Goal: Task Accomplishment & Management: Use online tool/utility

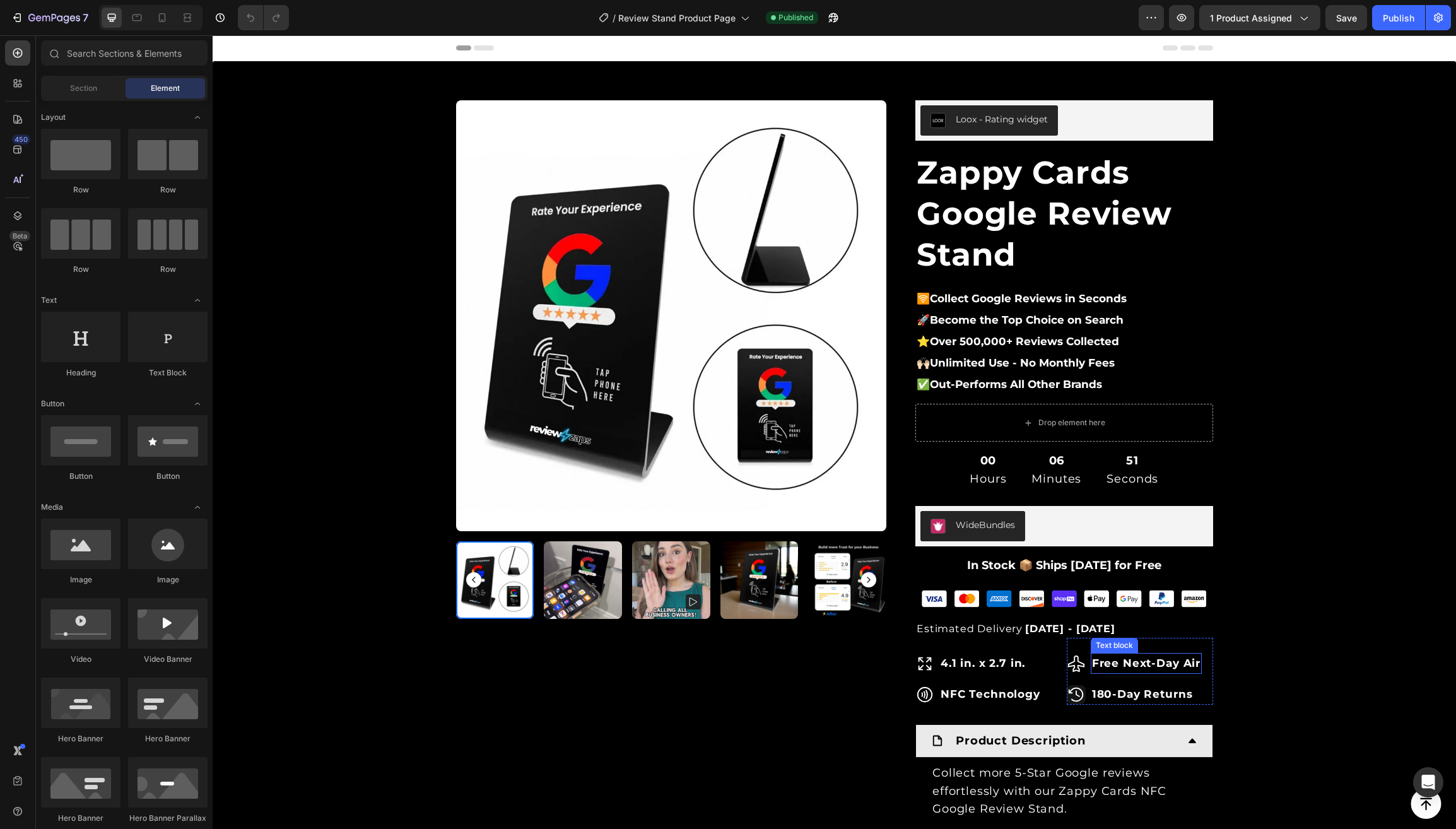
click at [1138, 667] on strong "Free Next-Day Air" at bounding box center [1146, 663] width 109 height 12
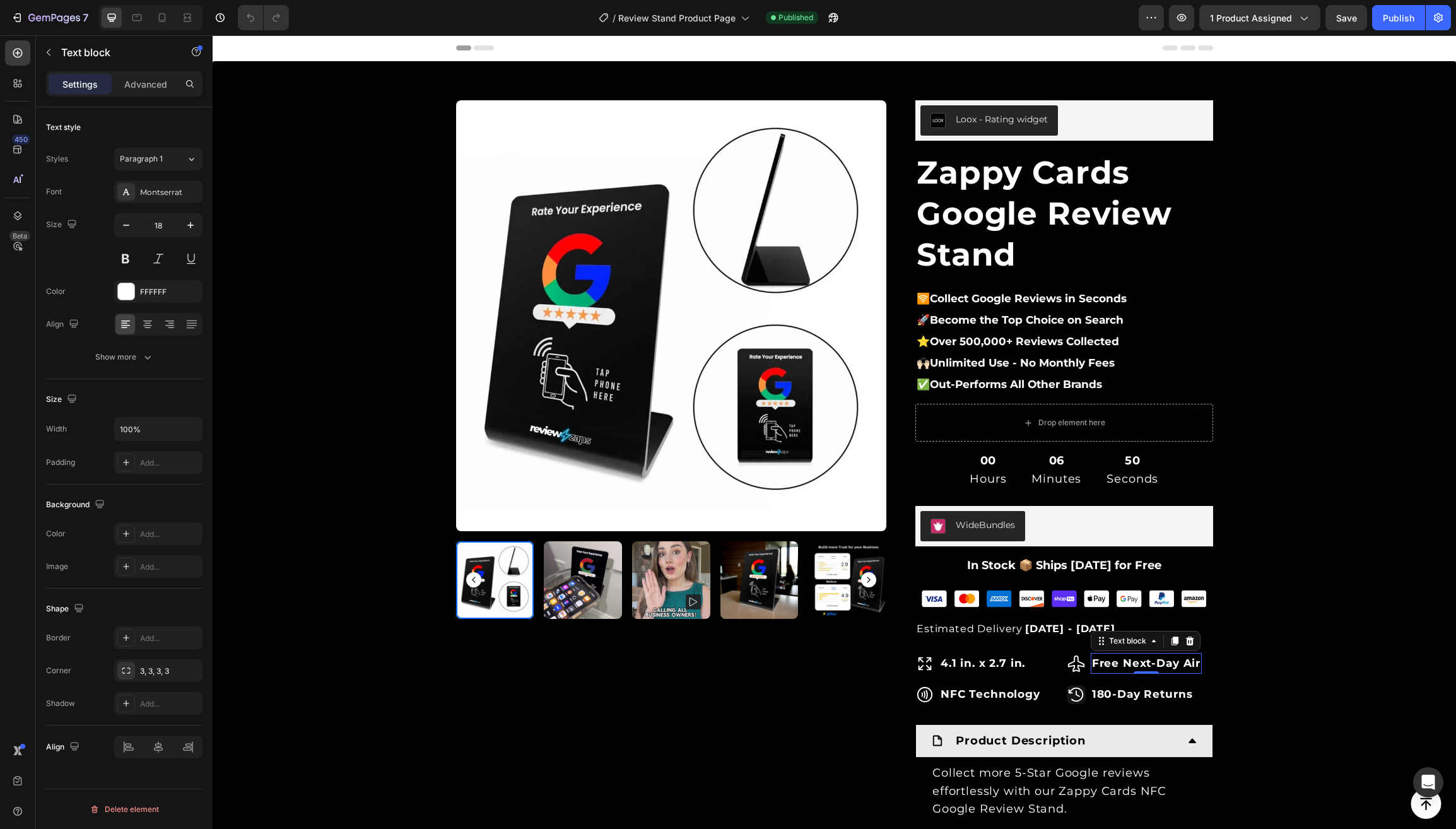
click at [1121, 664] on strong "Free Next-Day Air" at bounding box center [1146, 663] width 109 height 12
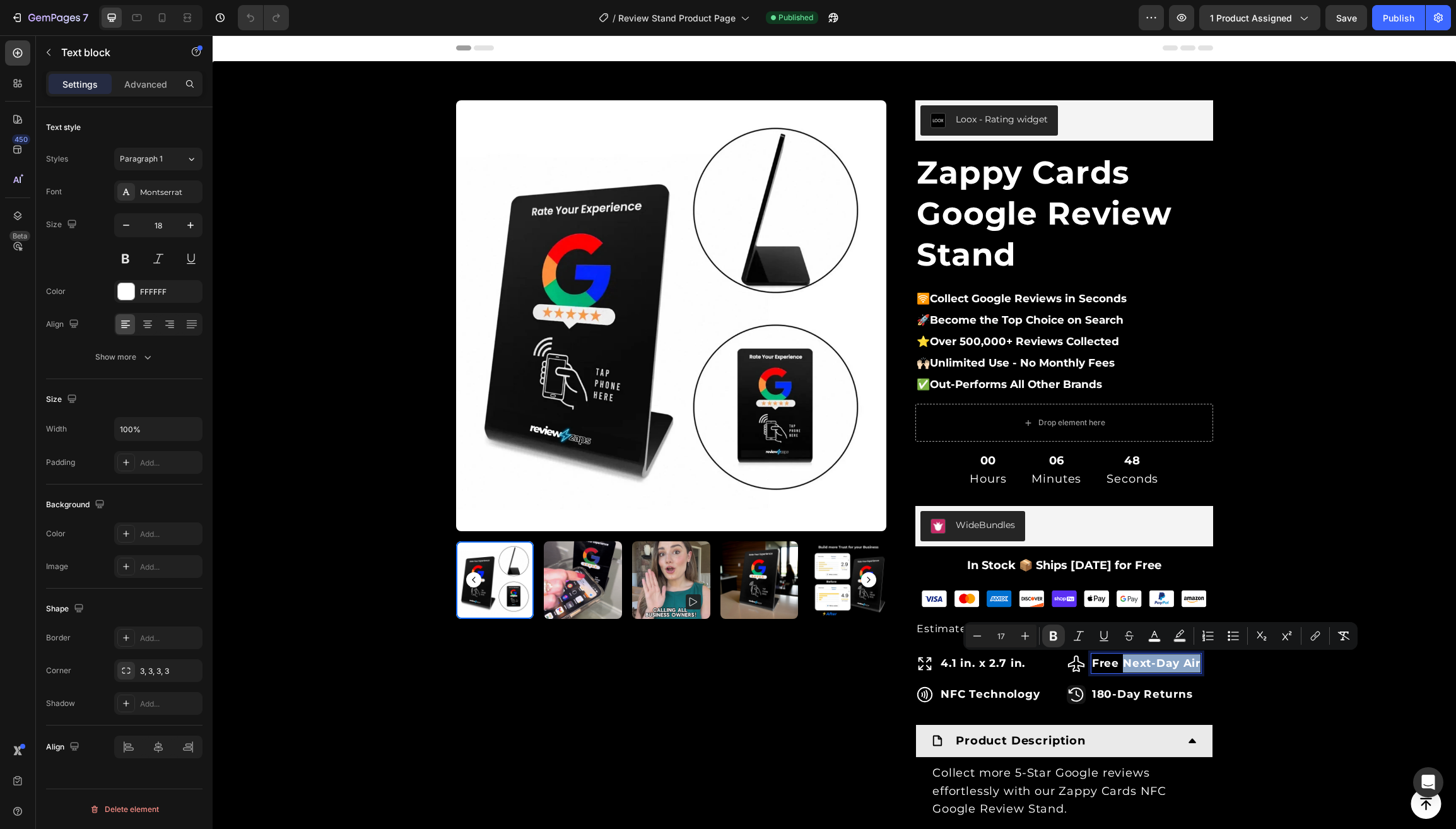
drag, startPoint x: 1121, startPoint y: 664, endPoint x: 1182, endPoint y: 659, distance: 61.2
click at [1199, 665] on strong "Free Next-Day Air" at bounding box center [1146, 663] width 109 height 12
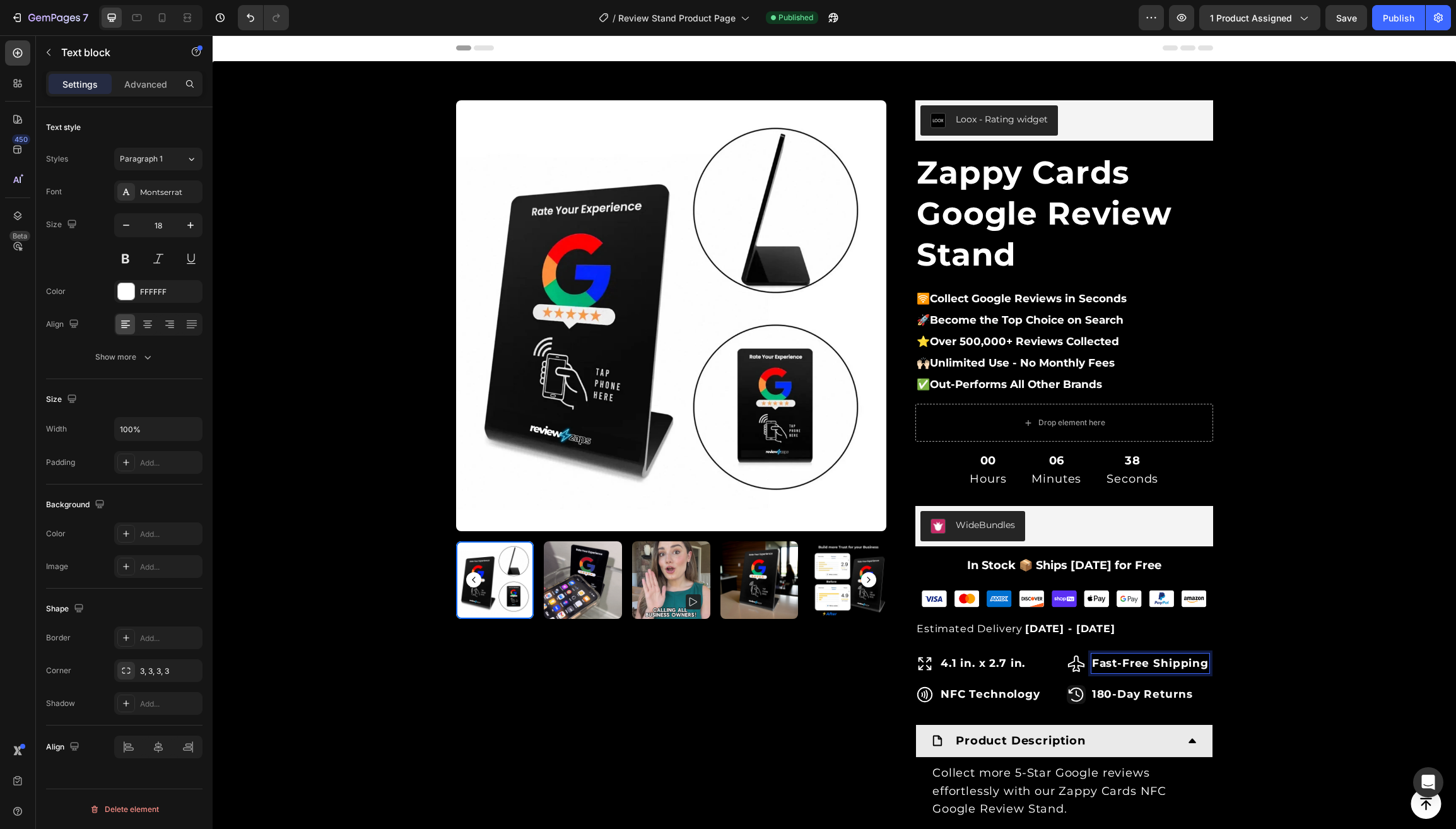
click at [1138, 659] on strong "Fast-Free Shipping" at bounding box center [1150, 663] width 117 height 12
click at [1138, 659] on strong "Fast-Free Shipping" at bounding box center [1150, 663] width 117 height 12
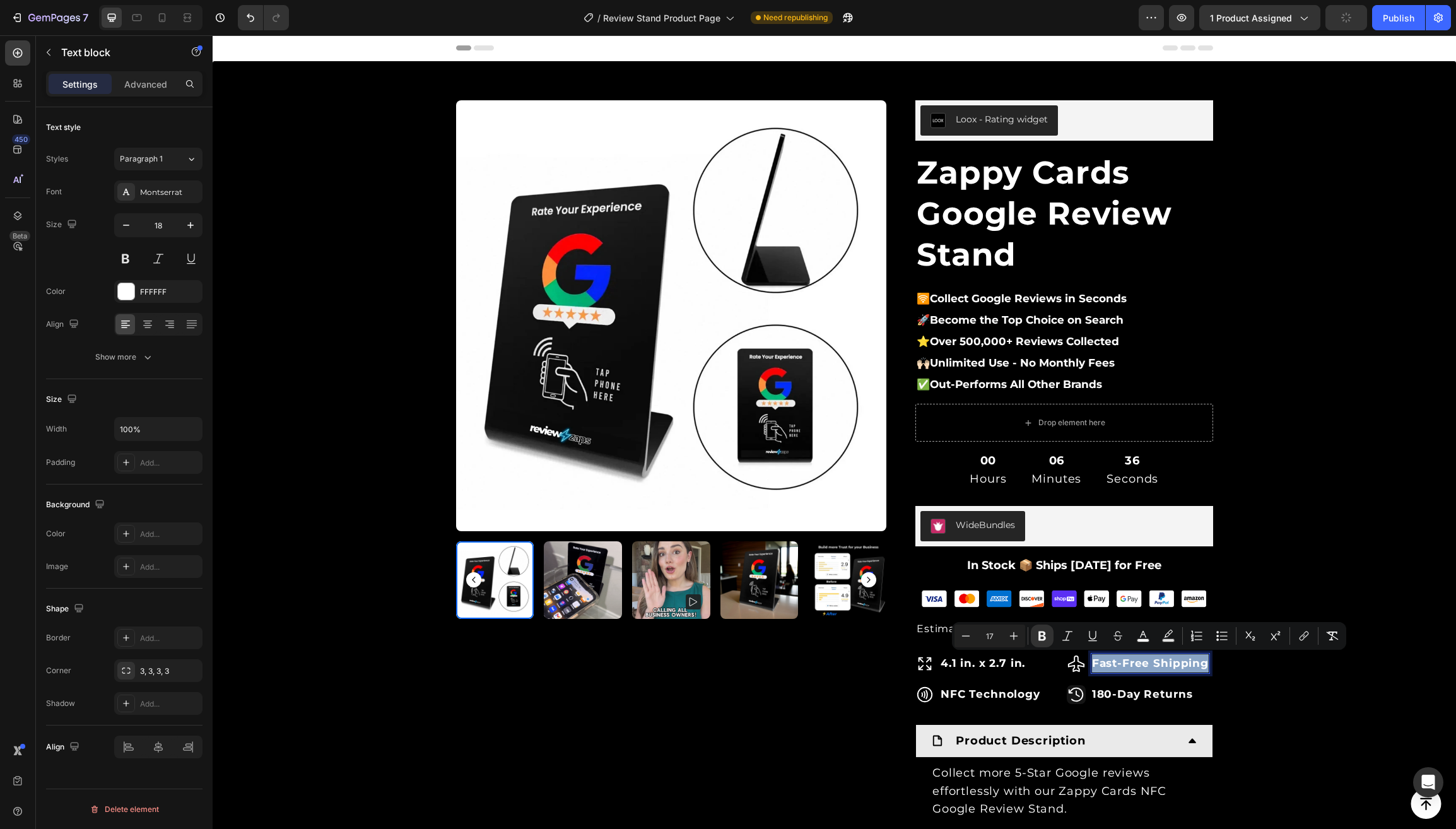
copy strong "Fast-Free Shipping"
click at [1075, 660] on icon at bounding box center [1076, 664] width 19 height 19
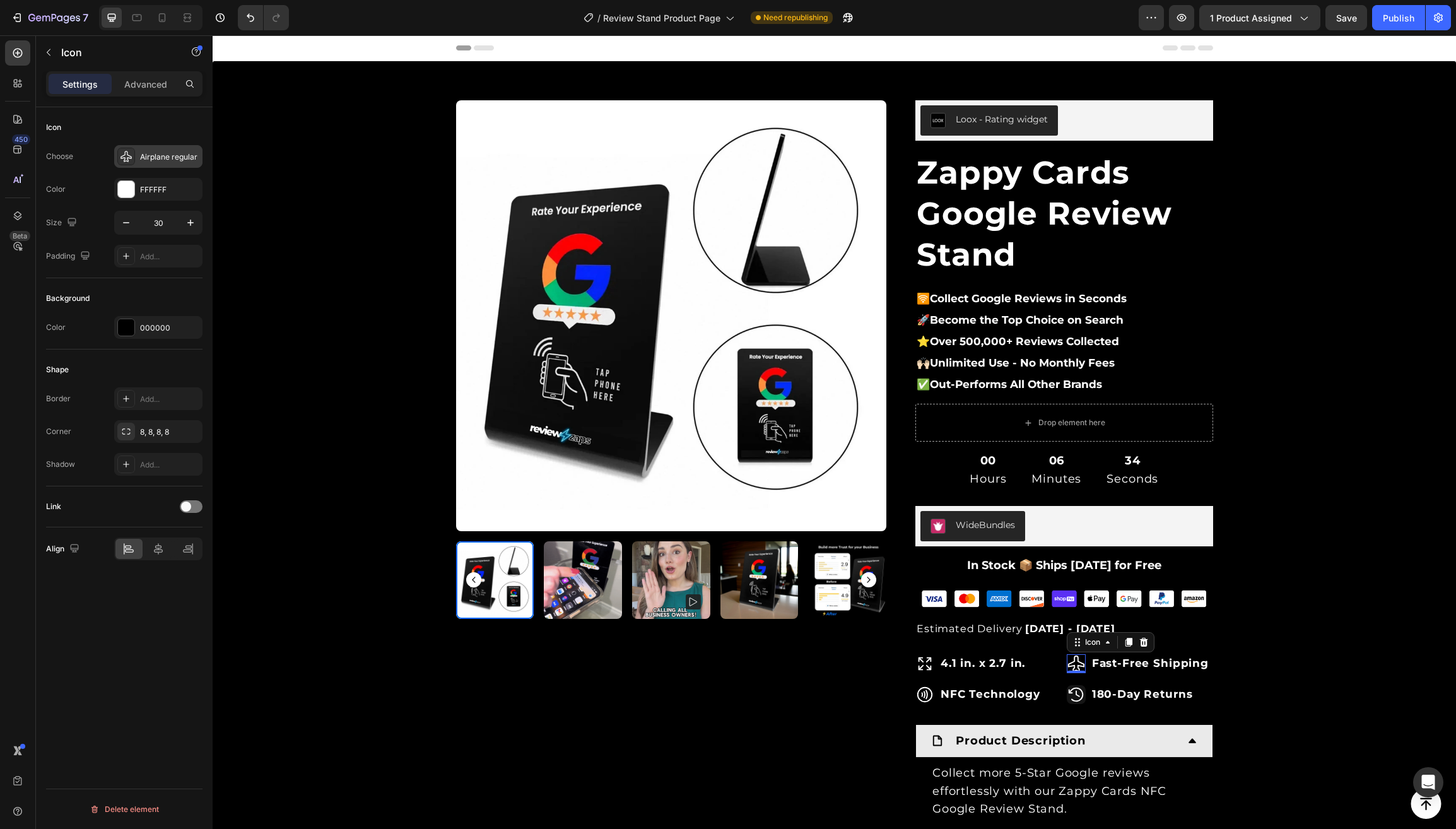
click at [150, 156] on div "Airplane regular" at bounding box center [170, 156] width 59 height 11
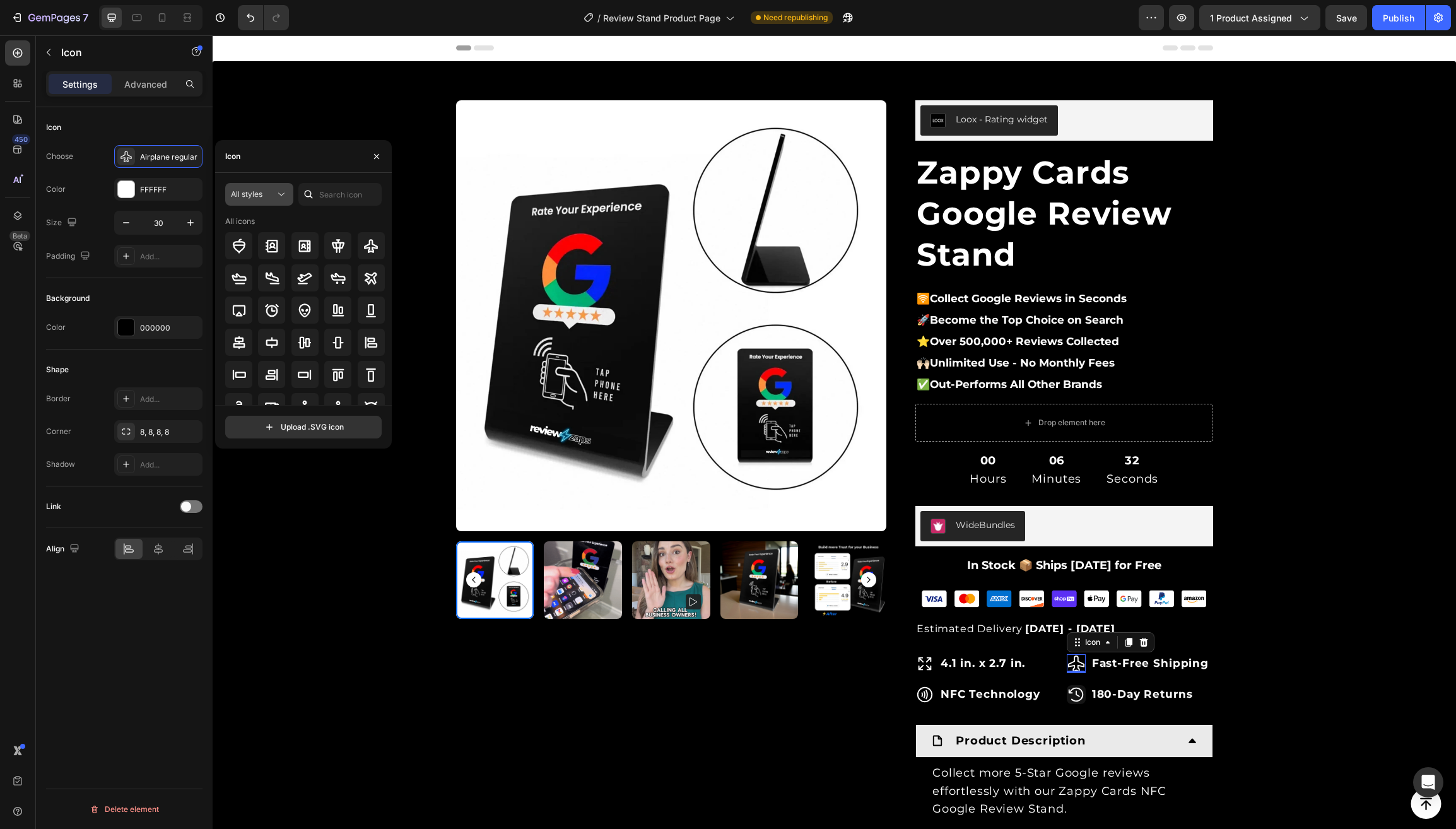
click at [280, 192] on icon at bounding box center [281, 194] width 12 height 12
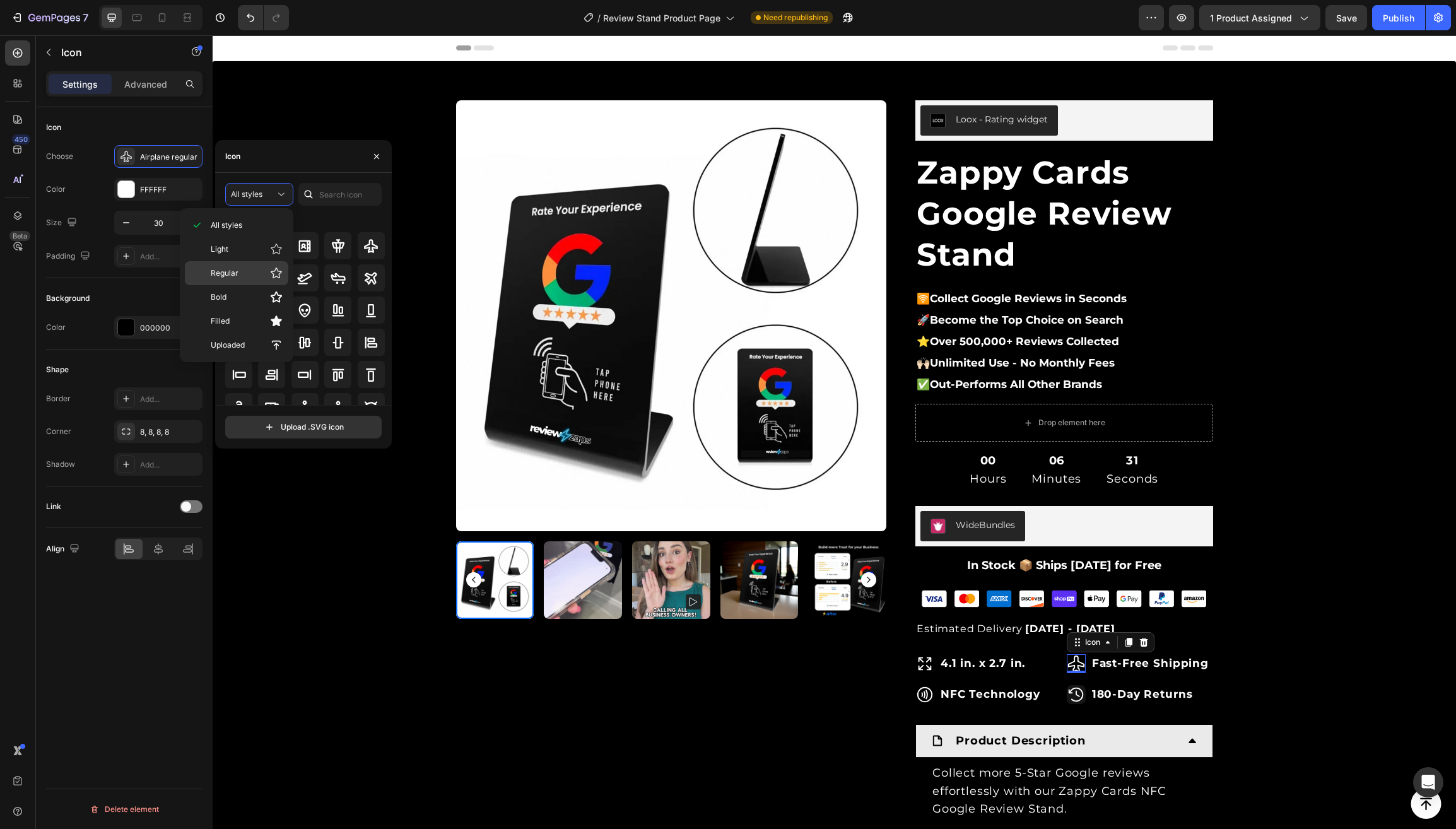
click at [236, 273] on span "Regular" at bounding box center [225, 272] width 28 height 11
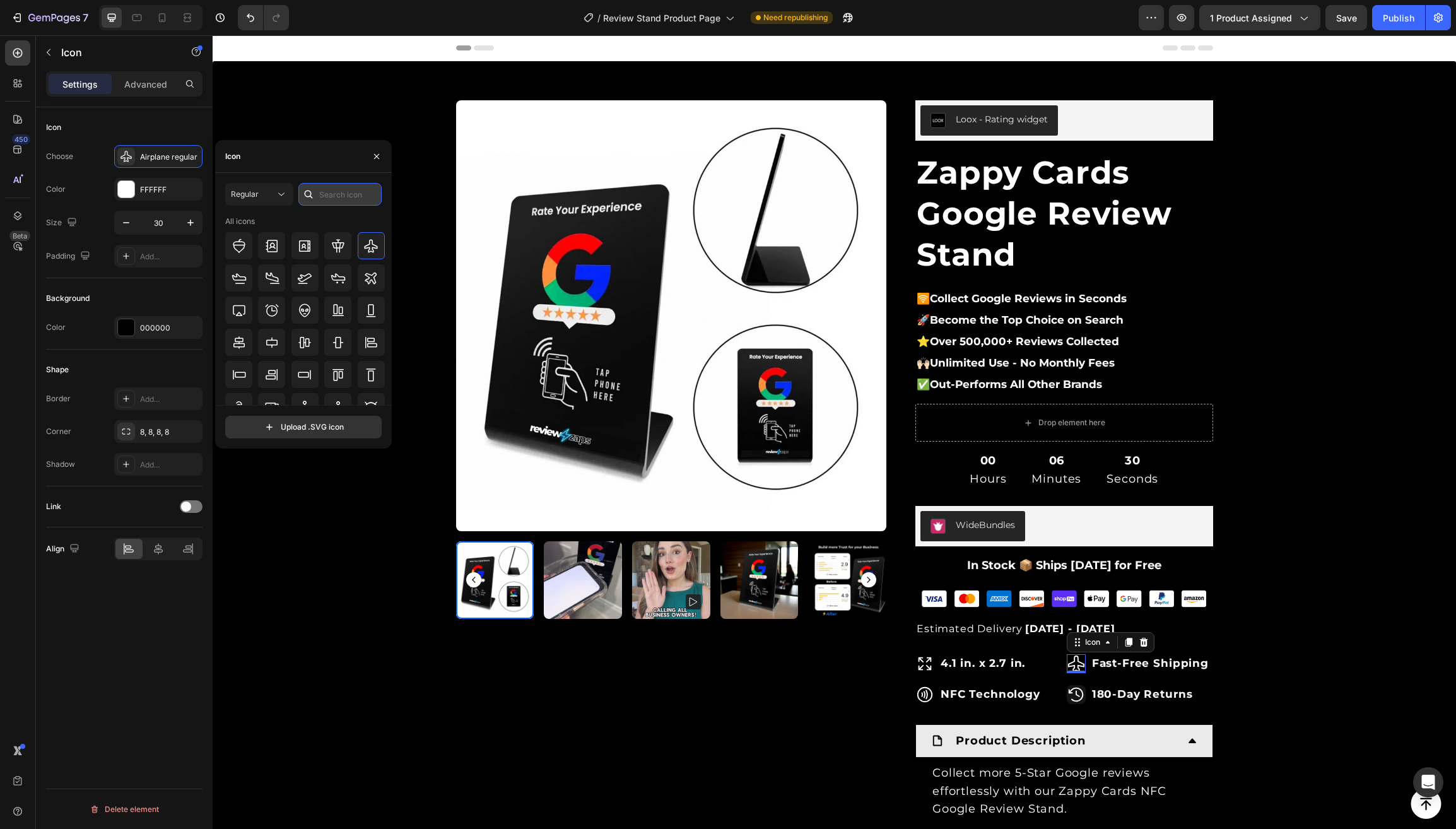
click at [350, 192] on input "text" at bounding box center [340, 194] width 83 height 23
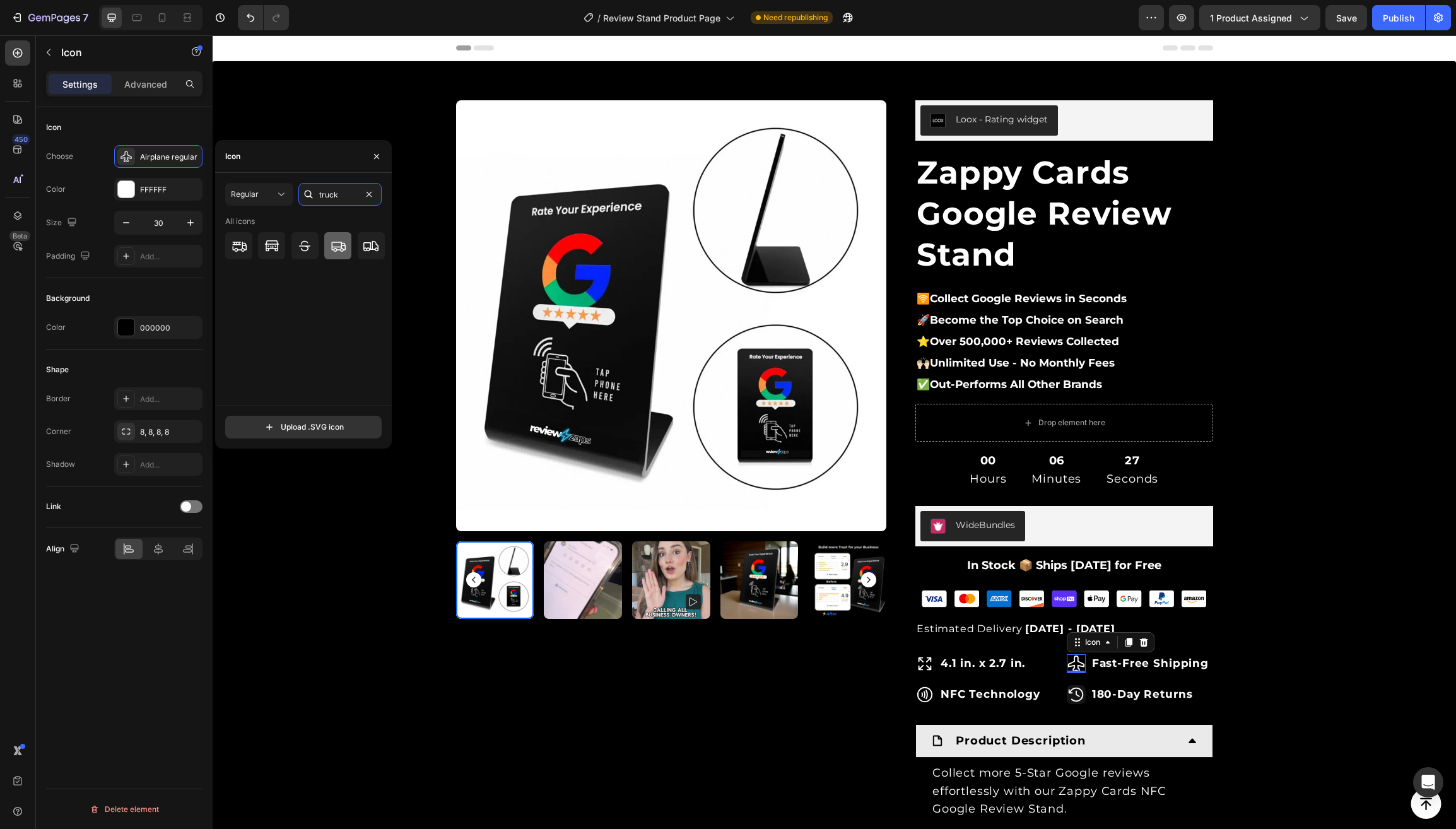
type input "truck"
click at [340, 253] on icon at bounding box center [338, 246] width 15 height 15
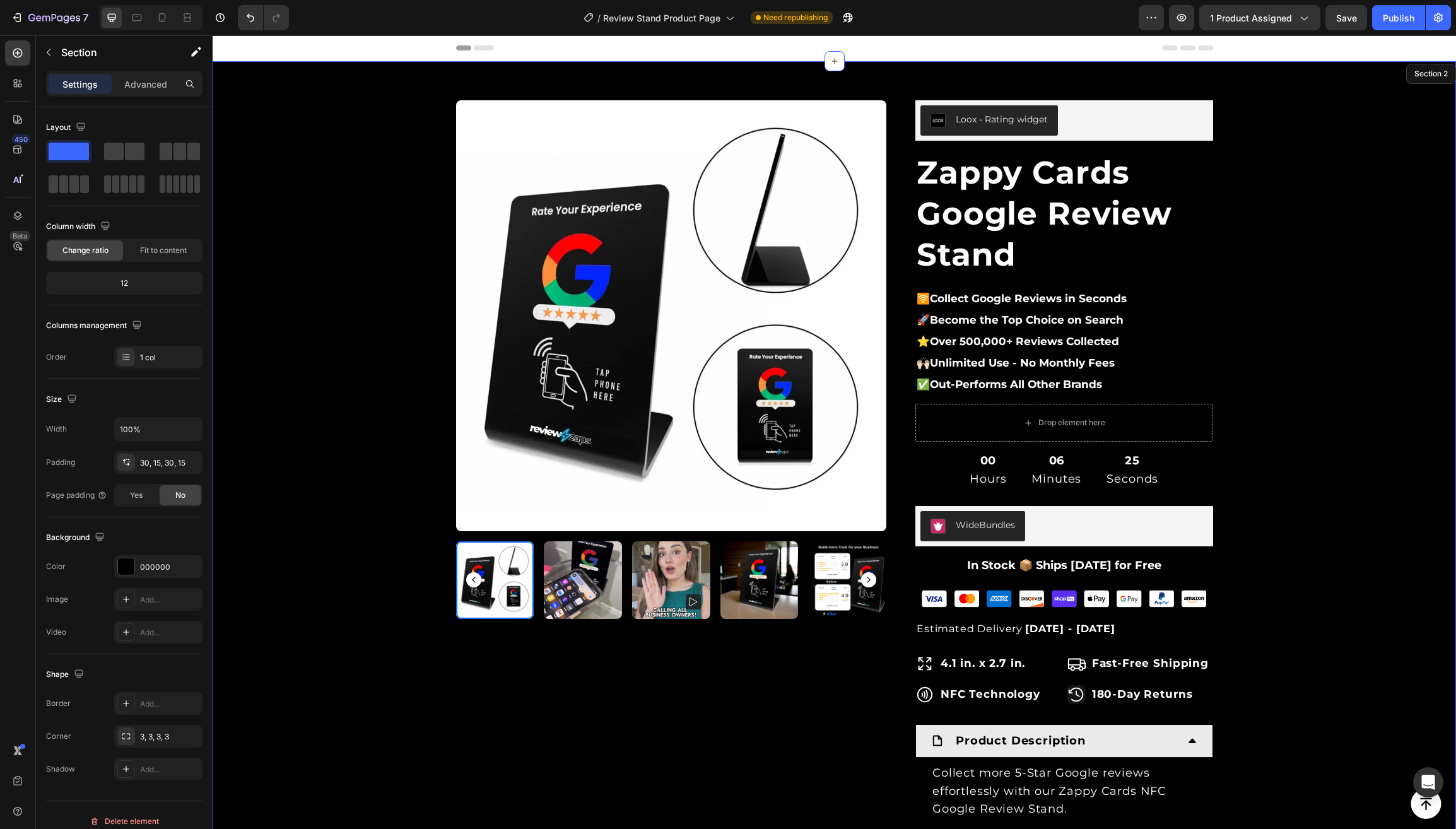
click at [307, 600] on div "Product Images & Gallery Row Loox - Rating widget Loox Zappy Cards Google Revie…" at bounding box center [834, 642] width 1224 height 1123
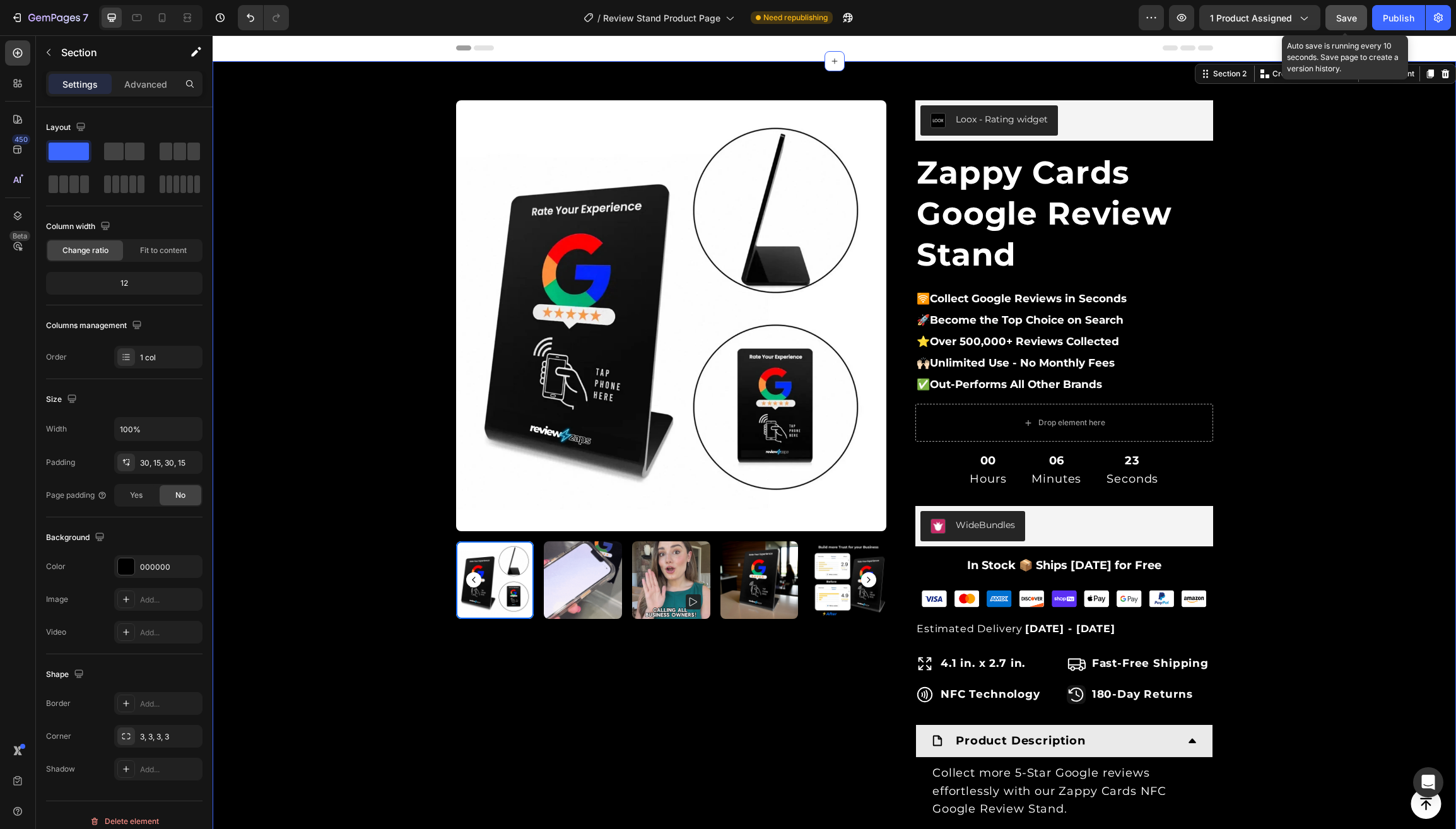
click at [1347, 15] on span "Save" at bounding box center [1346, 18] width 21 height 11
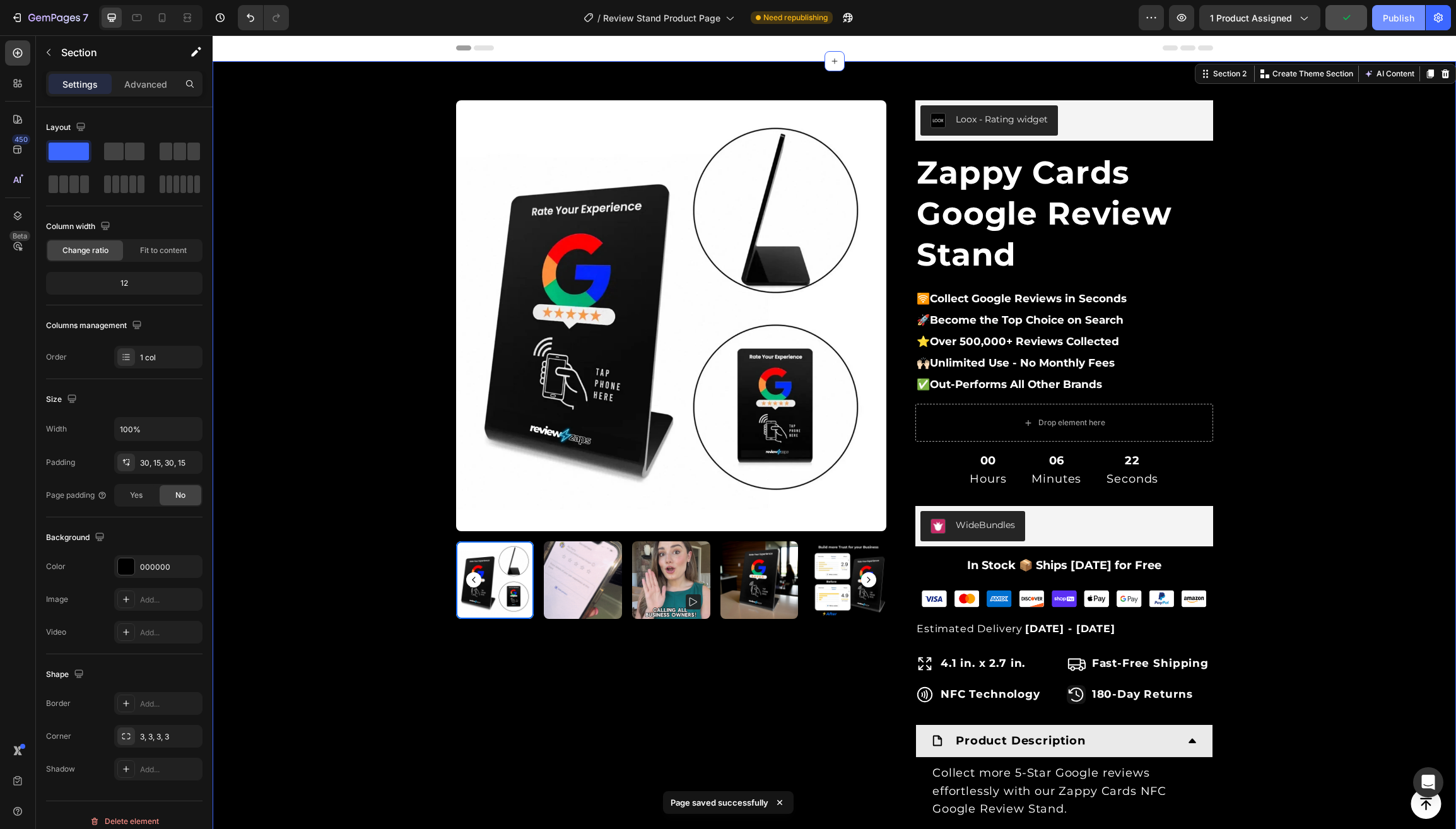
click at [1401, 18] on div "Publish" at bounding box center [1398, 18] width 32 height 13
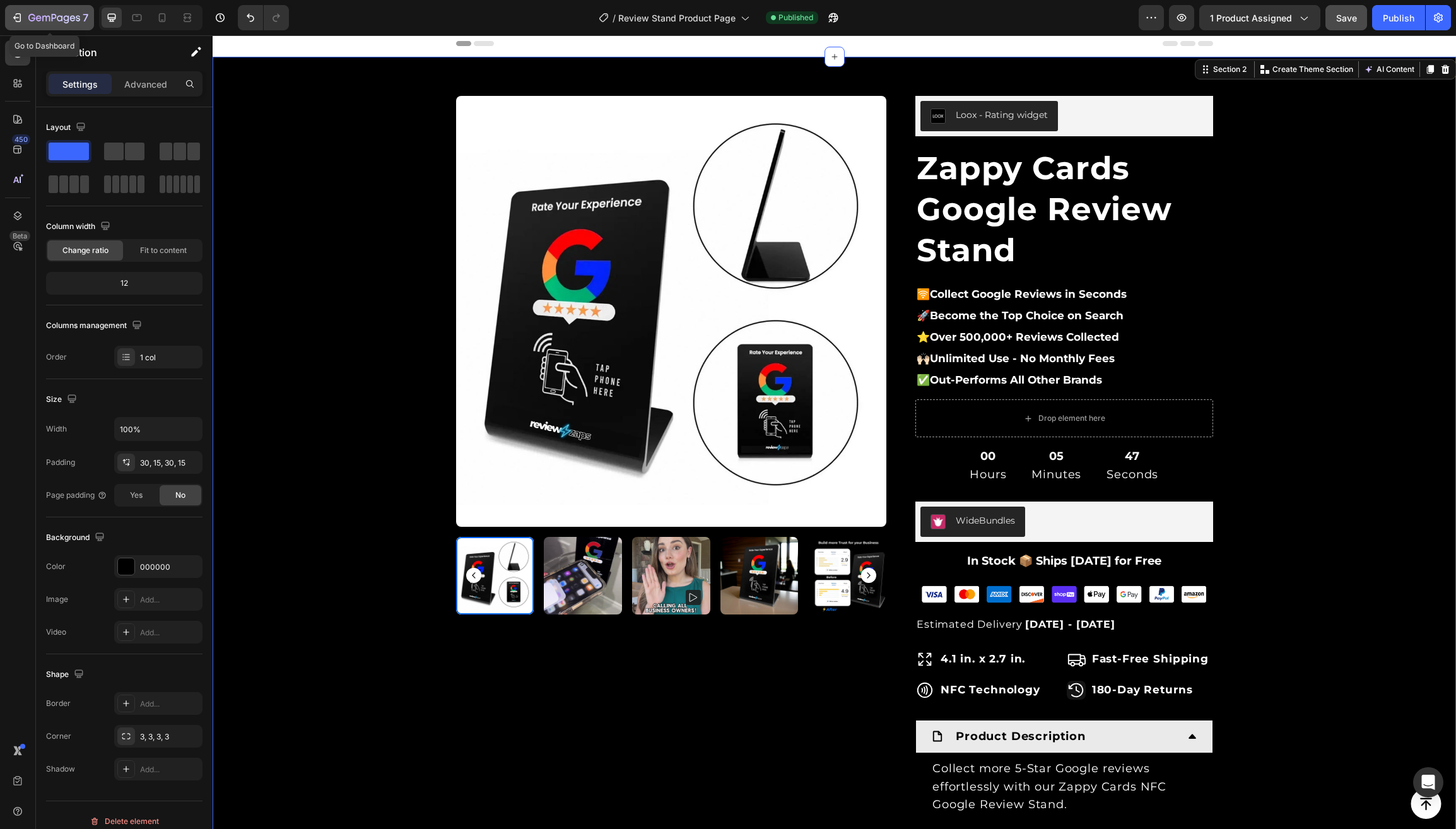
click at [51, 21] on icon "button" at bounding box center [54, 18] width 51 height 11
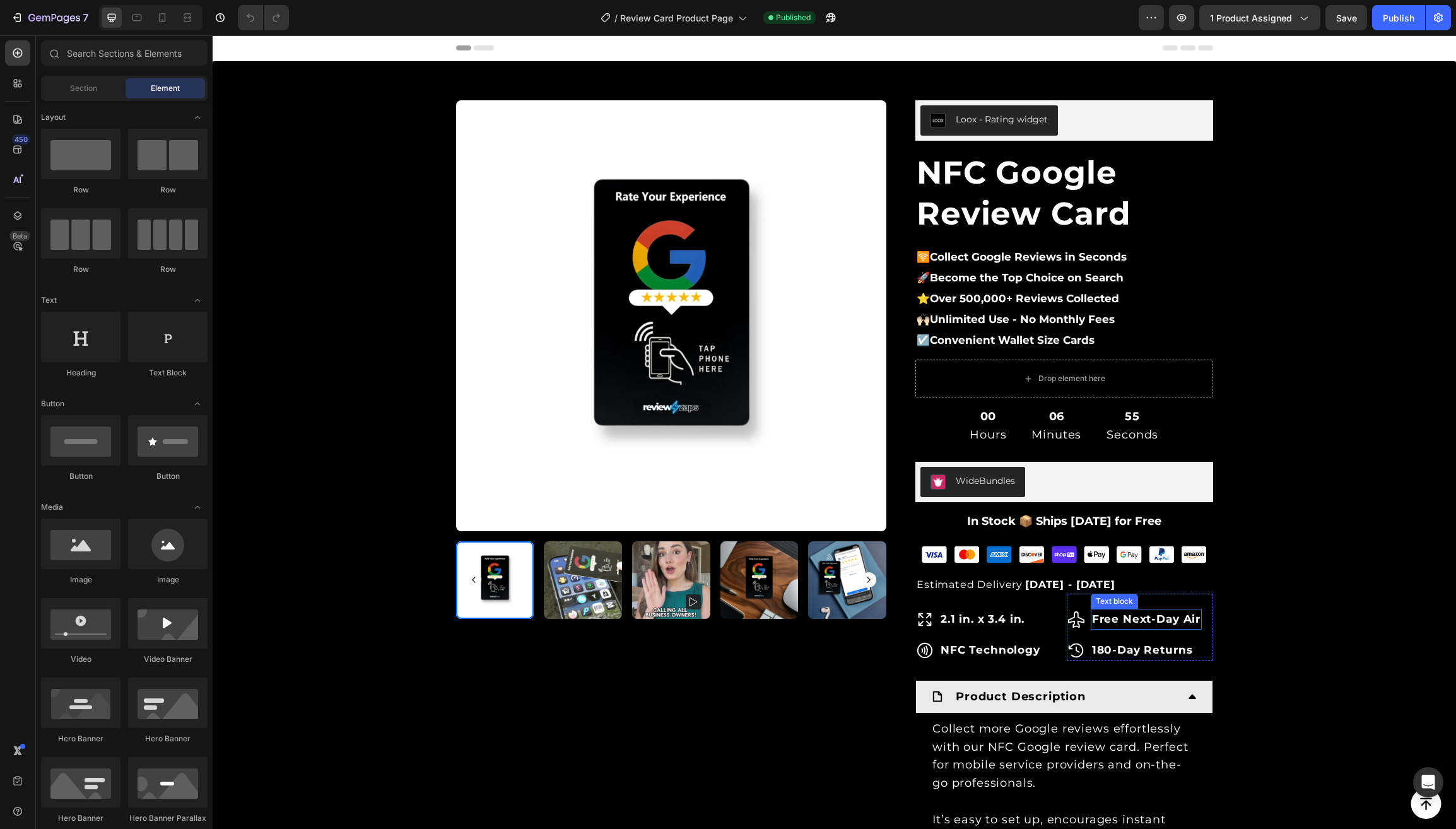
click at [1134, 618] on strong "Free Next-Day Air" at bounding box center [1146, 619] width 109 height 12
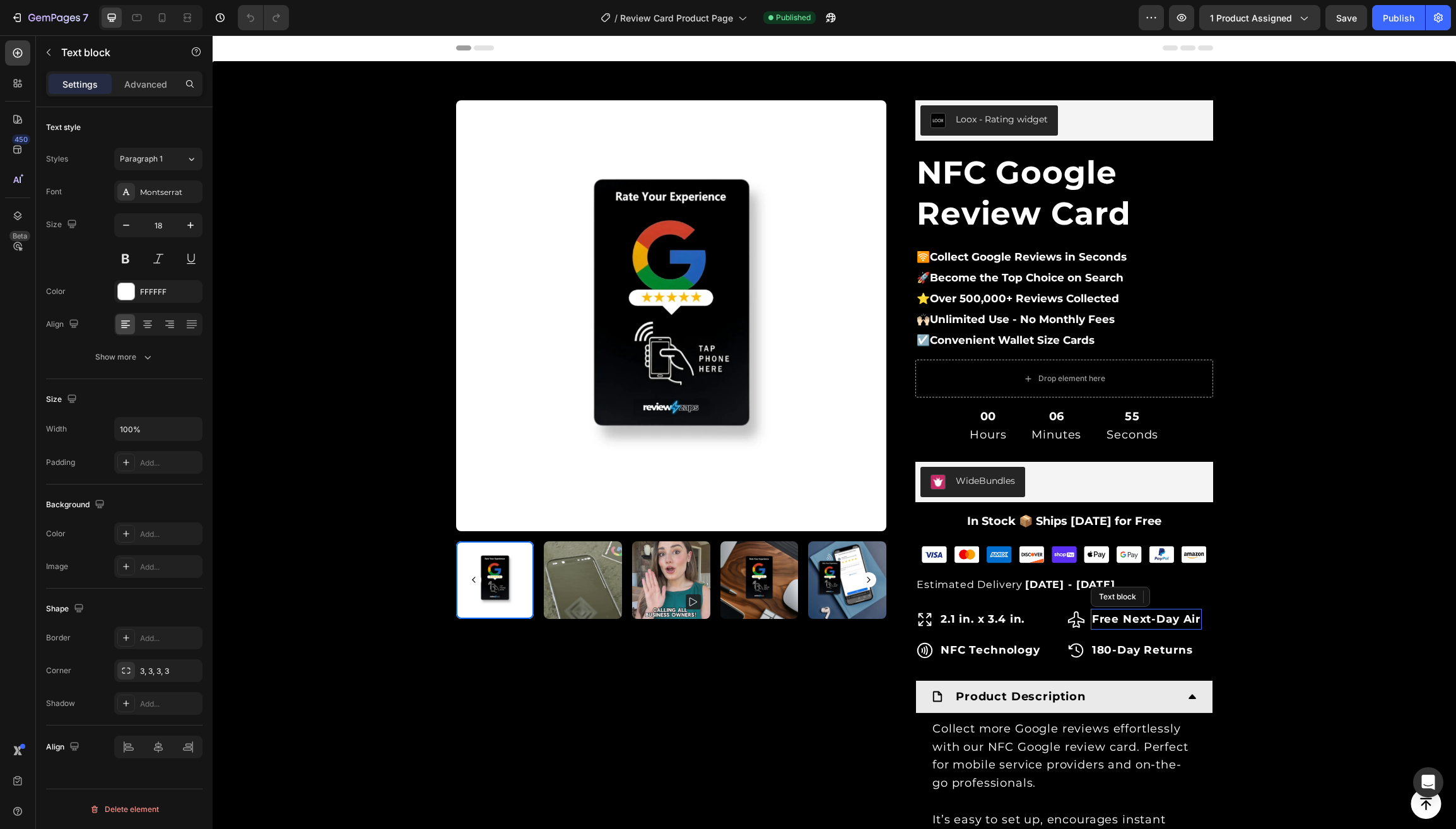
click at [1134, 618] on strong "Free Next-Day Air" at bounding box center [1146, 619] width 109 height 12
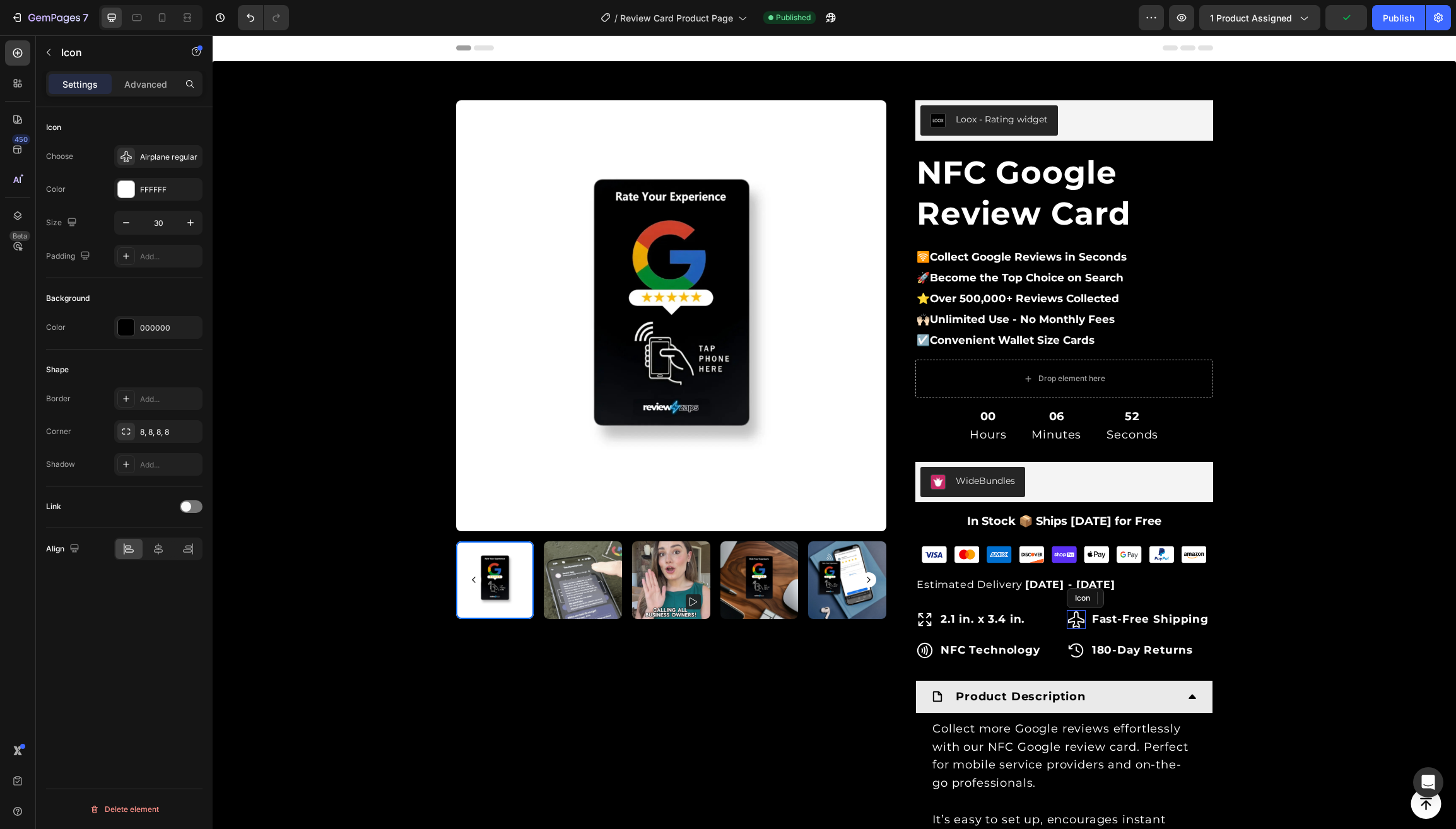
click at [1079, 618] on icon at bounding box center [1076, 620] width 19 height 19
click at [163, 156] on div "Airplane regular" at bounding box center [170, 156] width 59 height 11
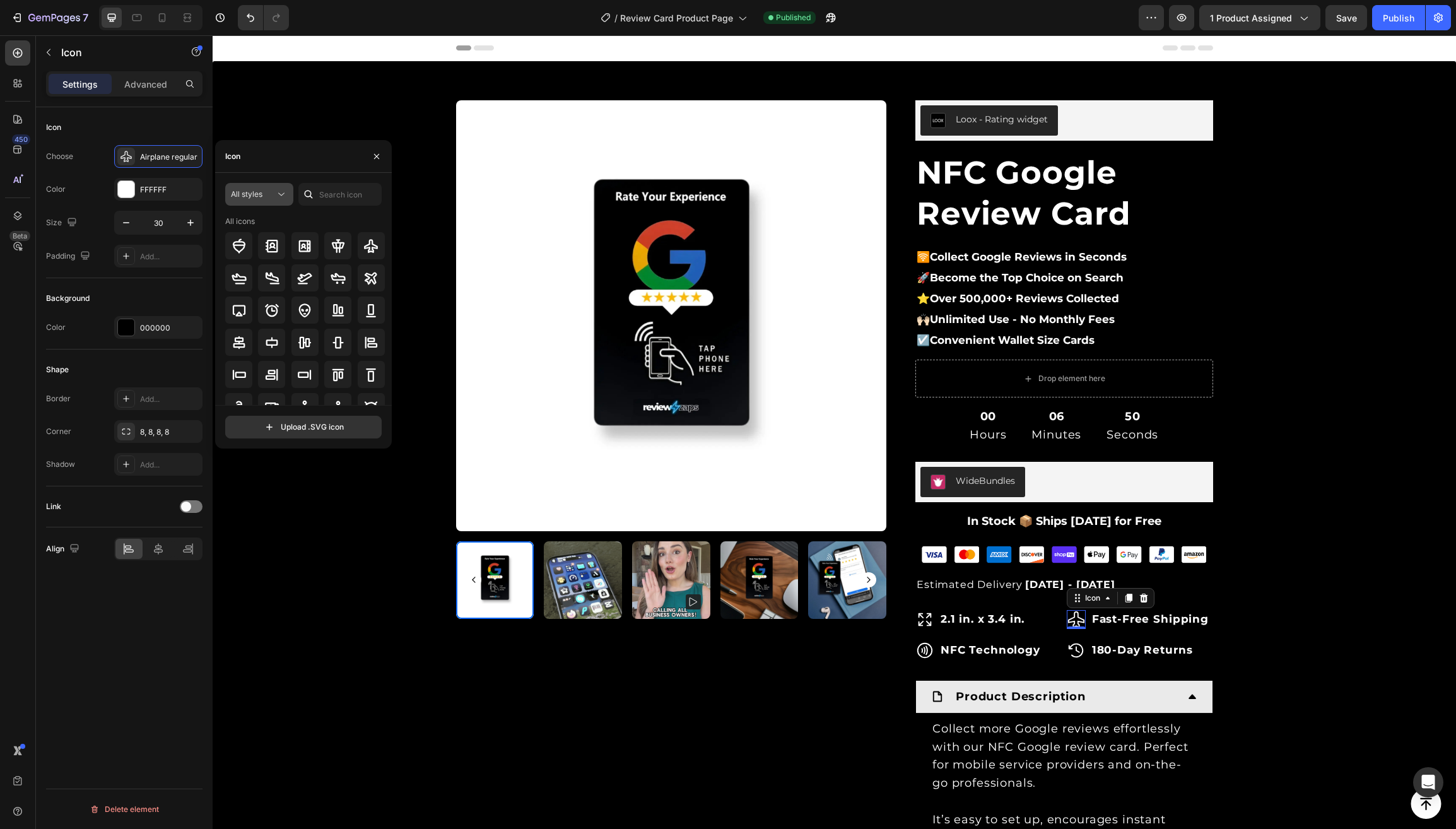
click at [270, 192] on div "All styles" at bounding box center [253, 194] width 44 height 11
click at [233, 275] on span "Regular" at bounding box center [225, 272] width 28 height 11
click at [335, 192] on input "text" at bounding box center [340, 194] width 83 height 23
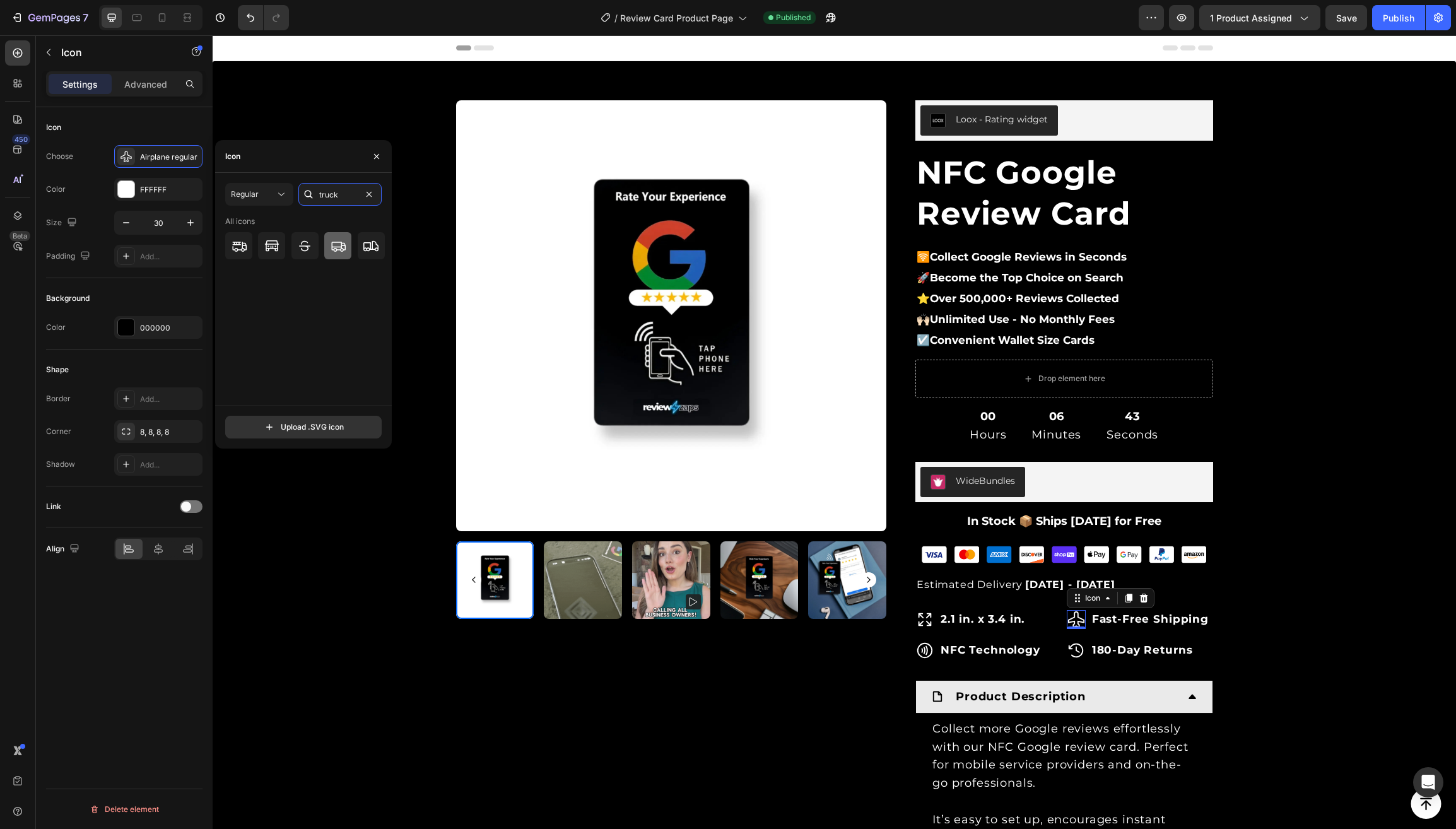
type input "truck"
click at [335, 249] on icon at bounding box center [338, 247] width 15 height 10
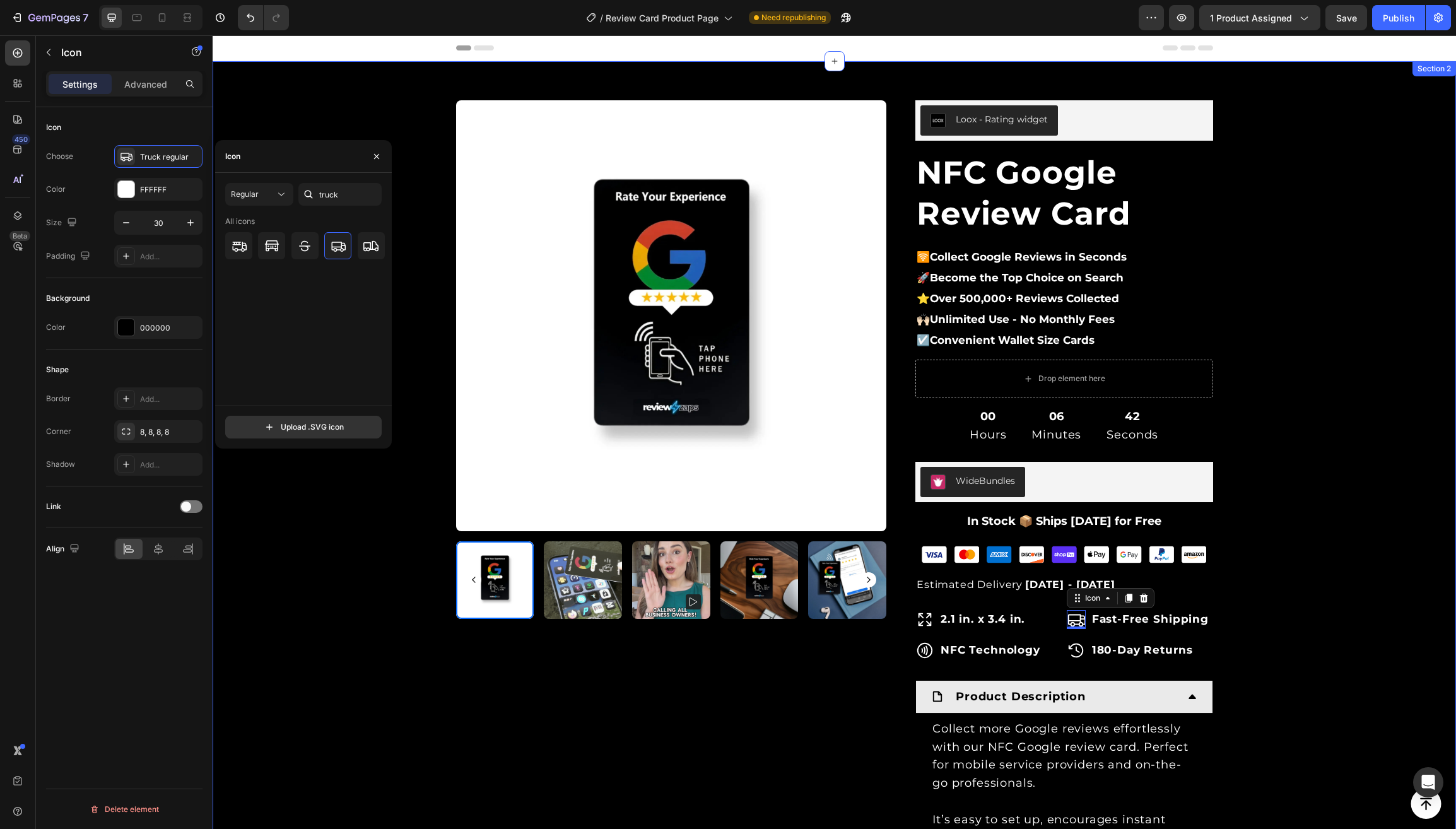
click at [348, 586] on div "Product Images & Gallery Row Loox - Rating widget Loox NFC Google Review Card (…" at bounding box center [834, 601] width 1224 height 1043
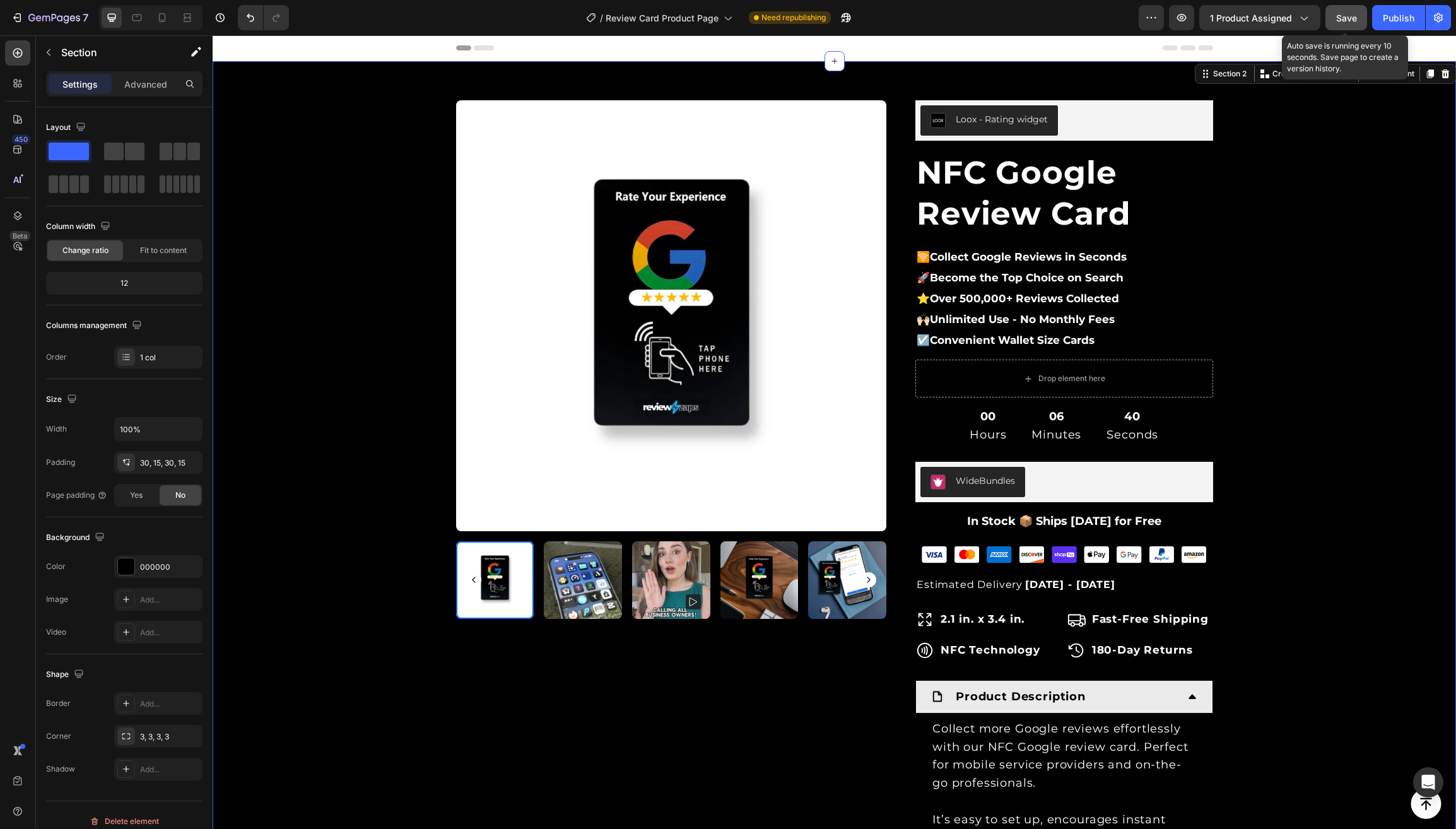
click at [1353, 16] on span "Save" at bounding box center [1346, 18] width 21 height 11
click at [1394, 21] on div "Publish" at bounding box center [1398, 18] width 32 height 13
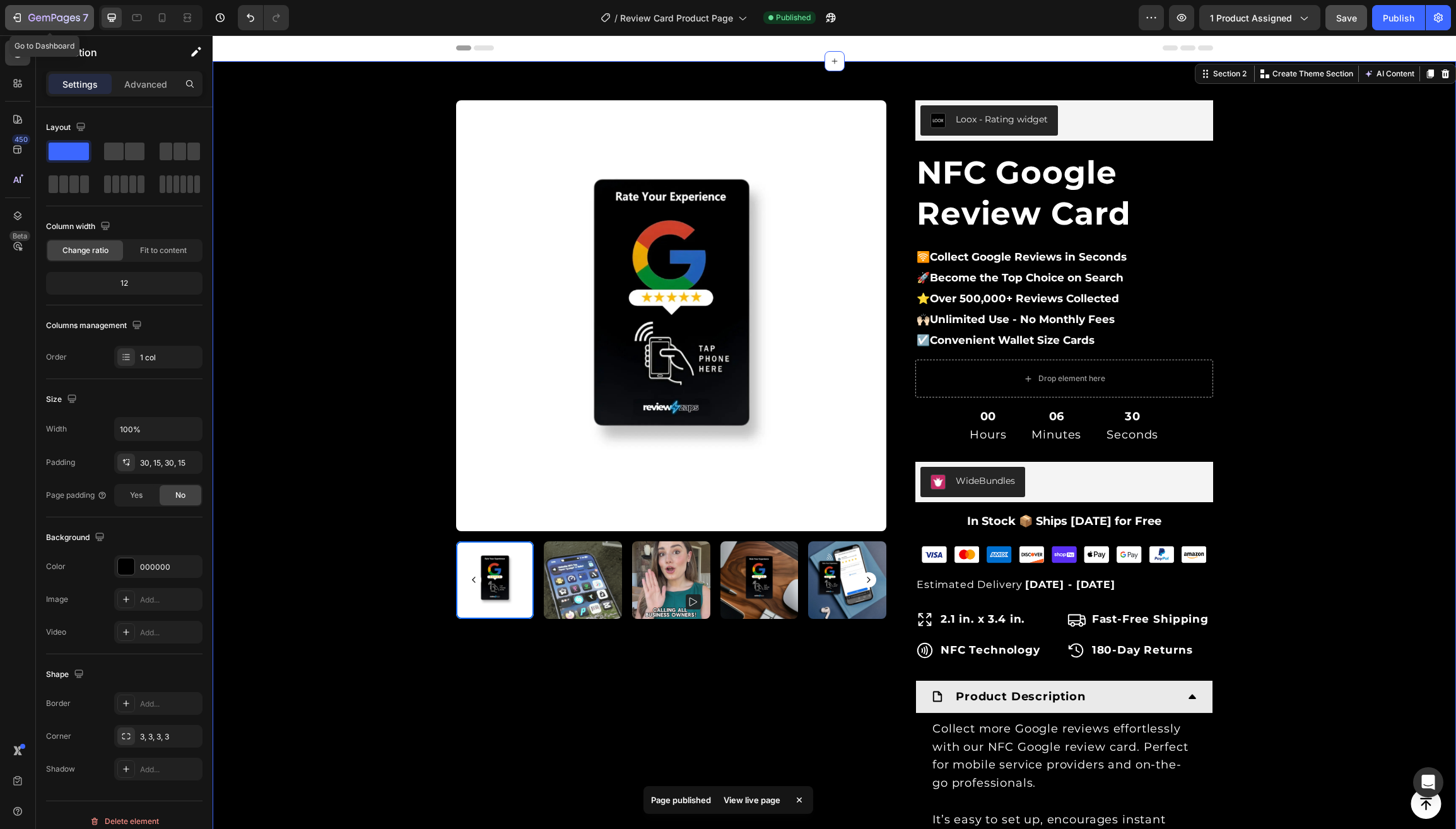
click at [35, 21] on icon "button" at bounding box center [54, 18] width 51 height 11
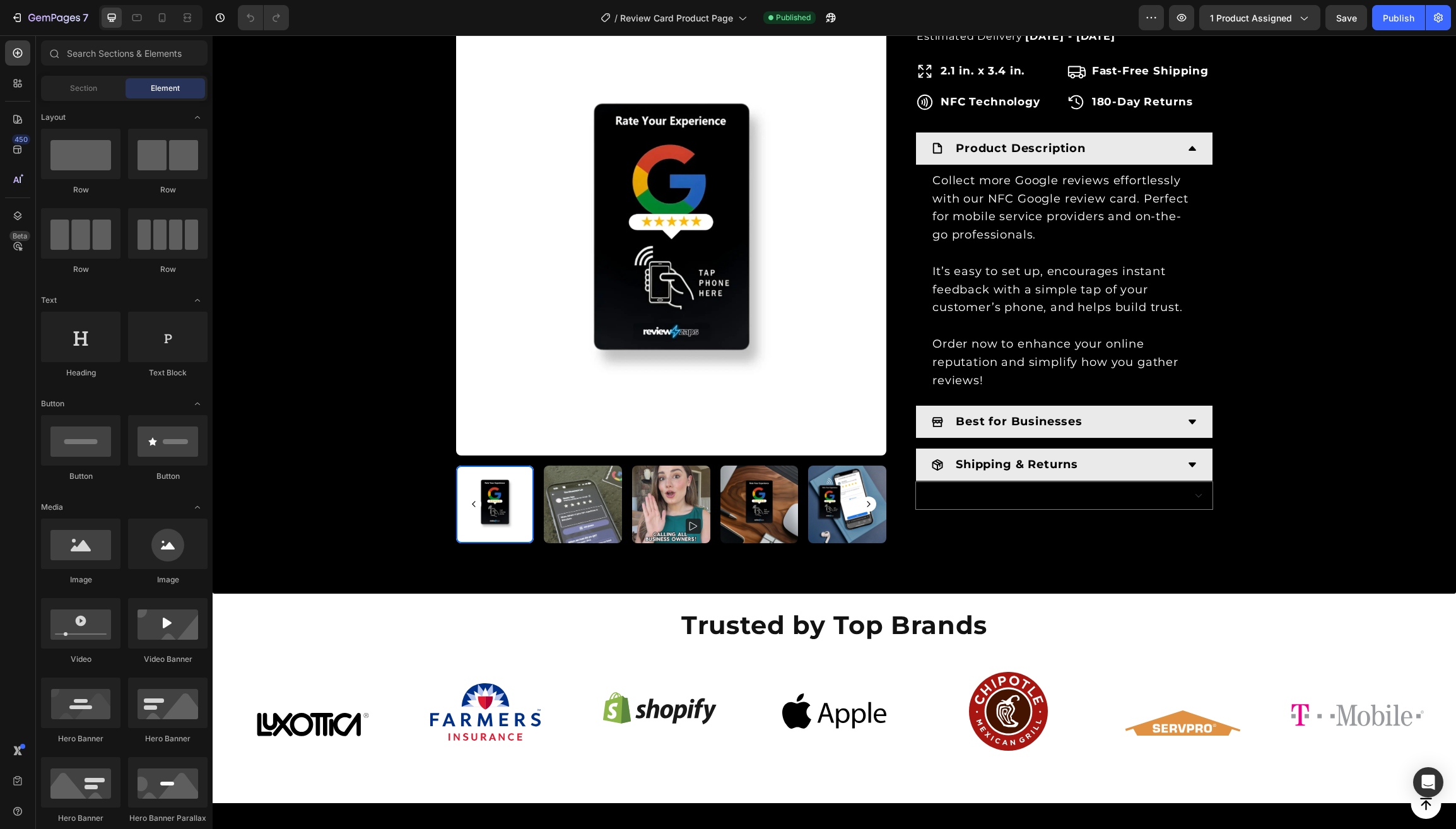
scroll to position [384, 0]
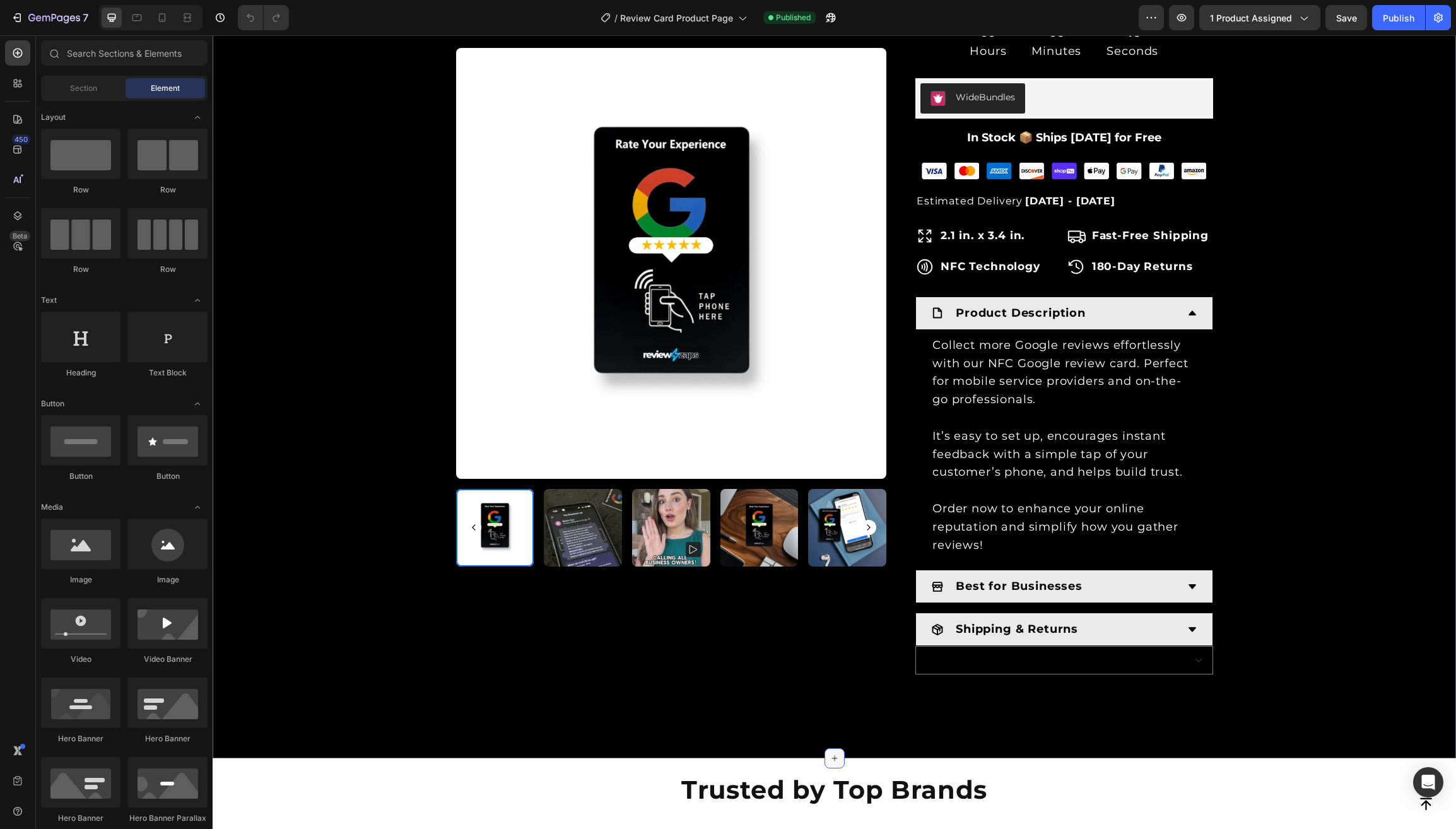
click at [832, 756] on icon at bounding box center [834, 759] width 6 height 6
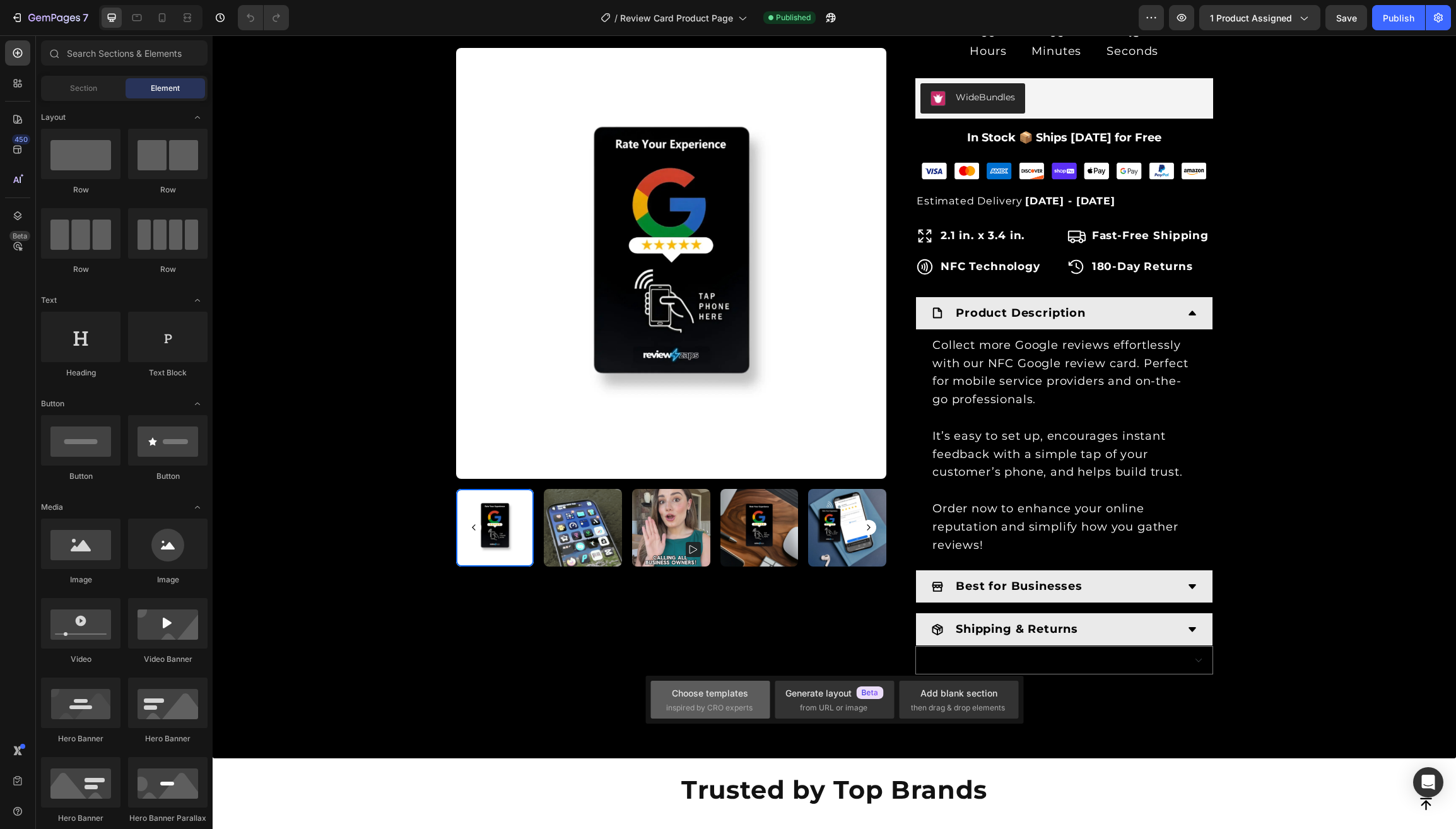
click at [710, 698] on div "Choose templates" at bounding box center [710, 693] width 76 height 13
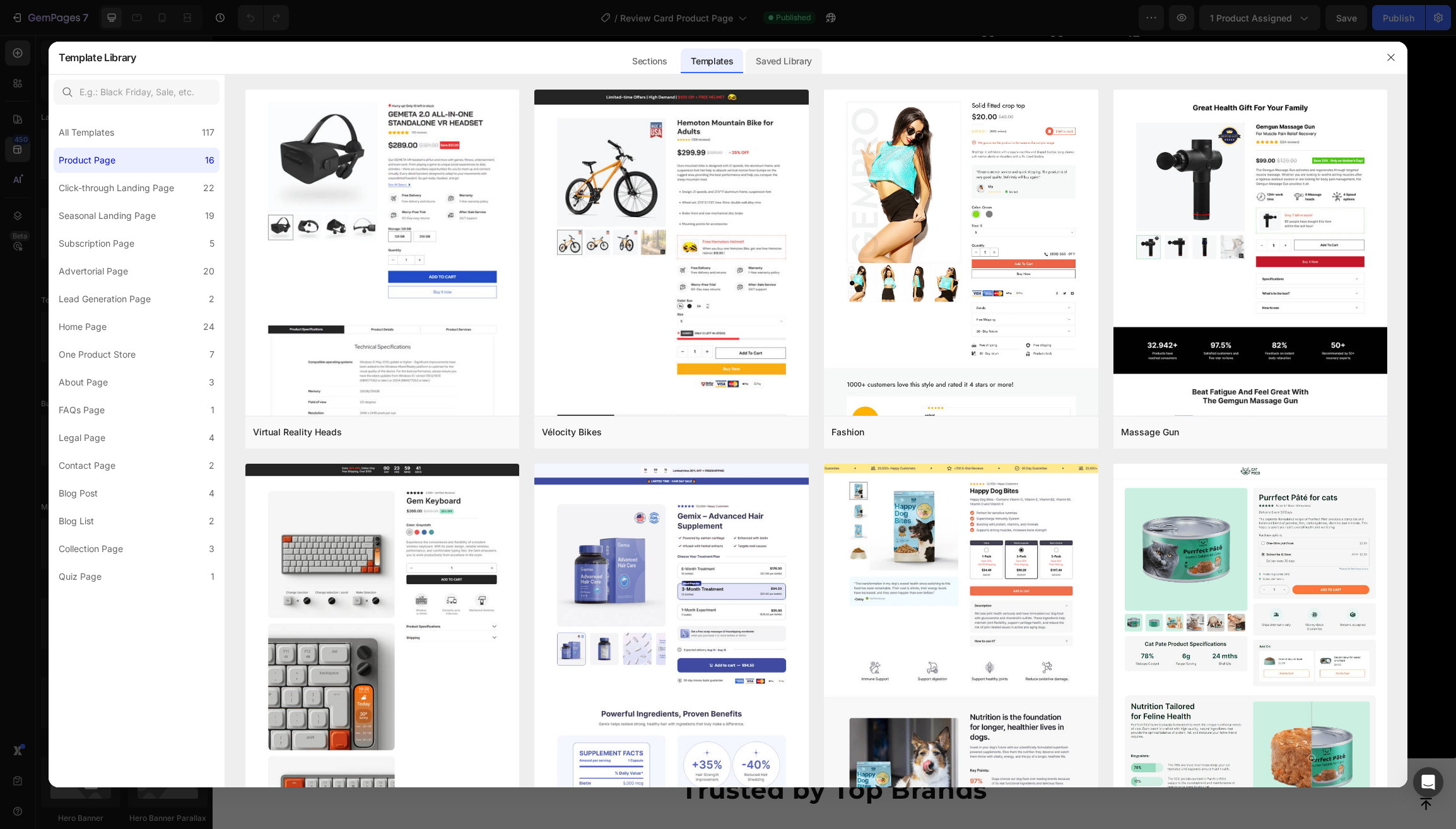
click at [770, 61] on div "Saved Library" at bounding box center [784, 61] width 76 height 25
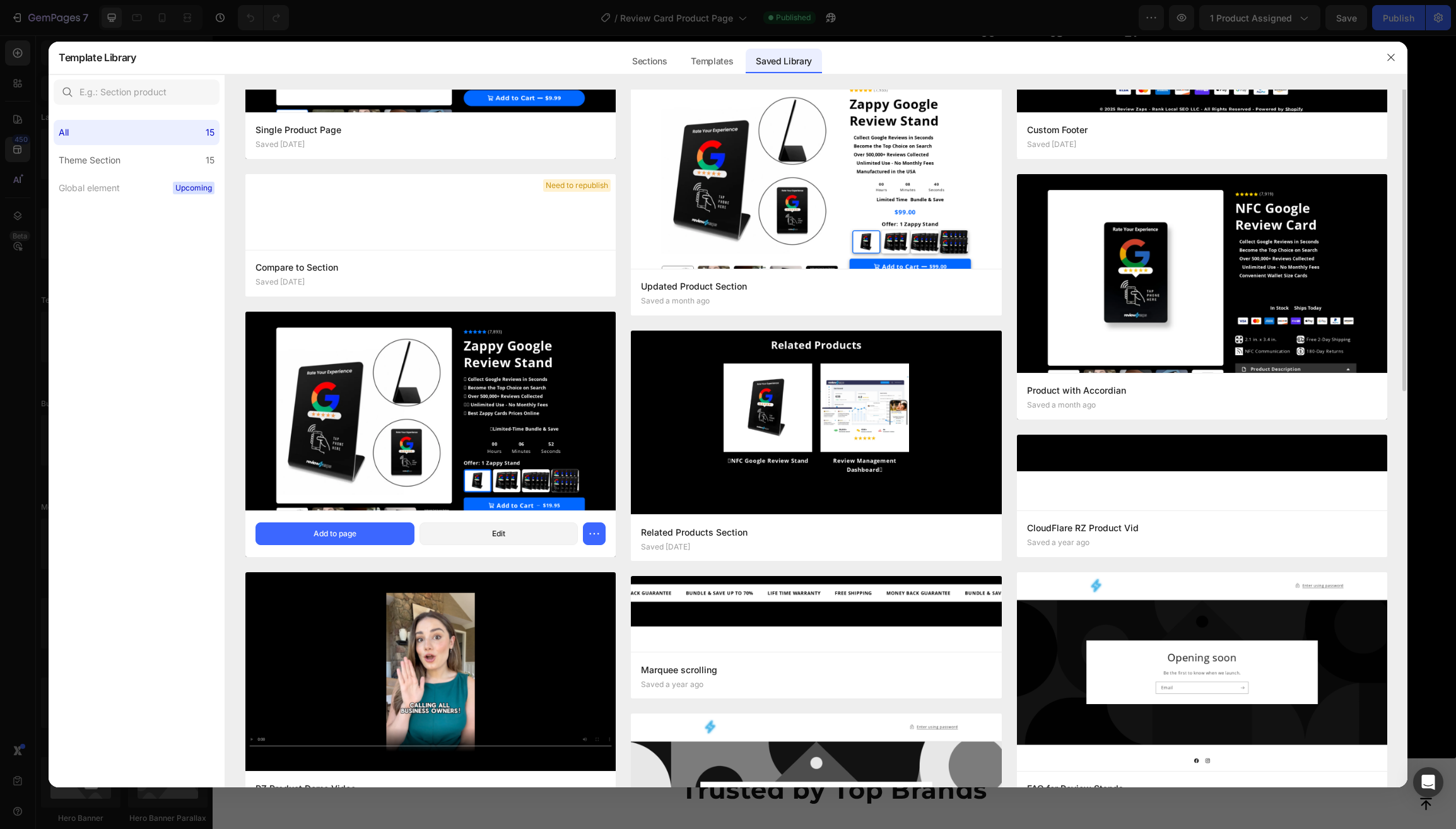
scroll to position [0, 0]
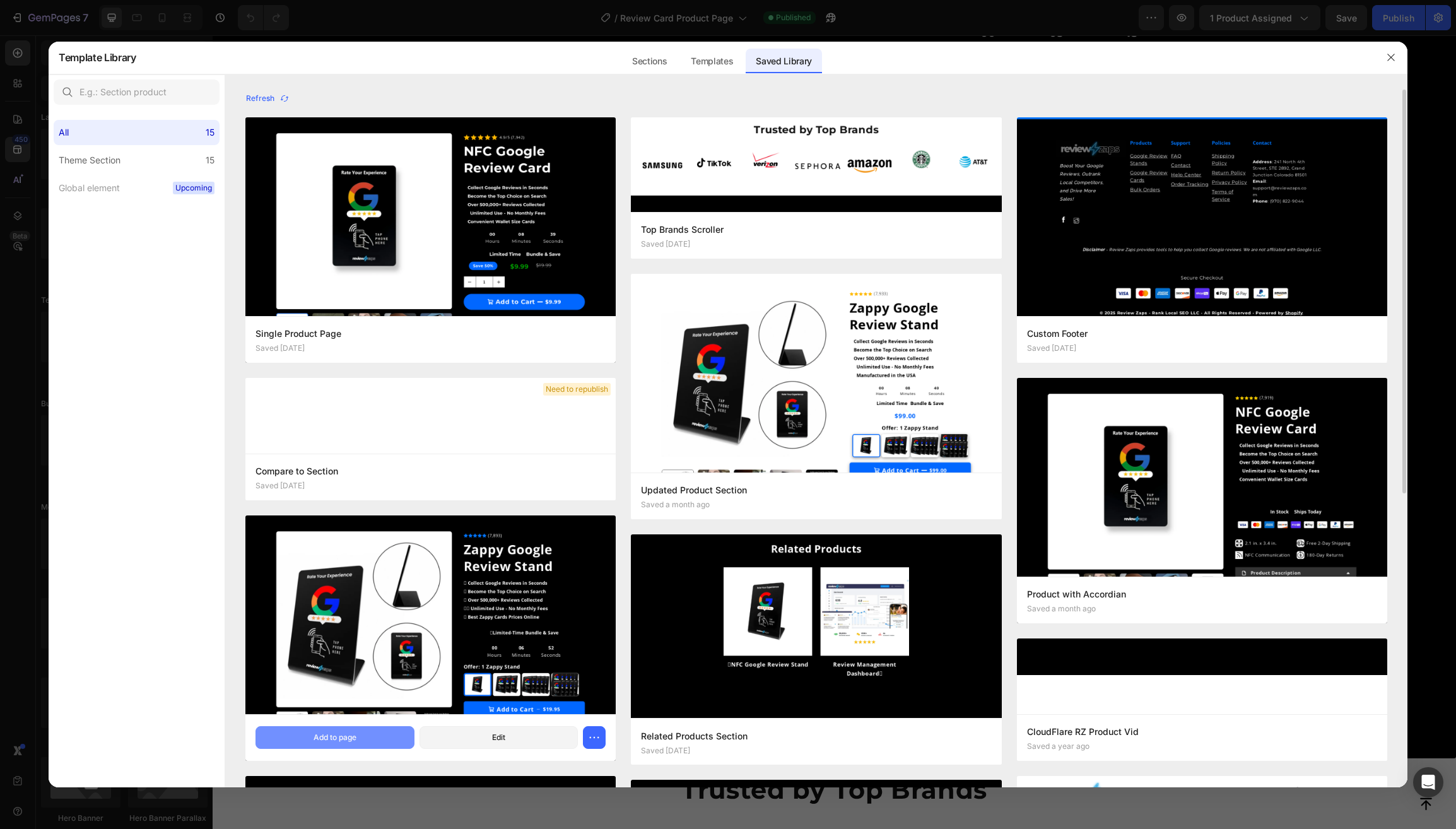
click at [337, 739] on div "Add to page" at bounding box center [335, 737] width 43 height 11
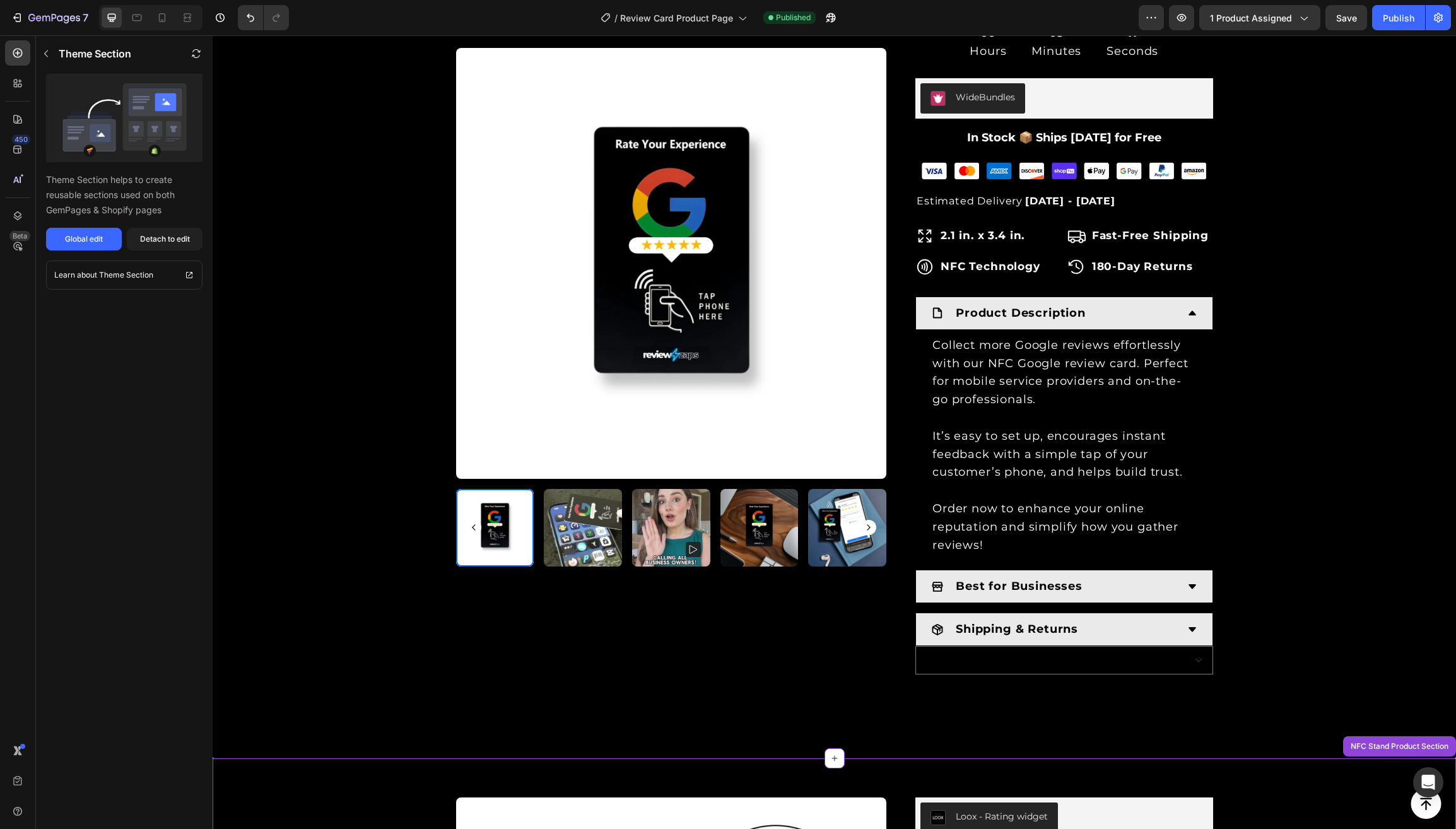
scroll to position [1093, 0]
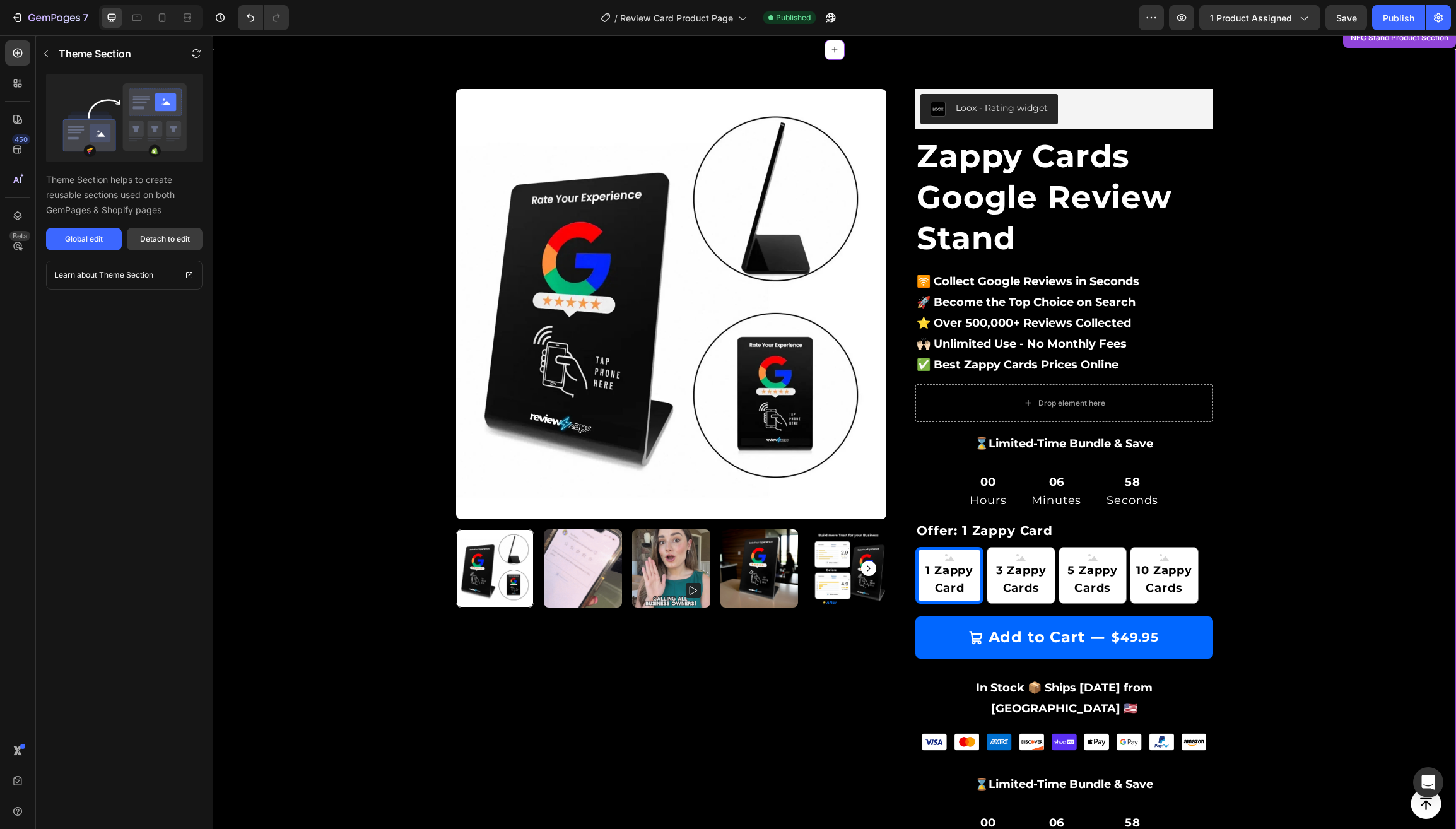
click at [168, 243] on div "Detach to edit" at bounding box center [165, 239] width 50 height 11
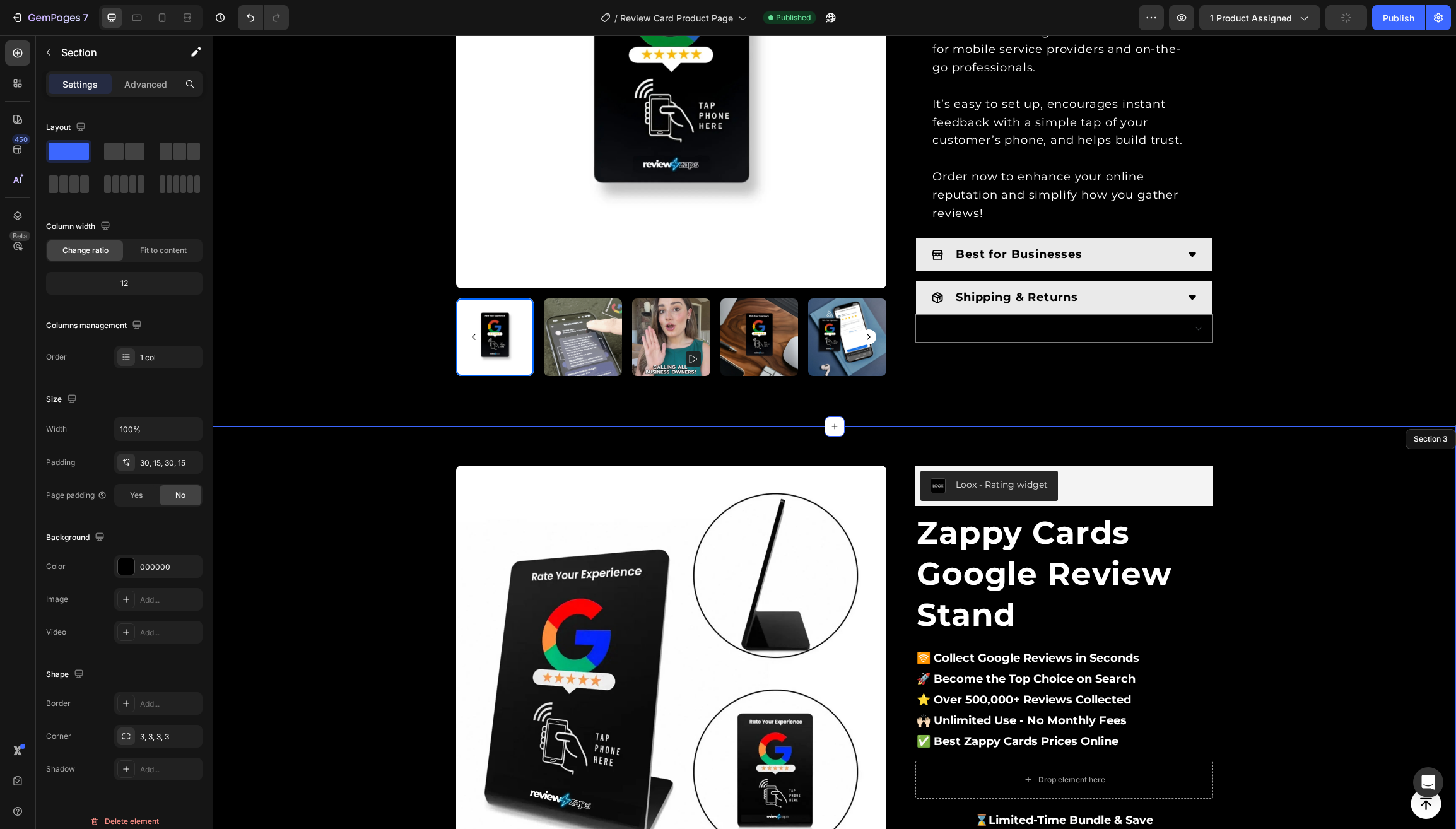
scroll to position [715, 0]
drag, startPoint x: 247, startPoint y: 18, endPoint x: 110, endPoint y: 220, distance: 244.1
click at [247, 18] on icon "Undo/Redo" at bounding box center [250, 17] width 12 height 12
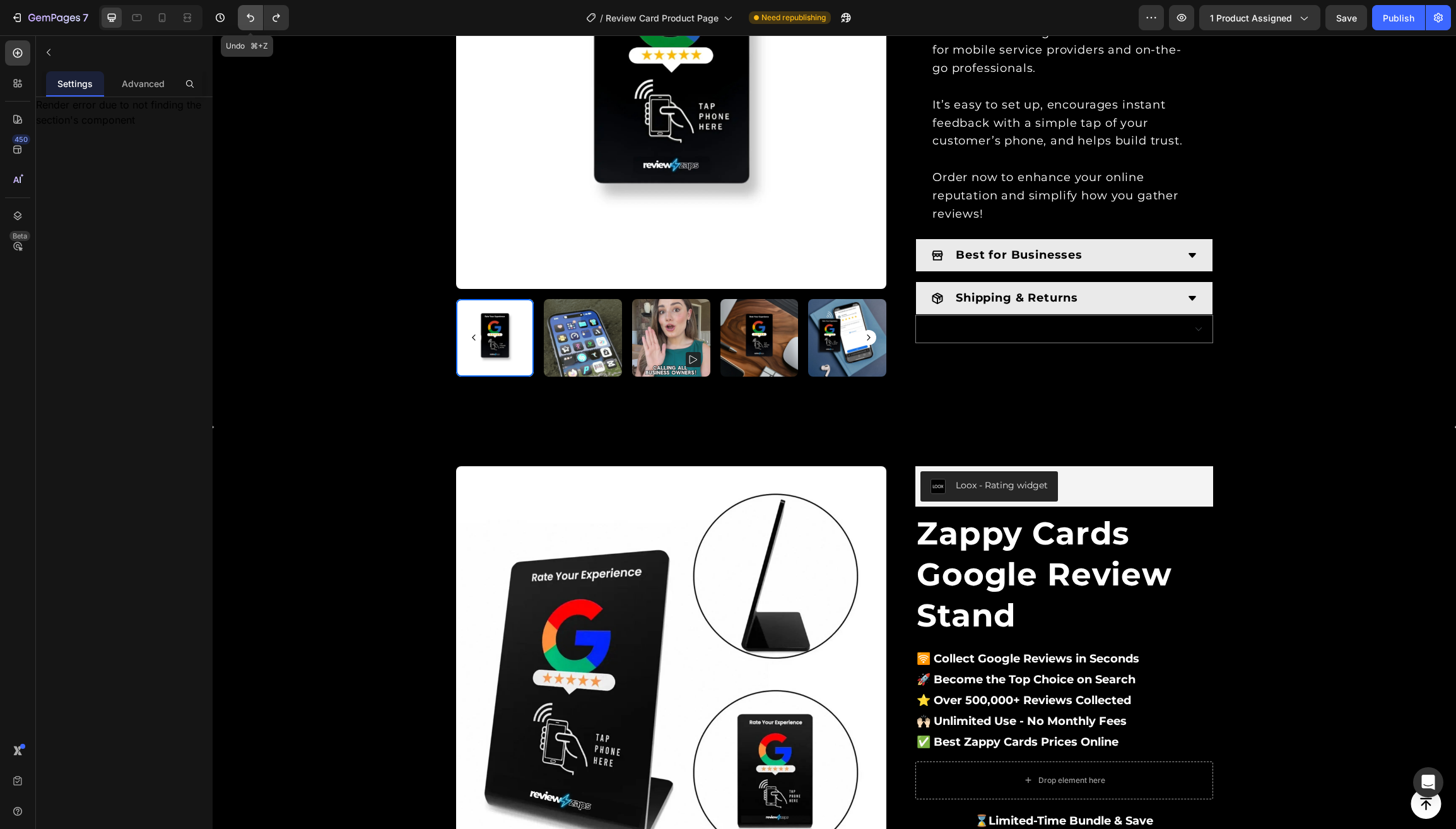
click at [249, 7] on button "Undo/Redo" at bounding box center [250, 18] width 25 height 25
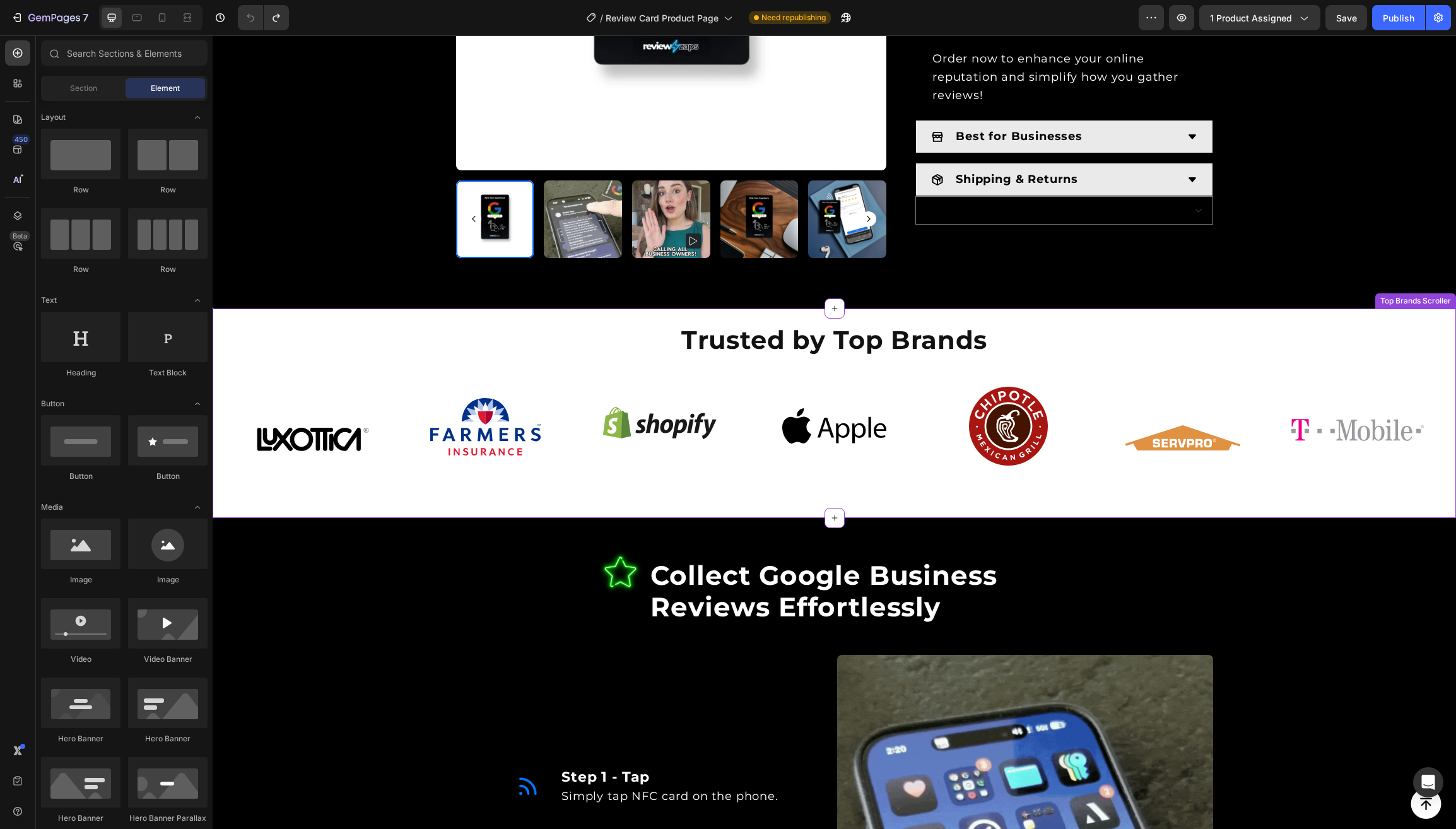
scroll to position [783, 0]
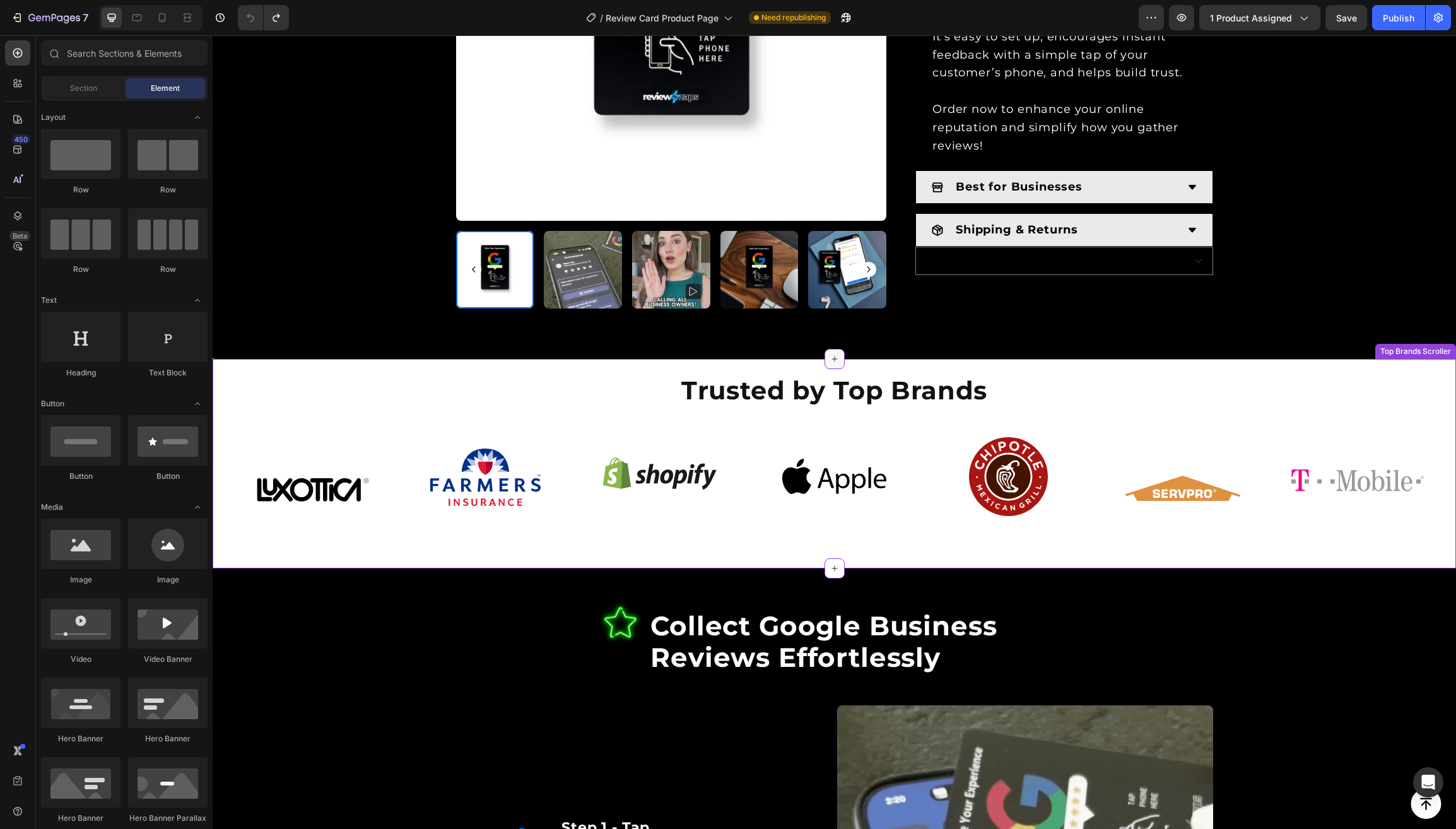
click at [831, 354] on icon at bounding box center [834, 359] width 10 height 10
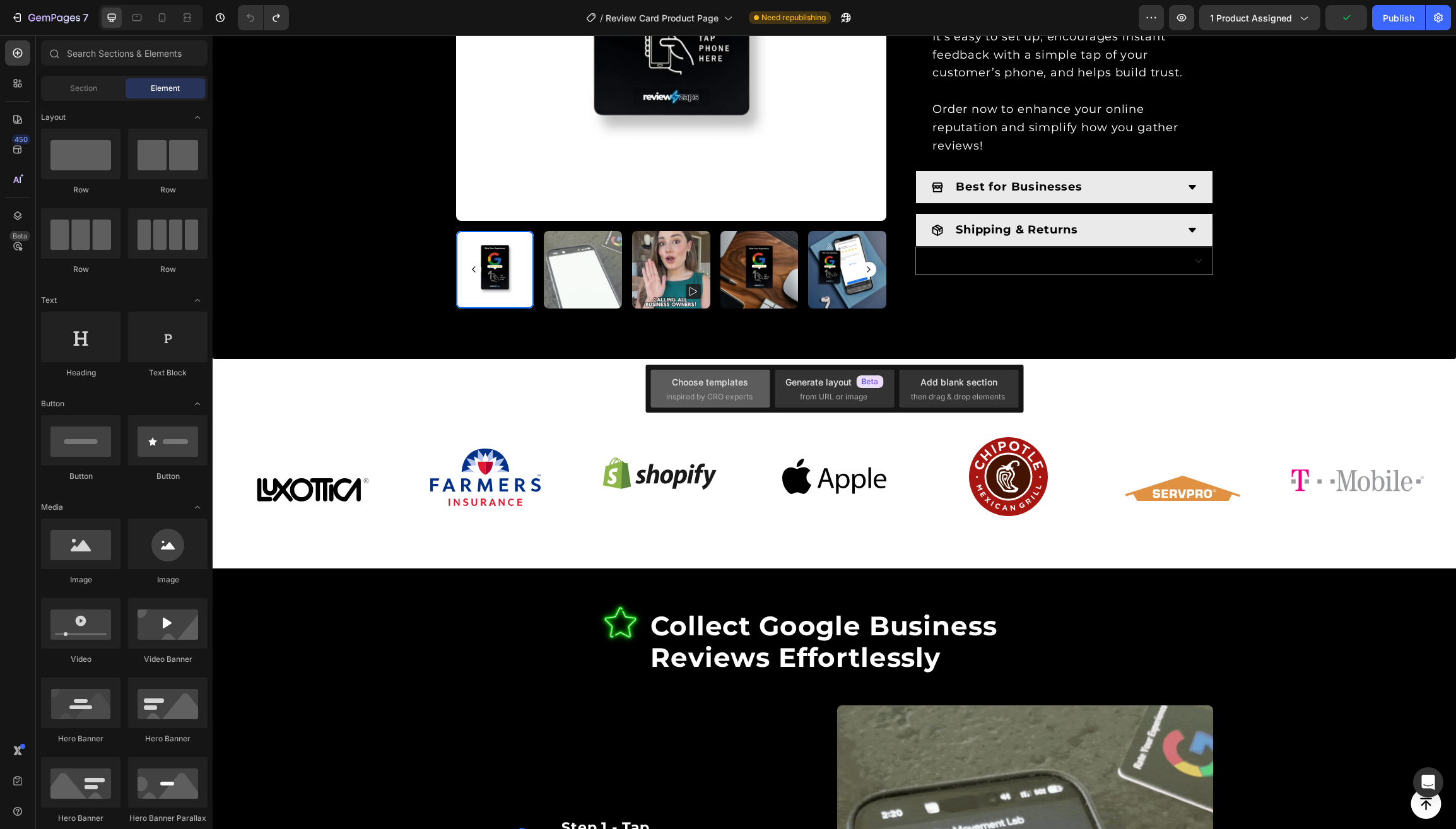
click at [720, 383] on div "Choose templates" at bounding box center [710, 382] width 76 height 13
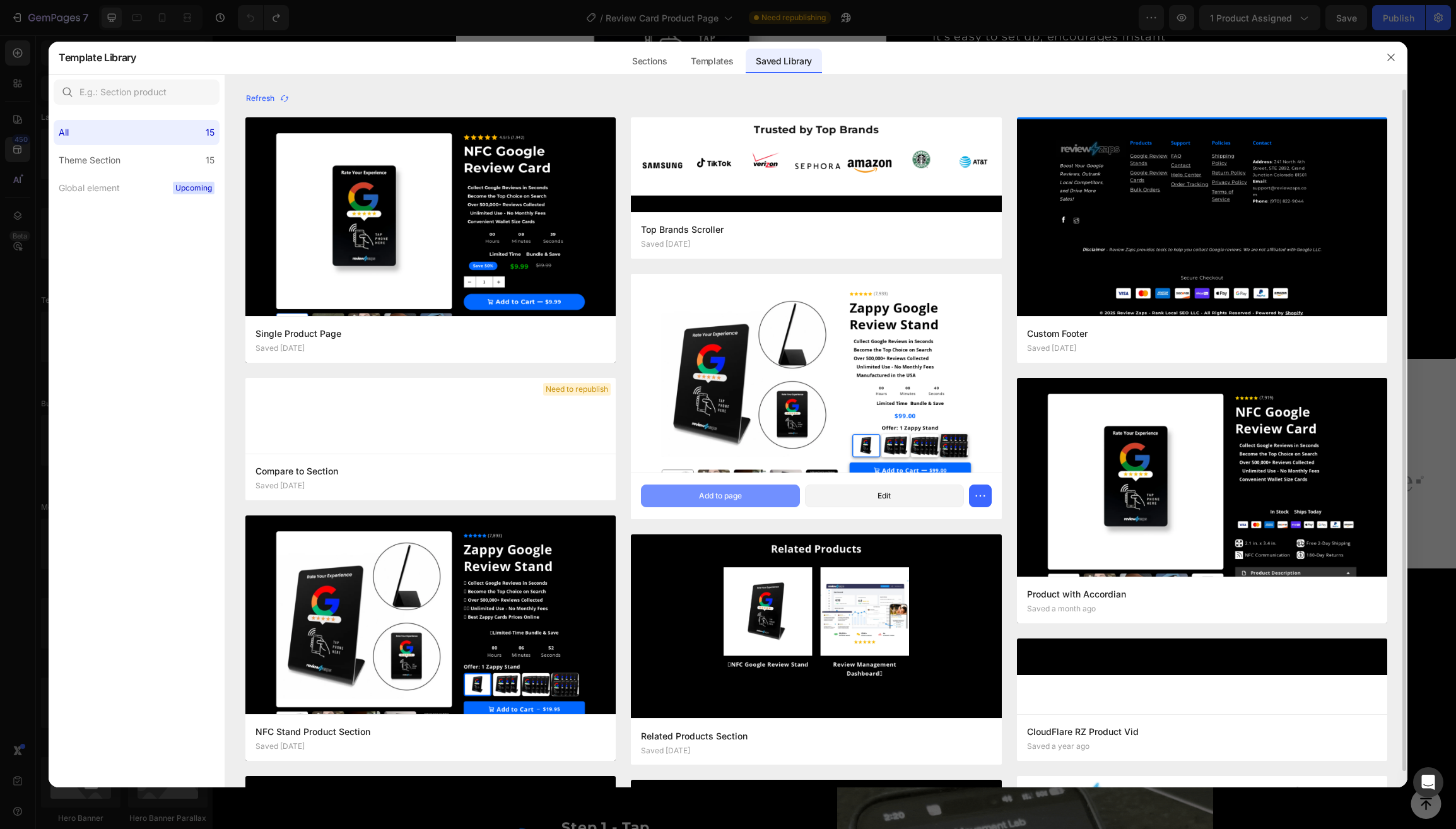
click at [679, 490] on button "Add to page" at bounding box center [720, 496] width 159 height 23
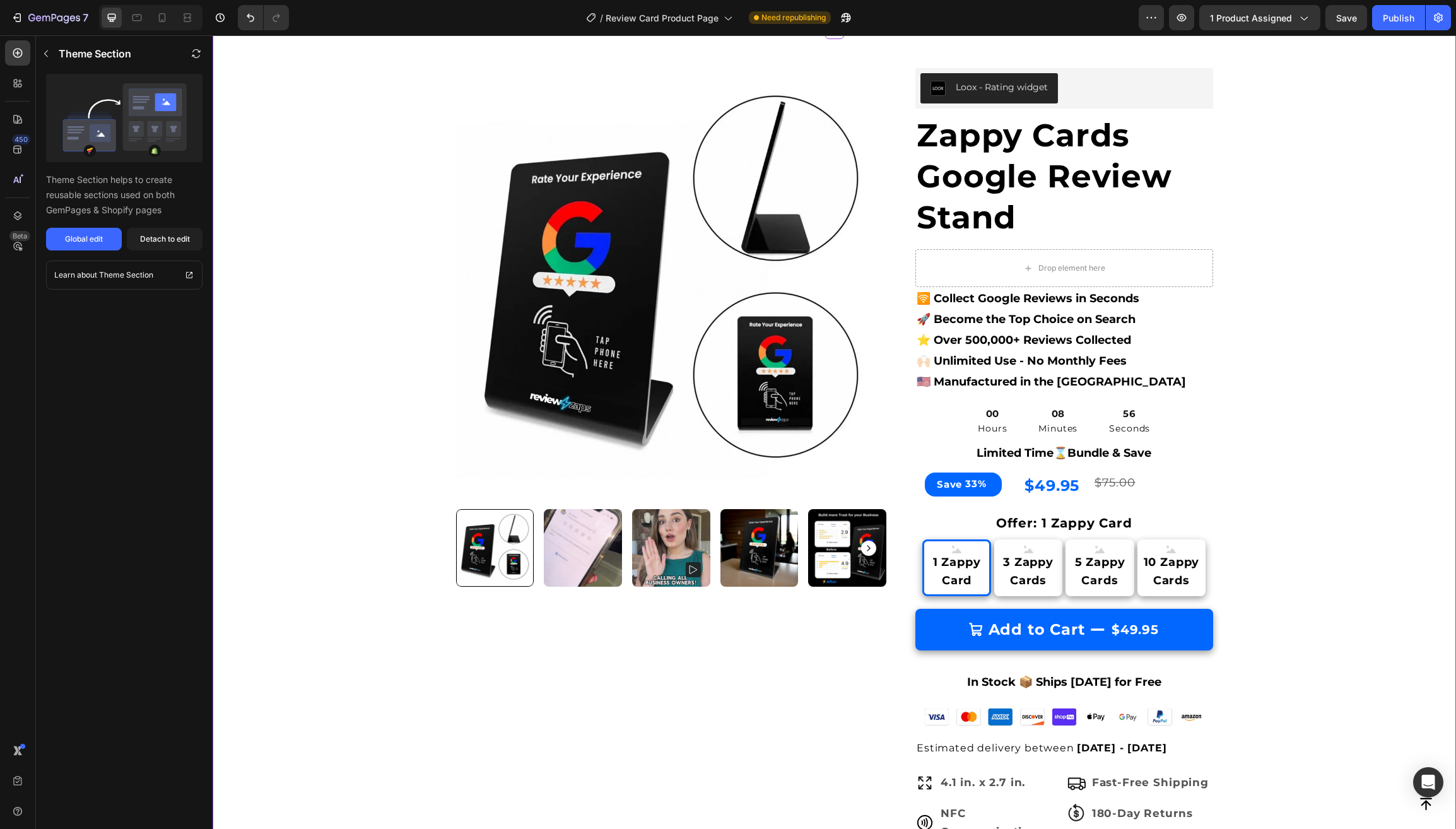
scroll to position [1112, 0]
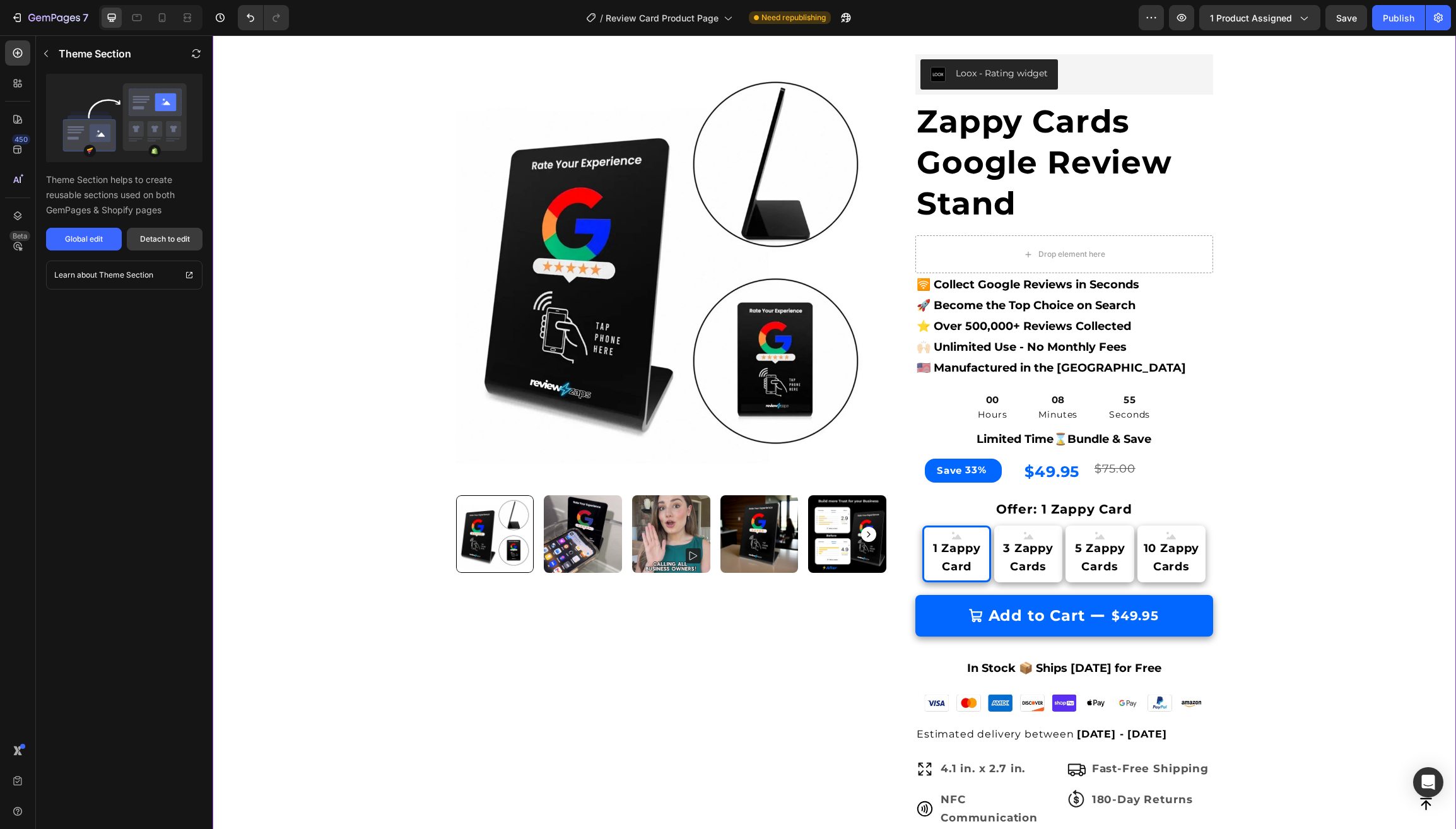
click at [182, 245] on div "Detach to edit" at bounding box center [165, 239] width 50 height 11
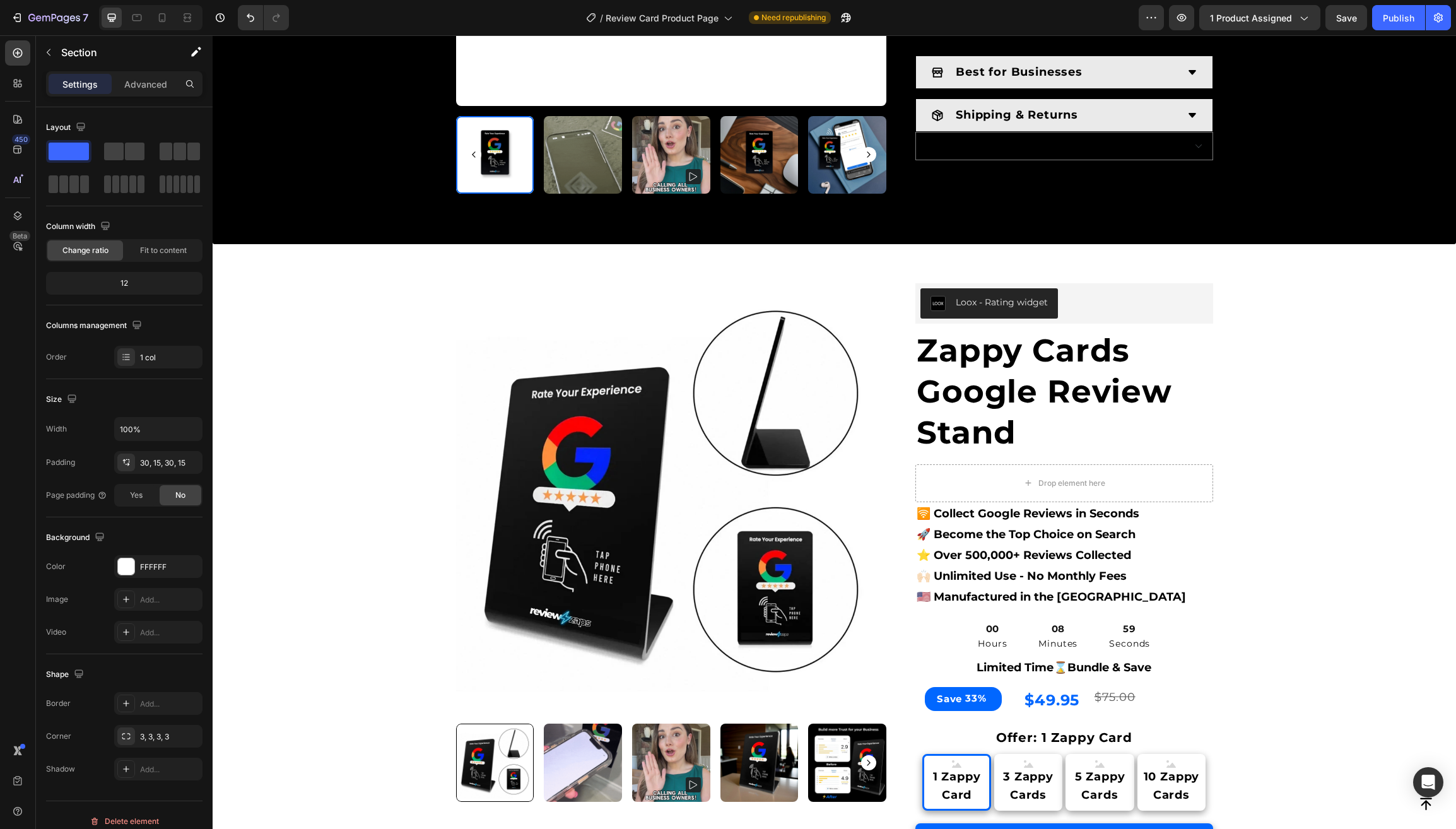
scroll to position [905, 0]
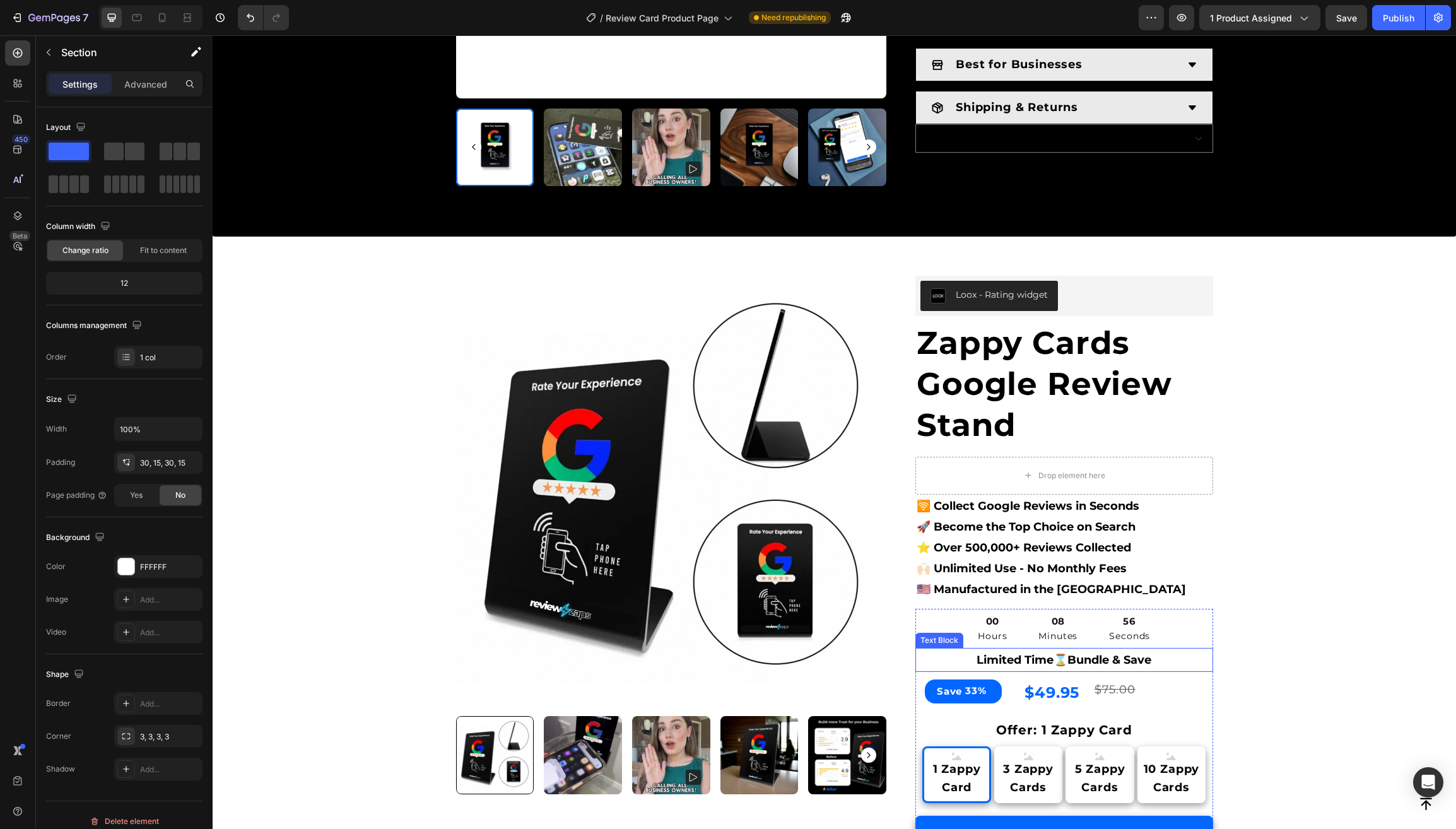
click at [967, 649] on p "Limited Time⌛️Bundle & Save" at bounding box center [1064, 659] width 295 height 21
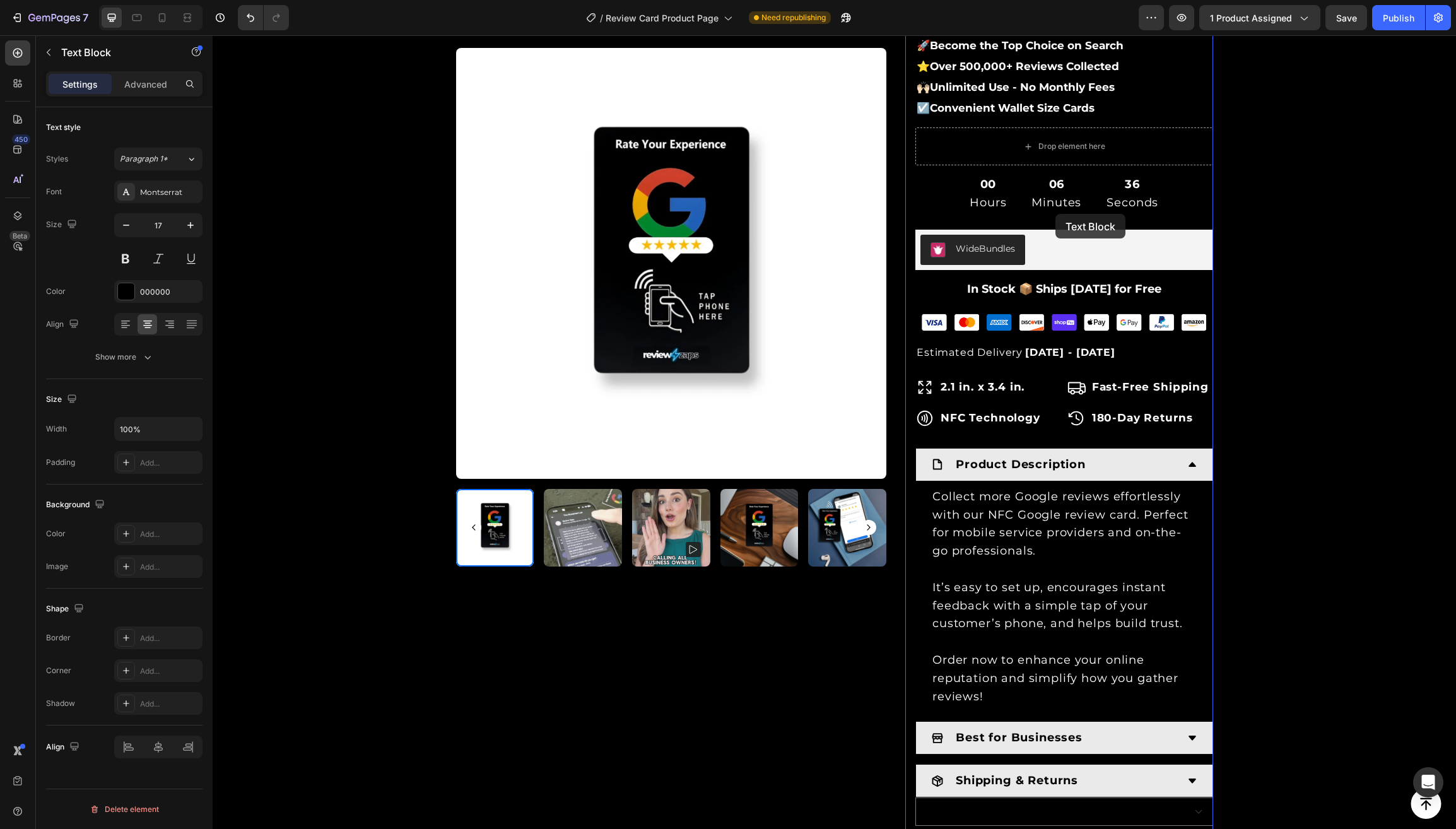
scroll to position [175, 0]
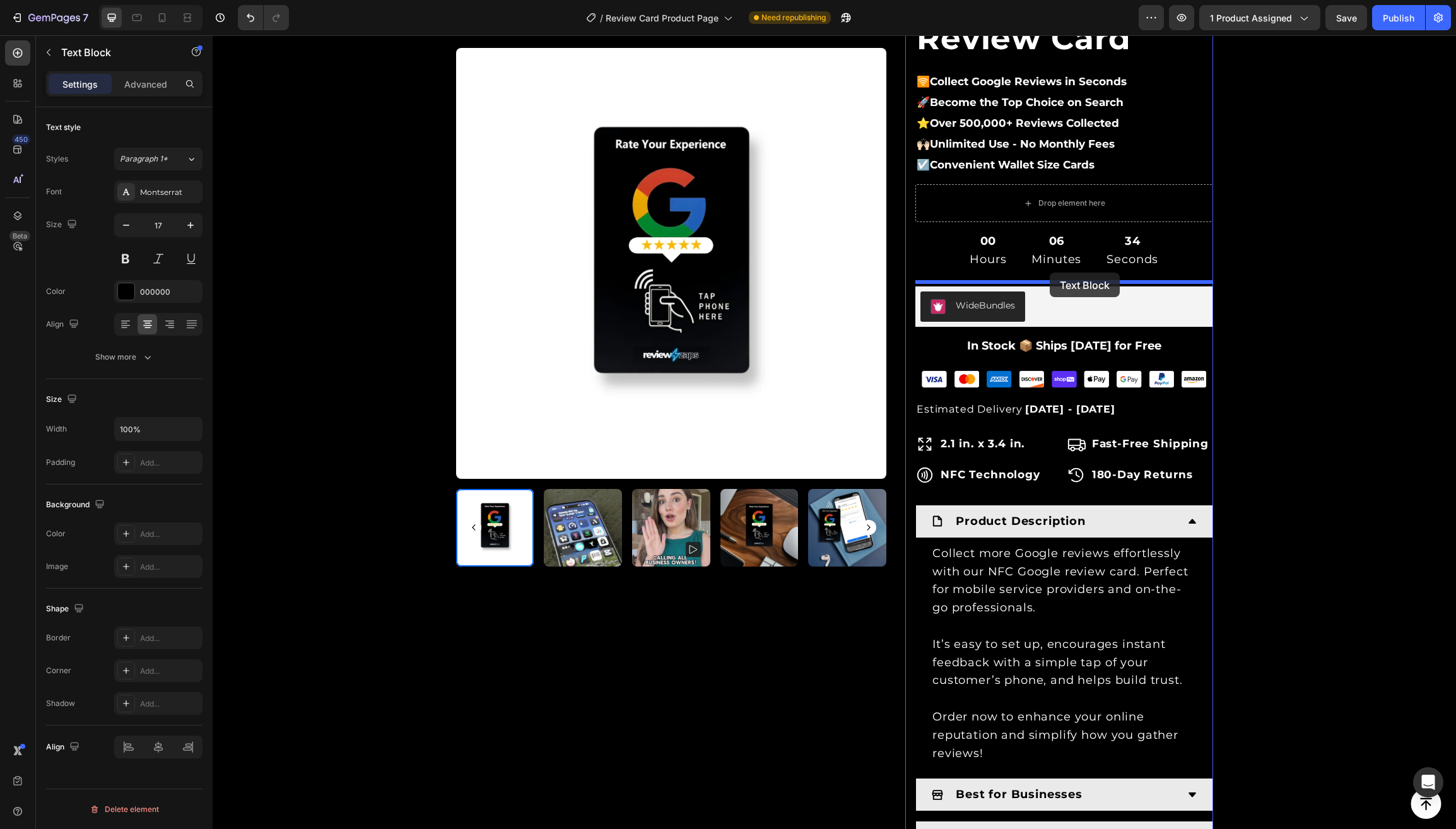
drag, startPoint x: 925, startPoint y: 621, endPoint x: 1040, endPoint y: 277, distance: 362.7
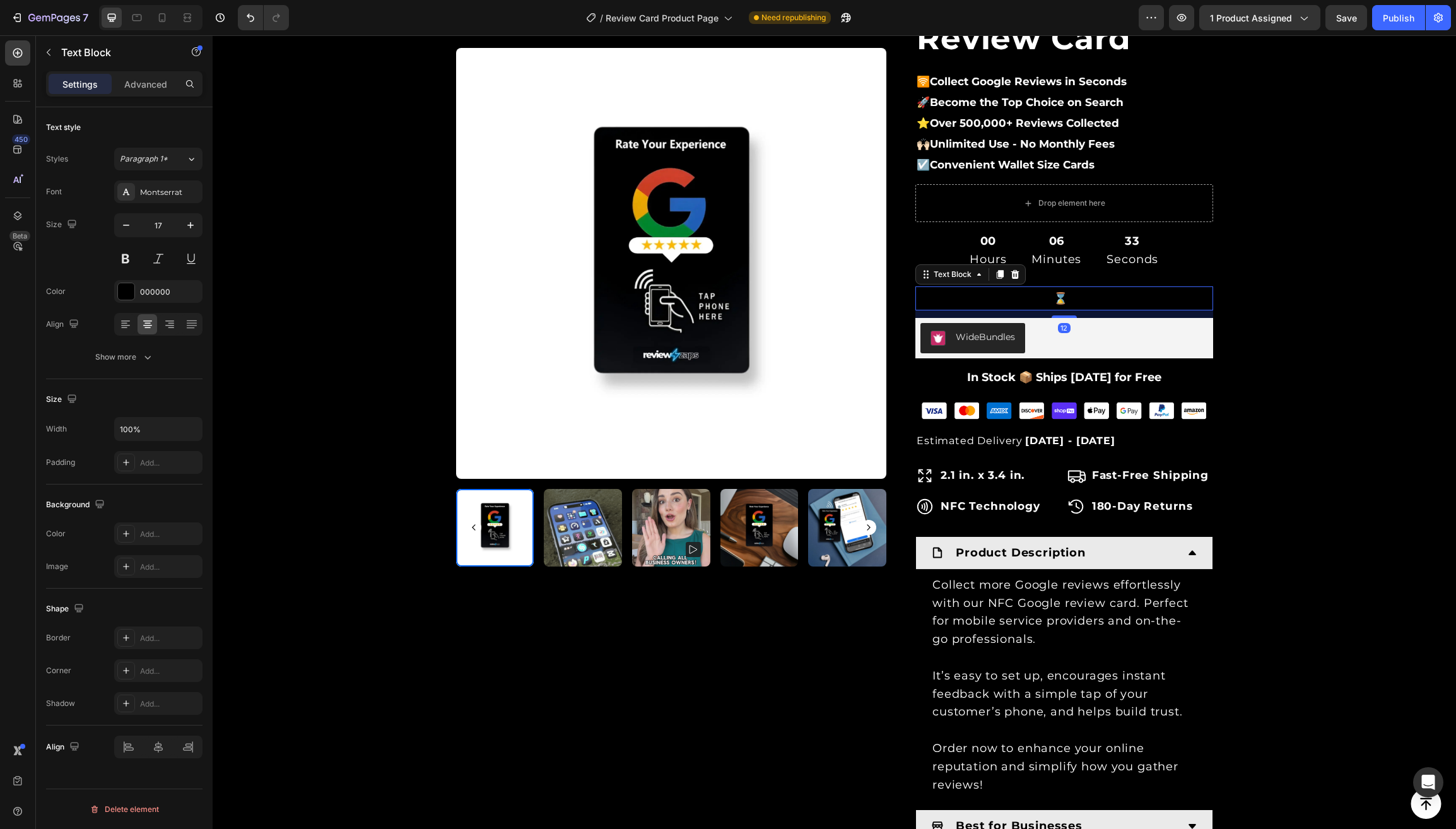
click at [1002, 294] on strong "Limited Time⌛️Bundle & Save" at bounding box center [1063, 298] width 175 height 14
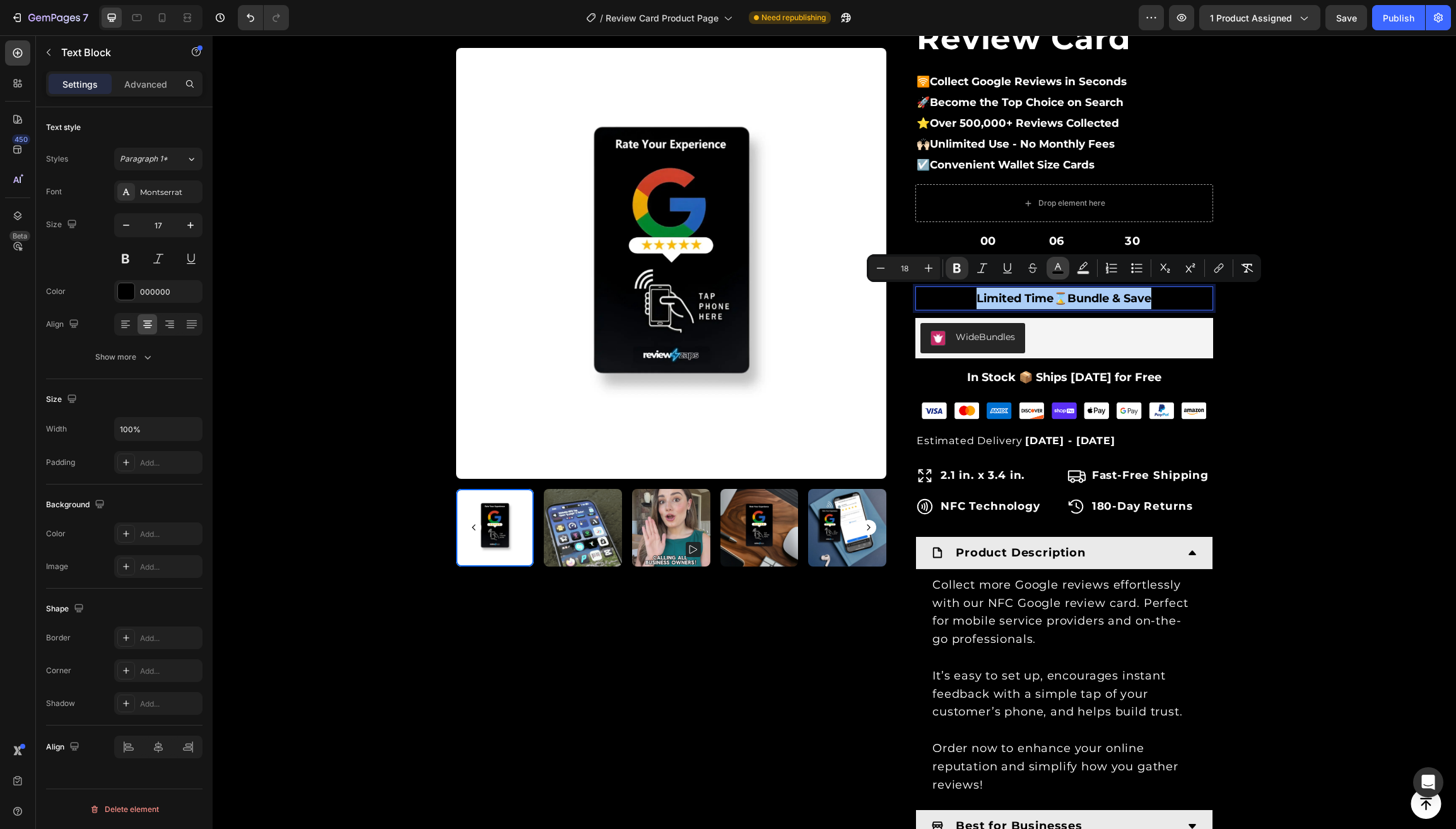
click at [1052, 267] on icon "Editor contextual toolbar" at bounding box center [1058, 268] width 12 height 12
type input "000000"
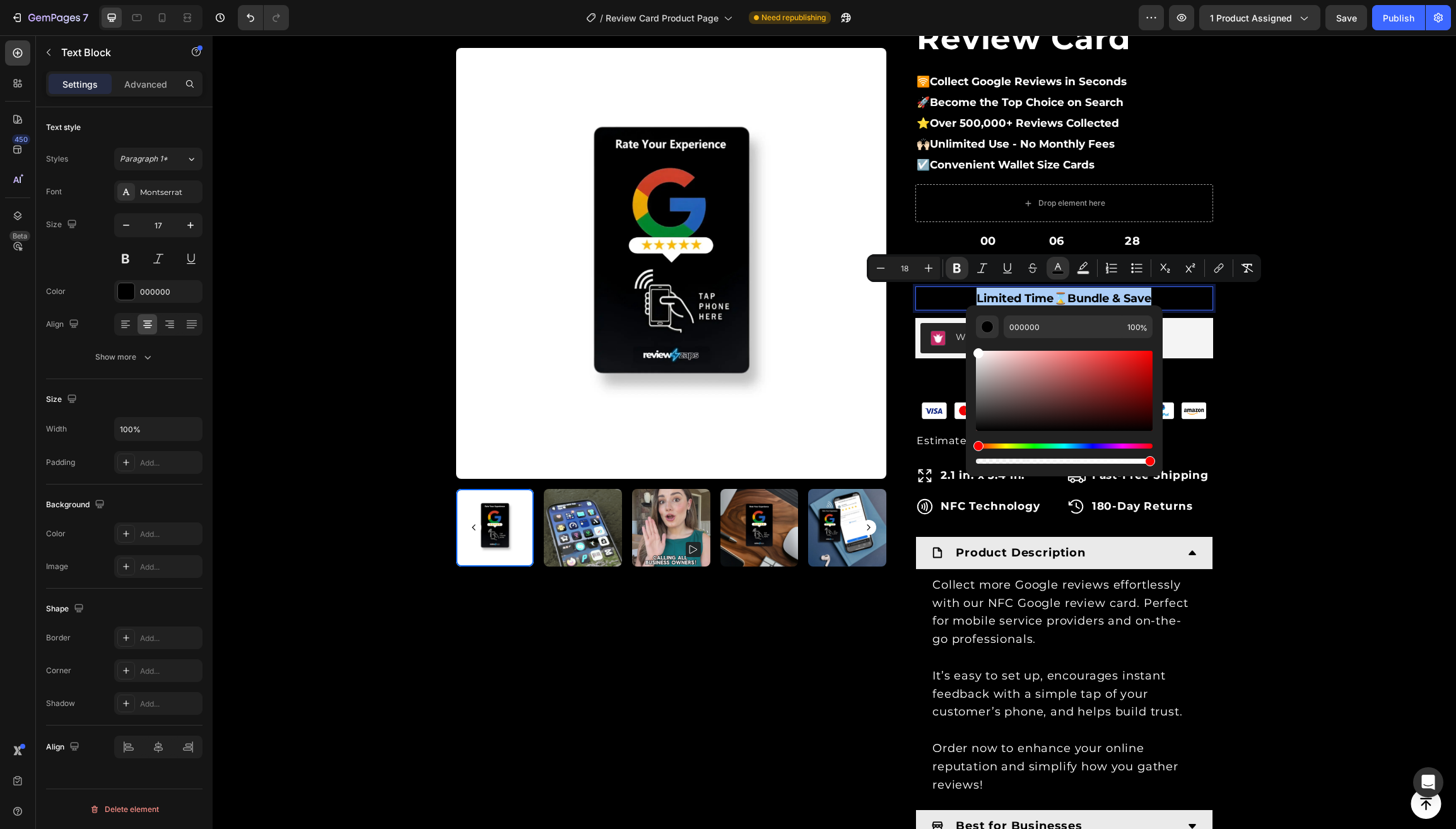
drag, startPoint x: 1000, startPoint y: 384, endPoint x: 1010, endPoint y: 344, distance: 41.2
click at [972, 345] on div "000000 100 %" at bounding box center [1064, 385] width 197 height 161
type input "FFFFFF"
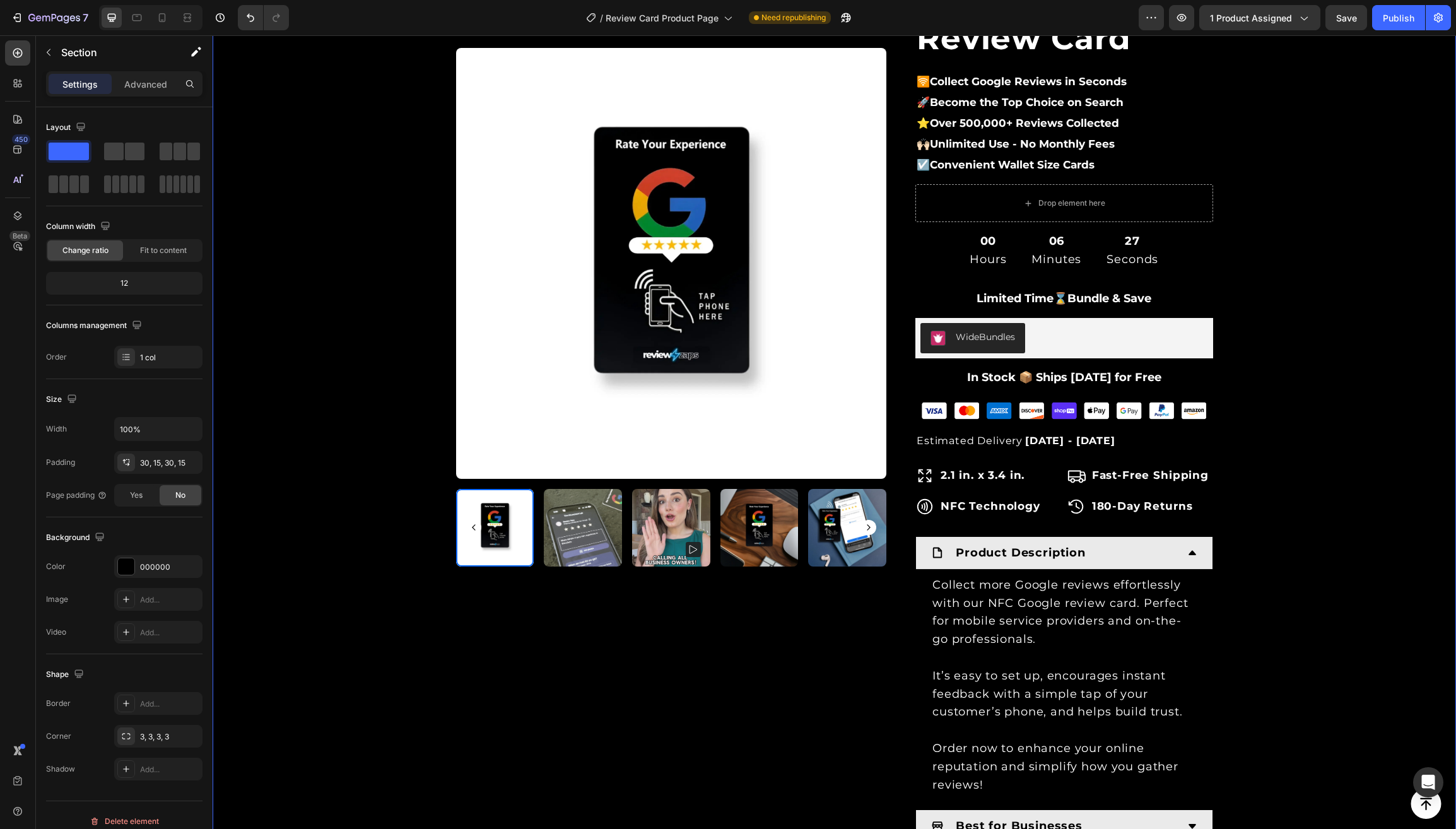
click at [1388, 376] on div "Product Images & Gallery Row Loox - Rating widget Loox NFC Google Review Card (…" at bounding box center [834, 442] width 1224 height 1075
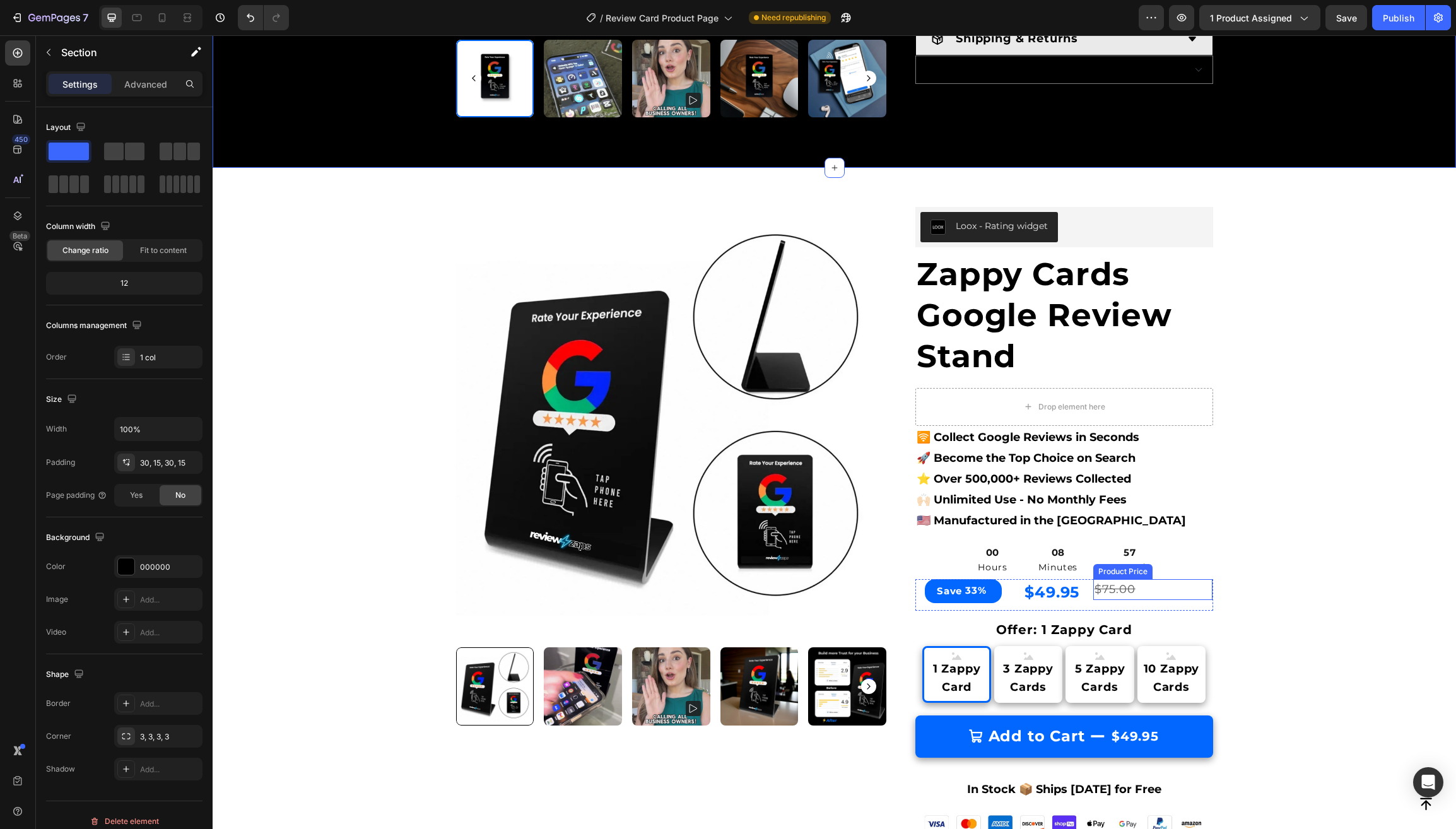
scroll to position [971, 0]
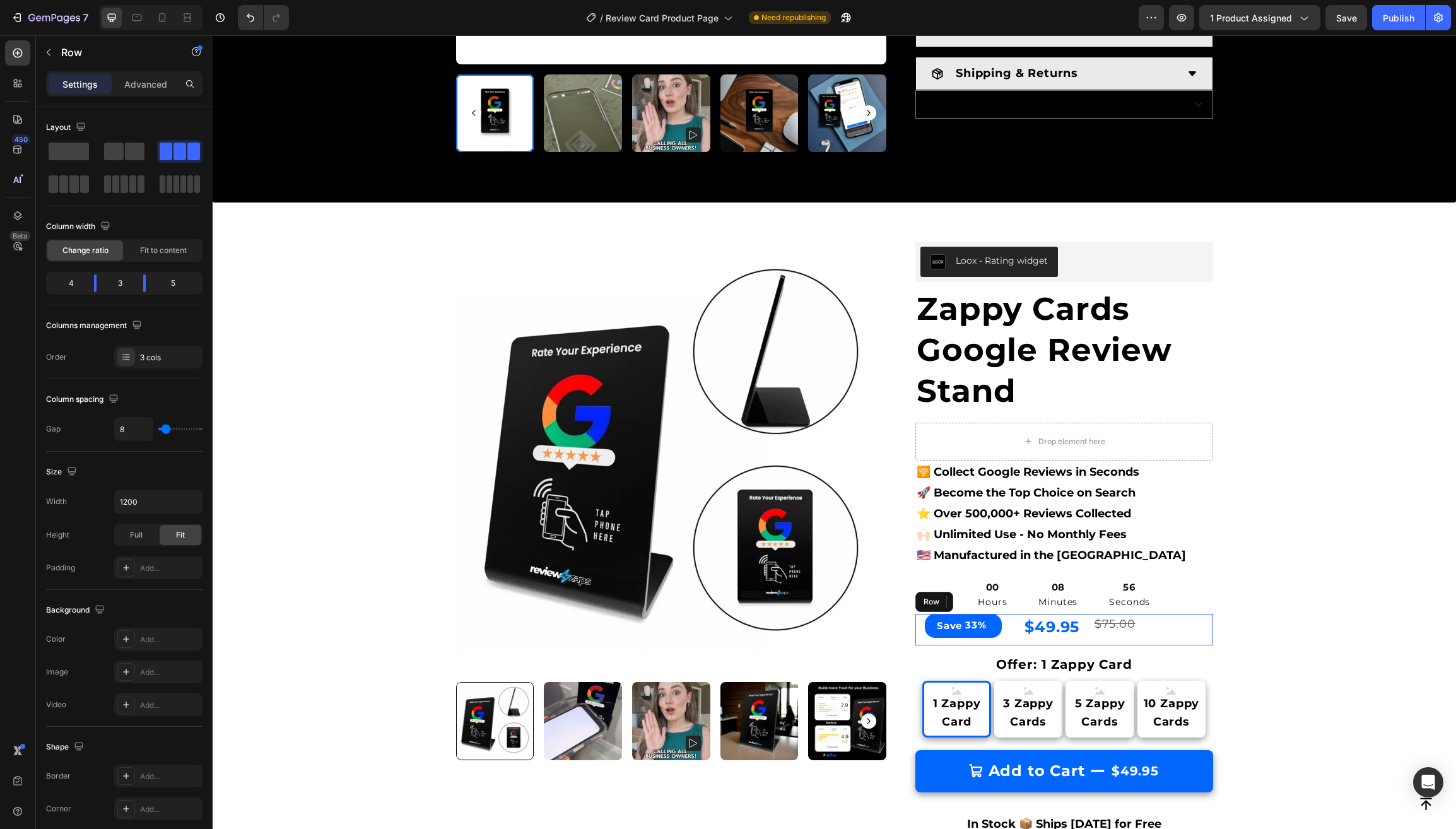
click at [1174, 624] on div "$75.00 Product Price Product Price" at bounding box center [1152, 629] width 120 height 32
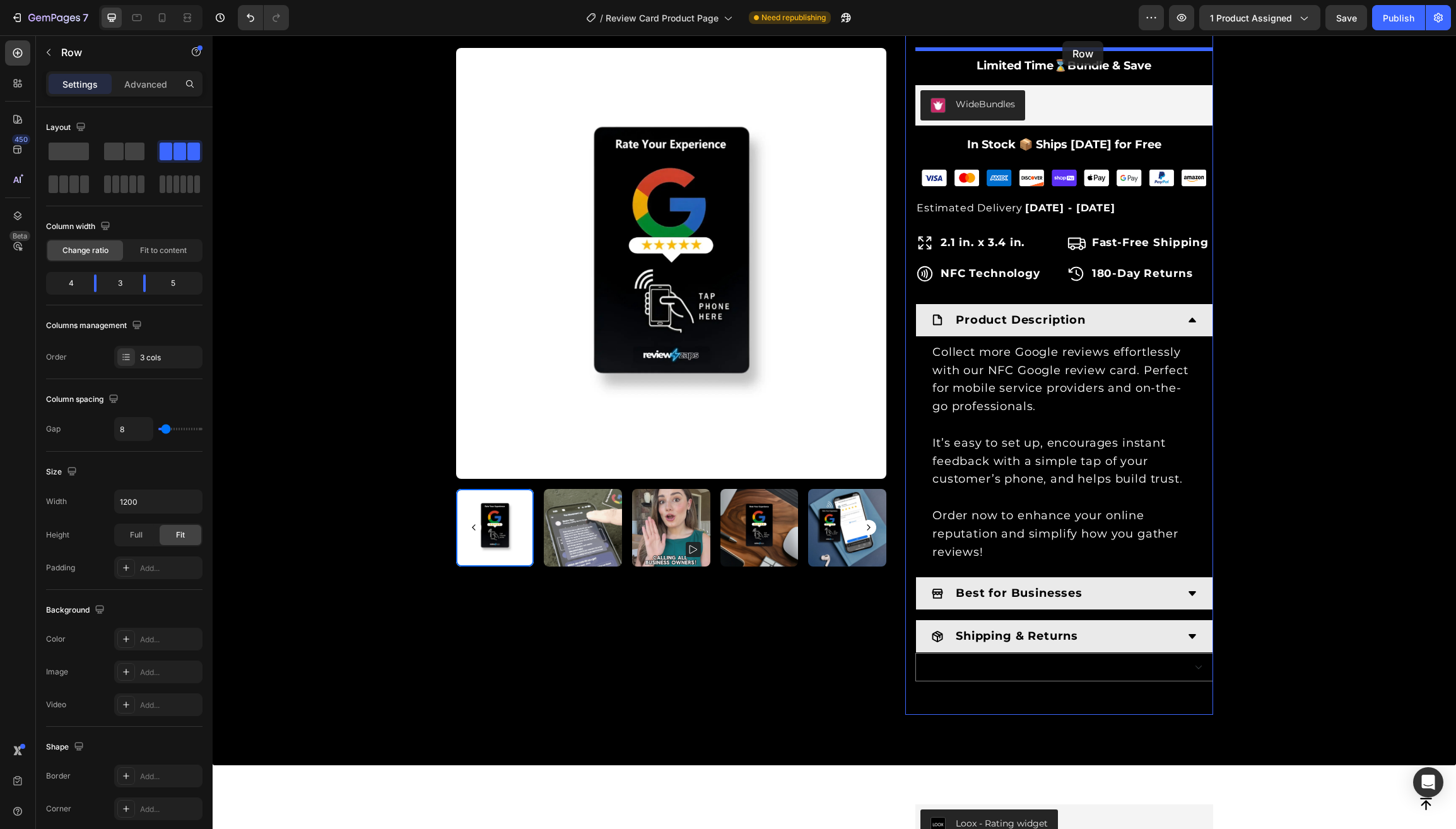
scroll to position [388, 0]
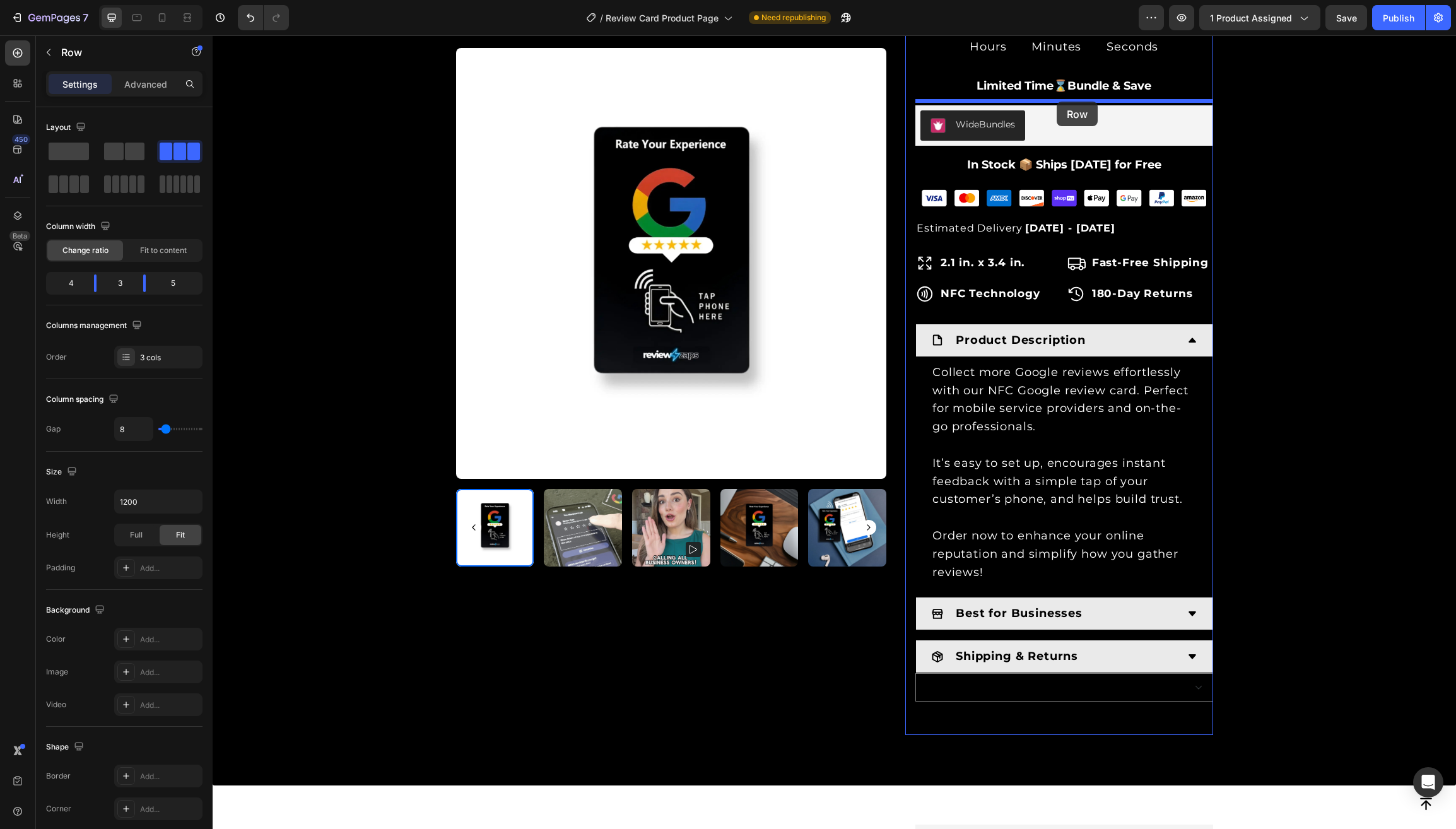
drag, startPoint x: 924, startPoint y: 586, endPoint x: 1057, endPoint y: 101, distance: 502.9
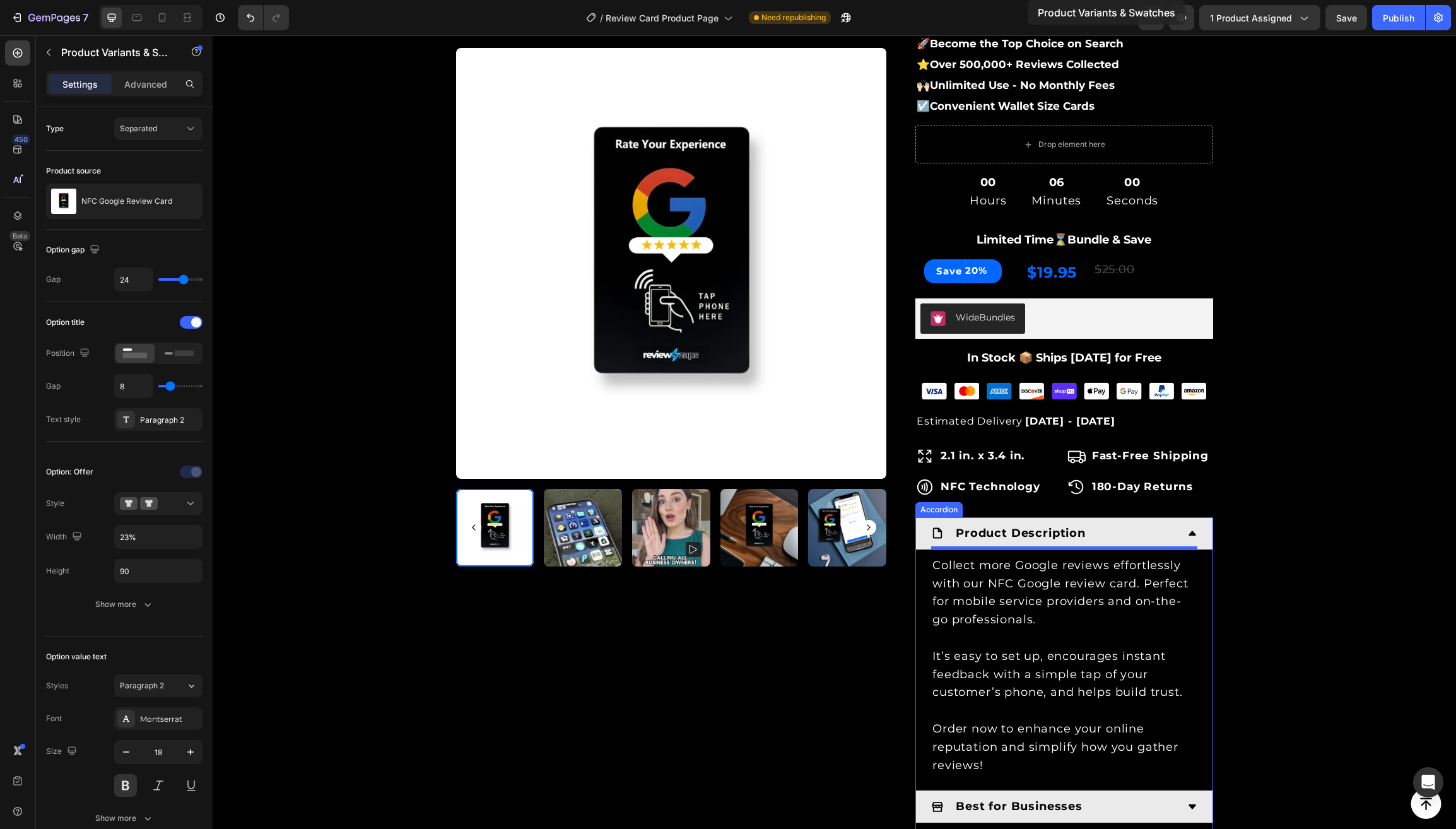
scroll to position [0, 0]
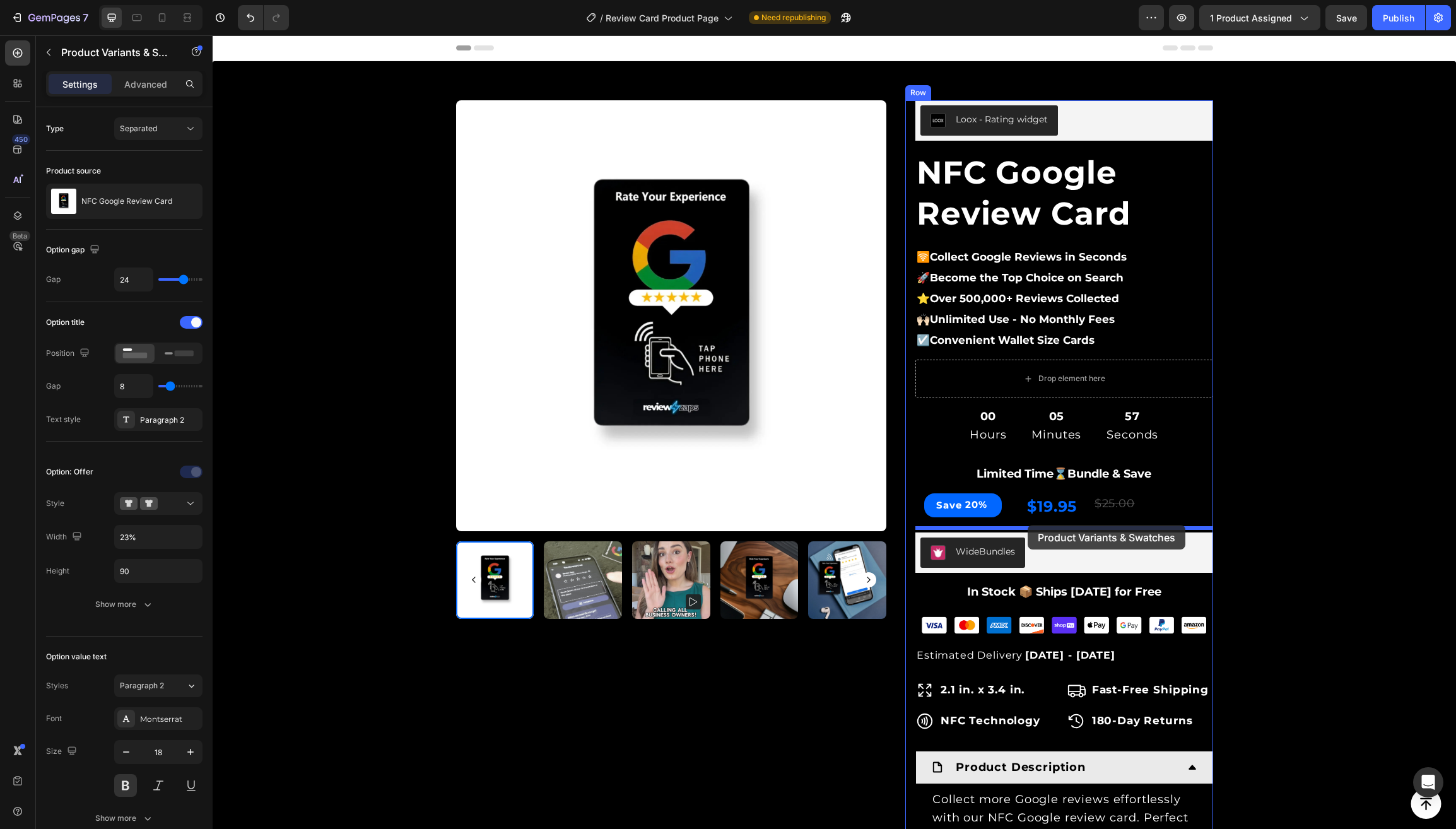
drag, startPoint x: 925, startPoint y: 512, endPoint x: 1027, endPoint y: 525, distance: 102.8
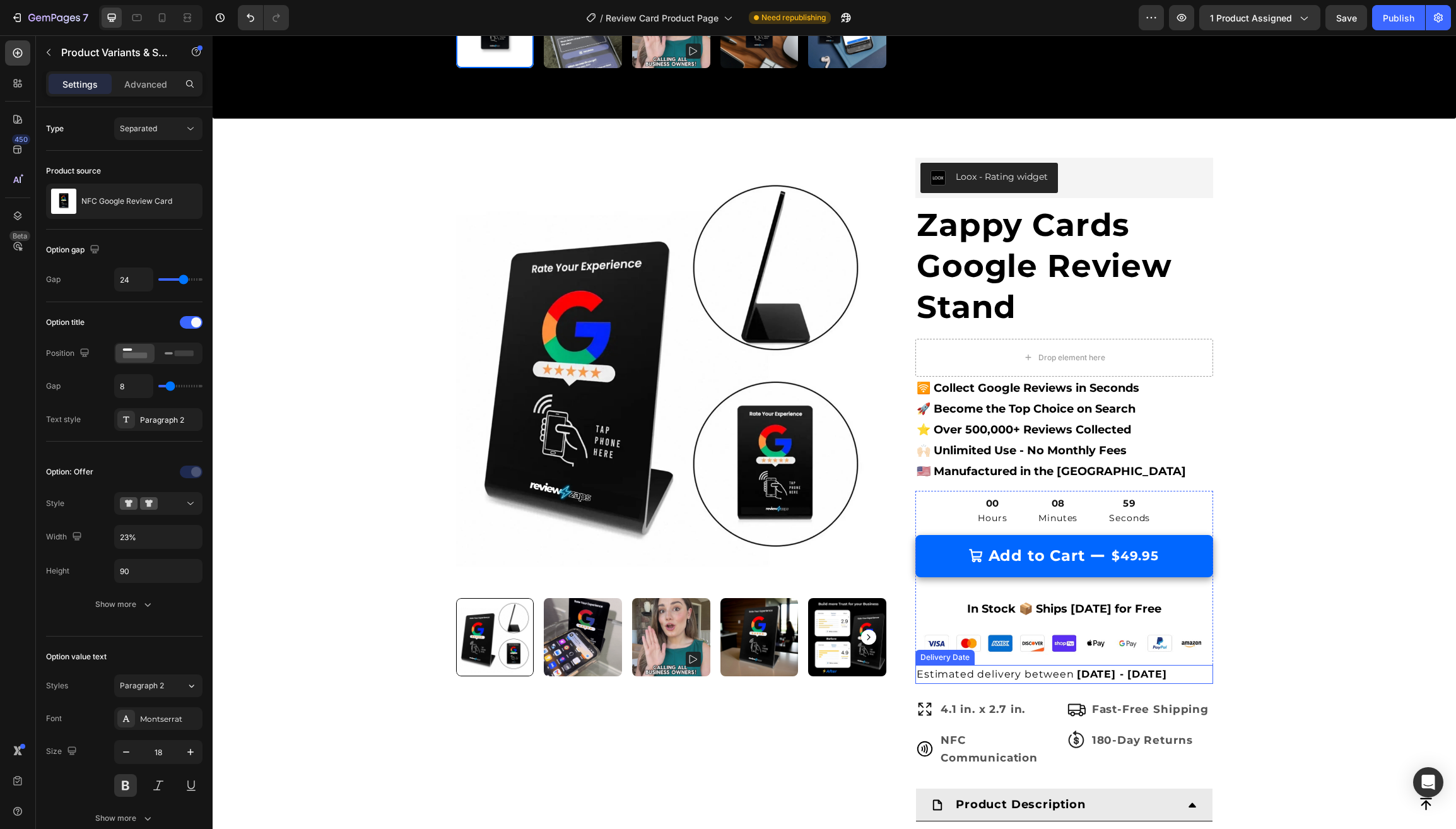
scroll to position [1218, 0]
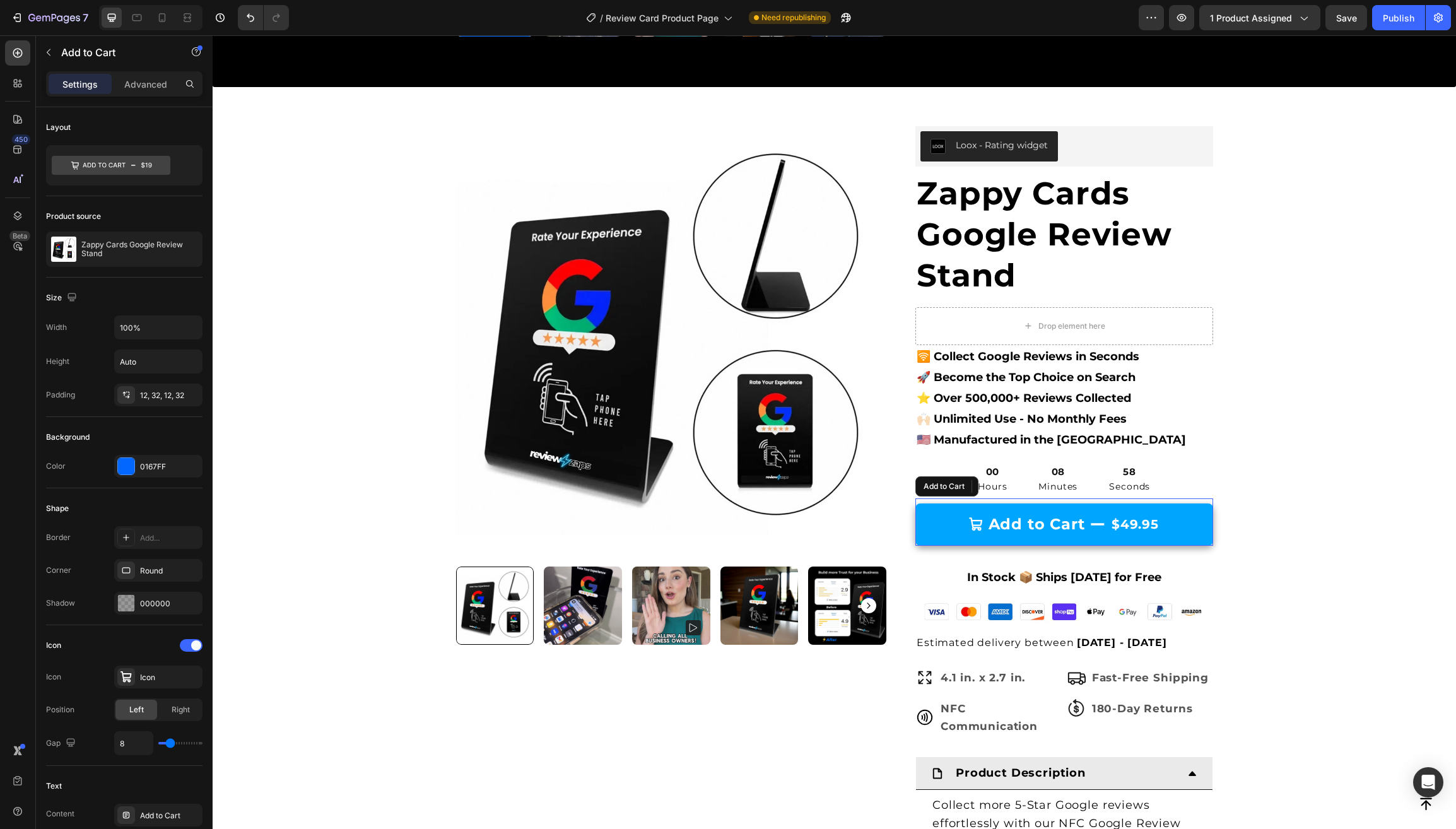
click at [942, 518] on button "Add to Cart $49.95" at bounding box center [1064, 524] width 298 height 42
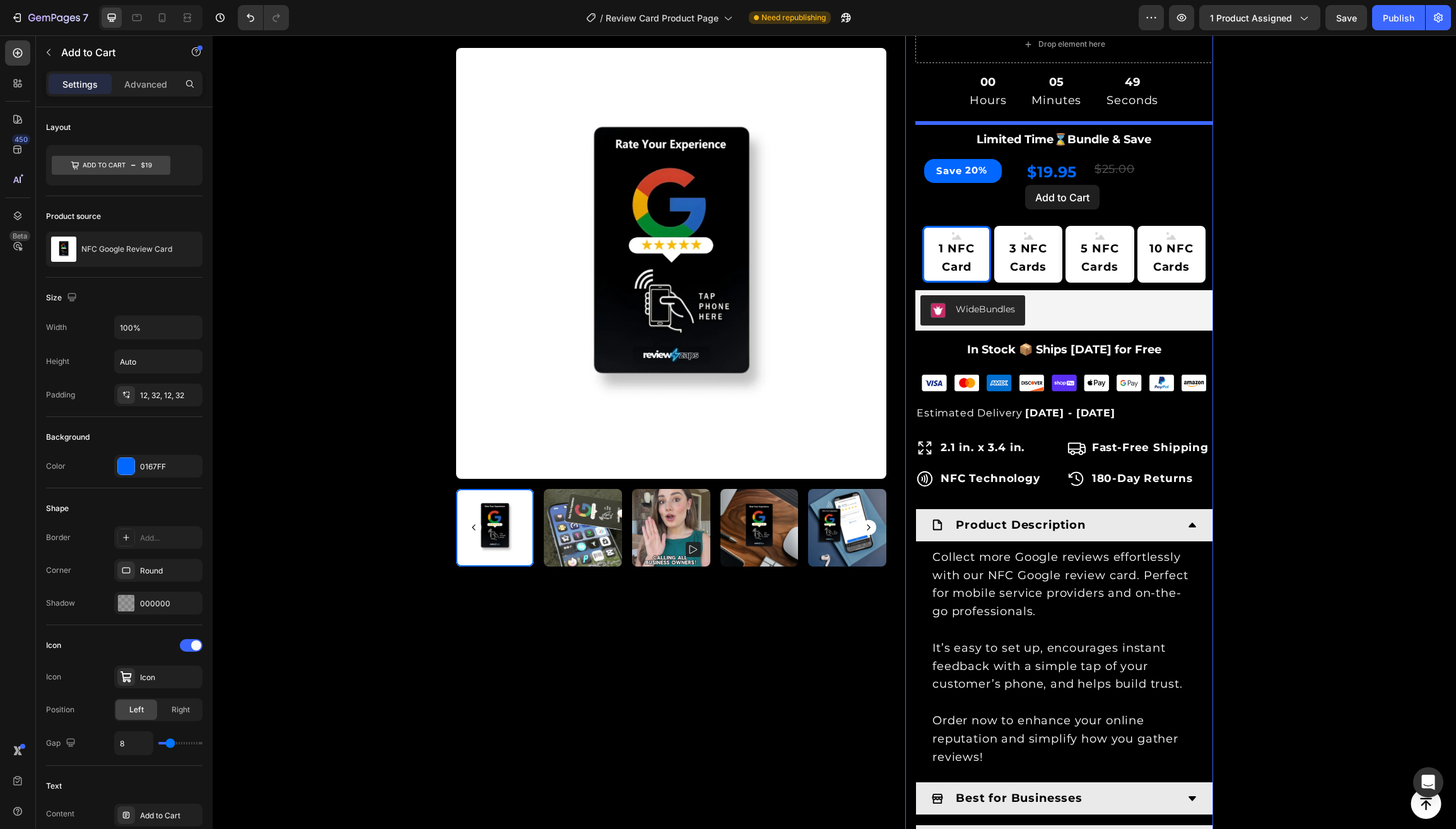
scroll to position [263, 0]
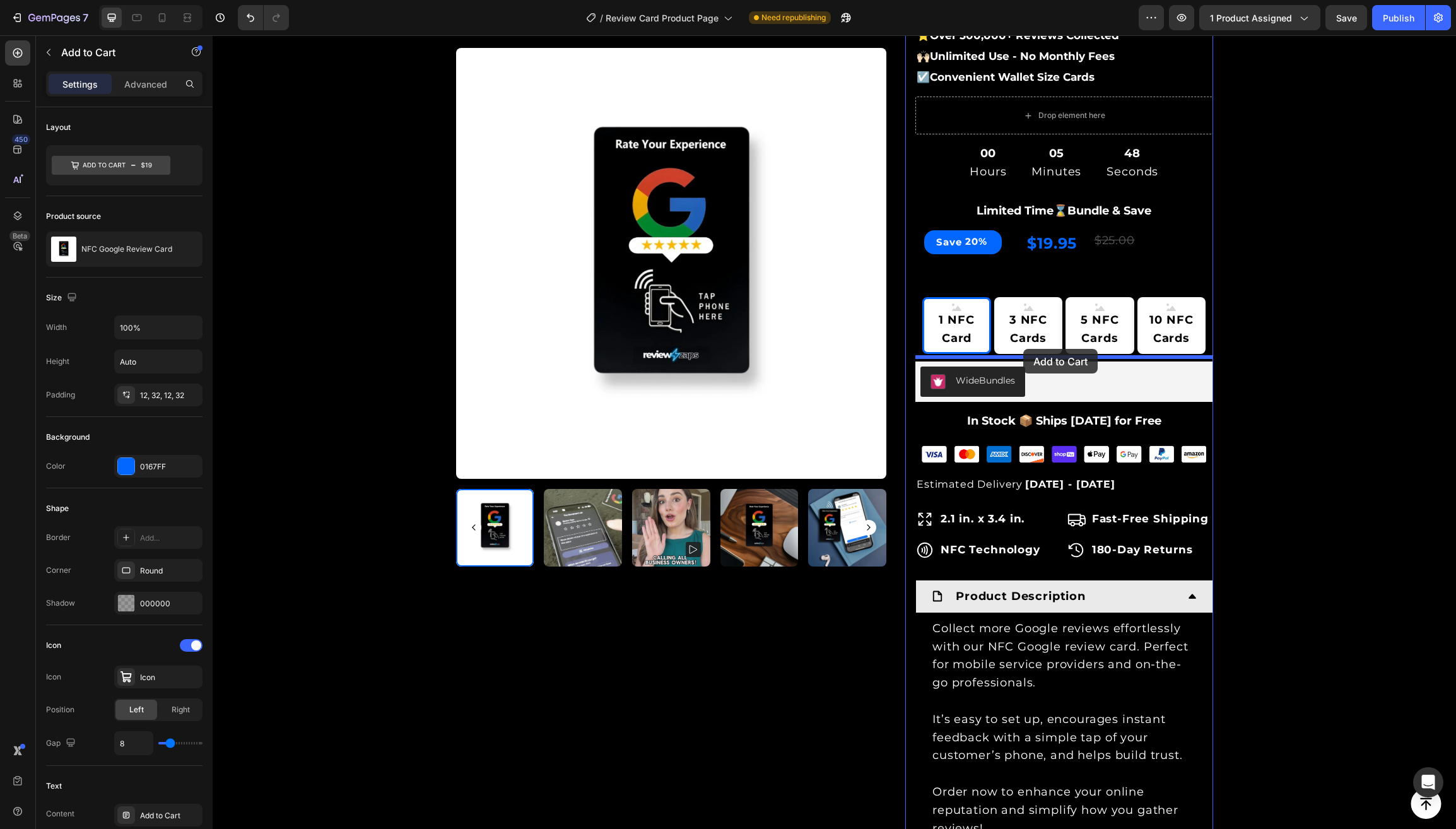
drag, startPoint x: 931, startPoint y: 472, endPoint x: 1023, endPoint y: 349, distance: 153.6
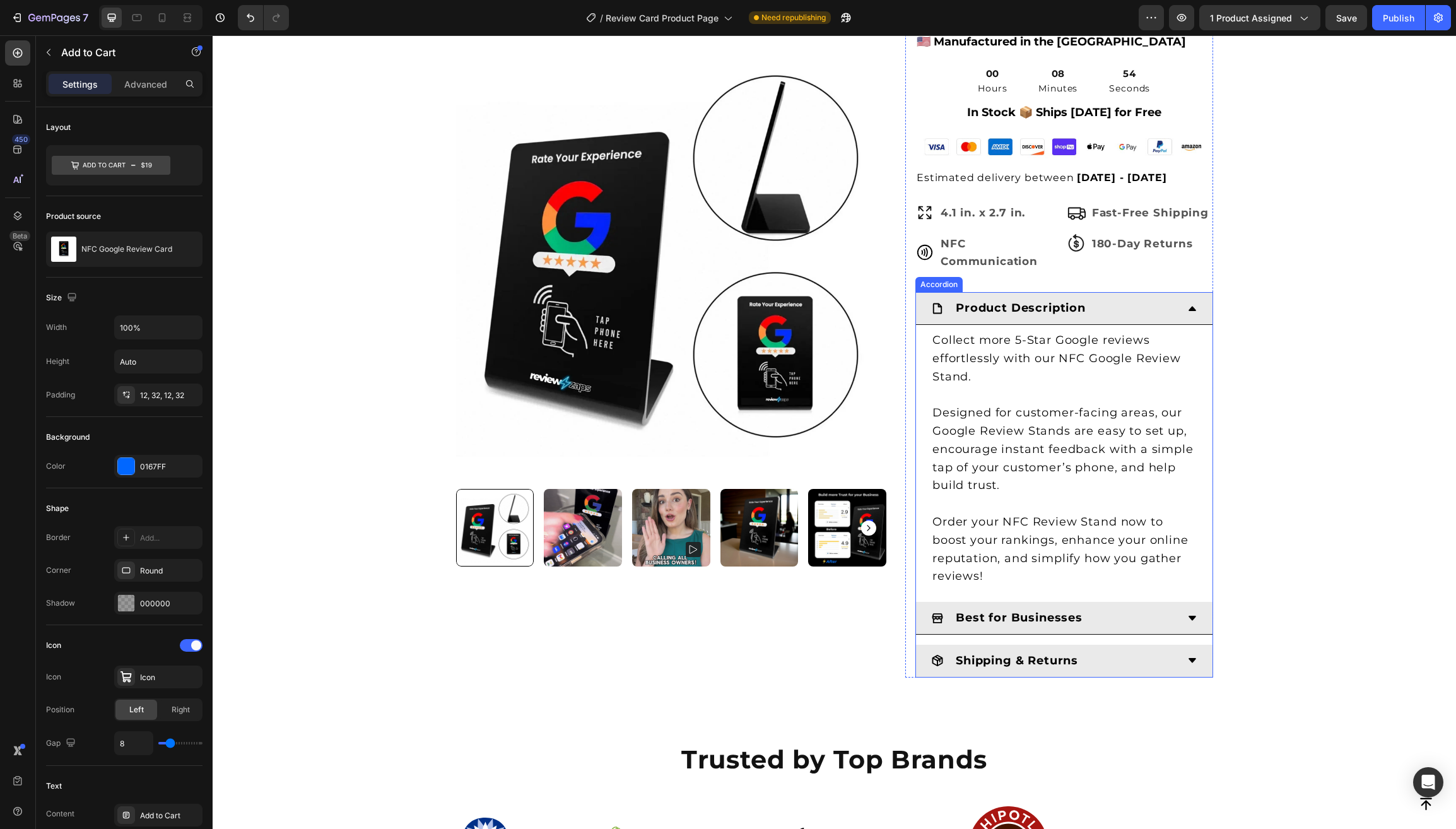
scroll to position [1673, 0]
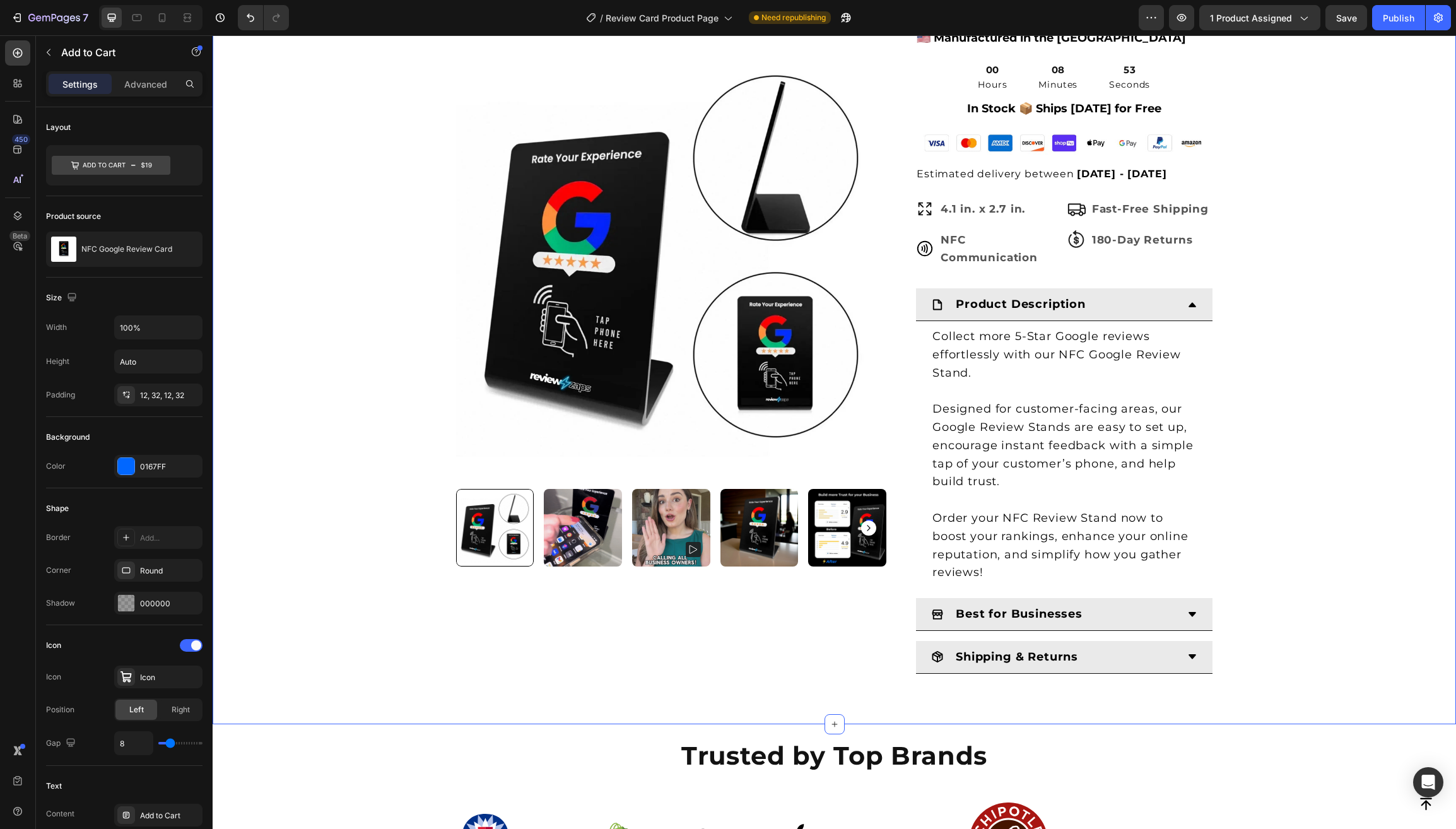
click at [299, 450] on div "Product Images & Gallery Row Loox - Rating widget Loox Zappy Cards Google Revie…" at bounding box center [834, 204] width 1224 height 1001
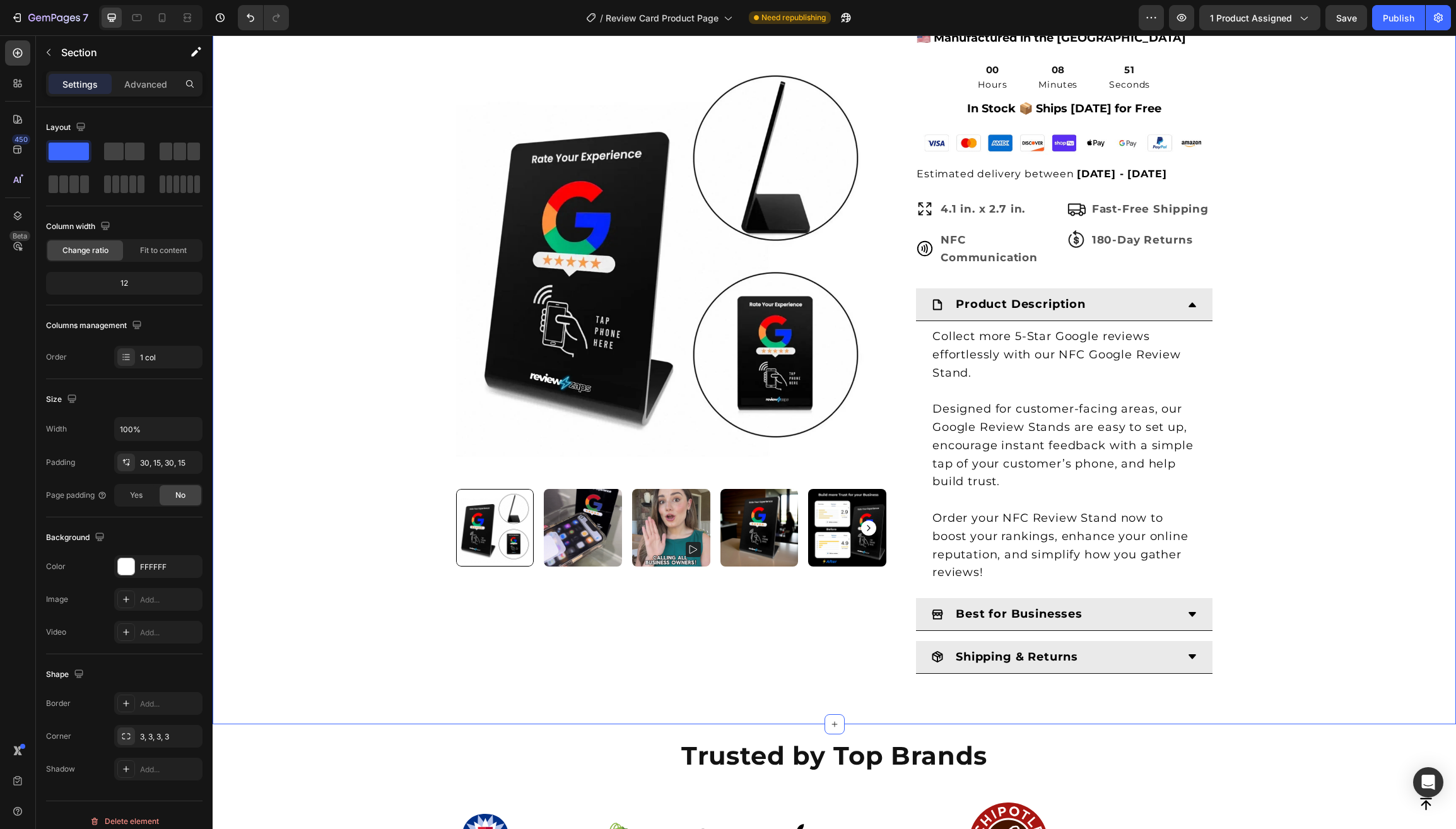
drag, startPoint x: 132, startPoint y: 817, endPoint x: 195, endPoint y: 715, distance: 119.9
click at [132, 817] on div "Delete element" at bounding box center [124, 822] width 70 height 15
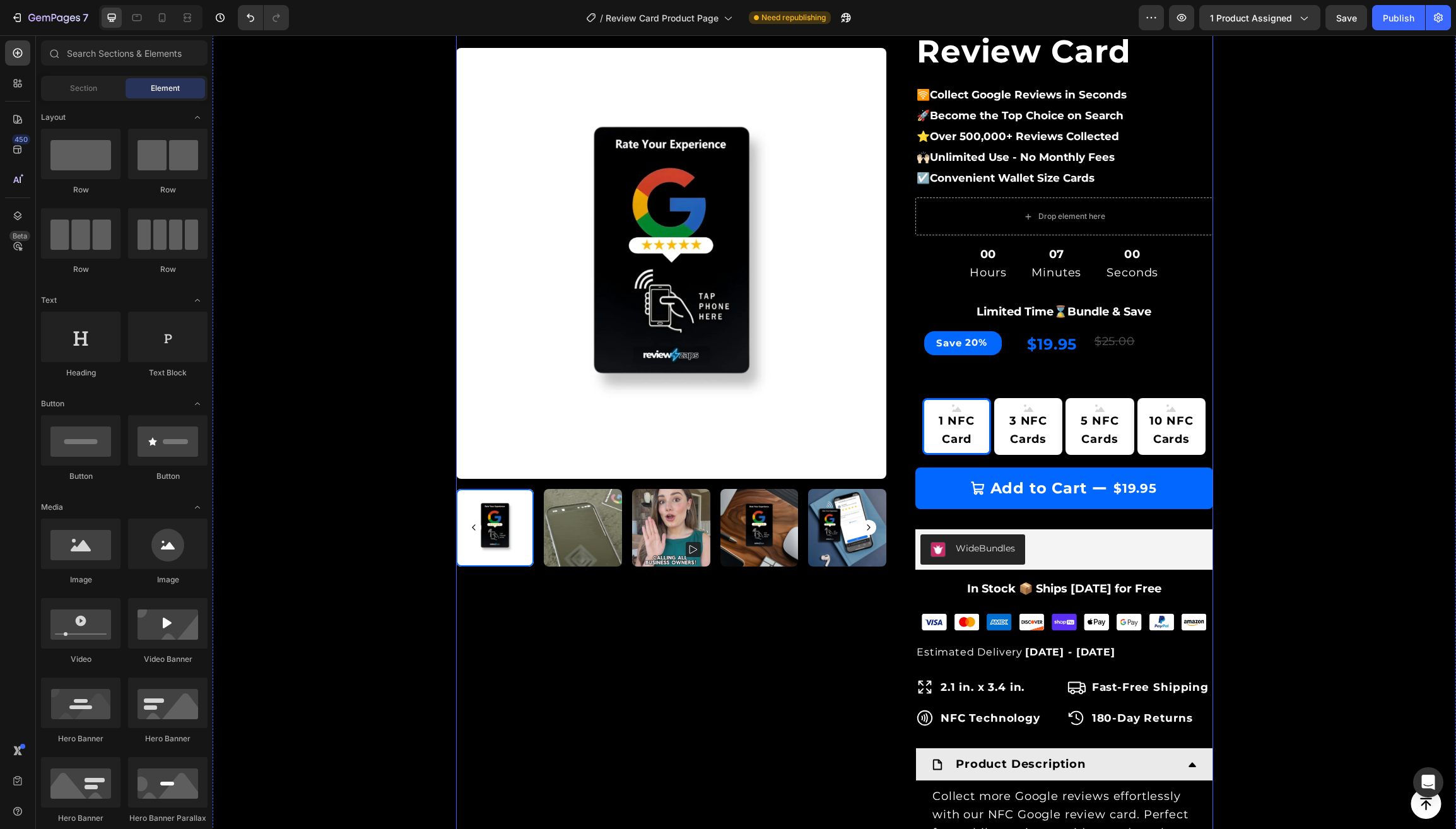
scroll to position [160, 0]
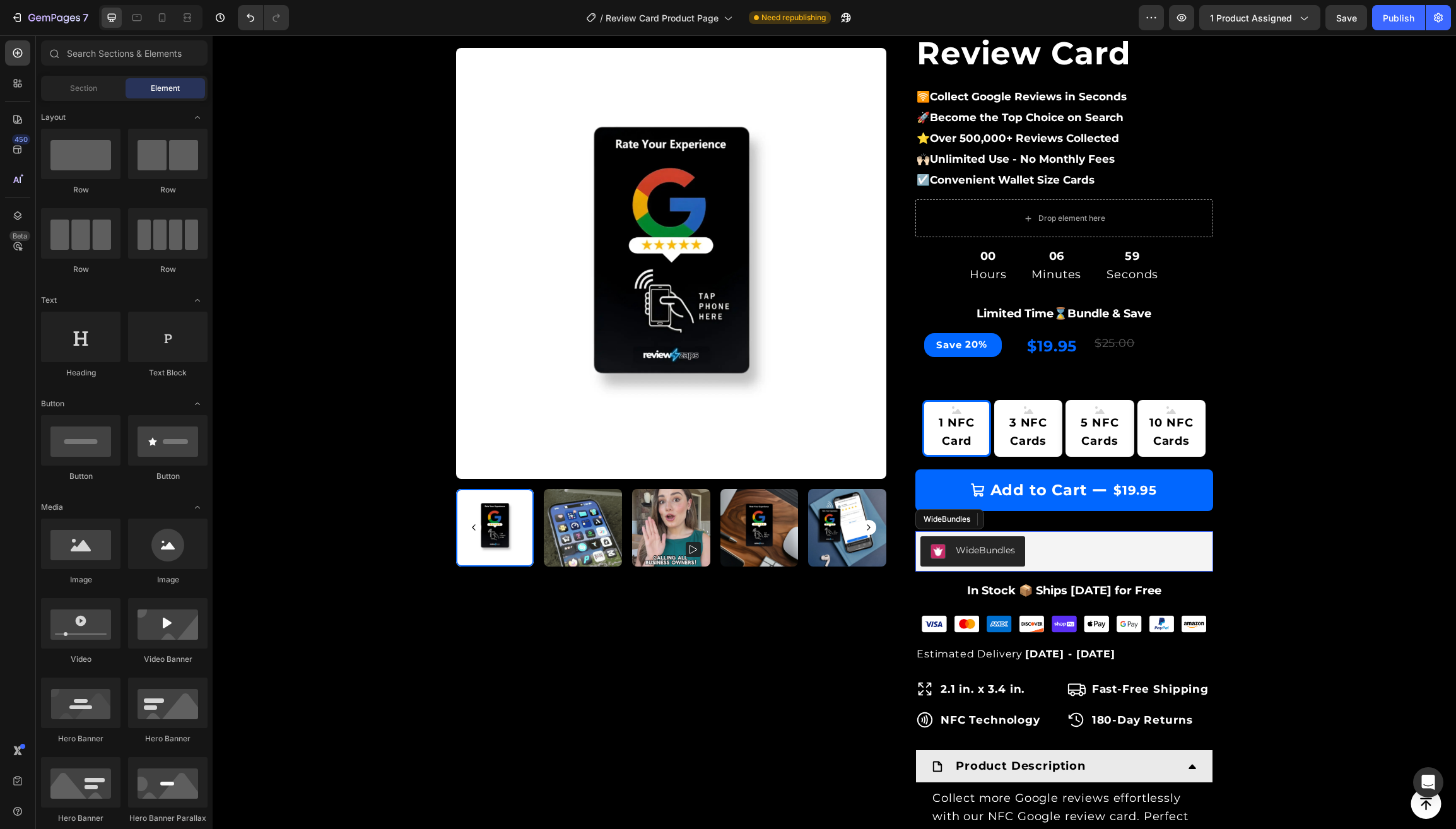
click at [1063, 549] on div "WideBundles" at bounding box center [1064, 551] width 288 height 30
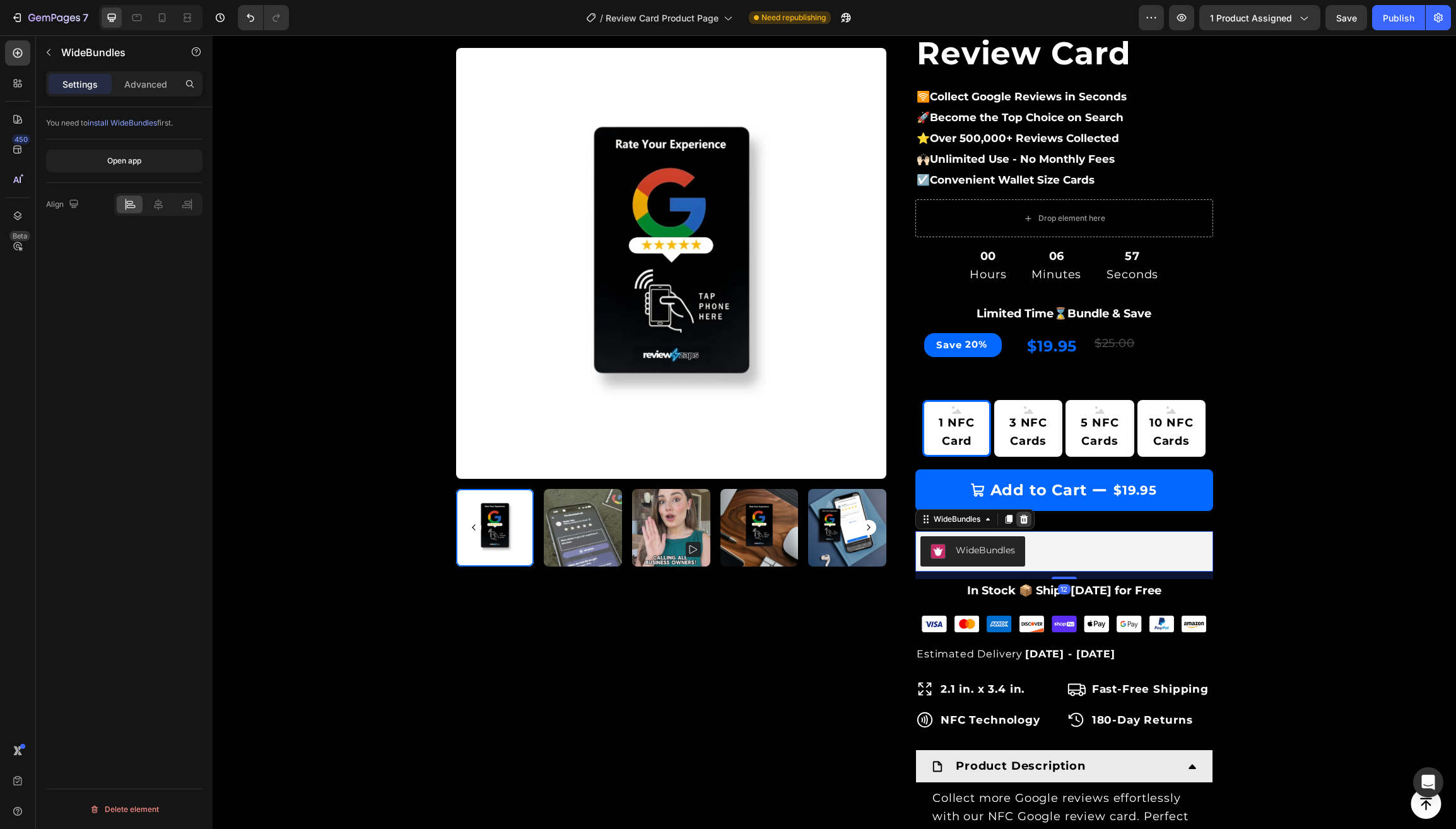
click at [1029, 514] on icon at bounding box center [1024, 519] width 10 height 10
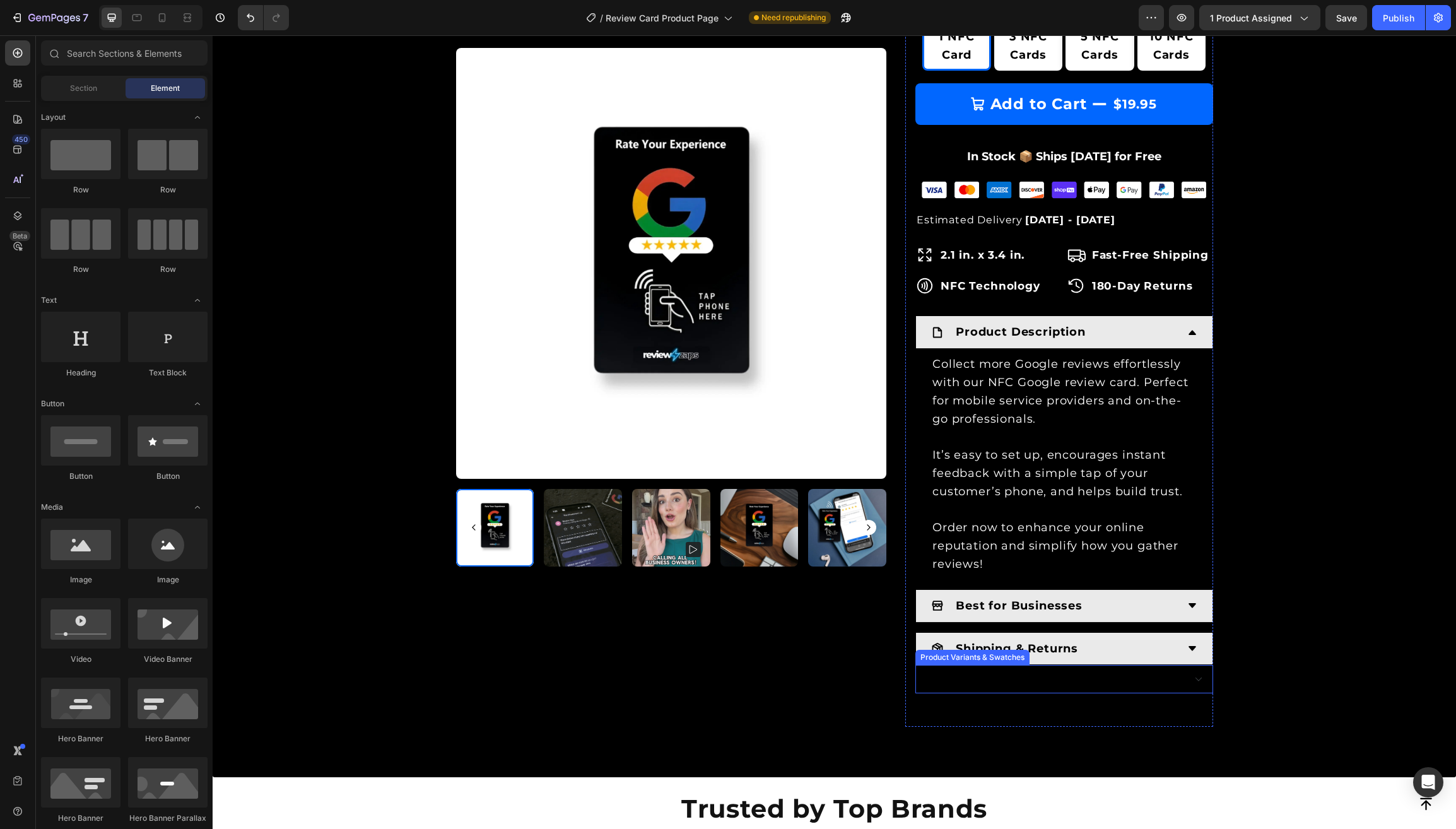
scroll to position [553, 0]
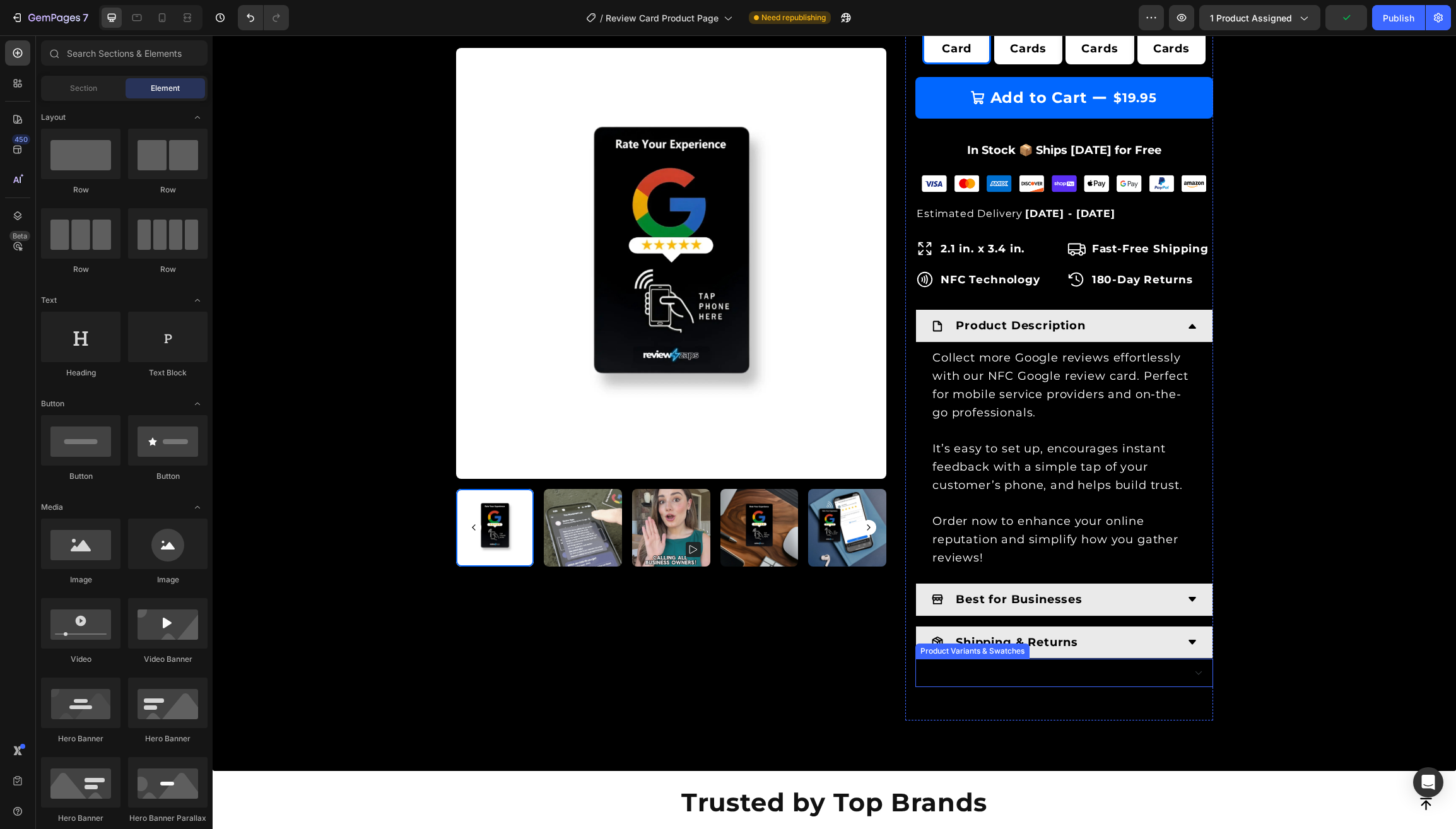
click at [1096, 659] on select "1 NFC Card 3 NFC Cards 5 NFC Cards 10 NFC Cards" at bounding box center [1064, 673] width 298 height 29
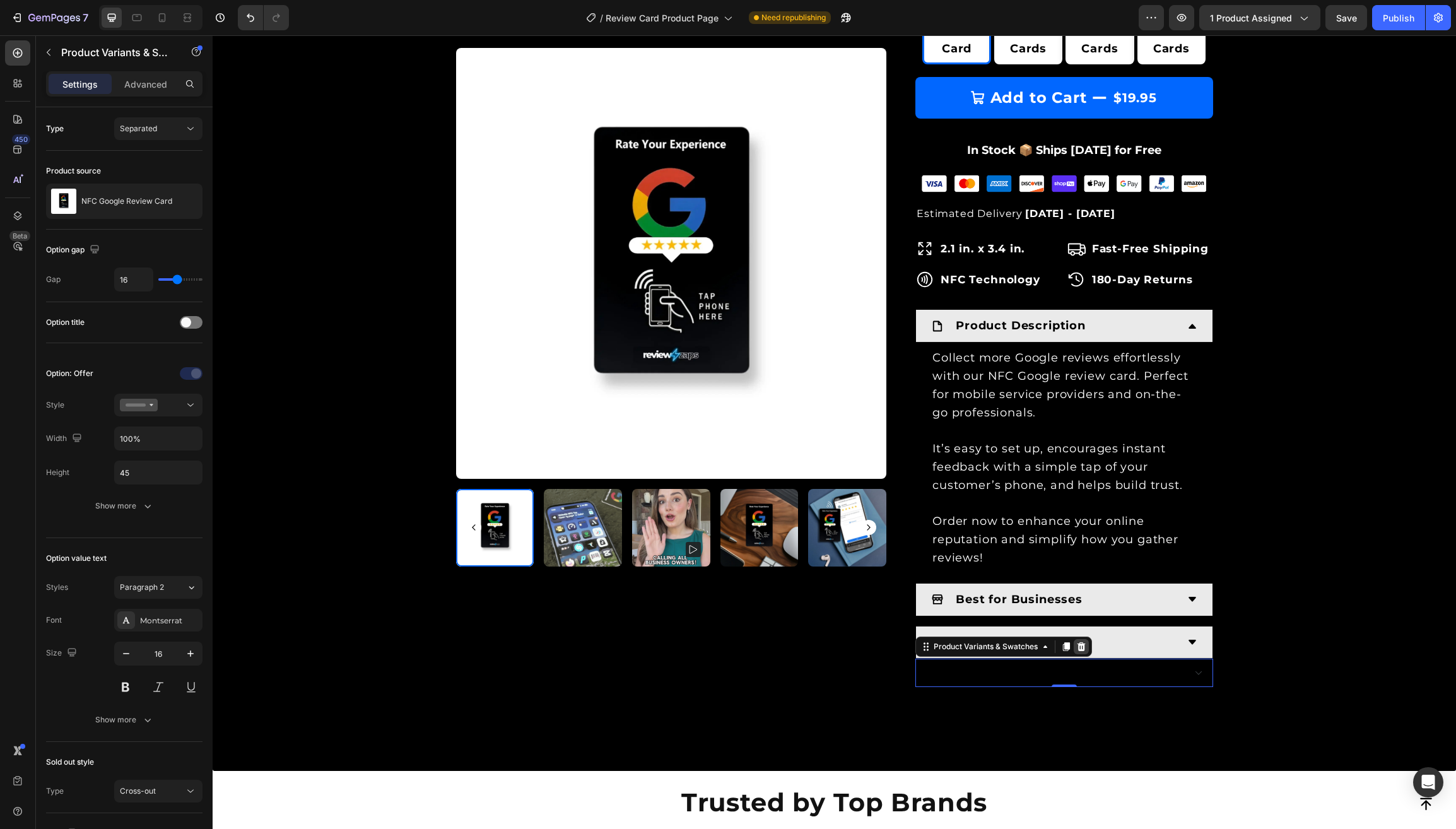
click at [1085, 642] on icon at bounding box center [1081, 647] width 8 height 9
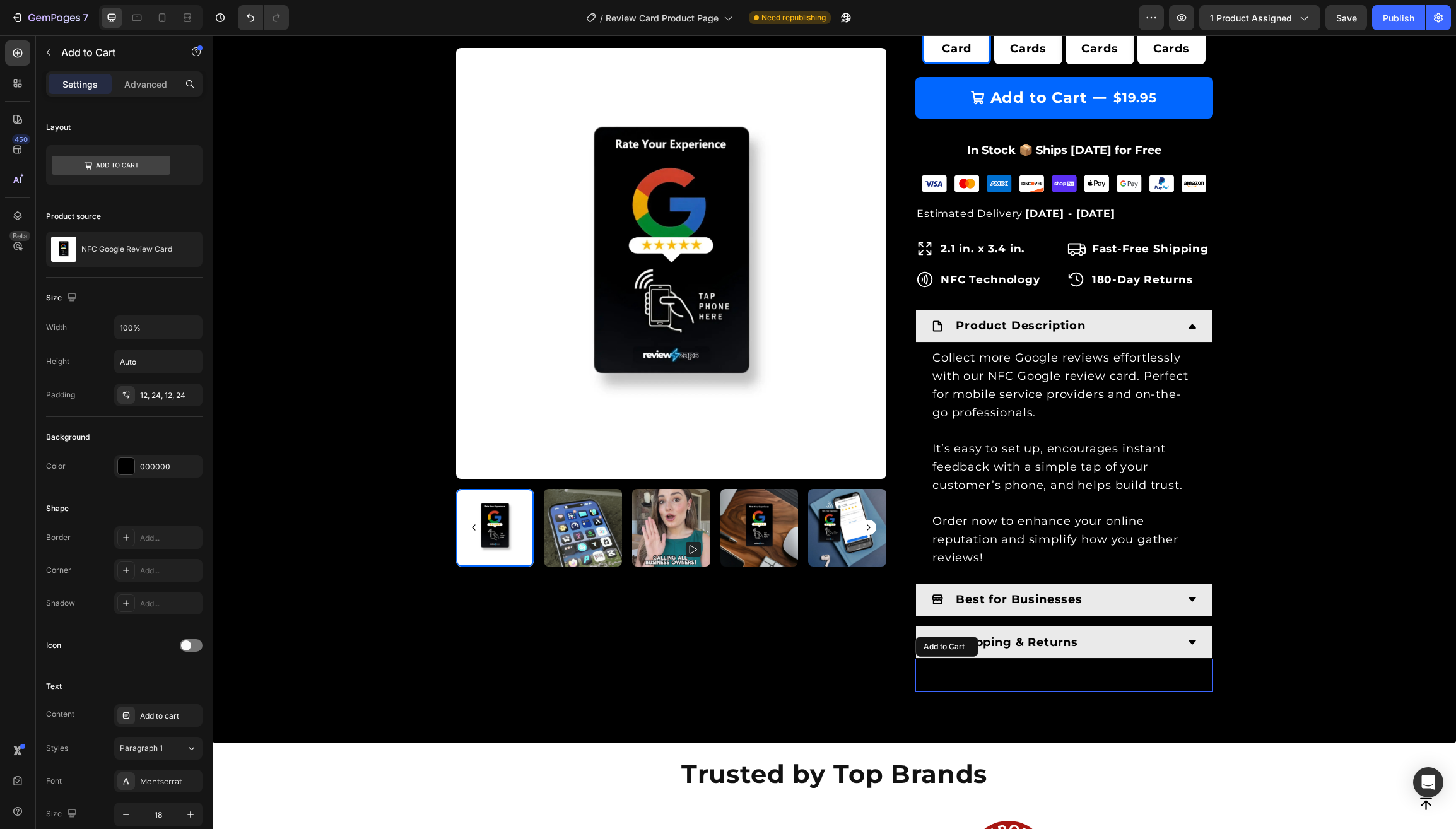
click at [1138, 668] on button "Add to cart" at bounding box center [1064, 676] width 298 height 34
click at [1022, 642] on icon at bounding box center [1018, 647] width 8 height 9
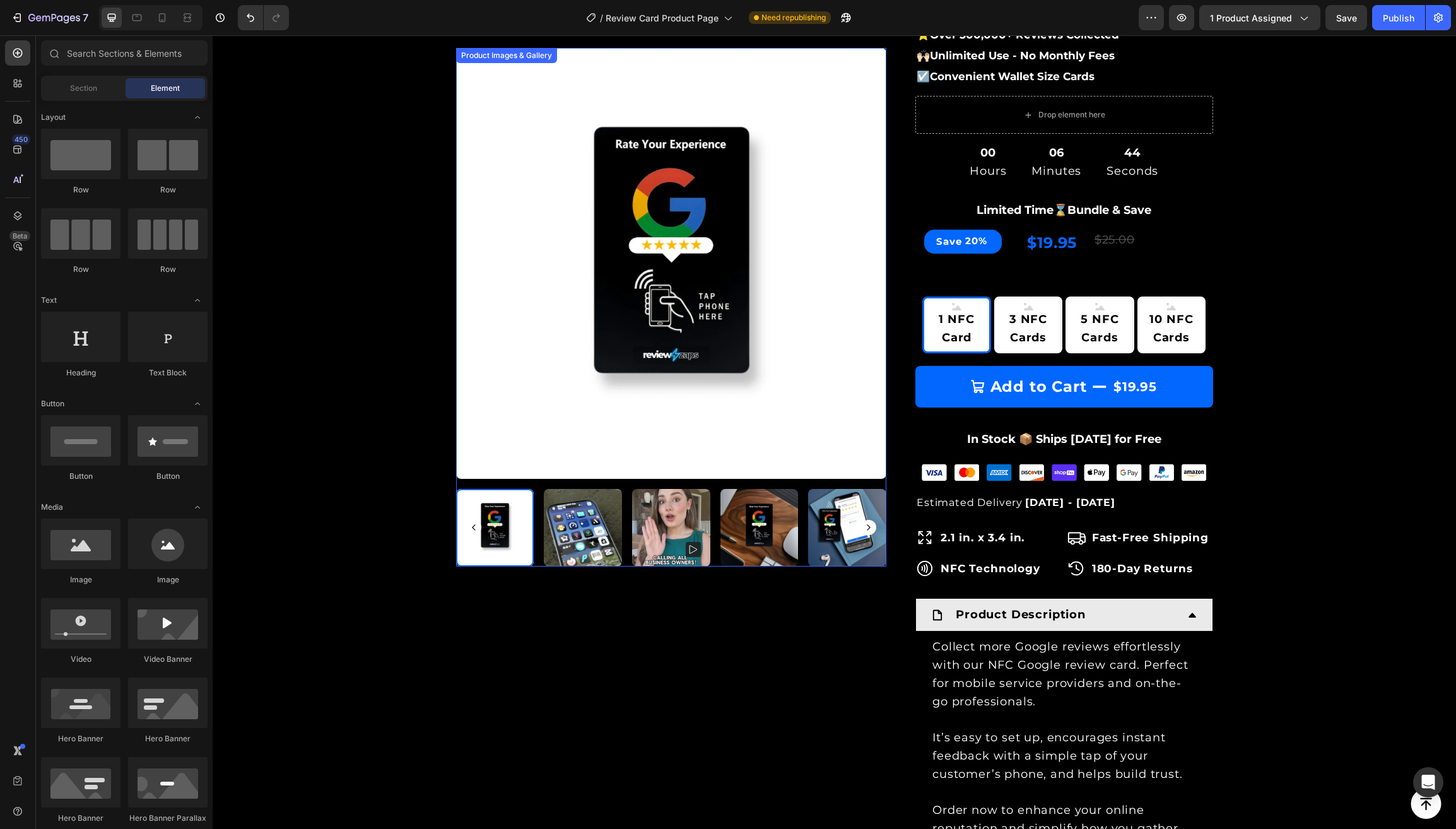
scroll to position [258, 0]
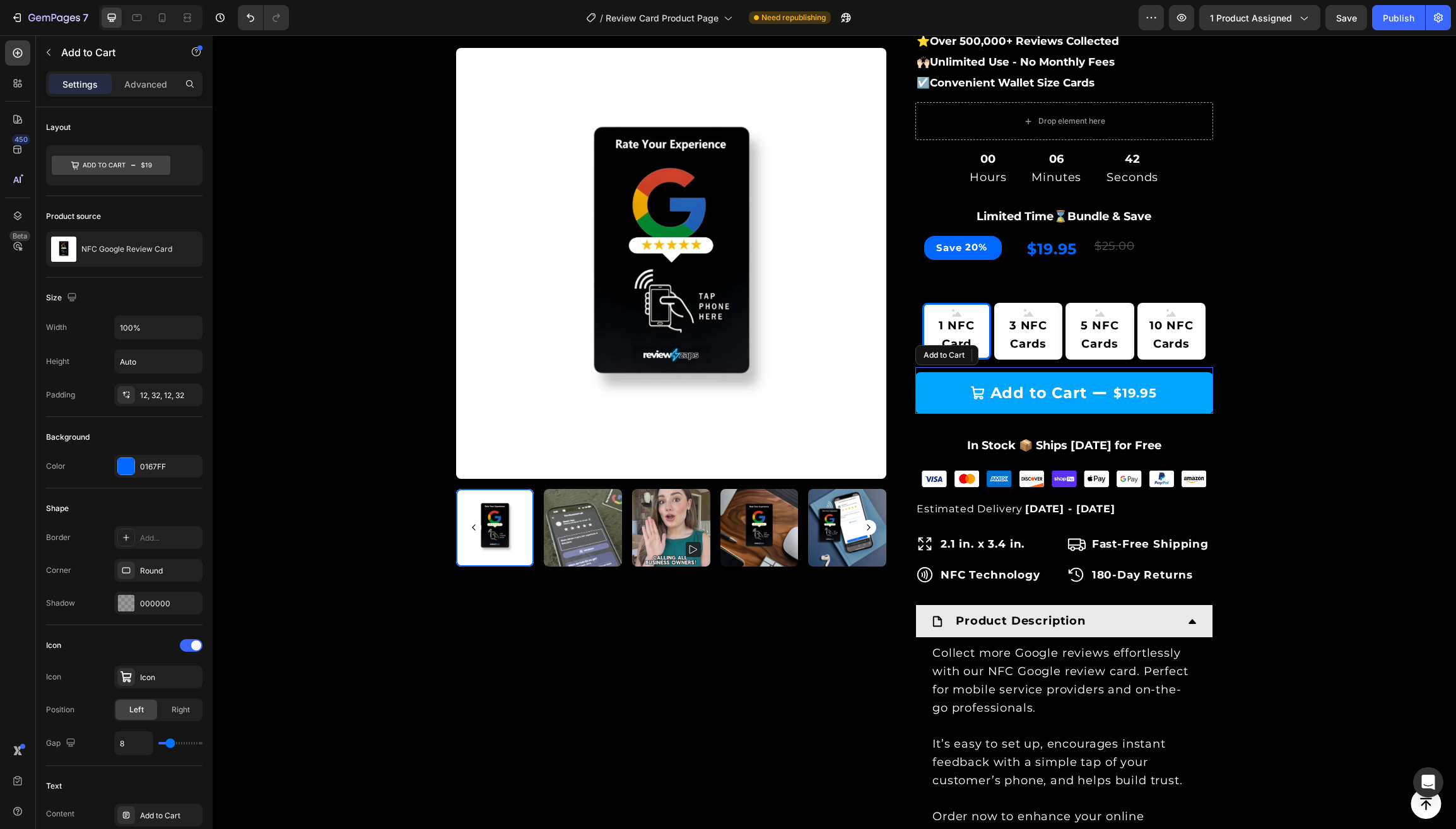
click at [940, 388] on button "Add to Cart $19.95" at bounding box center [1064, 393] width 298 height 42
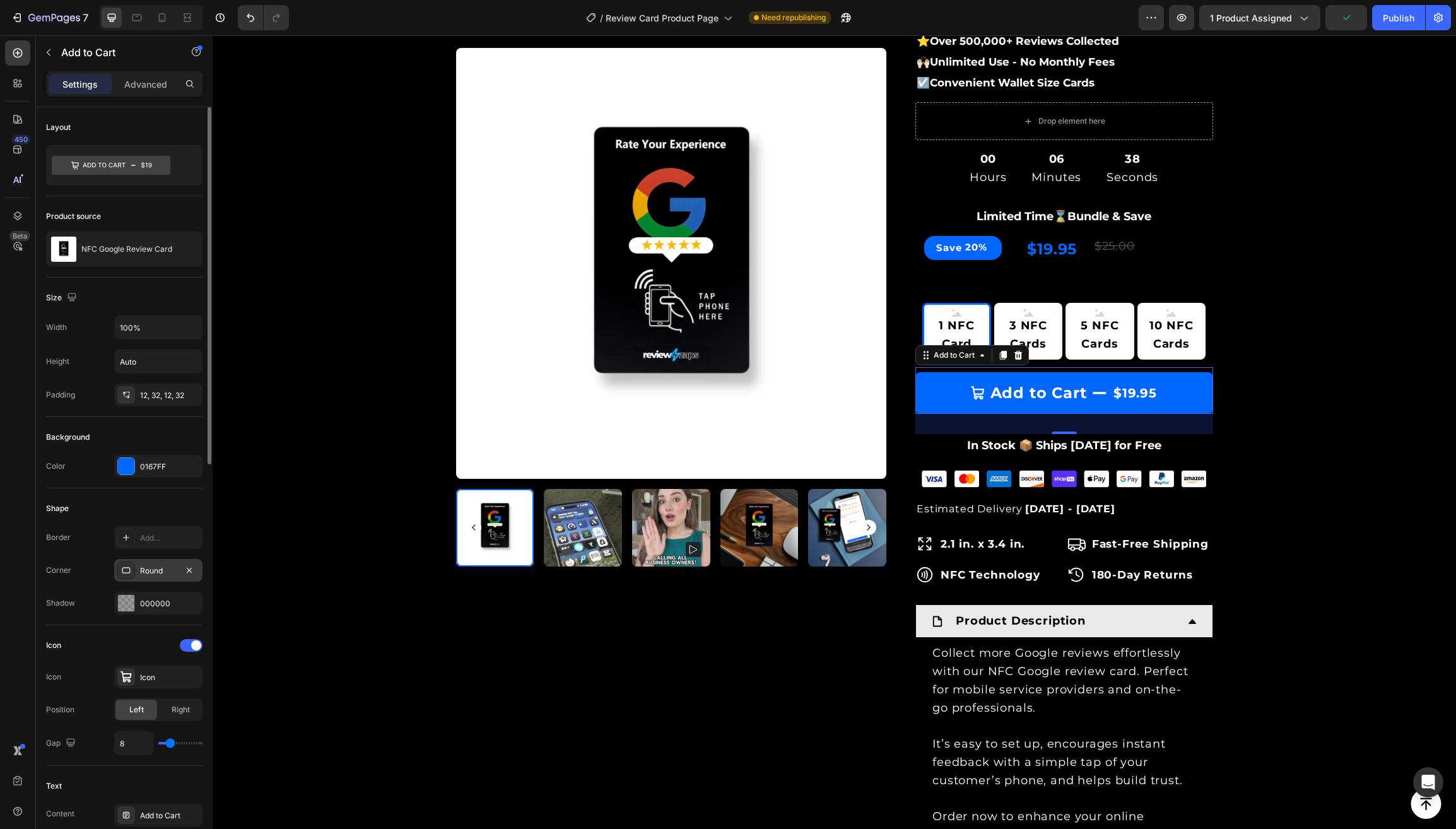
click at [158, 569] on div "Round" at bounding box center [159, 571] width 37 height 11
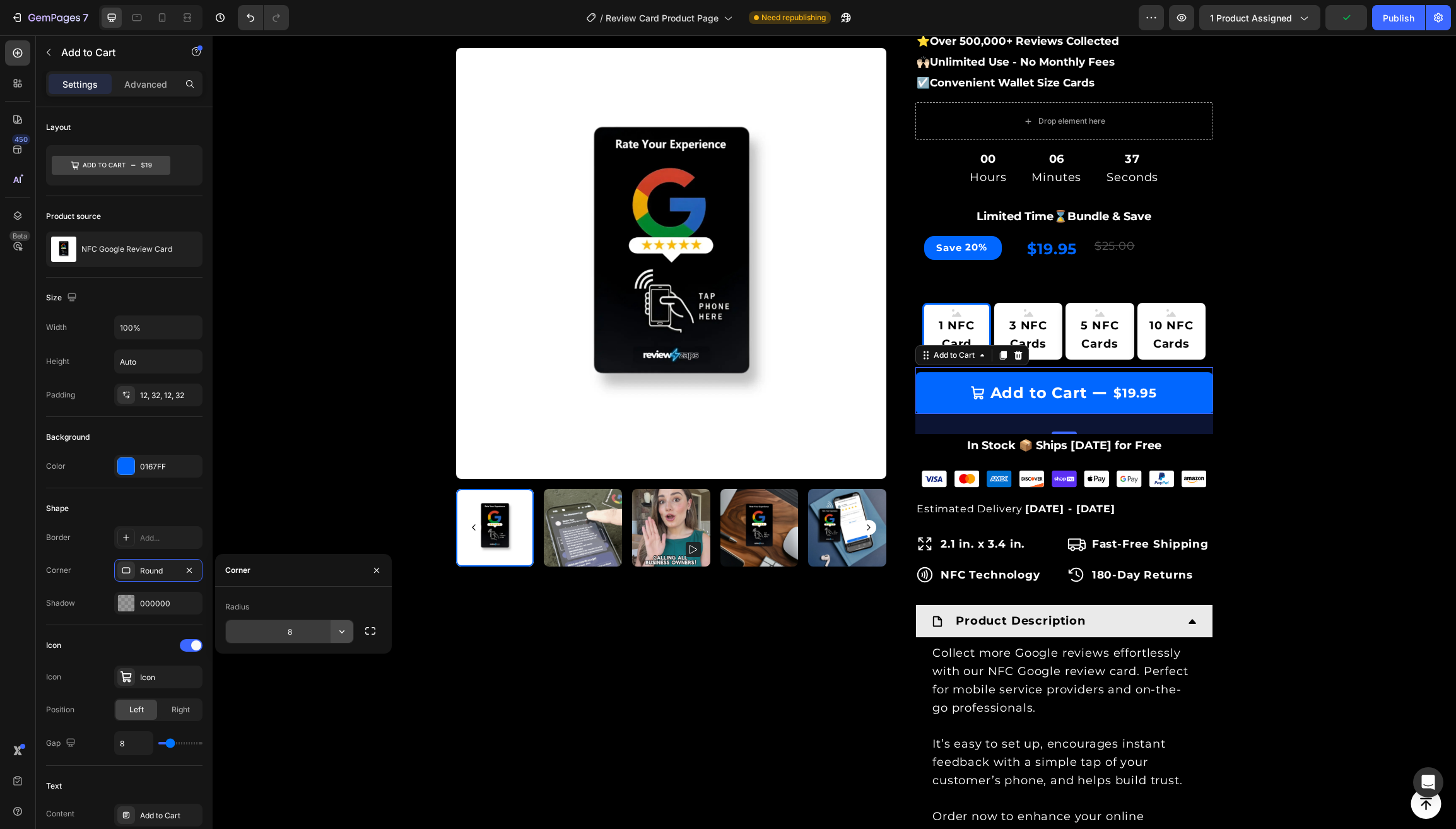
click at [341, 633] on icon "button" at bounding box center [341, 632] width 5 height 3
drag, startPoint x: 280, startPoint y: 713, endPoint x: 373, endPoint y: 648, distance: 113.5
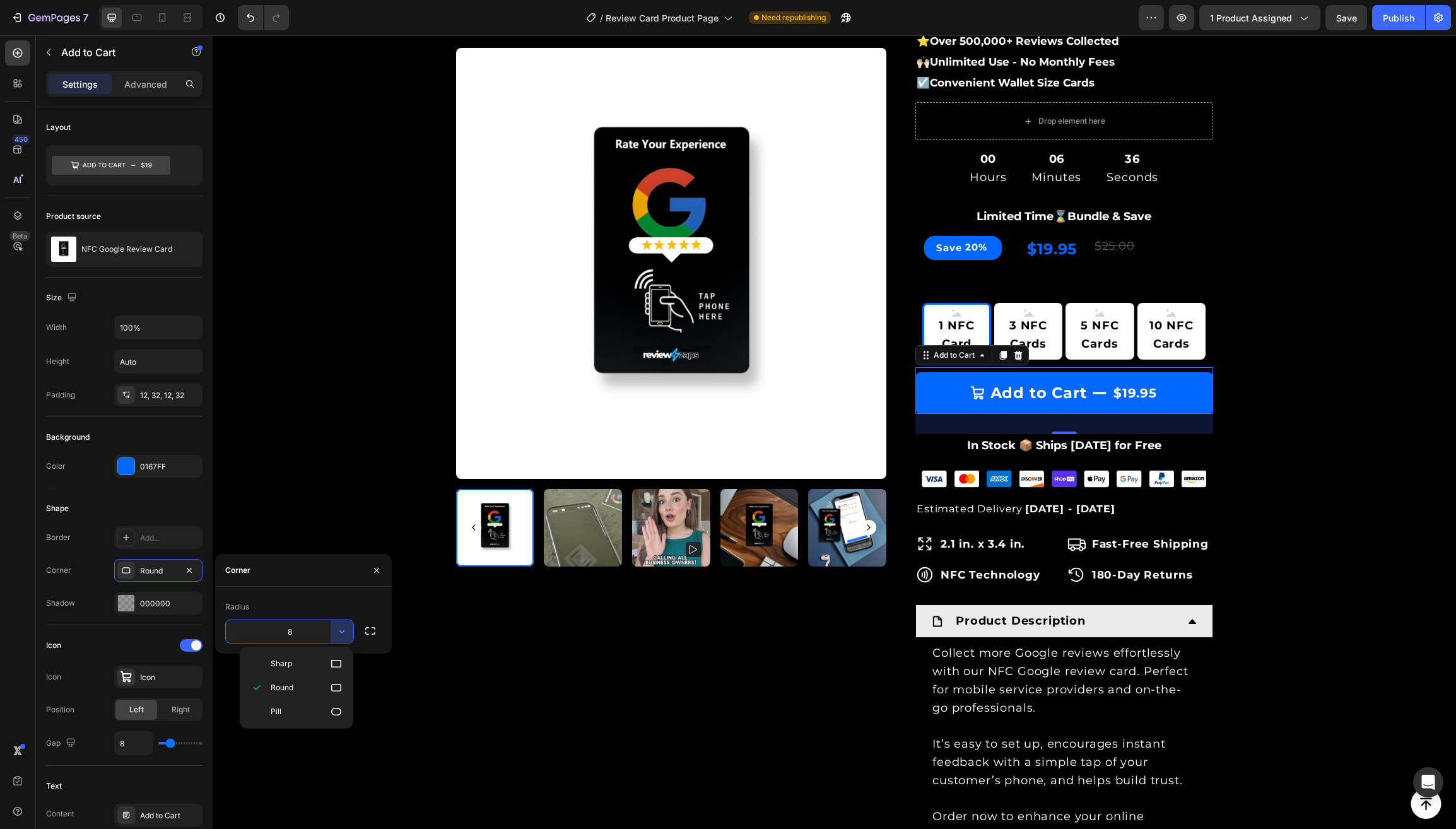
click at [281, 713] on span "Pill" at bounding box center [276, 712] width 11 height 11
type input "9999"
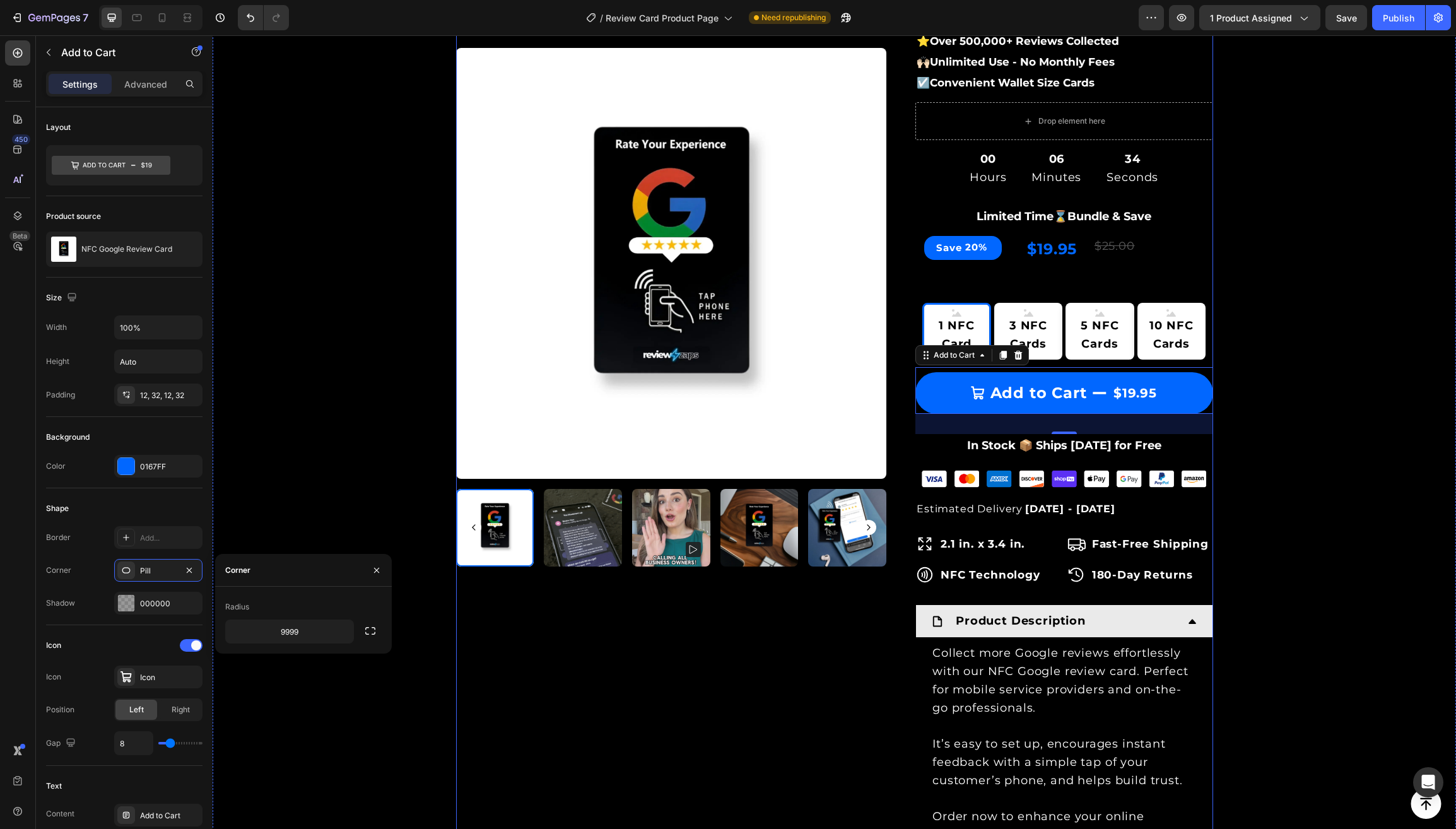
click at [473, 645] on div "Product Images & Gallery Row" at bounding box center [671, 399] width 431 height 1112
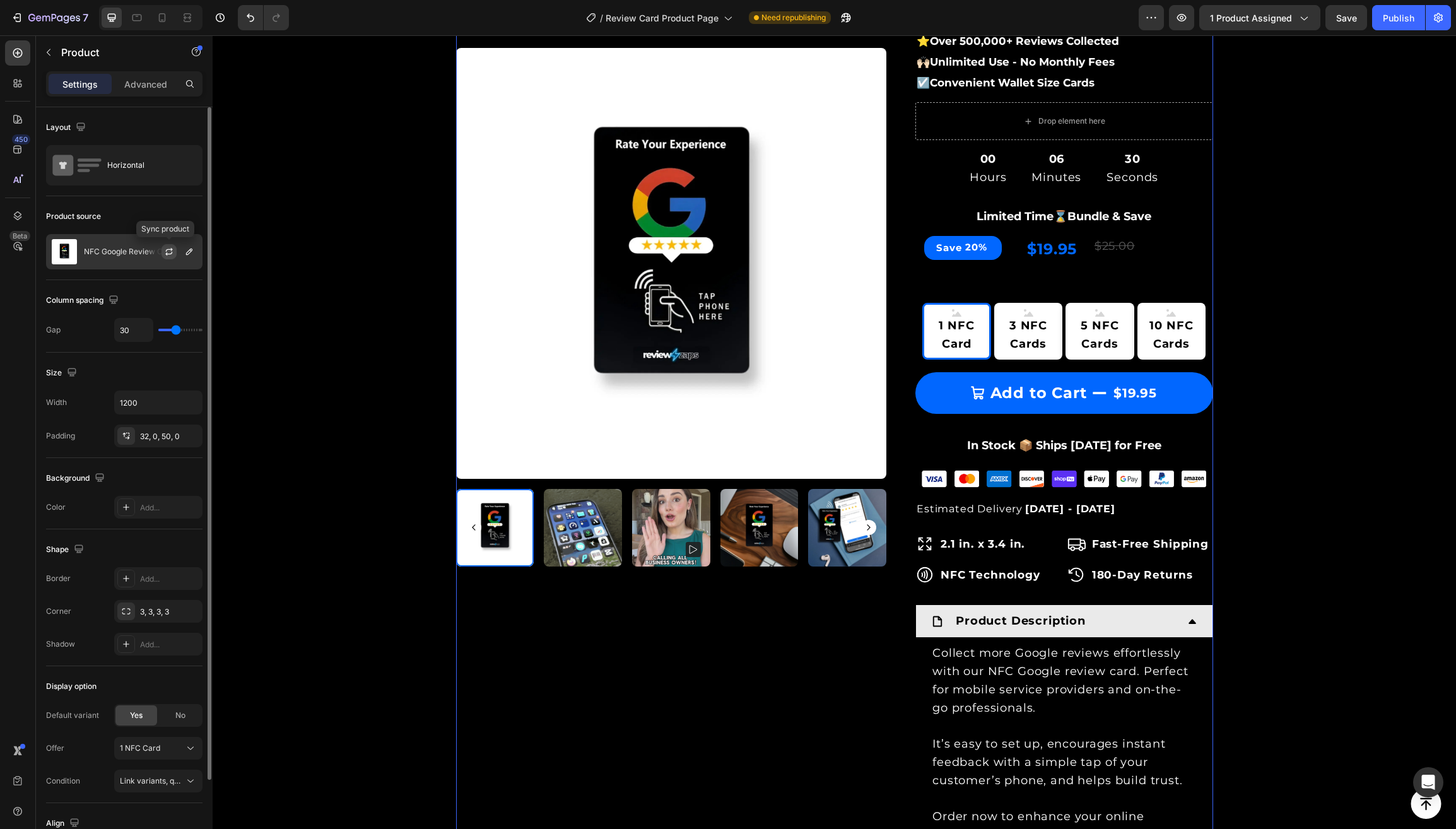
click at [170, 251] on icon "button" at bounding box center [169, 252] width 10 height 10
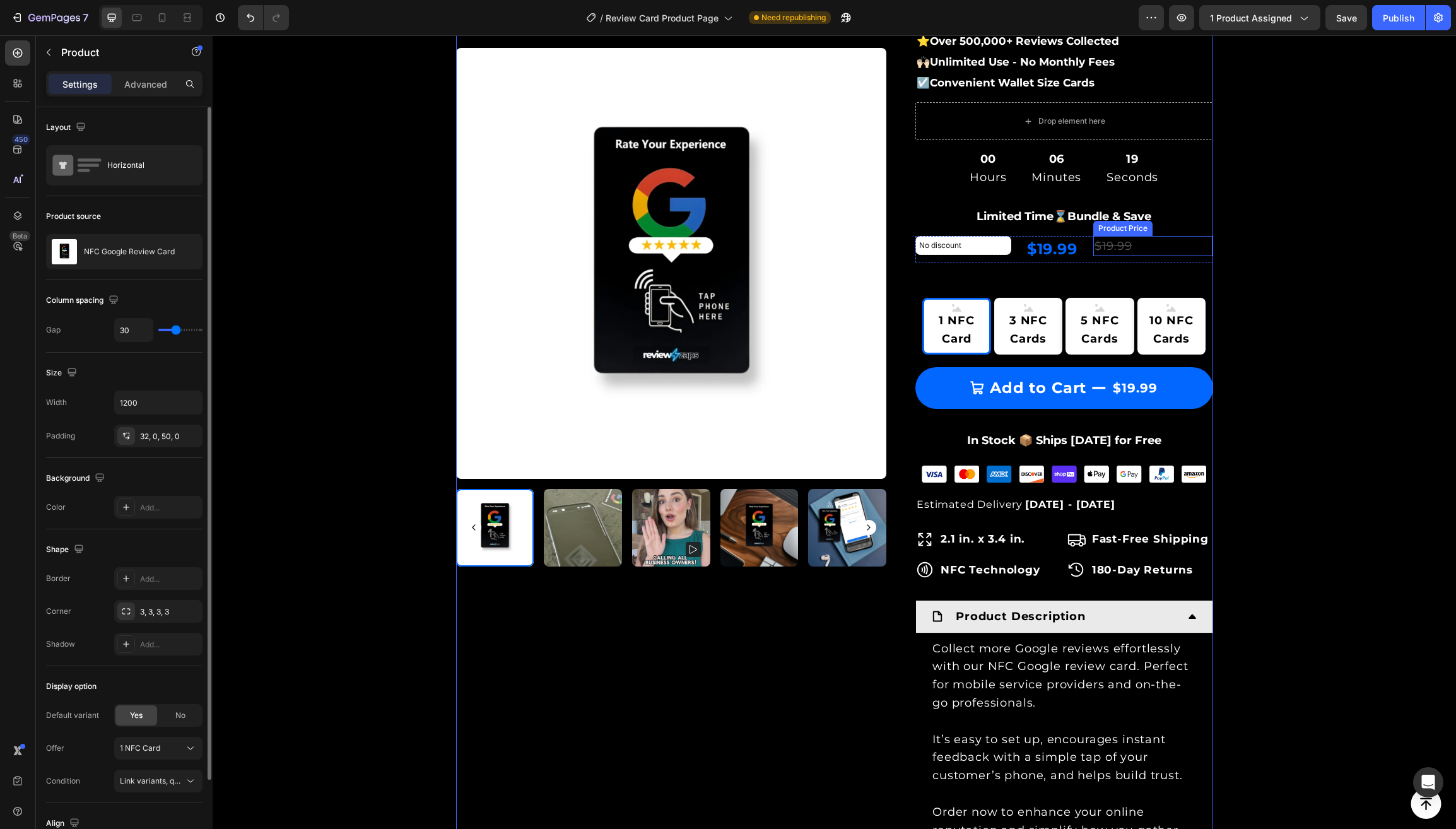
click at [1115, 239] on div "$19.99" at bounding box center [1152, 246] width 120 height 21
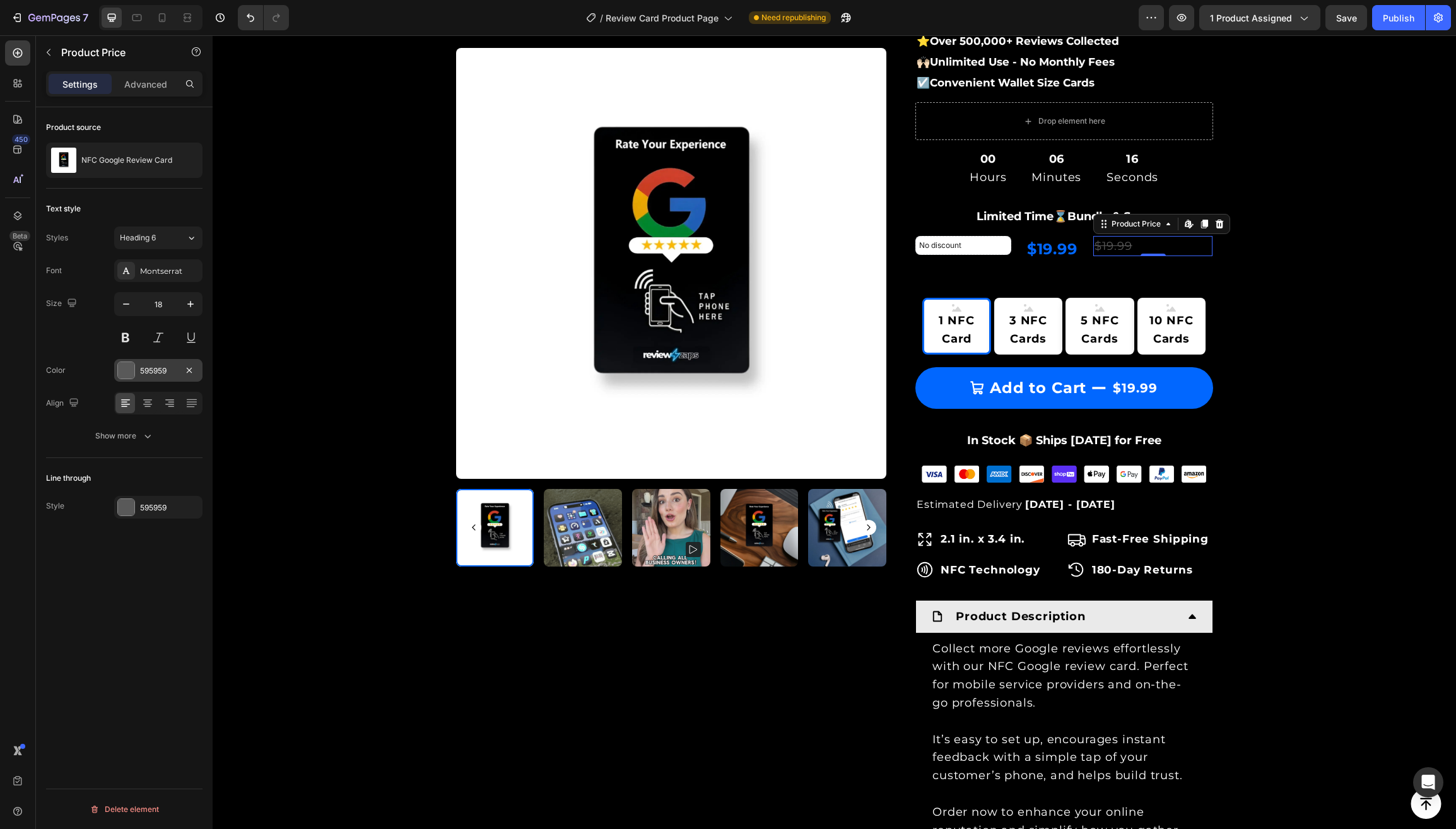
click at [150, 375] on div "595959" at bounding box center [159, 371] width 37 height 11
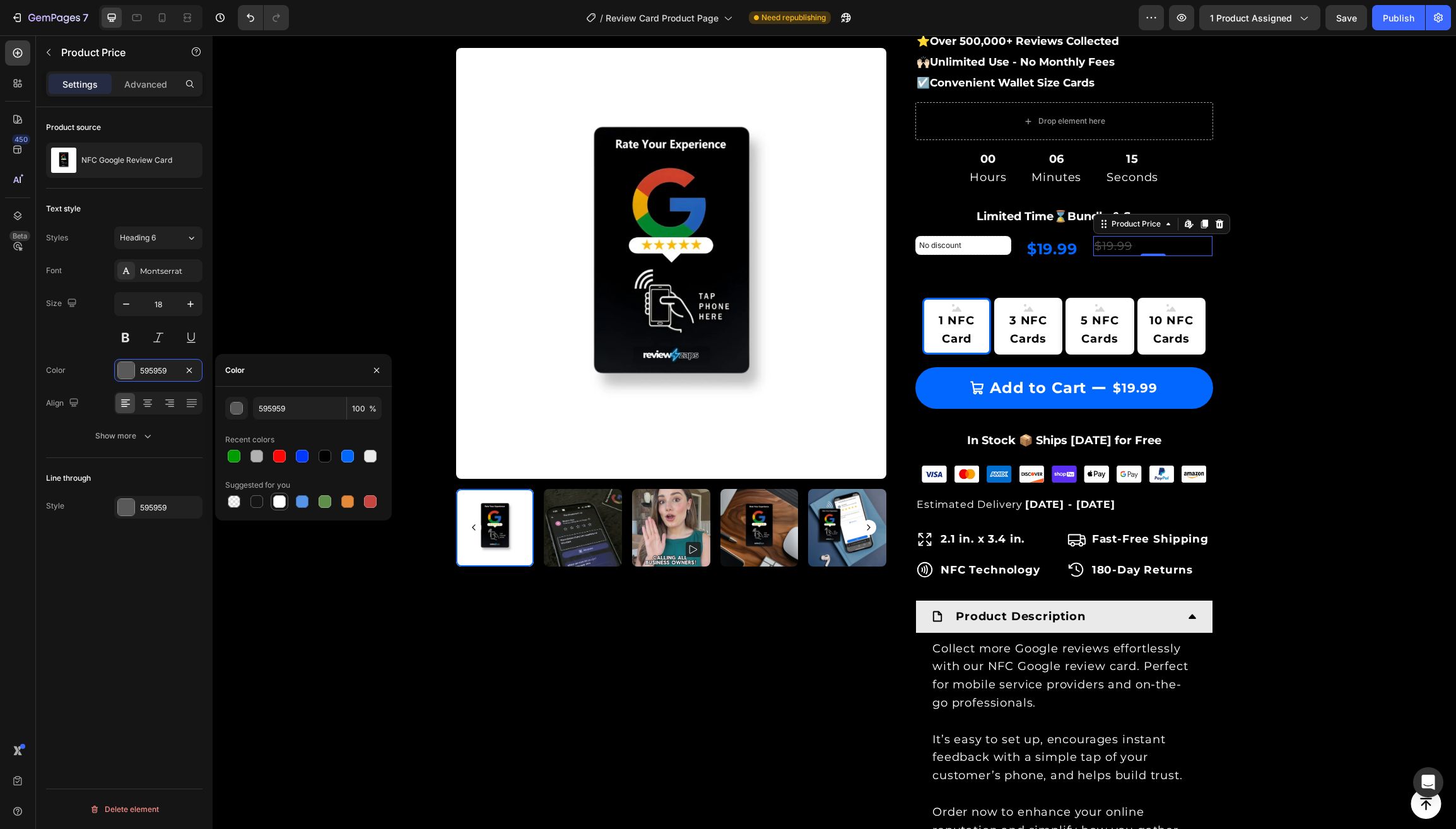
click at [277, 499] on div at bounding box center [279, 502] width 12 height 12
click at [255, 456] on div at bounding box center [256, 456] width 12 height 12
type input "B2B2B2"
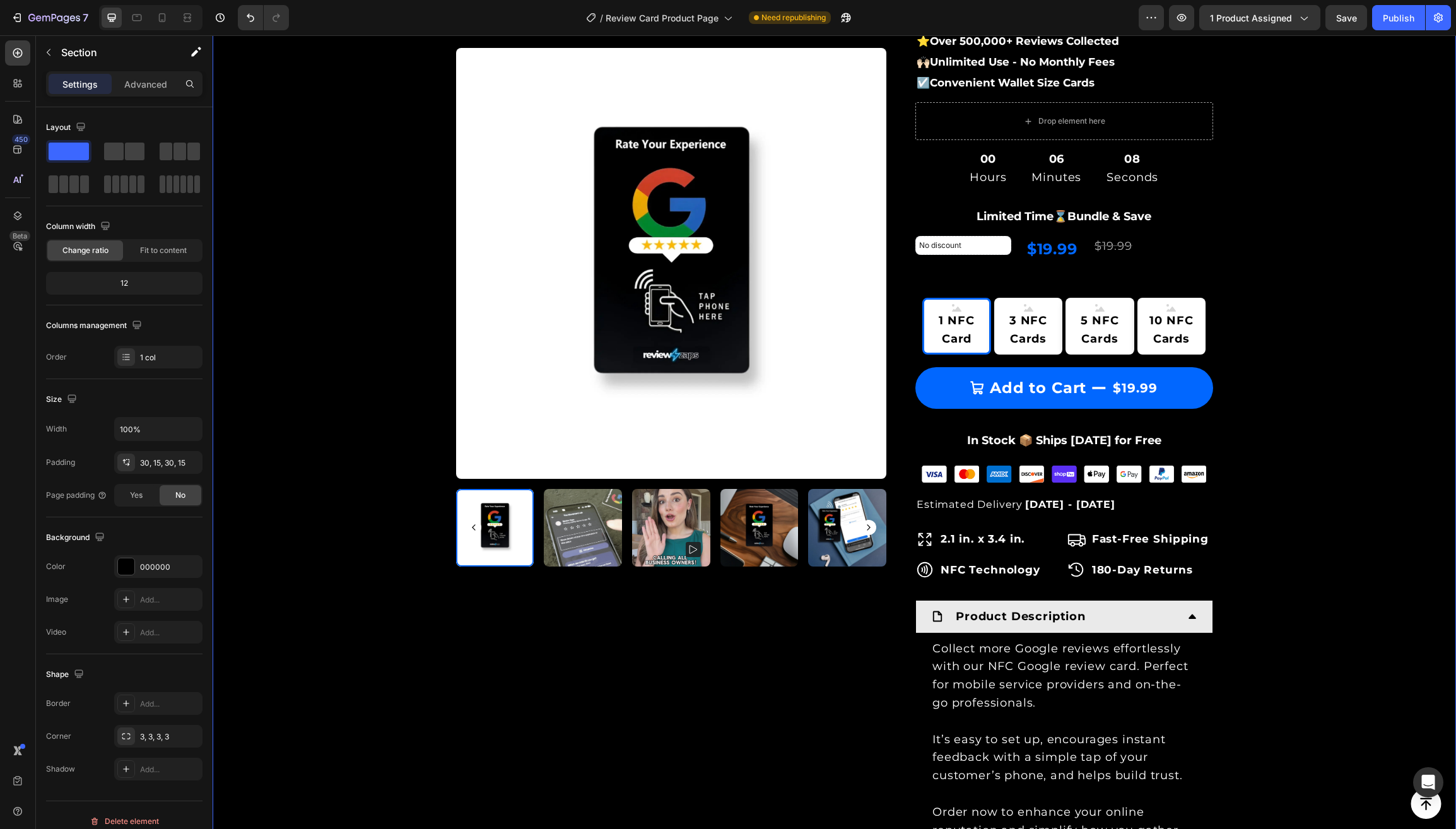
click at [285, 305] on div "Product Images & Gallery Row Loox - Rating widget Loox NFC Google Review Card (…" at bounding box center [834, 402] width 1224 height 1159
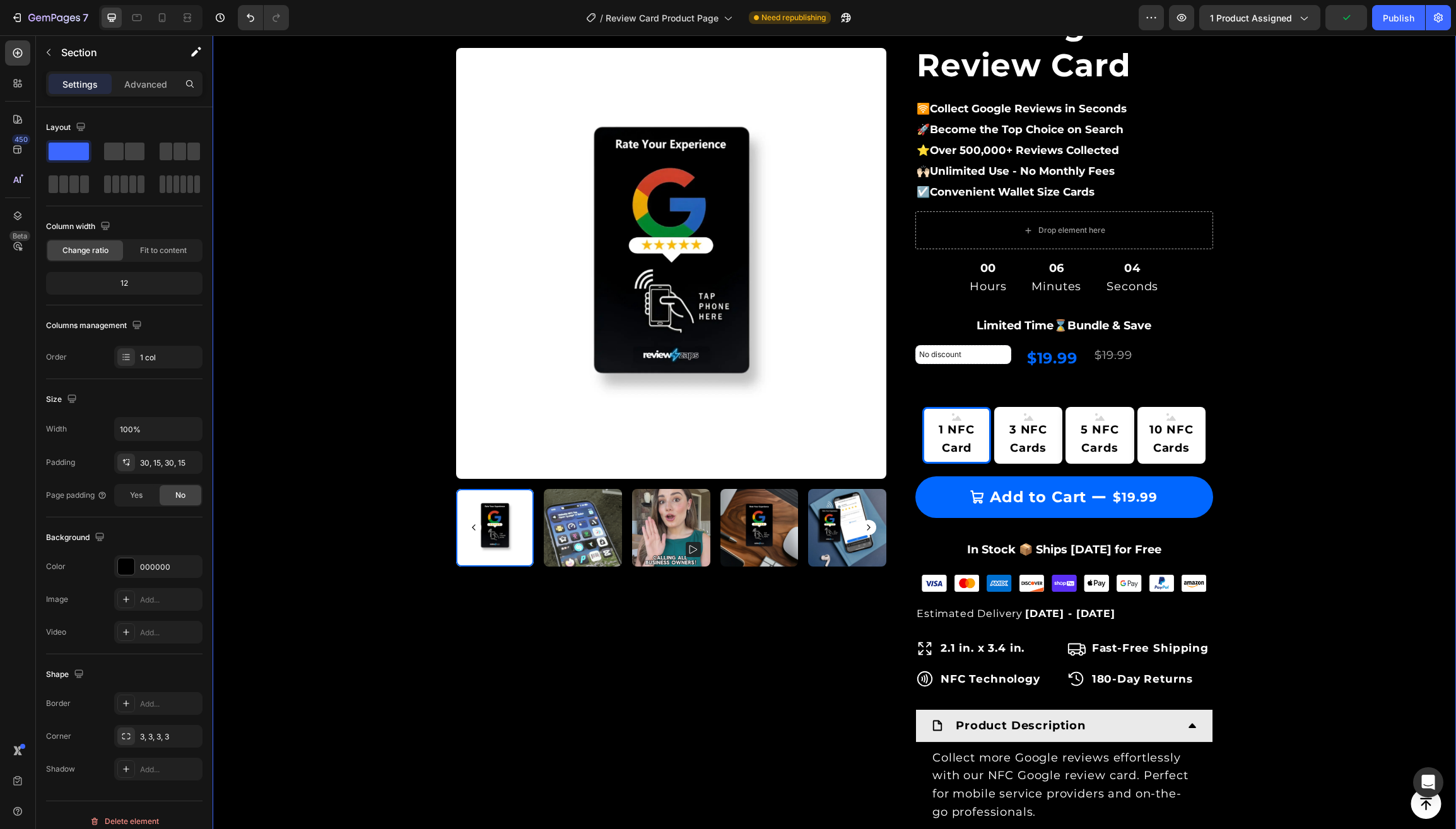
scroll to position [146, 0]
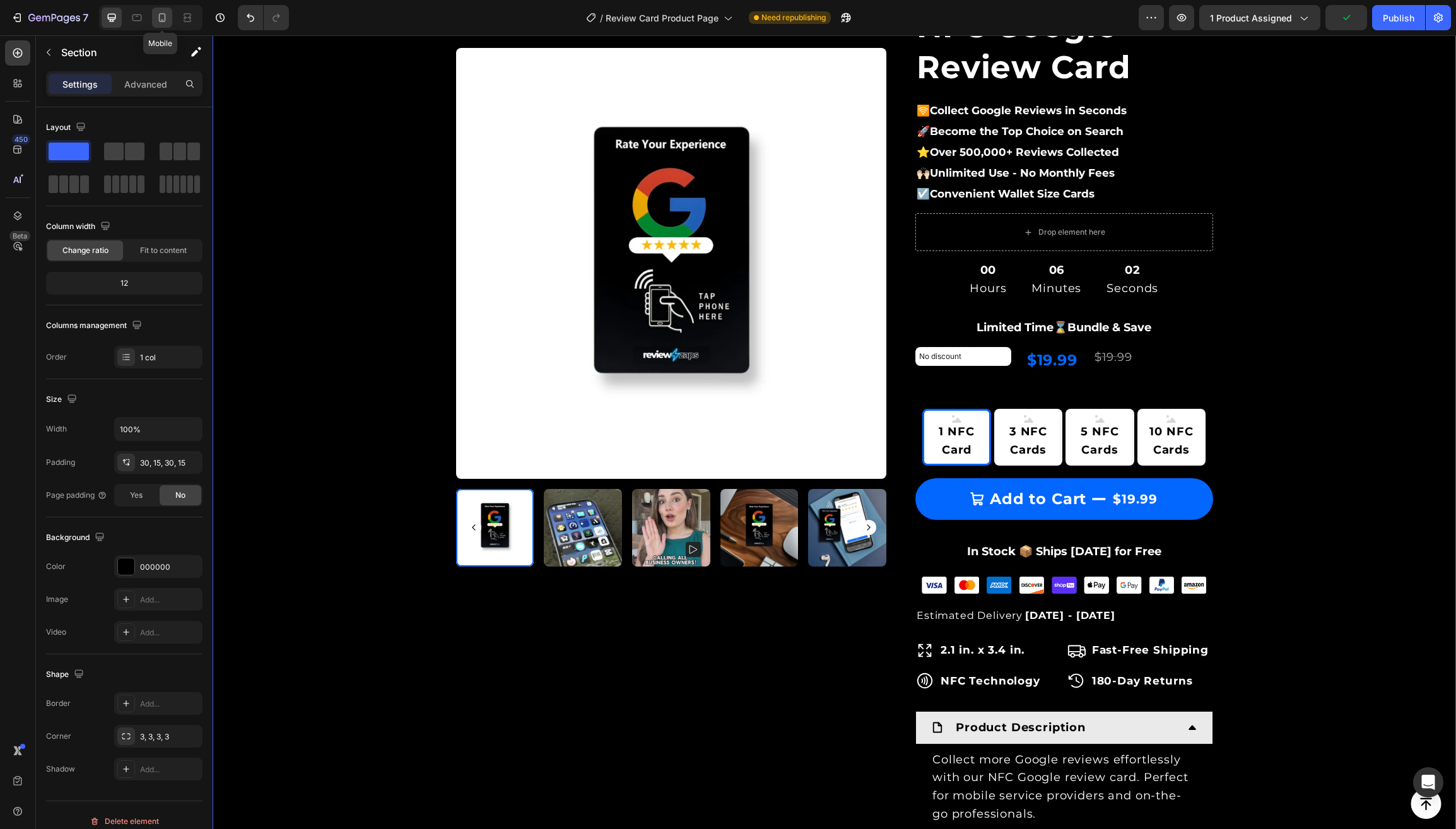
click at [157, 15] on icon at bounding box center [161, 17] width 12 height 12
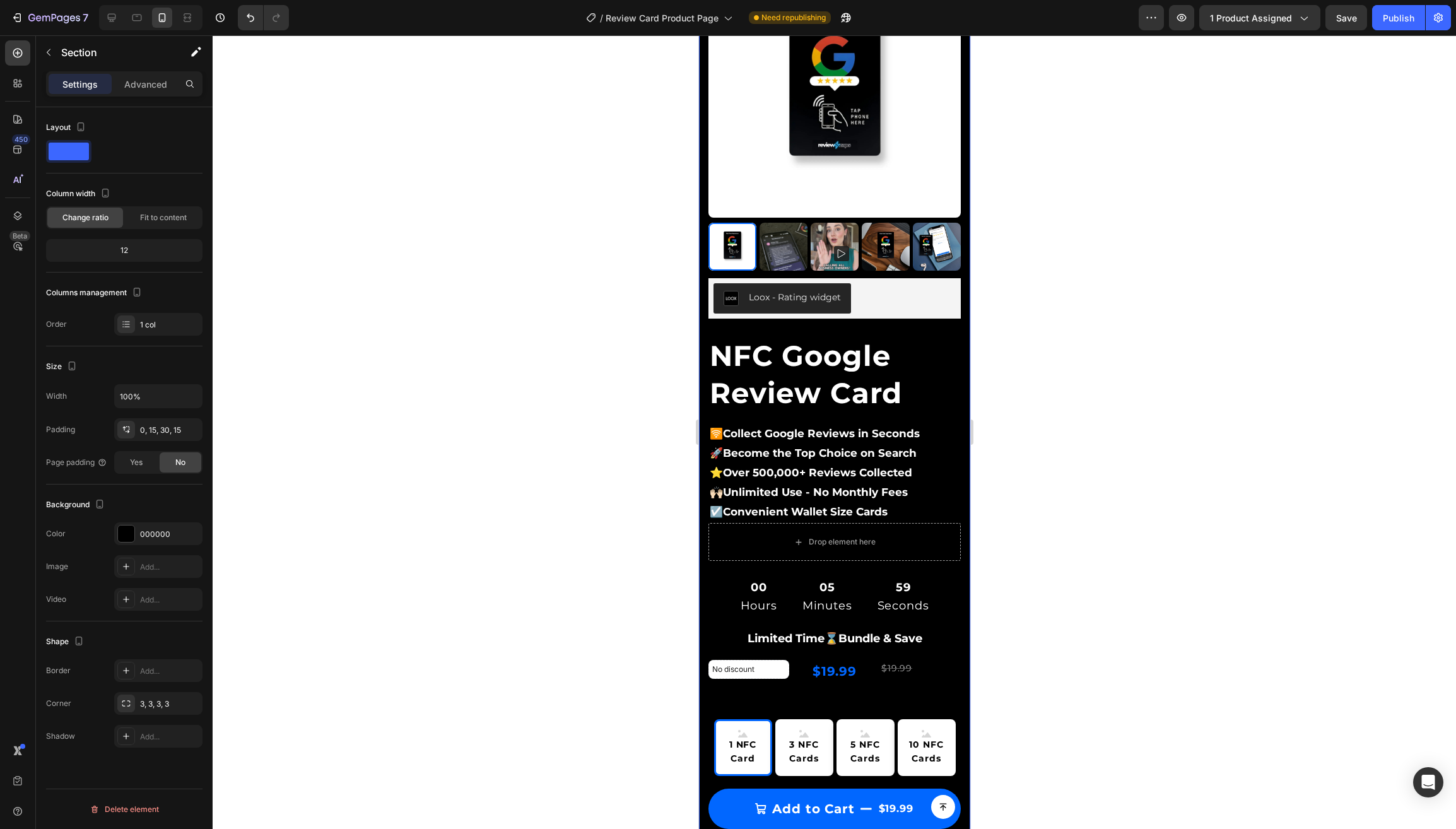
scroll to position [112, 0]
click at [112, 15] on icon at bounding box center [112, 17] width 12 height 12
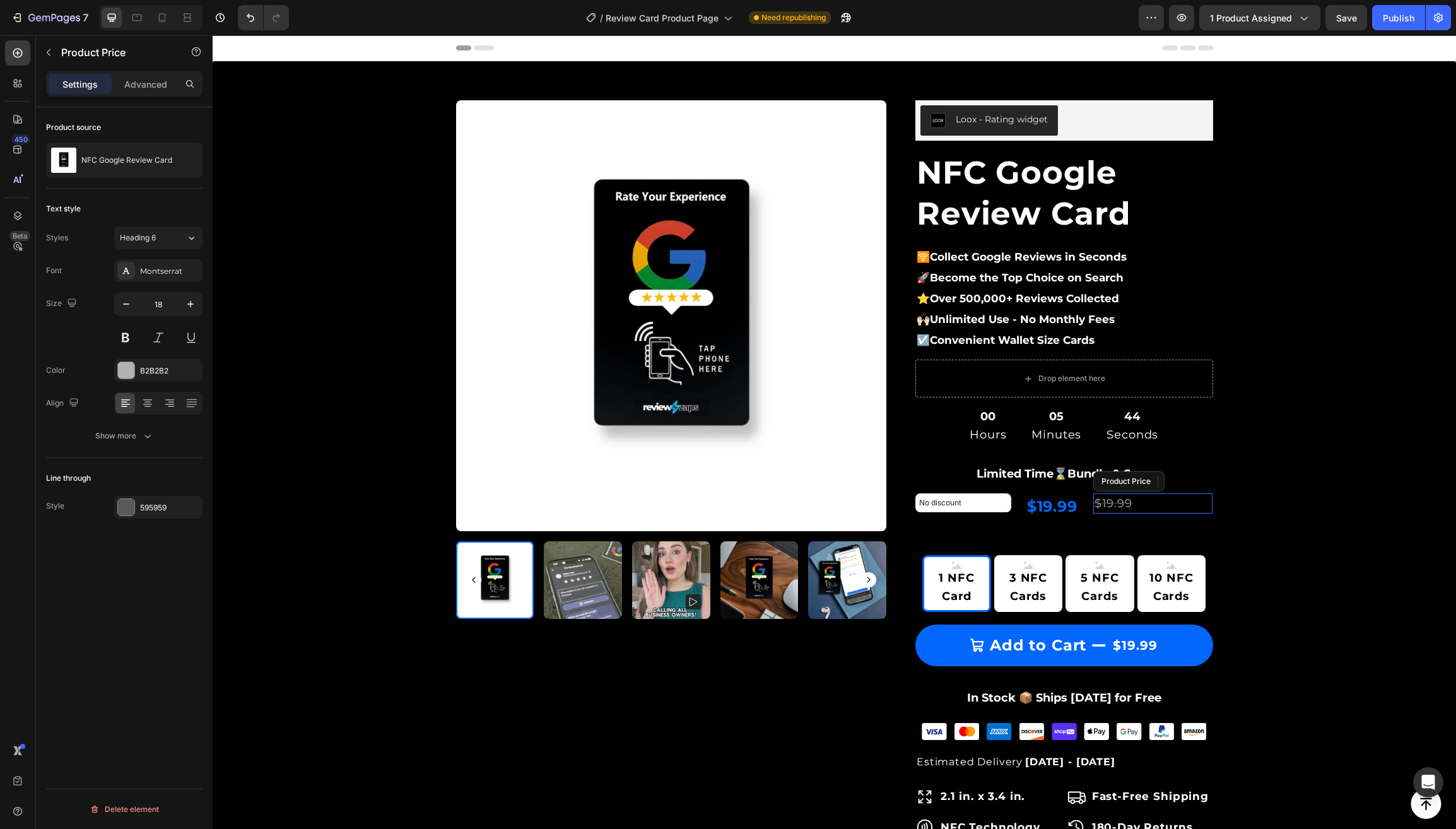
click at [1113, 499] on div "$19.99" at bounding box center [1152, 504] width 120 height 21
click at [150, 505] on div "595959" at bounding box center [159, 507] width 37 height 11
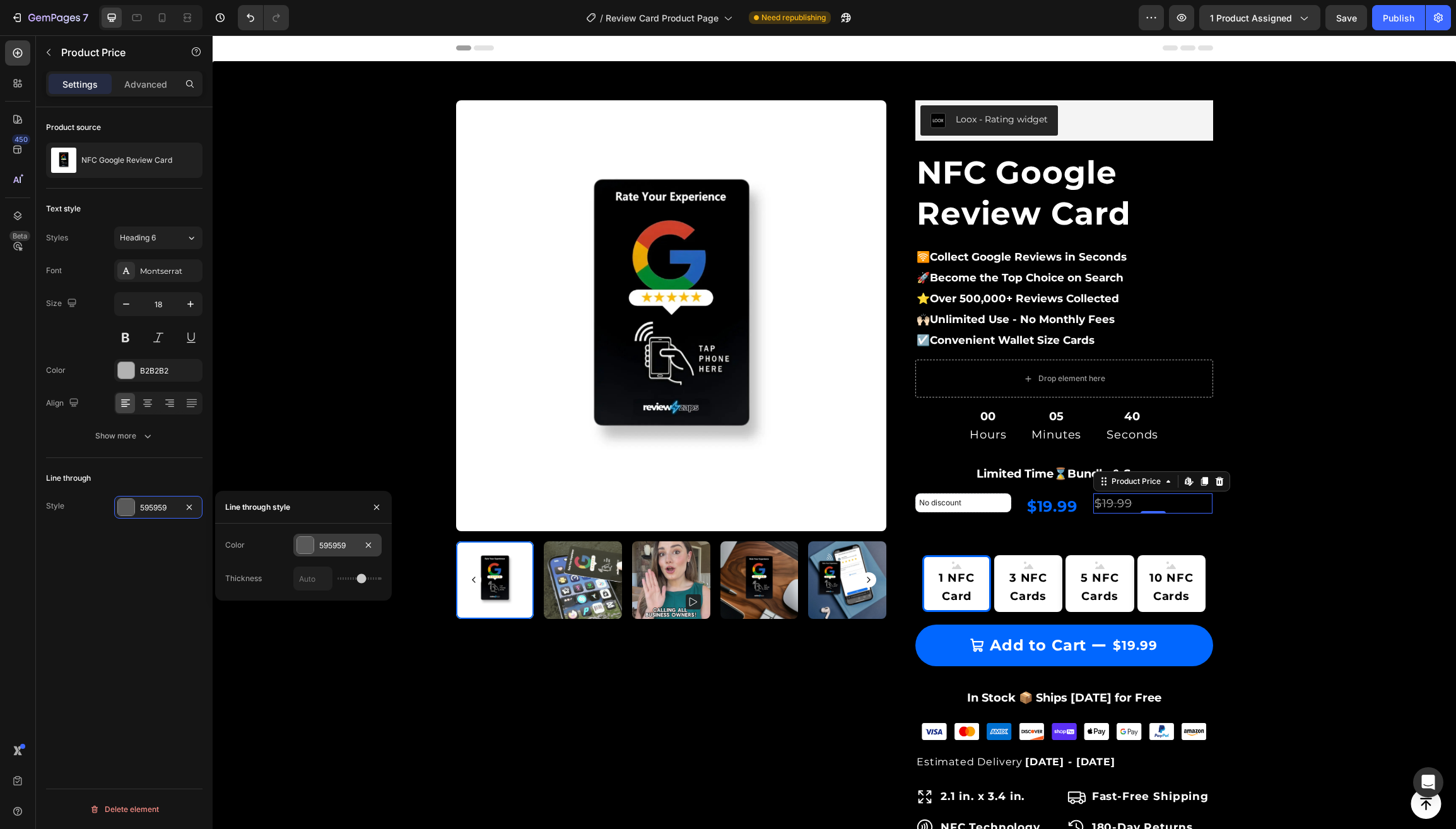
click at [325, 541] on div "595959" at bounding box center [338, 546] width 37 height 11
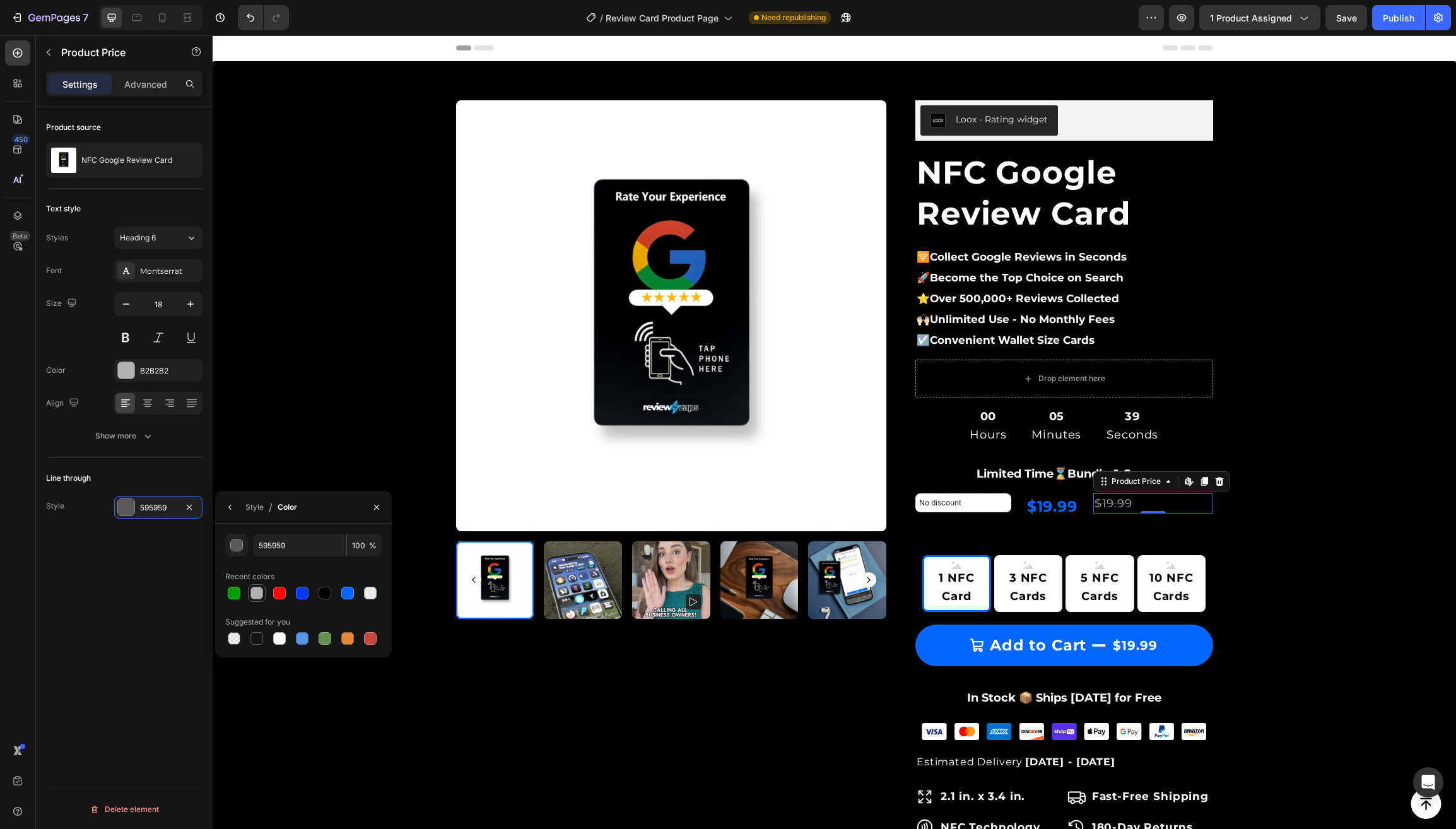
click at [255, 590] on div at bounding box center [256, 593] width 12 height 12
type input "B2B2B2"
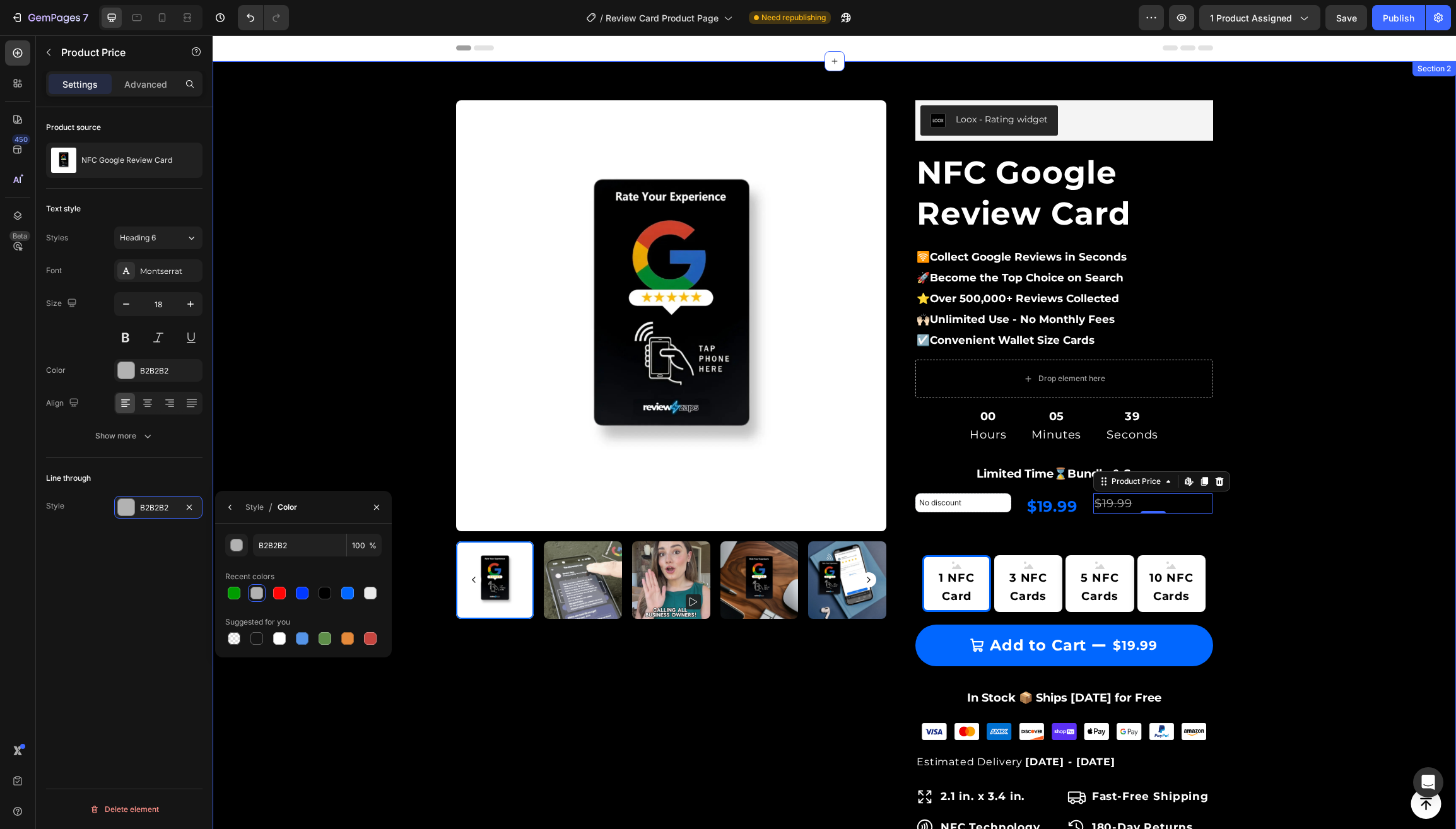
click at [299, 408] on div "Product Images & Gallery Row Loox - Rating widget Loox NFC Google Review Card (…" at bounding box center [834, 659] width 1224 height 1159
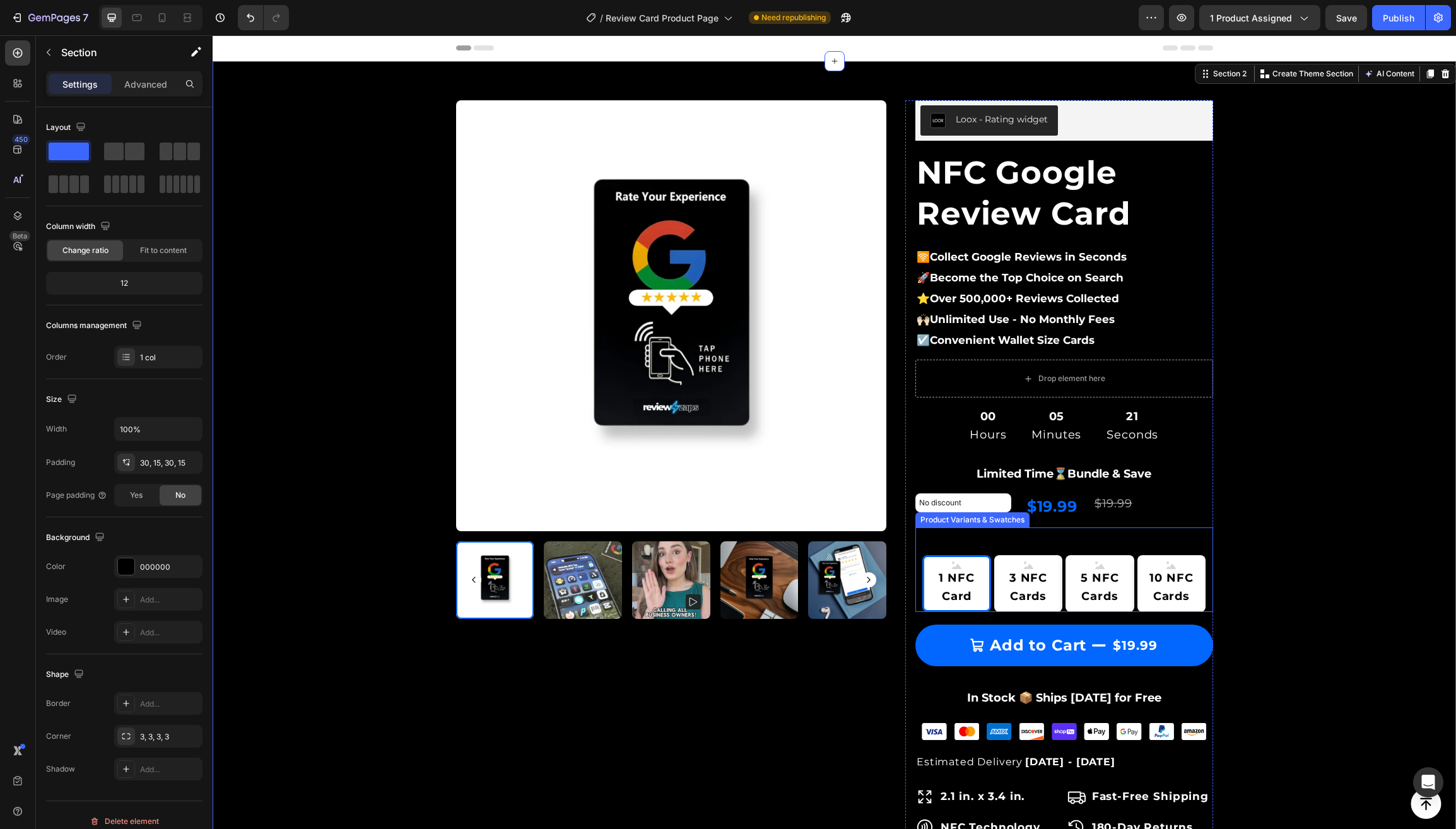
click at [1175, 537] on div "Offer: 1 NFC Card 1 NFC Card 1 NFC Card 1 NFC Card 3 NFC Cards 3 NFC Cards 3 NF…" at bounding box center [1064, 570] width 298 height 84
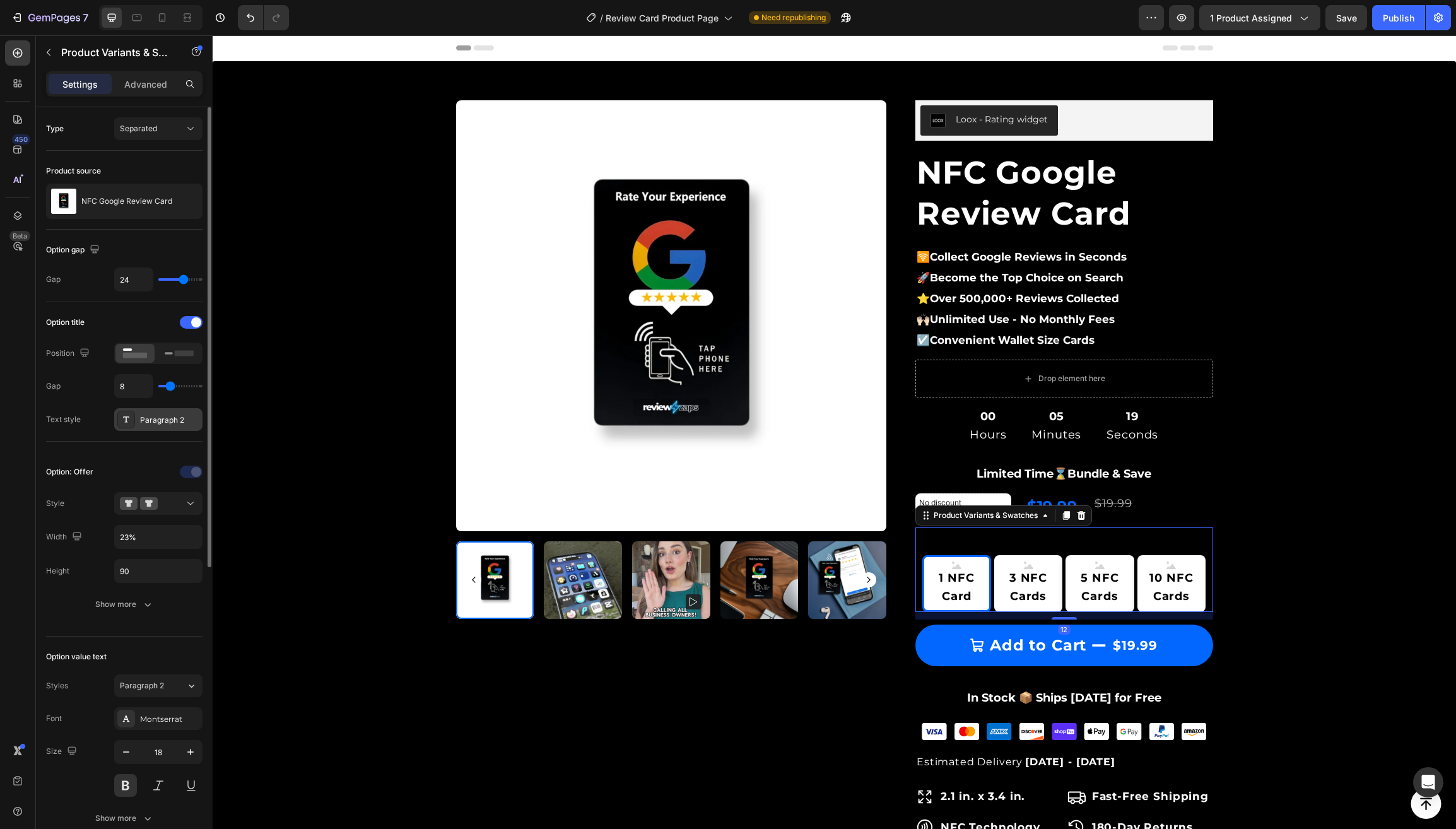
click at [153, 420] on div "Paragraph 2" at bounding box center [170, 420] width 59 height 11
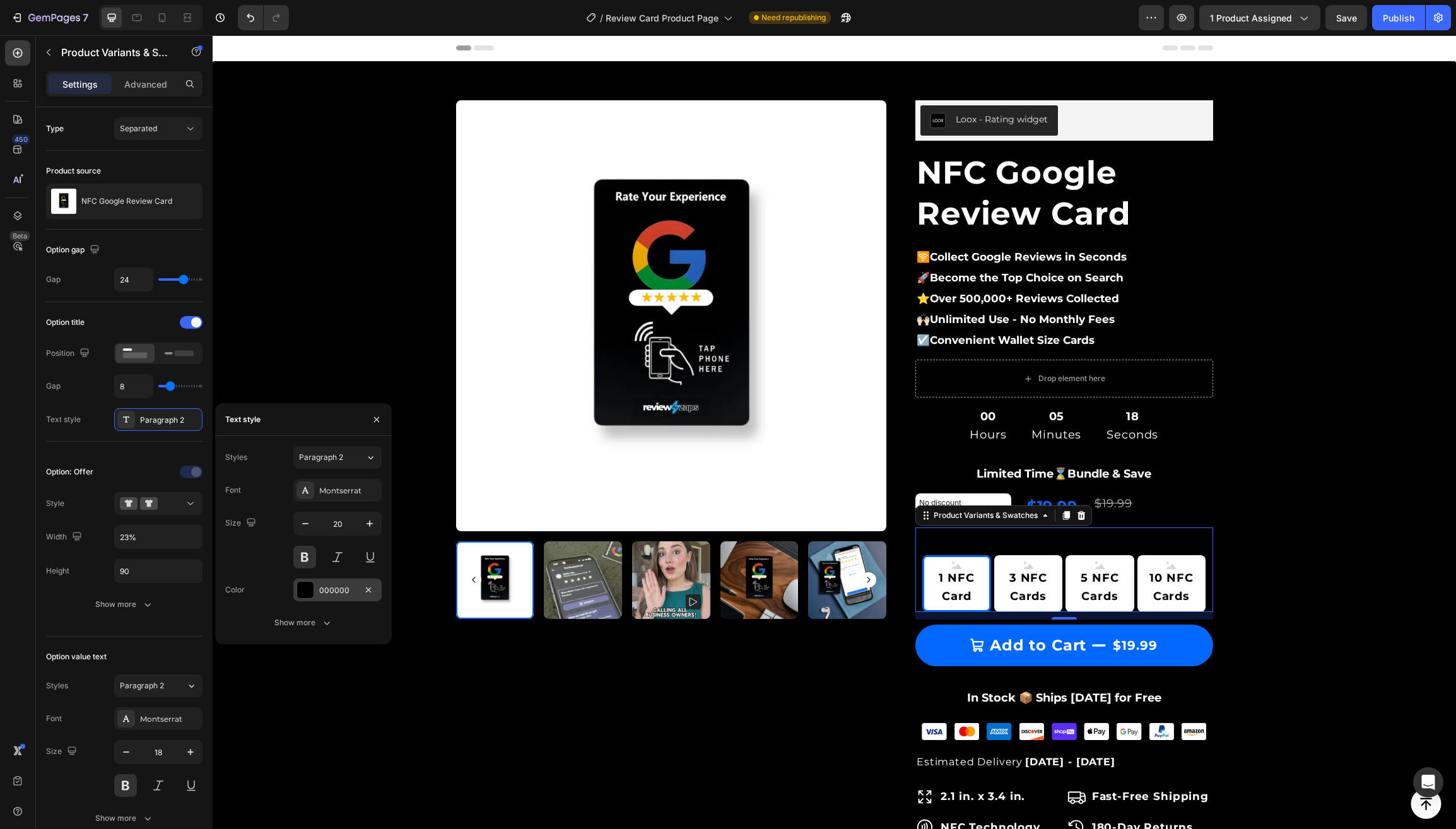
click at [312, 591] on div at bounding box center [305, 590] width 16 height 16
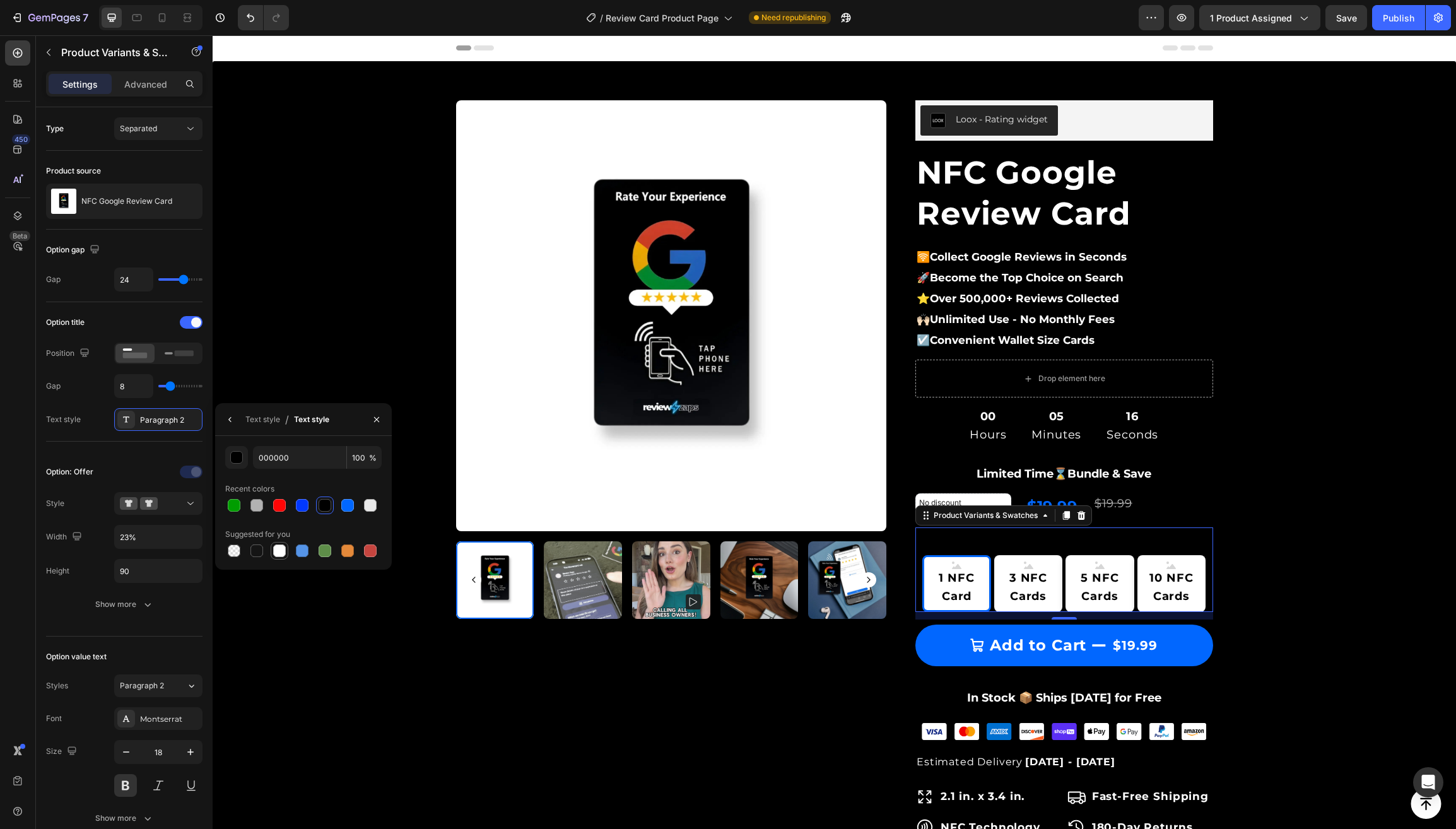
click at [280, 549] on div at bounding box center [279, 551] width 12 height 12
type input "FFFFFF"
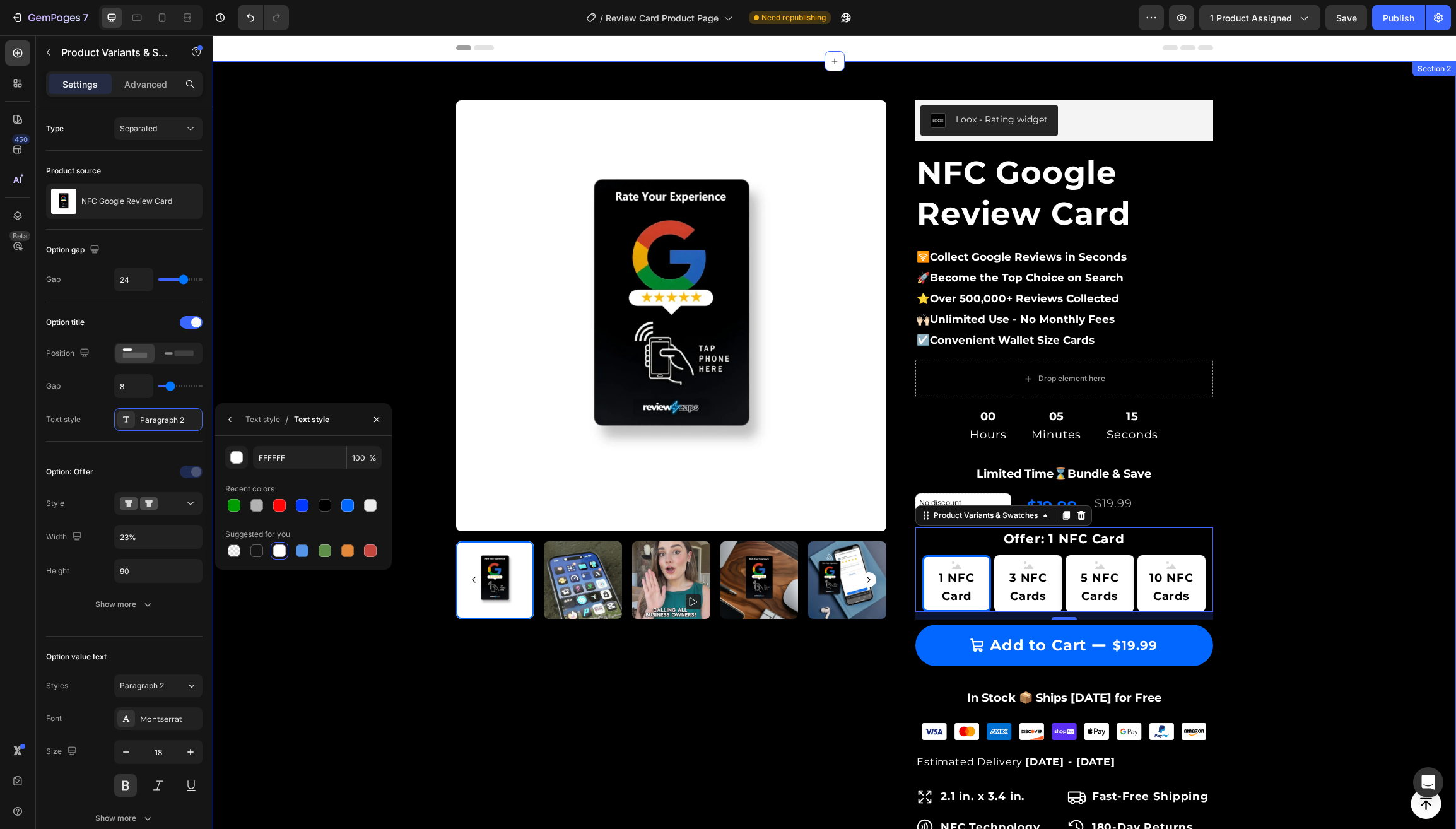
click at [291, 355] on div "Product Images & Gallery Row Loox - Rating widget Loox NFC Google Review Card (…" at bounding box center [834, 659] width 1224 height 1159
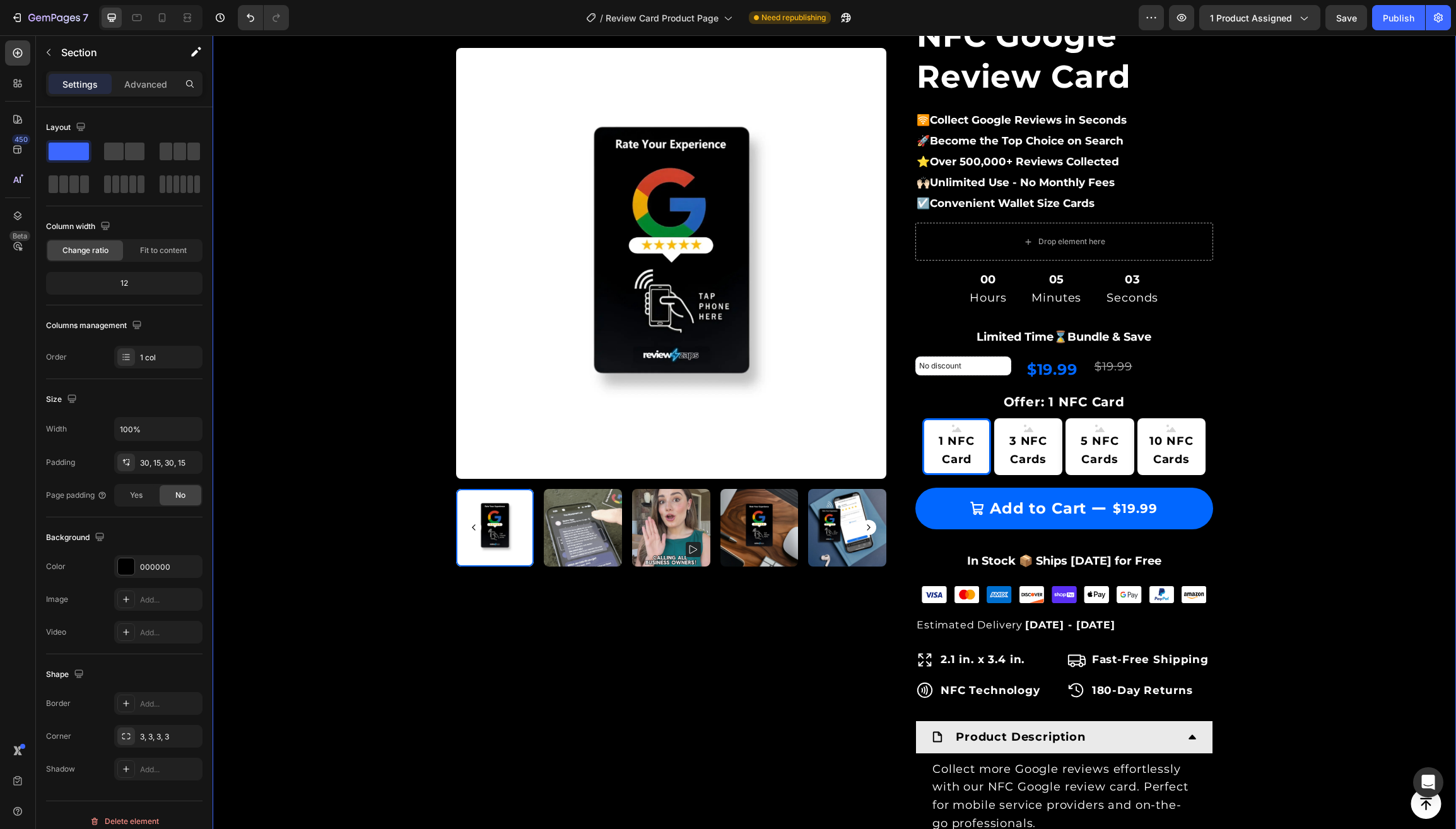
scroll to position [139, 0]
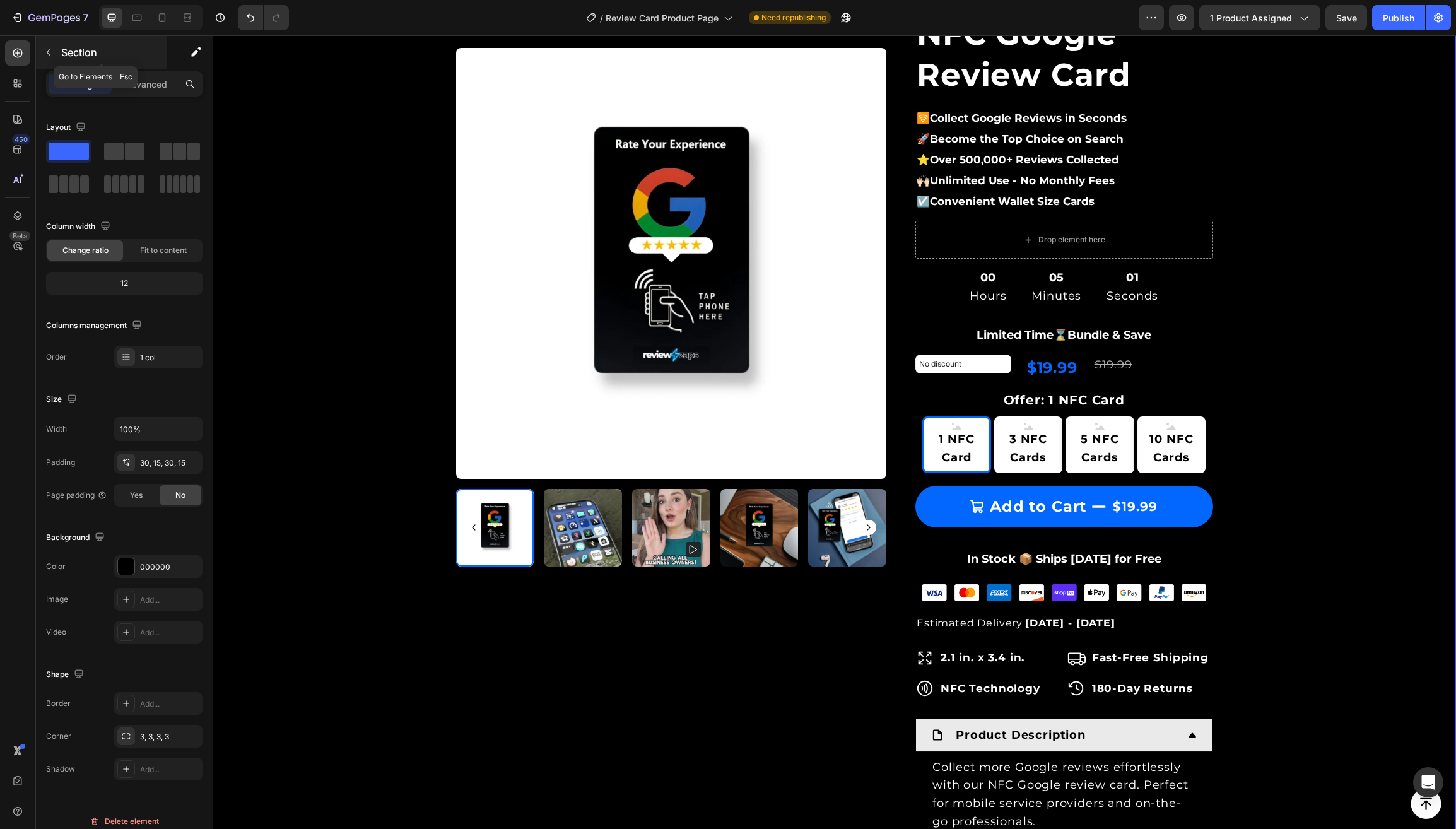
click at [50, 52] on icon "button" at bounding box center [48, 52] width 10 height 10
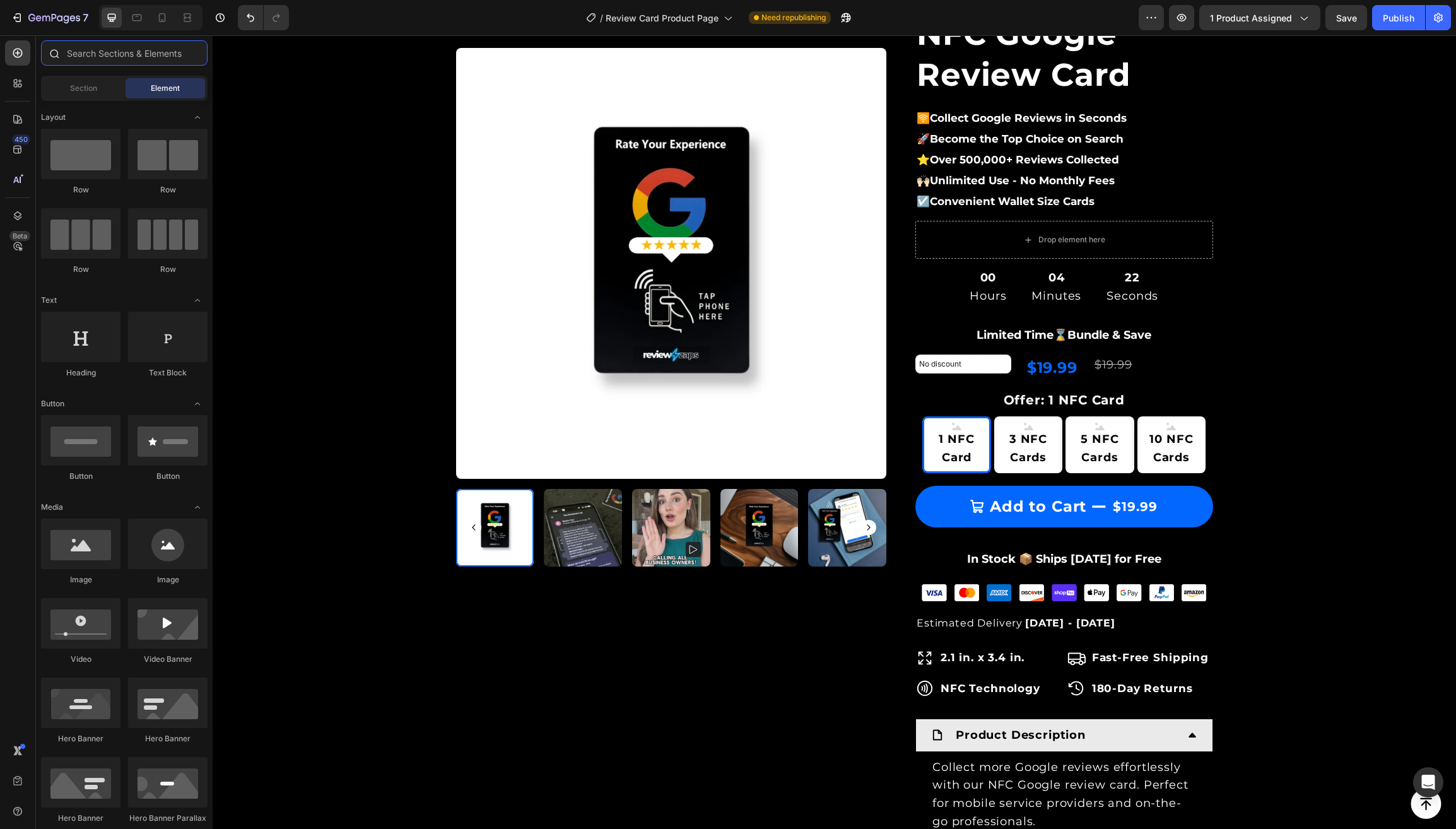
click at [86, 56] on input "text" at bounding box center [124, 53] width 167 height 25
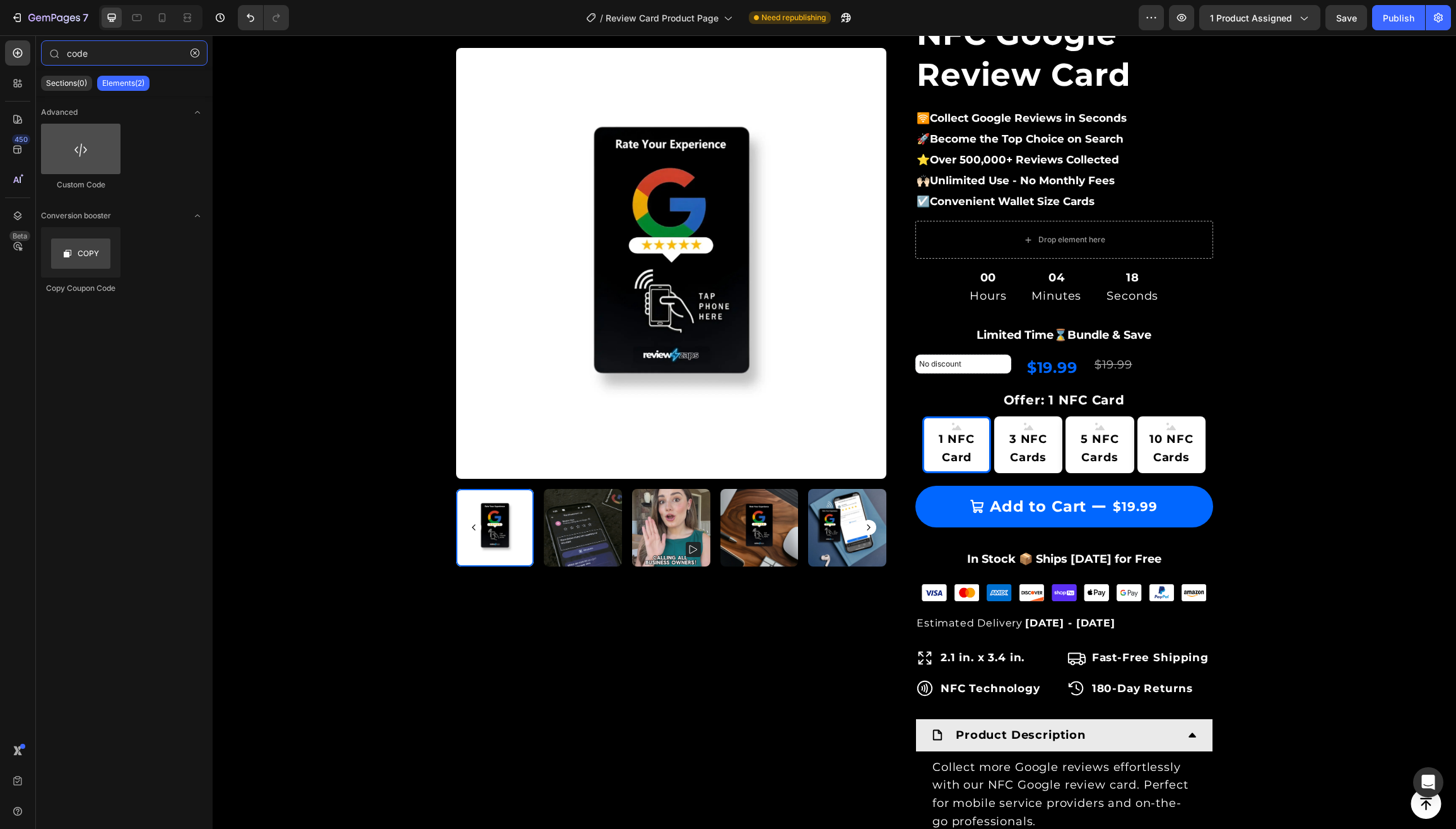
type input "code"
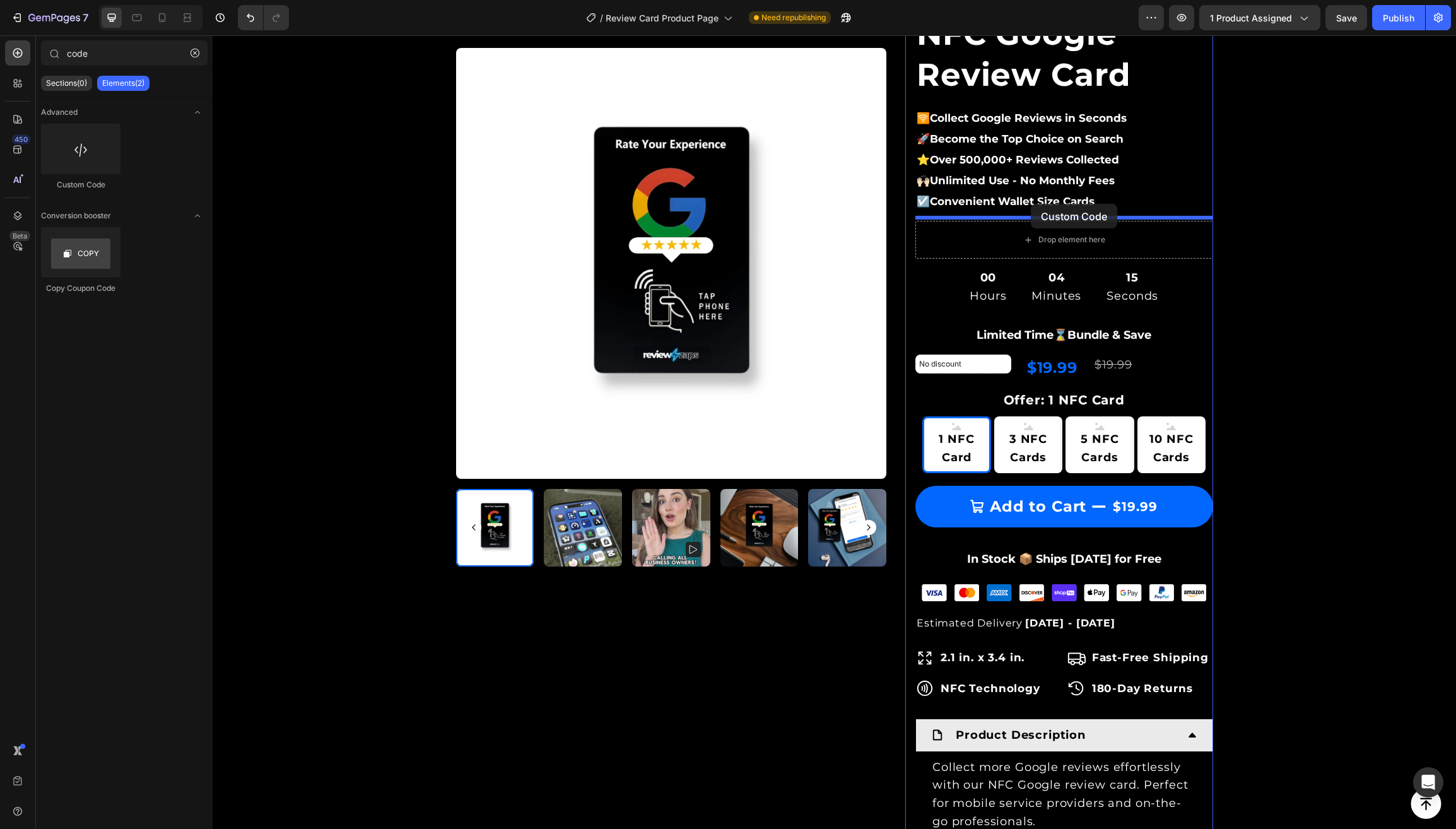
drag, startPoint x: 302, startPoint y: 187, endPoint x: 1030, endPoint y: 204, distance: 728.2
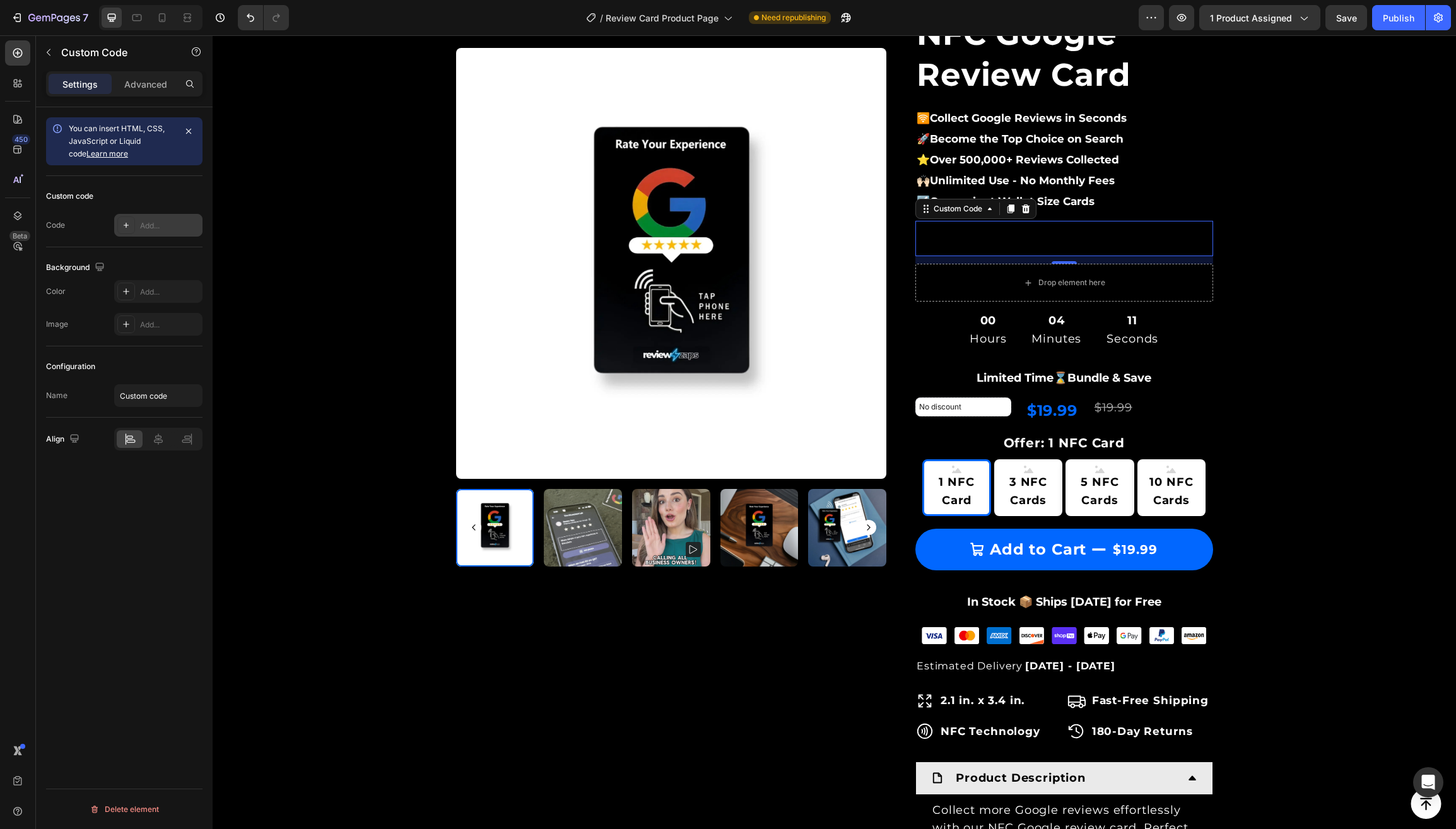
click at [124, 231] on icon at bounding box center [126, 225] width 10 height 10
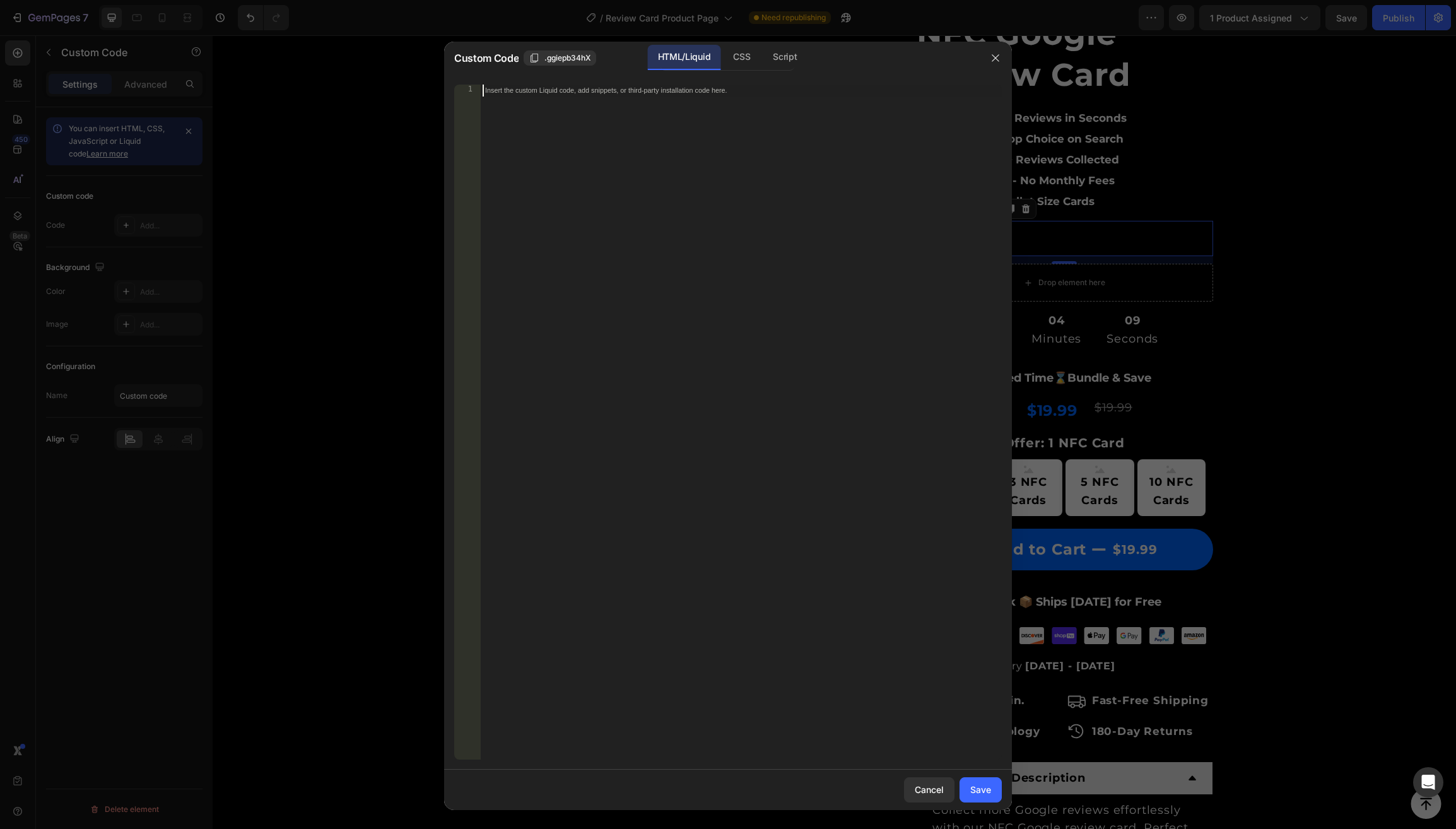
click at [612, 173] on div "Insert the custom Liquid code, add snippets, or third-party installation code h…" at bounding box center [740, 434] width 522 height 699
click at [788, 61] on div "Script" at bounding box center [785, 57] width 44 height 25
click at [614, 128] on div "Insert the Javascript code to add interaction and animation to your content her…" at bounding box center [740, 434] width 522 height 699
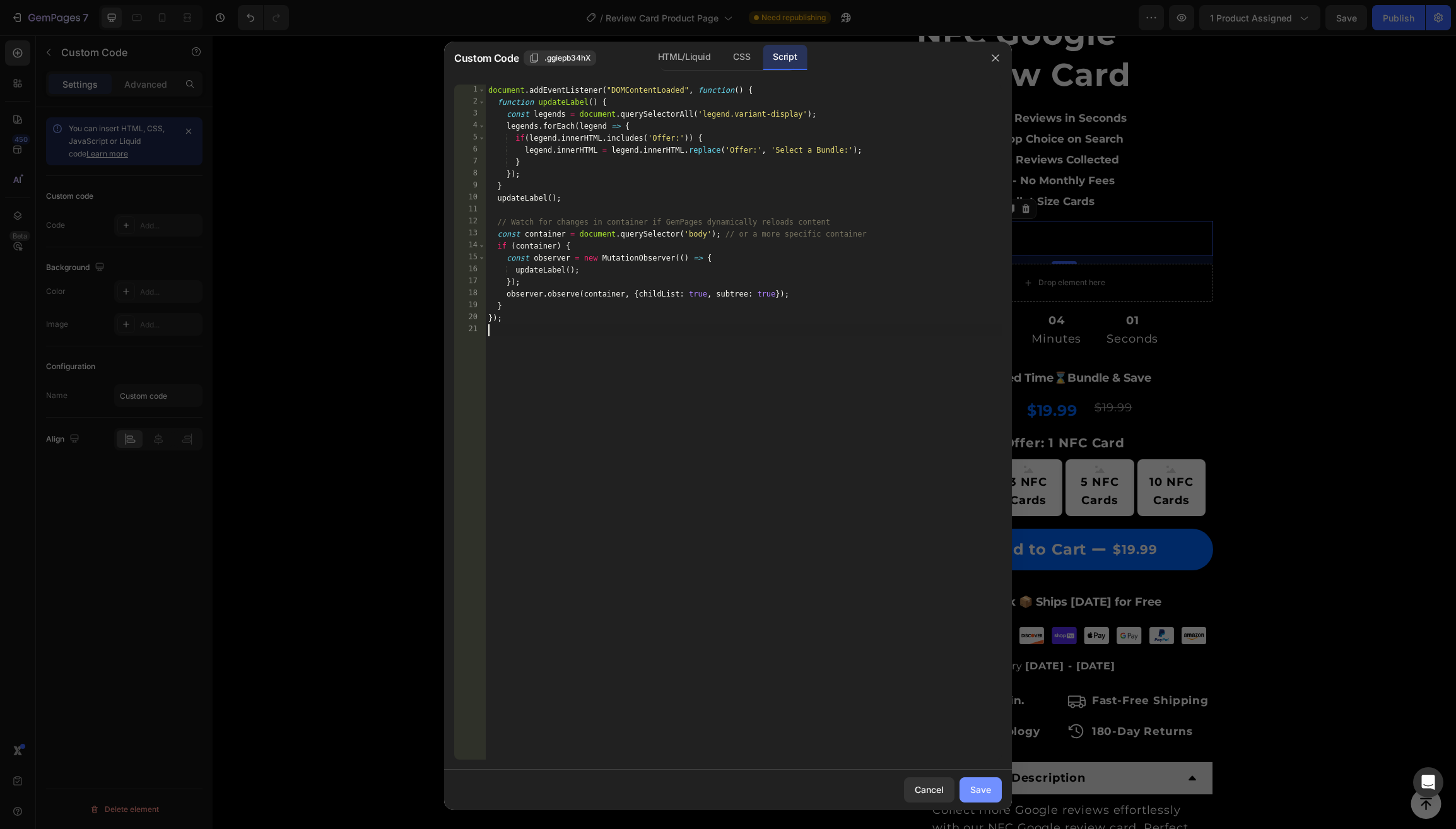
click at [984, 793] on div "Save" at bounding box center [980, 790] width 21 height 13
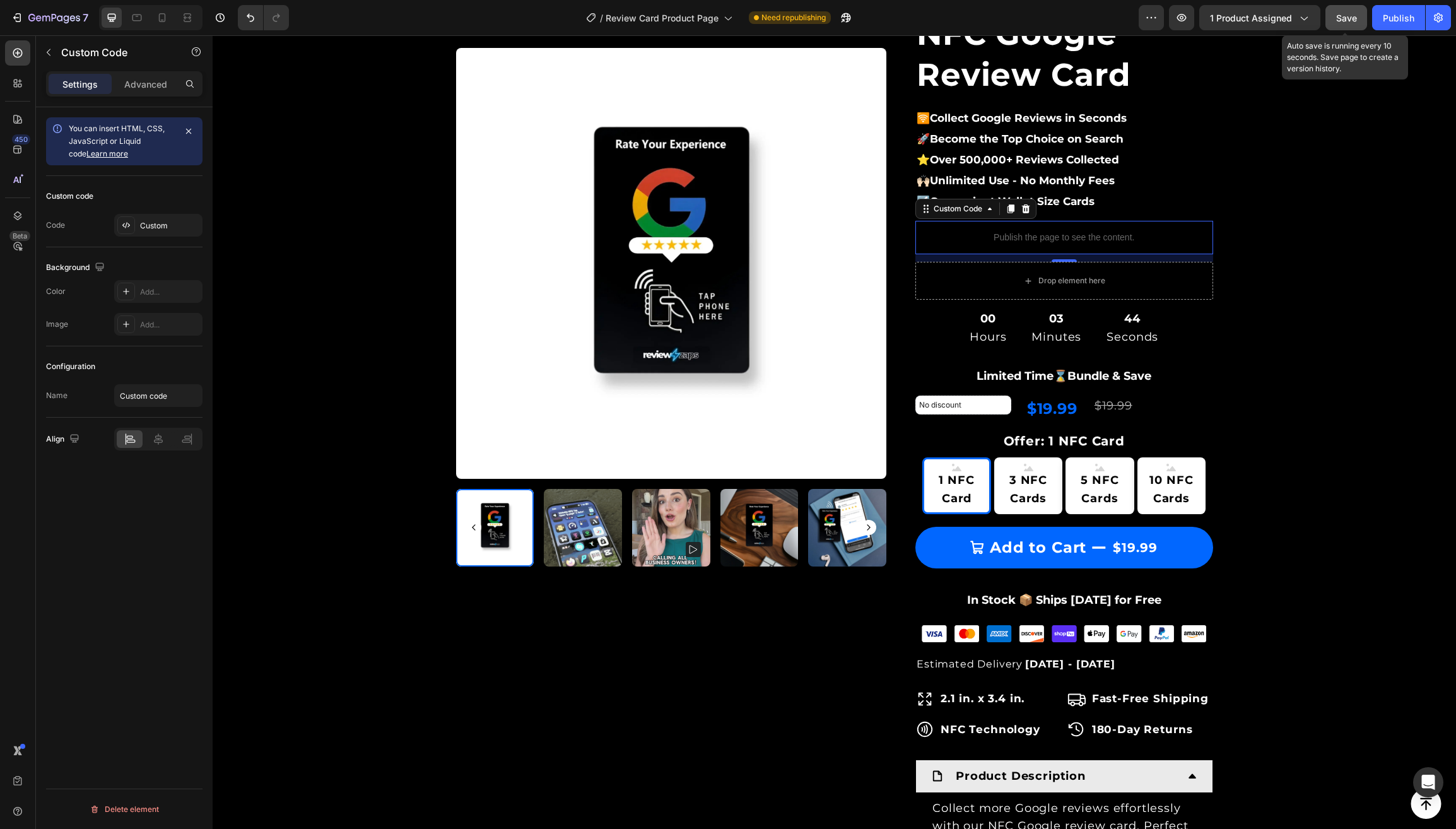
click at [1347, 21] on span "Save" at bounding box center [1346, 18] width 21 height 11
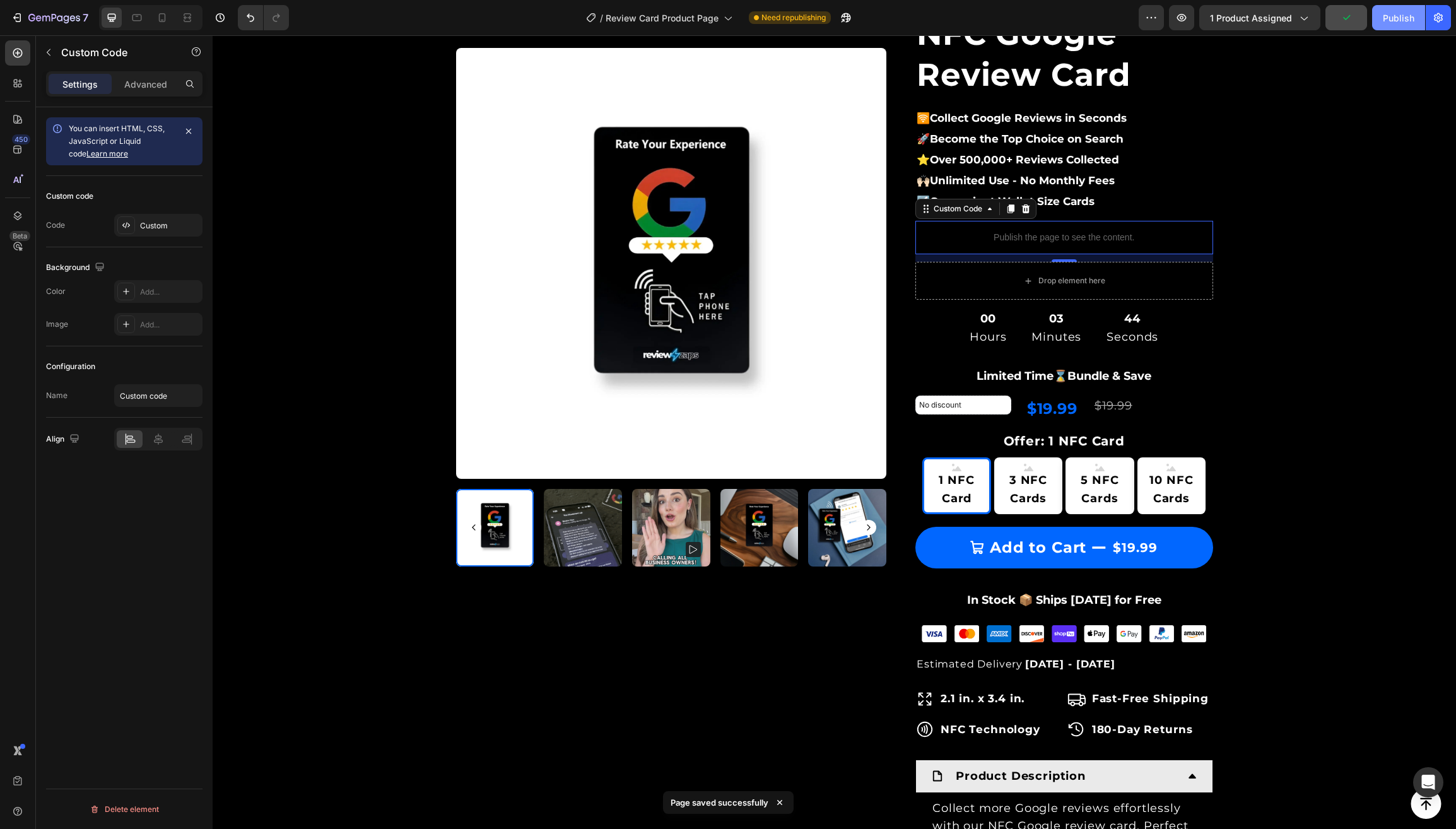
click at [1407, 15] on div "Publish" at bounding box center [1398, 18] width 32 height 13
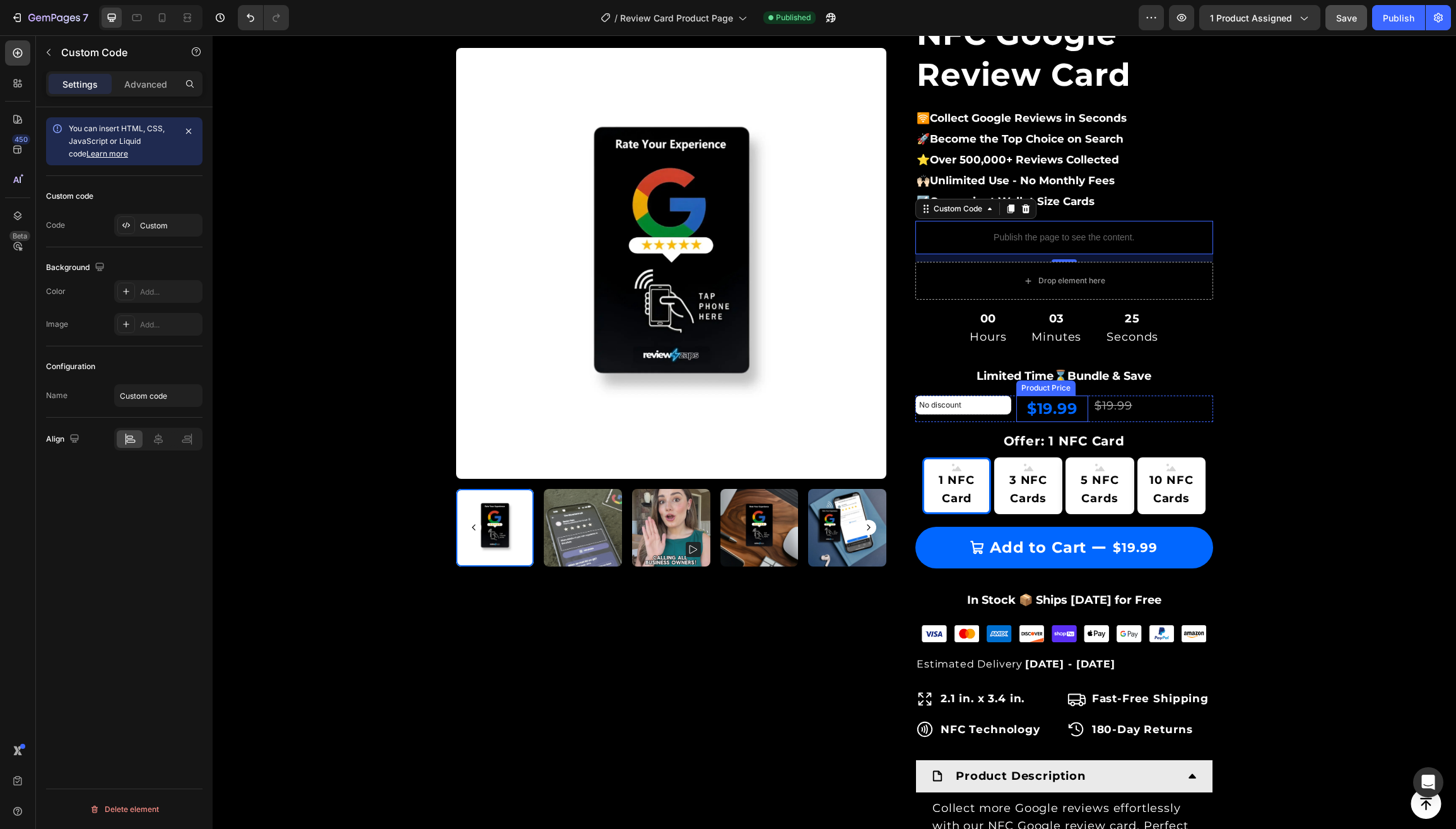
click at [1048, 408] on div "$19.99" at bounding box center [1052, 409] width 72 height 26
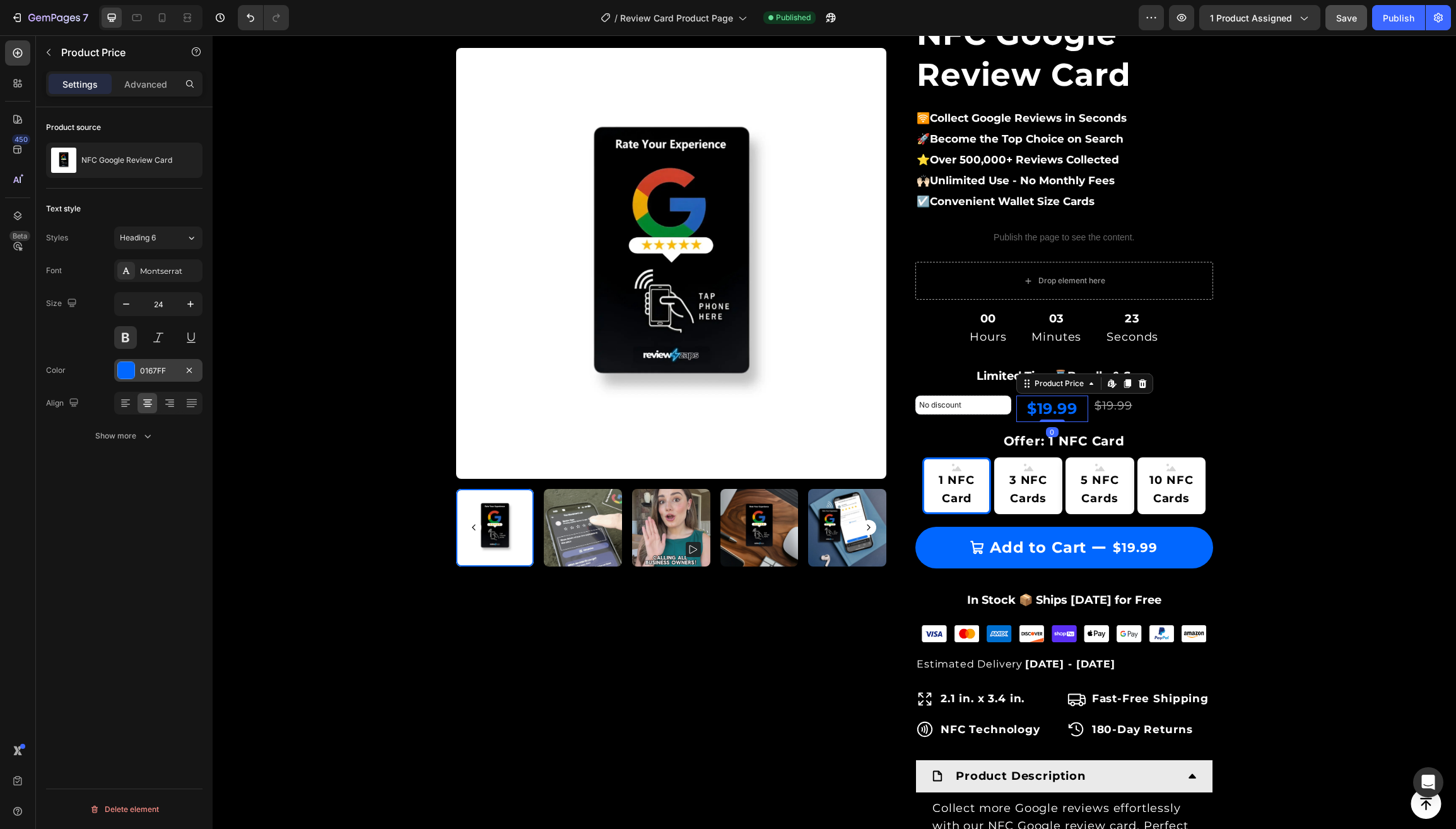
click at [159, 374] on div "0167FF" at bounding box center [159, 371] width 37 height 11
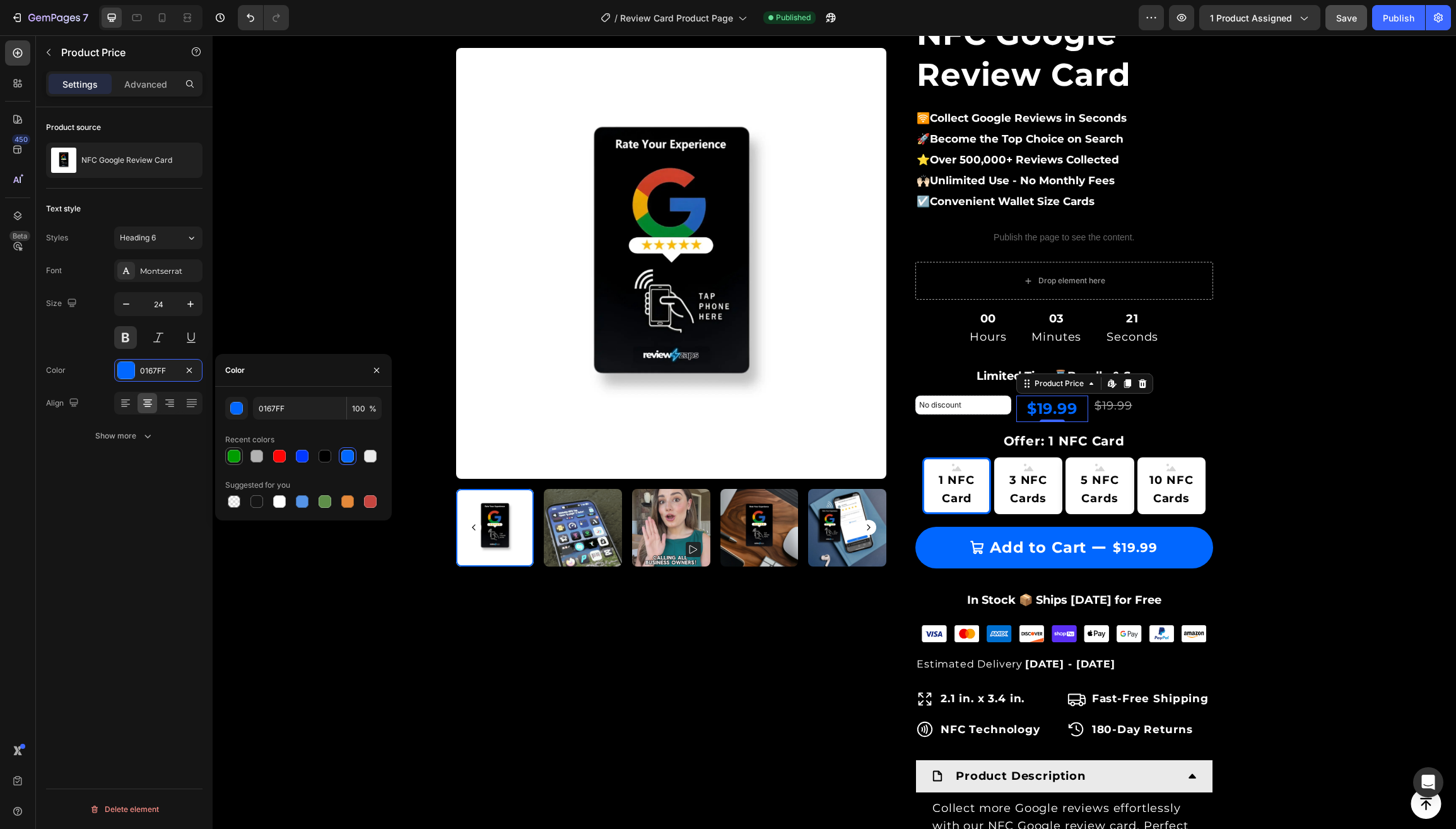
click at [233, 458] on div at bounding box center [233, 456] width 12 height 12
type input "009D00"
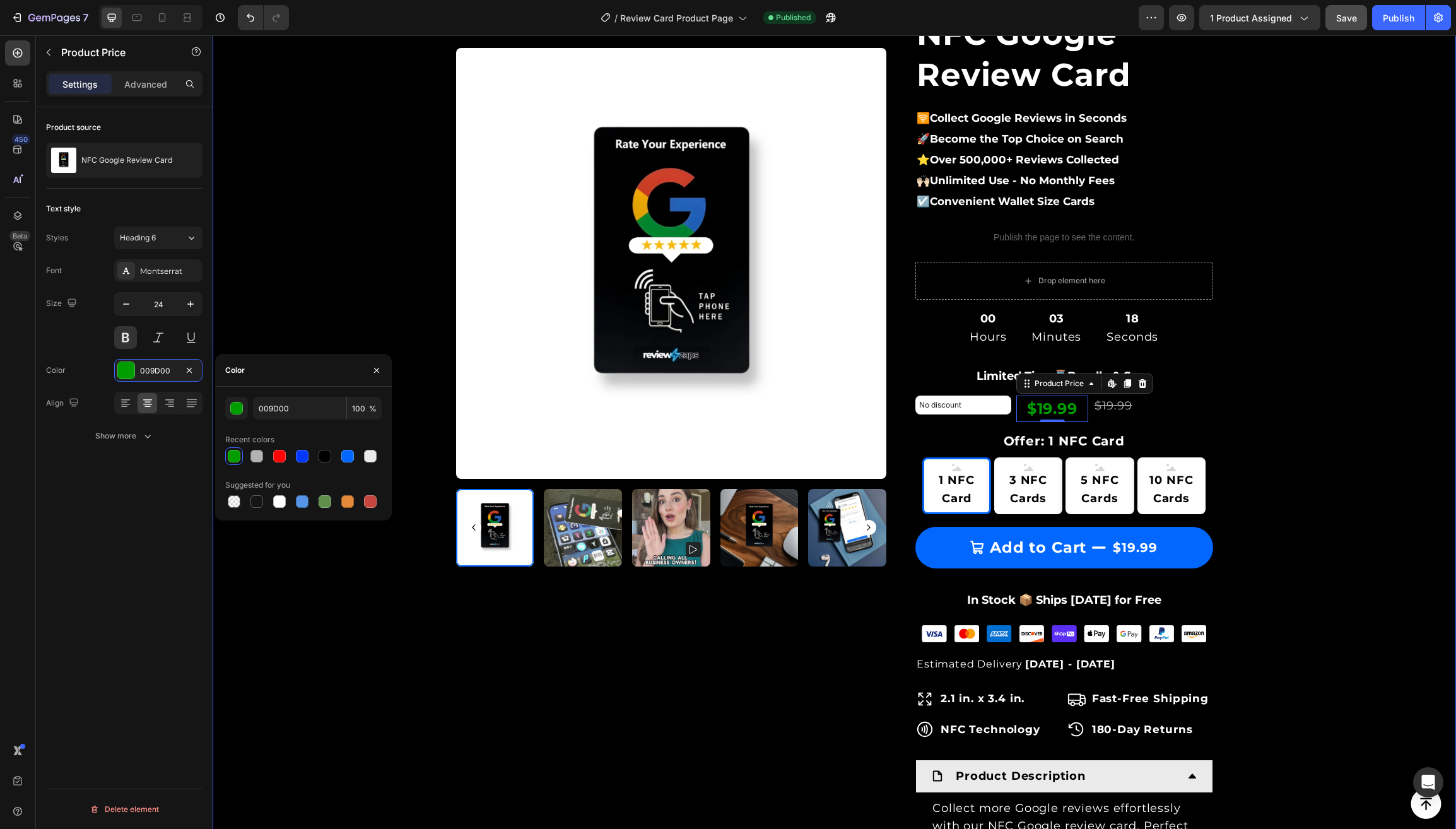
click at [297, 258] on div "Product Images & Gallery Row Loox - Rating widget Loox NFC Google Review Card (…" at bounding box center [834, 541] width 1224 height 1200
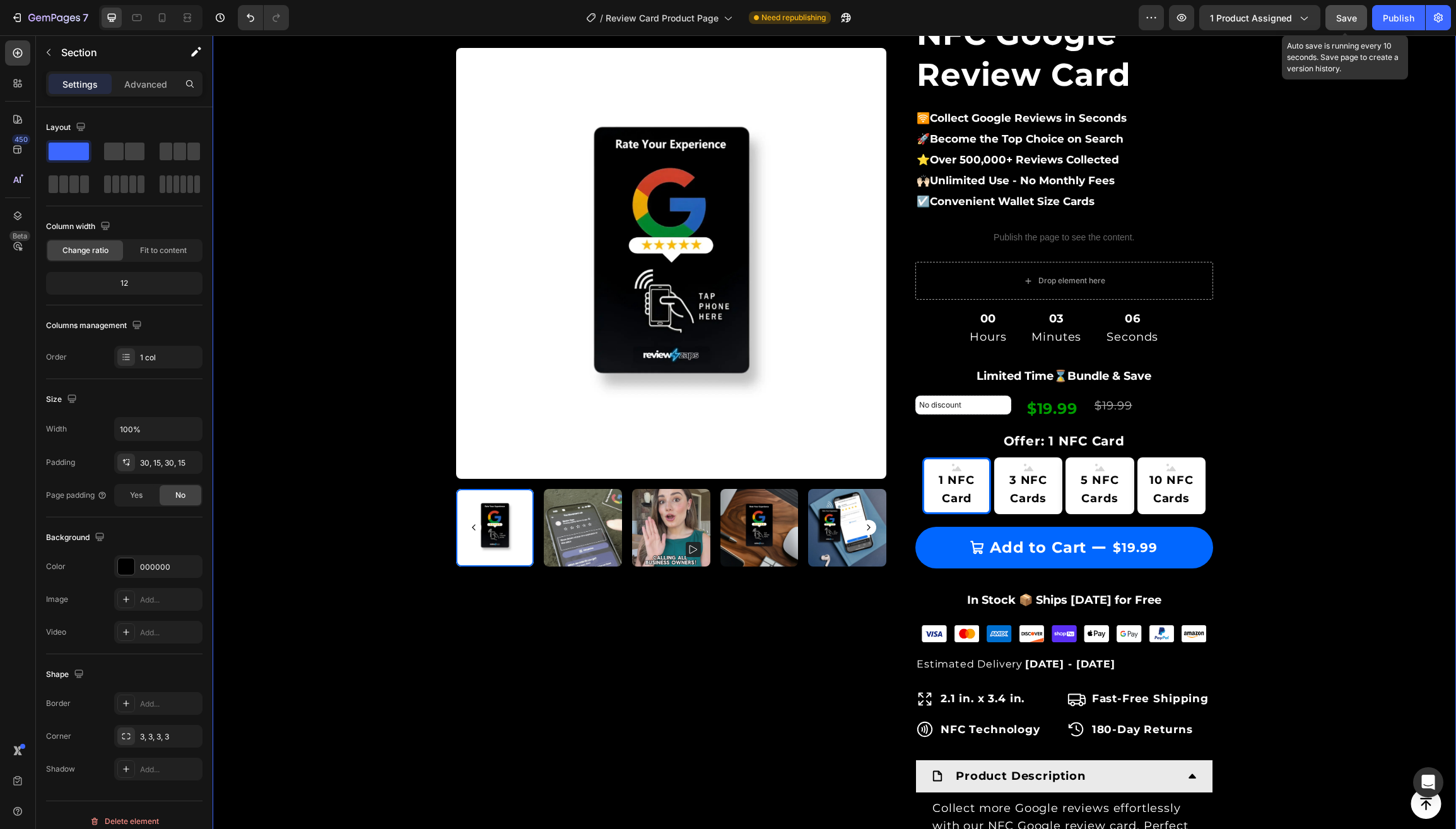
click at [1350, 22] on span "Save" at bounding box center [1346, 18] width 21 height 11
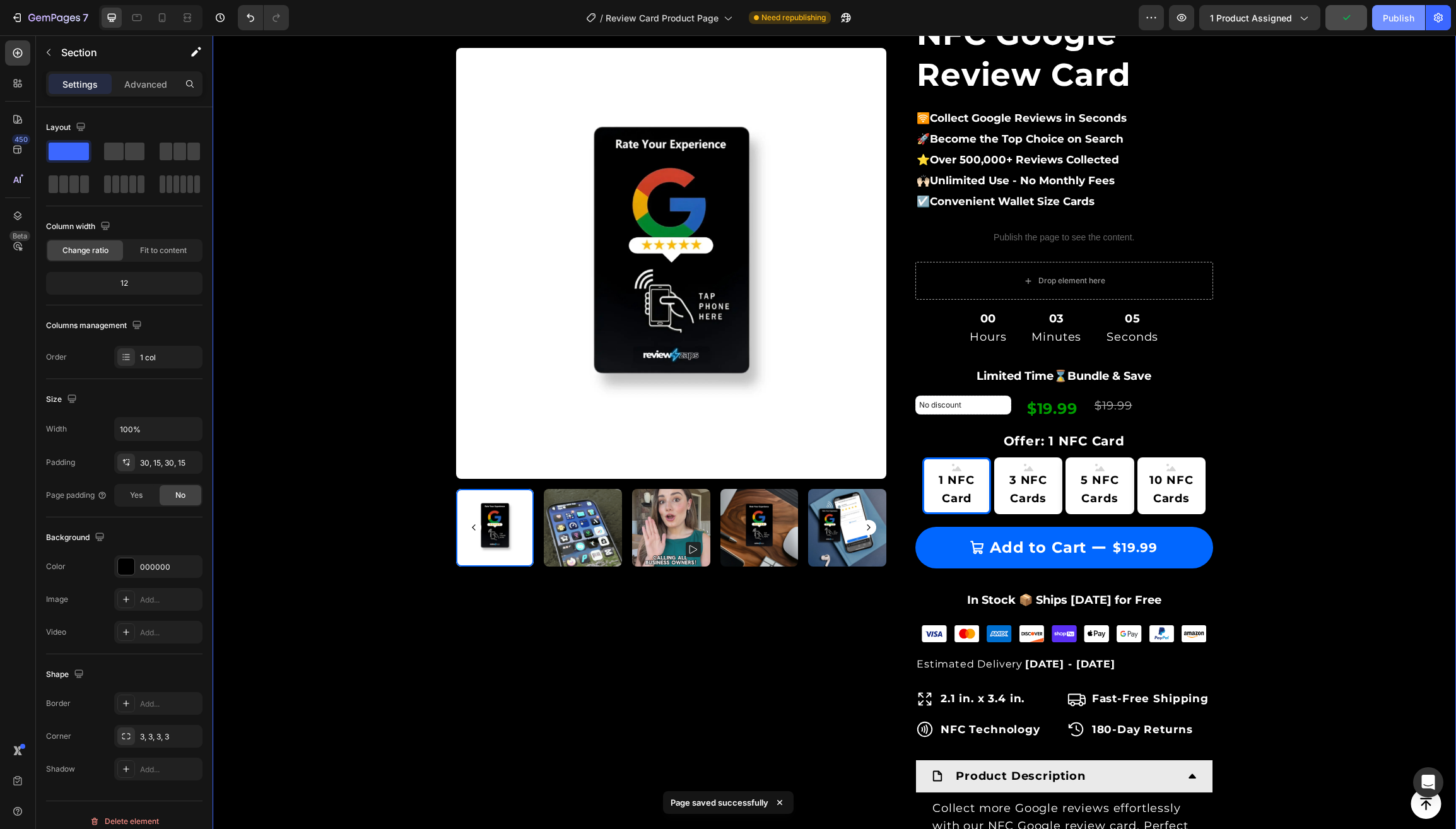
click at [1386, 16] on div "Publish" at bounding box center [1398, 18] width 32 height 13
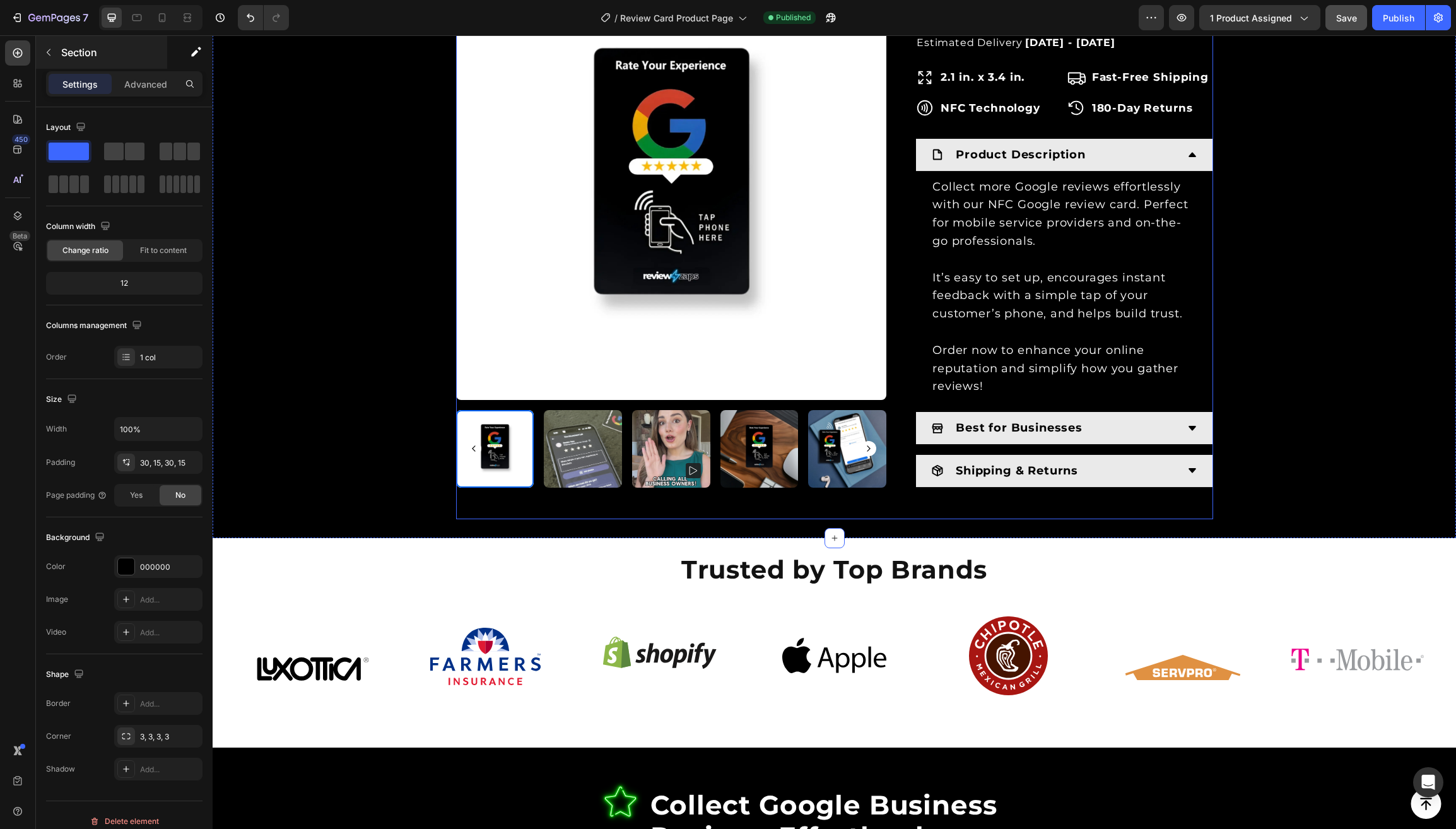
scroll to position [761, 0]
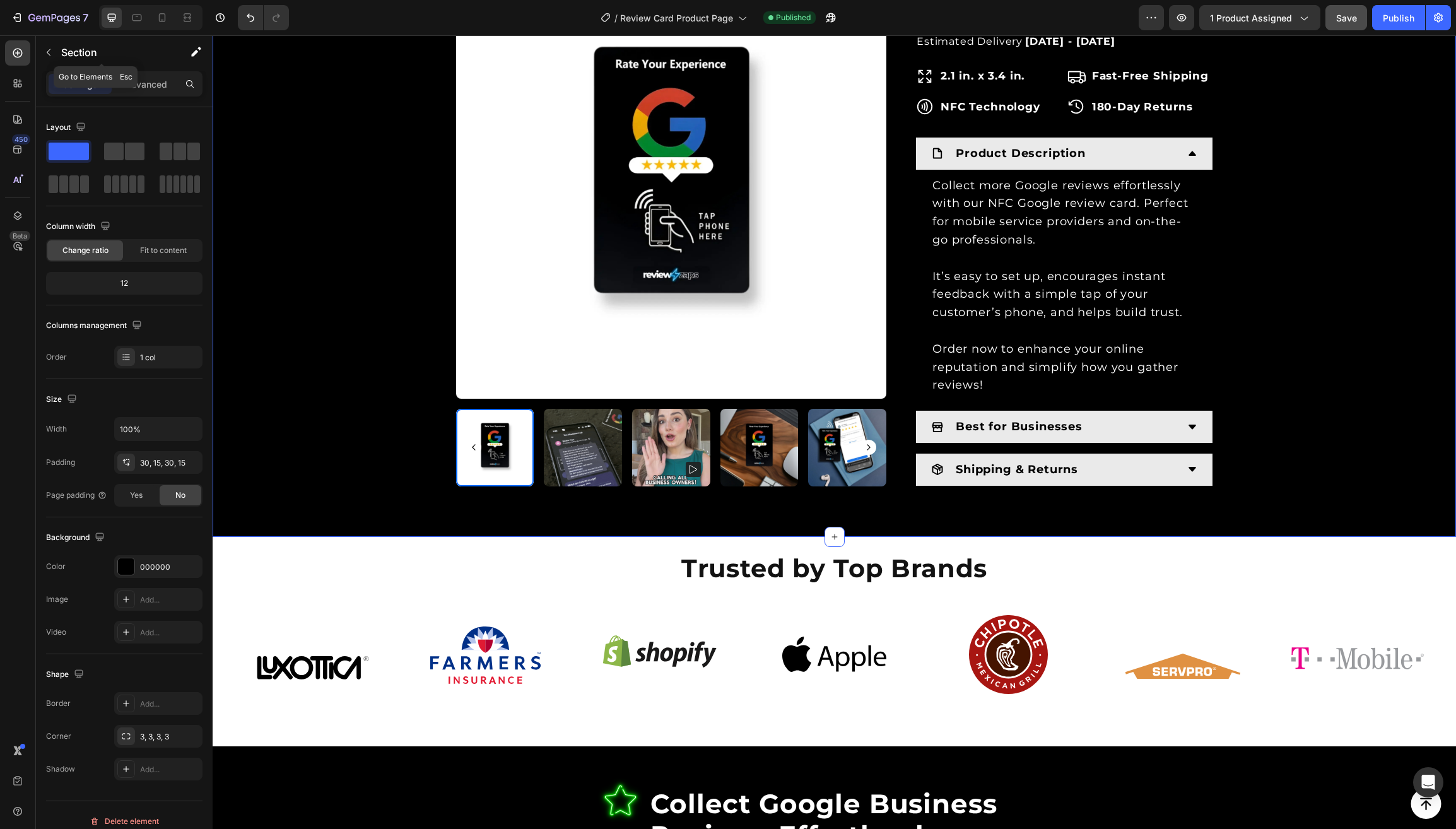
click at [48, 53] on icon "button" at bounding box center [48, 52] width 10 height 10
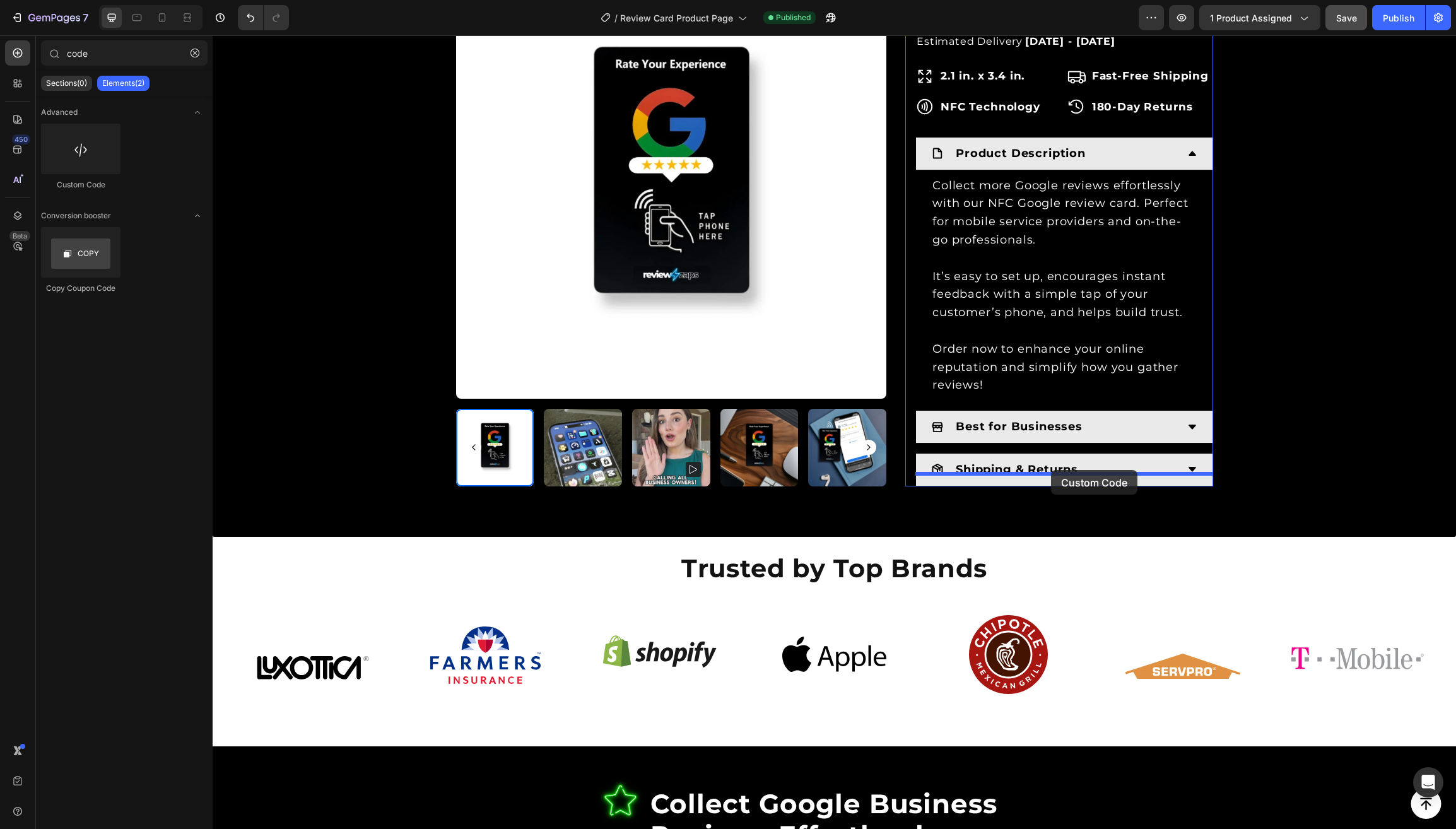
drag, startPoint x: 291, startPoint y: 204, endPoint x: 1051, endPoint y: 470, distance: 805.2
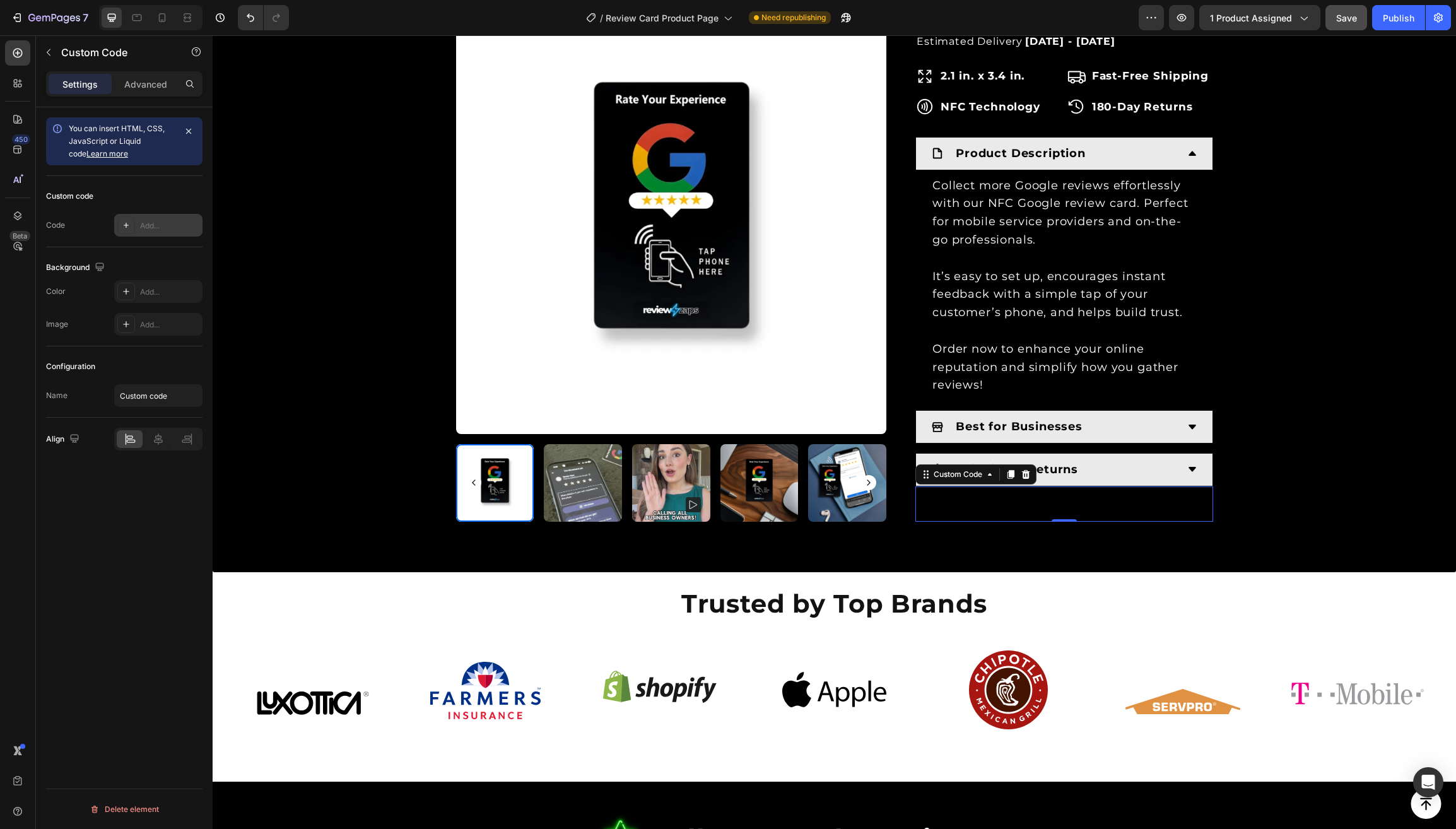
click at [160, 231] on div "Add..." at bounding box center [170, 225] width 59 height 11
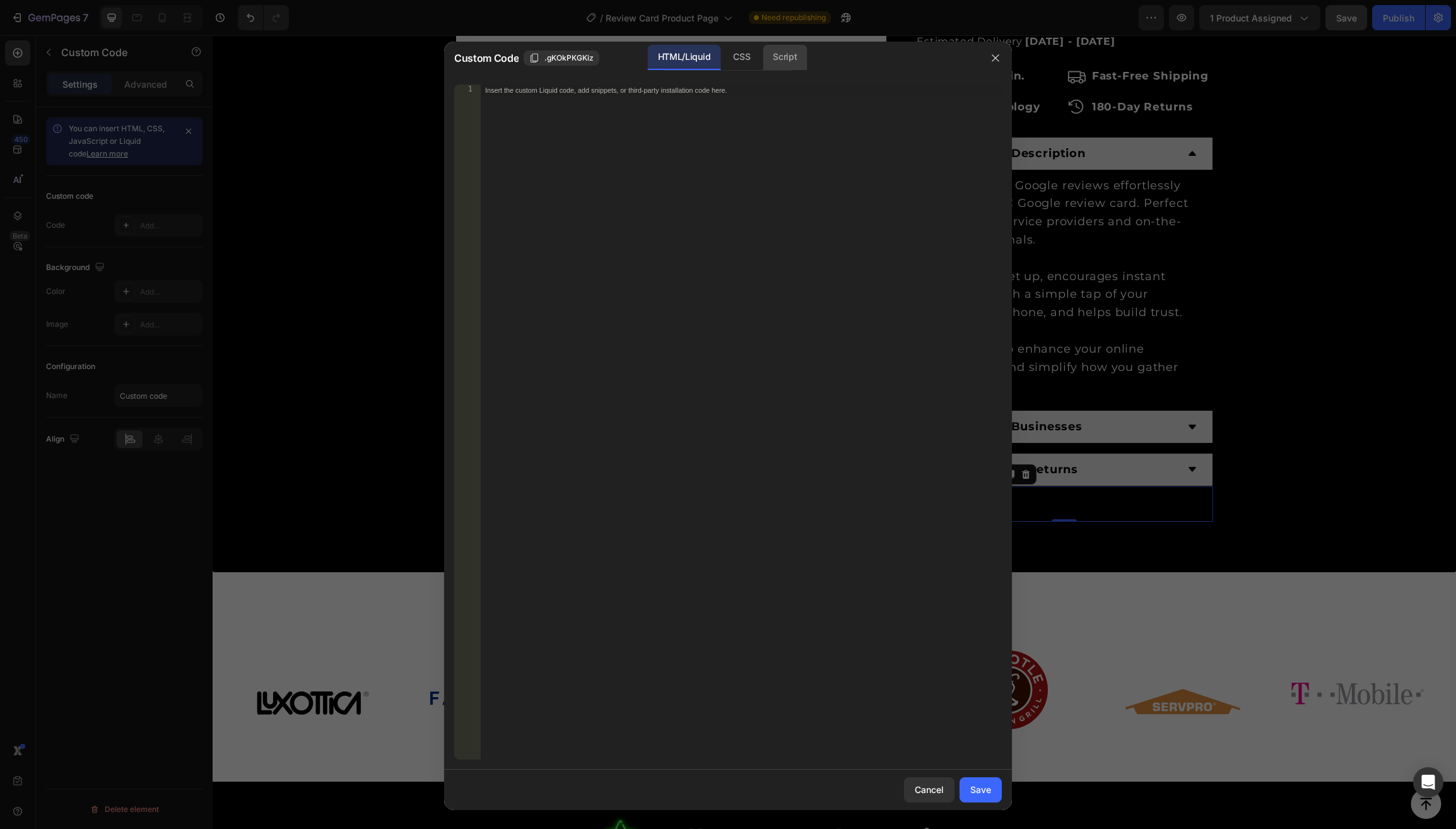
click at [796, 57] on div "Script" at bounding box center [785, 57] width 44 height 25
click at [579, 127] on div "Insert the Javascript code to add interaction and animation to your content her…" at bounding box center [740, 434] width 522 height 699
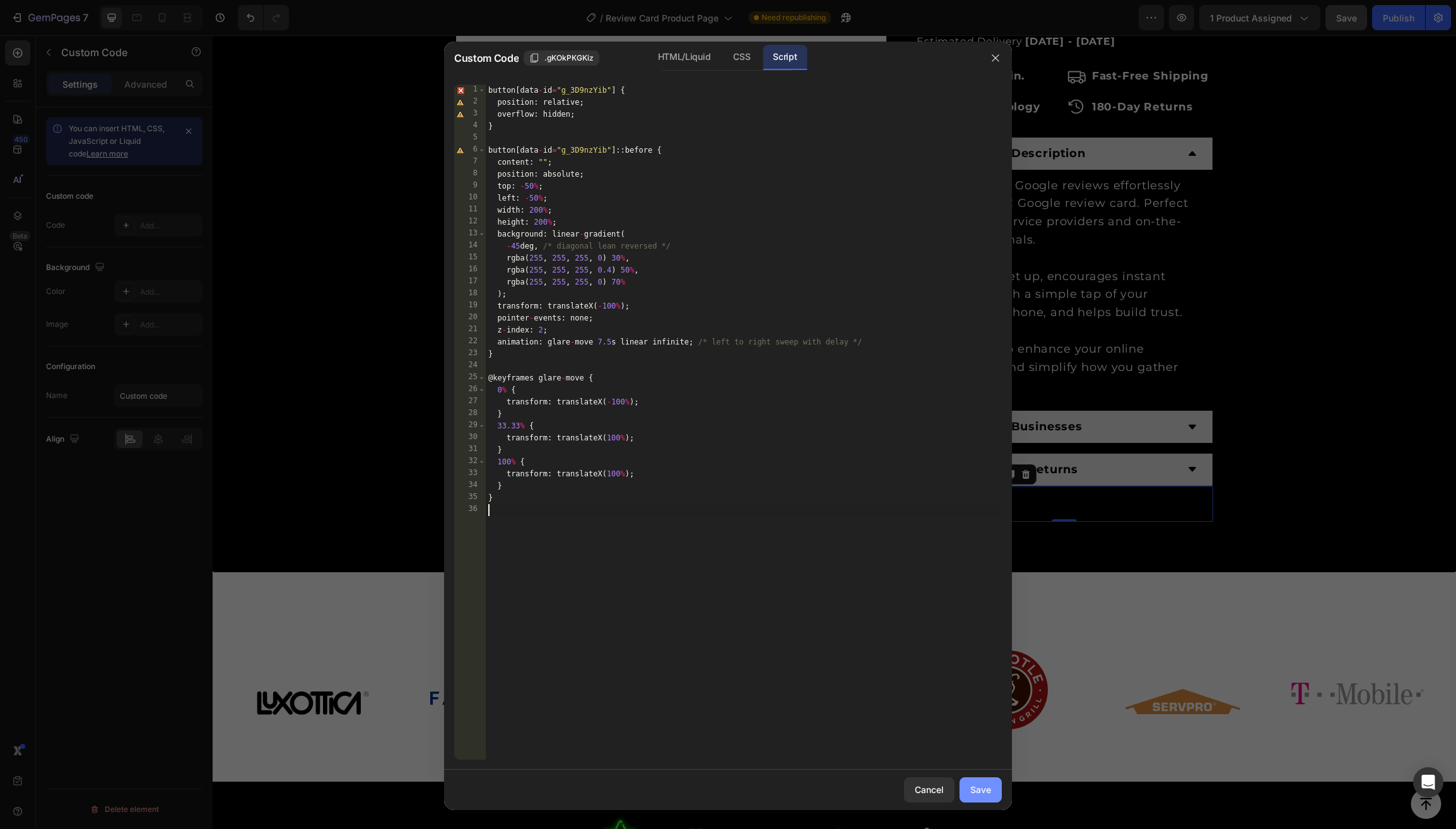
click at [986, 795] on div "Save" at bounding box center [980, 790] width 21 height 13
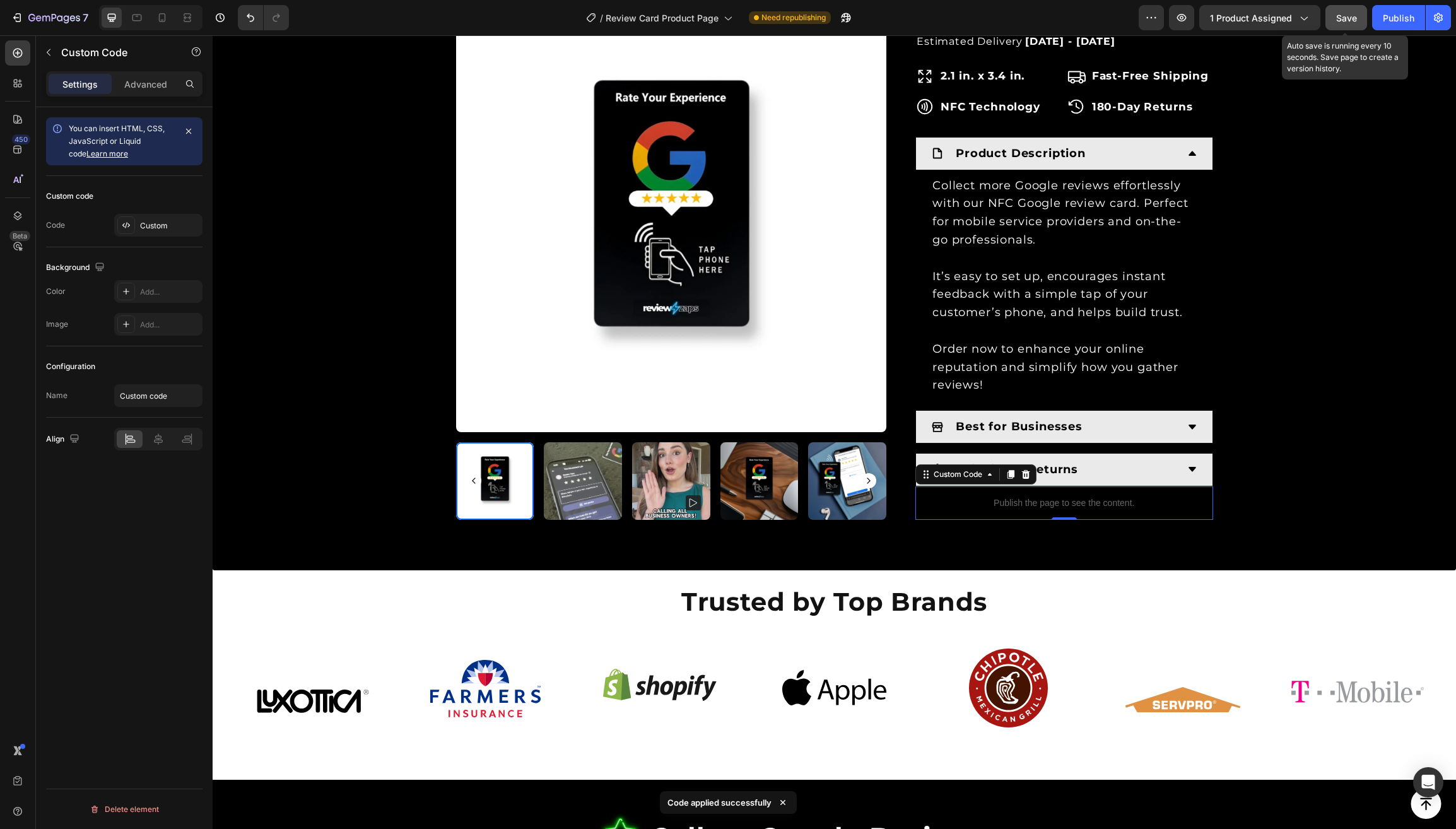
click at [1346, 17] on span "Save" at bounding box center [1346, 18] width 21 height 11
click at [1400, 15] on div "Publish" at bounding box center [1398, 18] width 32 height 13
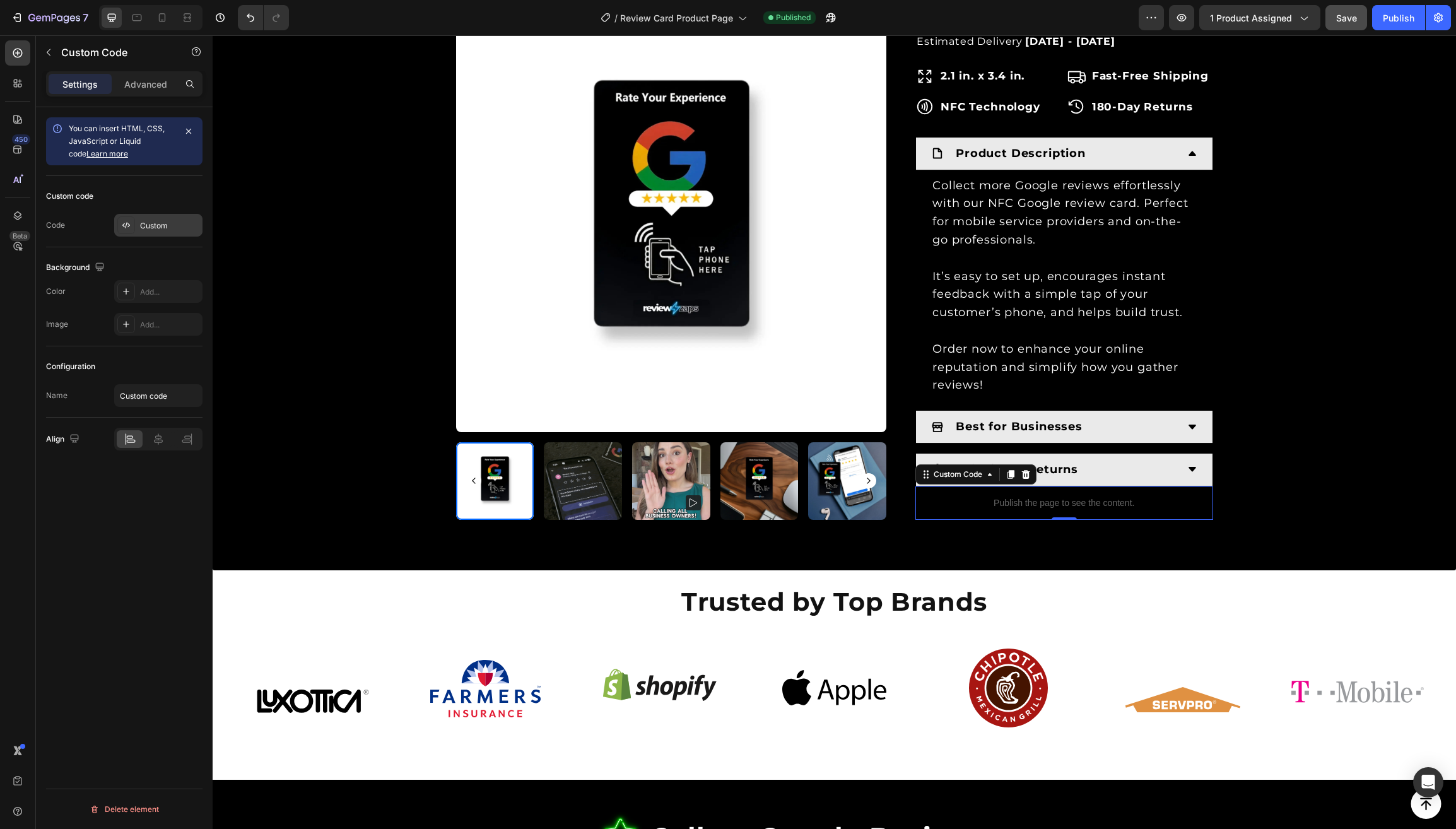
click at [159, 231] on div "Custom" at bounding box center [170, 225] width 59 height 11
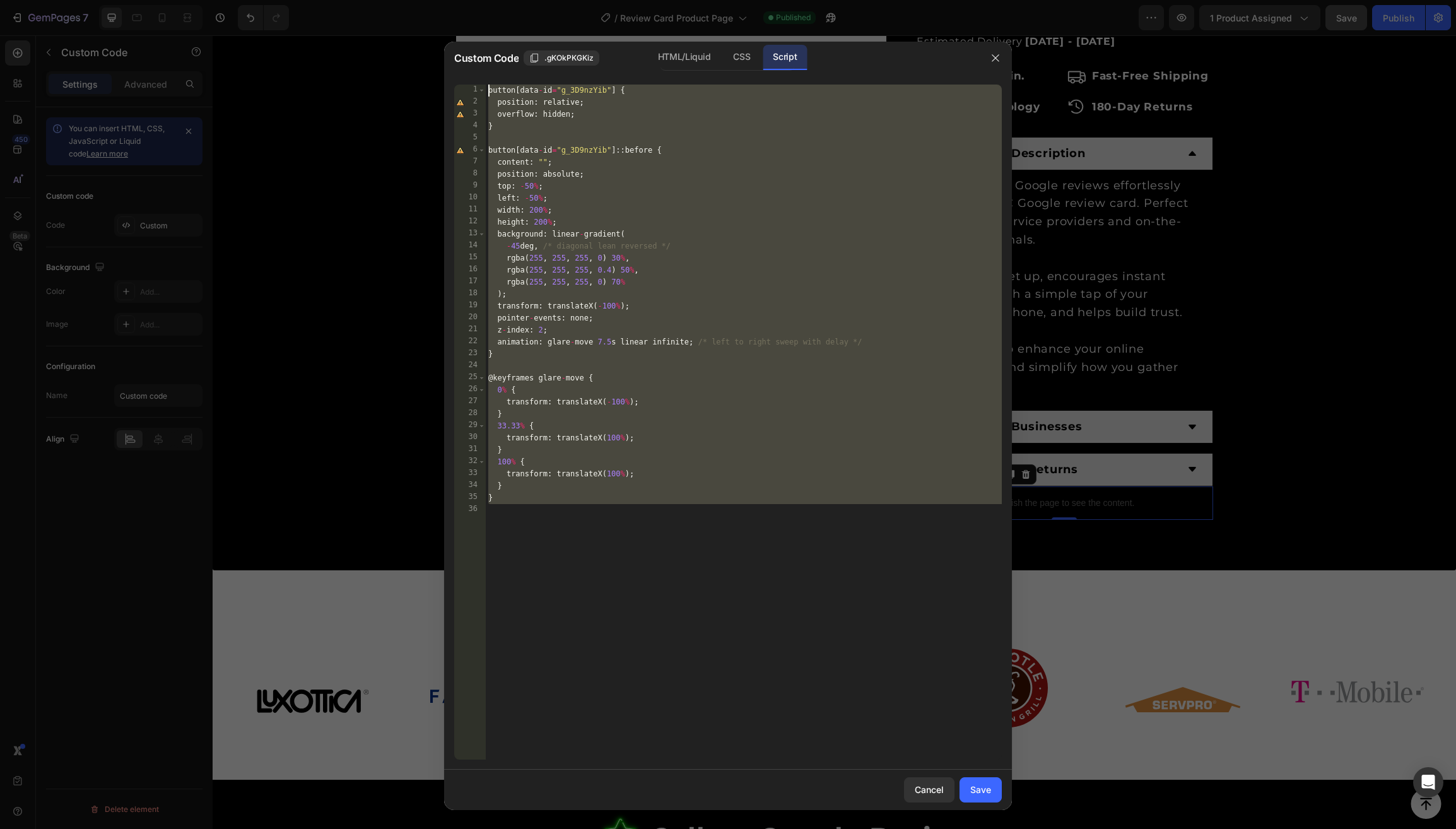
drag, startPoint x: 496, startPoint y: 482, endPoint x: 479, endPoint y: 81, distance: 401.4
click at [479, 81] on div "1 2 3 4 5 6 7 8 9 10 11 12 13 14 15 16 17 18 19 20 21 22 23 24 25 26 27 28 29 3…" at bounding box center [728, 421] width 568 height 695
type textarea "button[data-id="g_3D9nzYib"] { position: relative;"
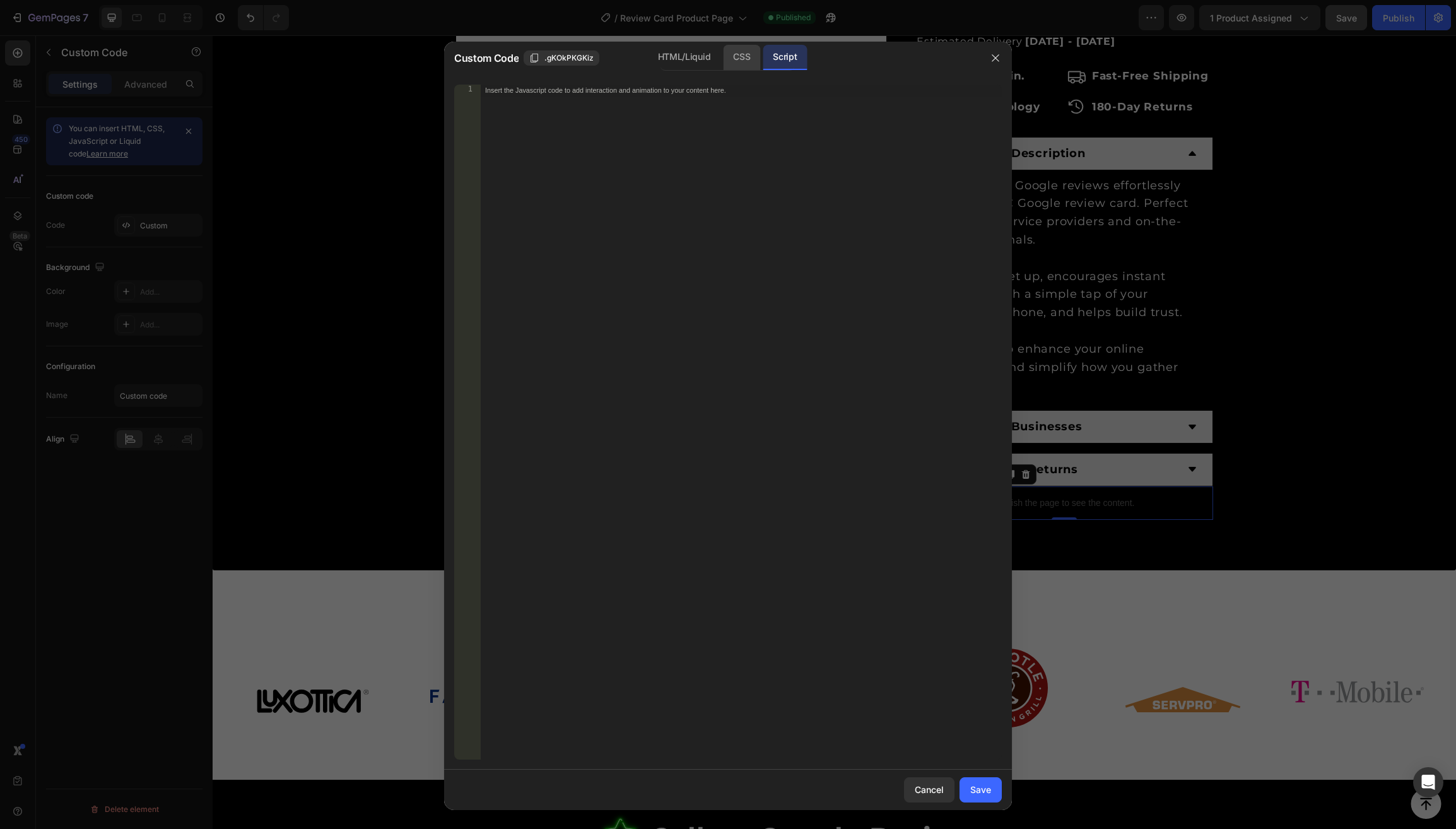
click at [743, 60] on div "CSS" at bounding box center [741, 57] width 37 height 25
click at [619, 135] on div "Insert the CSS code to style your content here." at bounding box center [740, 434] width 522 height 699
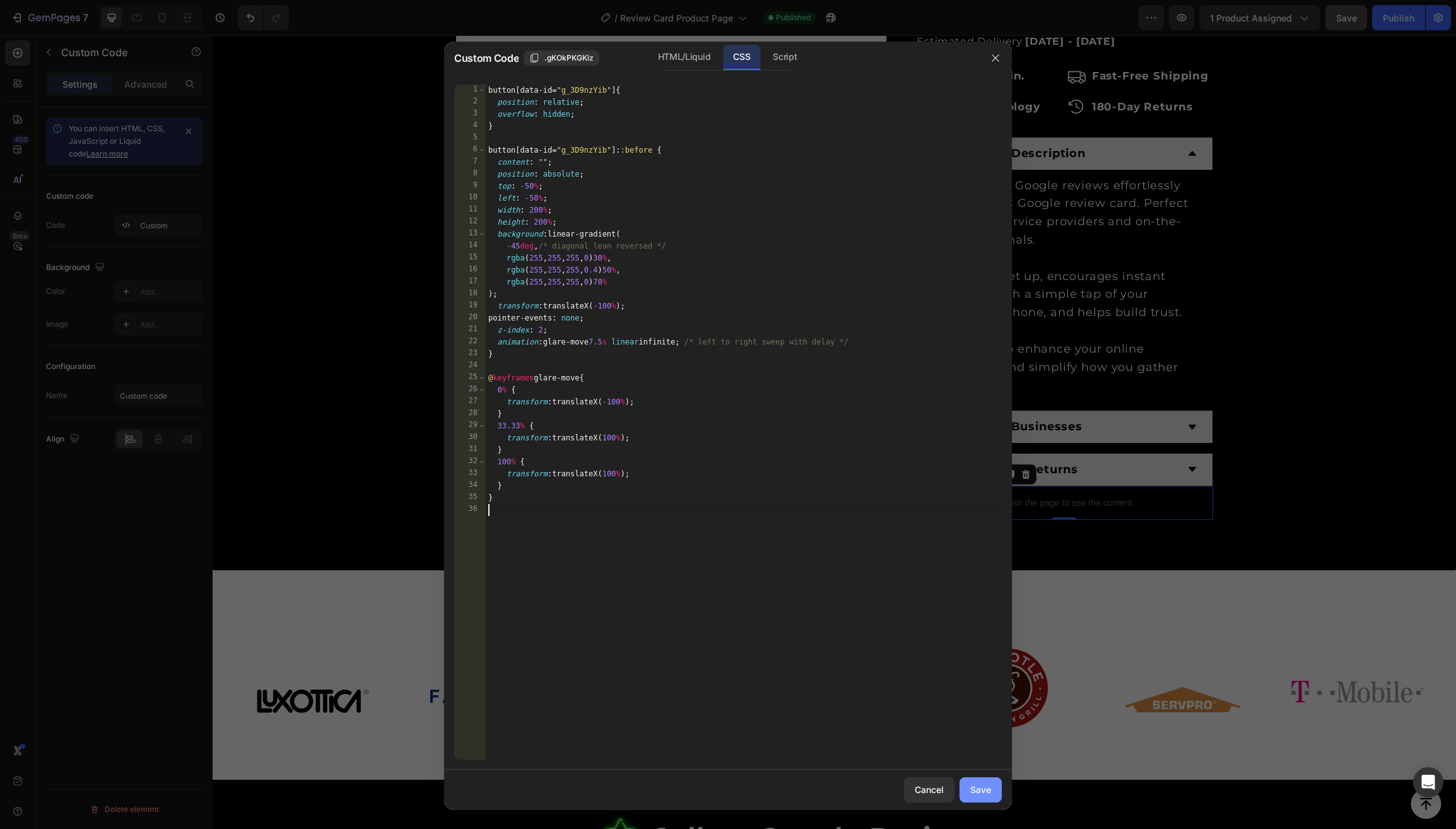
click at [979, 792] on div "Save" at bounding box center [980, 790] width 21 height 13
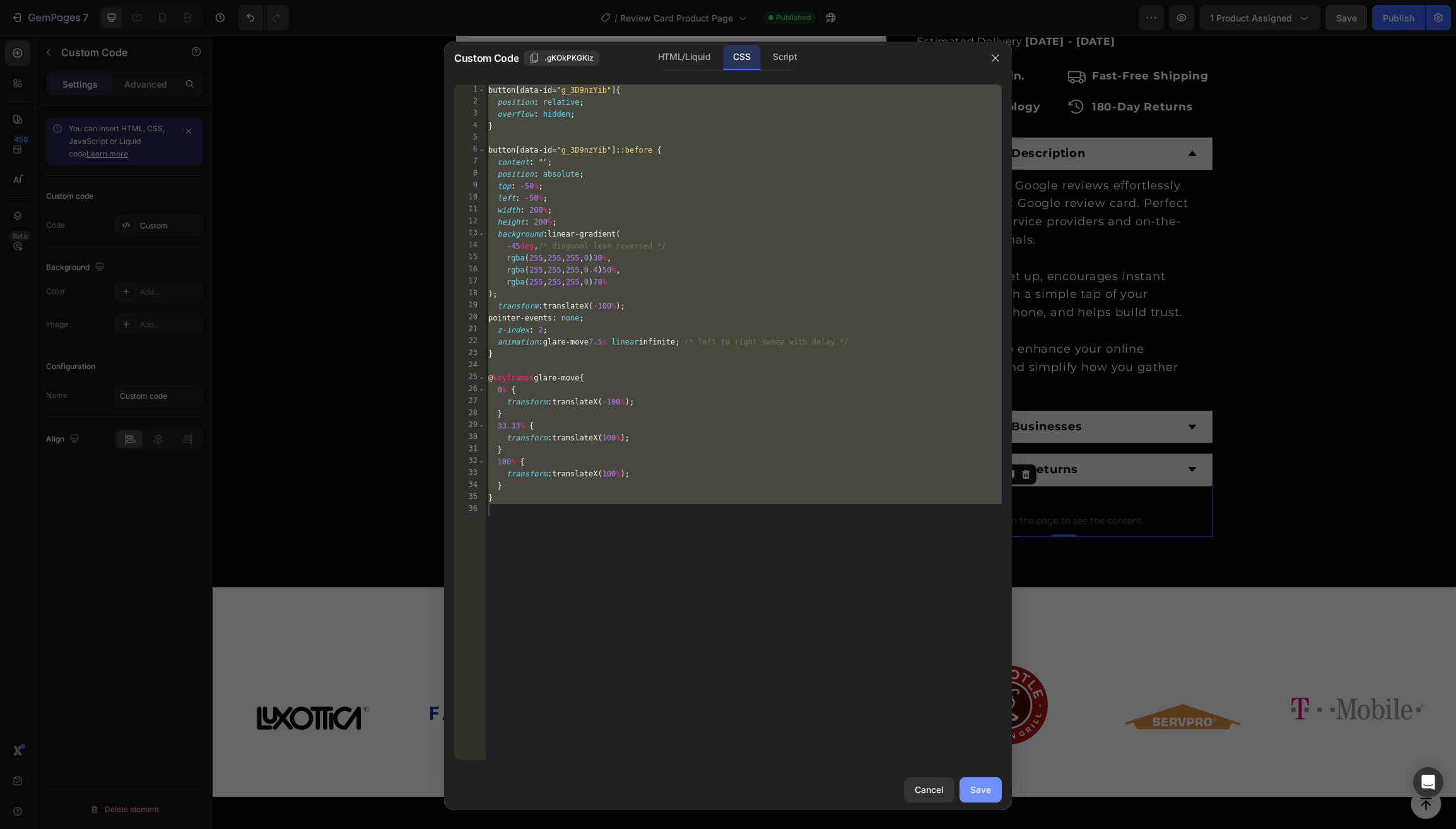
type textarea "}"
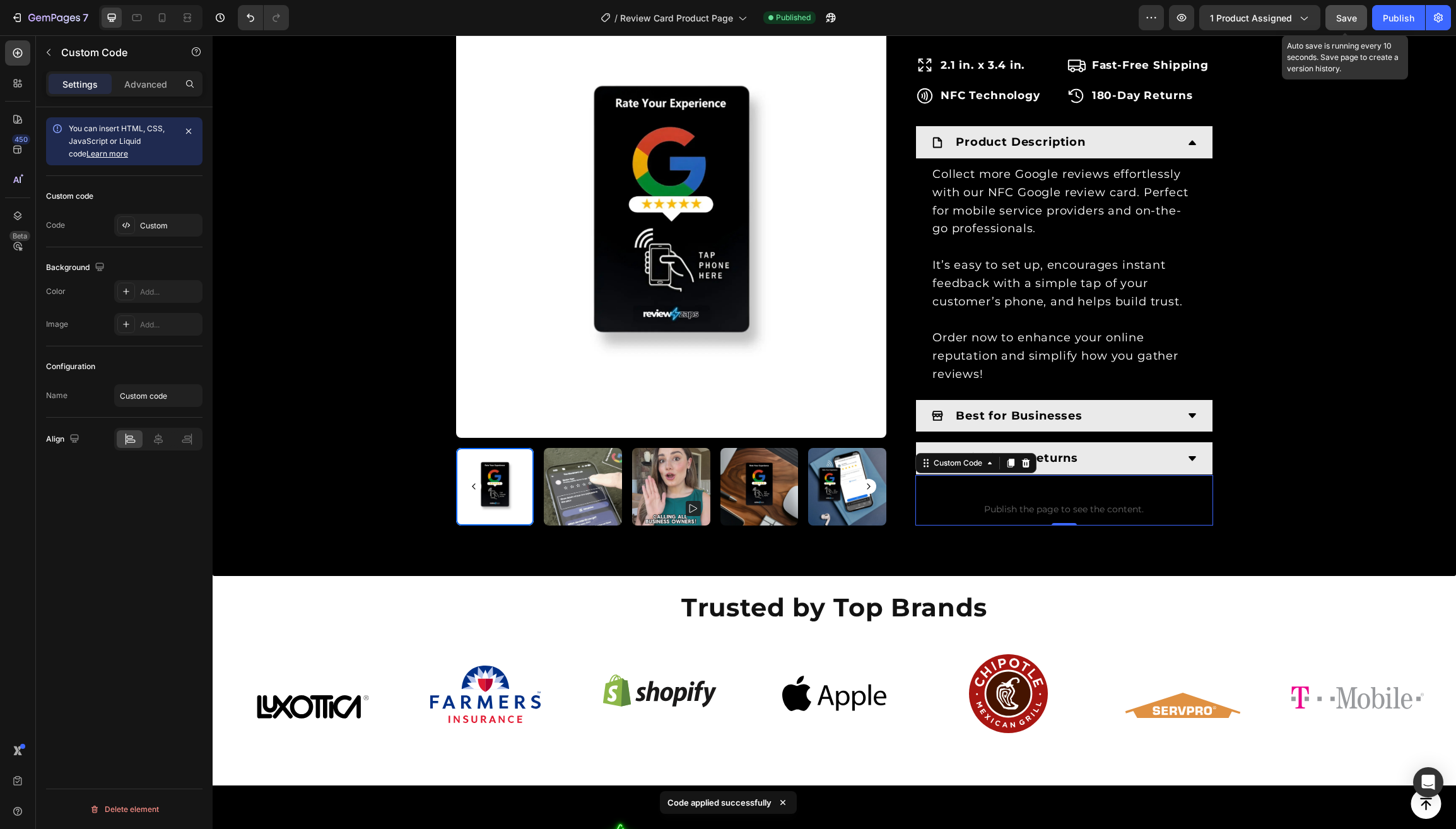
click at [1343, 15] on span "Save" at bounding box center [1346, 18] width 21 height 11
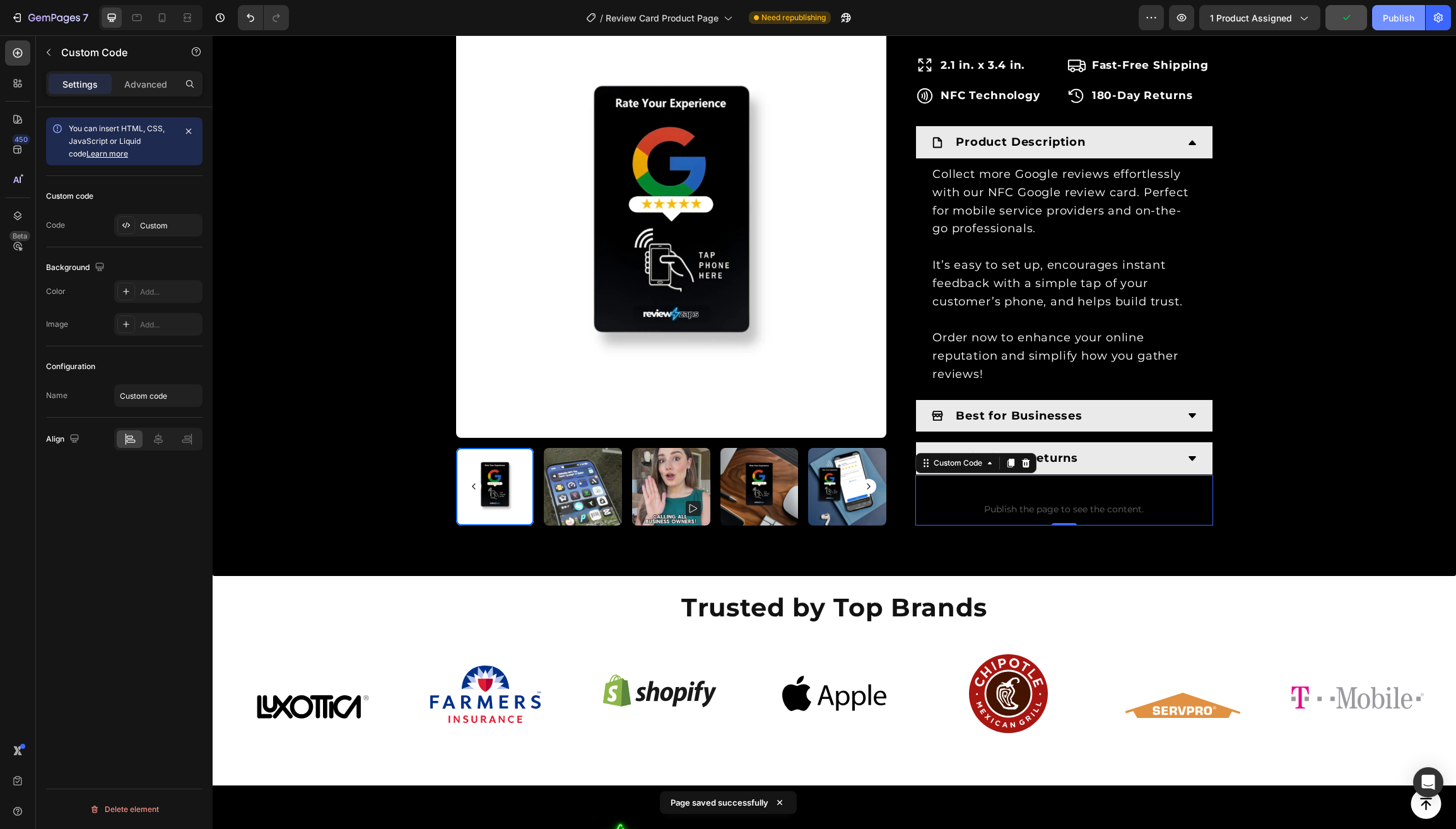
click at [1393, 20] on div "Publish" at bounding box center [1398, 18] width 32 height 13
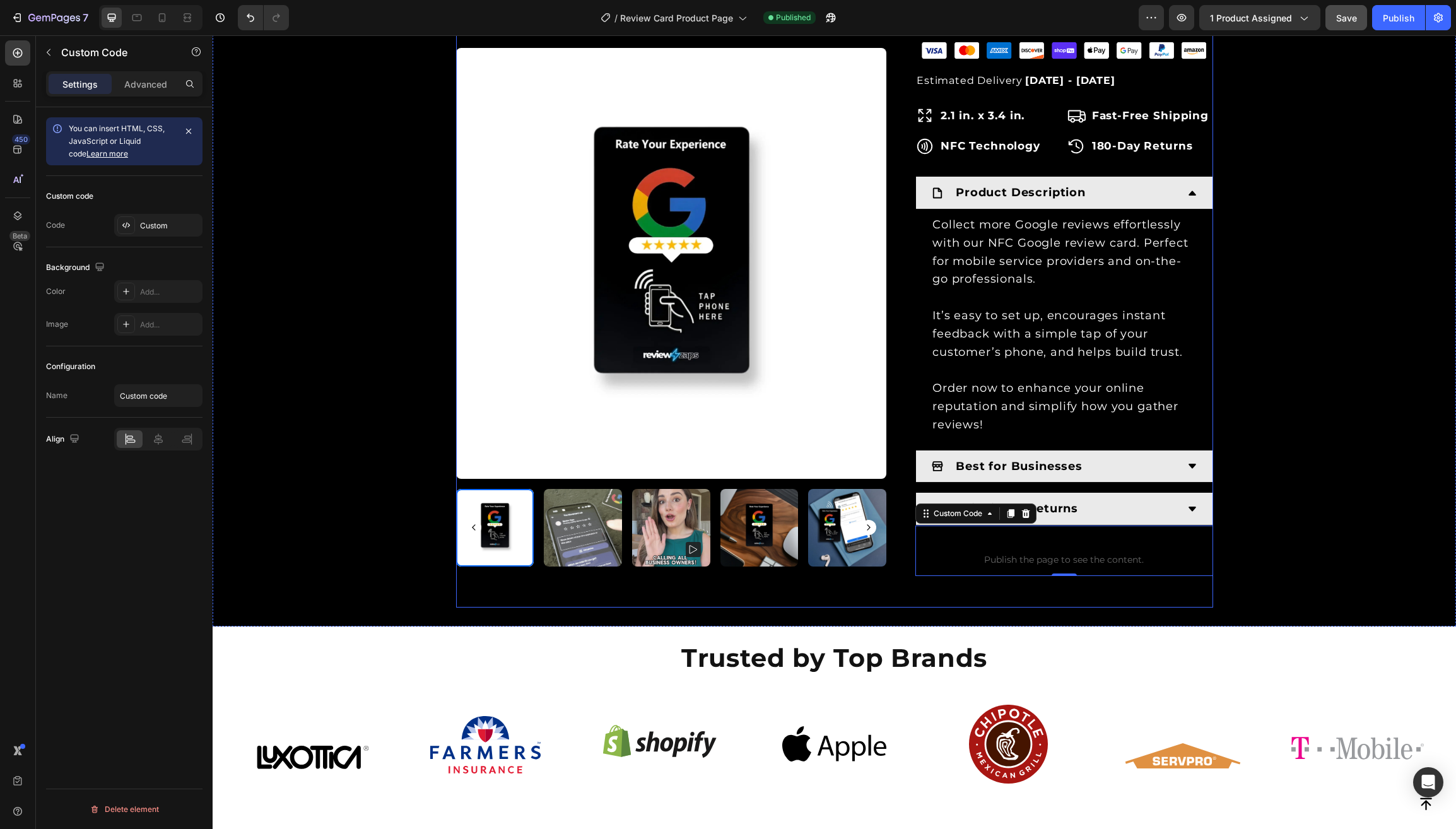
scroll to position [711, 0]
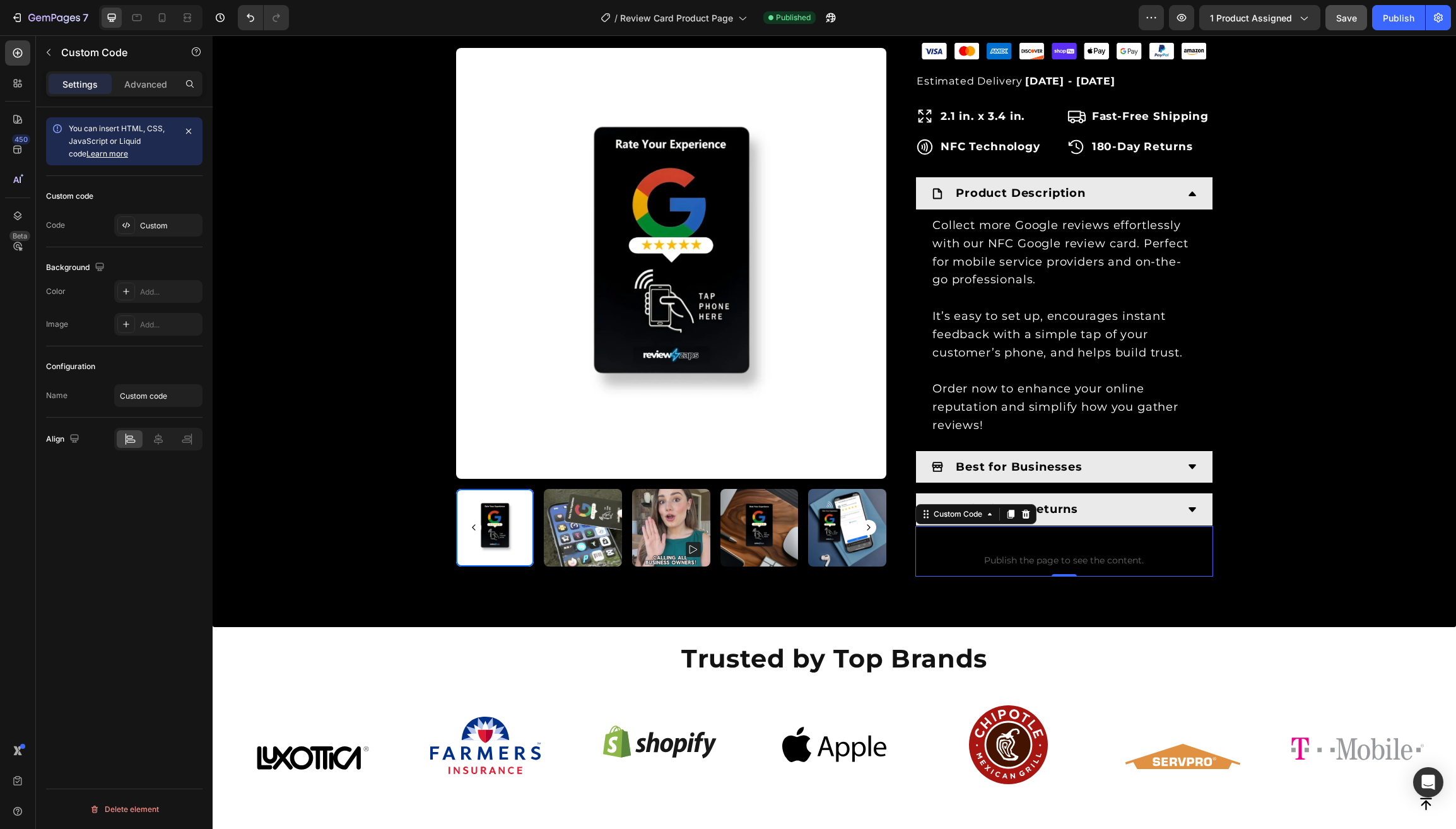
click at [1030, 510] on icon at bounding box center [1026, 515] width 10 height 10
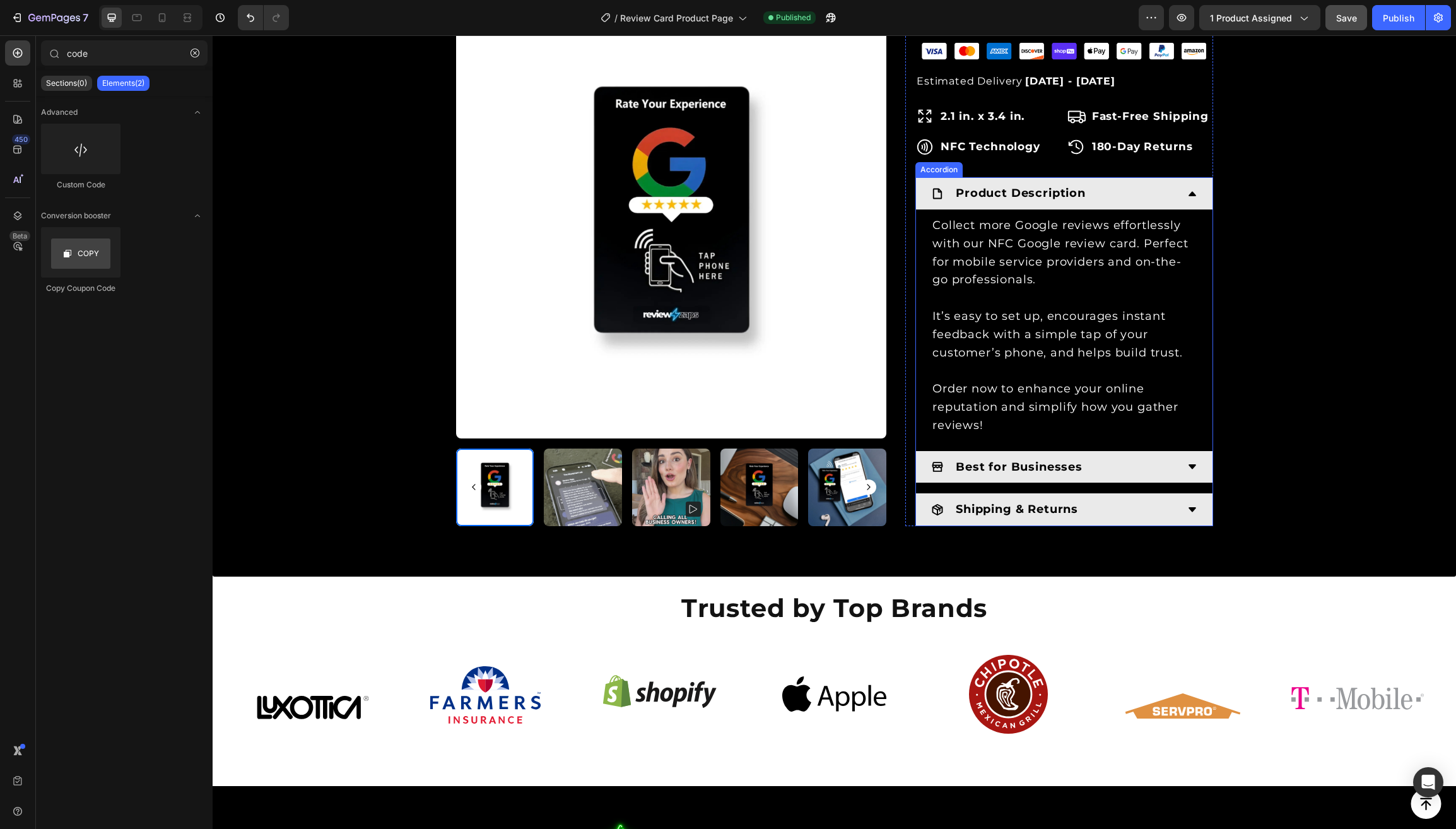
scroll to position [716, 0]
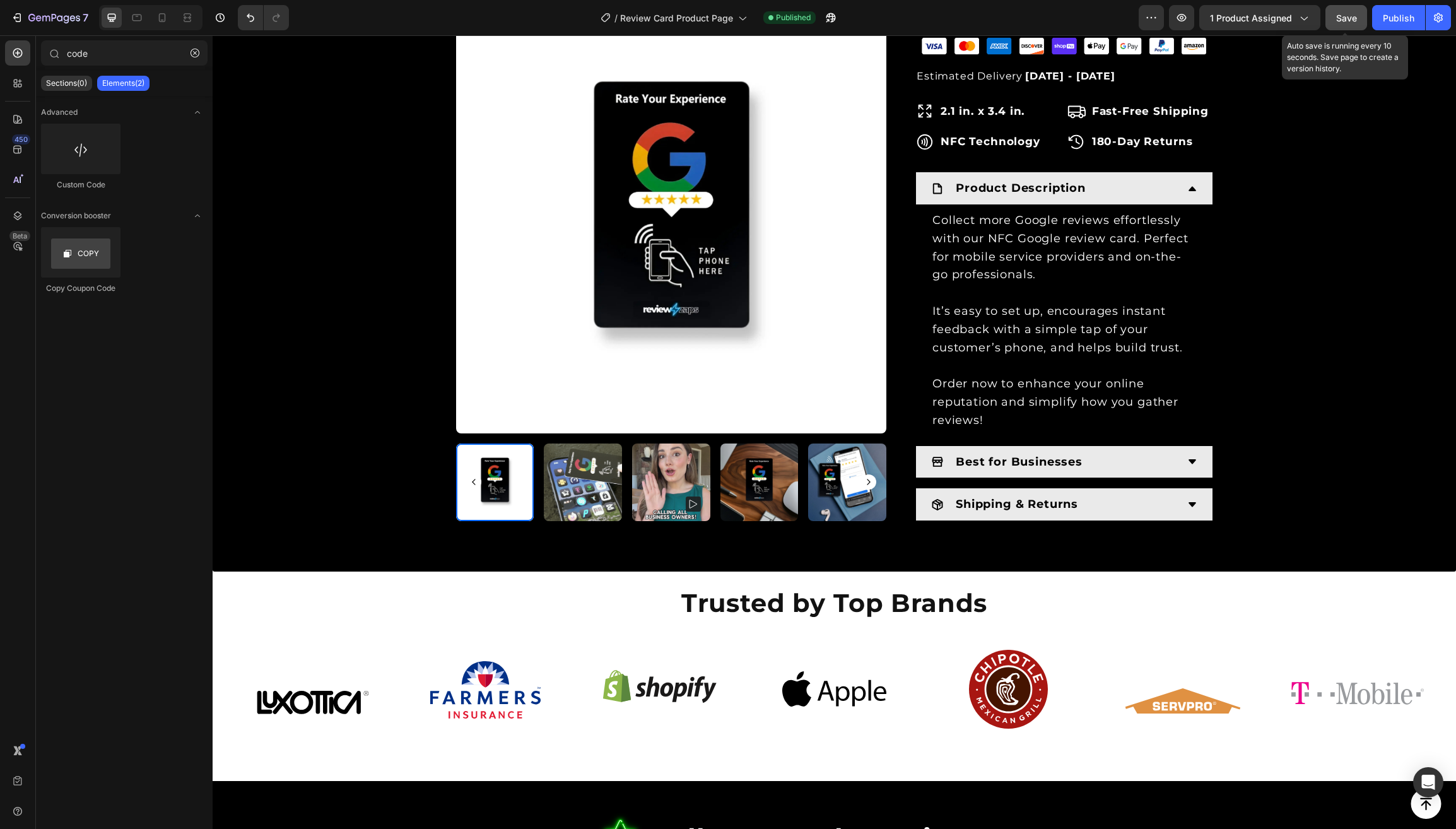
click at [1337, 17] on span "Save" at bounding box center [1346, 18] width 21 height 11
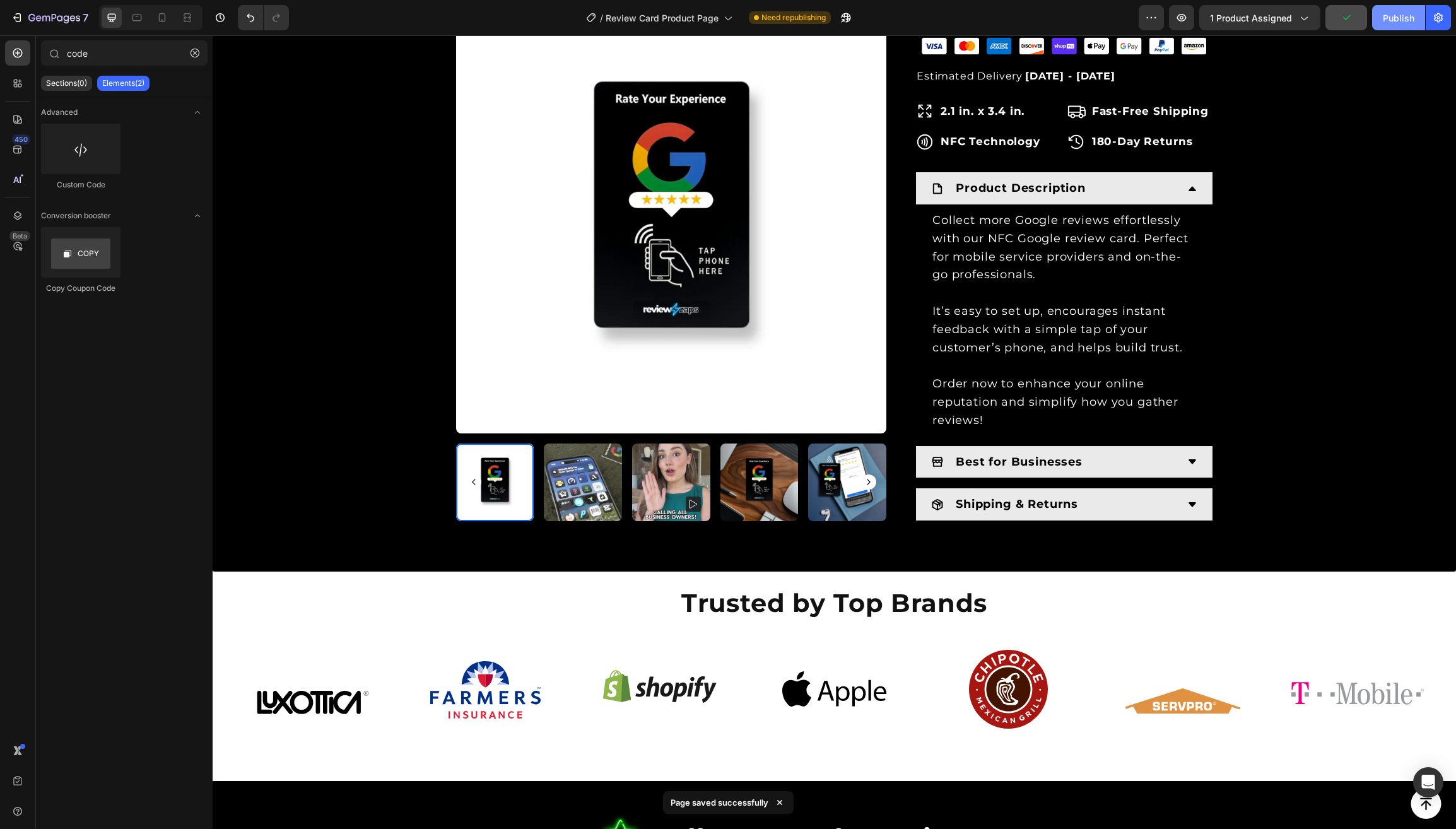
click at [1381, 15] on button "Publish" at bounding box center [1398, 18] width 53 height 25
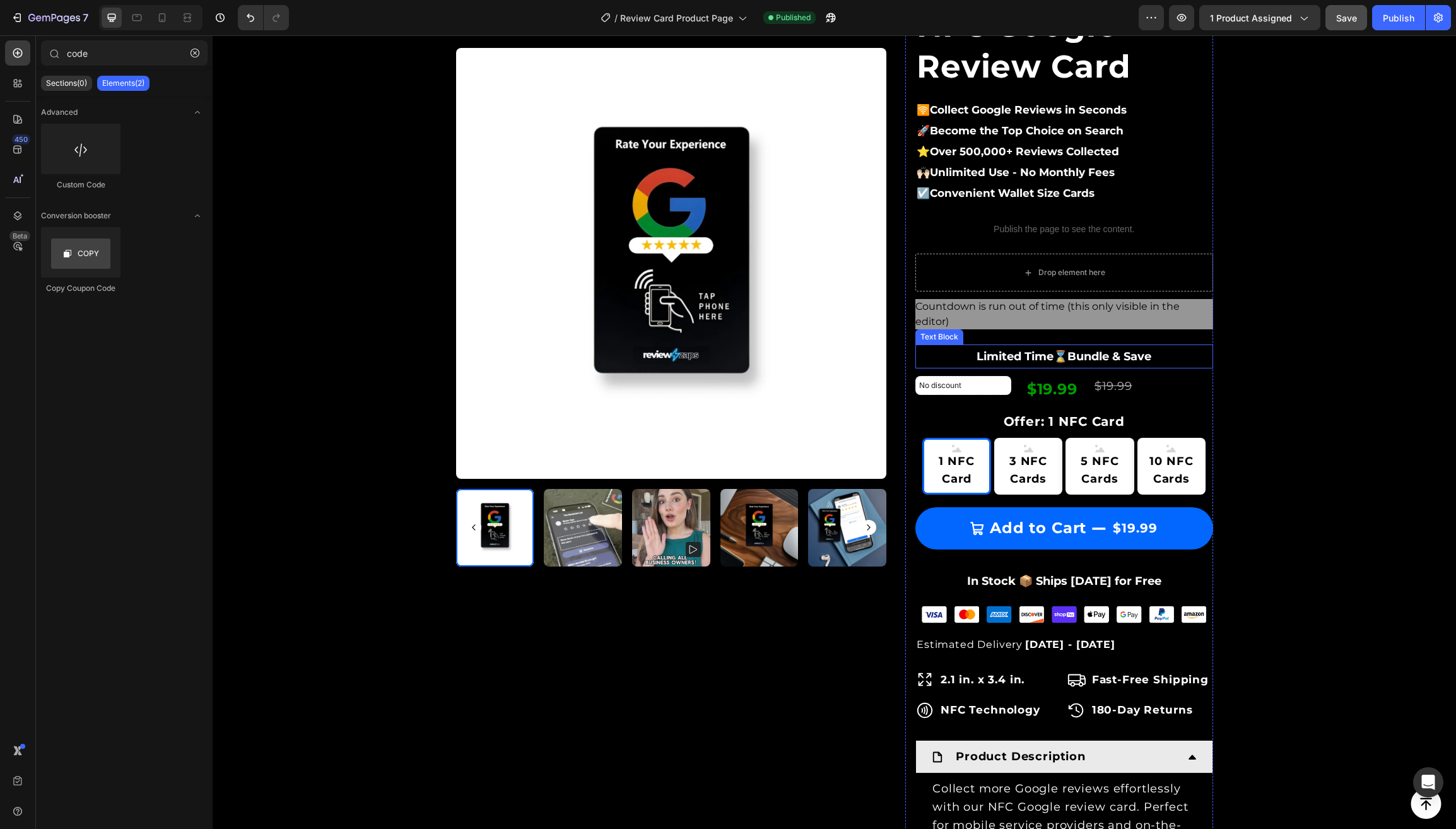
scroll to position [146, 0]
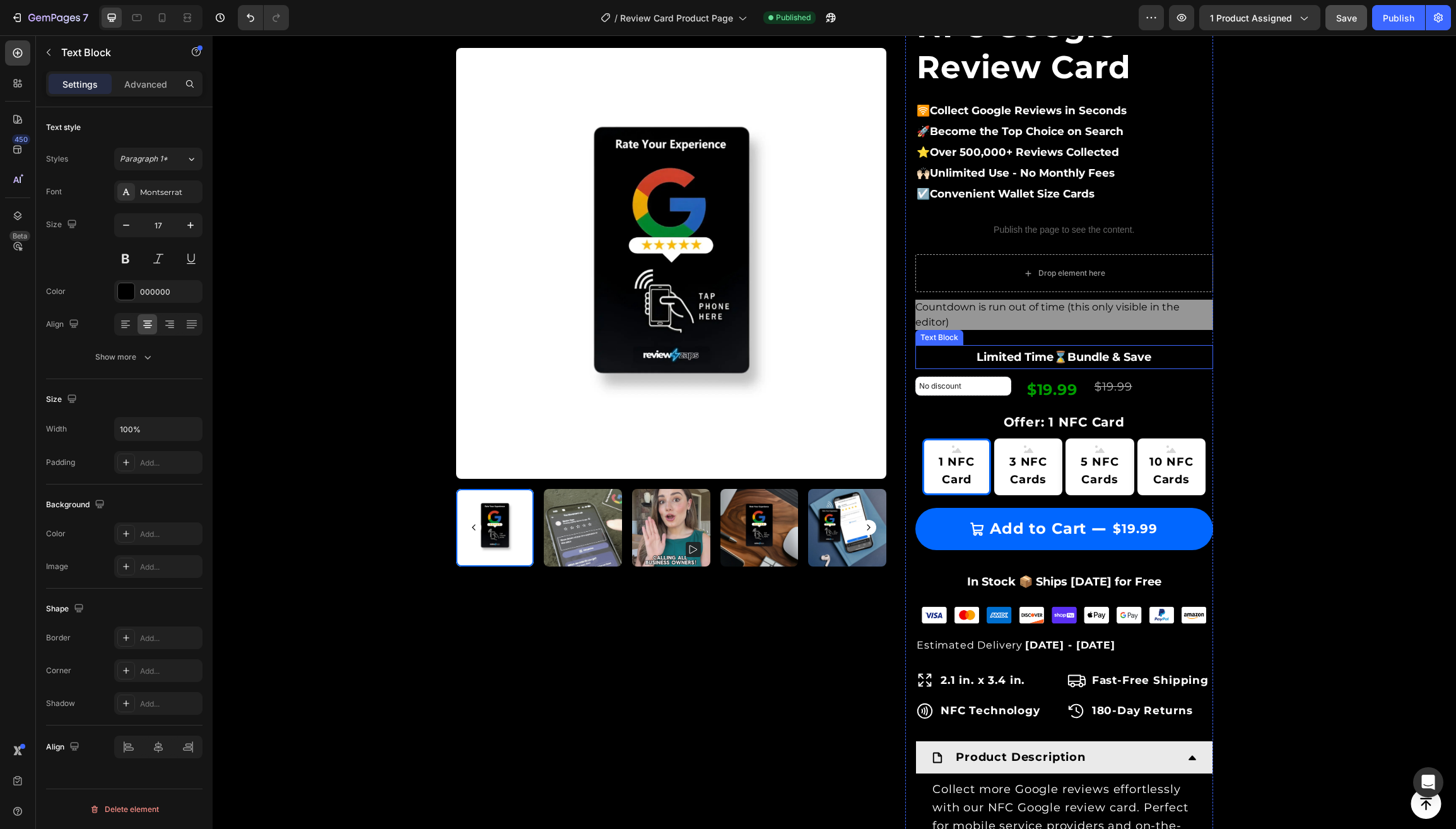
click at [973, 357] on p "Limited Time⌛️Bundle & Save" at bounding box center [1064, 357] width 295 height 21
click at [134, 80] on p "Advanced" at bounding box center [145, 84] width 43 height 13
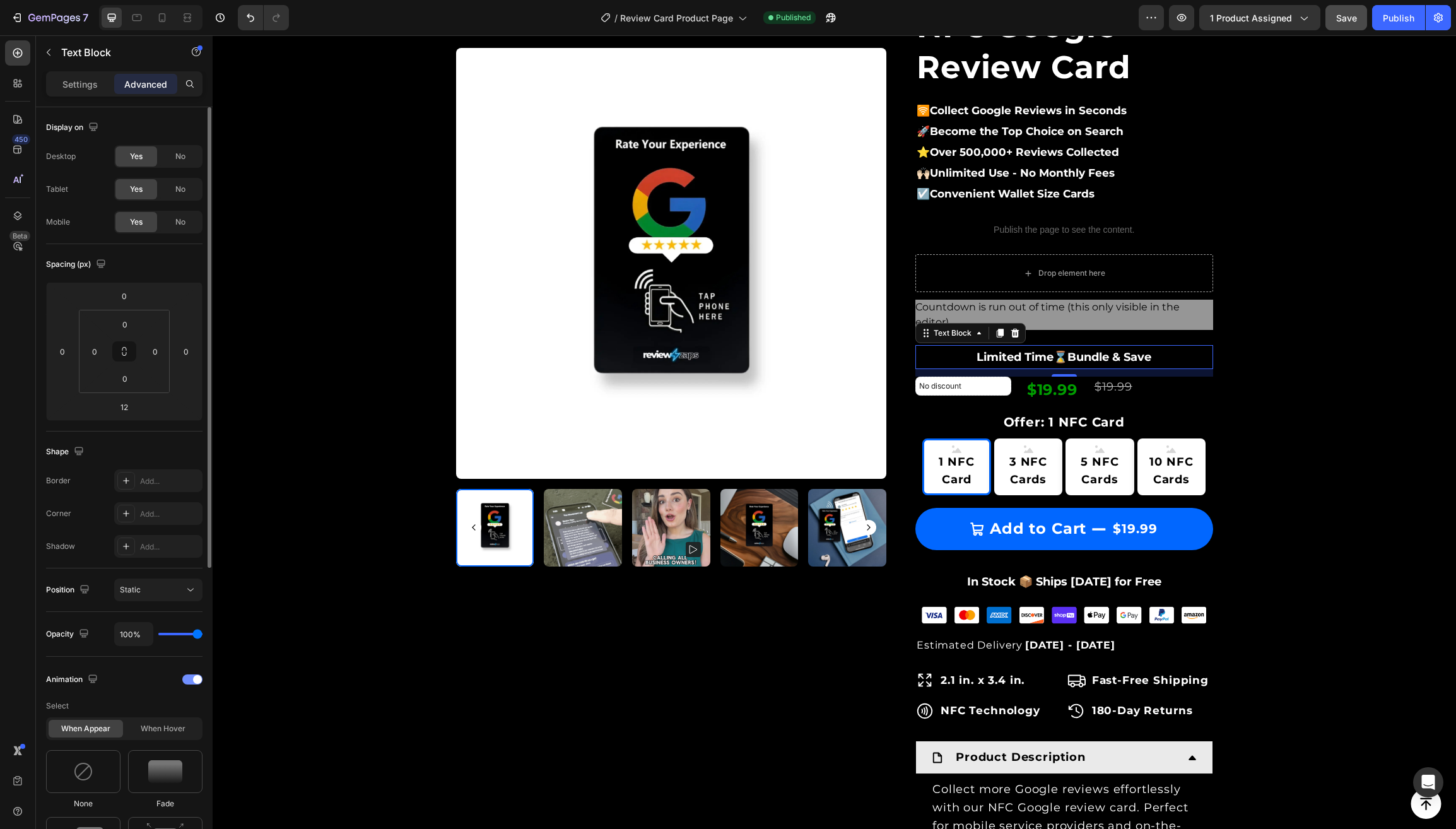
click at [195, 680] on span at bounding box center [197, 680] width 9 height 9
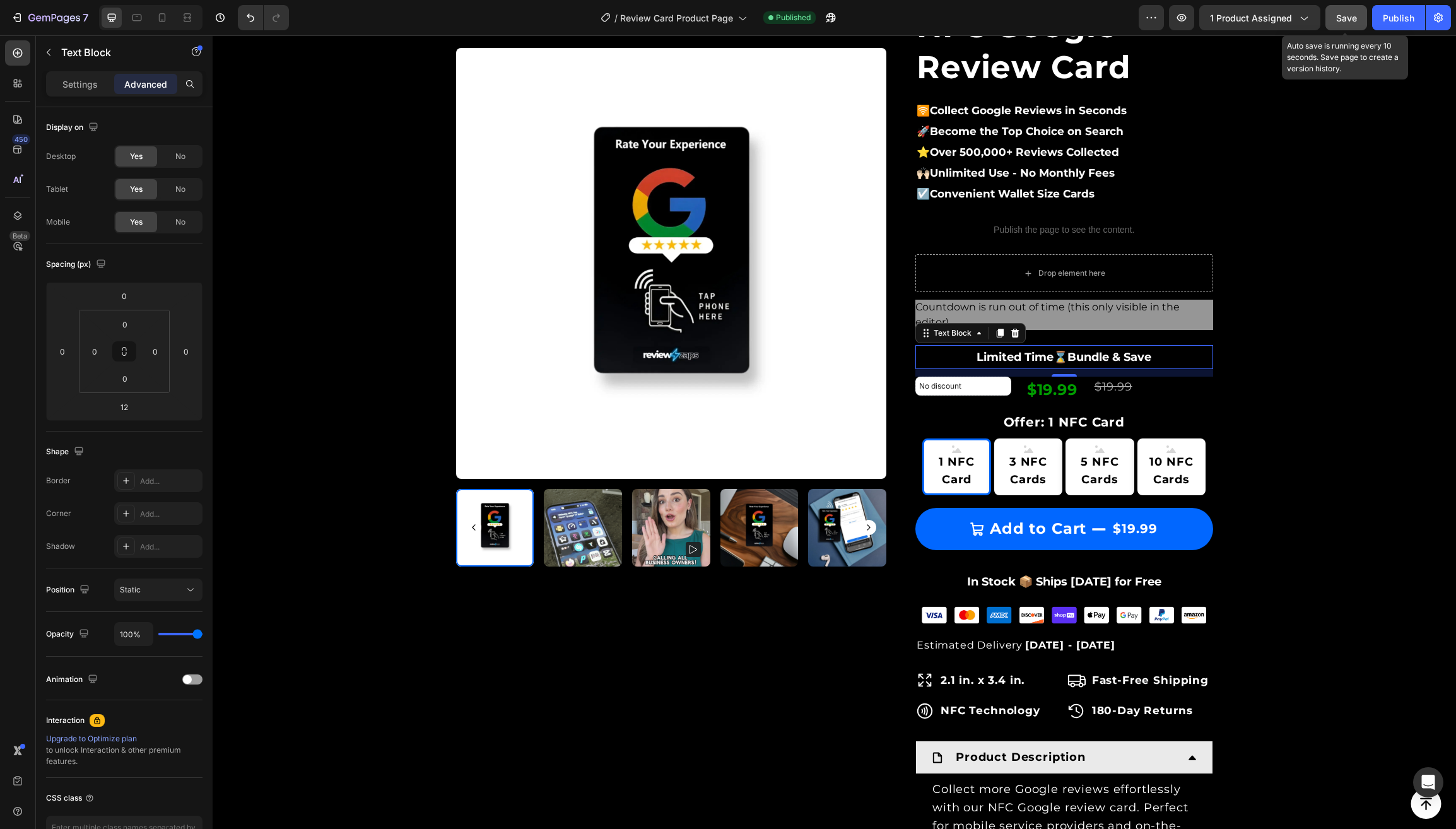
click at [1346, 23] on span "Save" at bounding box center [1346, 18] width 21 height 11
click at [1389, 16] on div "Publish" at bounding box center [1398, 18] width 32 height 13
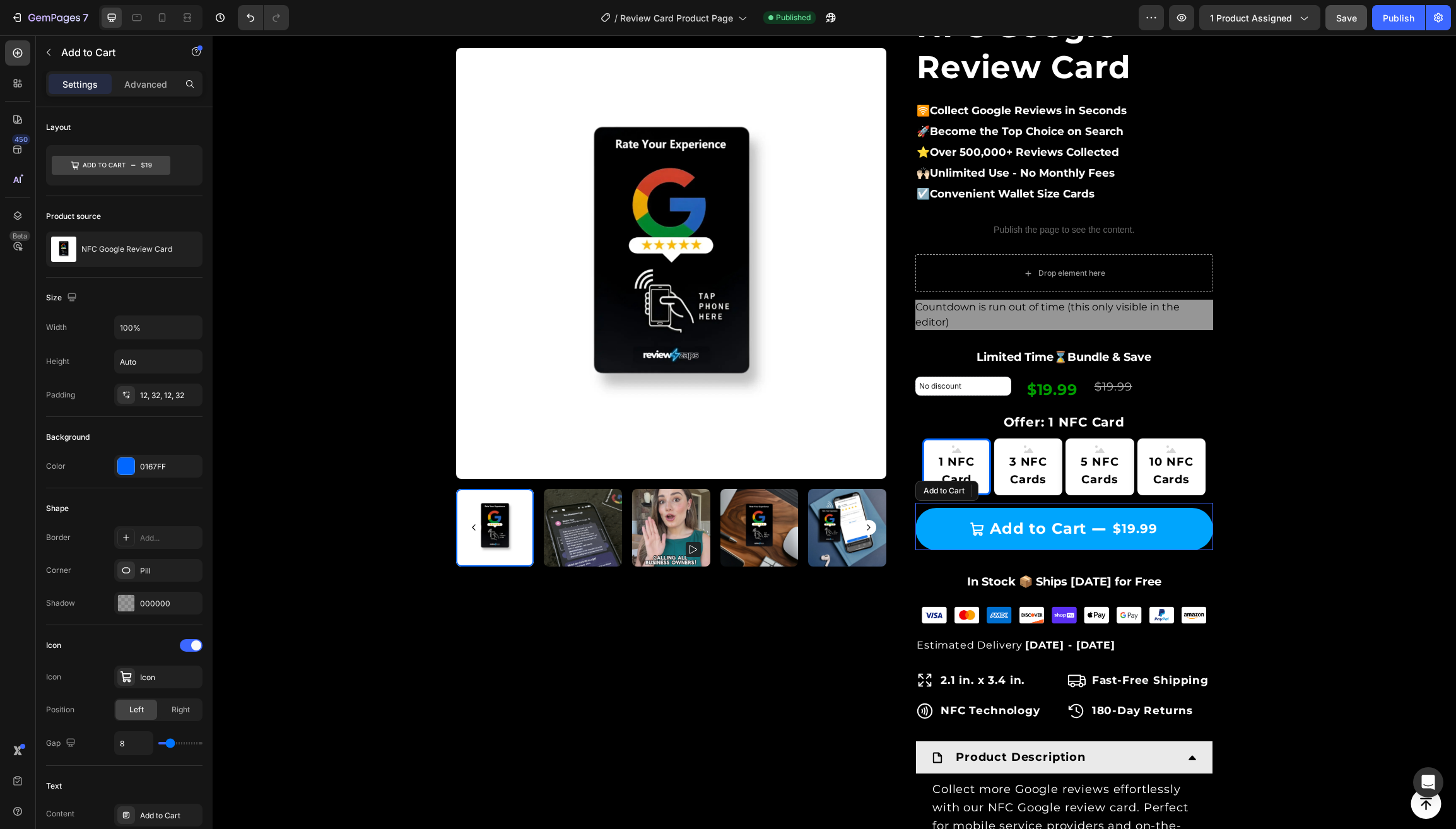
click at [941, 523] on button "Add to Cart $19.99" at bounding box center [1064, 529] width 298 height 42
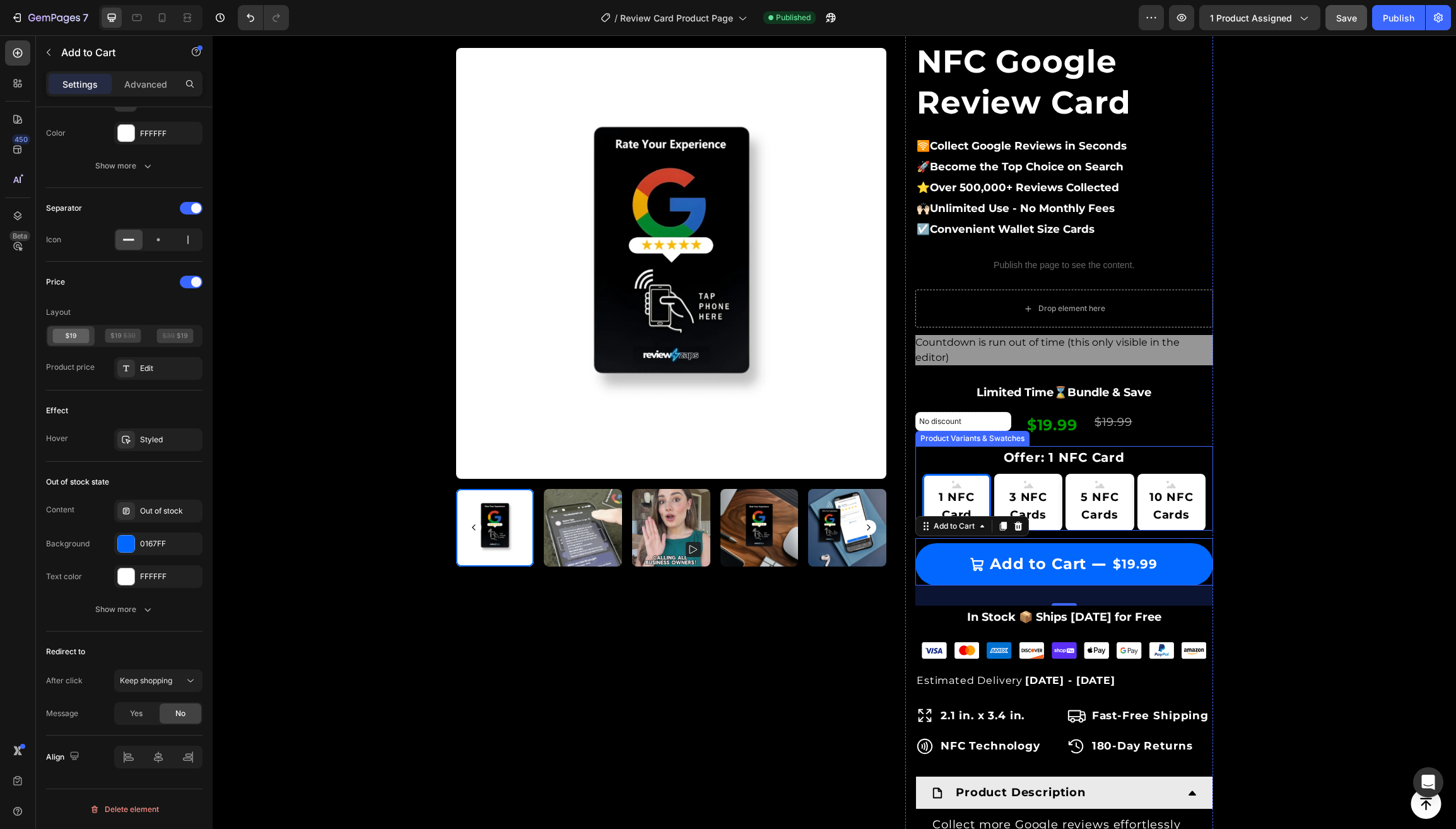
scroll to position [110, 0]
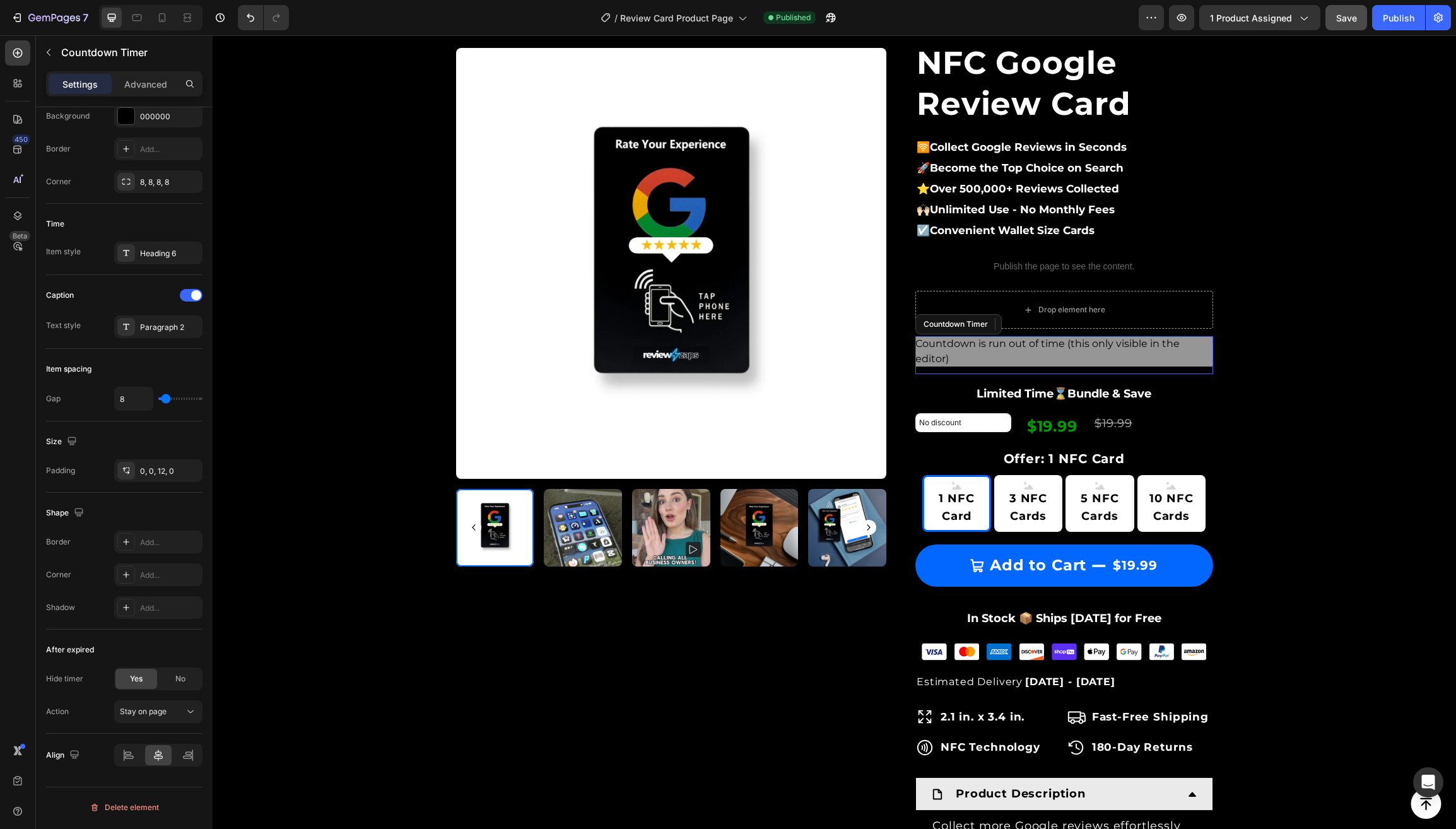
click at [954, 355] on span "Countdown is run out of time (this only visible in the editor)" at bounding box center [1064, 351] width 298 height 30
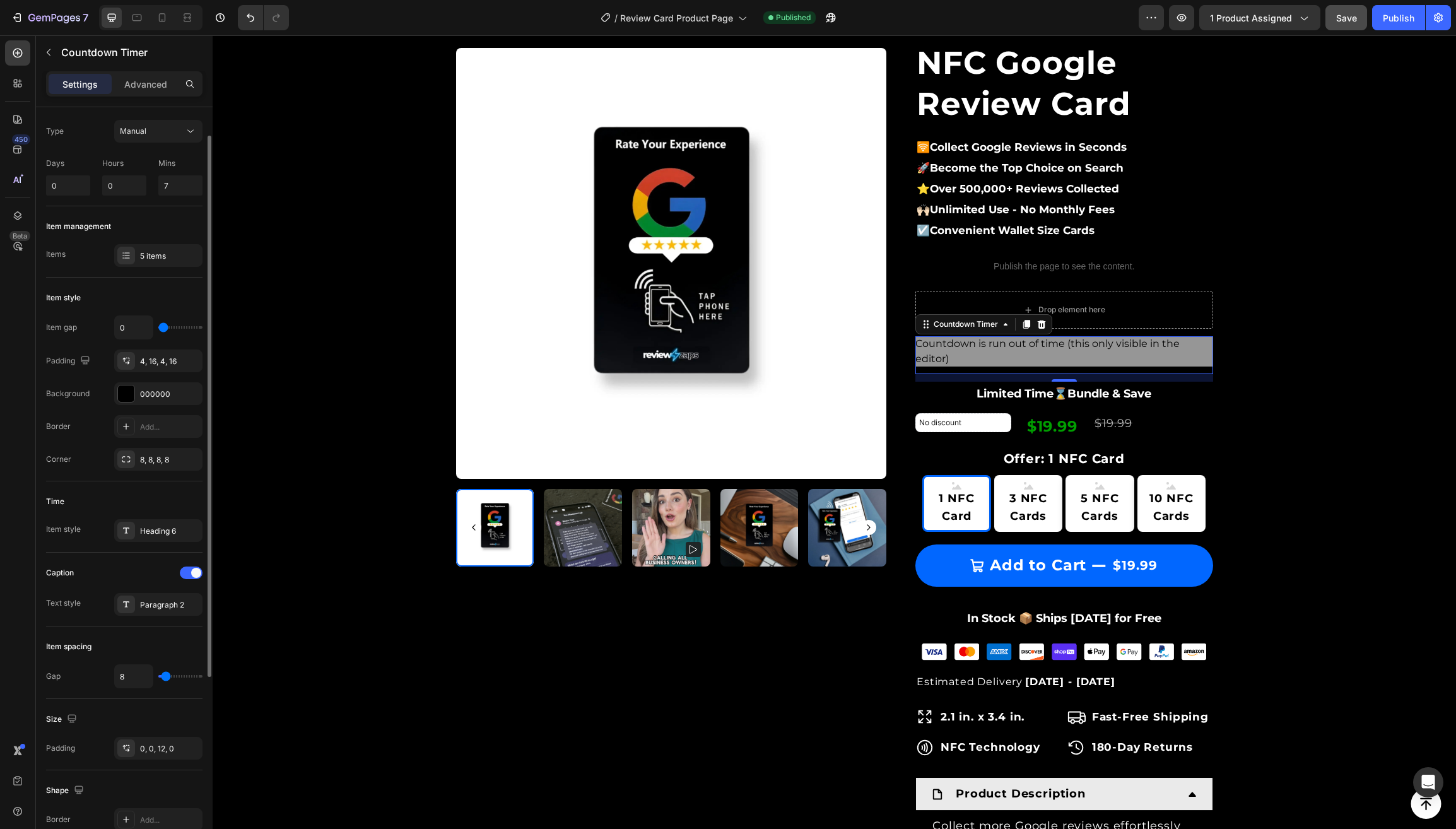
scroll to position [40, 0]
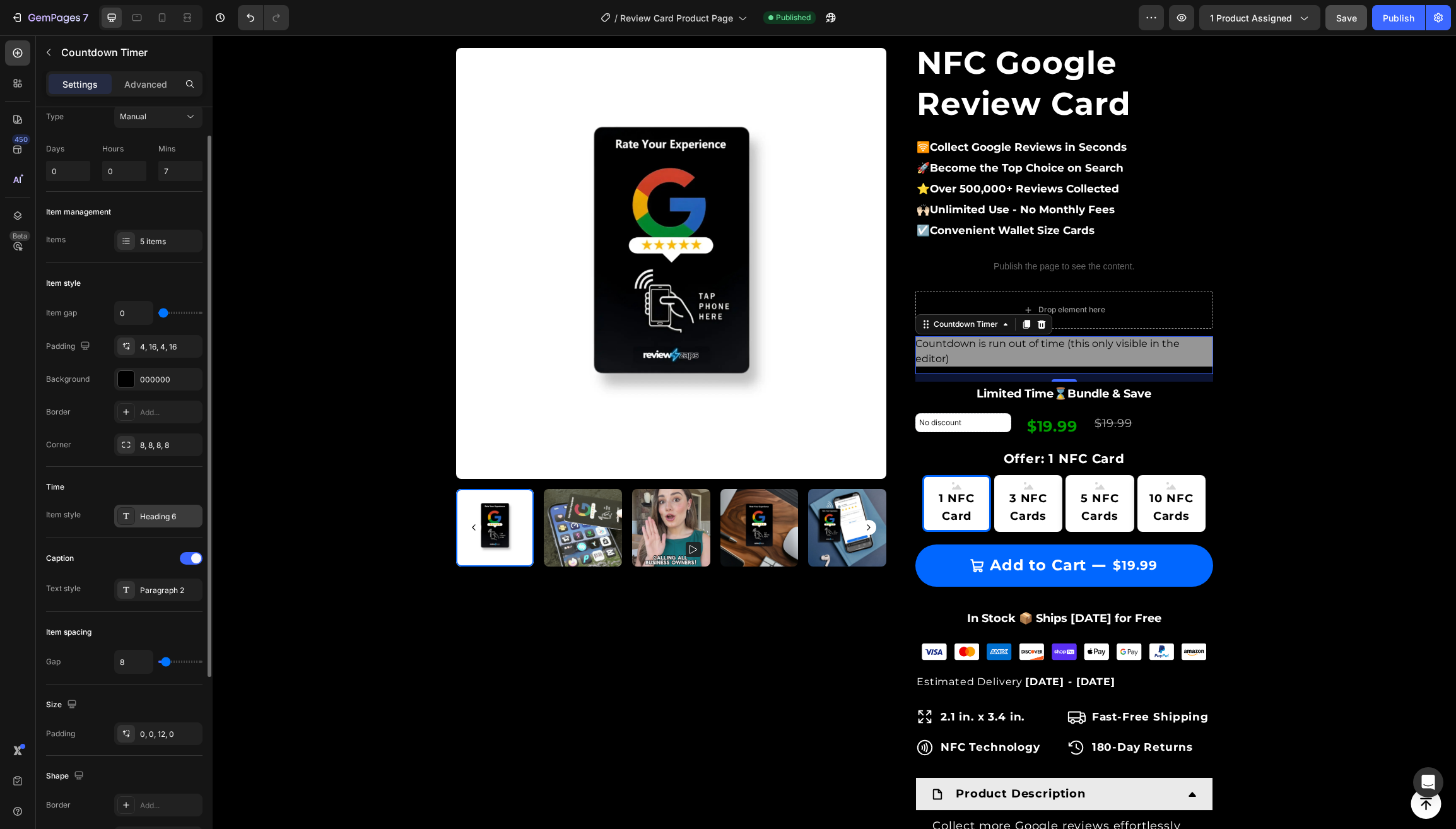
click at [158, 519] on div "Heading 6" at bounding box center [170, 516] width 59 height 11
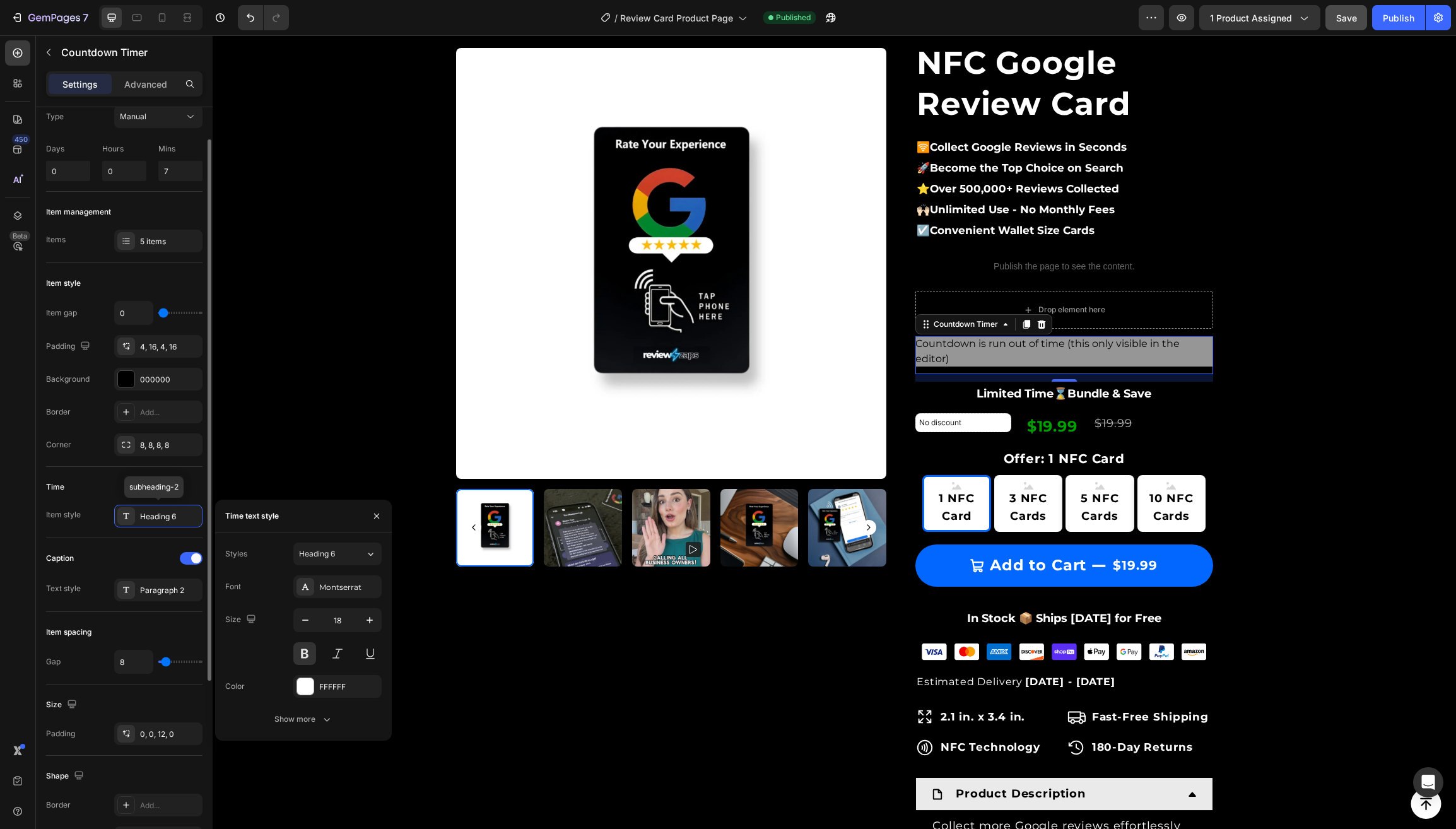
scroll to position [43, 0]
click at [306, 688] on div at bounding box center [305, 685] width 16 height 16
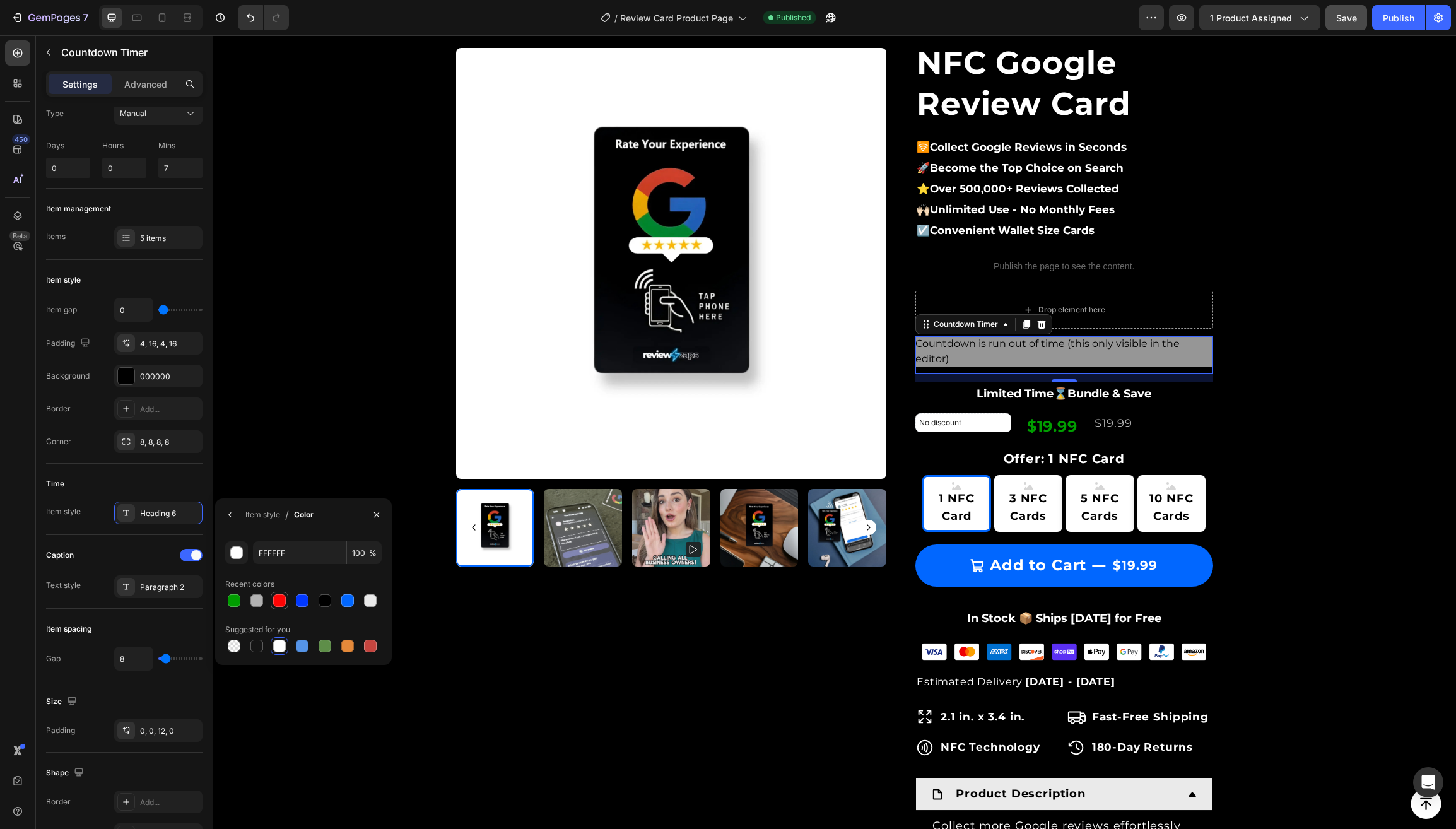
click at [280, 603] on div at bounding box center [279, 601] width 12 height 12
type input "FF0505"
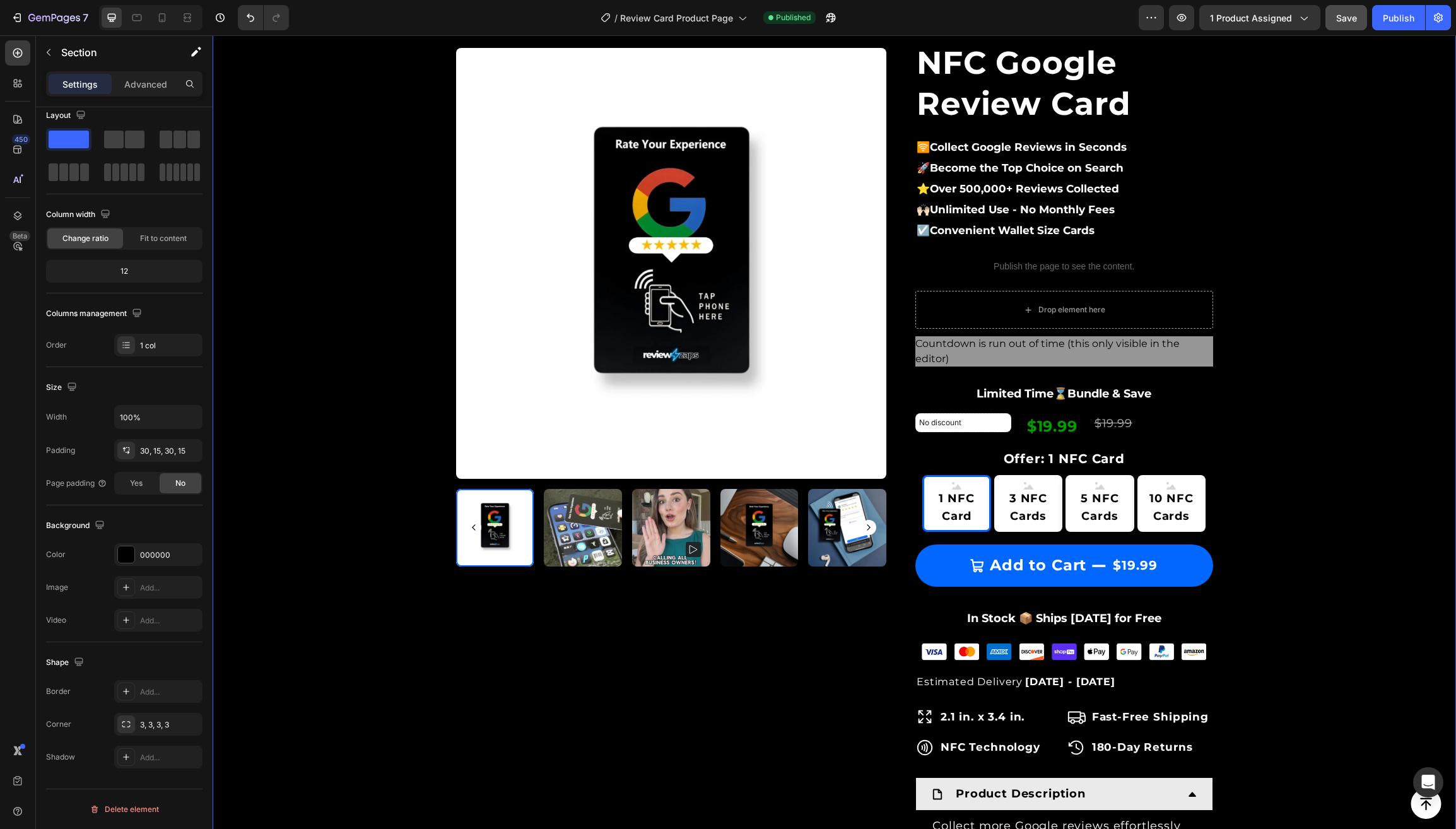
click at [330, 734] on div "Product Images & Gallery Row Loox - Rating widget Loox NFC Google Review Card (…" at bounding box center [834, 565] width 1224 height 1188
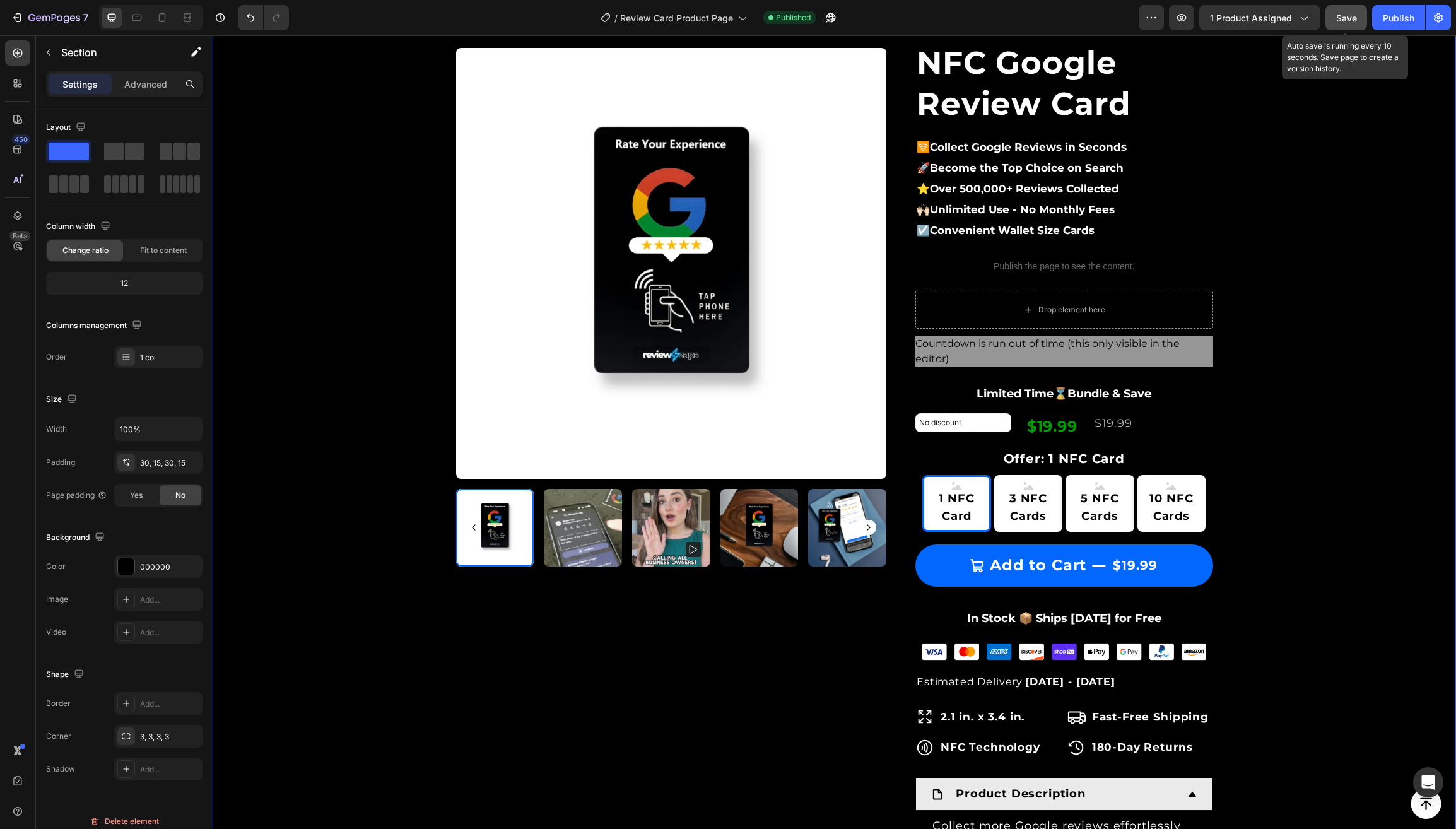
click at [1334, 20] on button "Save" at bounding box center [1346, 18] width 42 height 25
click at [1396, 25] on button "Publish" at bounding box center [1398, 18] width 53 height 25
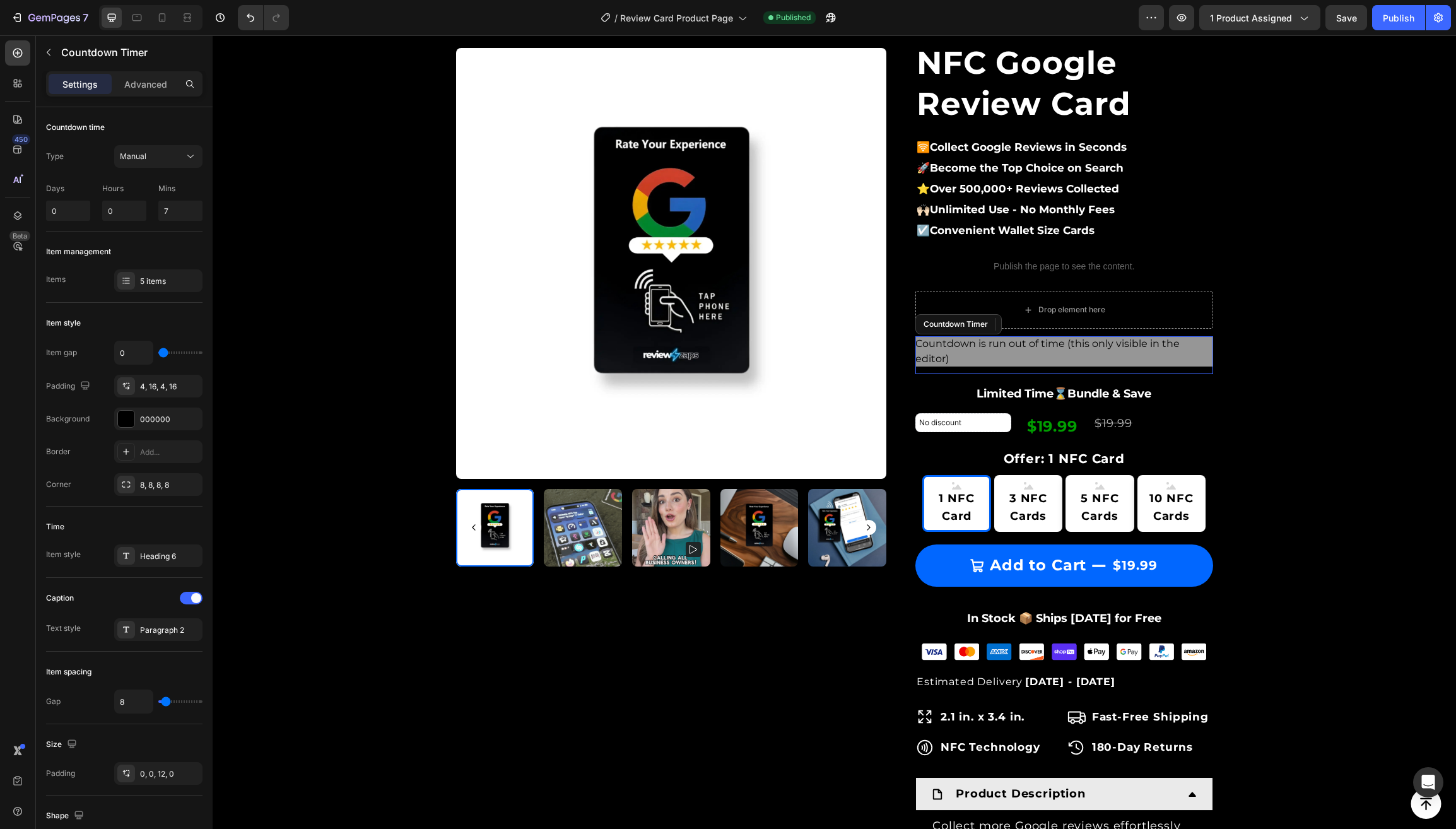
drag, startPoint x: 942, startPoint y: 344, endPoint x: 594, endPoint y: 402, distance: 352.8
click at [942, 344] on span "Countdown is run out of time (this only visible in the editor)" at bounding box center [1064, 351] width 298 height 30
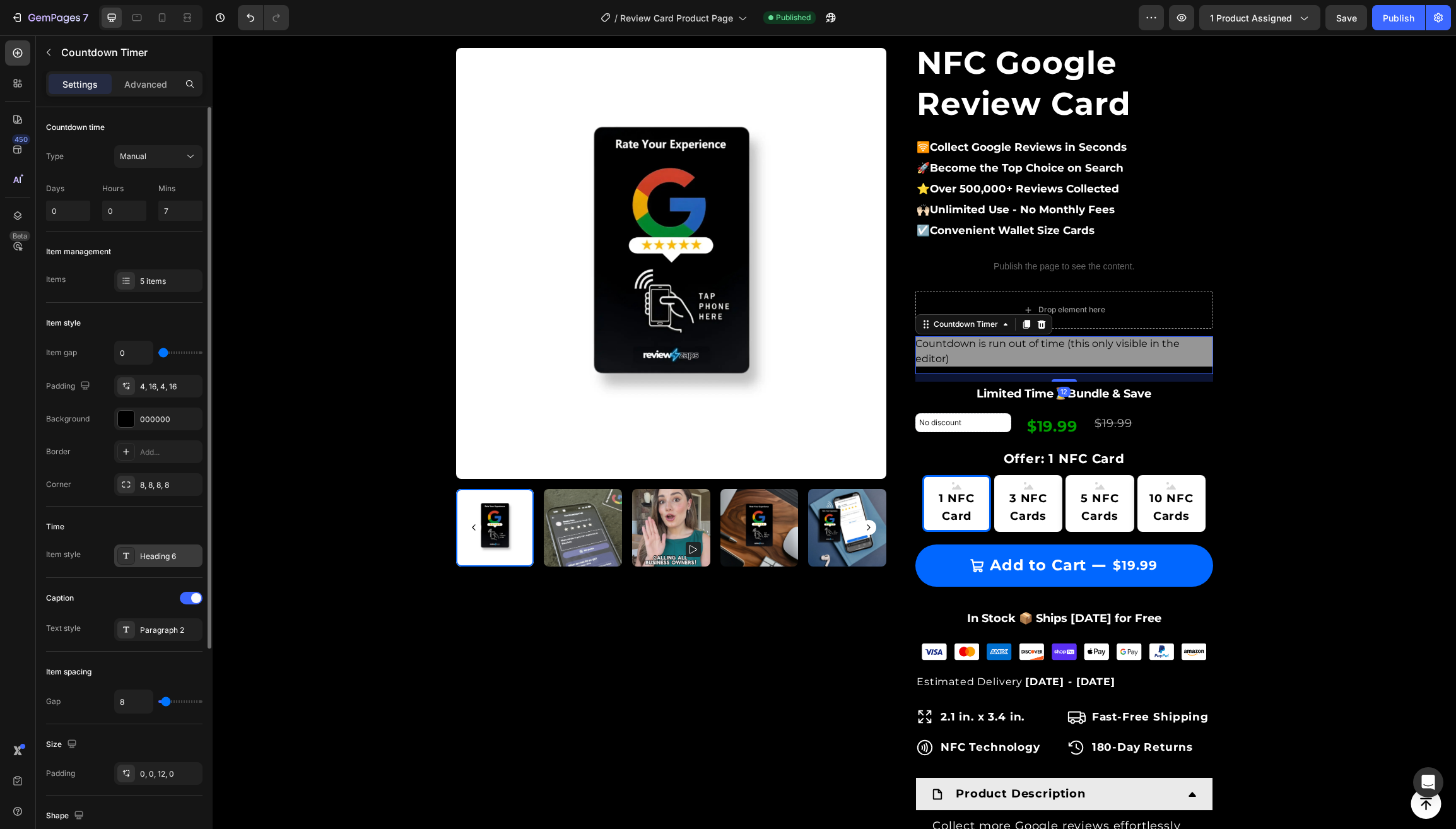
click at [151, 560] on div "Heading 6" at bounding box center [170, 556] width 59 height 11
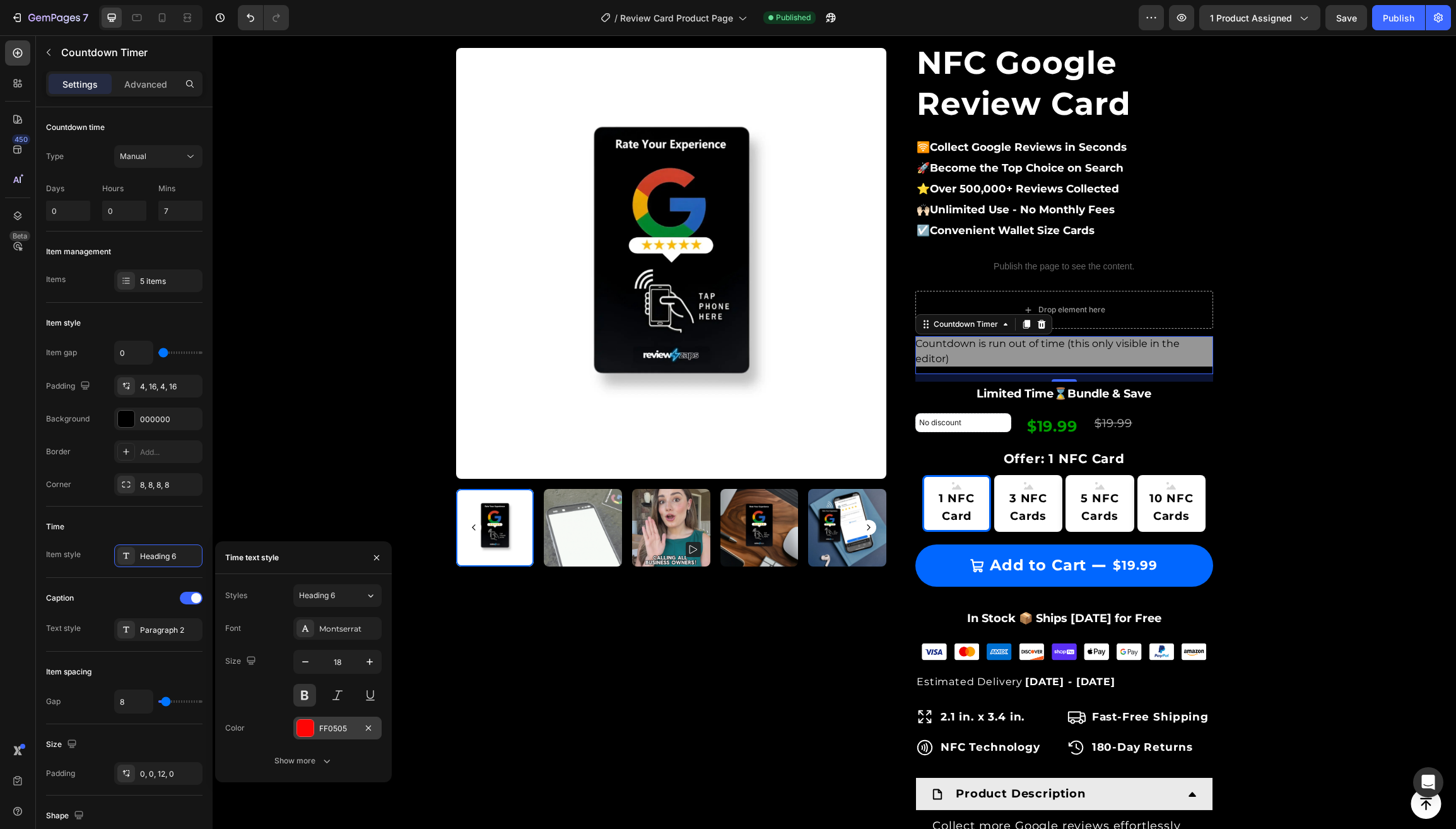
click at [310, 730] on div at bounding box center [305, 728] width 16 height 16
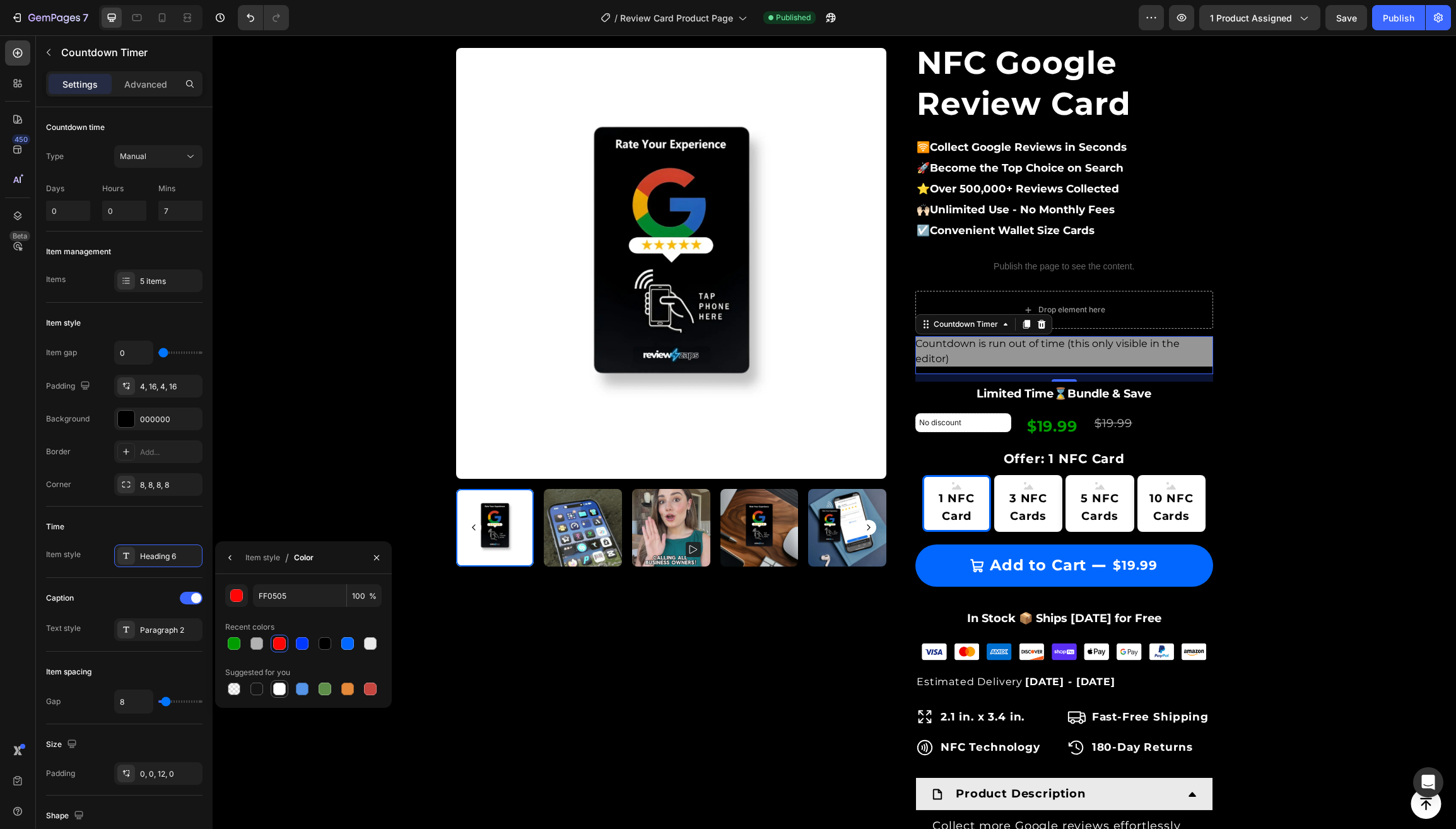
click at [280, 688] on div at bounding box center [279, 689] width 12 height 12
type input "FFFFFF"
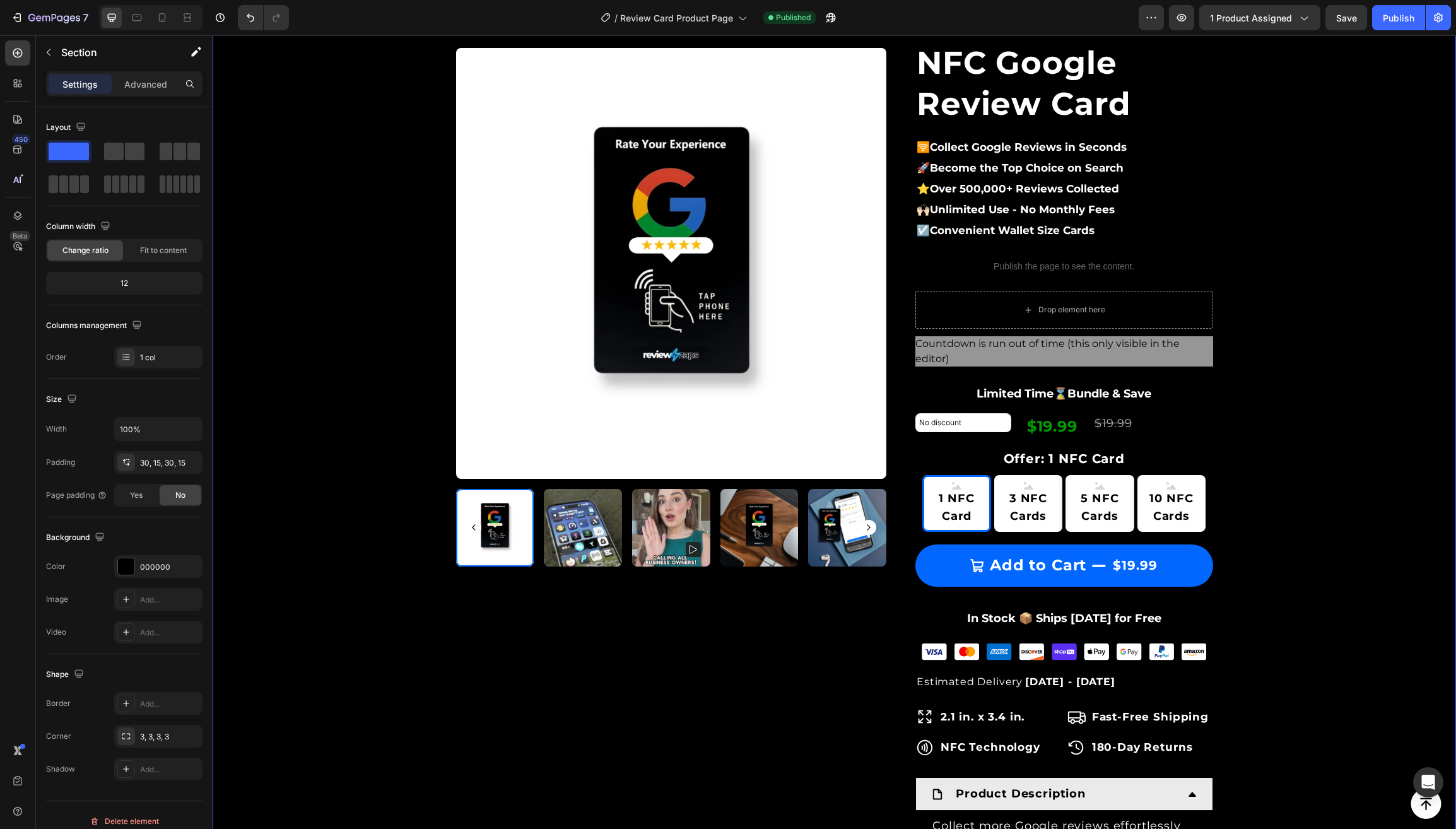
click at [282, 467] on div "Product Images & Gallery Row Loox - Rating widget Loox NFC Google Review Card (…" at bounding box center [834, 565] width 1224 height 1188
click at [939, 352] on span "Countdown is run out of time (this only visible in the editor)" at bounding box center [1064, 350] width 298 height 30
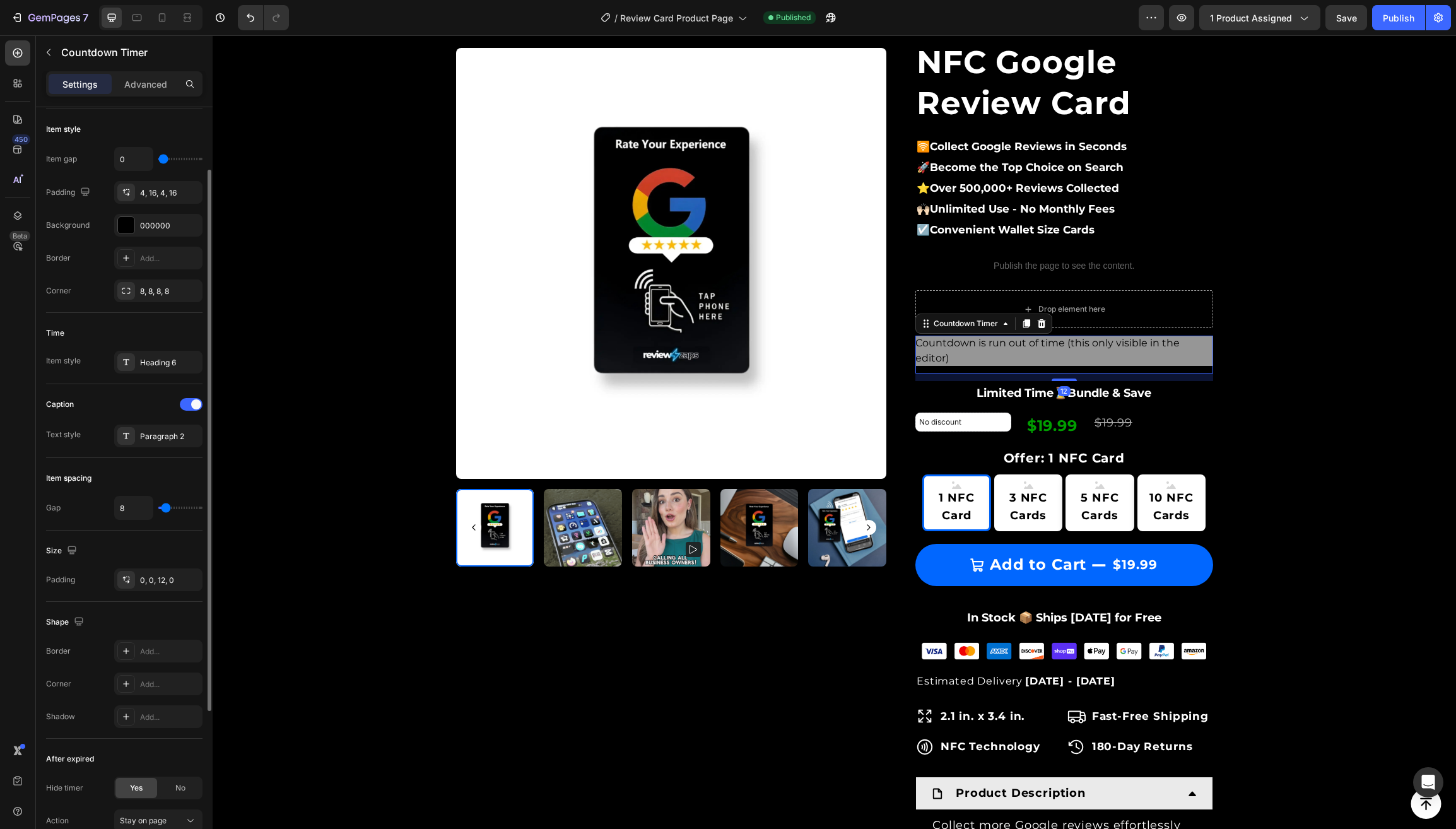
scroll to position [303, 0]
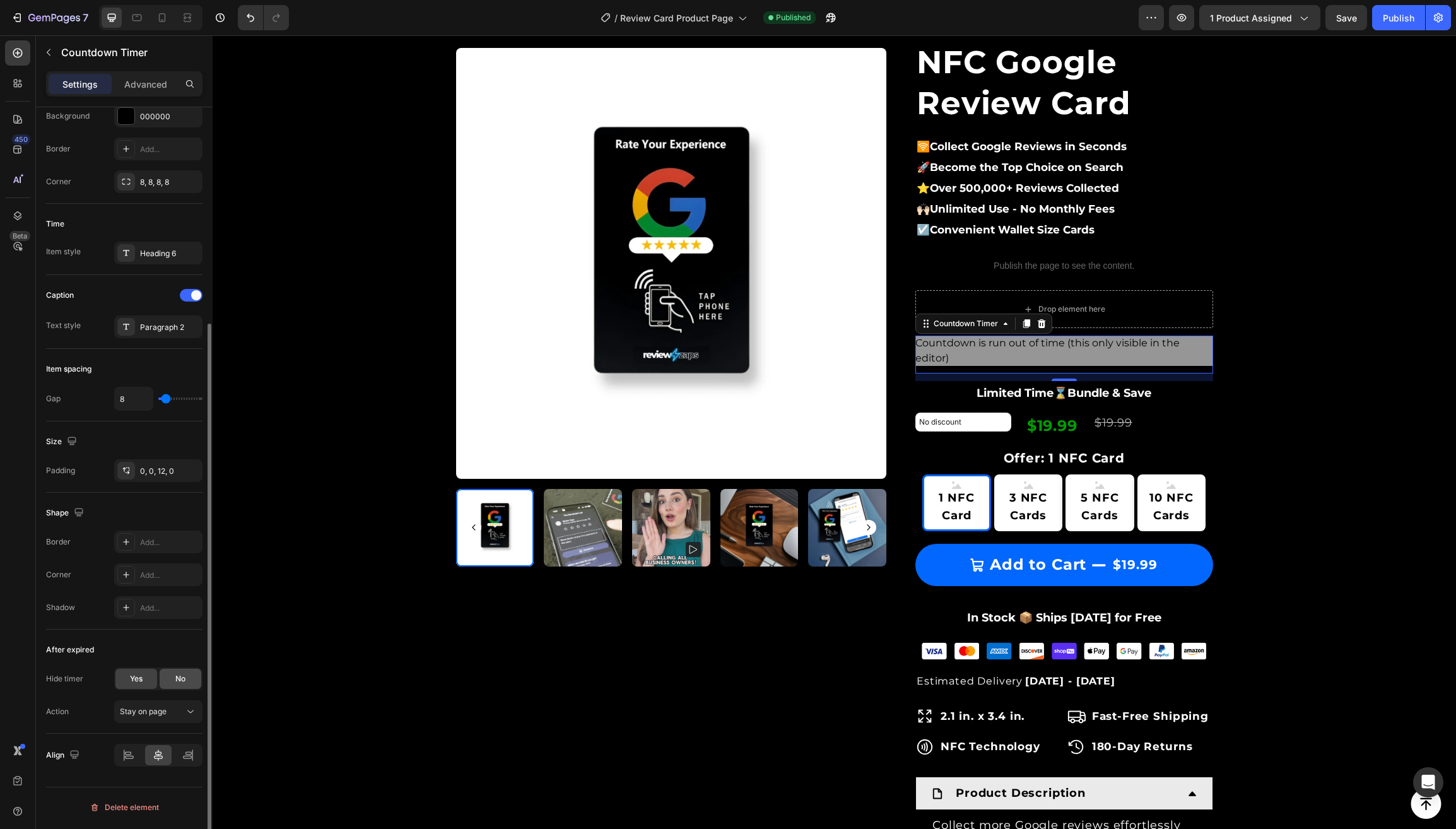
click at [182, 681] on span "No" at bounding box center [181, 678] width 10 height 11
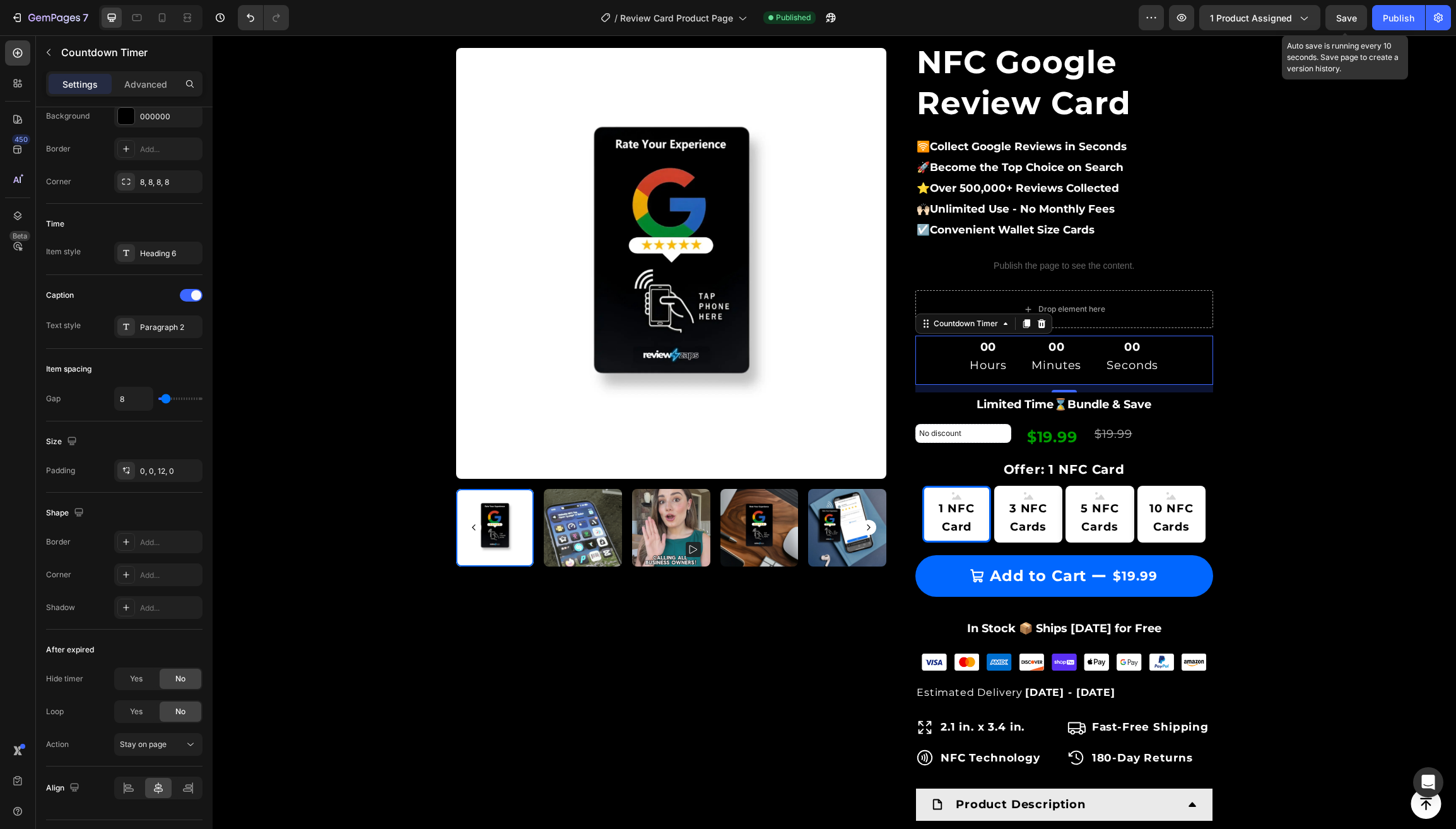
click at [1350, 16] on span "Save" at bounding box center [1346, 18] width 21 height 11
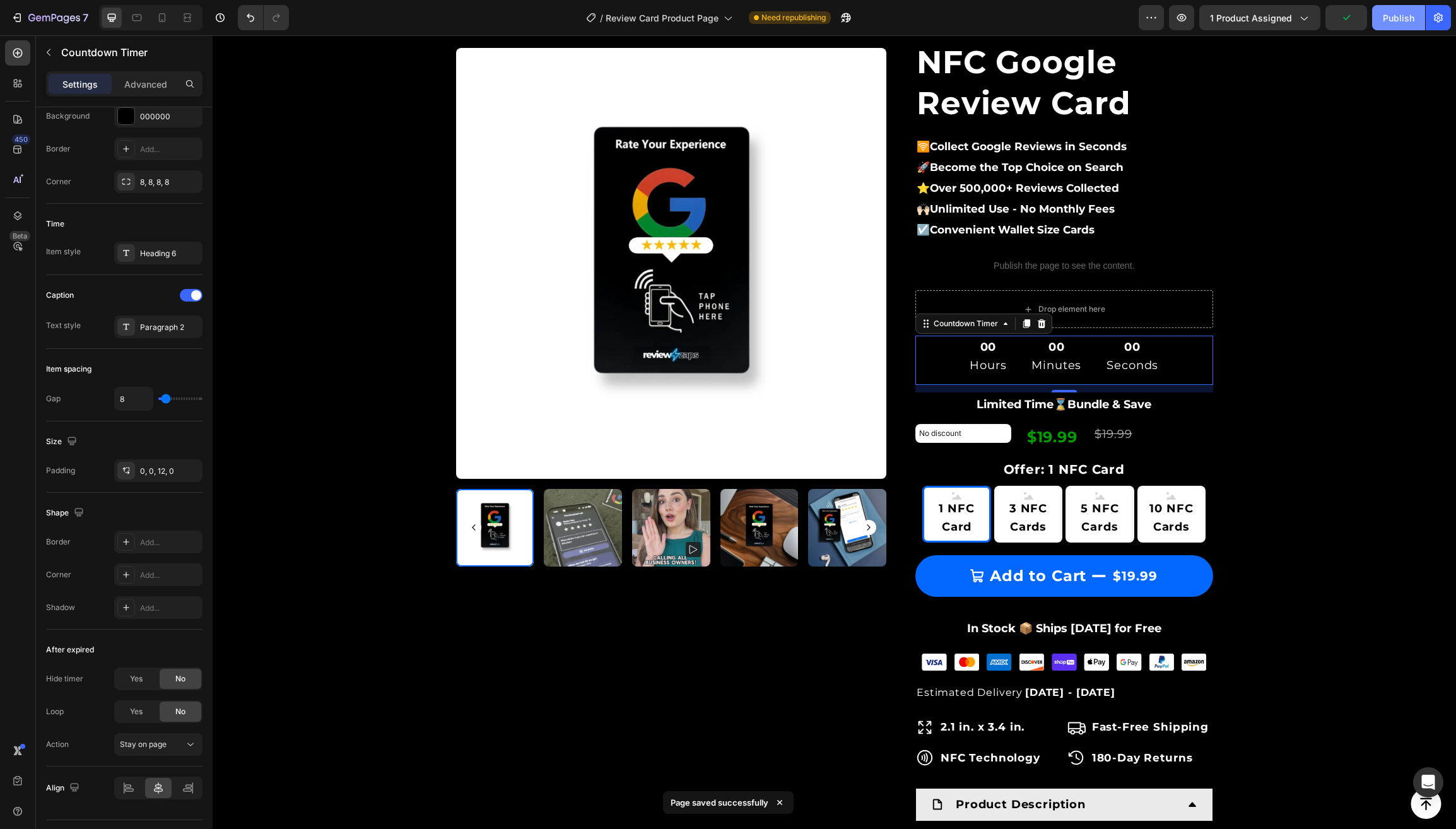
click at [1399, 16] on div "Publish" at bounding box center [1398, 18] width 32 height 13
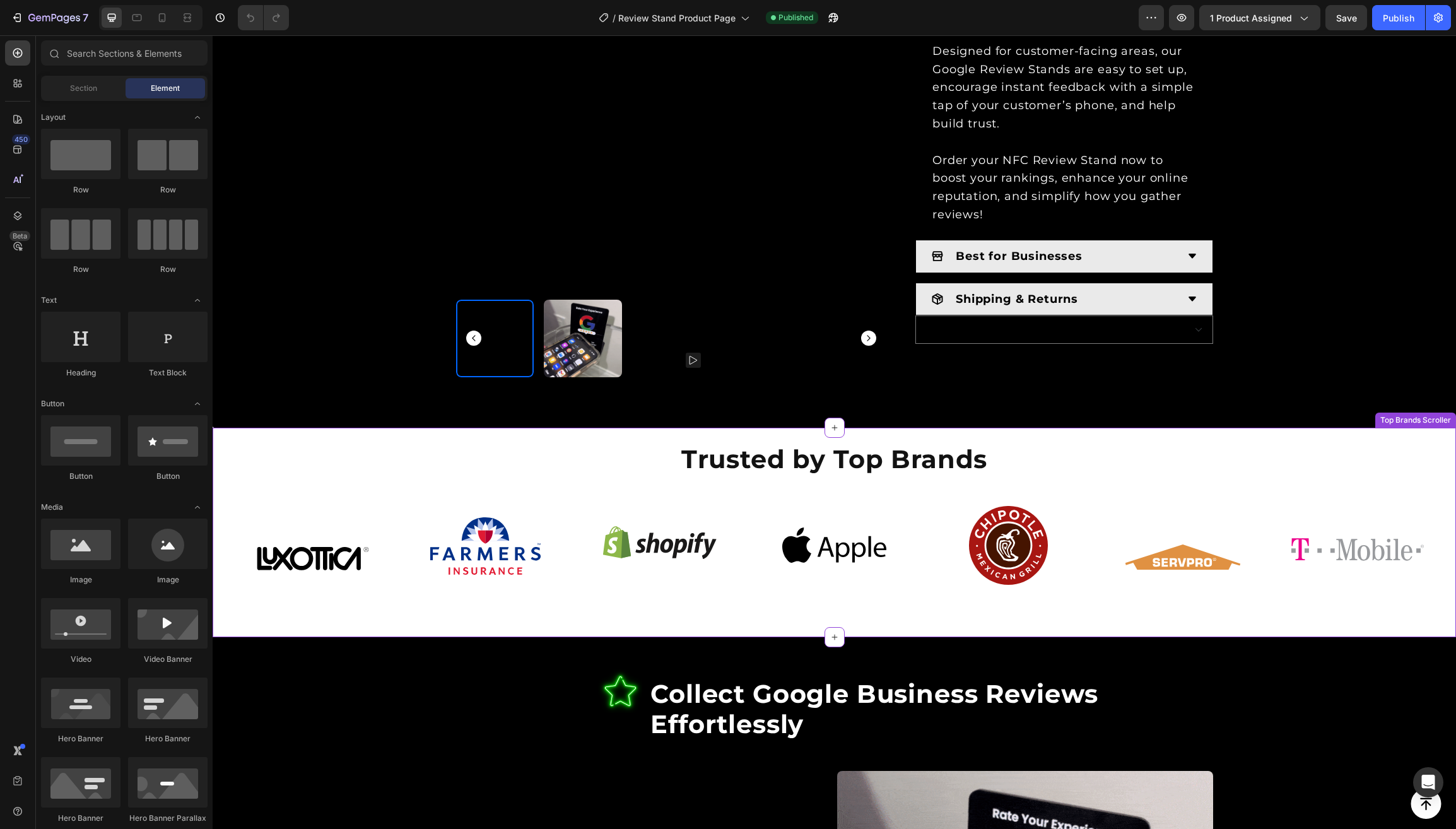
scroll to position [774, 0]
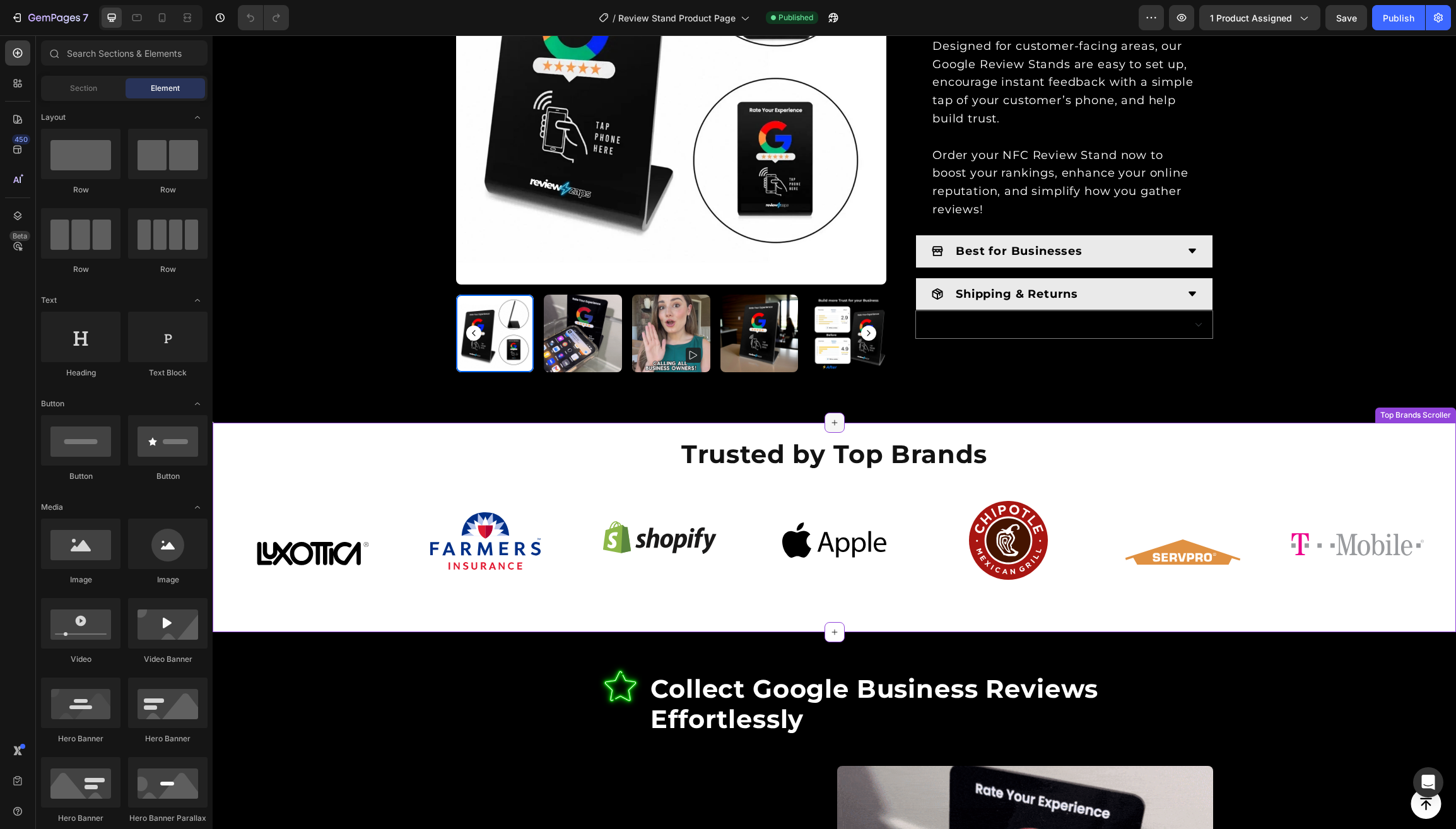
click at [833, 428] on icon at bounding box center [834, 423] width 10 height 10
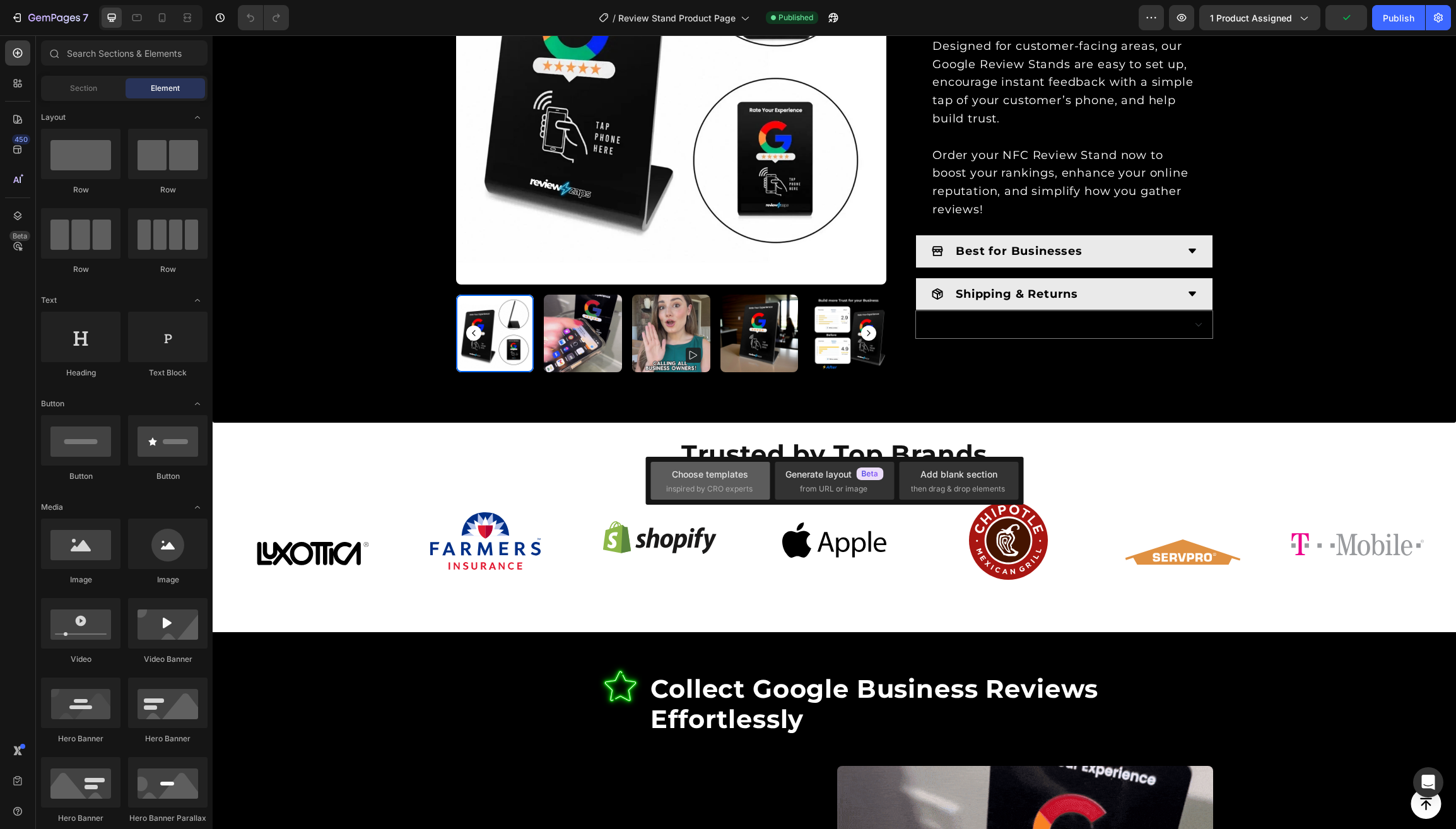
click at [712, 482] on div "Choose templates inspired by CRO experts" at bounding box center [710, 481] width 88 height 27
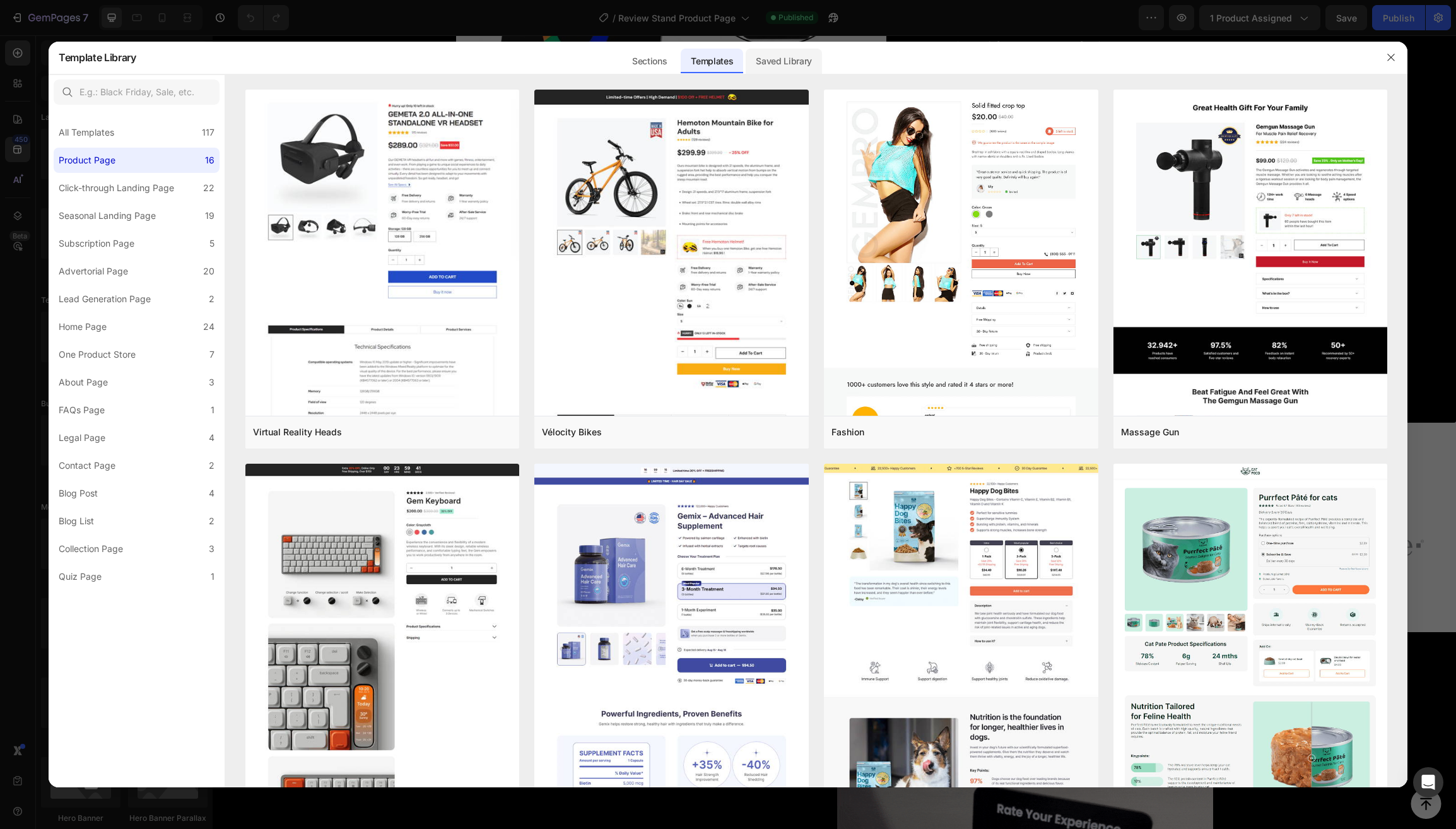
click at [771, 64] on div "Saved Library" at bounding box center [784, 61] width 76 height 25
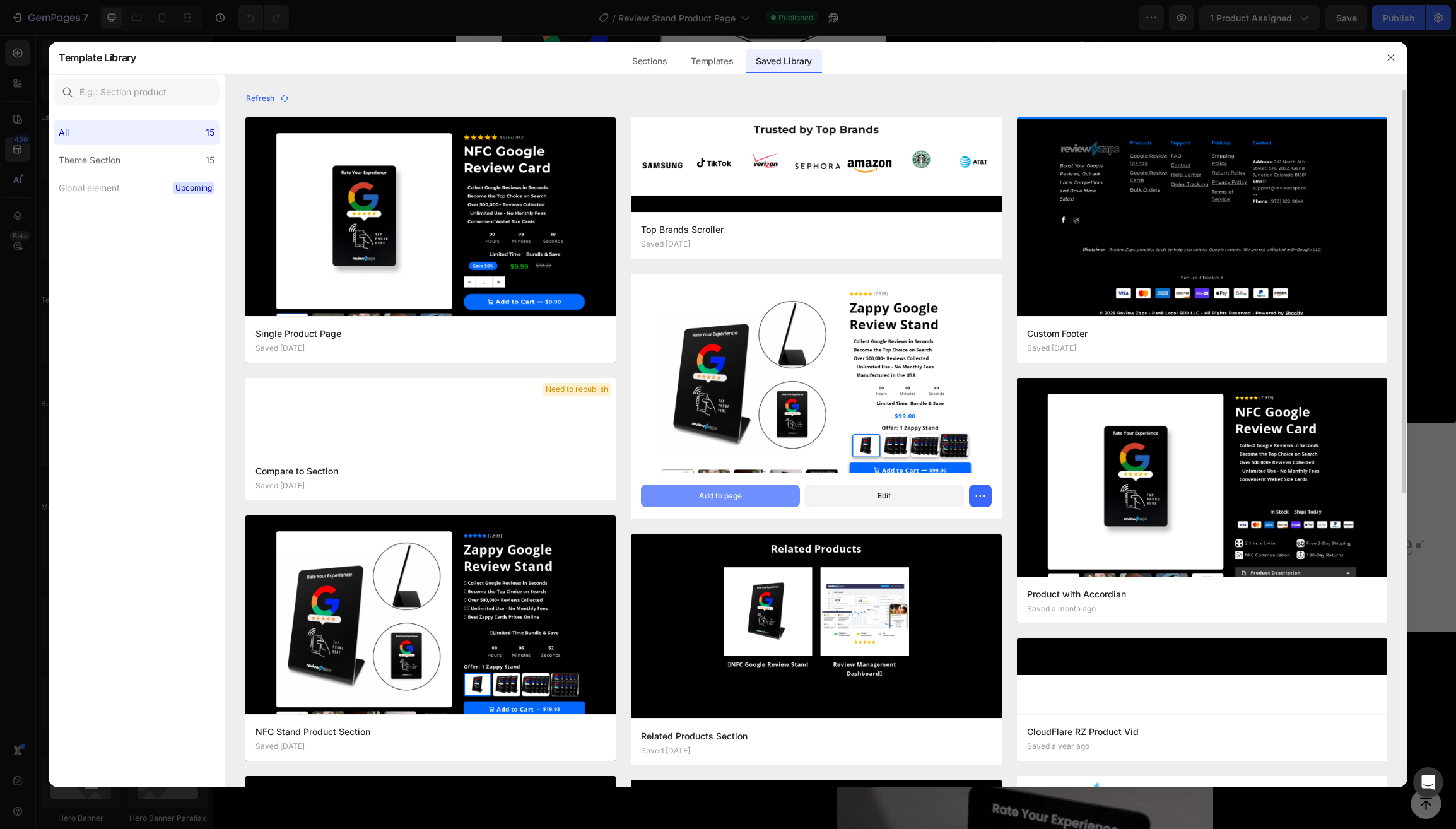
click at [714, 502] on div "Add to page" at bounding box center [720, 496] width 43 height 11
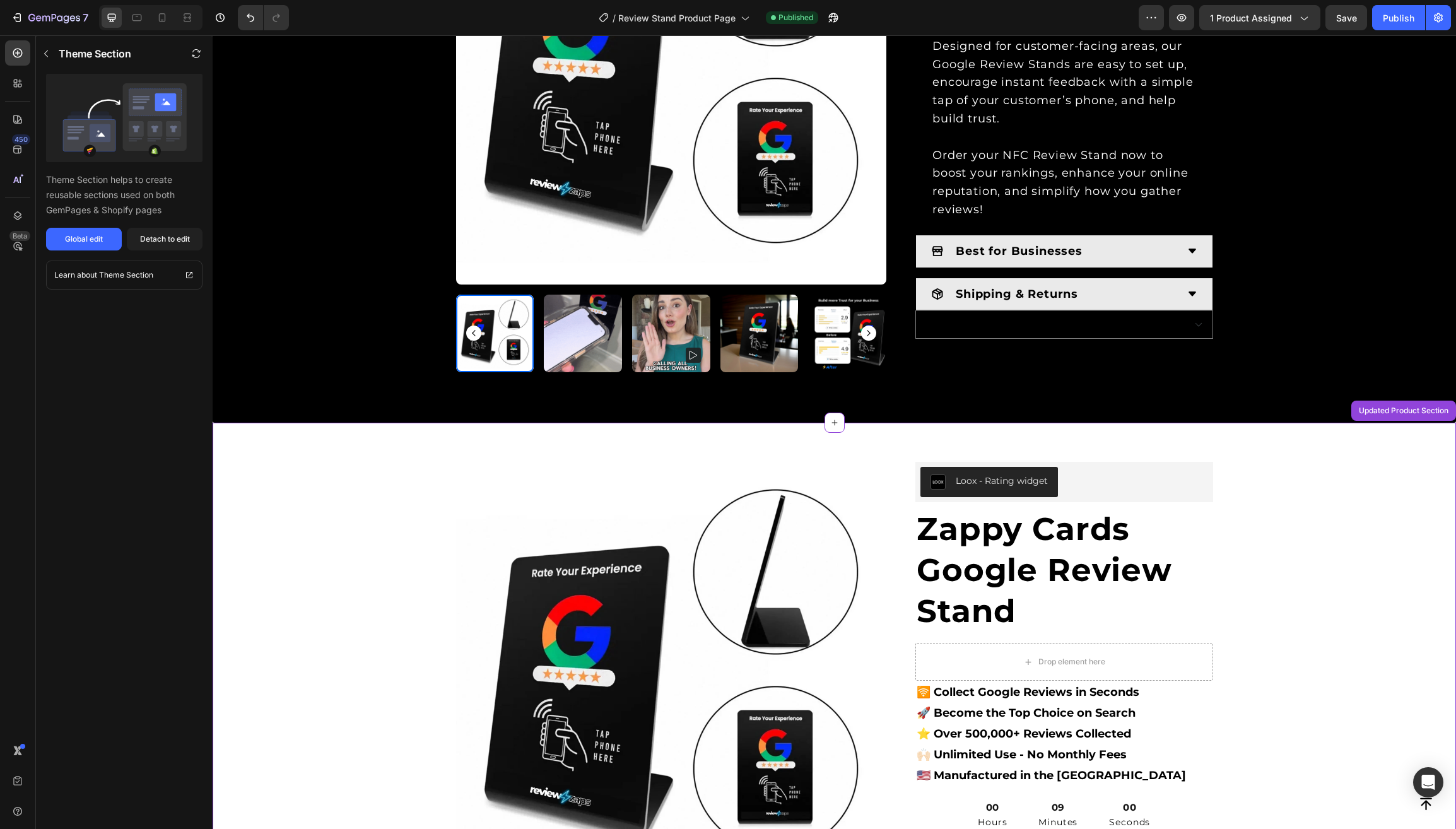
scroll to position [1175, 0]
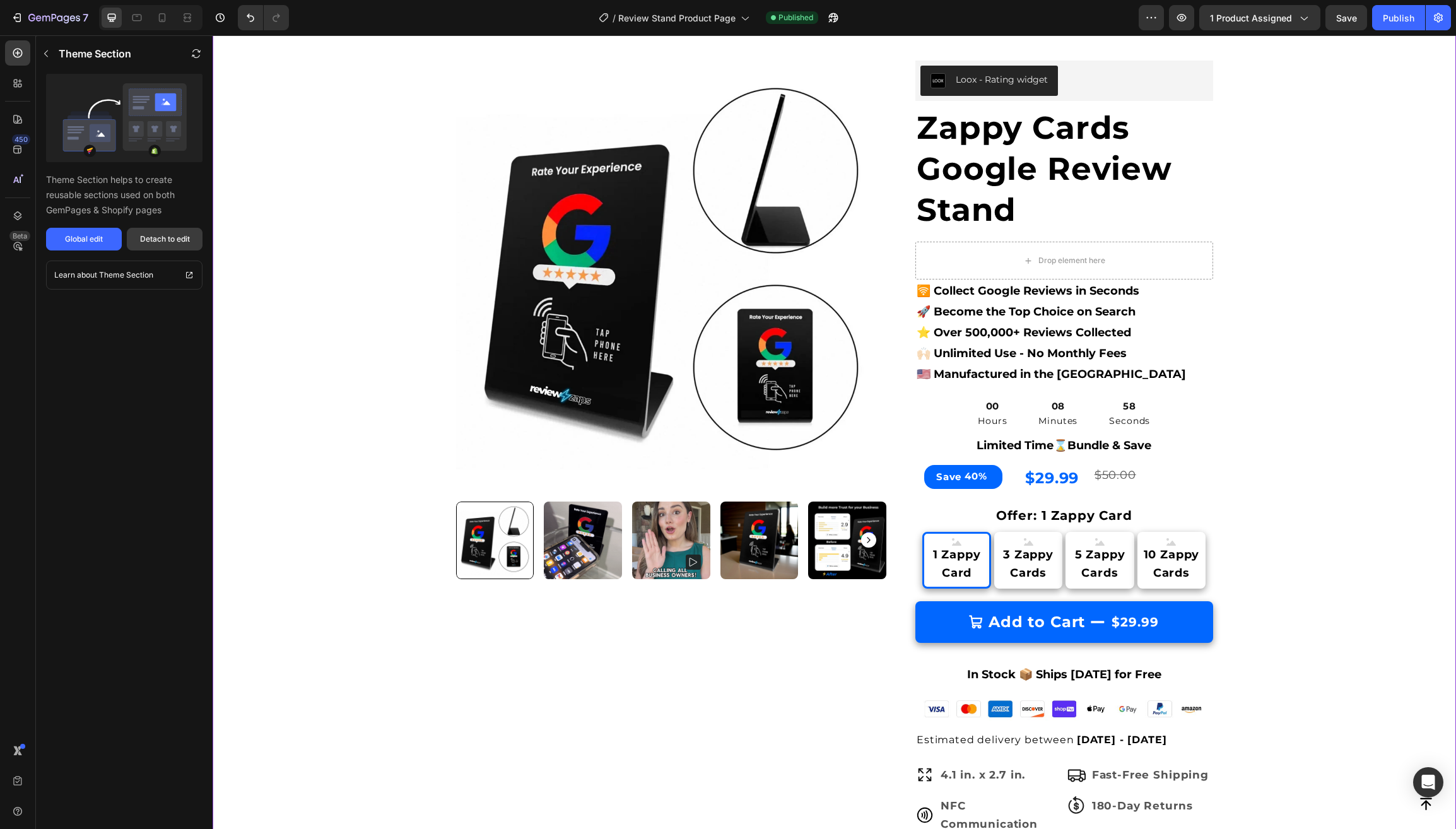
click at [161, 244] on div "Detach to edit" at bounding box center [165, 239] width 50 height 11
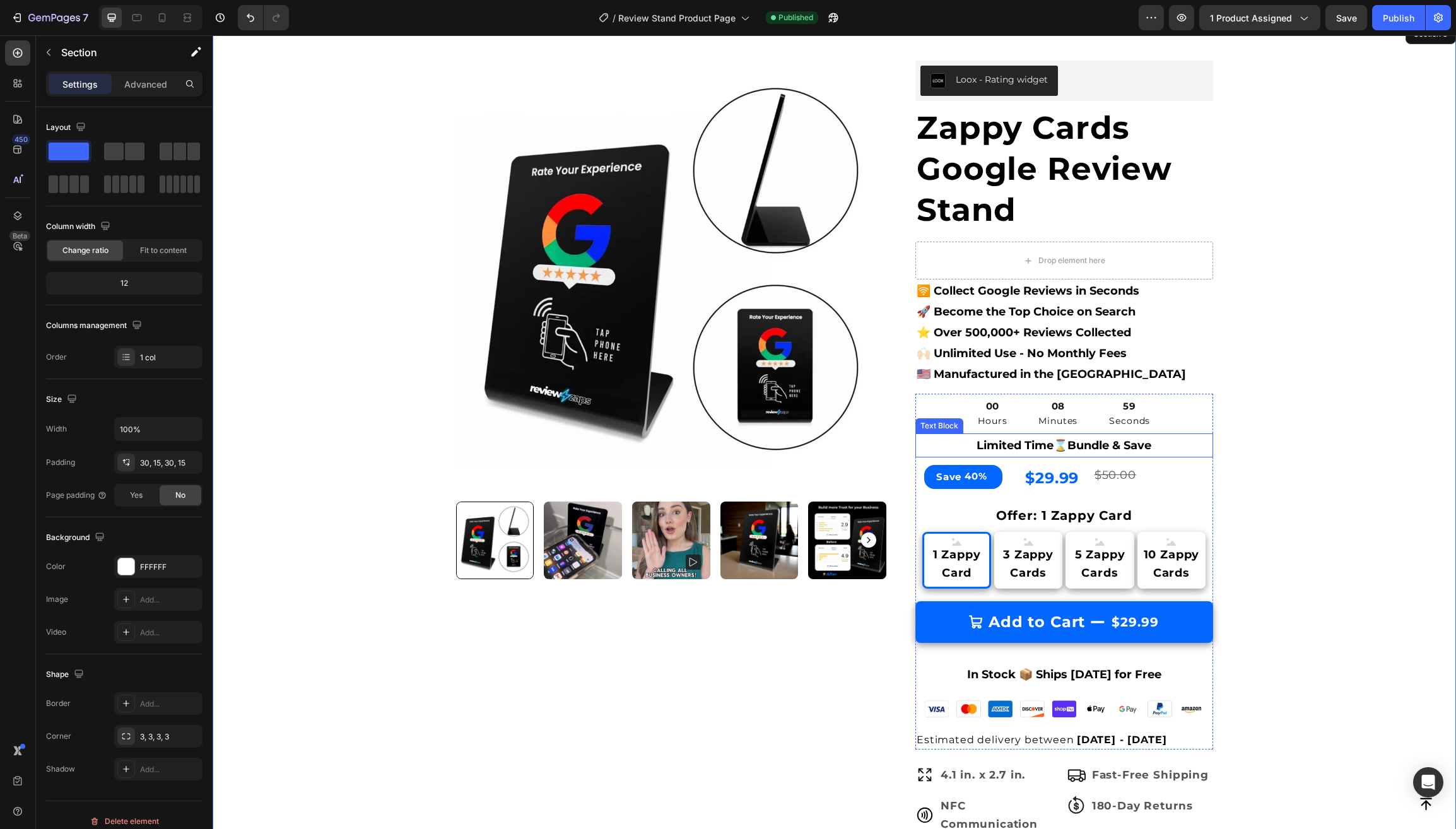
click at [1012, 452] on strong "Limited Time⌛️Bundle & Save" at bounding box center [1063, 445] width 175 height 14
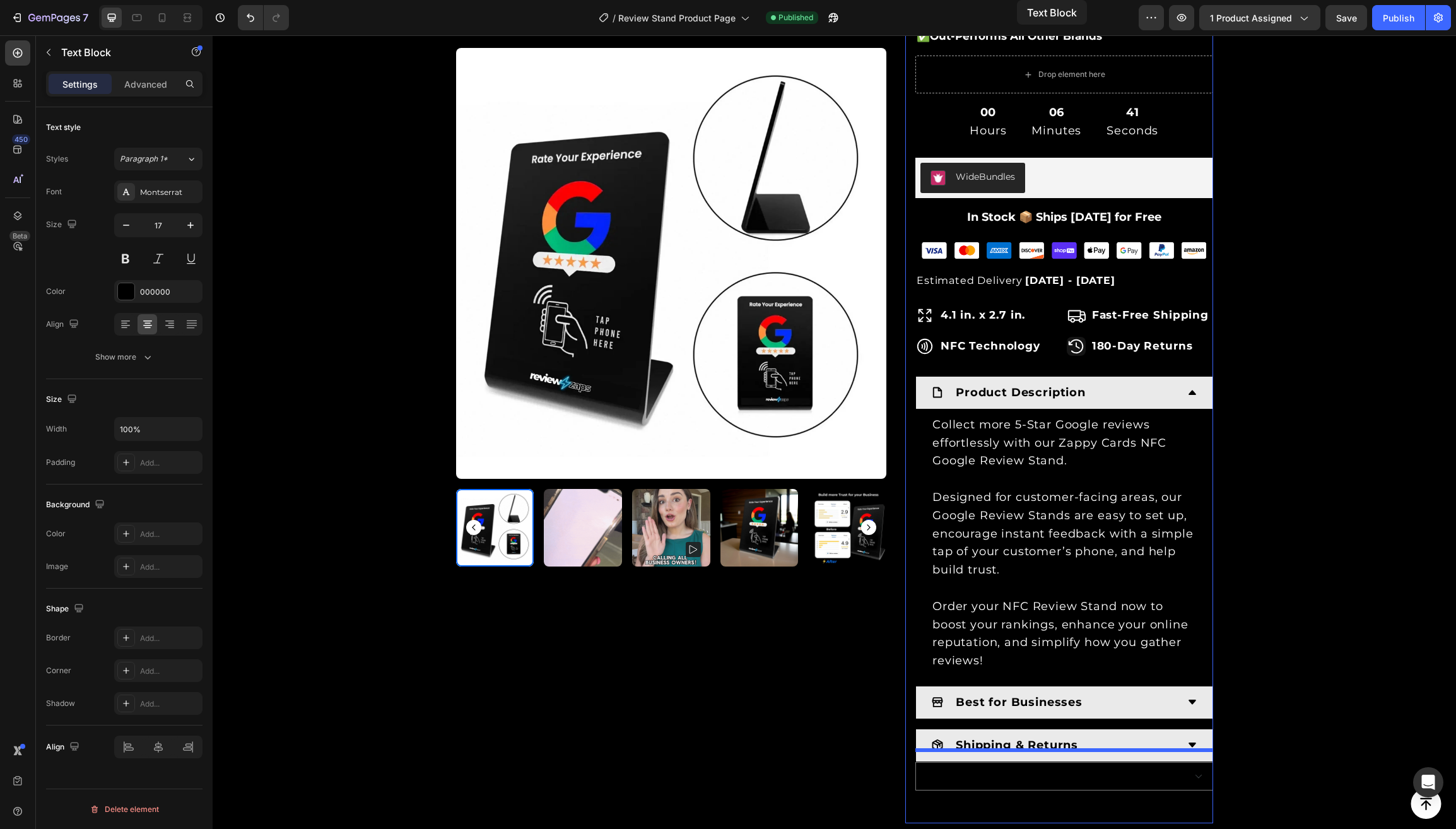
scroll to position [106, 0]
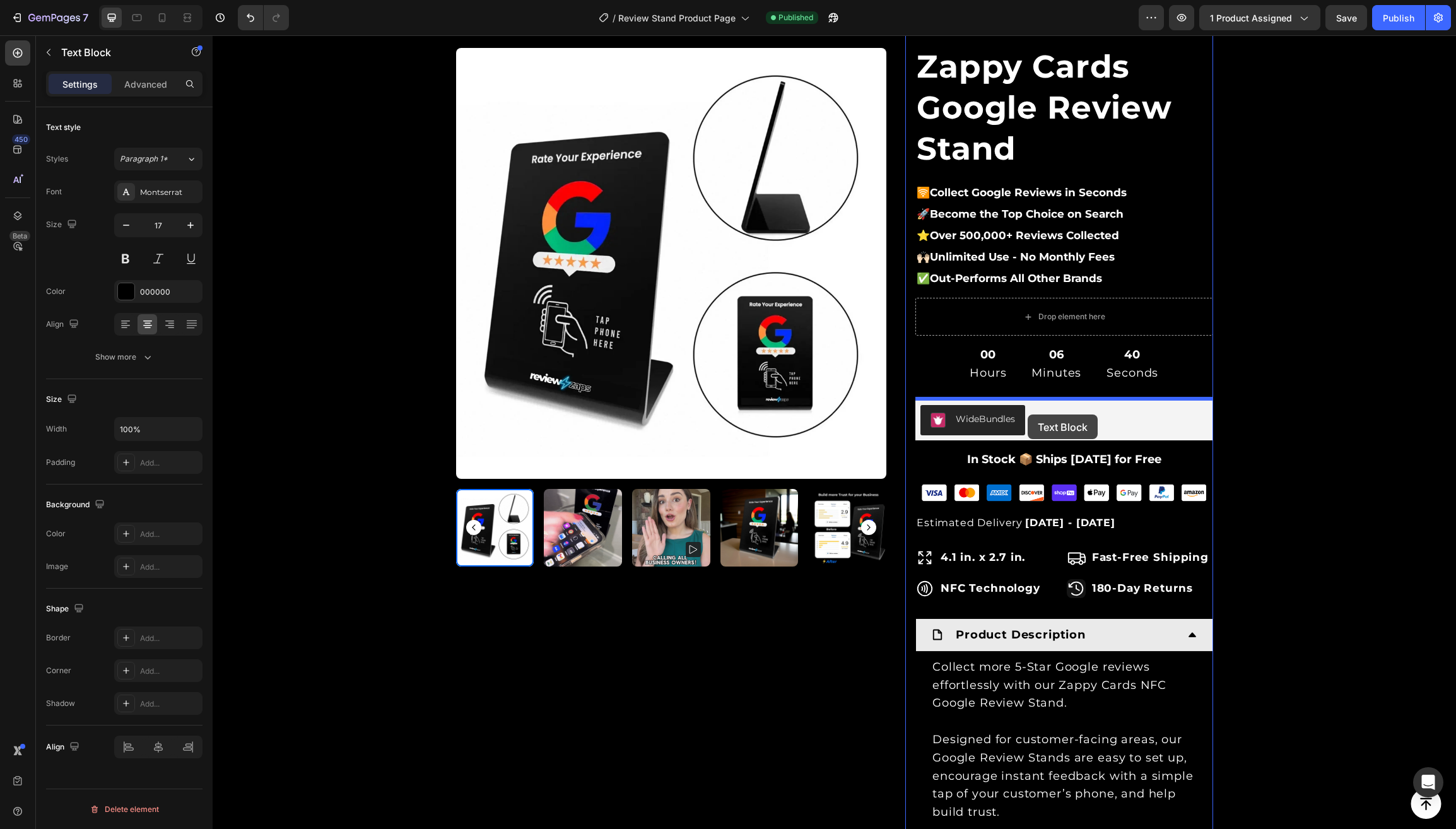
drag, startPoint x: 926, startPoint y: 435, endPoint x: 1027, endPoint y: 415, distance: 103.0
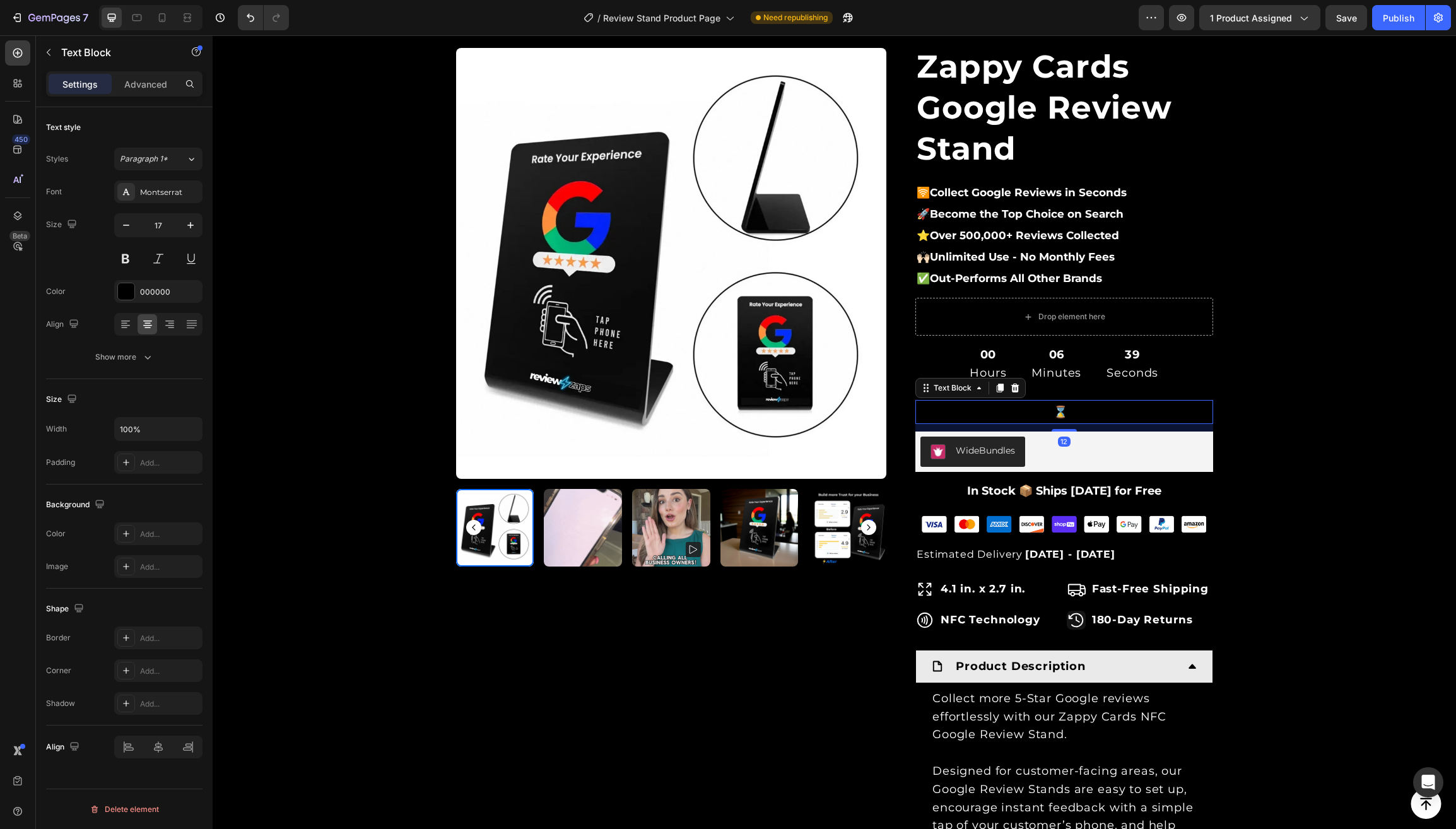
click at [1016, 416] on strong "Limited Time⌛️Bundle & Save" at bounding box center [1063, 412] width 175 height 14
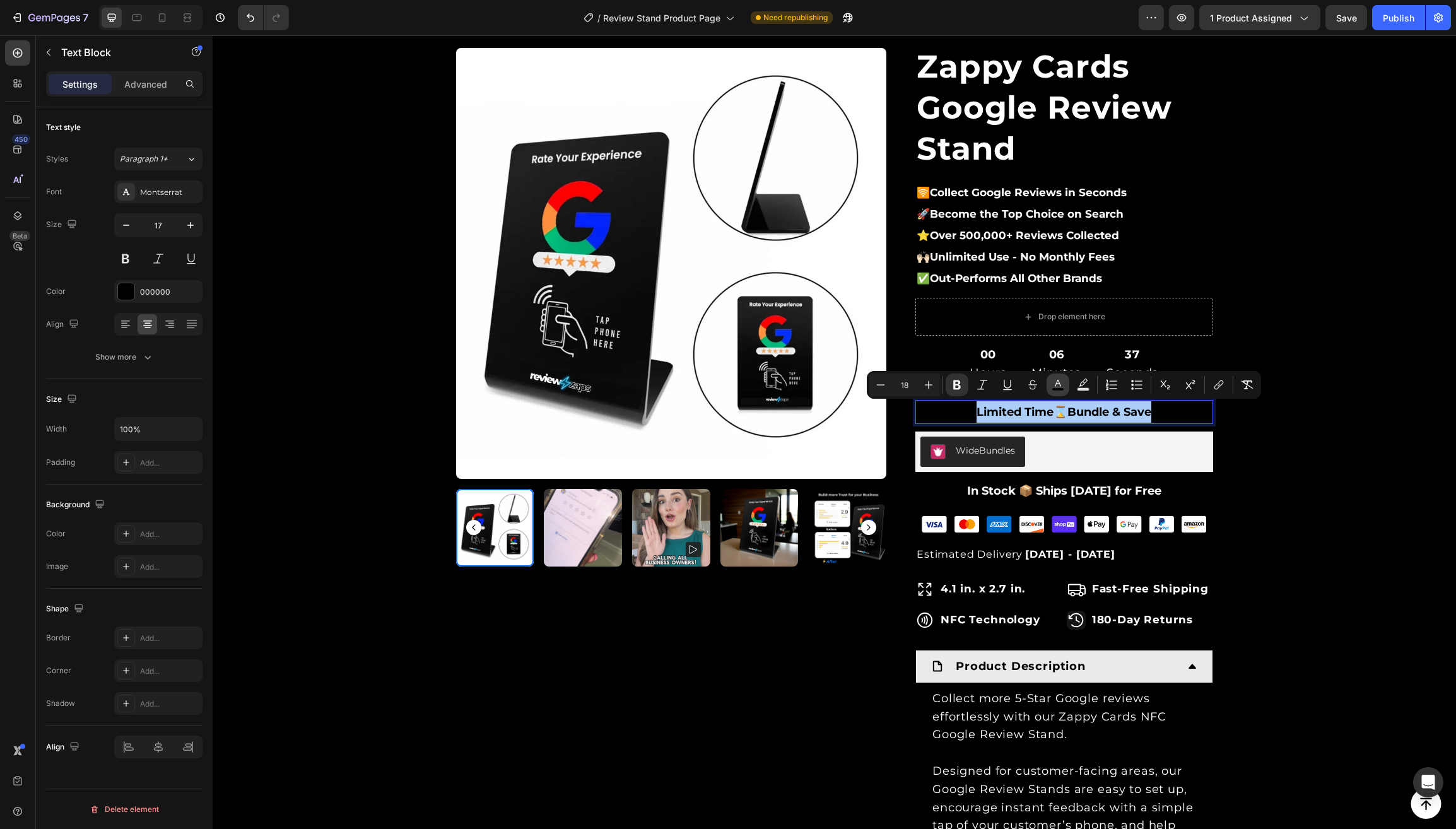
click at [1061, 385] on icon "Editor contextual toolbar" at bounding box center [1058, 385] width 12 height 12
type input "000000"
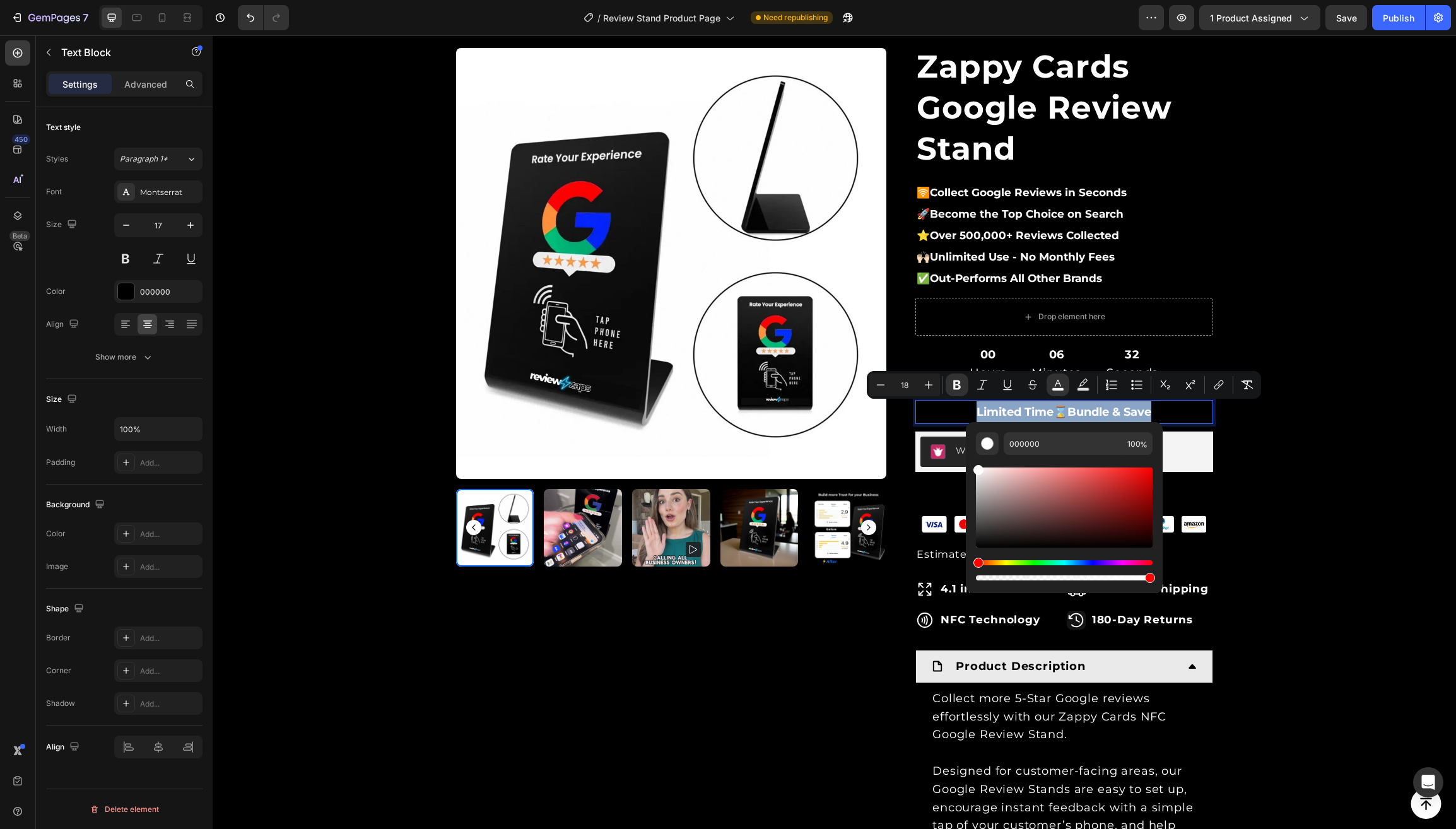
drag, startPoint x: 996, startPoint y: 491, endPoint x: 972, endPoint y: 465, distance: 35.4
click at [972, 465] on div "000000 100 %" at bounding box center [1064, 502] width 197 height 161
type input "FFFFFF"
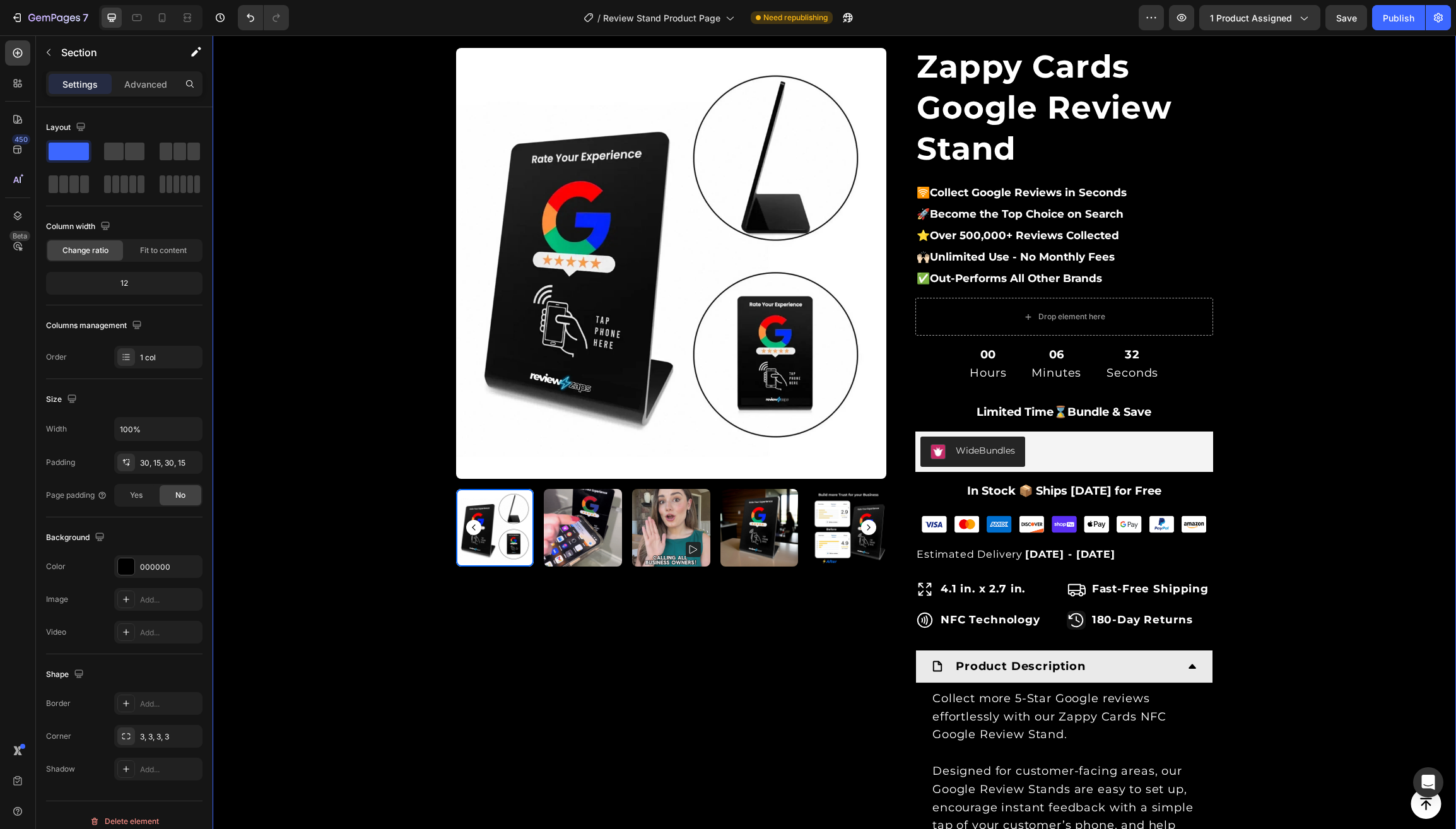
click at [1317, 481] on div "Product Images & Gallery Row Loox - Rating widget Loox Zappy Cards Google Revie…" at bounding box center [834, 551] width 1224 height 1155
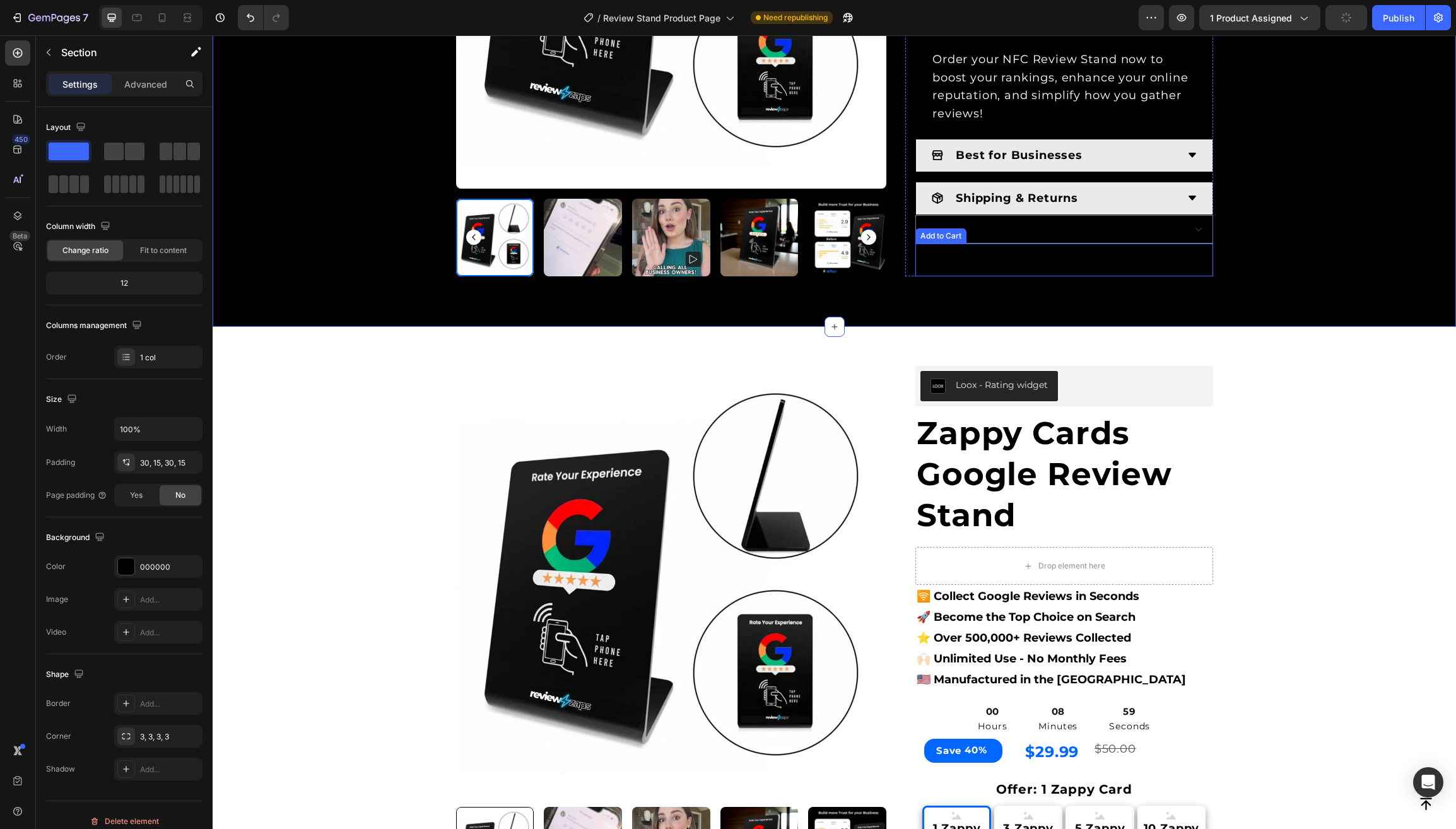
scroll to position [991, 0]
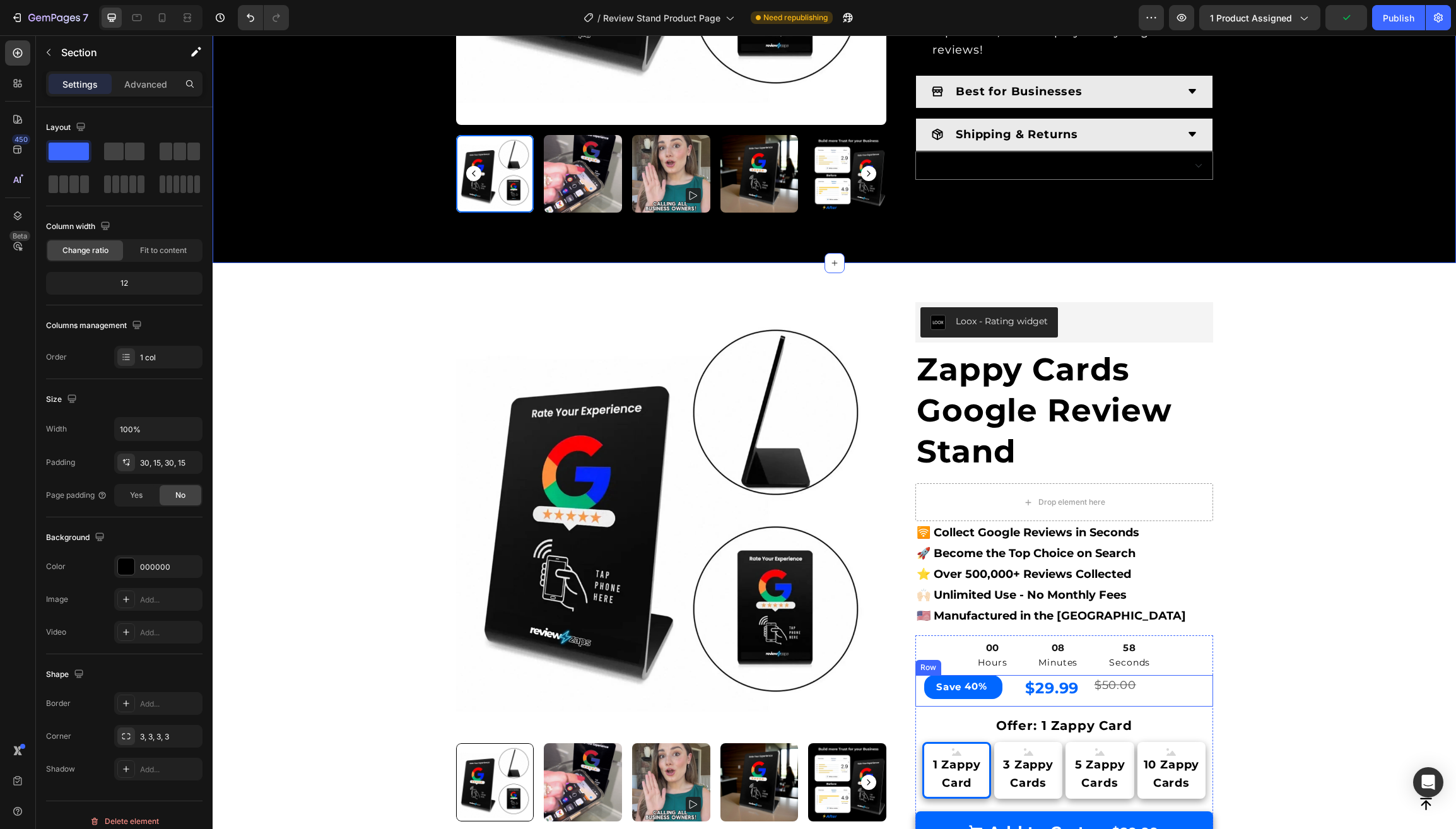
click at [1171, 684] on div "$50.00 Product Price Product Price" at bounding box center [1152, 691] width 120 height 32
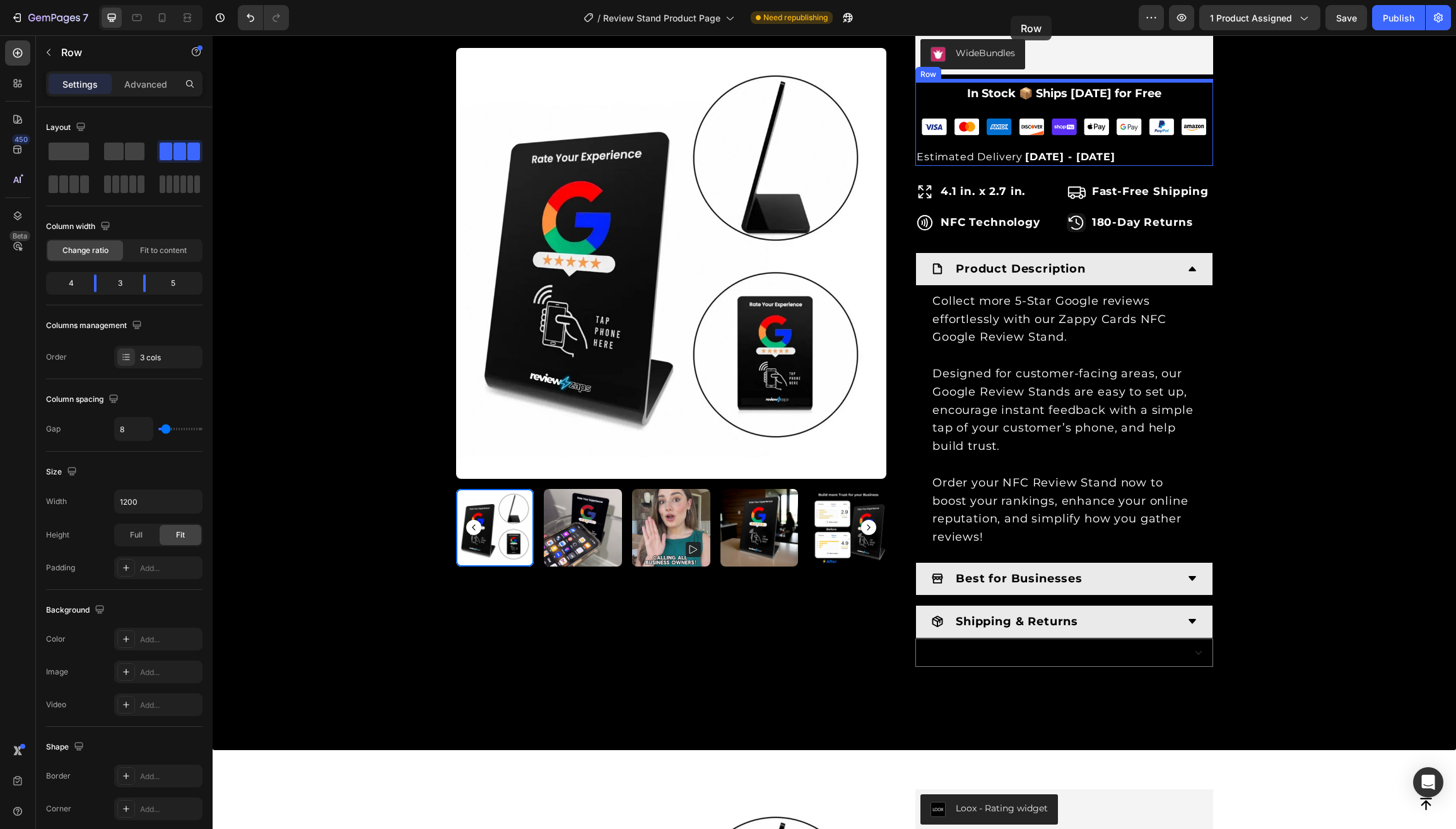
scroll to position [340, 0]
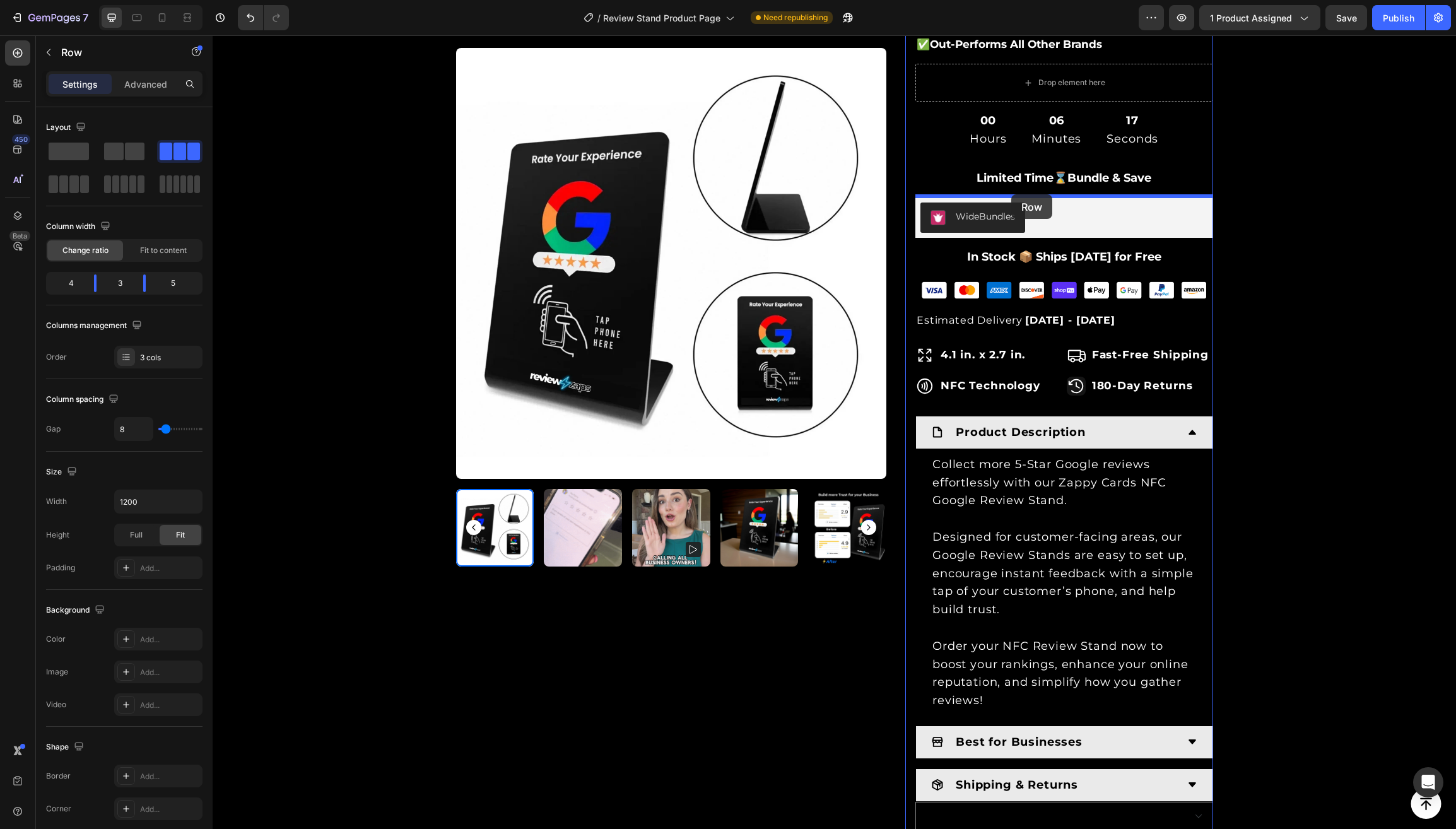
drag, startPoint x: 925, startPoint y: 648, endPoint x: 1010, endPoint y: 195, distance: 460.9
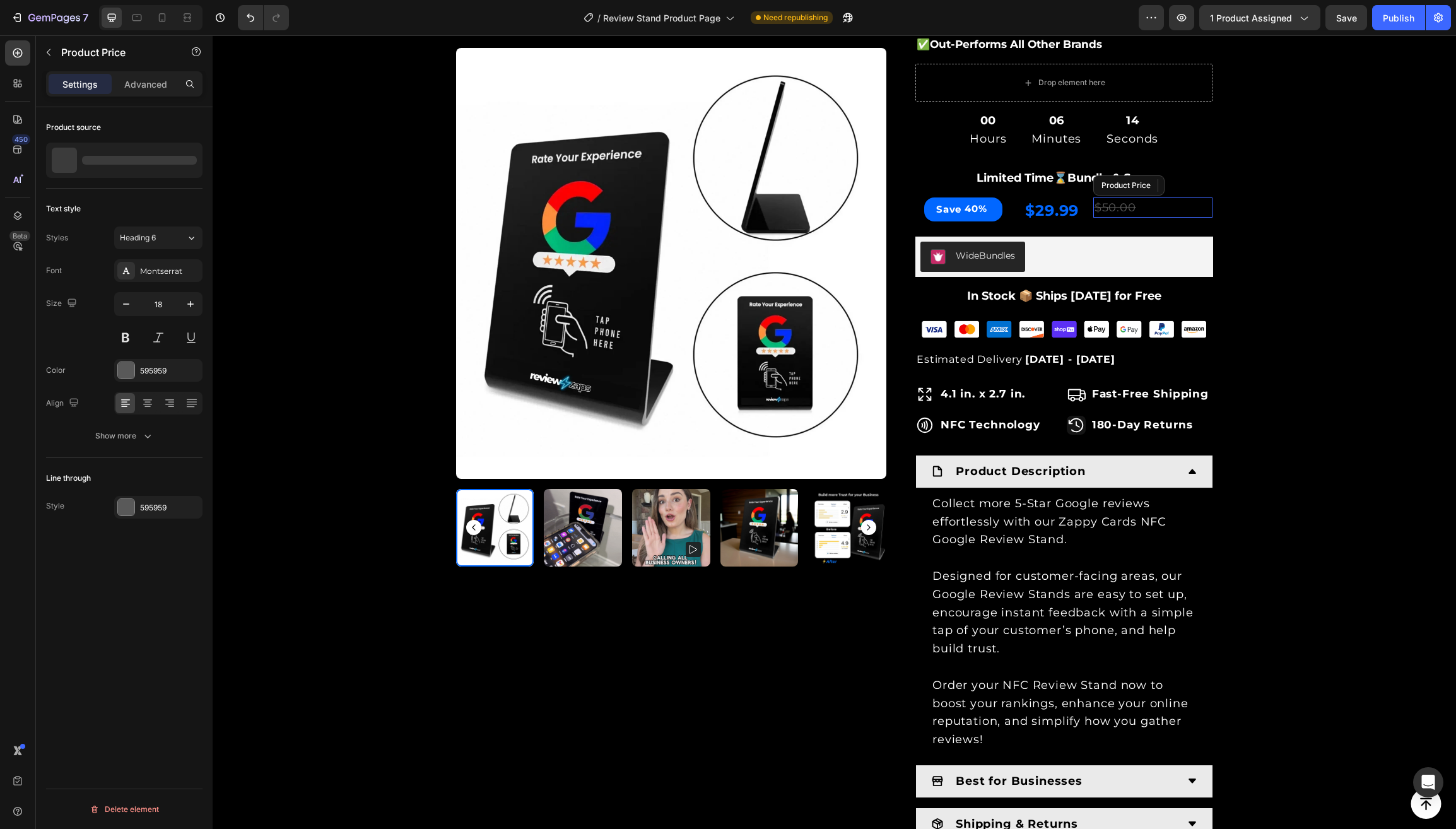
drag, startPoint x: 1116, startPoint y: 209, endPoint x: 1091, endPoint y: 208, distance: 25.0
click at [1116, 209] on div "$50.00" at bounding box center [1152, 208] width 120 height 21
click at [158, 513] on div "595959" at bounding box center [159, 507] width 37 height 11
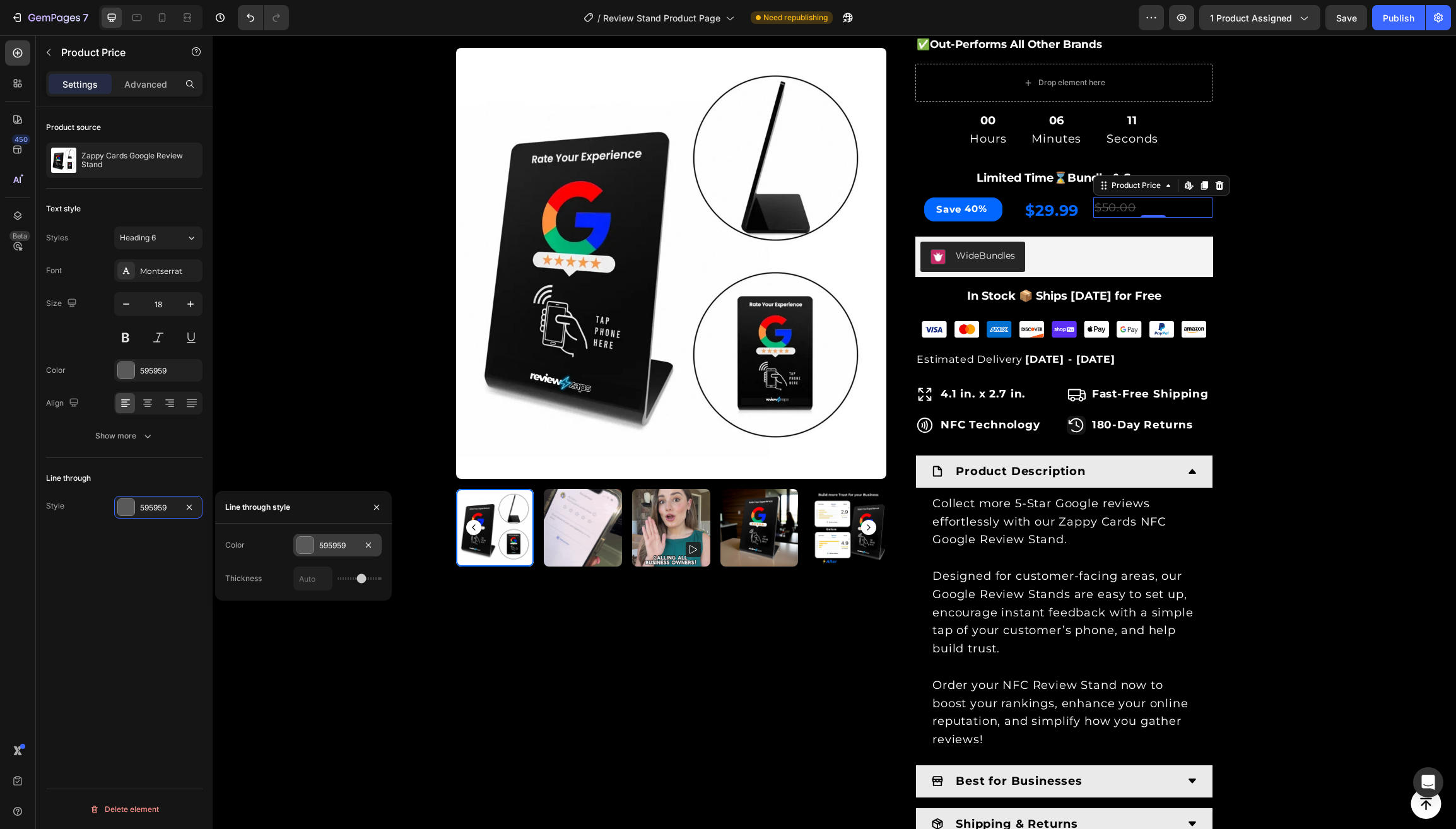
click at [335, 547] on div "595959" at bounding box center [338, 546] width 37 height 11
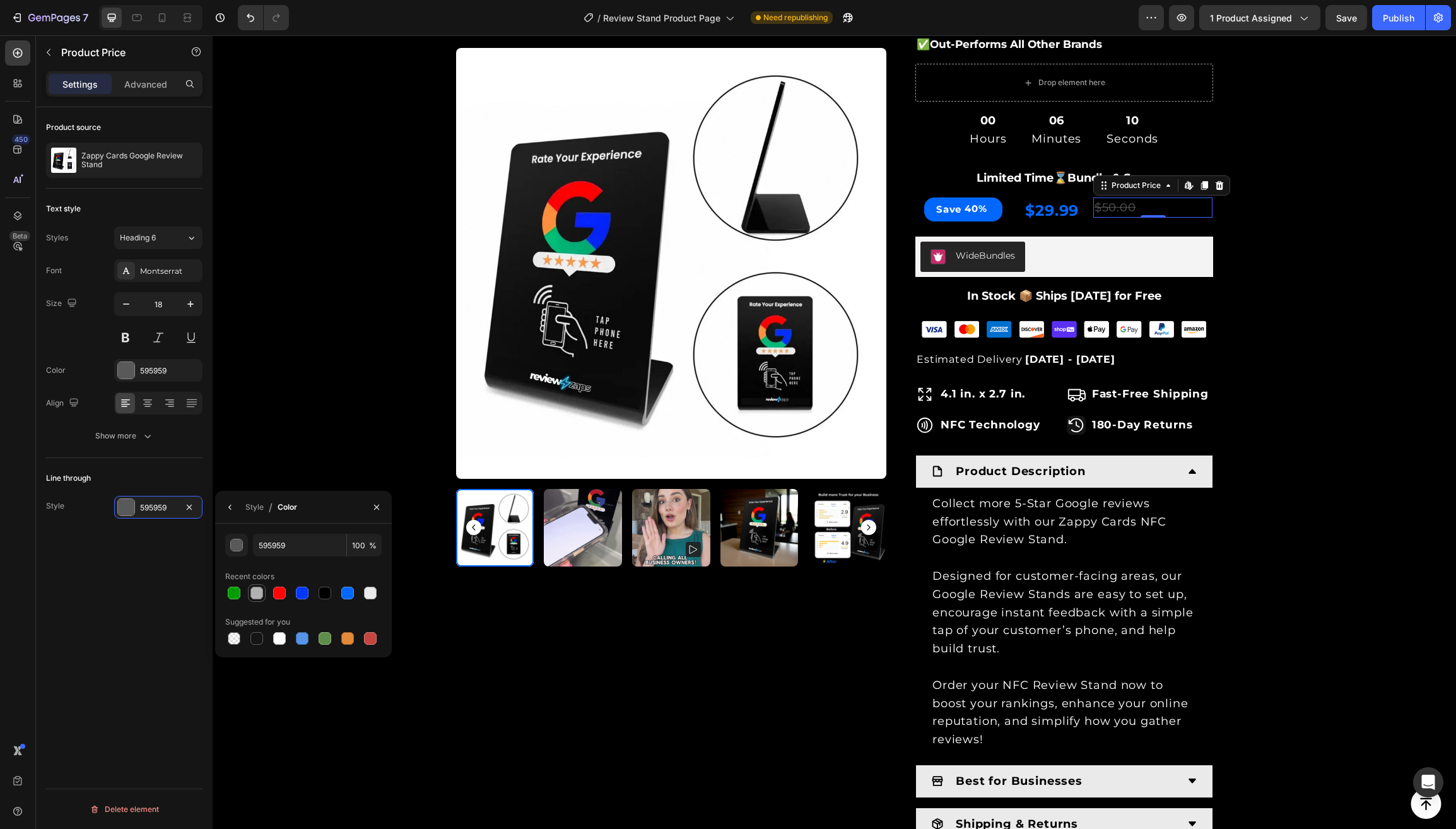
click at [254, 593] on div at bounding box center [256, 593] width 12 height 12
type input "B2B2B2"
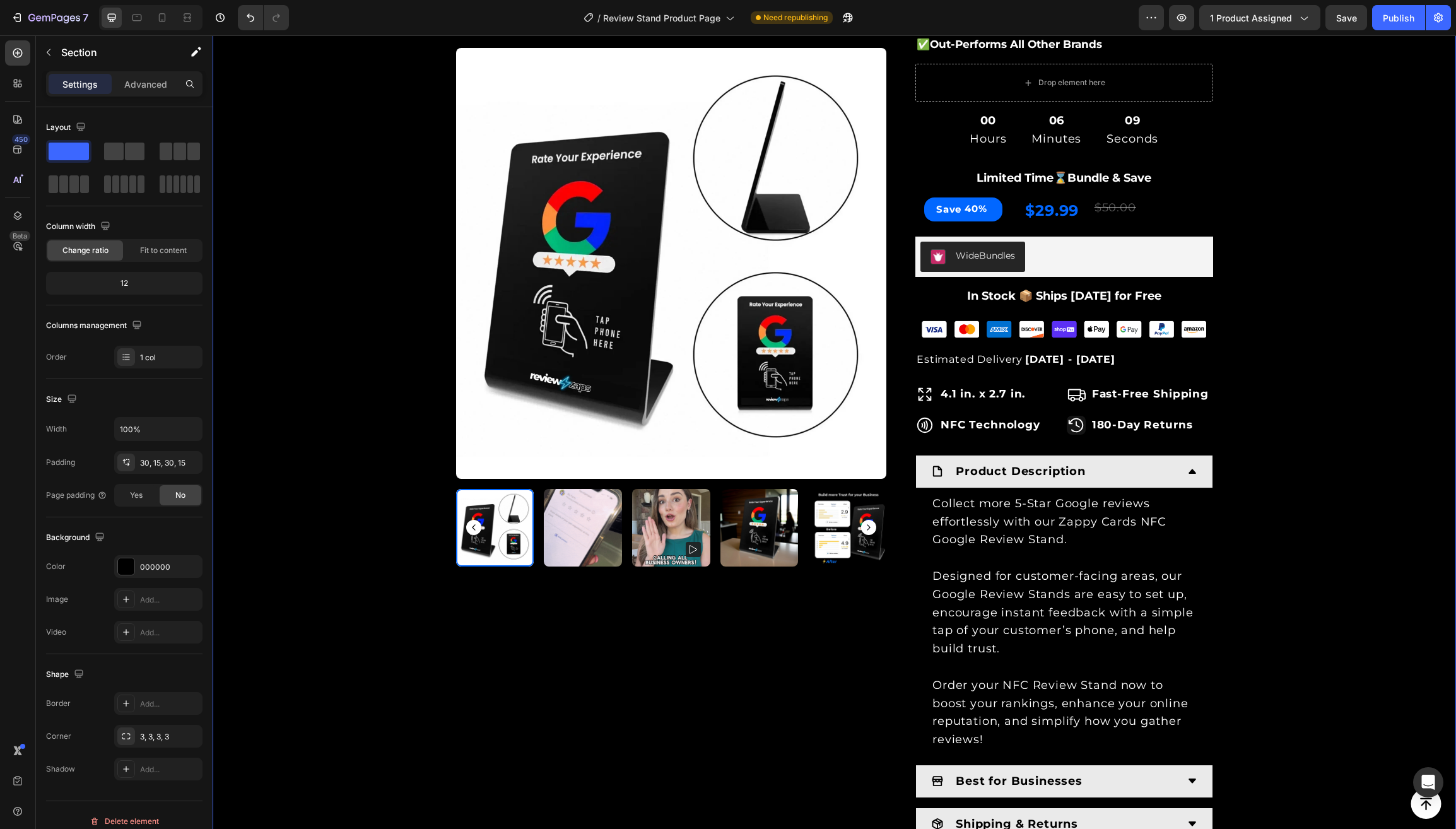
click at [290, 433] on div "Product Images & Gallery Row Loox - Rating widget Loox Zappy Cards Google Revie…" at bounding box center [834, 337] width 1224 height 1194
click at [1110, 204] on div "$50.00" at bounding box center [1152, 208] width 120 height 21
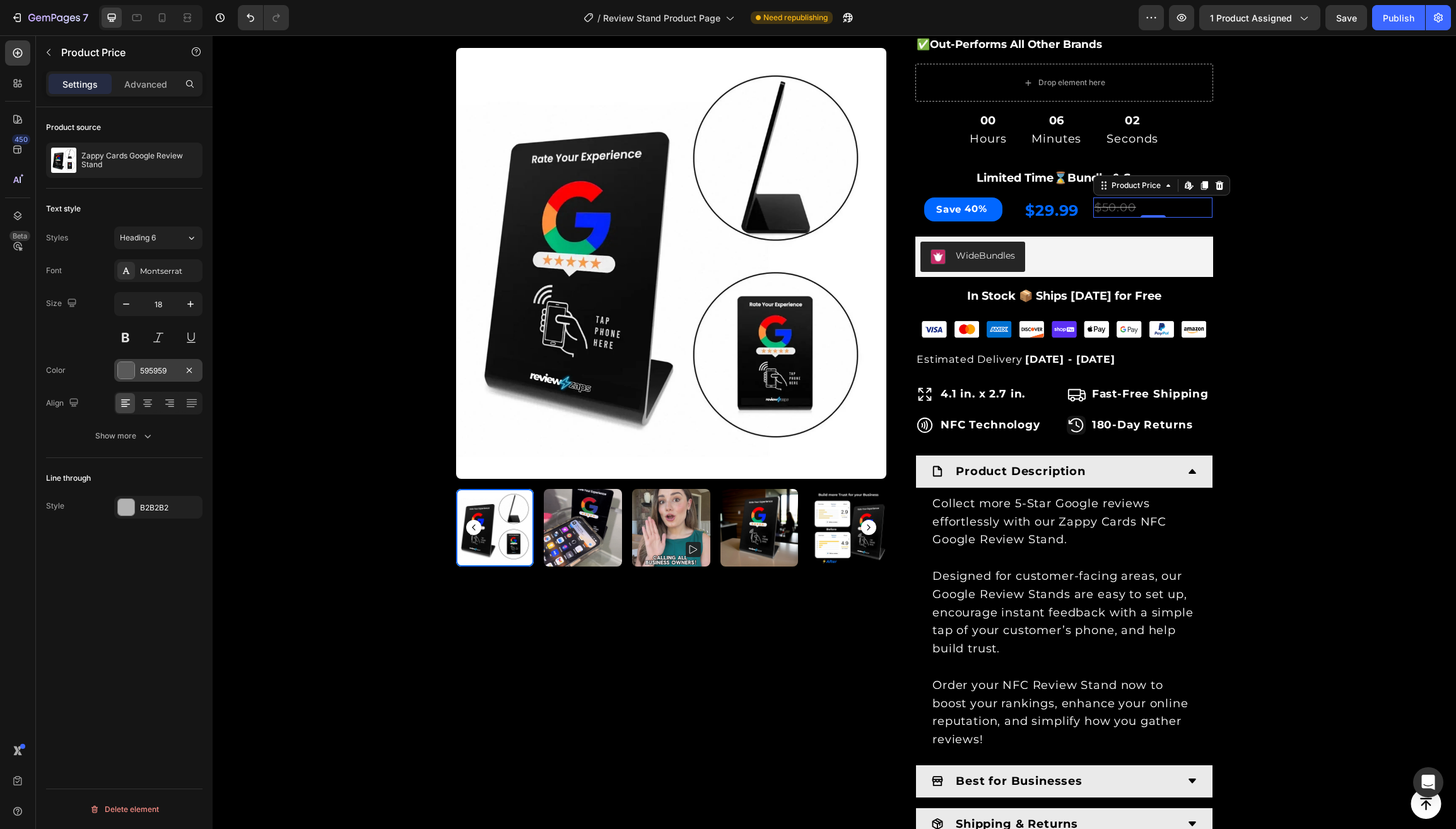
click at [152, 369] on div "595959" at bounding box center [159, 371] width 37 height 11
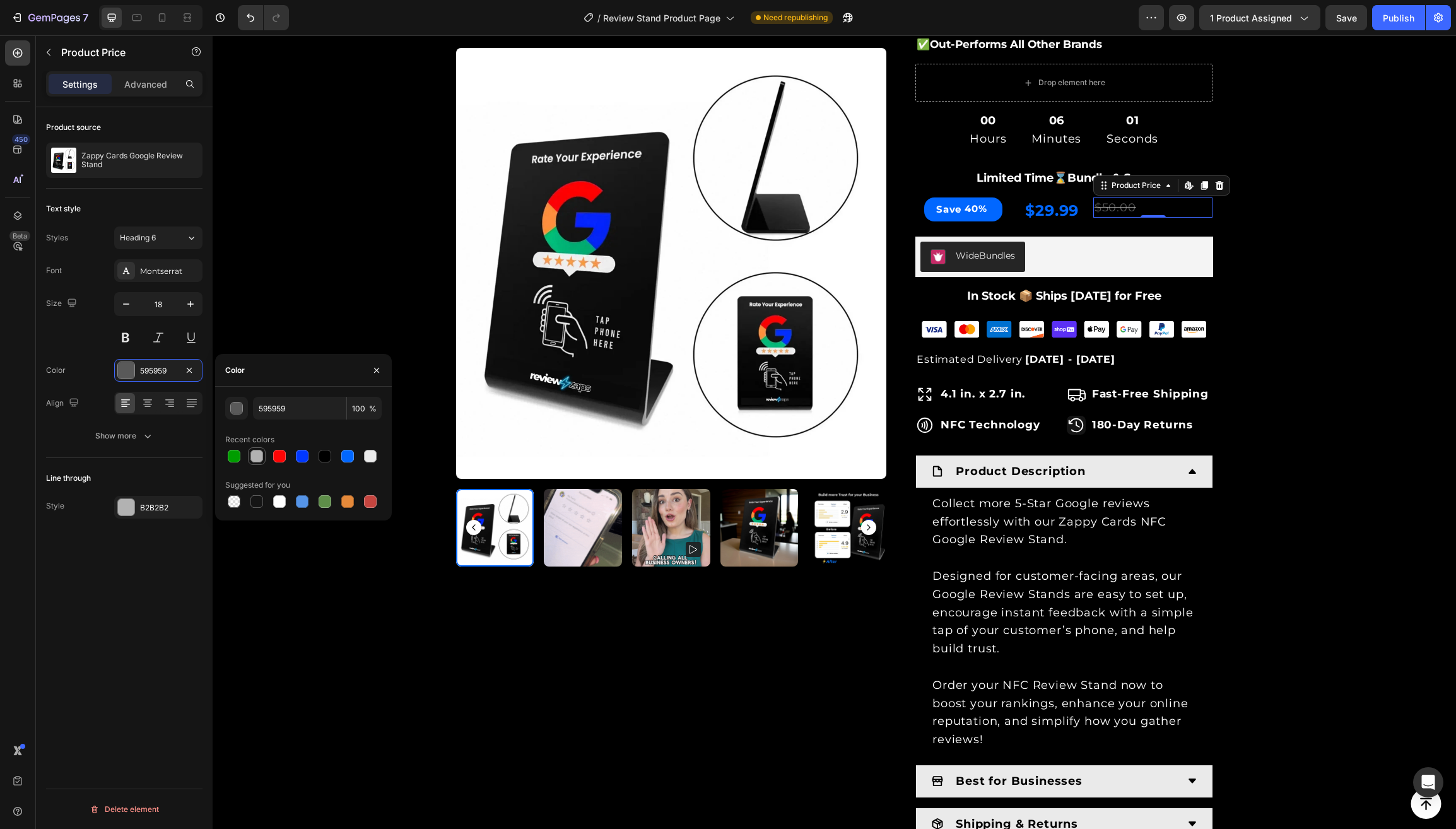
click at [256, 457] on div at bounding box center [256, 456] width 12 height 12
type input "B2B2B2"
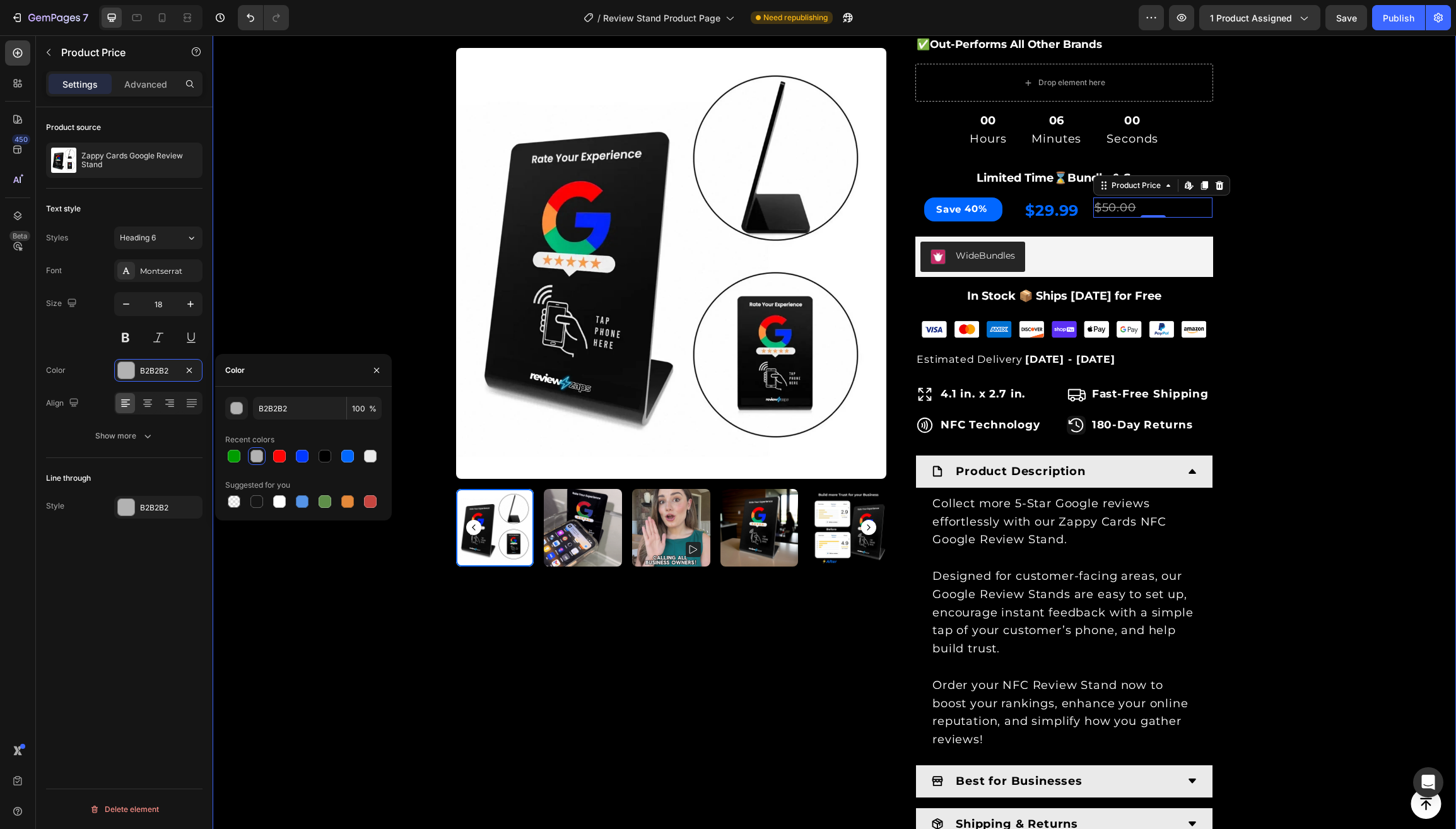
click at [312, 587] on div "Product Images & Gallery Row Loox - Rating widget Loox Zappy Cards Google Revie…" at bounding box center [834, 337] width 1224 height 1194
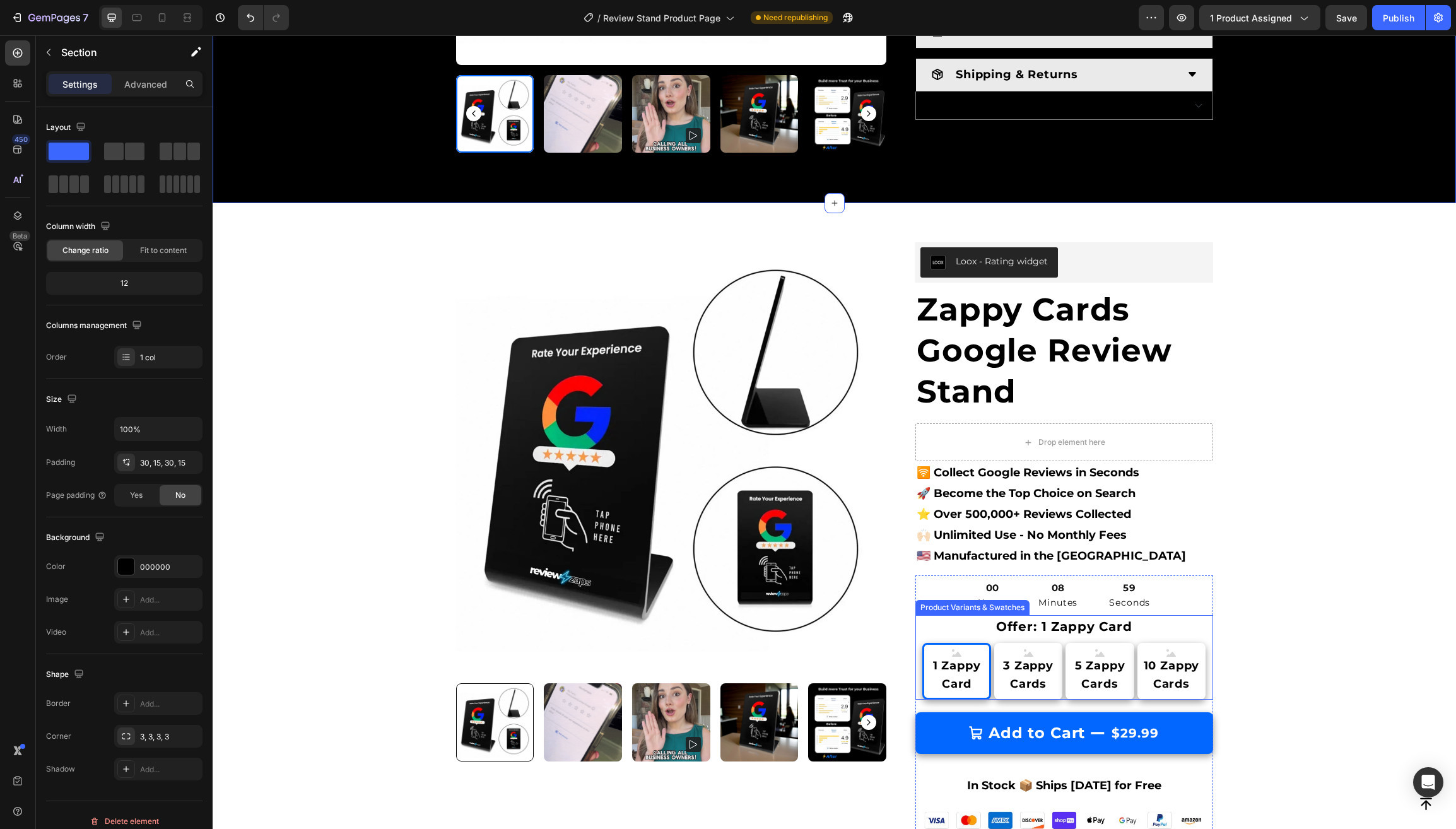
scroll to position [1091, 0]
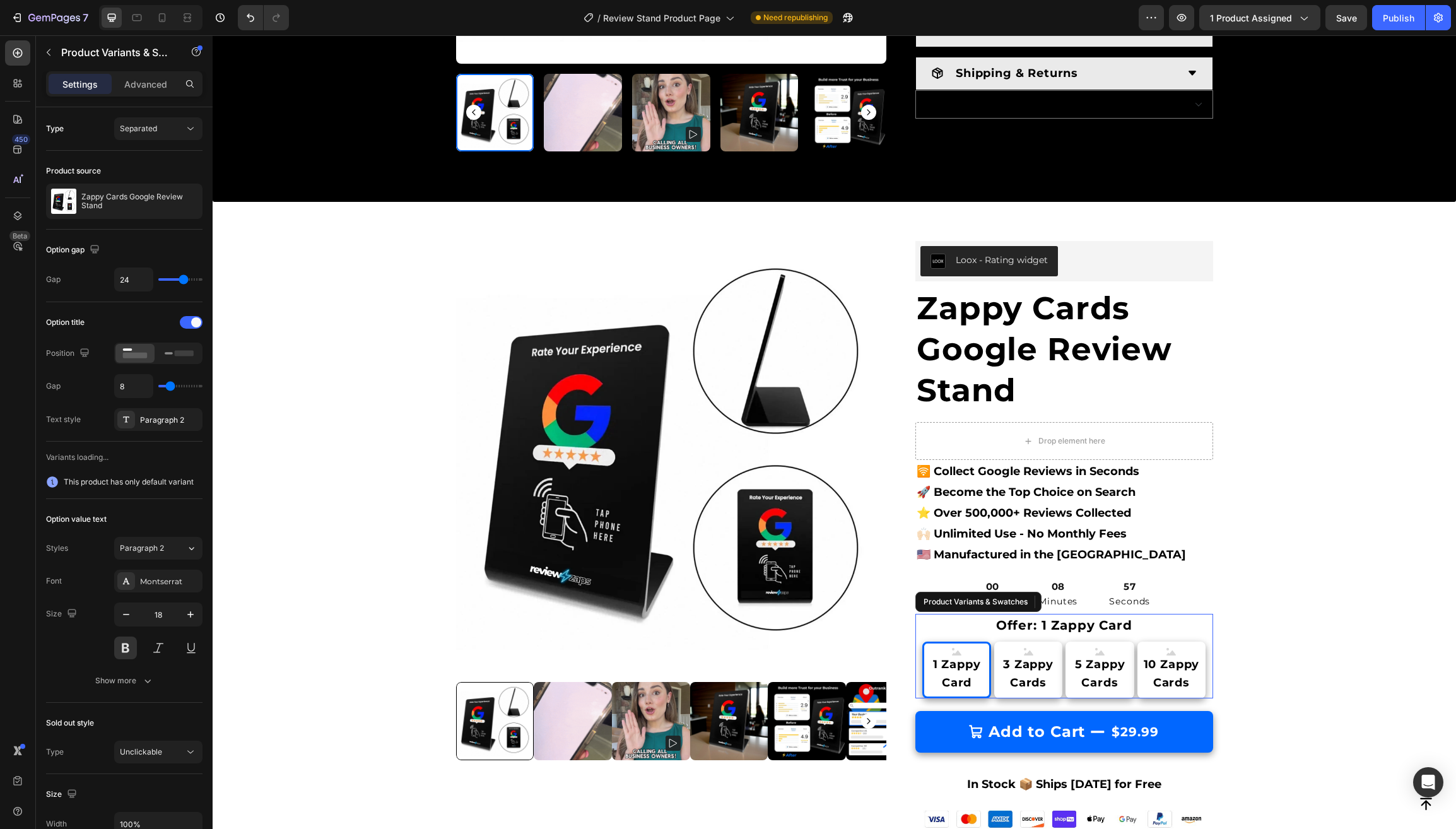
click at [1173, 614] on div "Offer: 1 Zappy Card 1 Zappy Card 1 Zappy Card 1 Zappy Card 3 Zappy Cards 3 Zapp…" at bounding box center [1064, 656] width 298 height 84
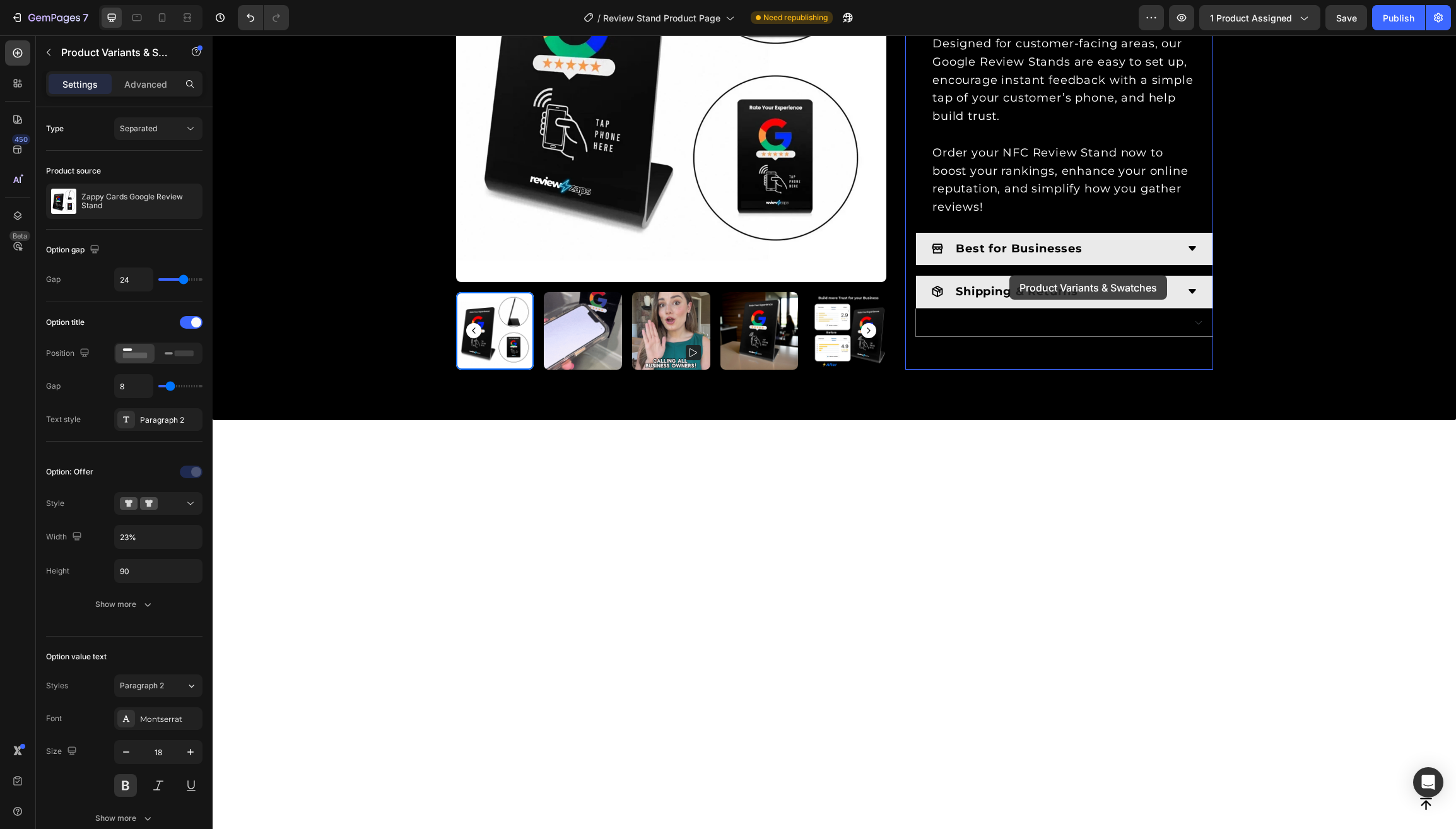
scroll to position [302, 0]
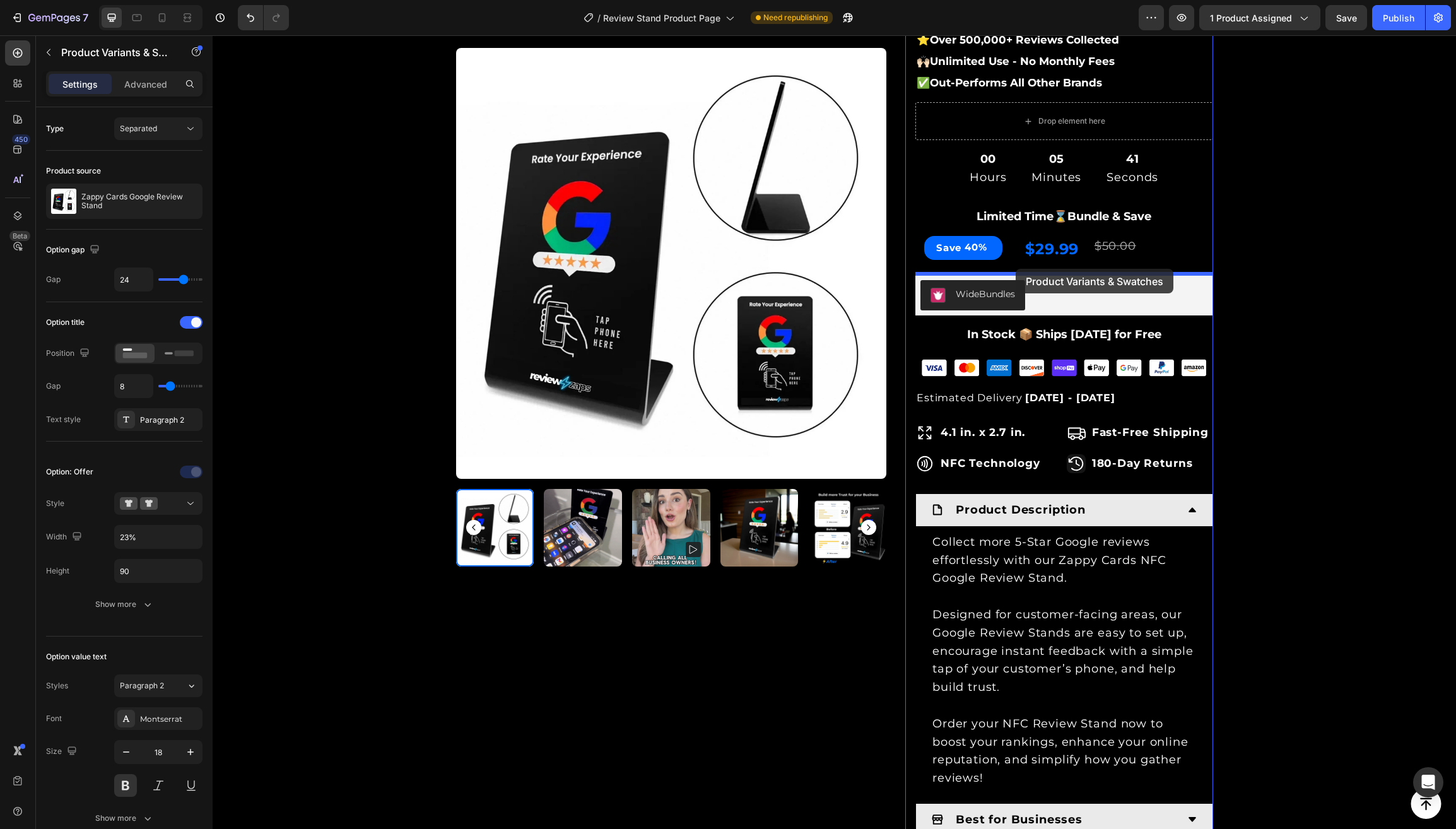
drag, startPoint x: 925, startPoint y: 589, endPoint x: 1016, endPoint y: 269, distance: 332.7
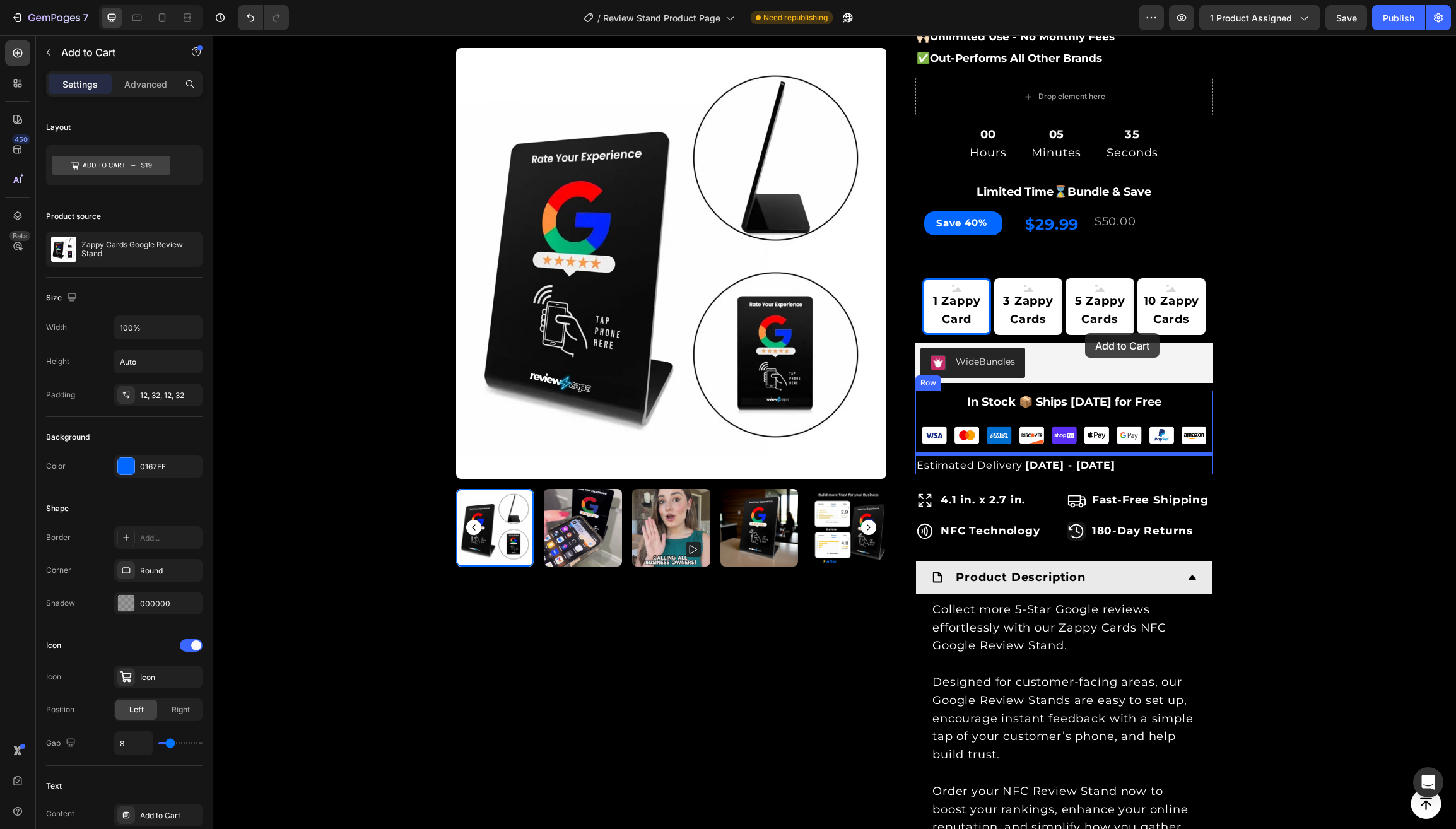
scroll to position [256, 0]
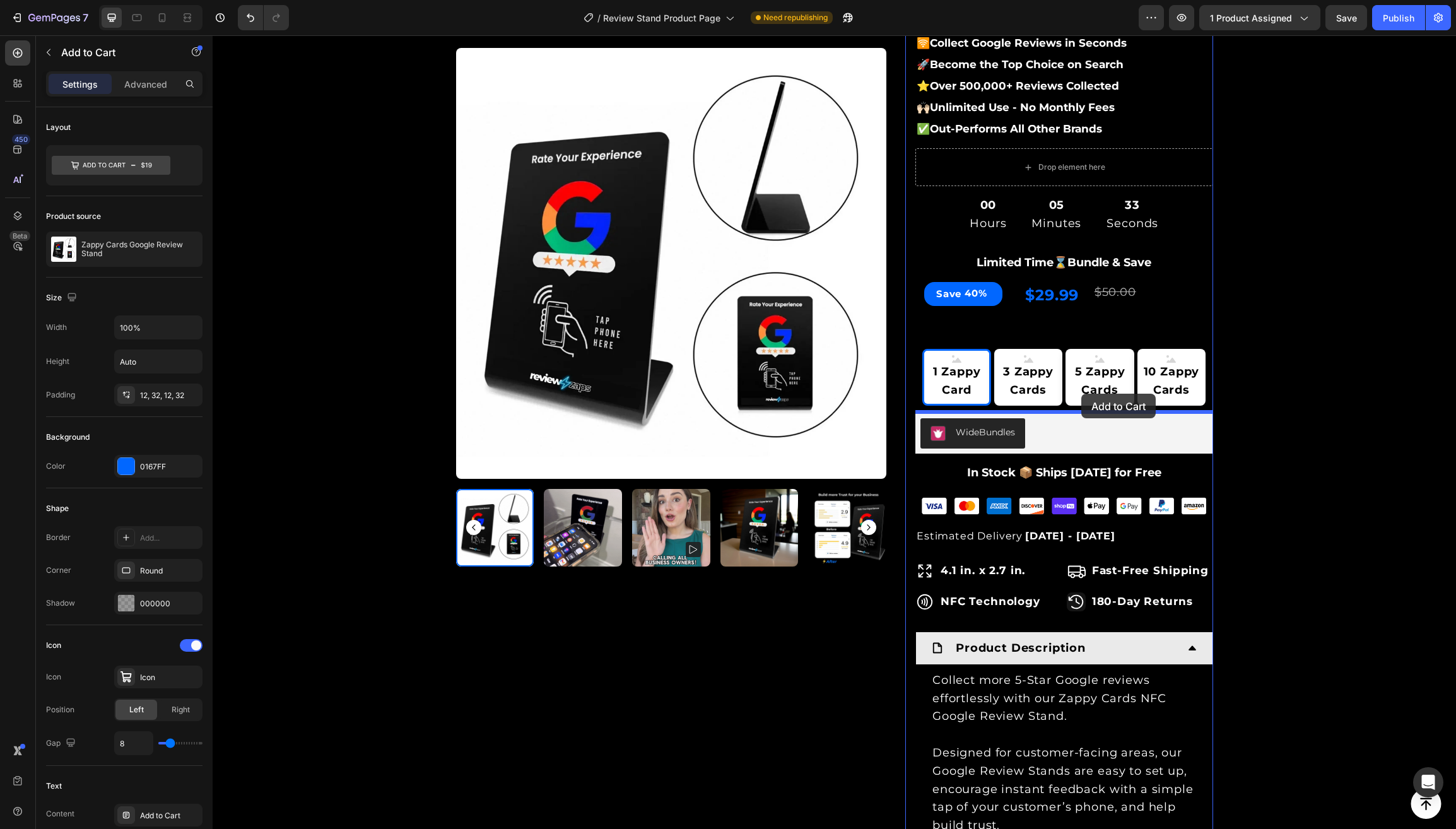
drag, startPoint x: 928, startPoint y: 585, endPoint x: 1080, endPoint y: 394, distance: 244.1
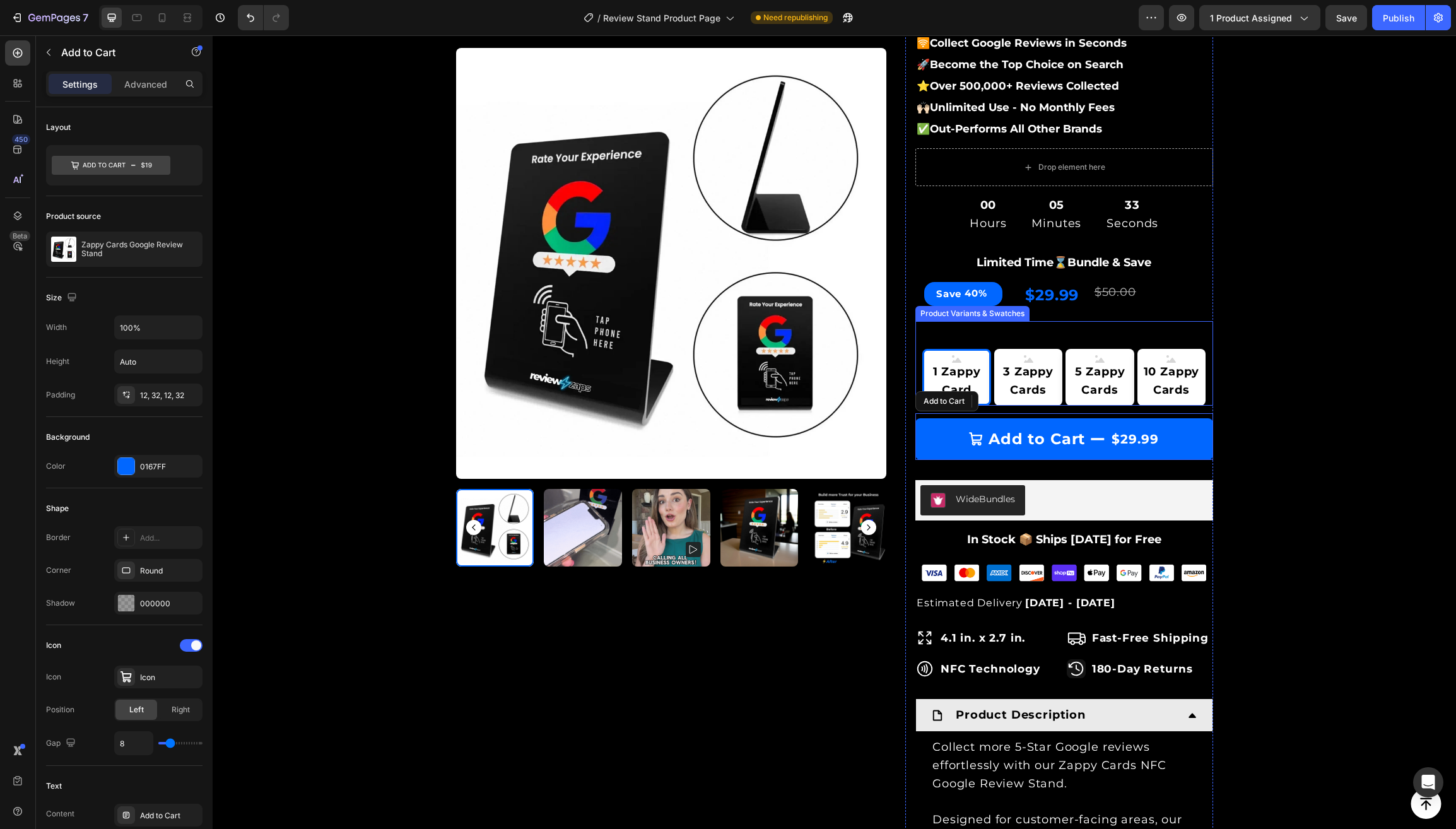
scroll to position [254, 0]
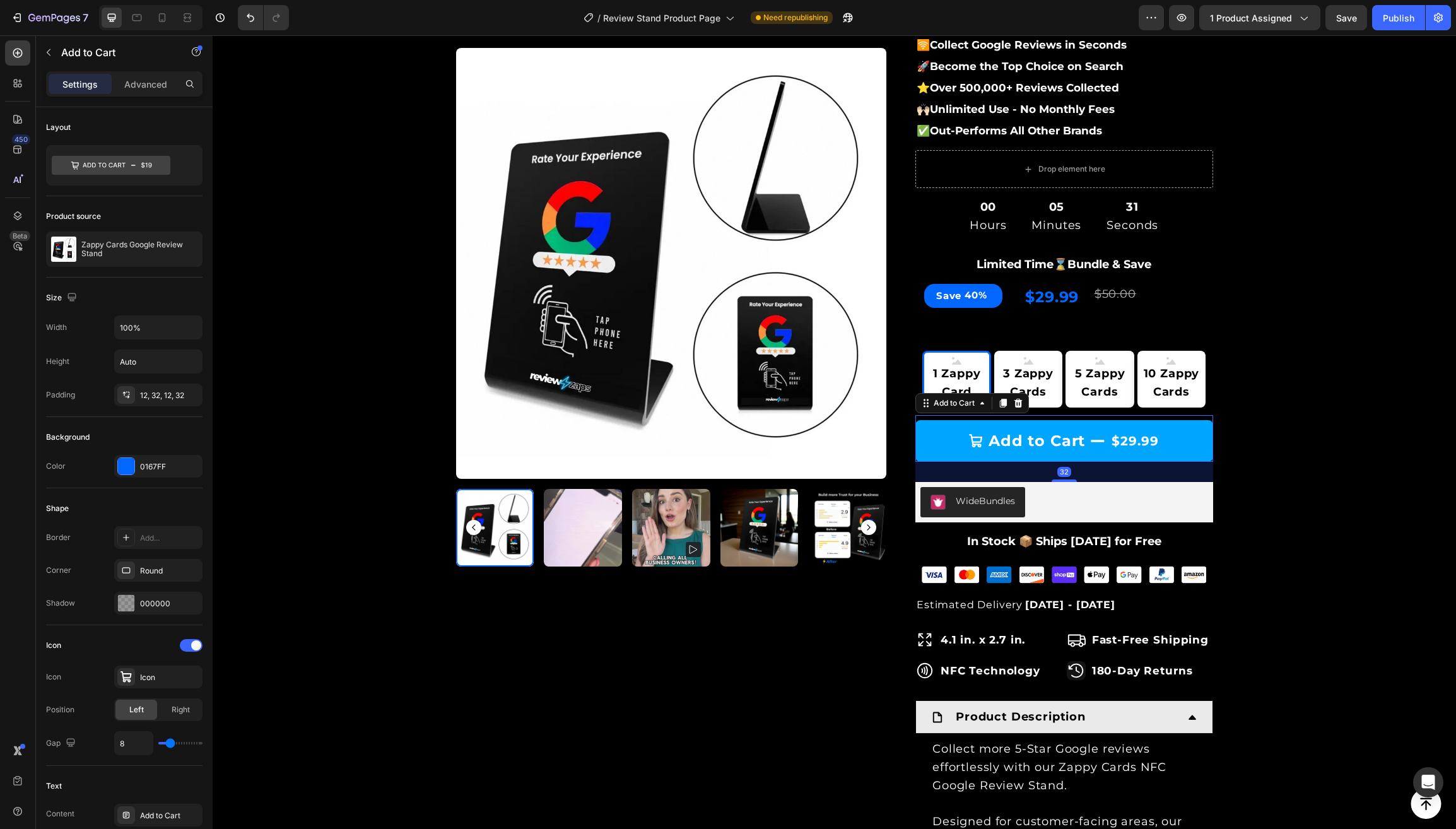
click at [947, 444] on button "Add to Cart $29.99" at bounding box center [1064, 441] width 298 height 42
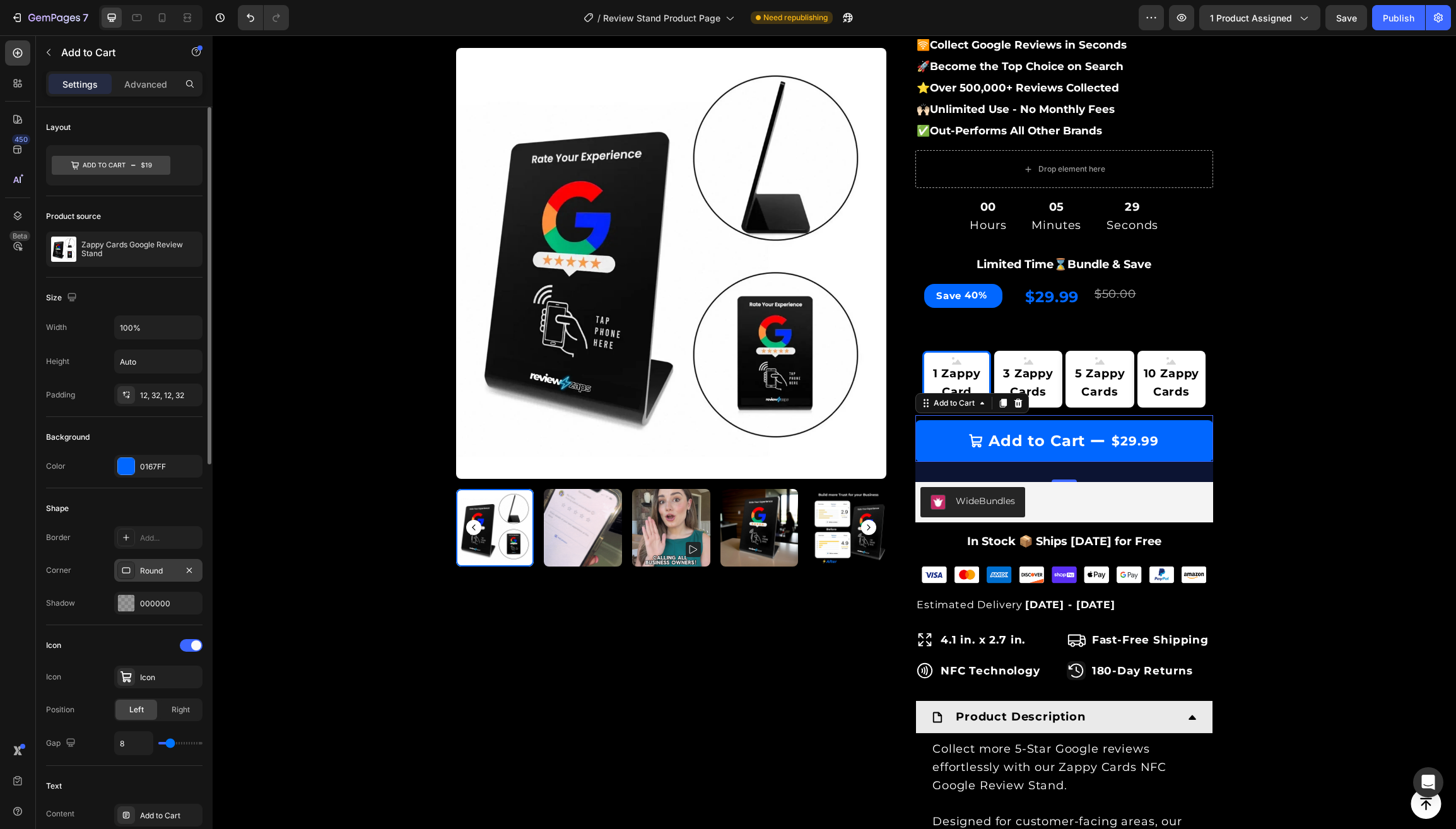
click at [153, 569] on div "Round" at bounding box center [159, 571] width 37 height 11
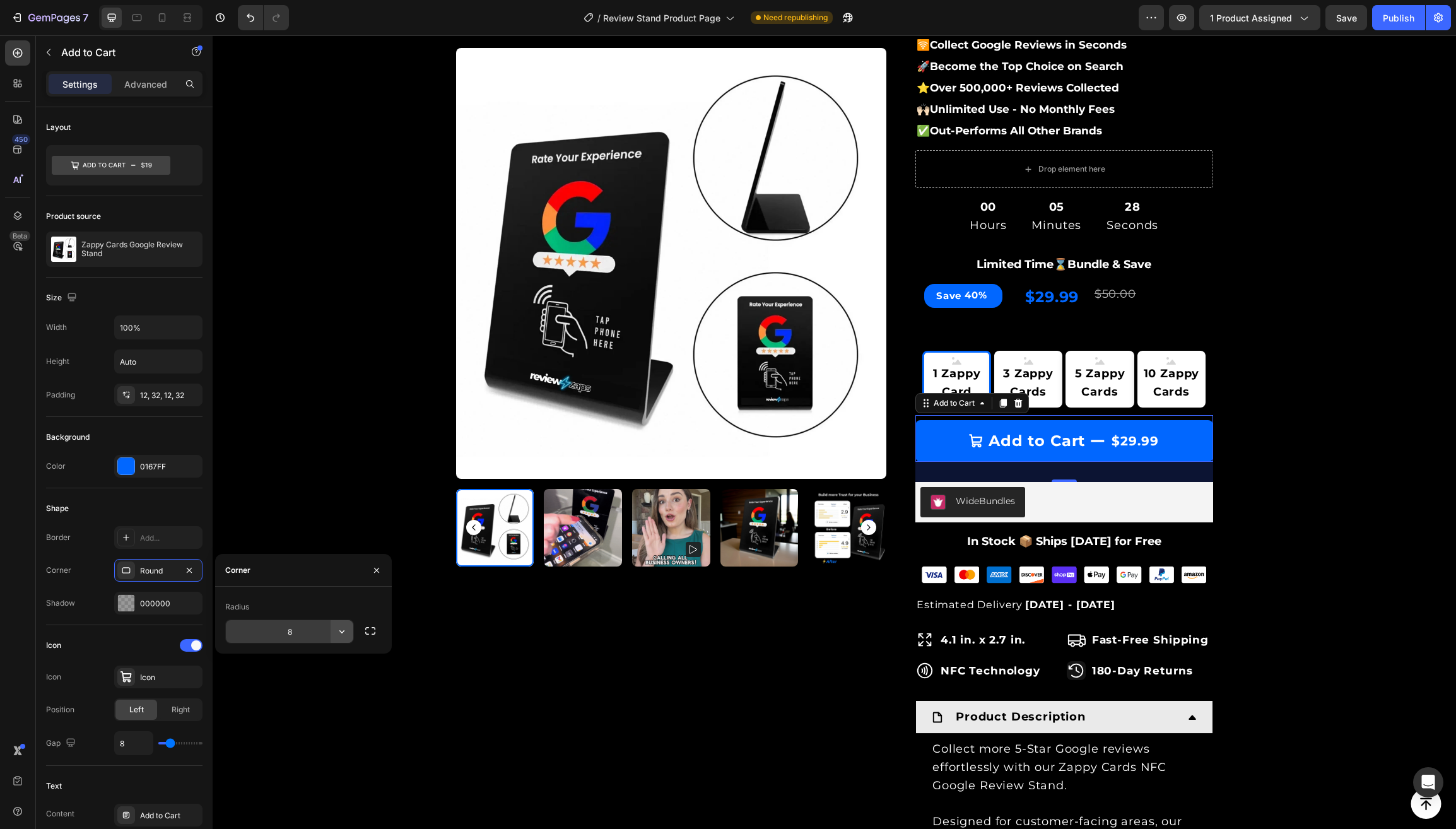
click at [342, 633] on icon "button" at bounding box center [341, 632] width 5 height 3
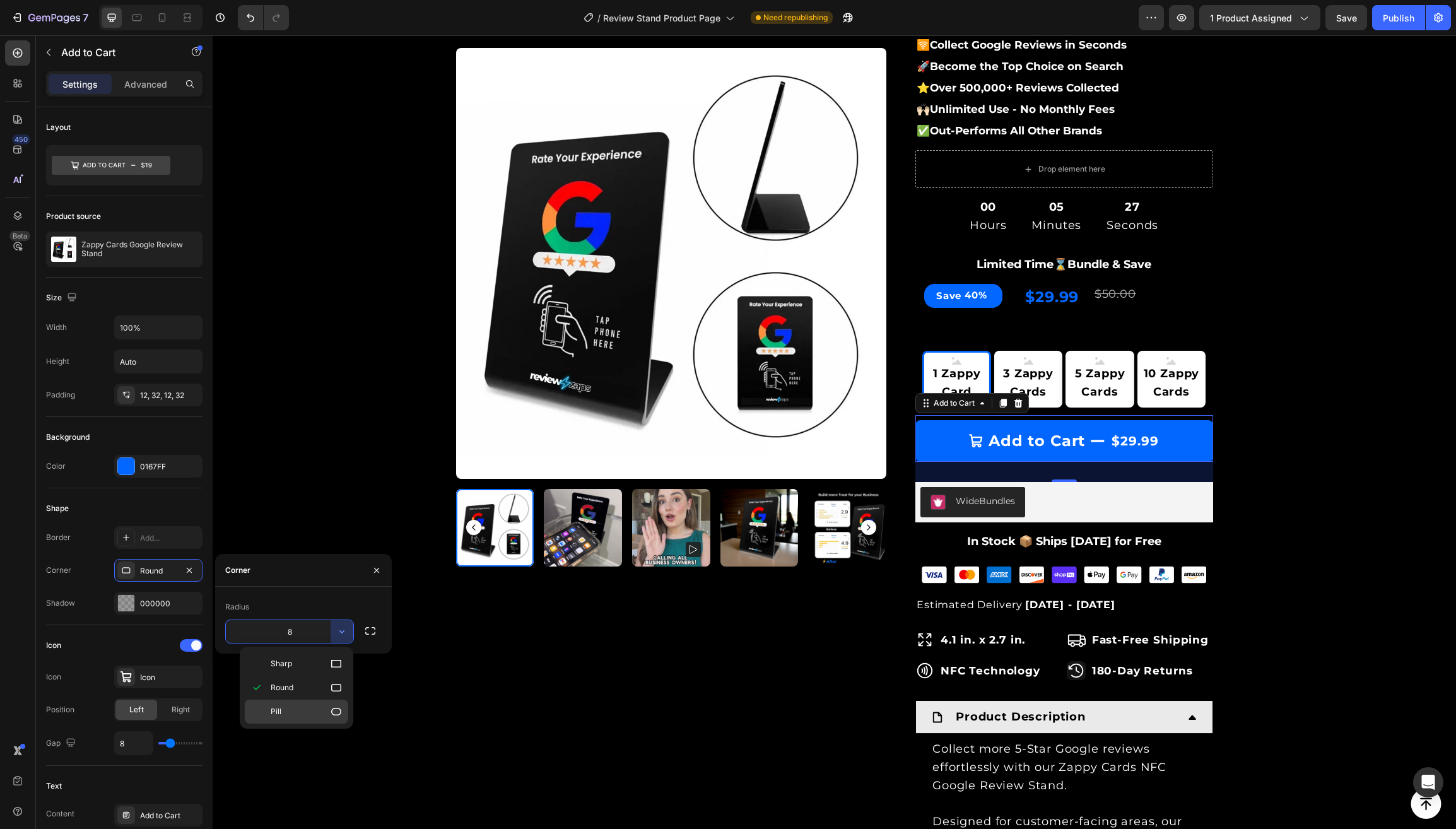
click at [279, 717] on span "Pill" at bounding box center [276, 712] width 11 height 11
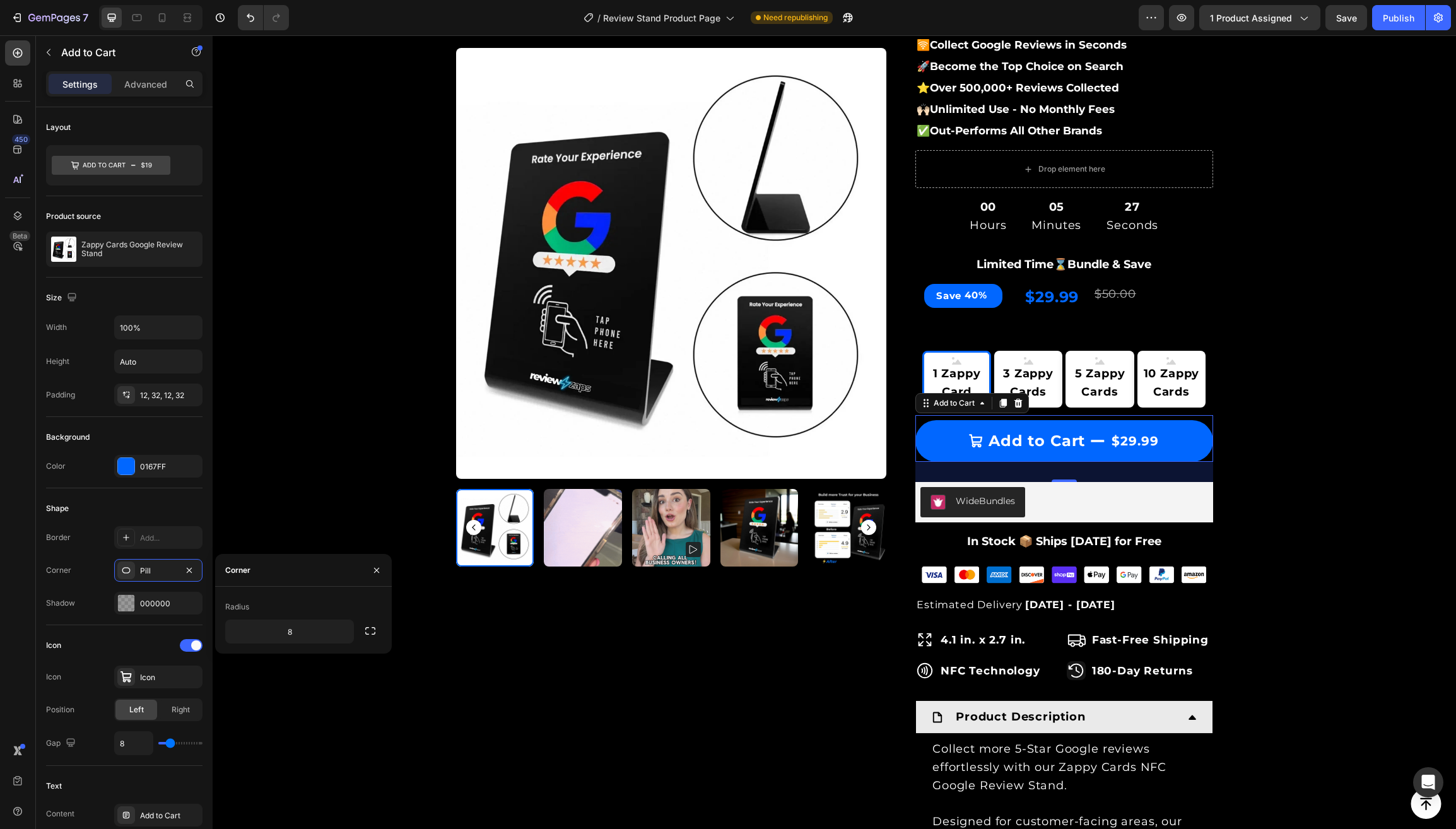
type input "9999"
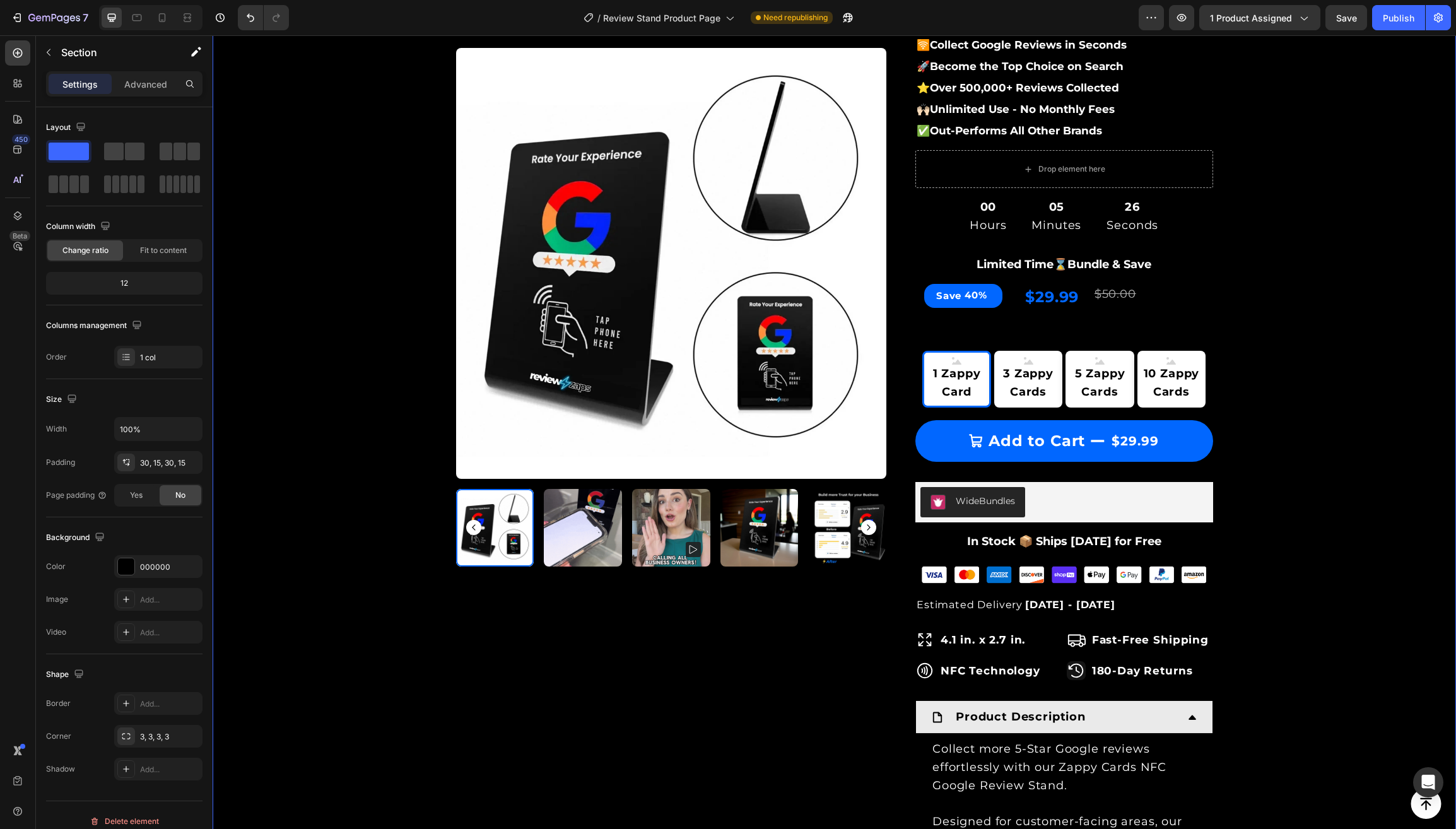
click at [335, 440] on div "Product Images & Gallery Row Loox - Rating widget Loox Zappy Cards Google Revie…" at bounding box center [834, 504] width 1224 height 1354
click at [1090, 504] on div "WideBundles" at bounding box center [1064, 502] width 288 height 30
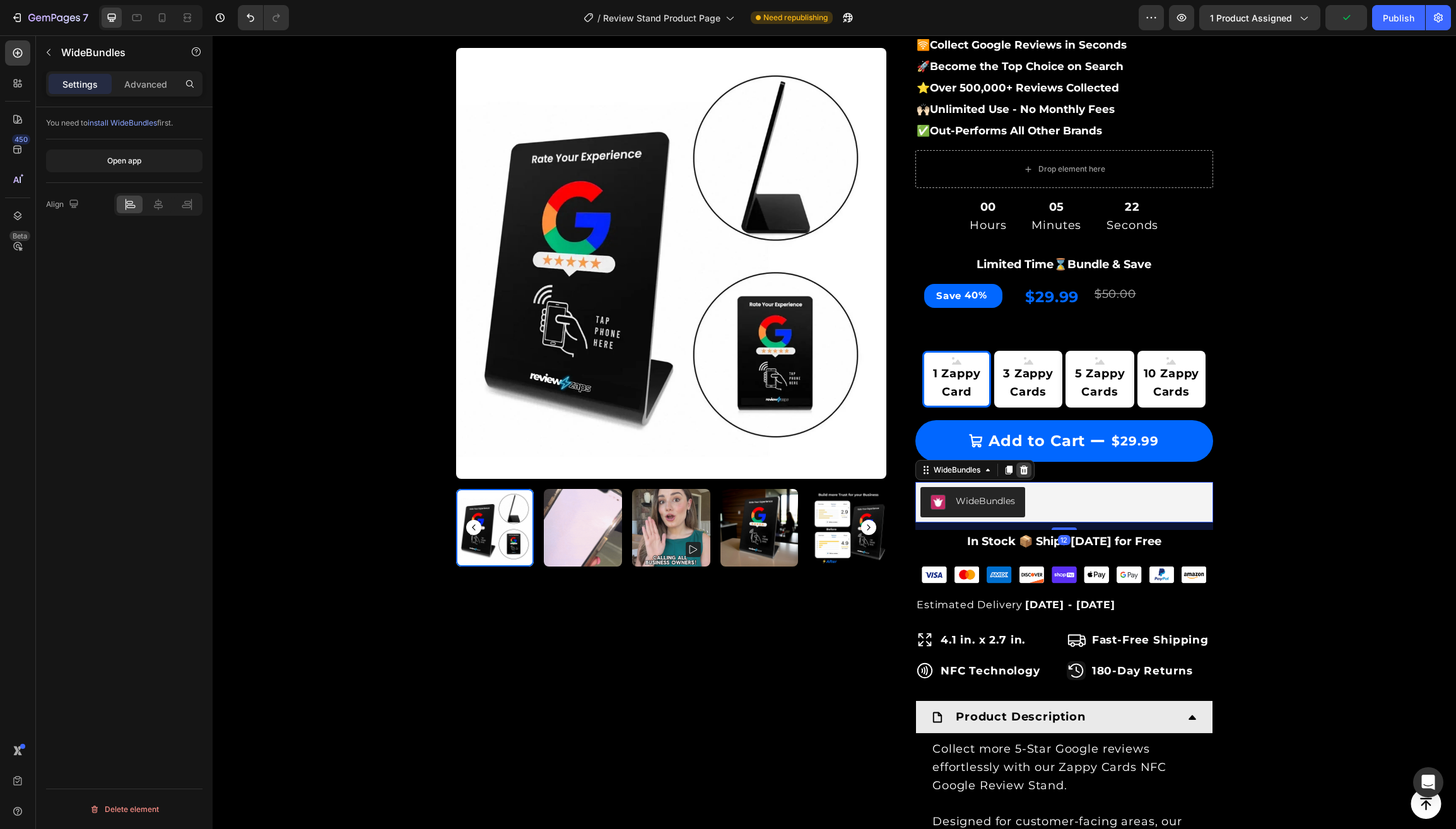
click at [1028, 468] on icon at bounding box center [1024, 470] width 8 height 9
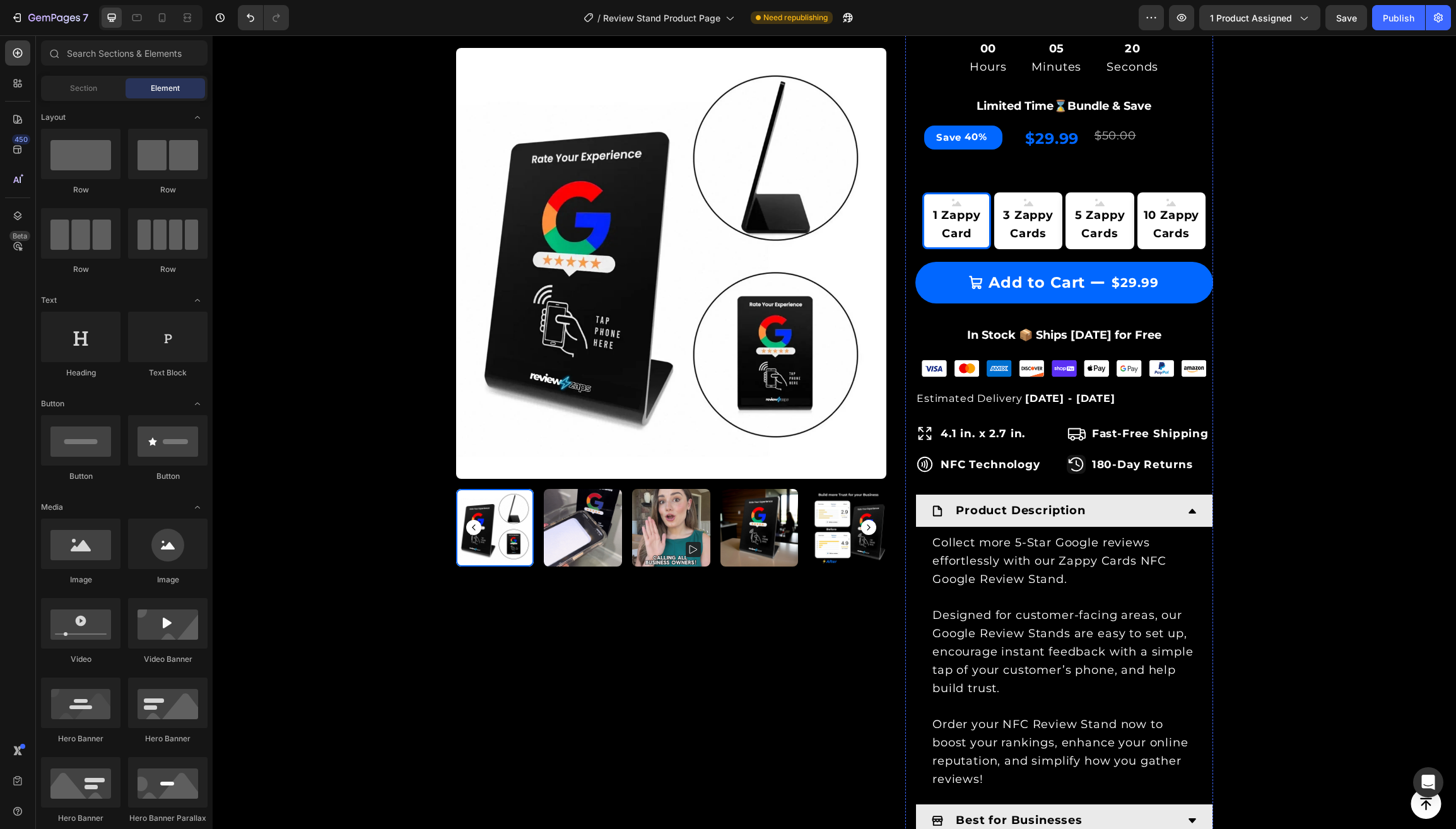
scroll to position [757, 0]
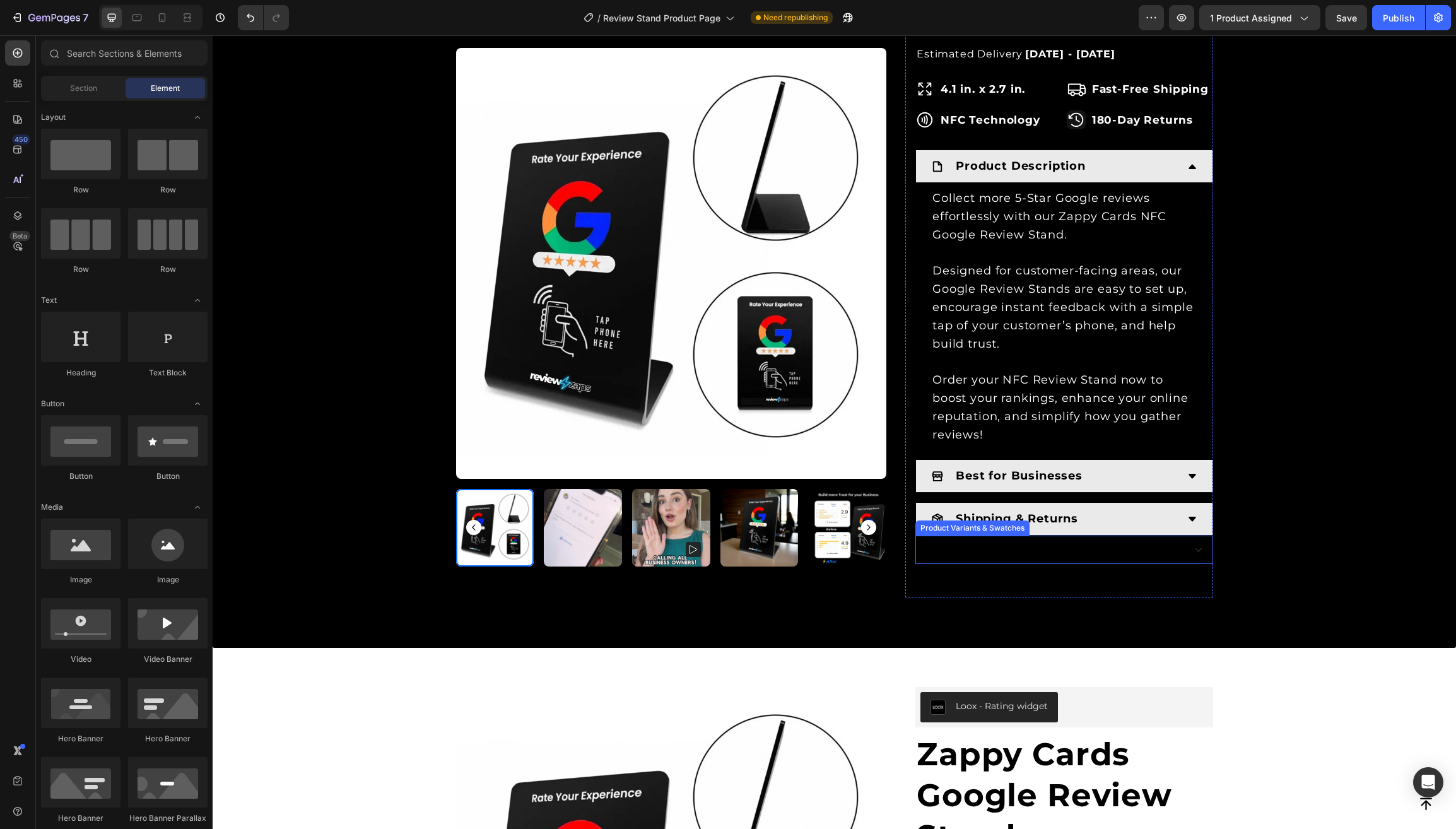
click at [1176, 537] on select "1 Zappy Card 3 Zappy Cards 5 Zappy Cards 10 Zappy Cards" at bounding box center [1064, 550] width 298 height 29
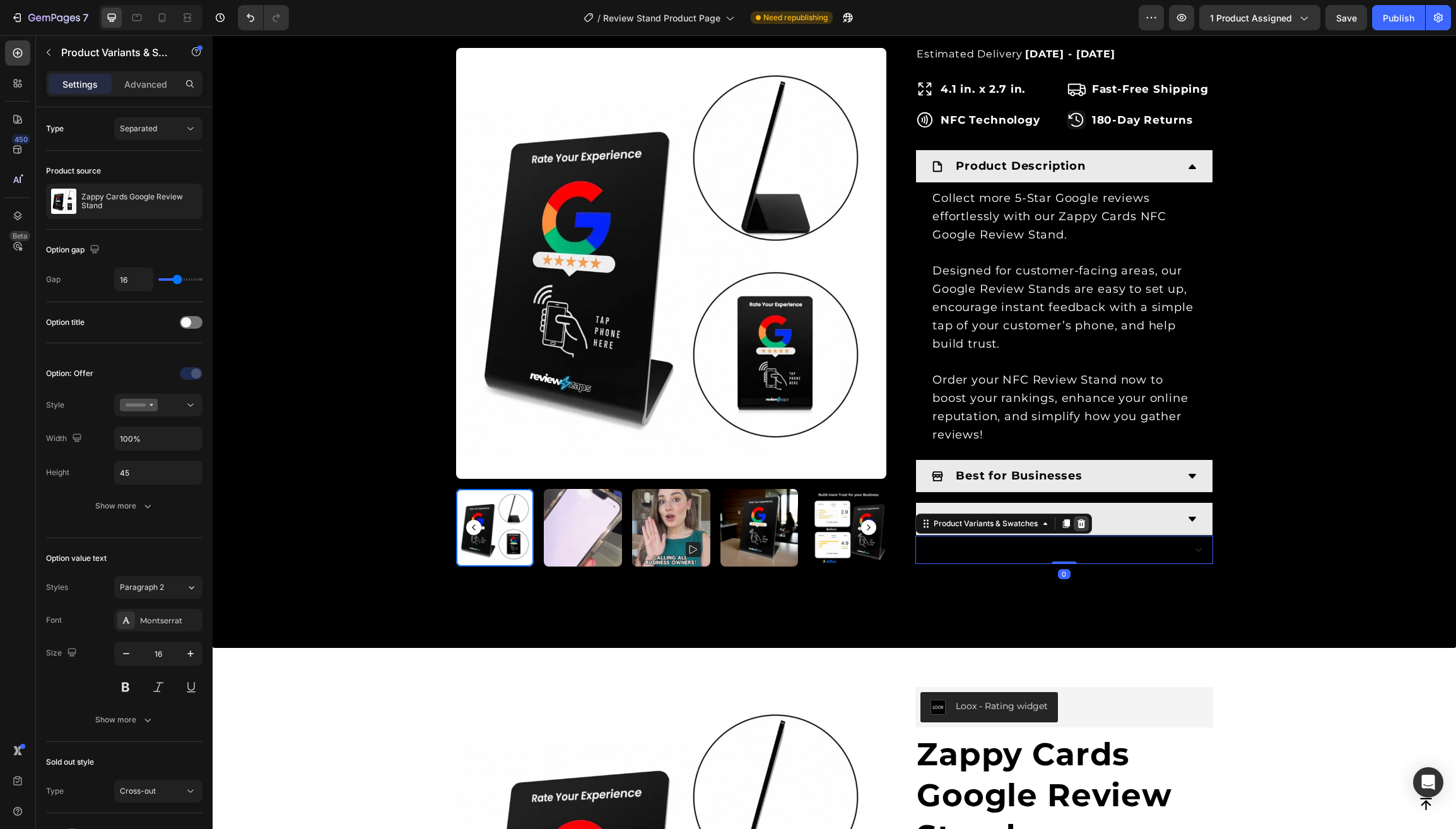
click at [1086, 518] on icon at bounding box center [1081, 524] width 10 height 10
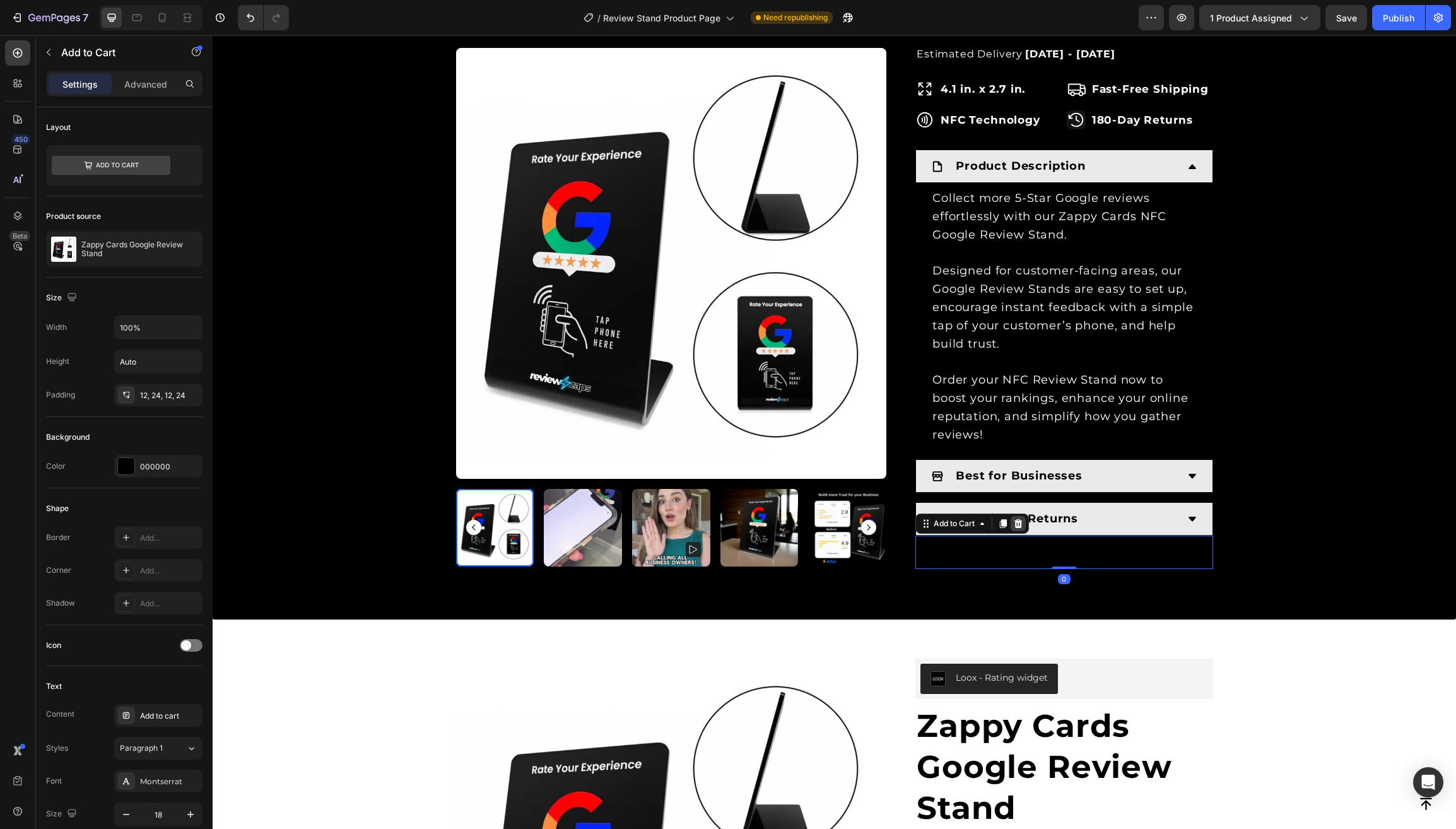
click at [1022, 519] on icon at bounding box center [1018, 524] width 8 height 9
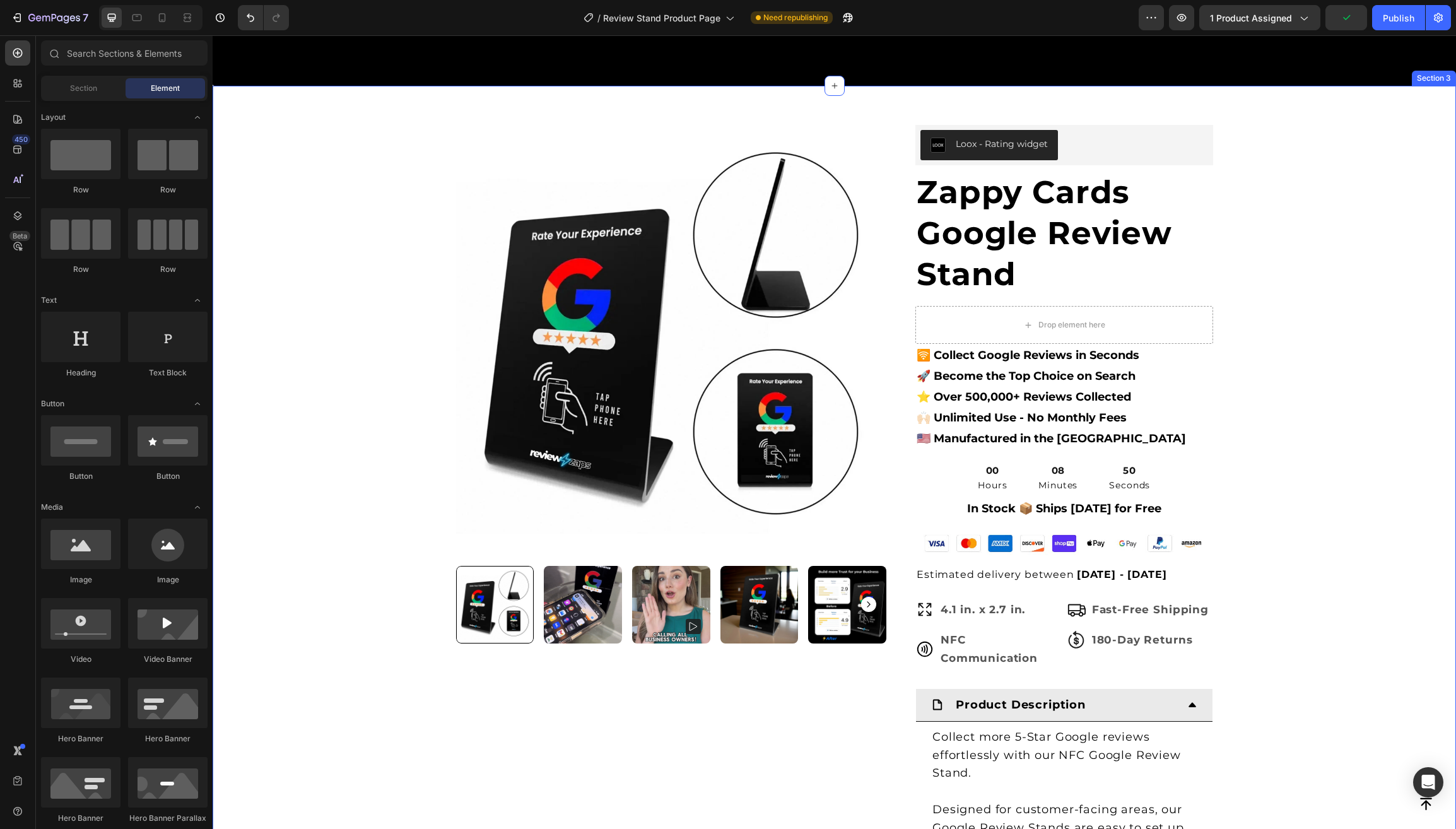
scroll to position [1269, 0]
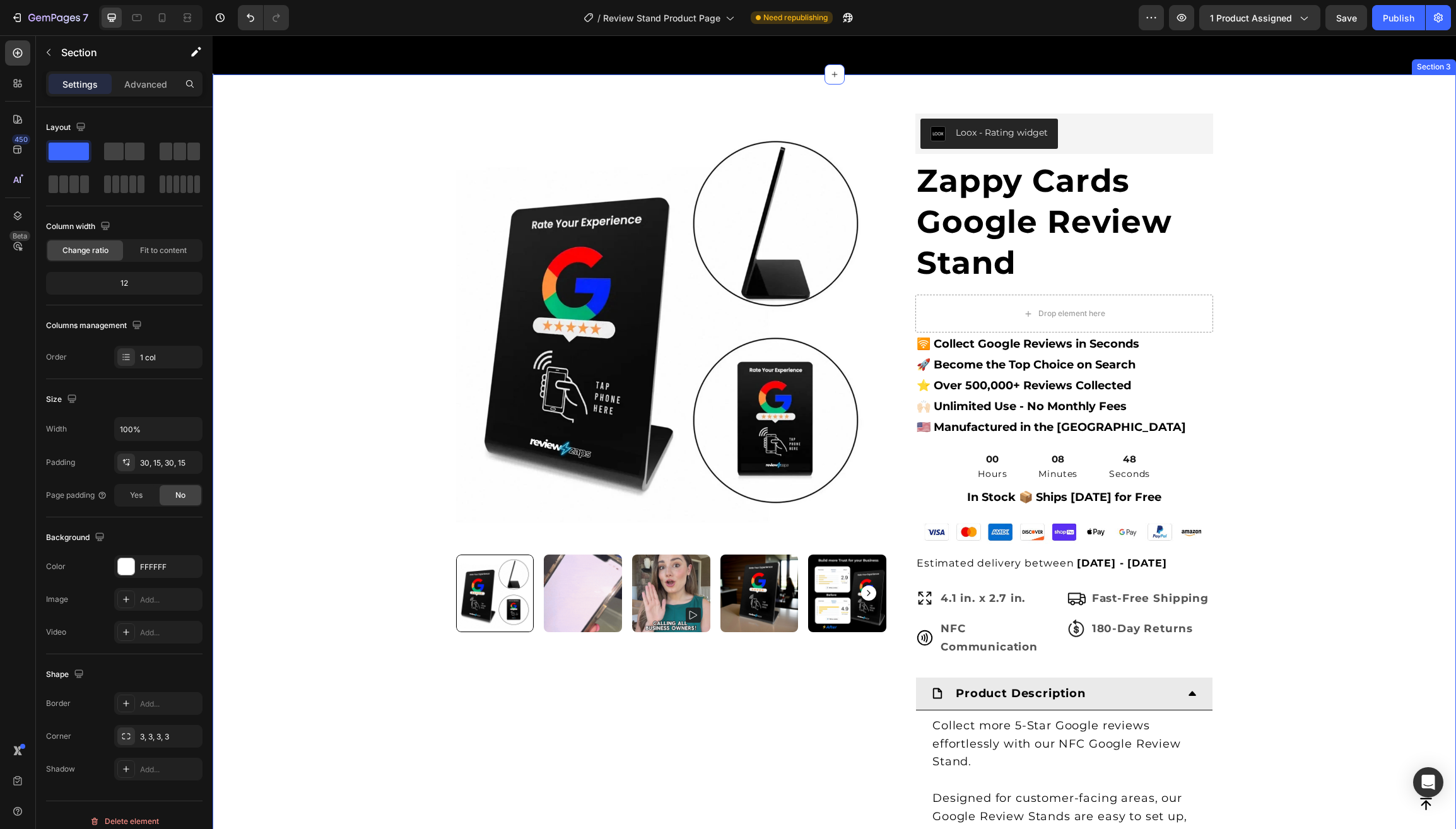
click at [341, 547] on div "Product Images & Gallery Row Loox - Rating widget Loox Zappy Cards Google Revie…" at bounding box center [834, 593] width 1224 height 1001
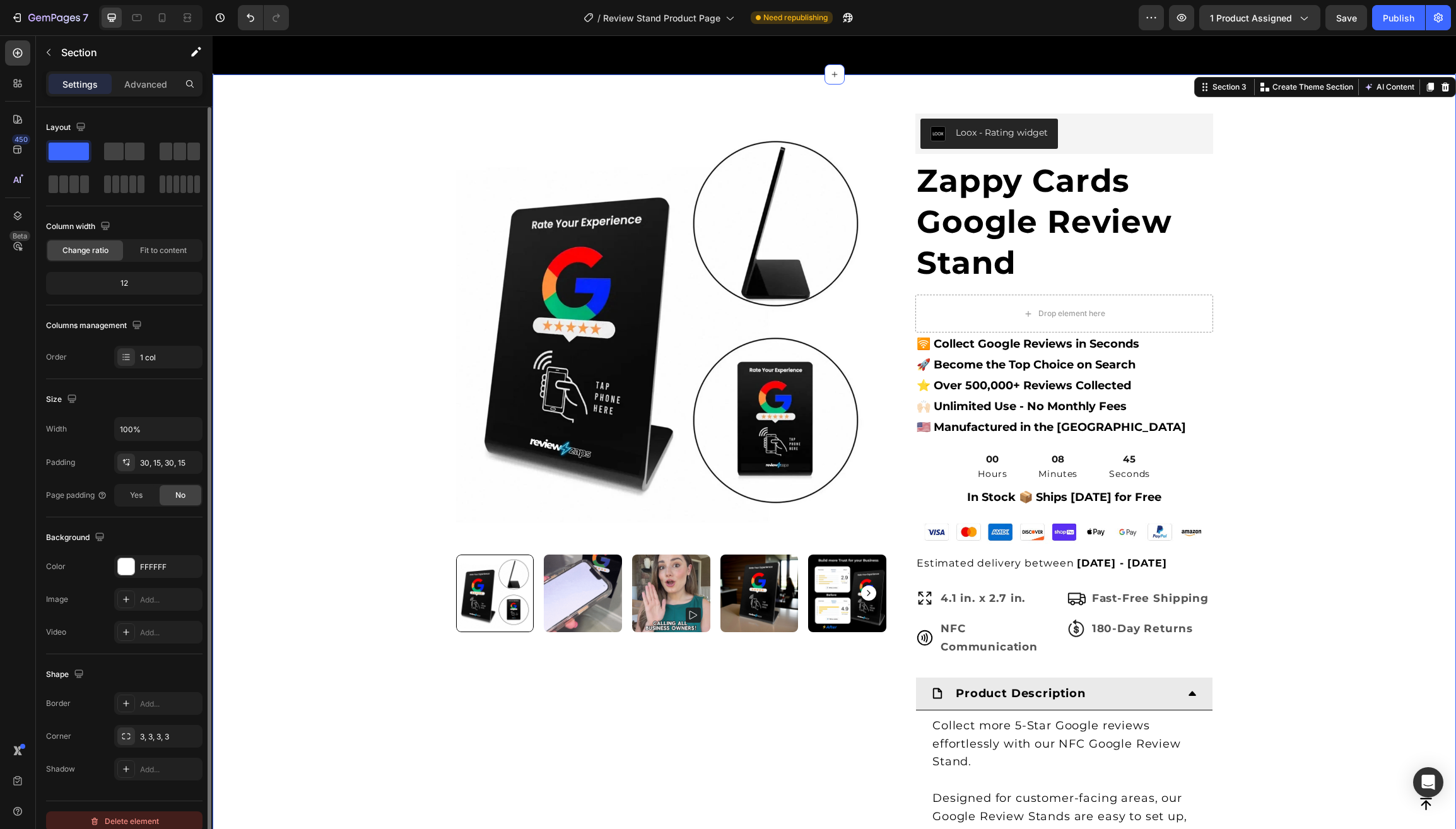
click at [124, 818] on div "Delete element" at bounding box center [124, 822] width 70 height 15
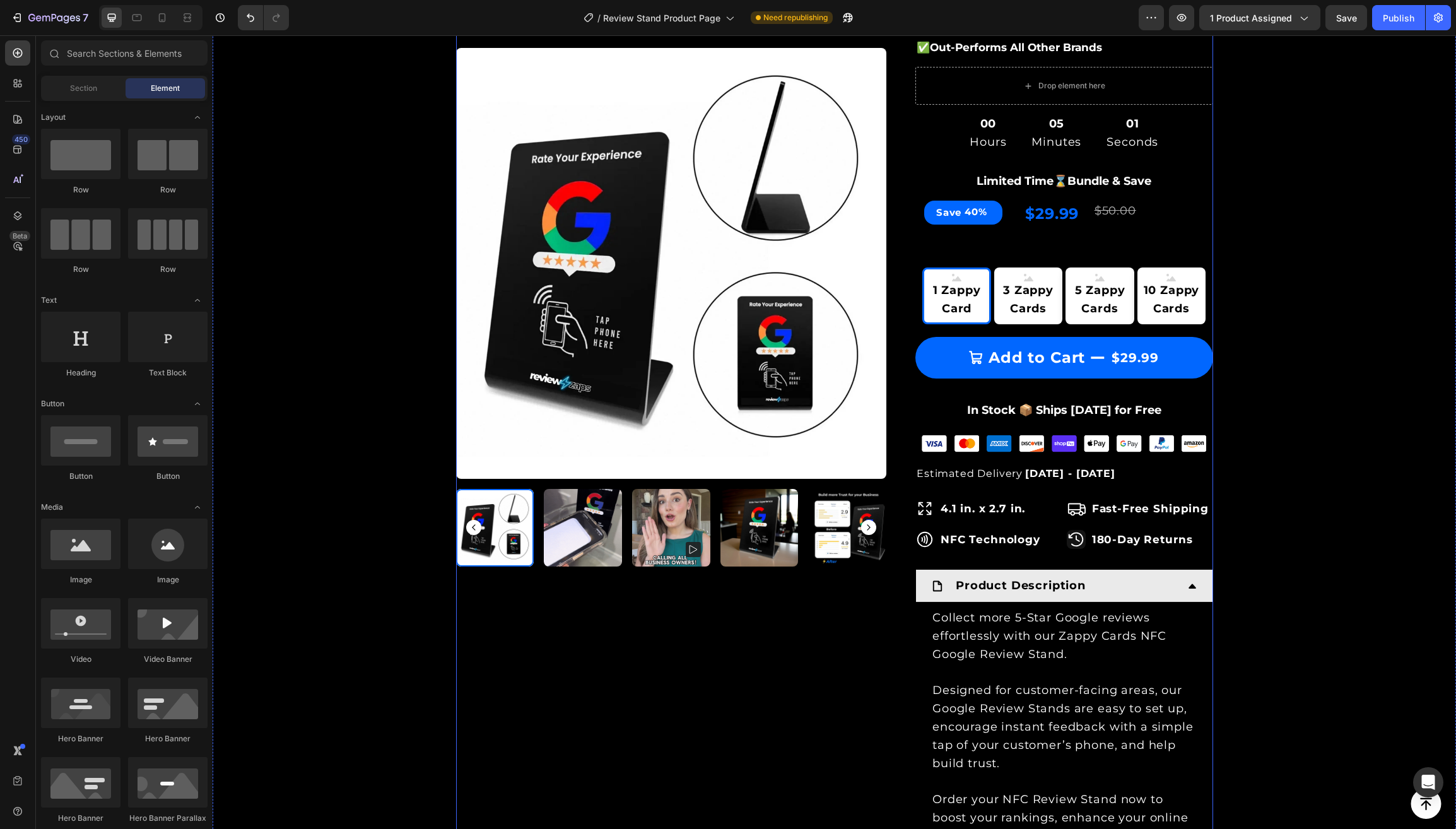
scroll to position [336, 0]
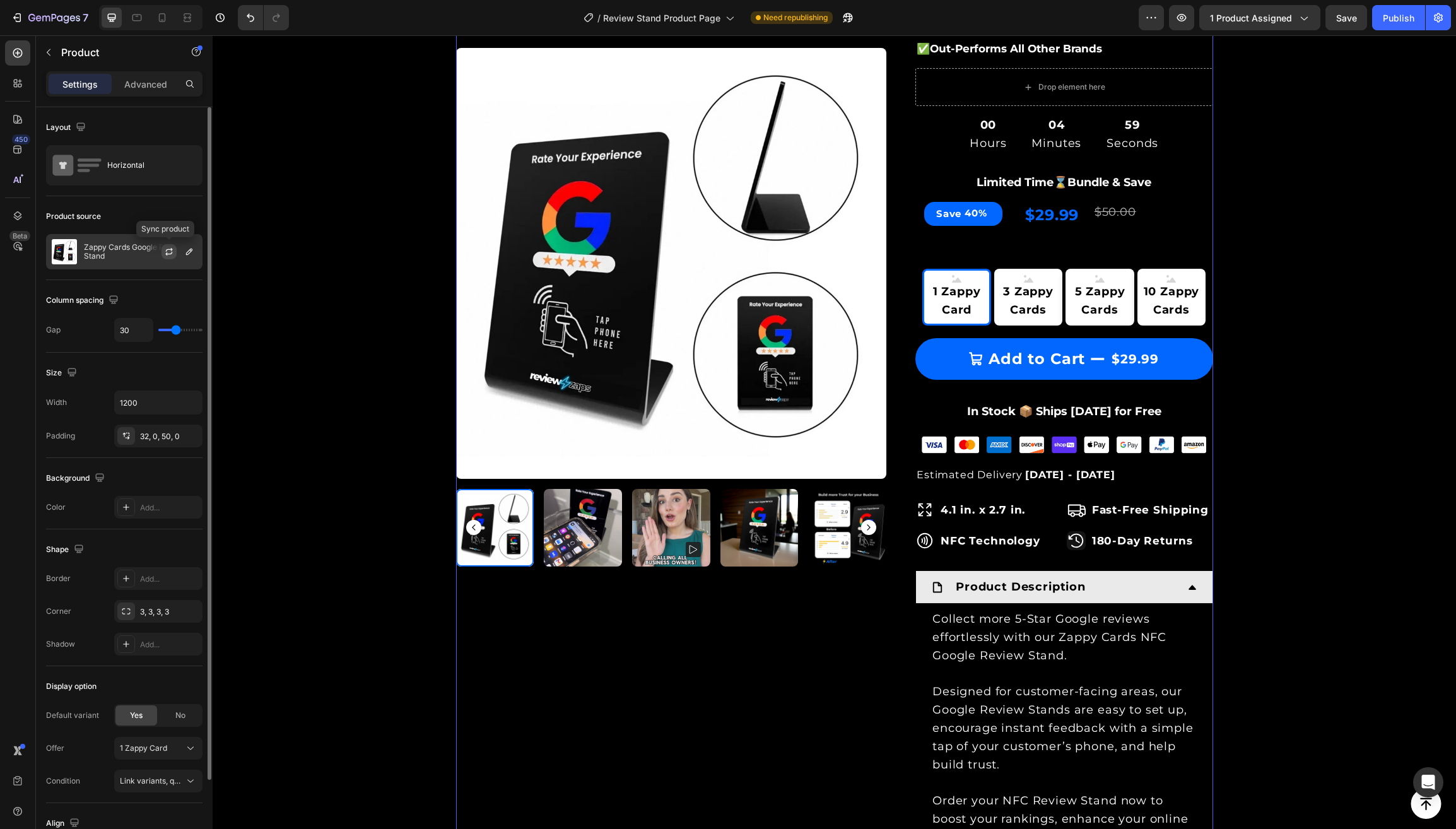
click at [168, 250] on icon "button" at bounding box center [169, 250] width 7 height 4
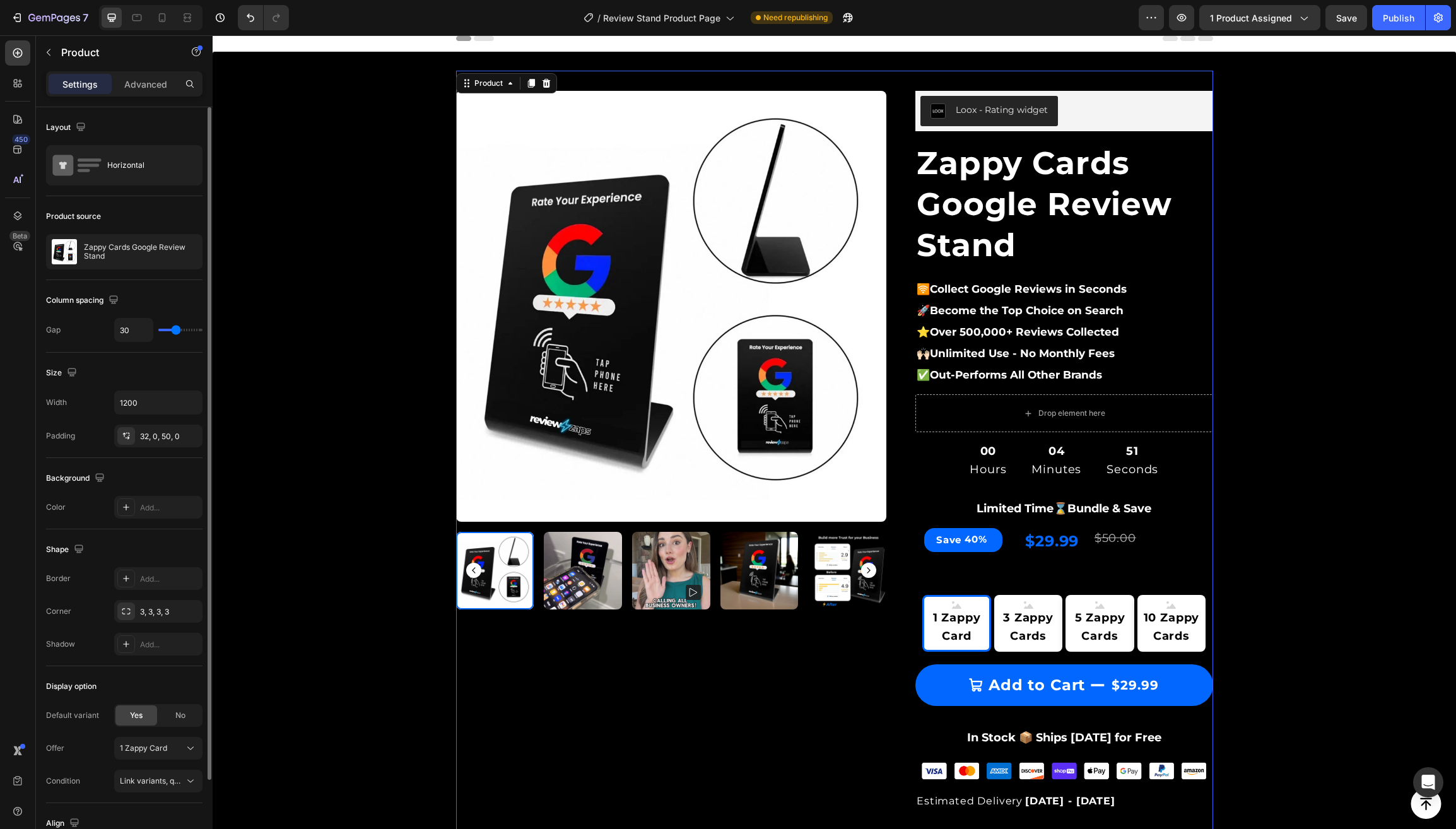
scroll to position [9, 0]
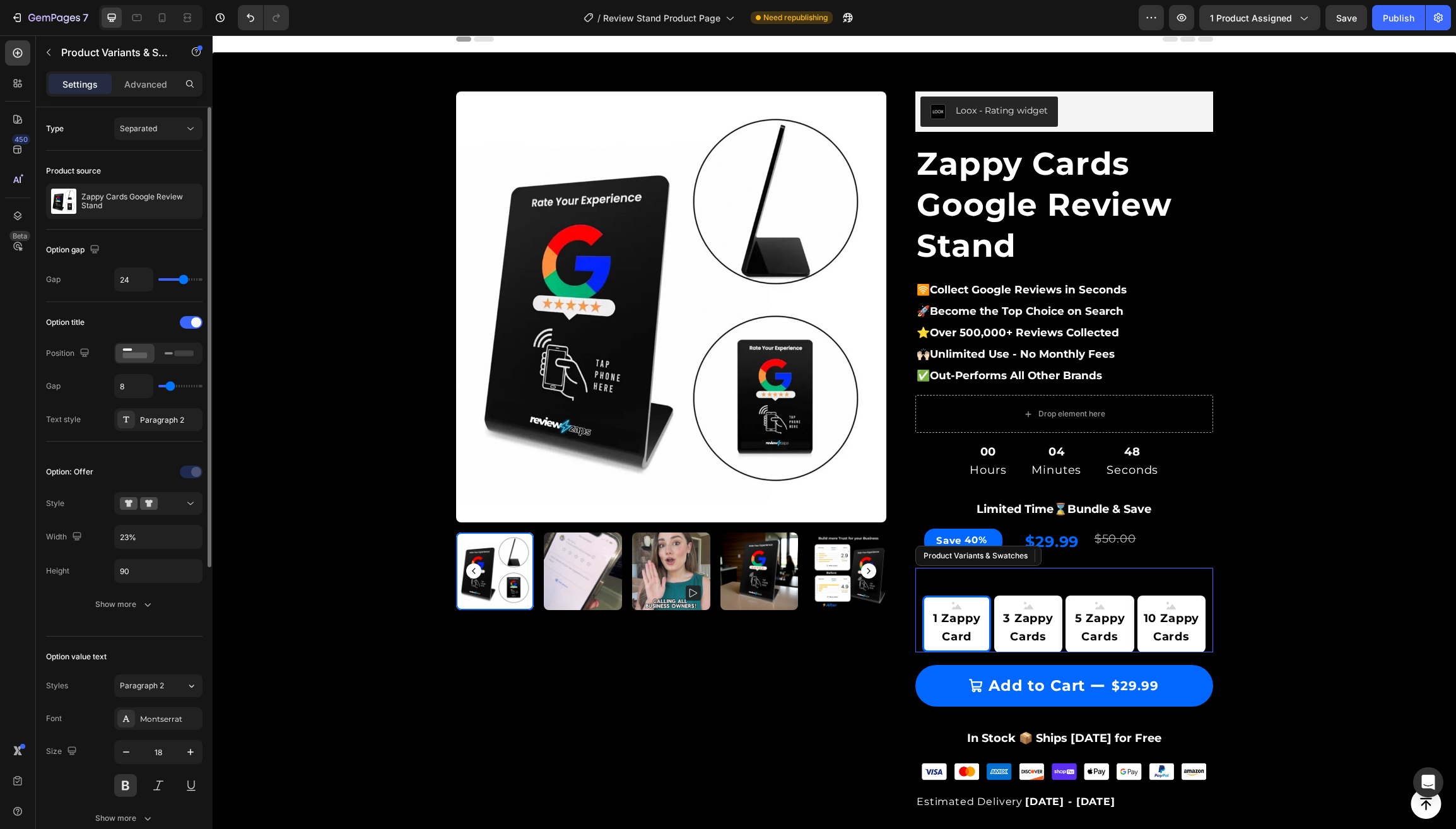
click at [1115, 577] on legend "Offer: 1 Zappy Card" at bounding box center [1063, 579] width 139 height 23
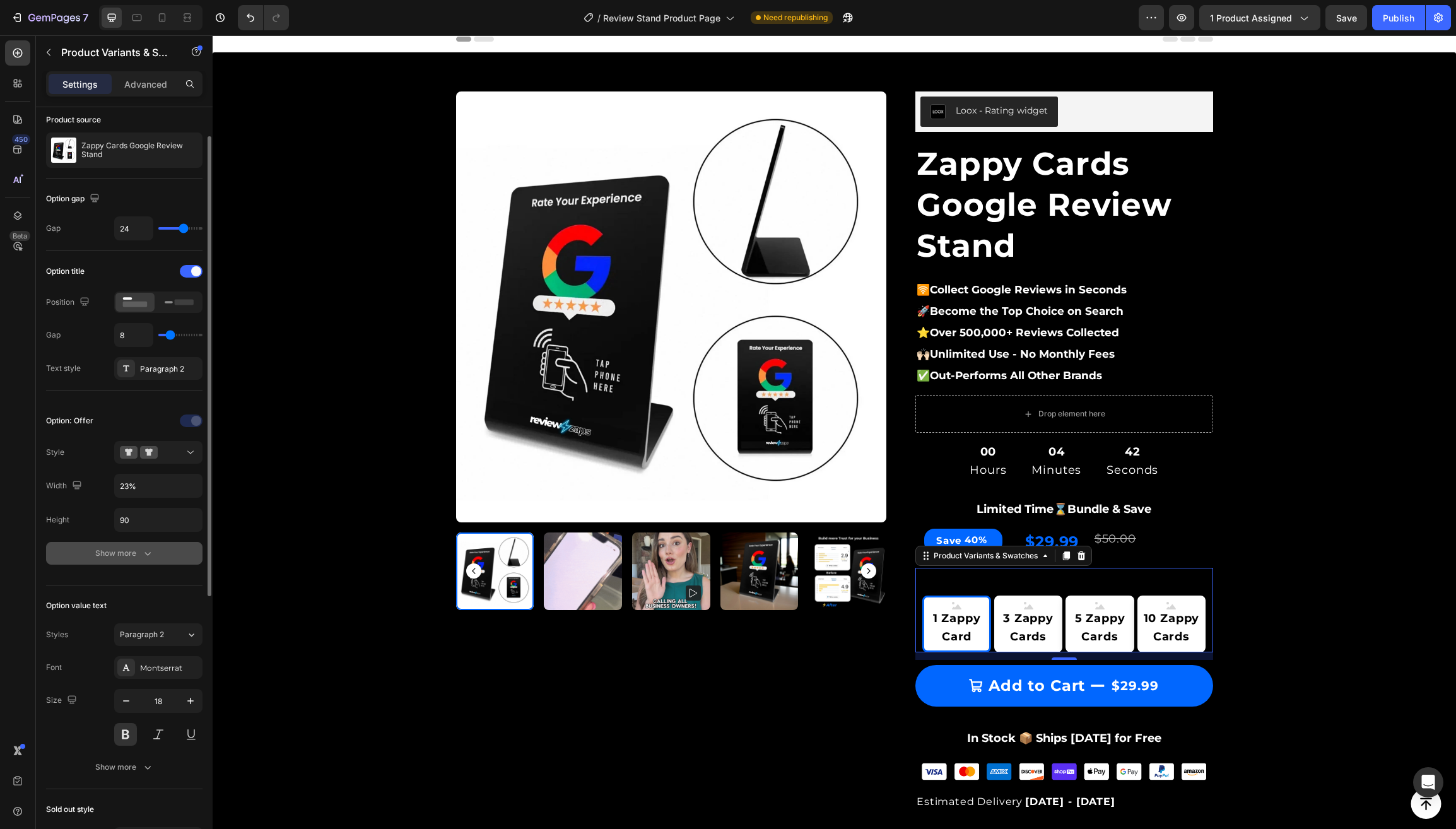
scroll to position [51, 0]
click at [145, 558] on icon "button" at bounding box center [148, 552] width 12 height 12
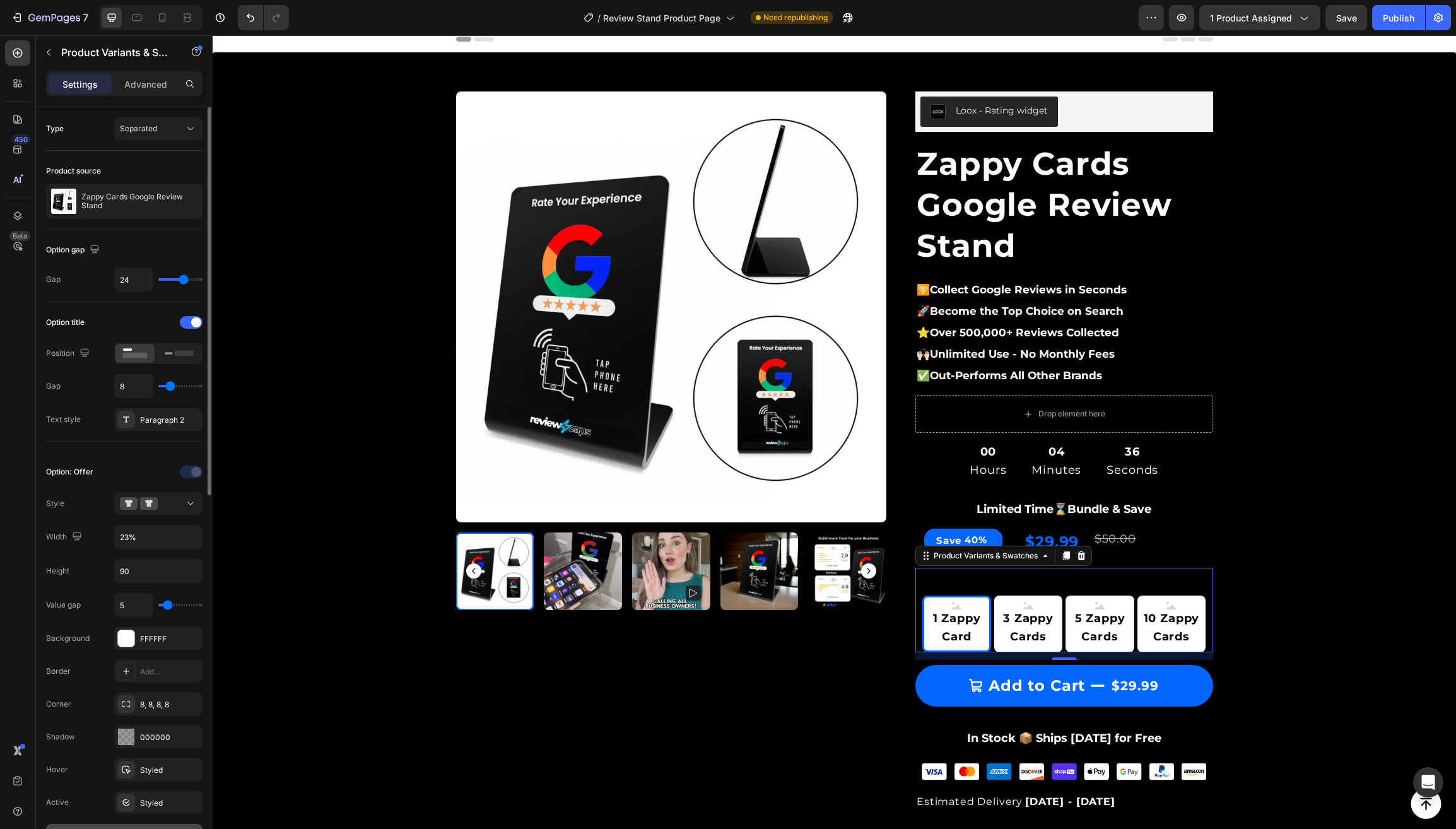
scroll to position [0, 0]
click at [158, 422] on div "Paragraph 2" at bounding box center [170, 420] width 59 height 11
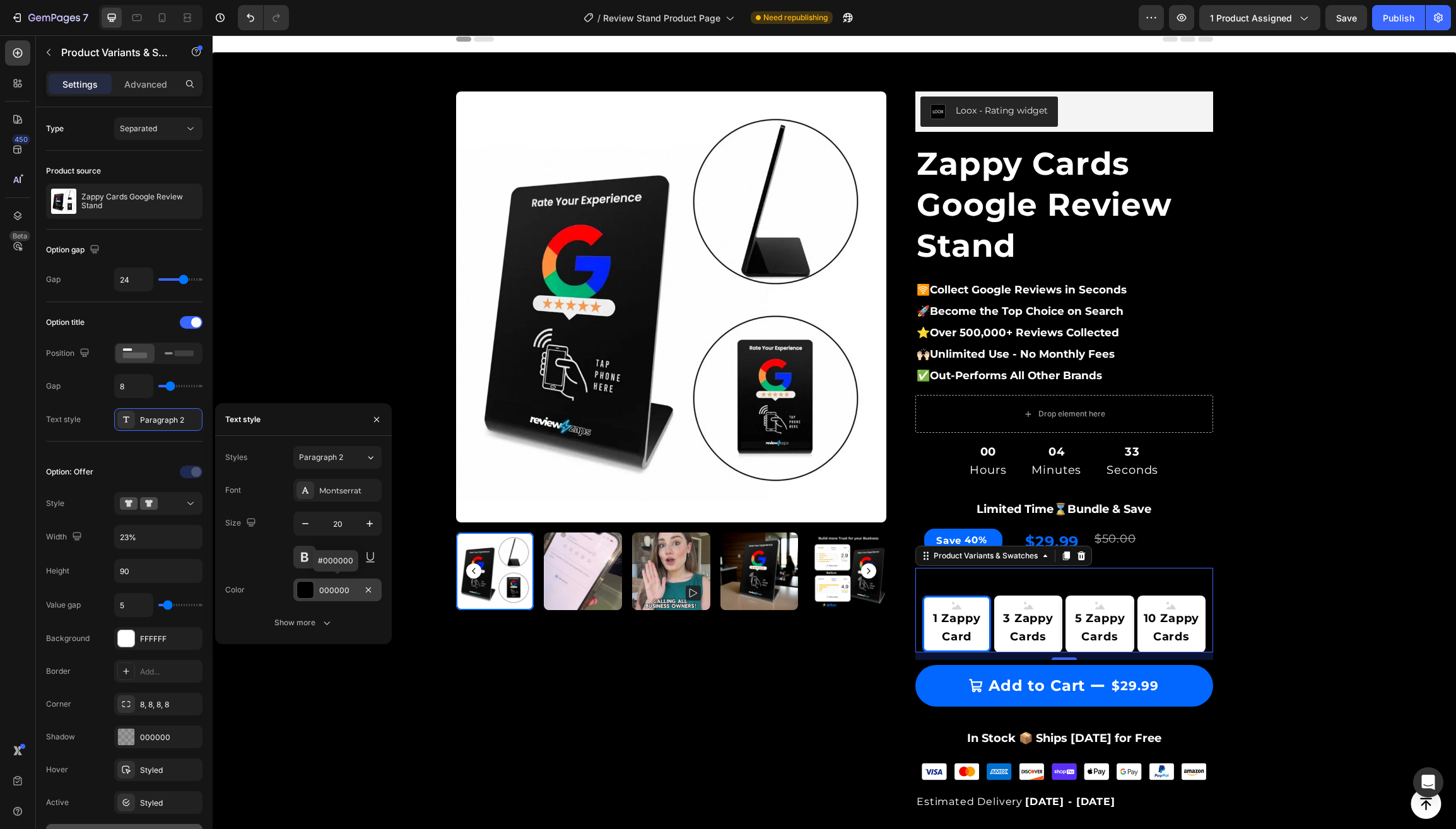
click at [307, 591] on div at bounding box center [305, 590] width 16 height 16
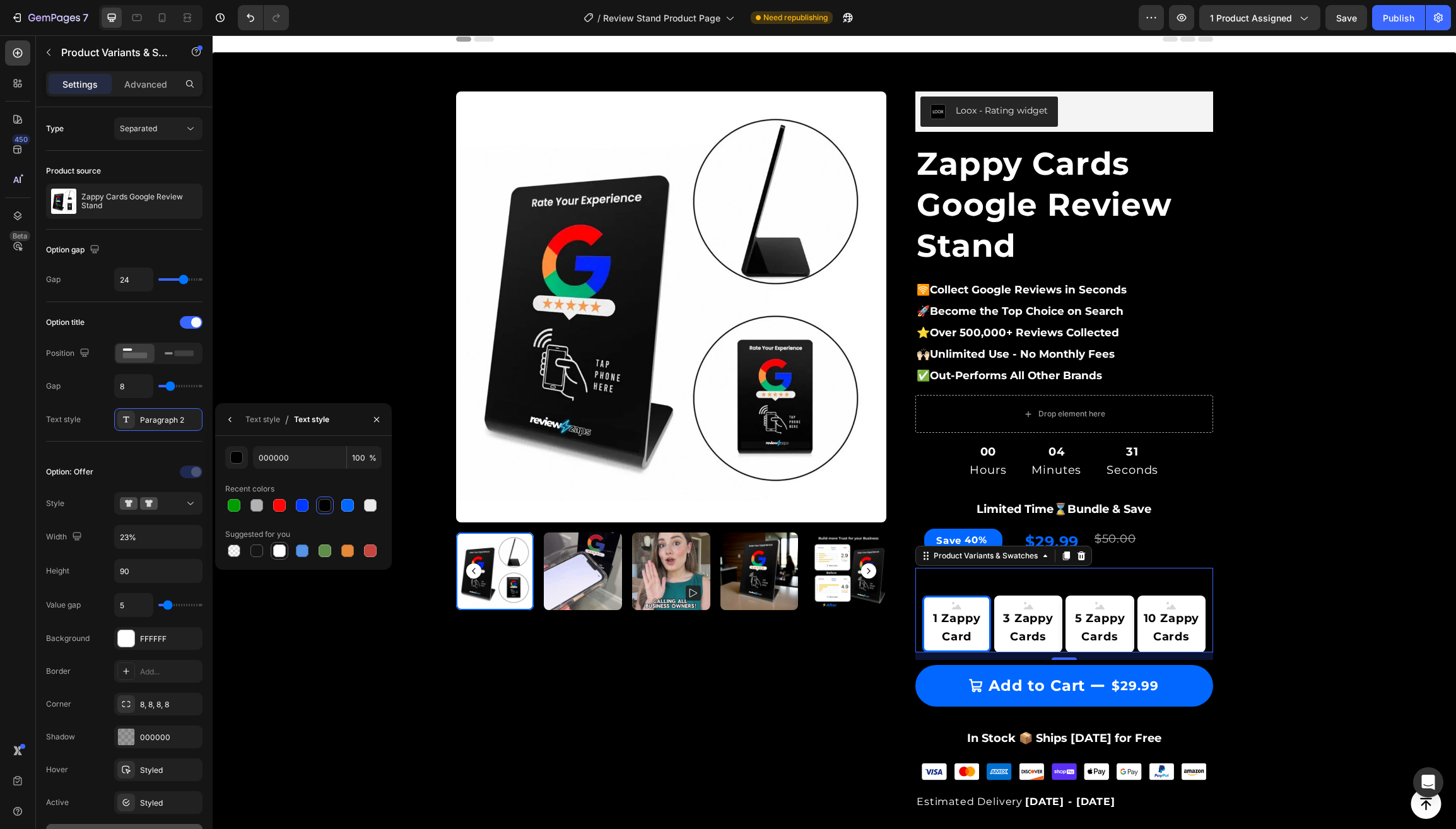
click at [276, 552] on div at bounding box center [279, 551] width 12 height 12
type input "FFFFFF"
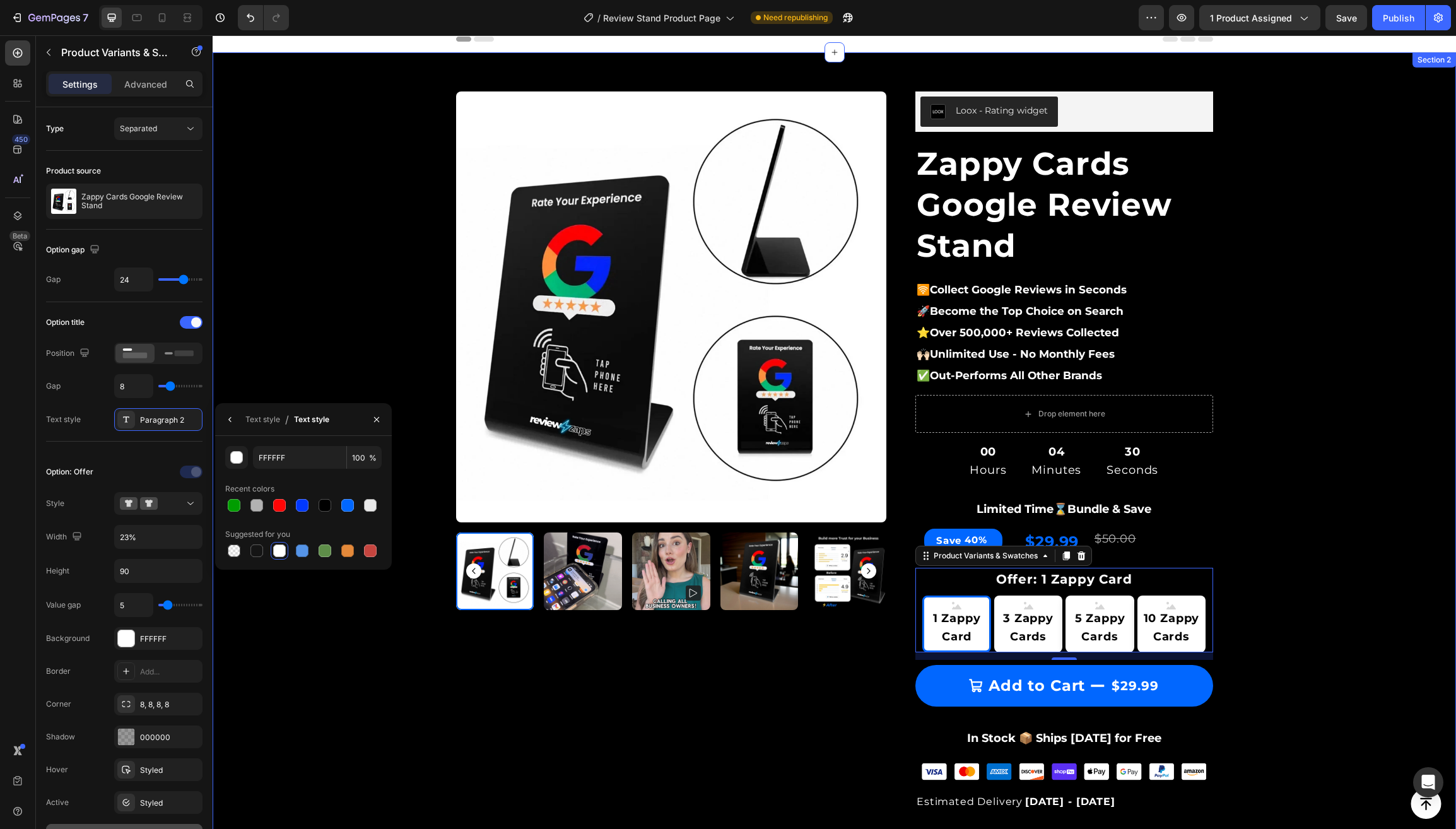
click at [328, 685] on div "Product Images & Gallery Row Loox - Rating widget Loox Zappy Cards Google Revie…" at bounding box center [834, 693] width 1224 height 1244
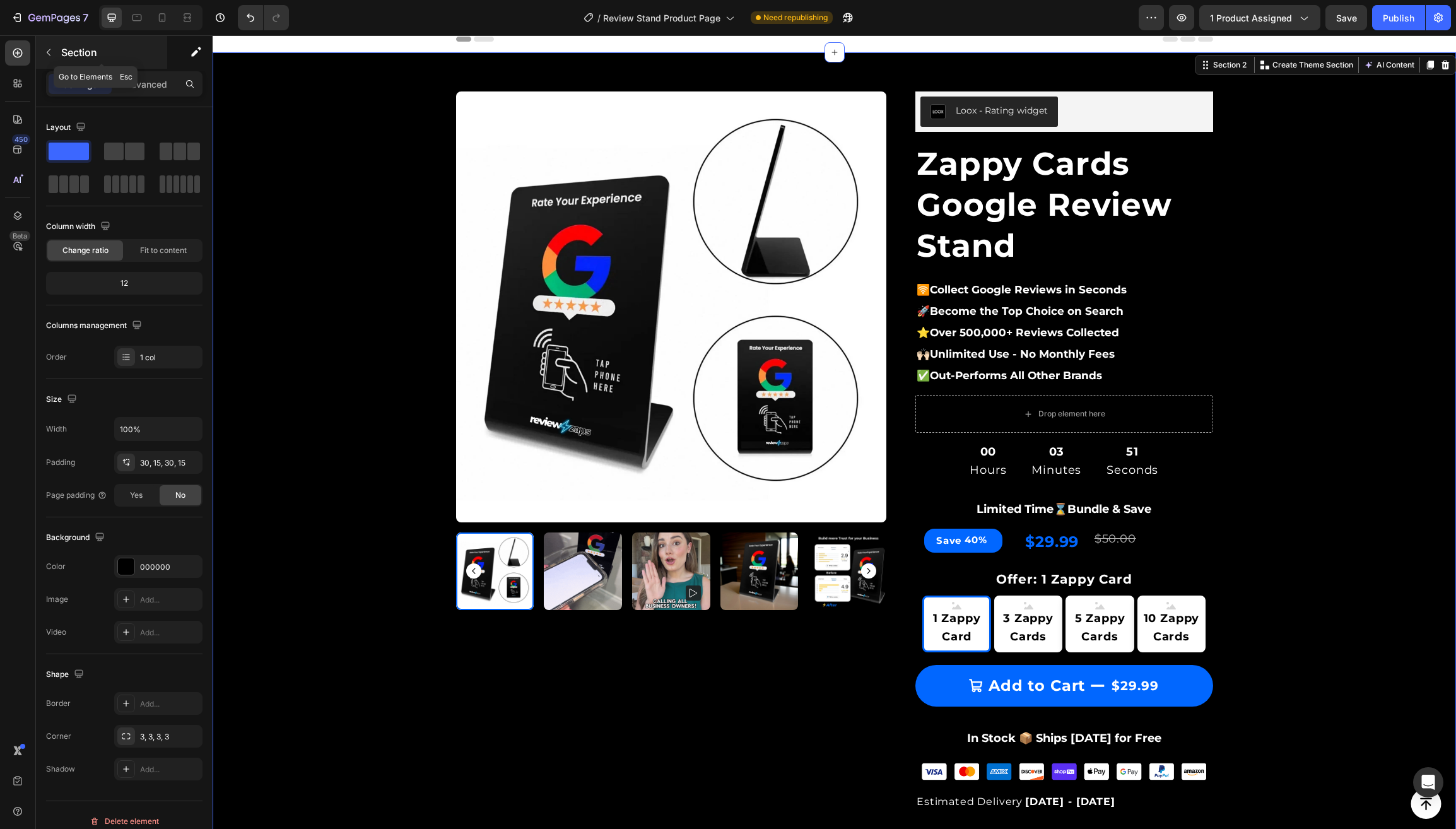
click at [50, 49] on icon "button" at bounding box center [48, 52] width 4 height 7
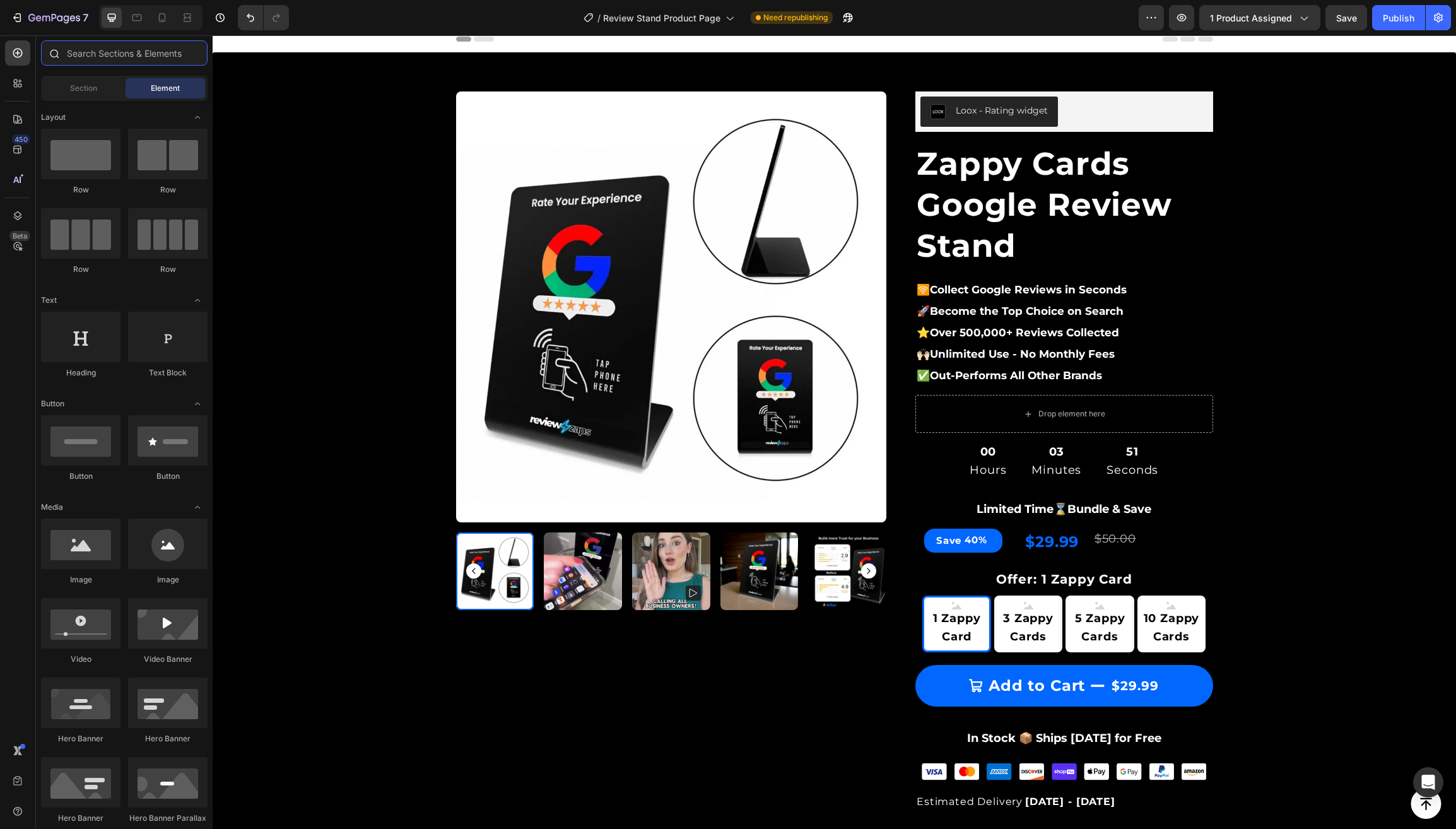
click at [101, 54] on input "text" at bounding box center [124, 53] width 167 height 25
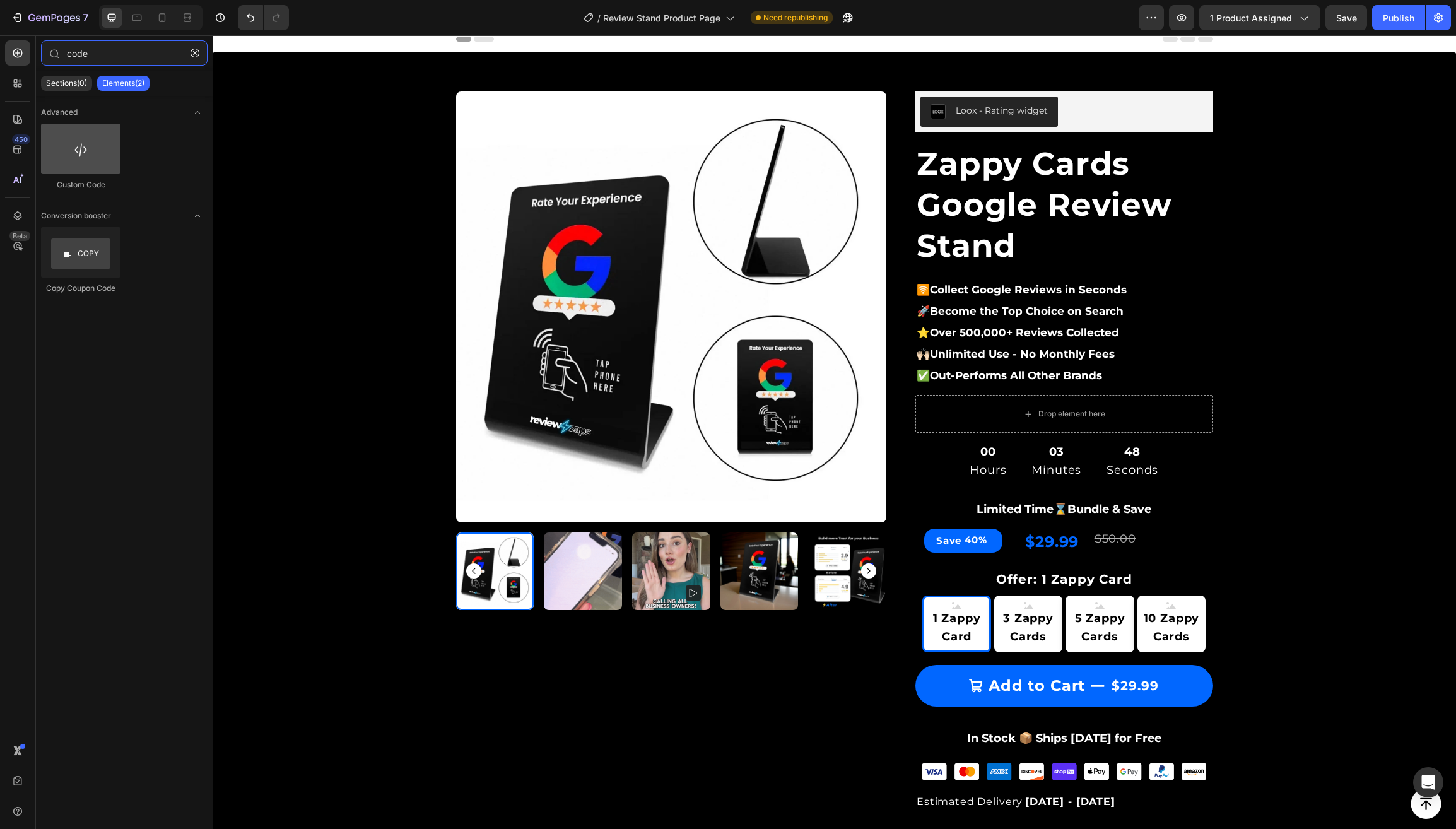
type input "code"
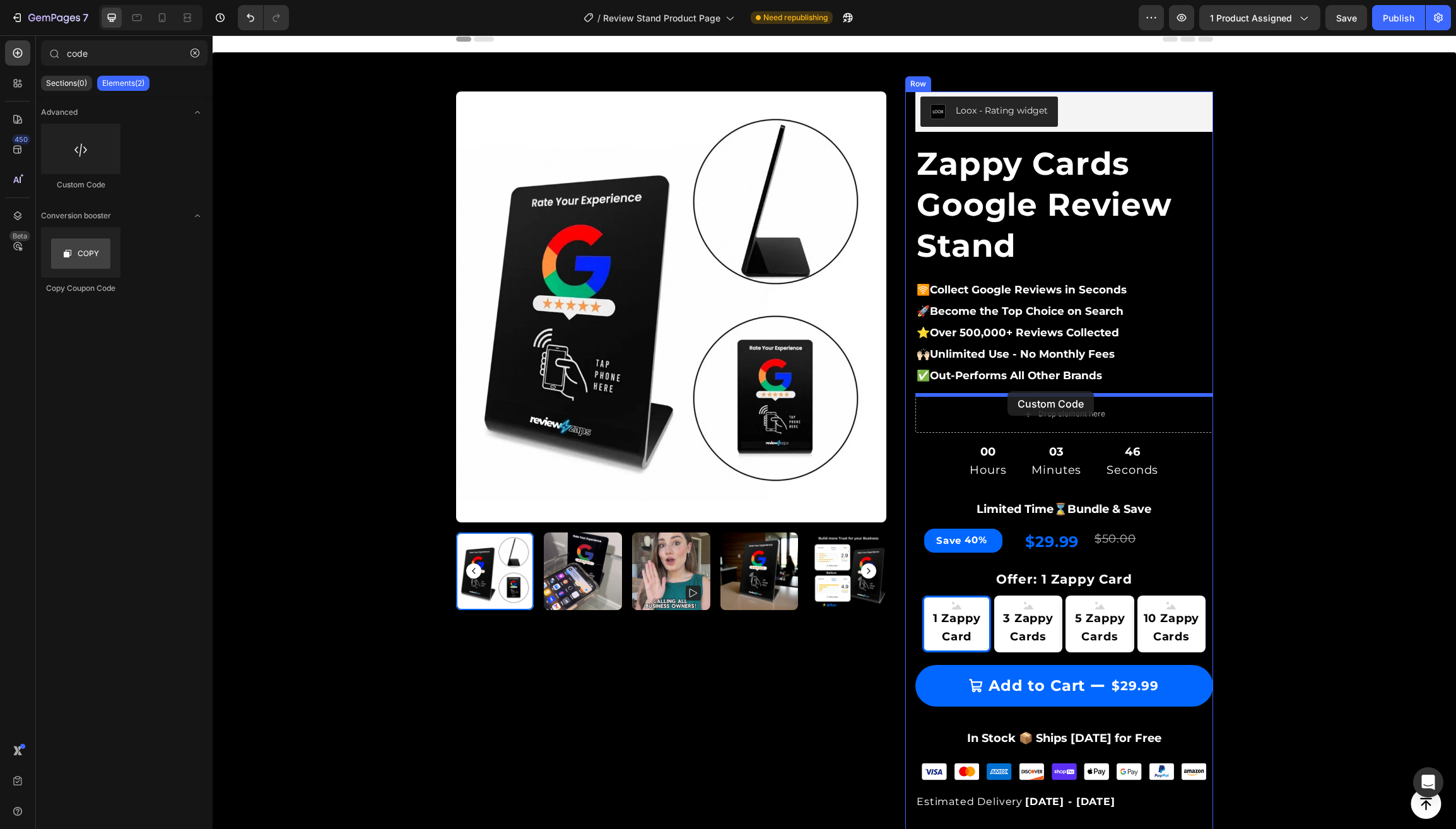
drag, startPoint x: 289, startPoint y: 193, endPoint x: 999, endPoint y: 391, distance: 737.1
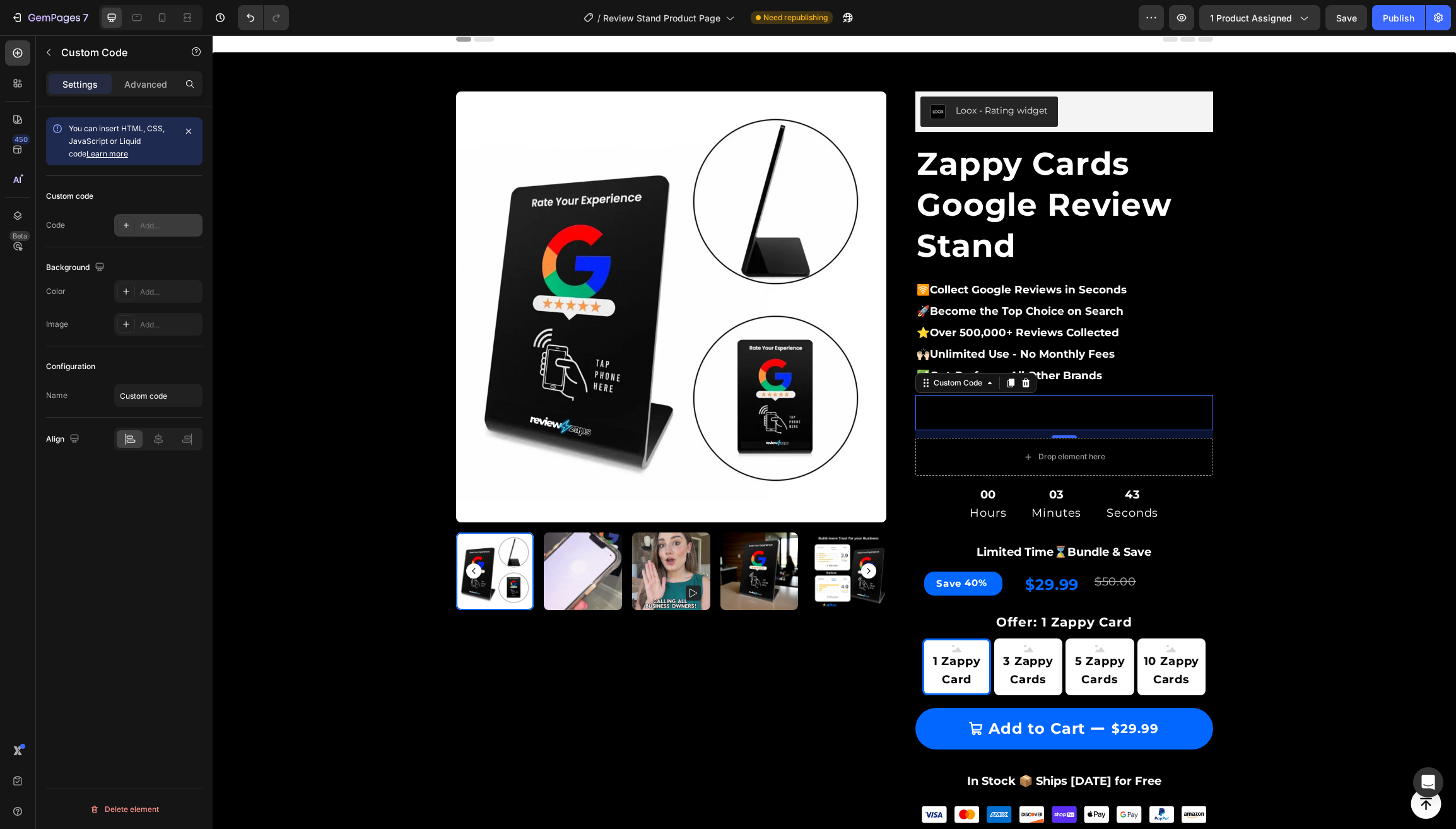
click at [146, 231] on div "Add..." at bounding box center [170, 225] width 59 height 11
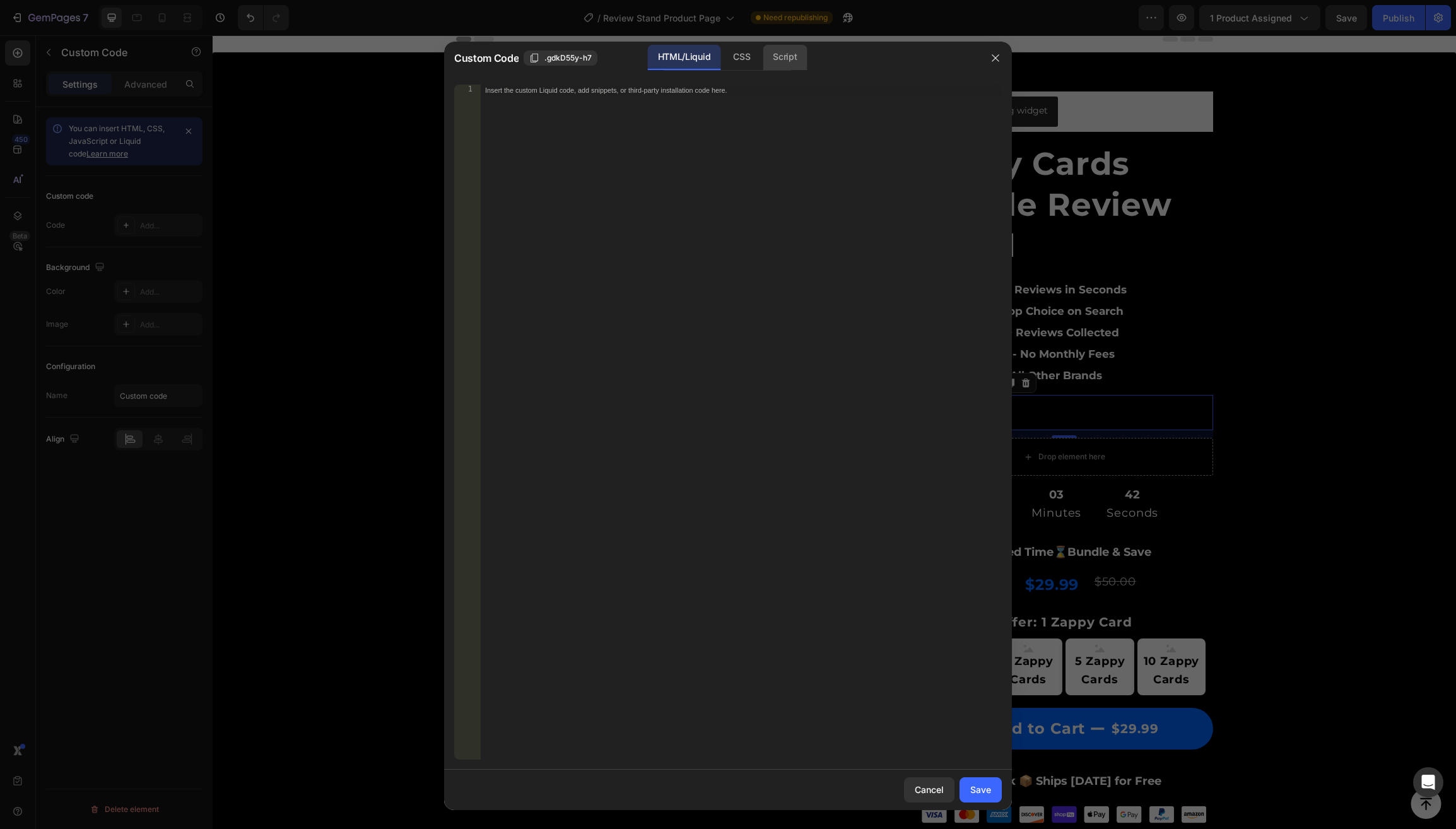
click at [783, 59] on div "Script" at bounding box center [785, 57] width 44 height 25
click at [688, 128] on div "Insert the Javascript code to add interaction and animation to your content her…" at bounding box center [740, 434] width 522 height 699
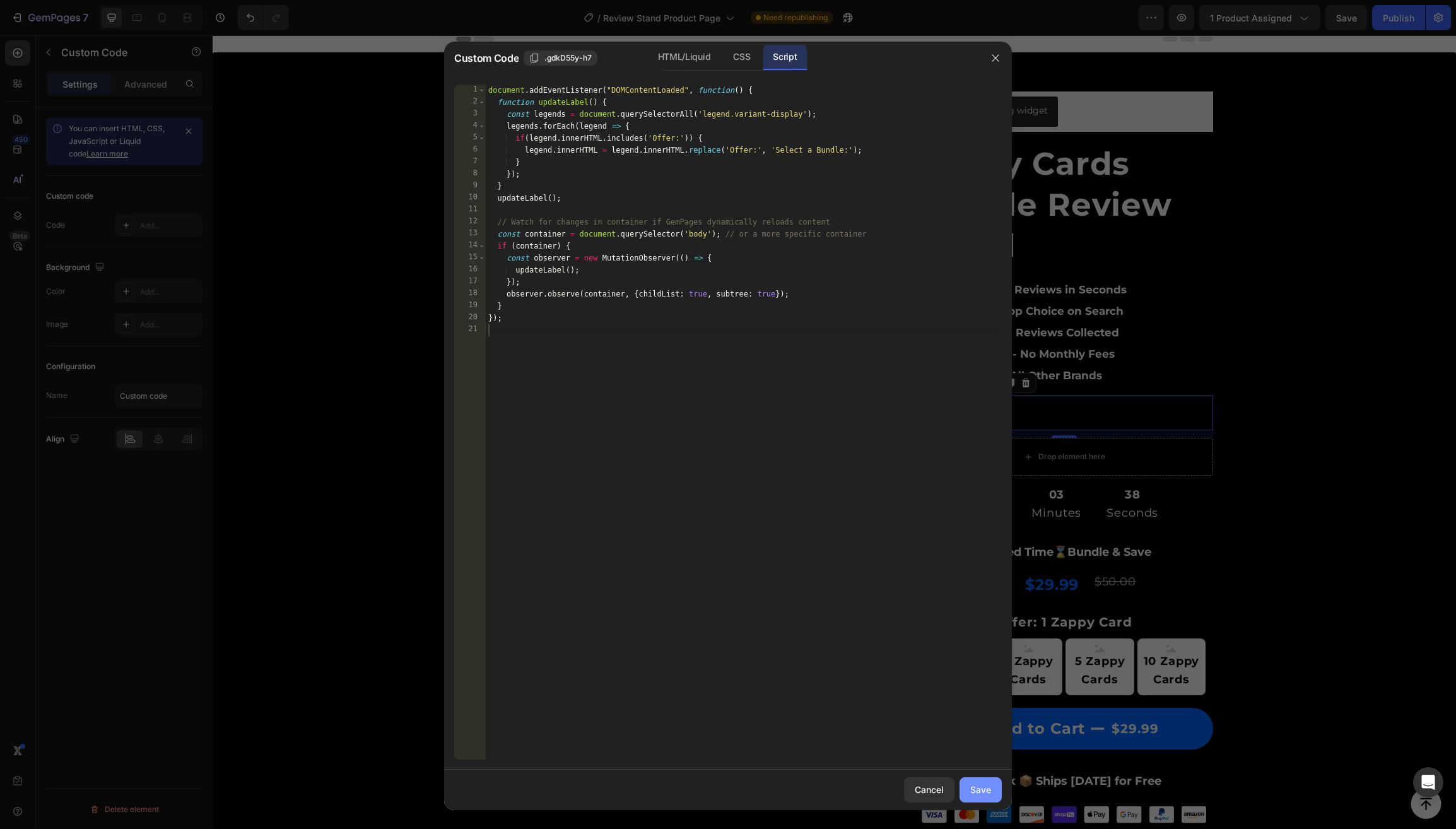
click at [993, 790] on button "Save" at bounding box center [980, 790] width 43 height 25
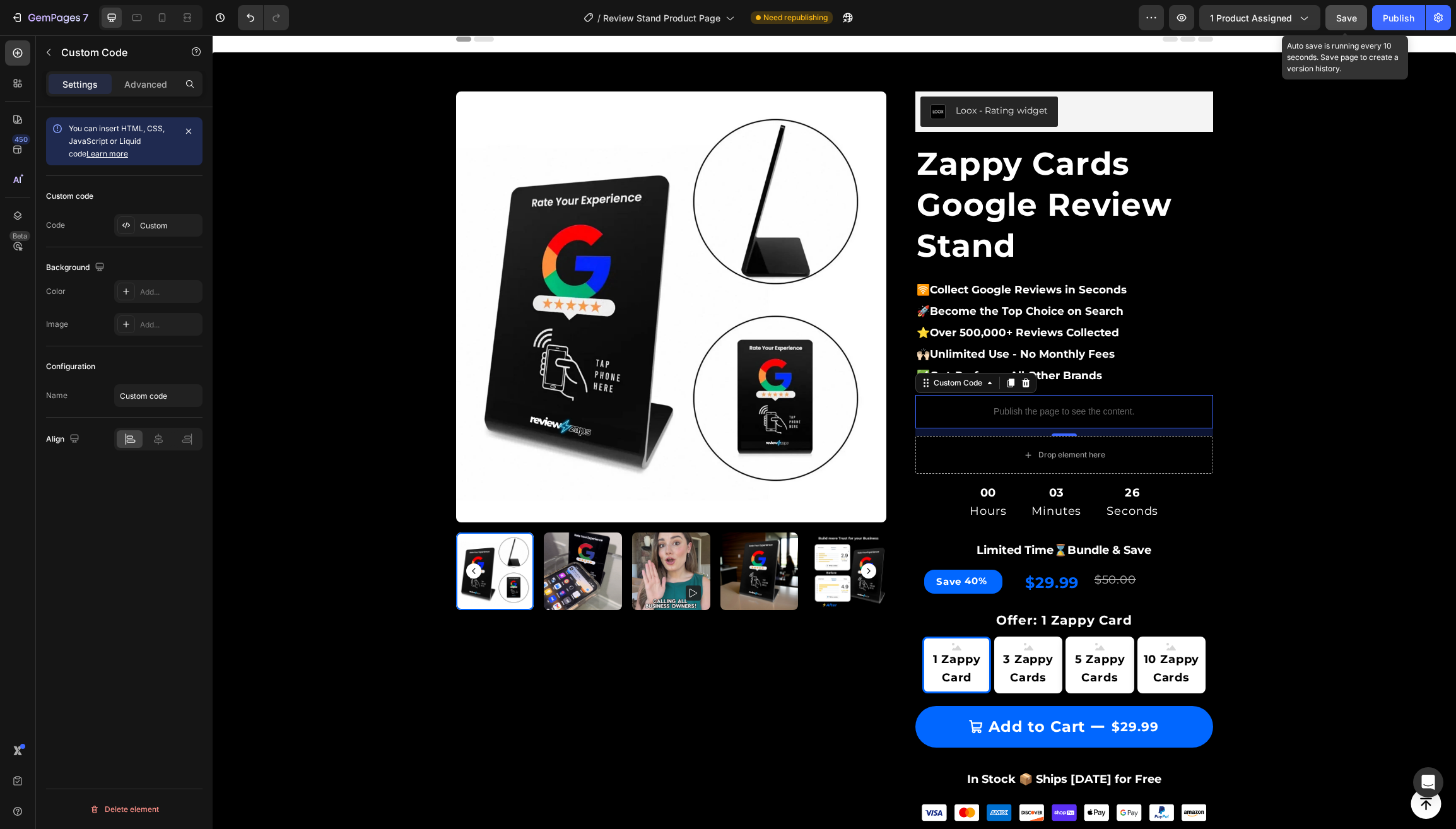
click at [1353, 18] on span "Save" at bounding box center [1346, 18] width 21 height 11
click at [1402, 18] on div "Publish" at bounding box center [1398, 18] width 32 height 13
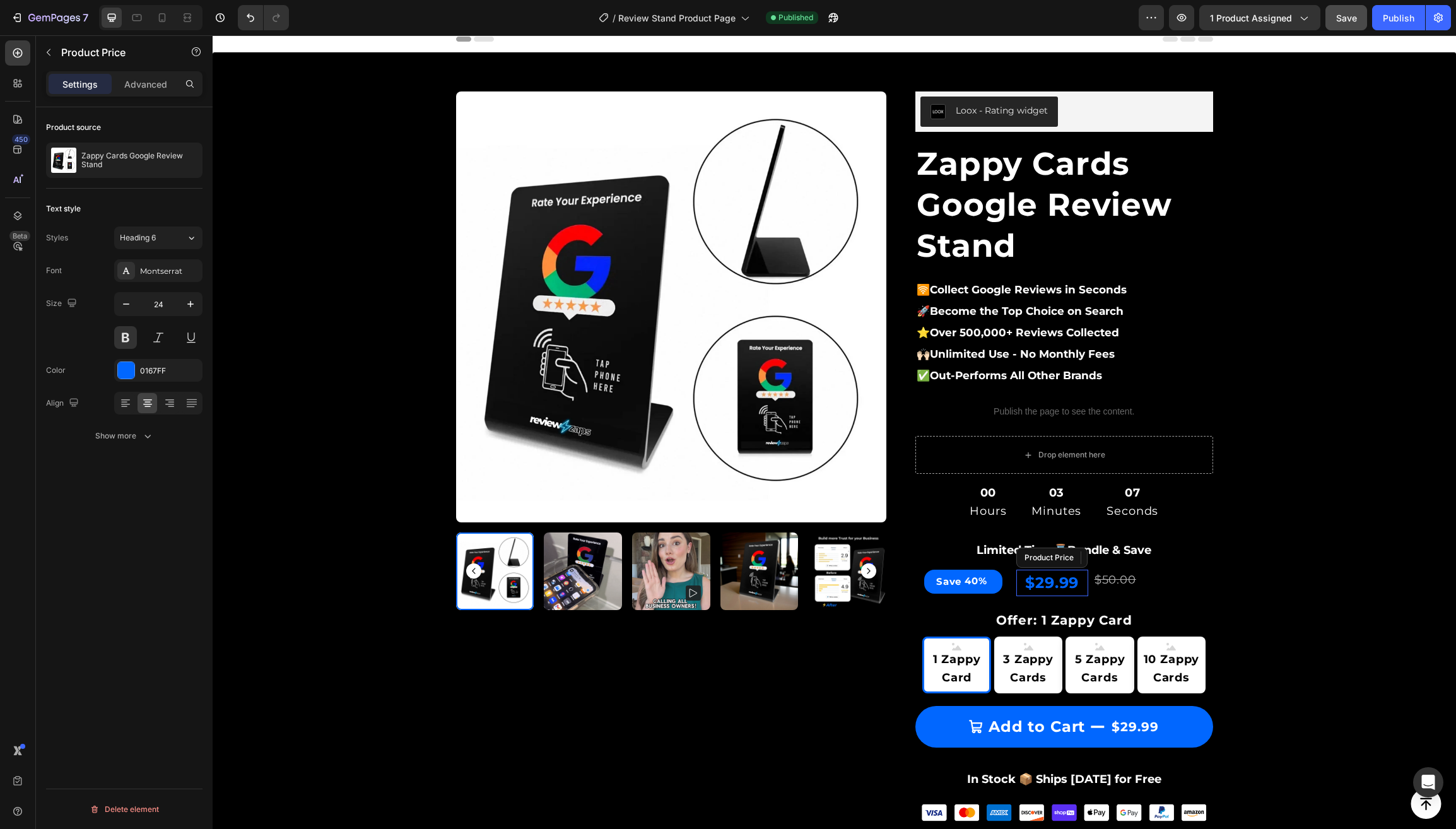
click at [1048, 586] on div "$29.99" at bounding box center [1052, 583] width 72 height 26
click at [153, 369] on div "0167FF" at bounding box center [159, 371] width 37 height 11
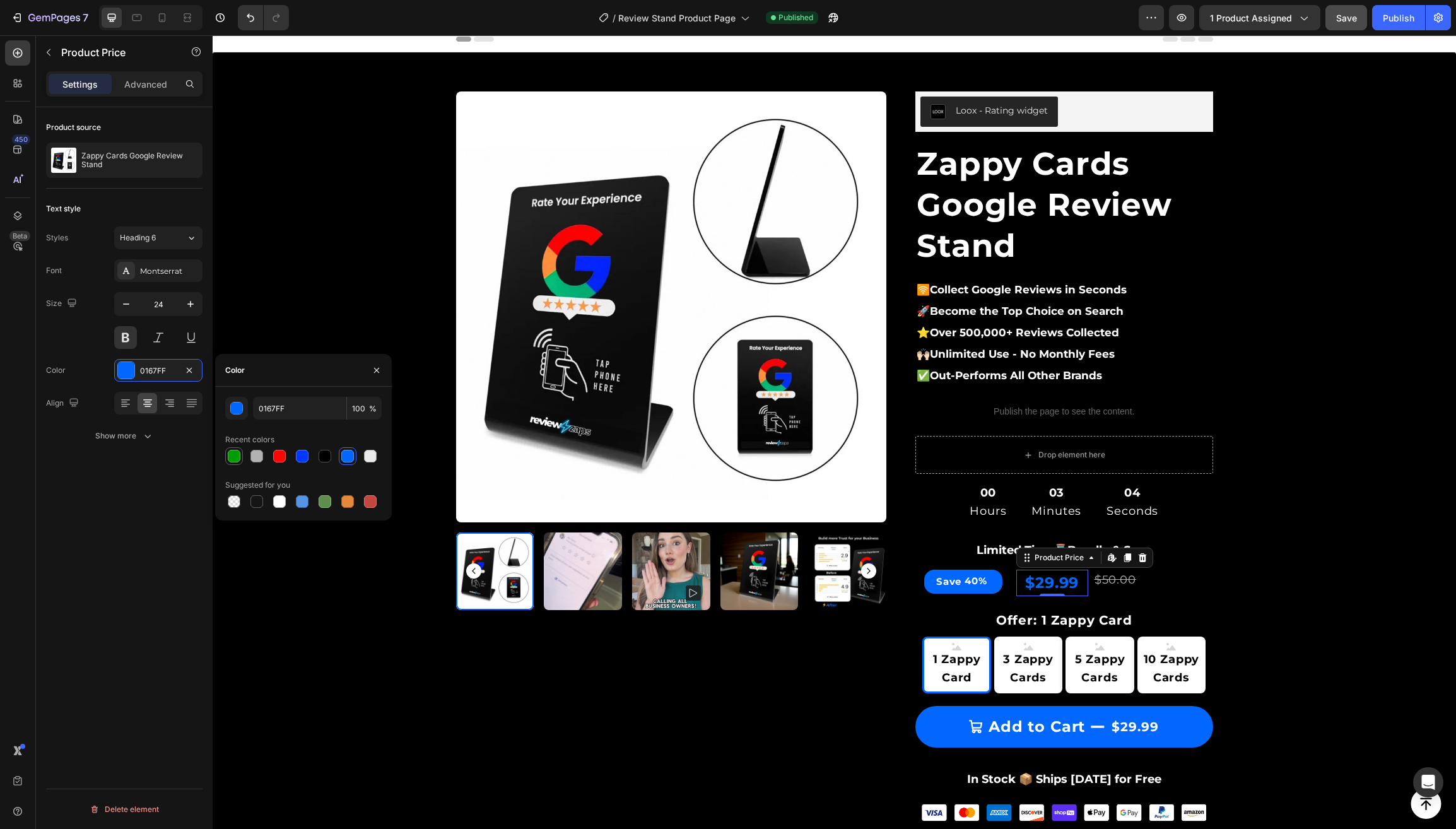
click at [233, 456] on div at bounding box center [233, 456] width 12 height 12
type input "009D00"
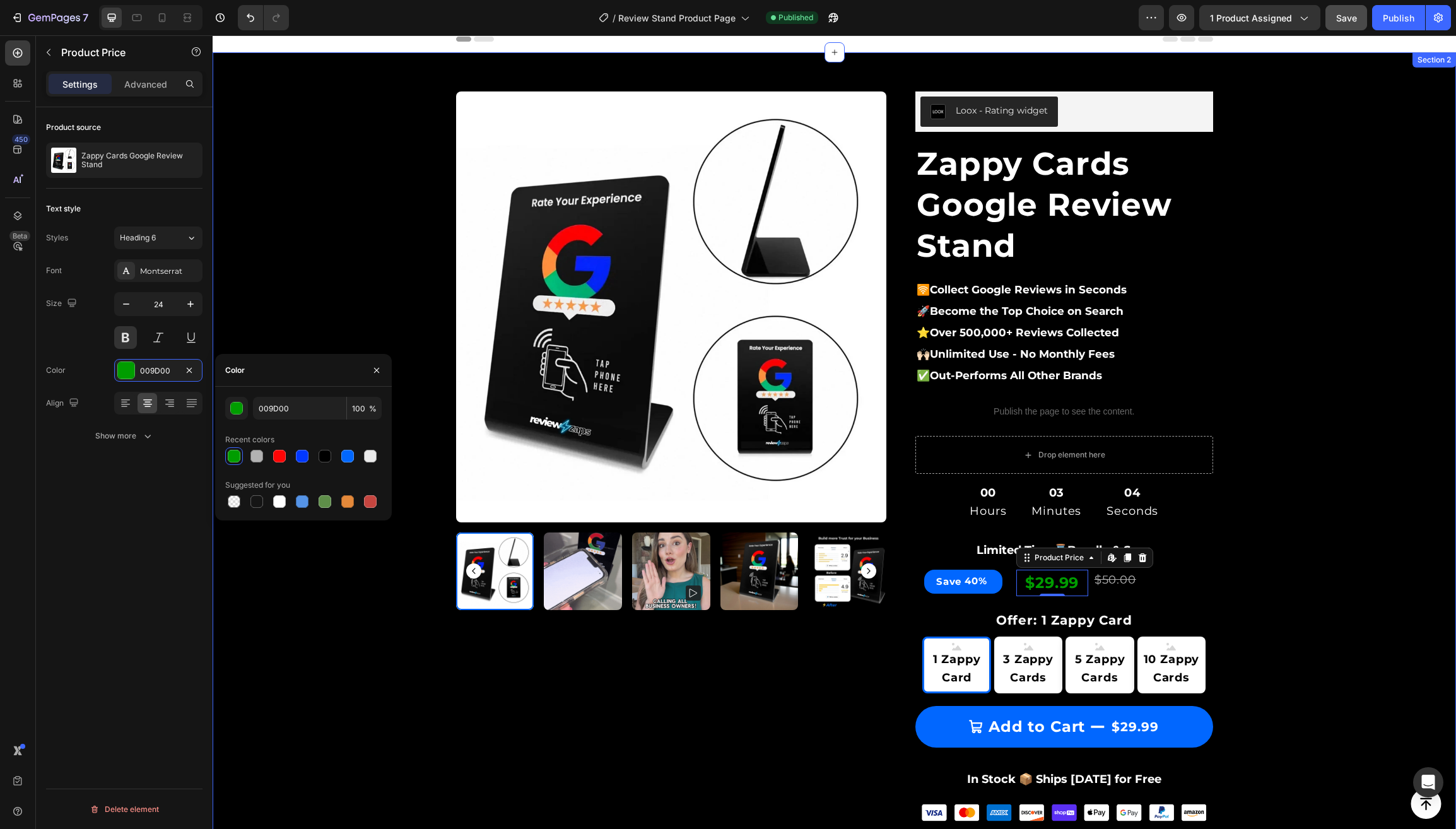
click at [310, 298] on div "Product Images & Gallery Row Loox - Rating widget Loox Zappy Cards Google Revie…" at bounding box center [834, 714] width 1224 height 1285
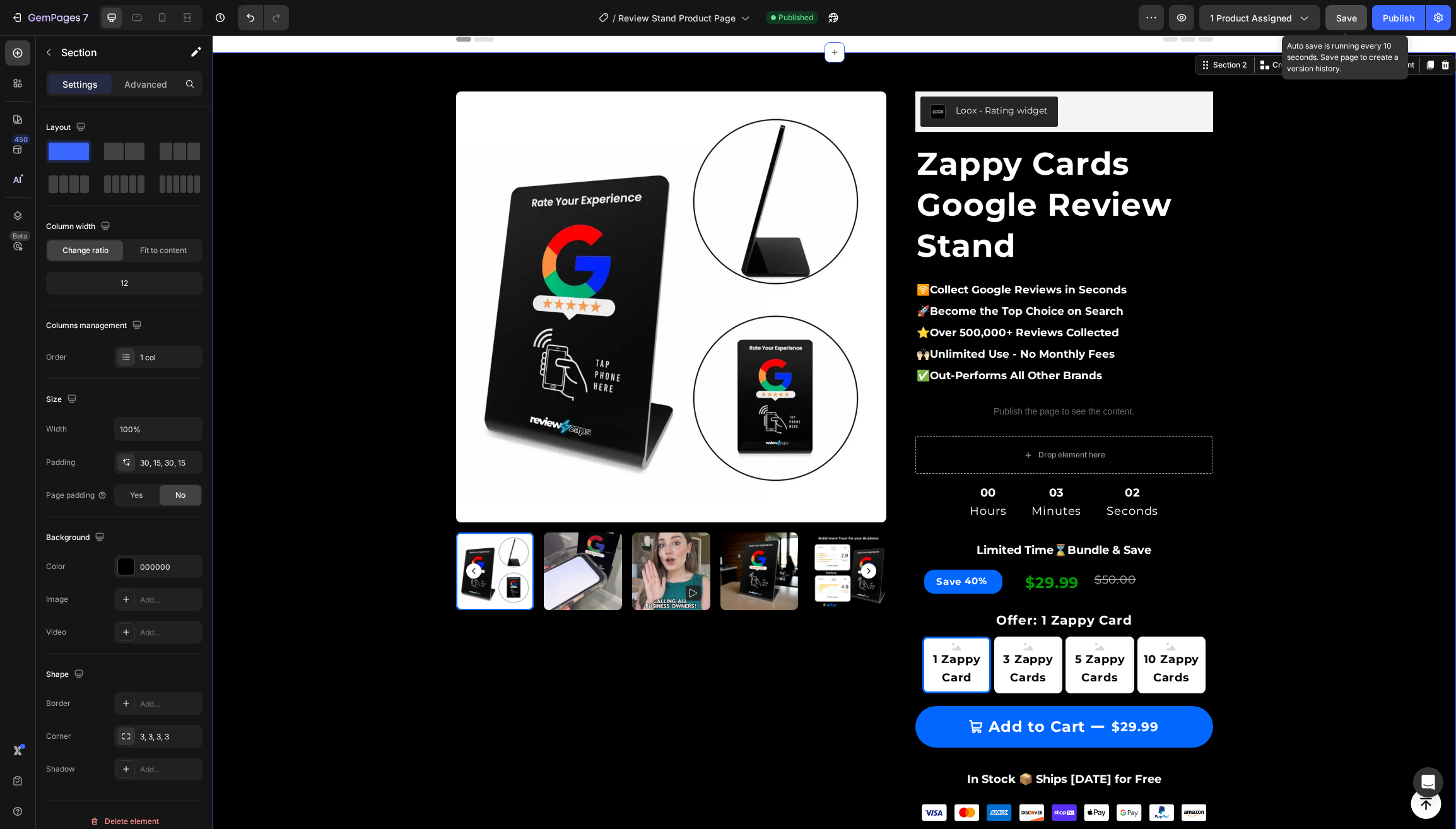
click at [1340, 18] on span "Save" at bounding box center [1346, 18] width 21 height 11
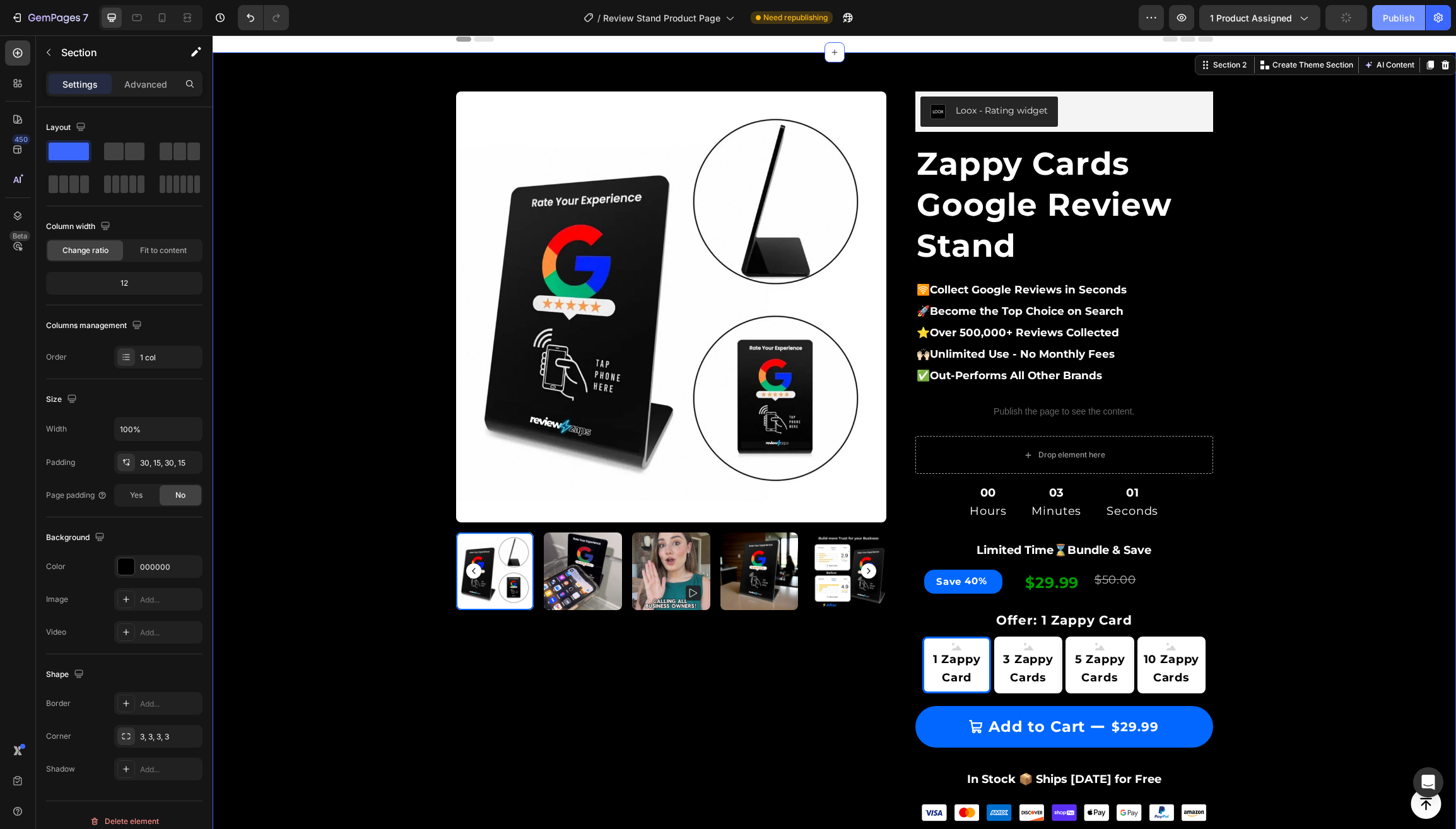
click at [1391, 17] on div "Publish" at bounding box center [1398, 18] width 32 height 13
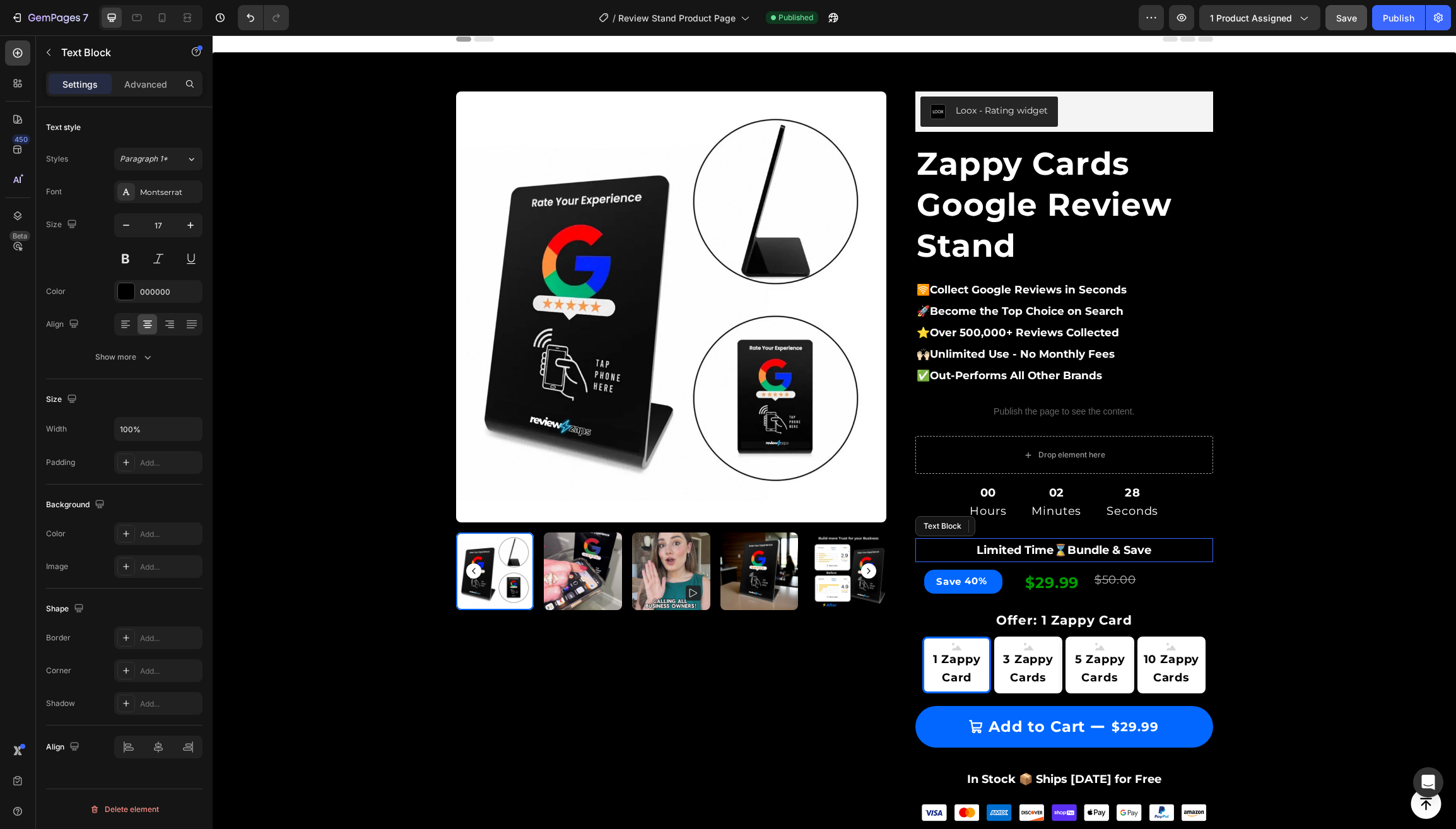
drag, startPoint x: 947, startPoint y: 548, endPoint x: 917, endPoint y: 538, distance: 31.6
click at [947, 549] on p "Limited Time⌛️Bundle & Save" at bounding box center [1064, 550] width 295 height 21
click at [137, 84] on p "Advanced" at bounding box center [145, 84] width 43 height 13
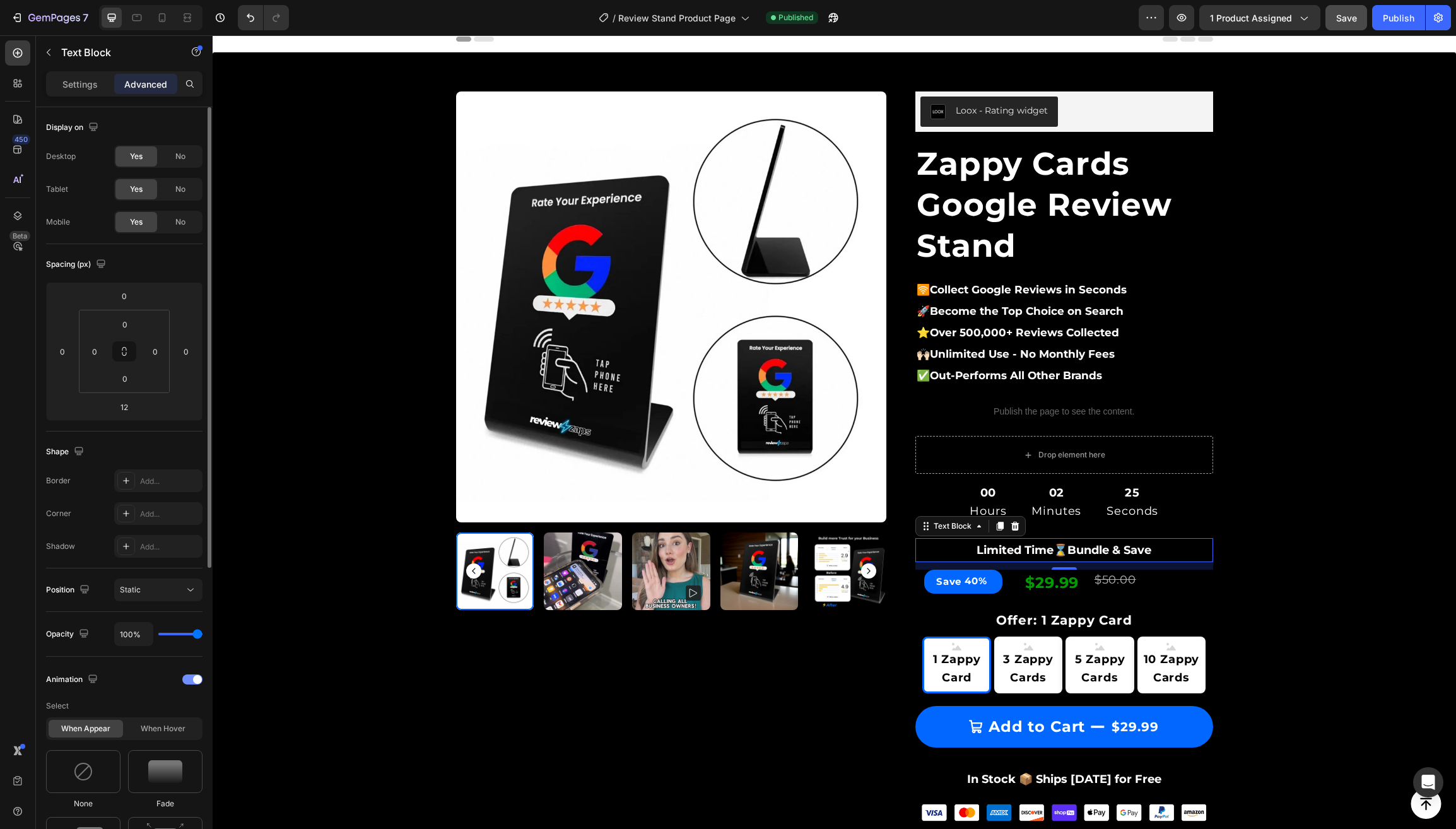
click at [192, 682] on div at bounding box center [192, 680] width 21 height 10
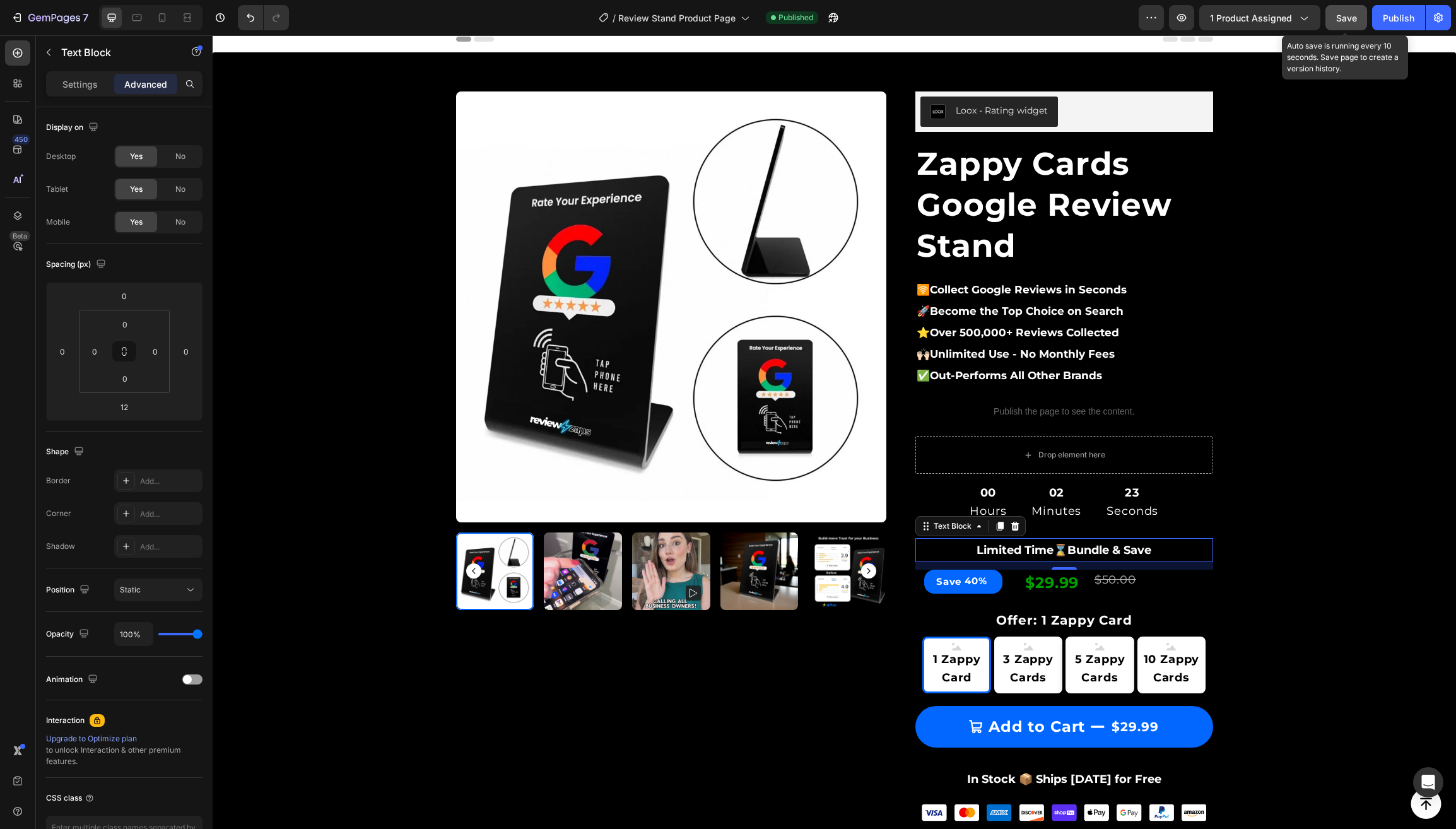
click at [1350, 15] on span "Save" at bounding box center [1346, 18] width 21 height 11
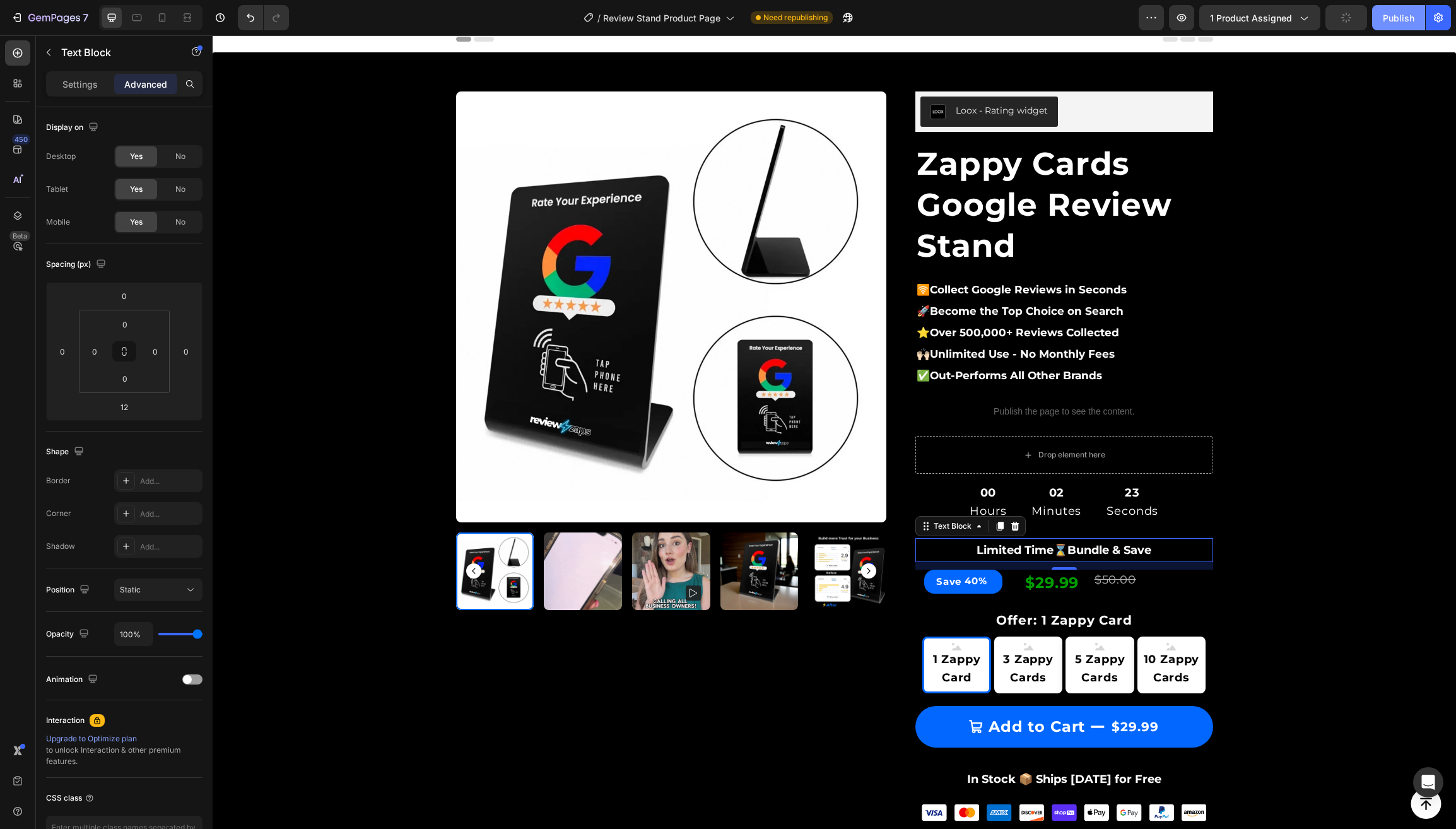
click at [1380, 15] on button "Publish" at bounding box center [1398, 18] width 53 height 25
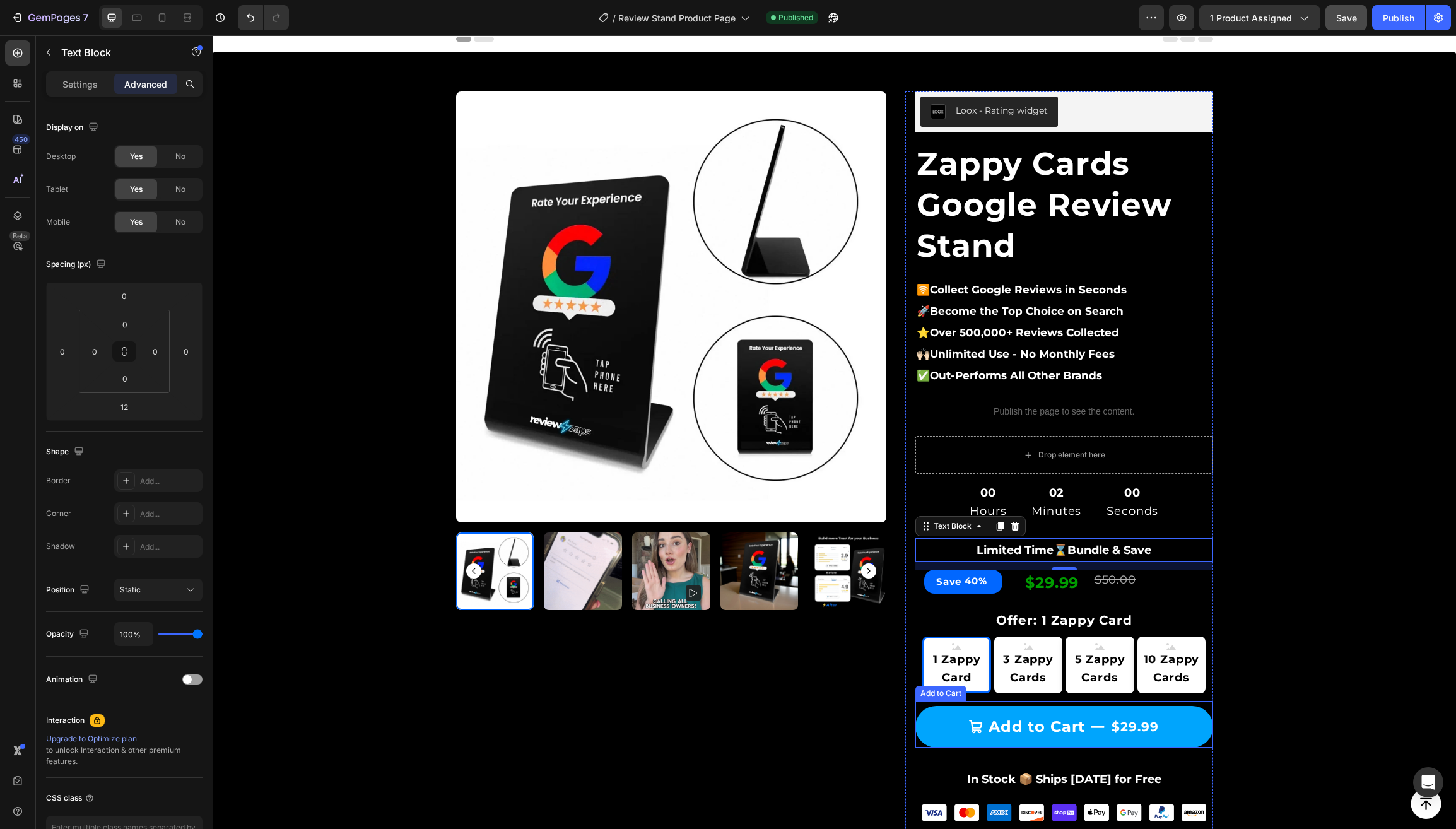
click at [939, 730] on button "Add to Cart $29.99" at bounding box center [1064, 727] width 298 height 42
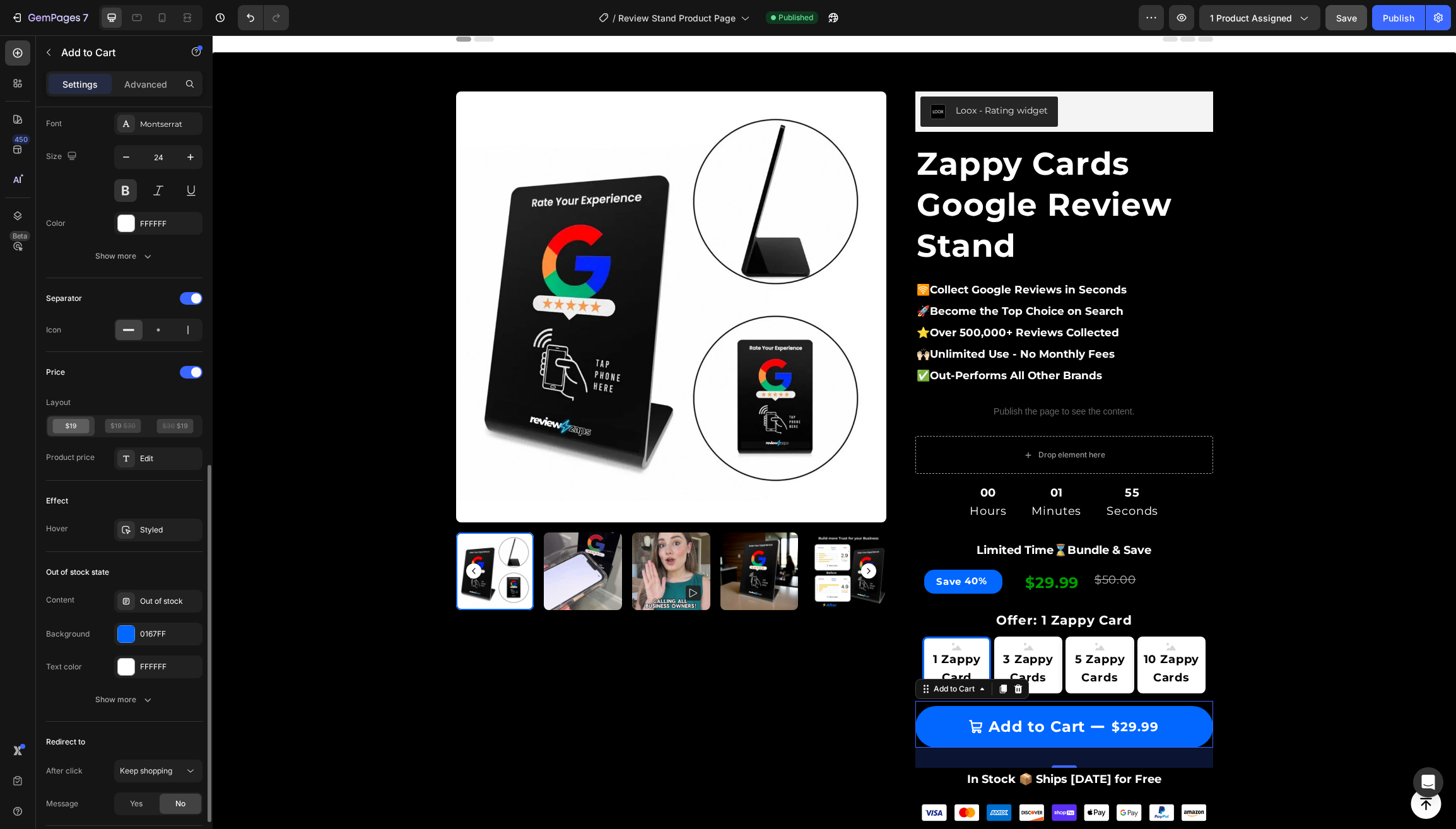
scroll to position [847, 0]
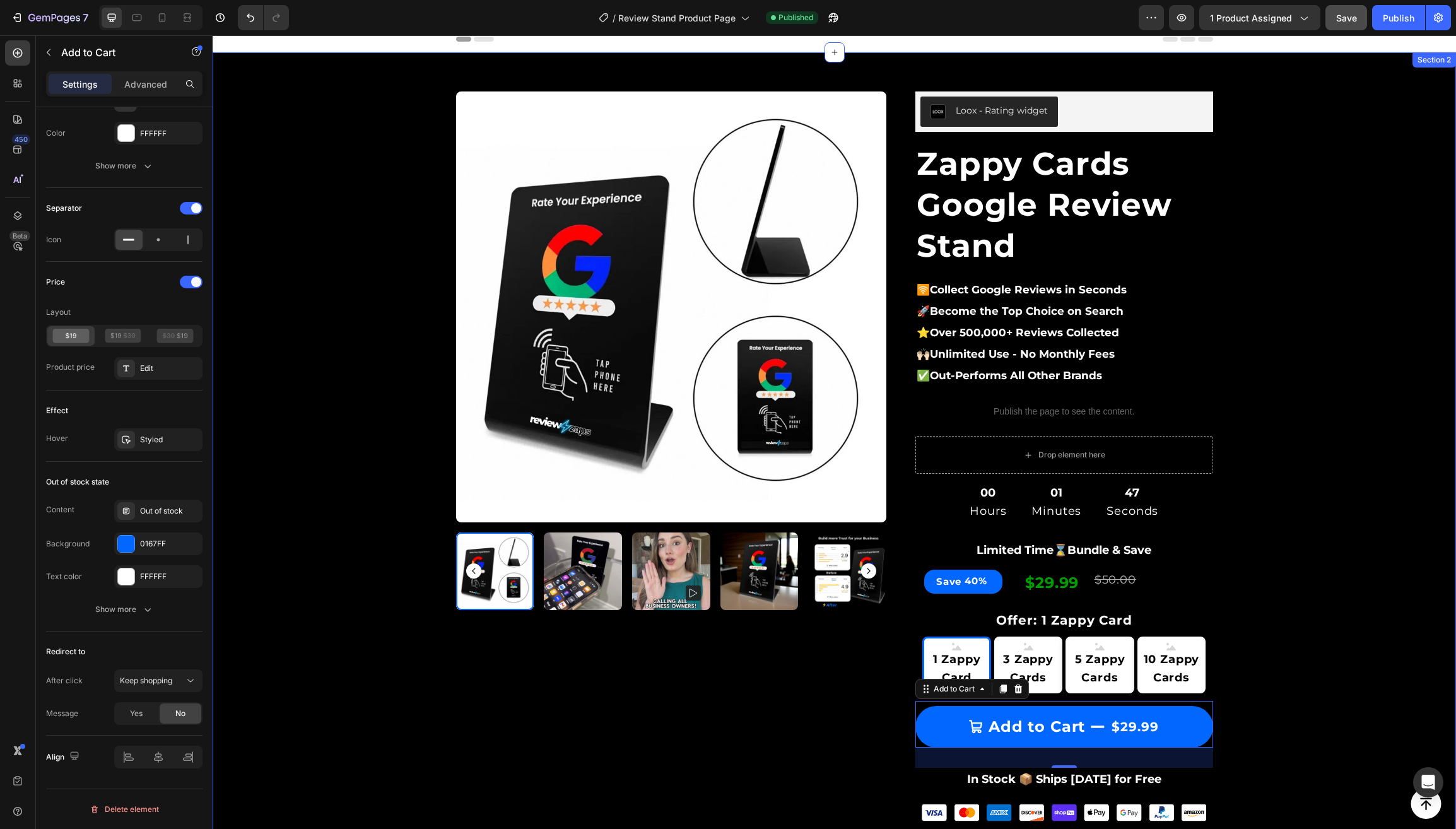
click at [350, 377] on div "Product Images & Gallery Row Loox - Rating widget Loox Zappy Cards Google Revie…" at bounding box center [834, 714] width 1224 height 1285
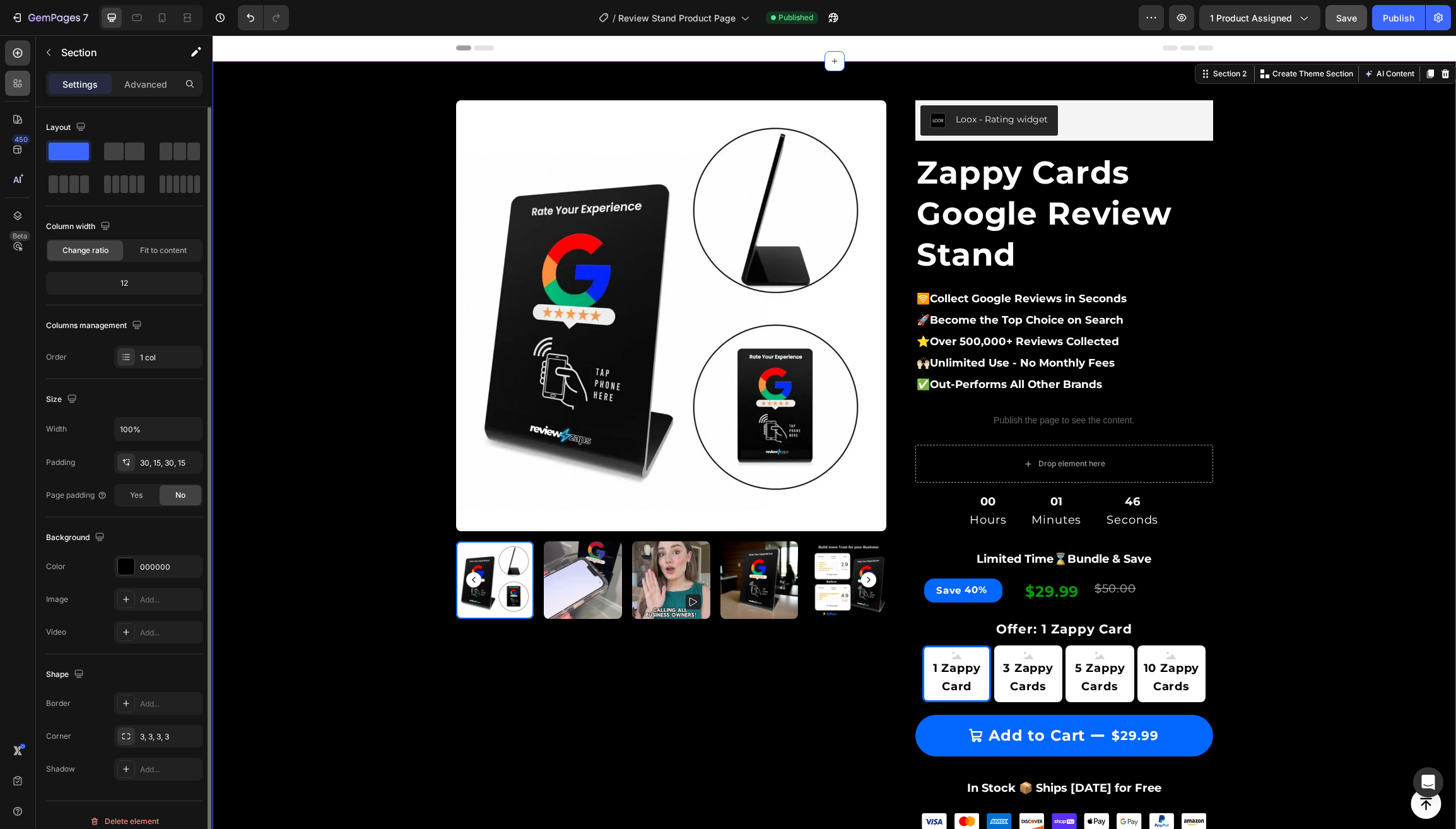
scroll to position [0, 0]
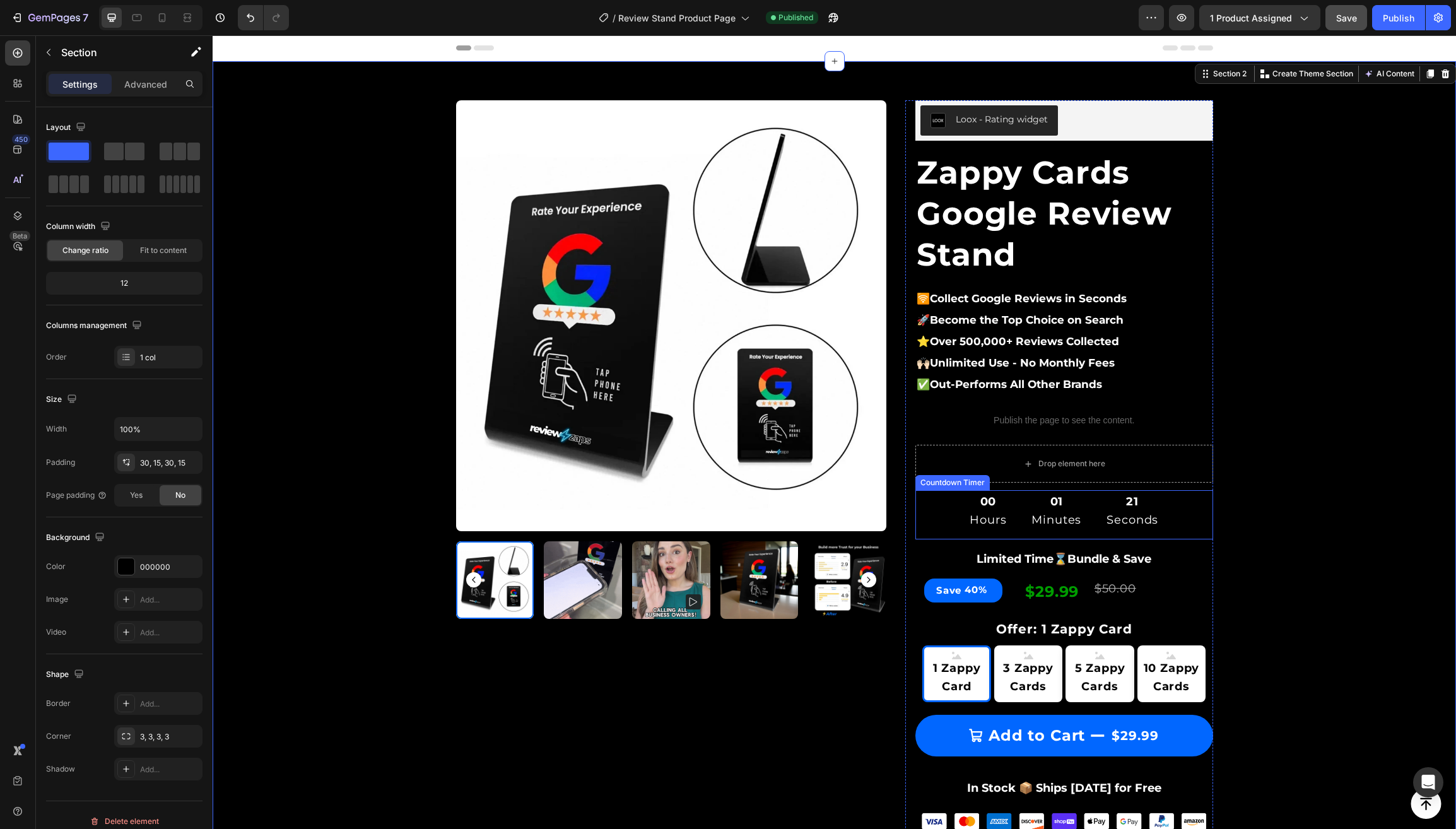
click at [953, 513] on div "00 Hours 01 Minutes 21 Seconds" at bounding box center [1064, 511] width 298 height 42
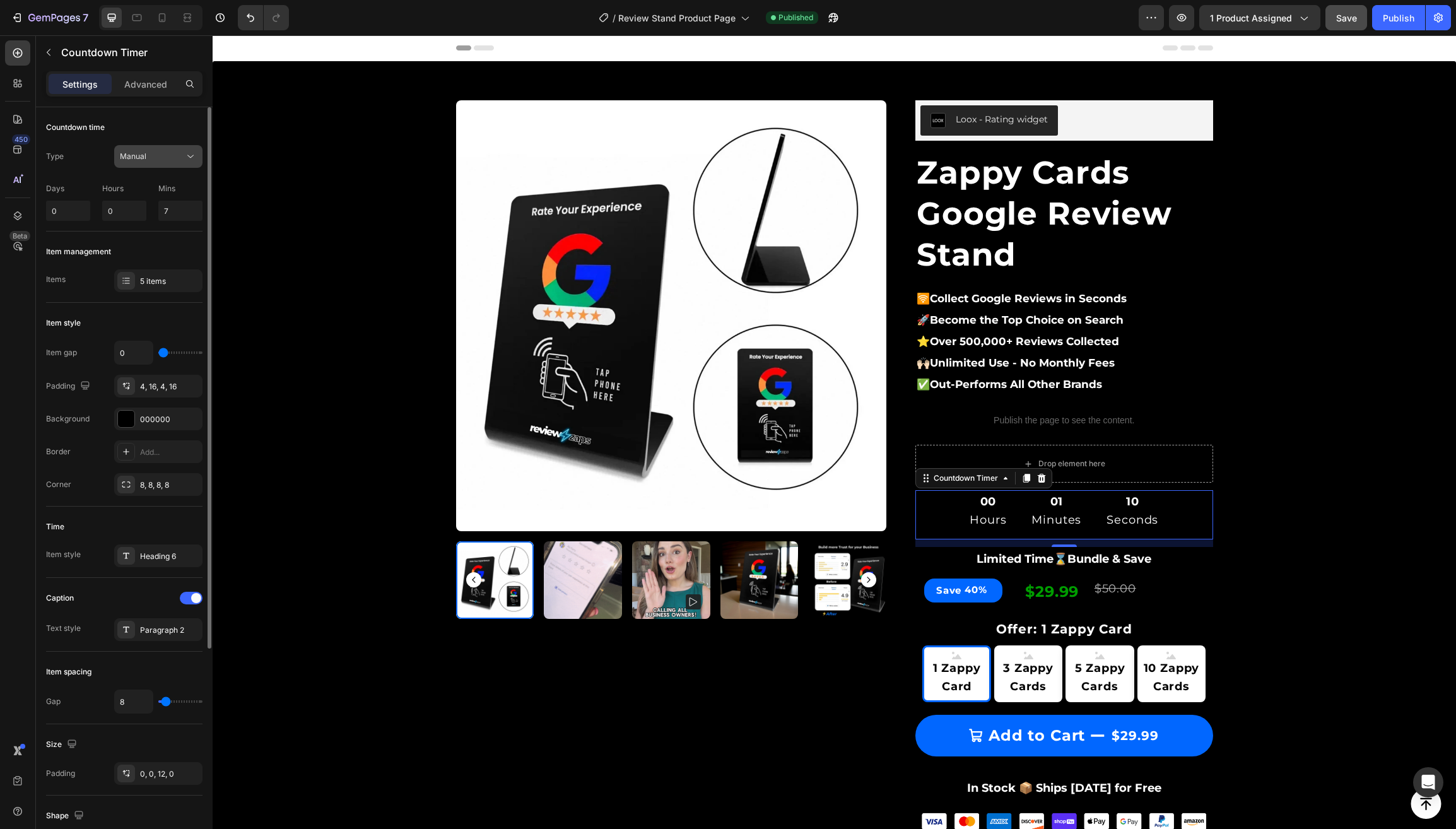
click at [150, 153] on div "Manual" at bounding box center [152, 156] width 65 height 11
click at [89, 156] on div "Type Manual" at bounding box center [124, 156] width 156 height 23
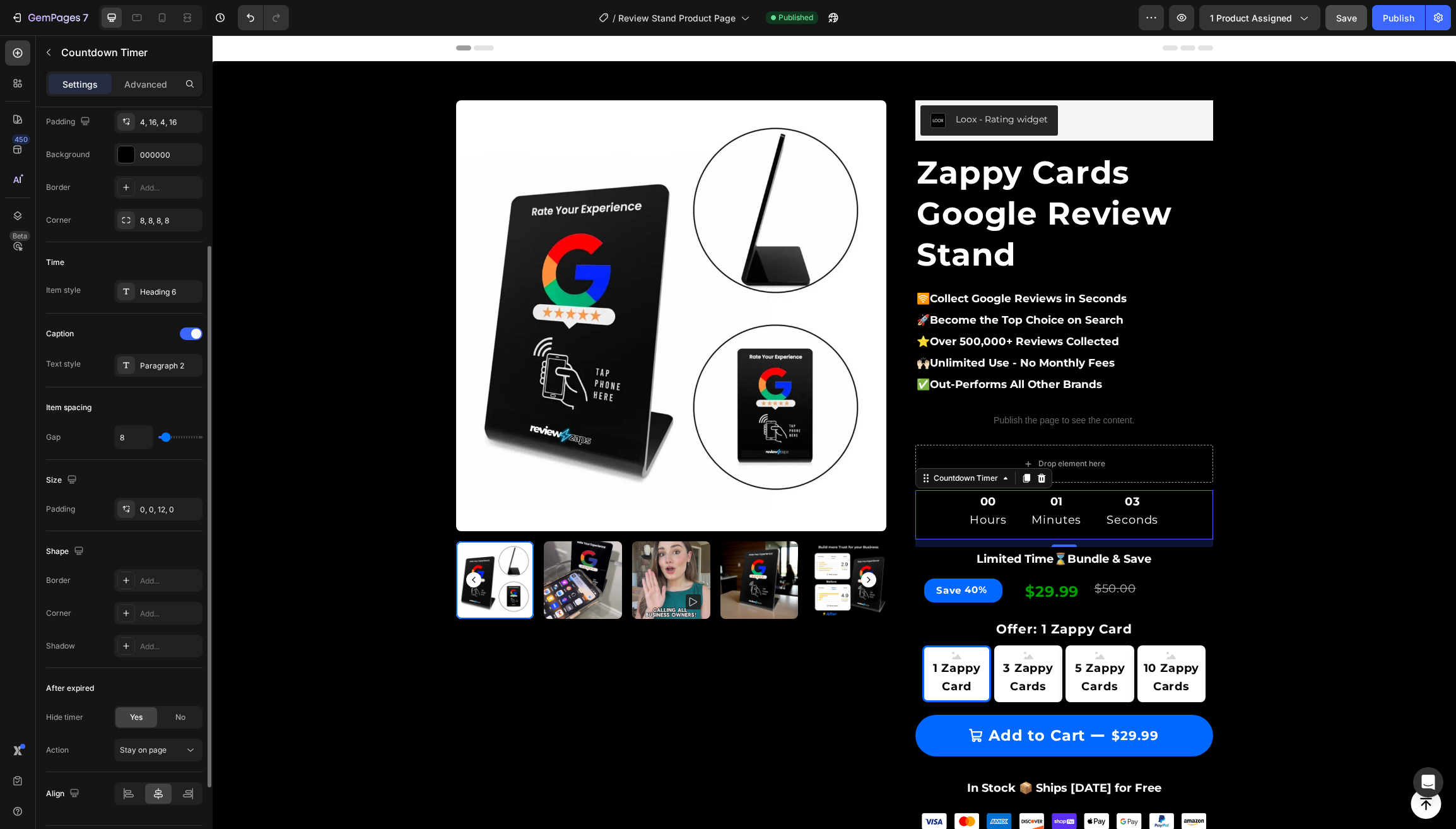
scroll to position [303, 0]
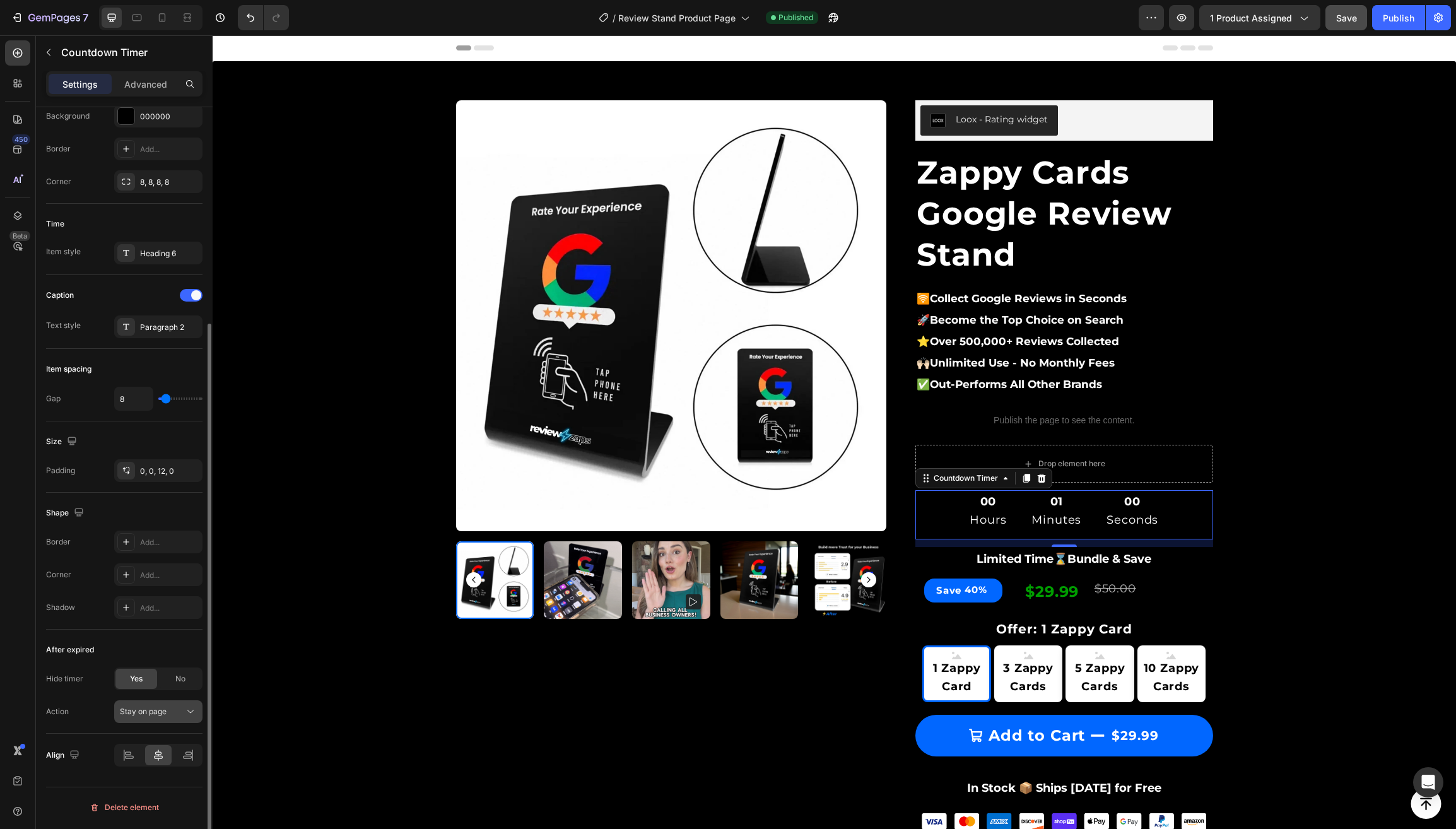
click at [164, 717] on span "Stay on page" at bounding box center [143, 712] width 47 height 10
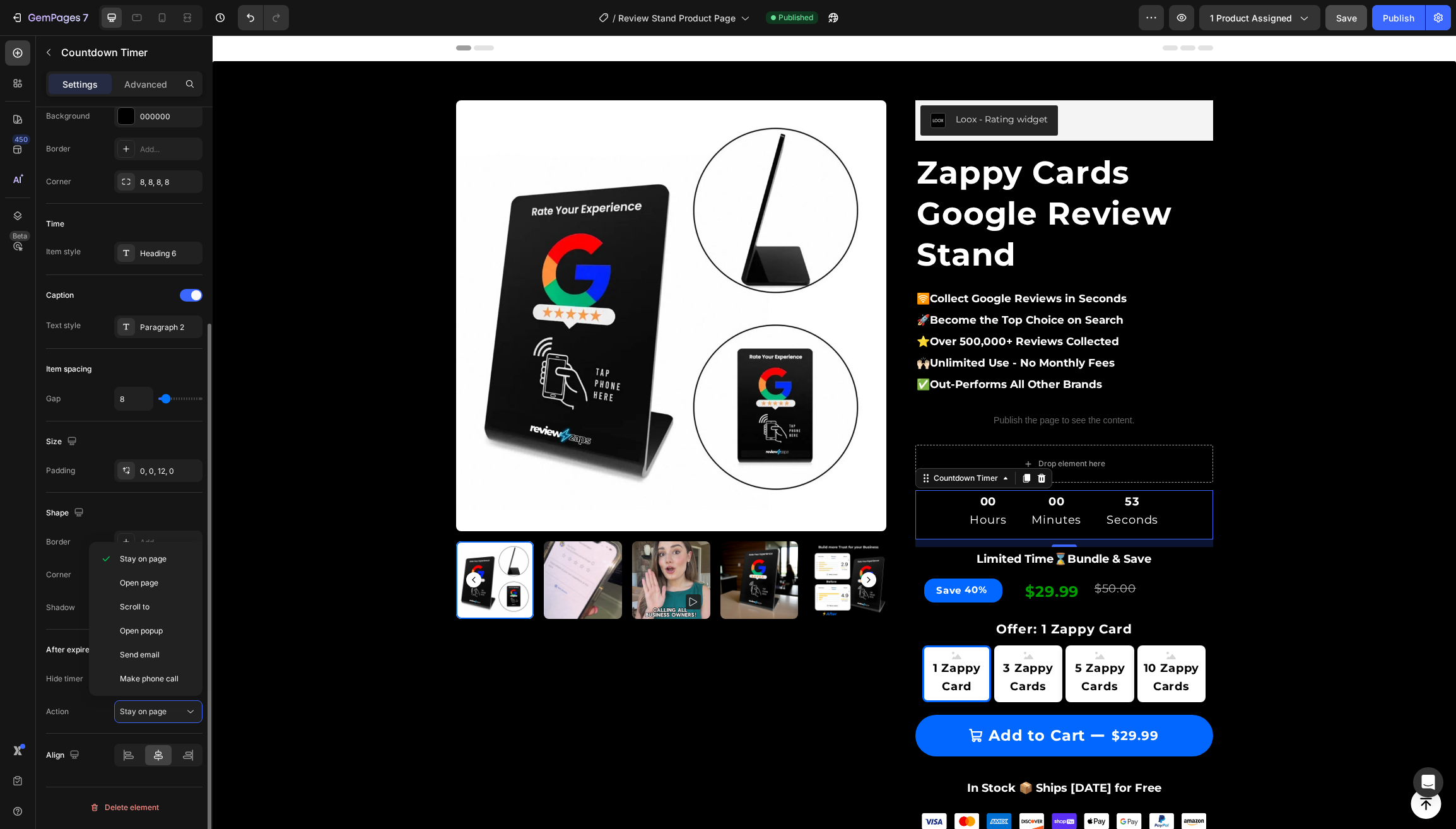
click at [65, 728] on div "After expired Hide timer Yes No Action Stay on page" at bounding box center [124, 682] width 156 height 104
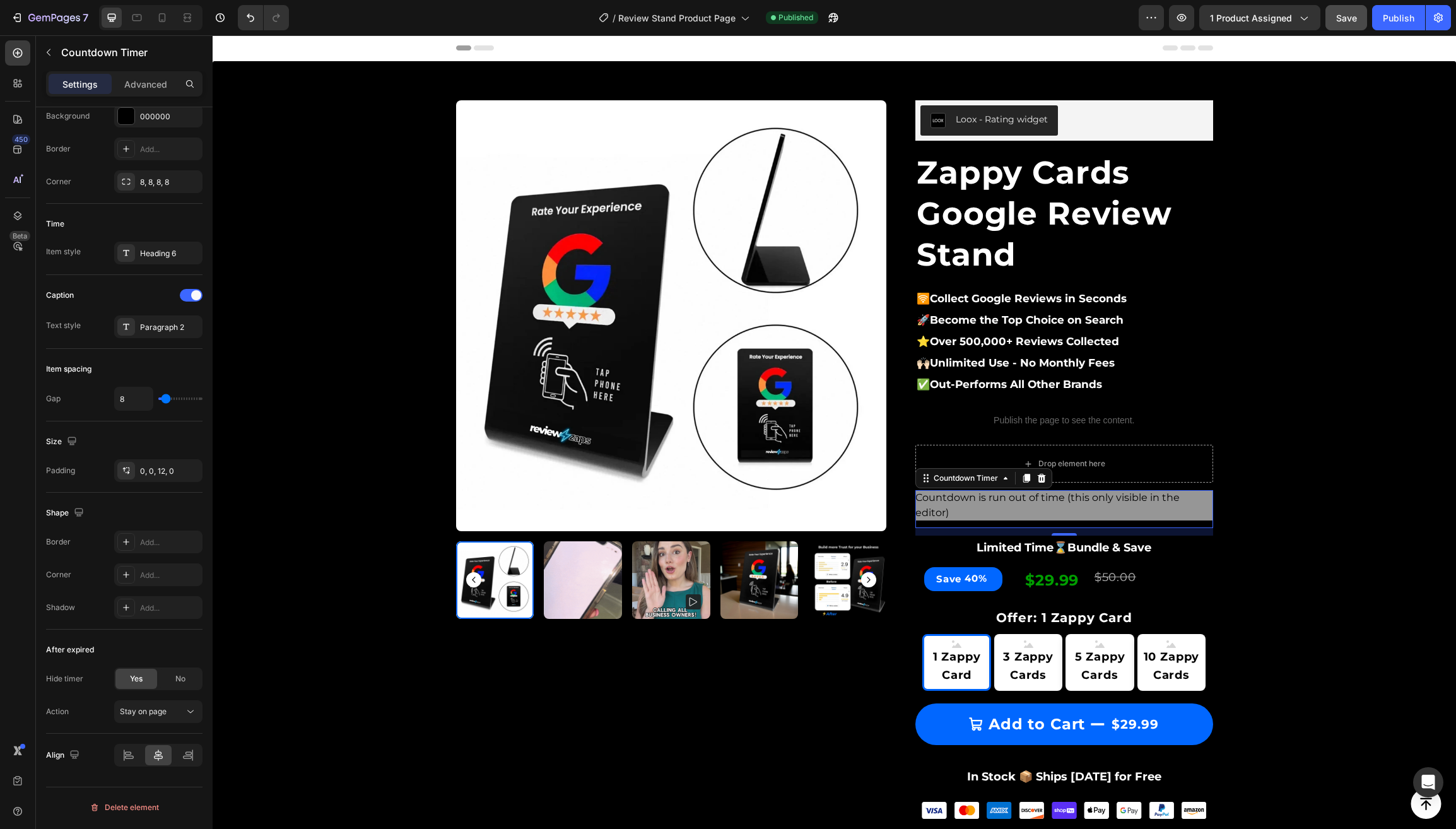
click at [949, 502] on span "Countdown is run out of time (this only visible in the editor)" at bounding box center [1064, 505] width 298 height 30
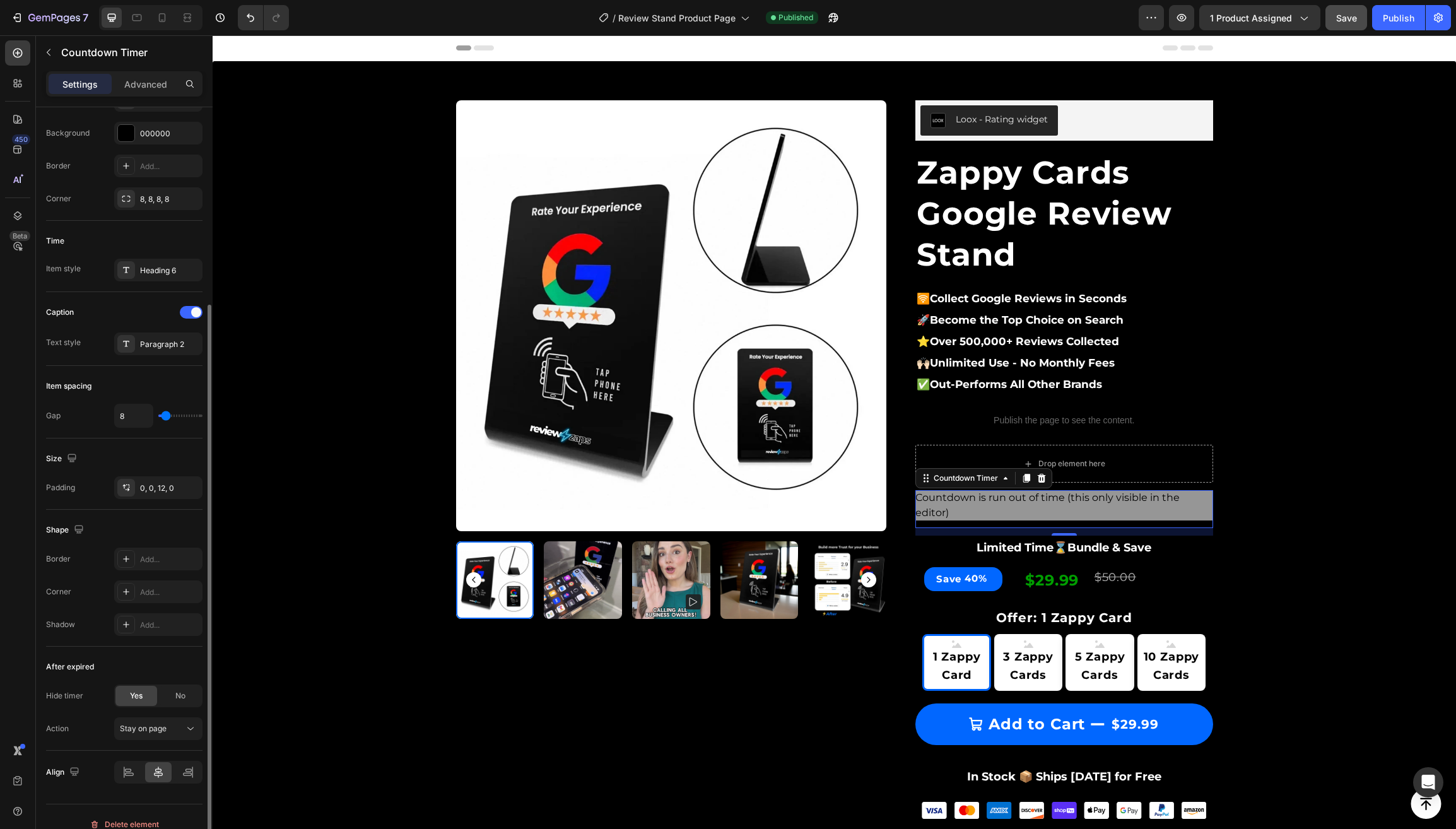
scroll to position [280, 0]
click at [160, 273] on div "Heading 6" at bounding box center [170, 275] width 59 height 11
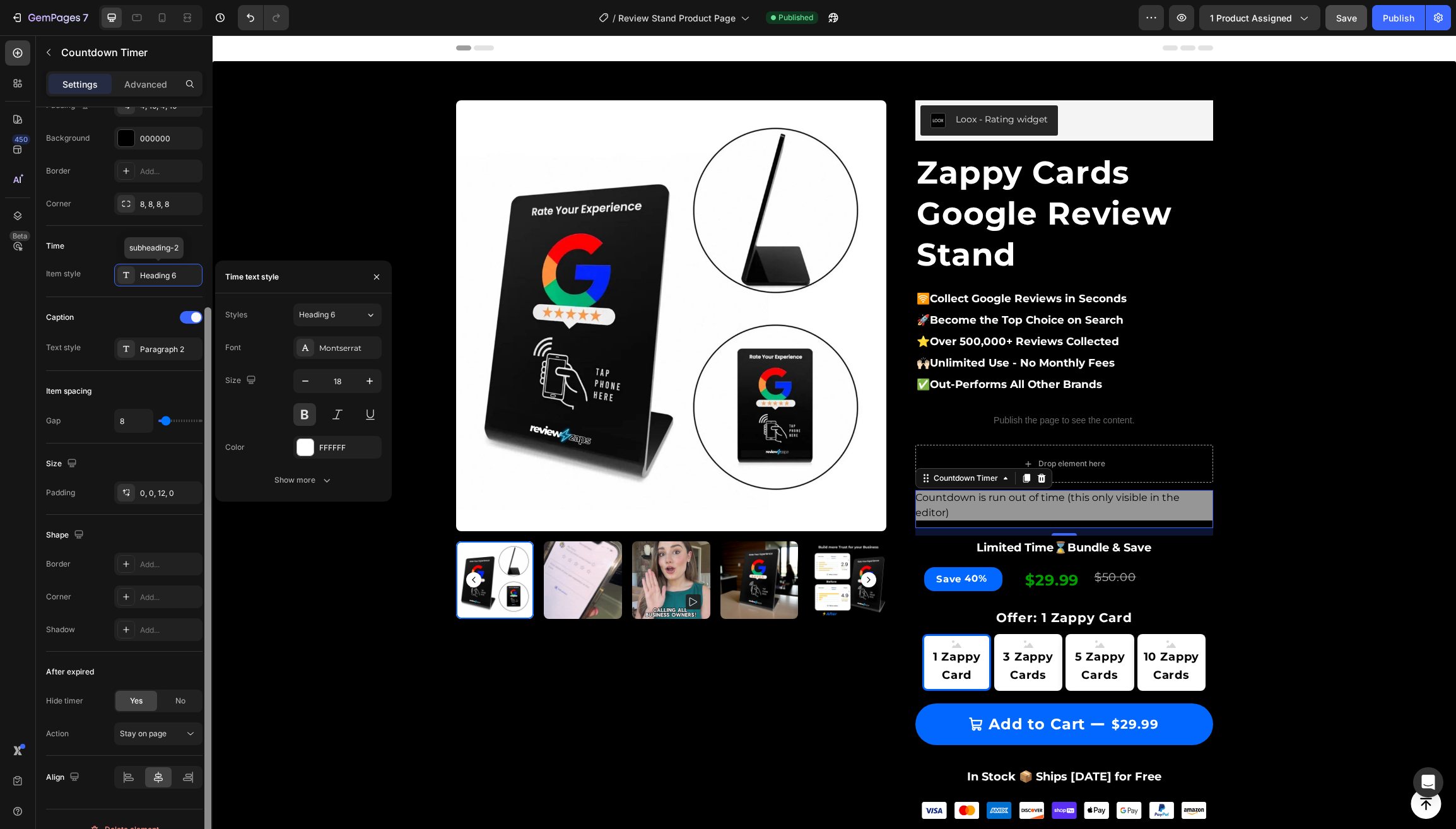
scroll to position [283, 0]
click at [316, 449] on div "FFFFFF" at bounding box center [338, 445] width 88 height 23
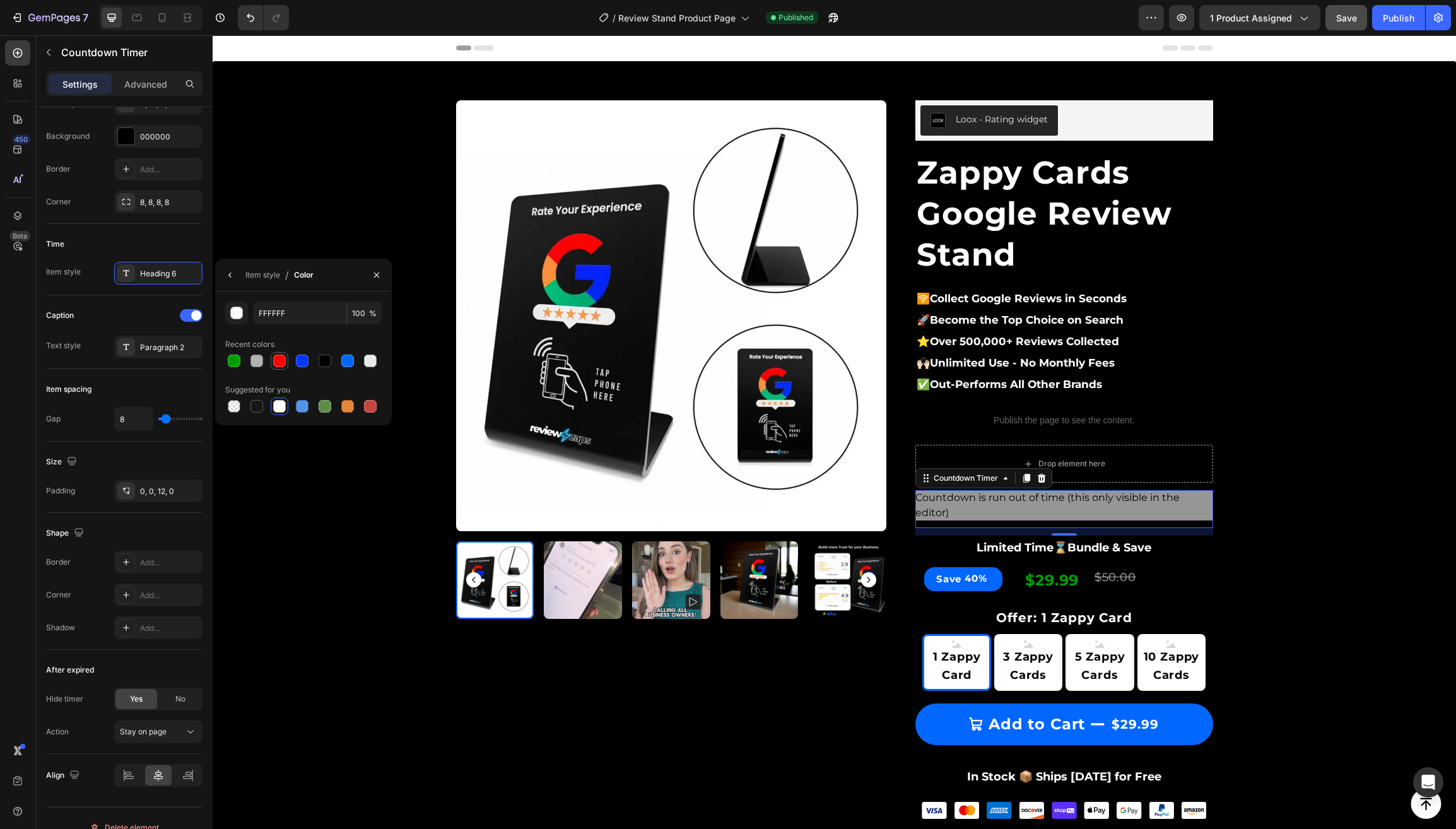
click at [280, 362] on div at bounding box center [279, 361] width 12 height 12
type input "FF0505"
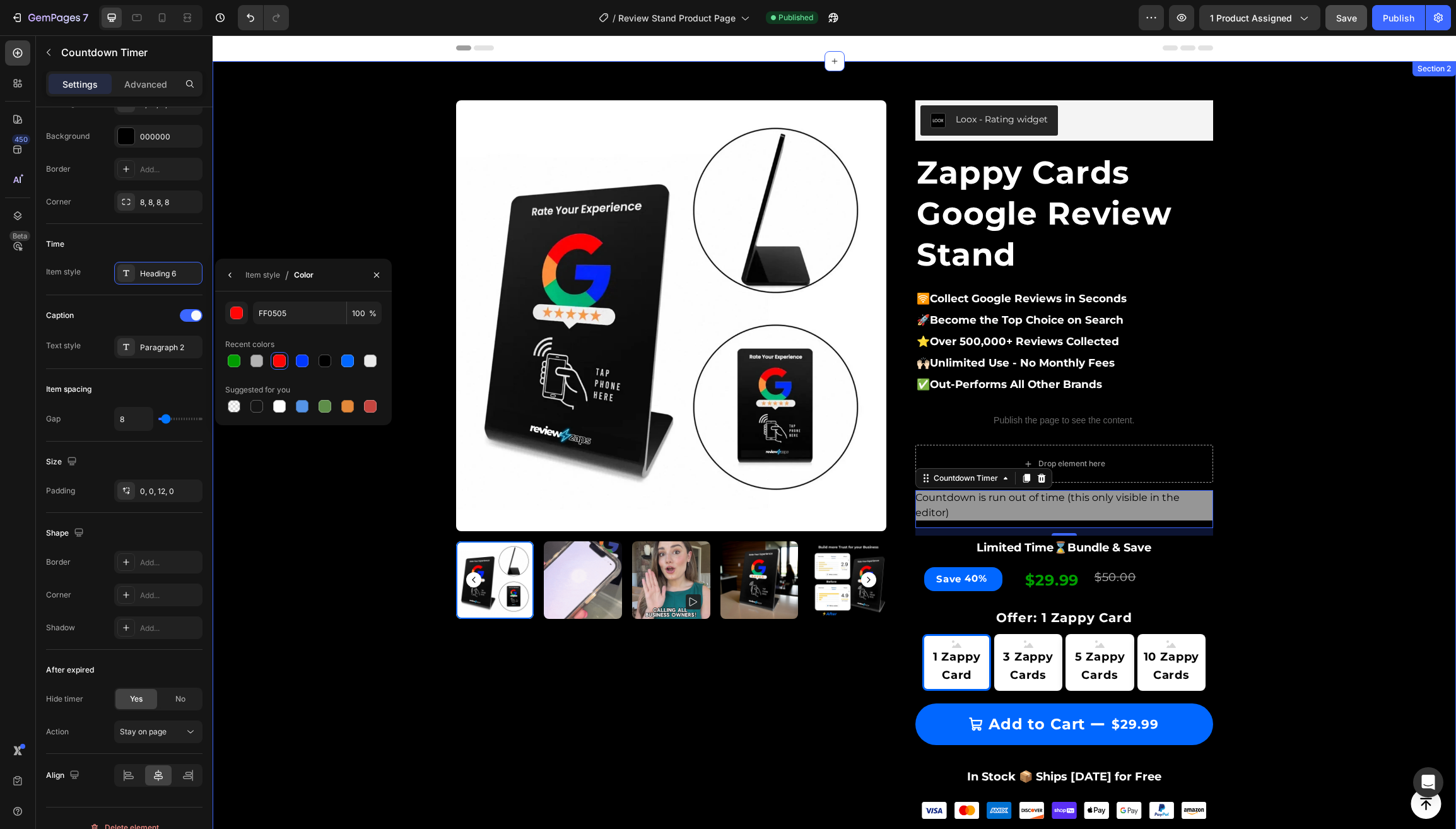
click at [321, 616] on div "Product Images & Gallery Row Loox - Rating widget Loox Zappy Cards Google Revie…" at bounding box center [834, 717] width 1224 height 1273
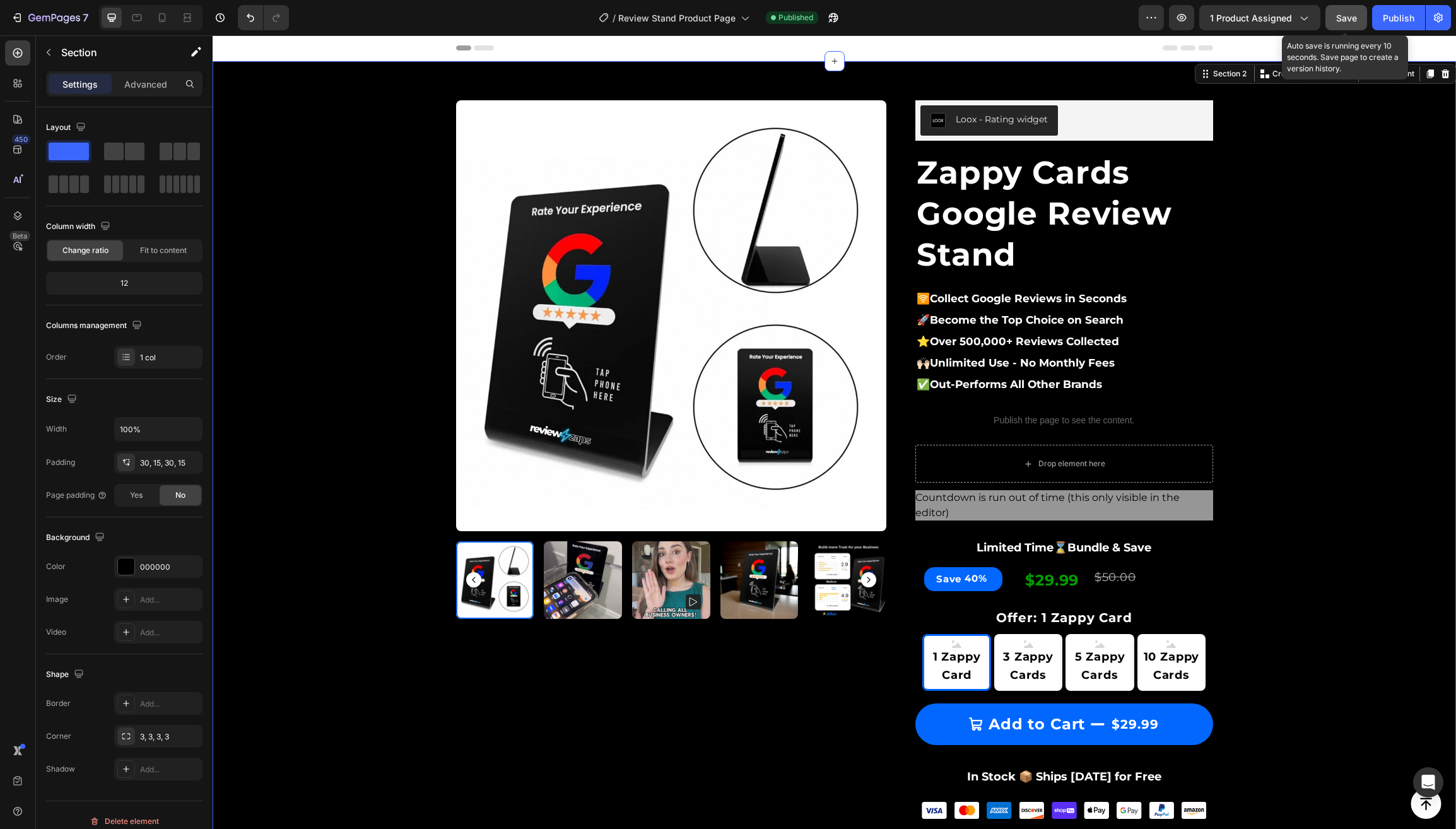
click at [1347, 18] on span "Save" at bounding box center [1346, 18] width 21 height 11
click at [1385, 18] on div "Publish" at bounding box center [1398, 18] width 32 height 13
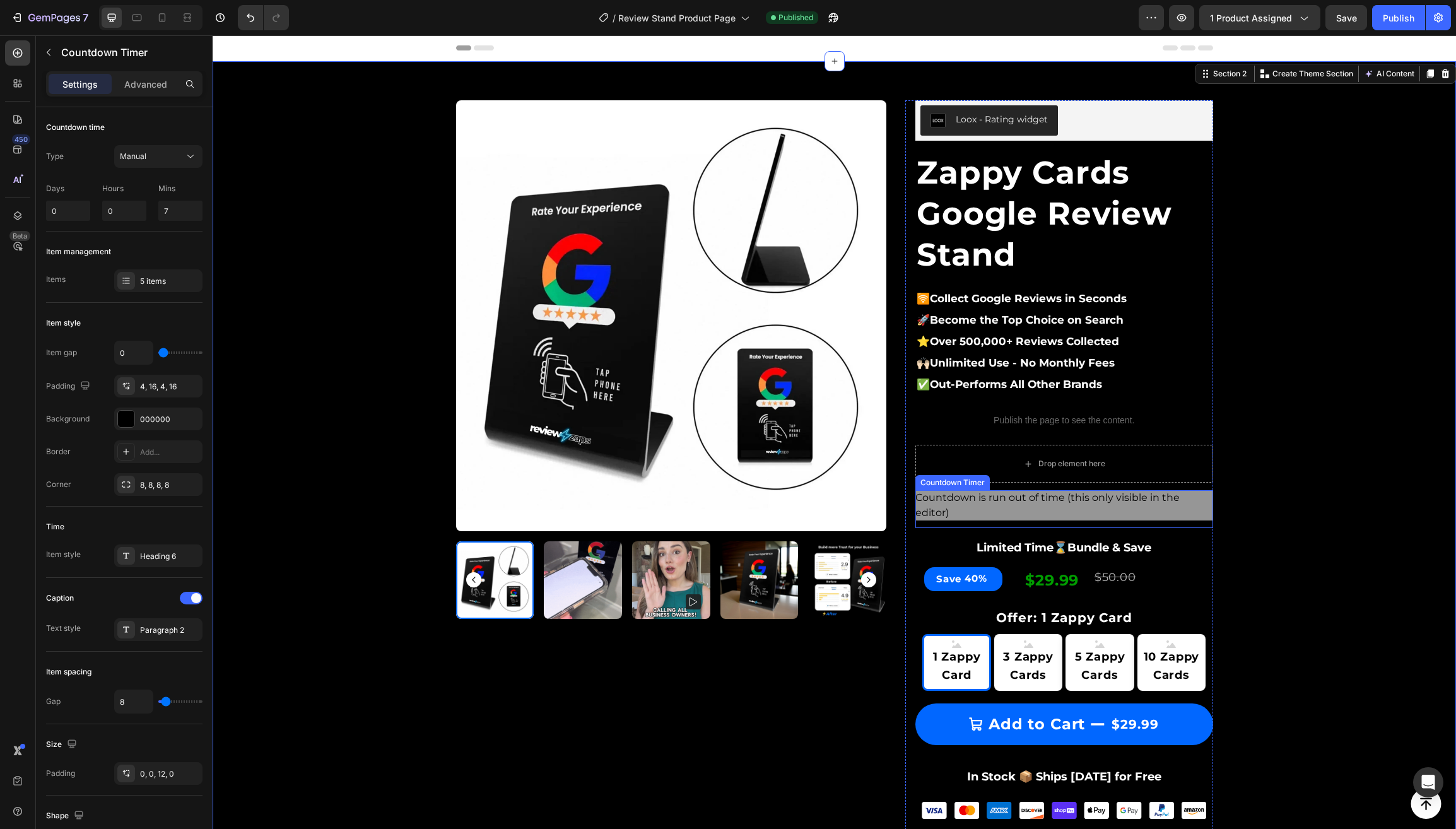
click at [950, 504] on span "Countdown is run out of time (this only visible in the editor)" at bounding box center [1064, 505] width 298 height 30
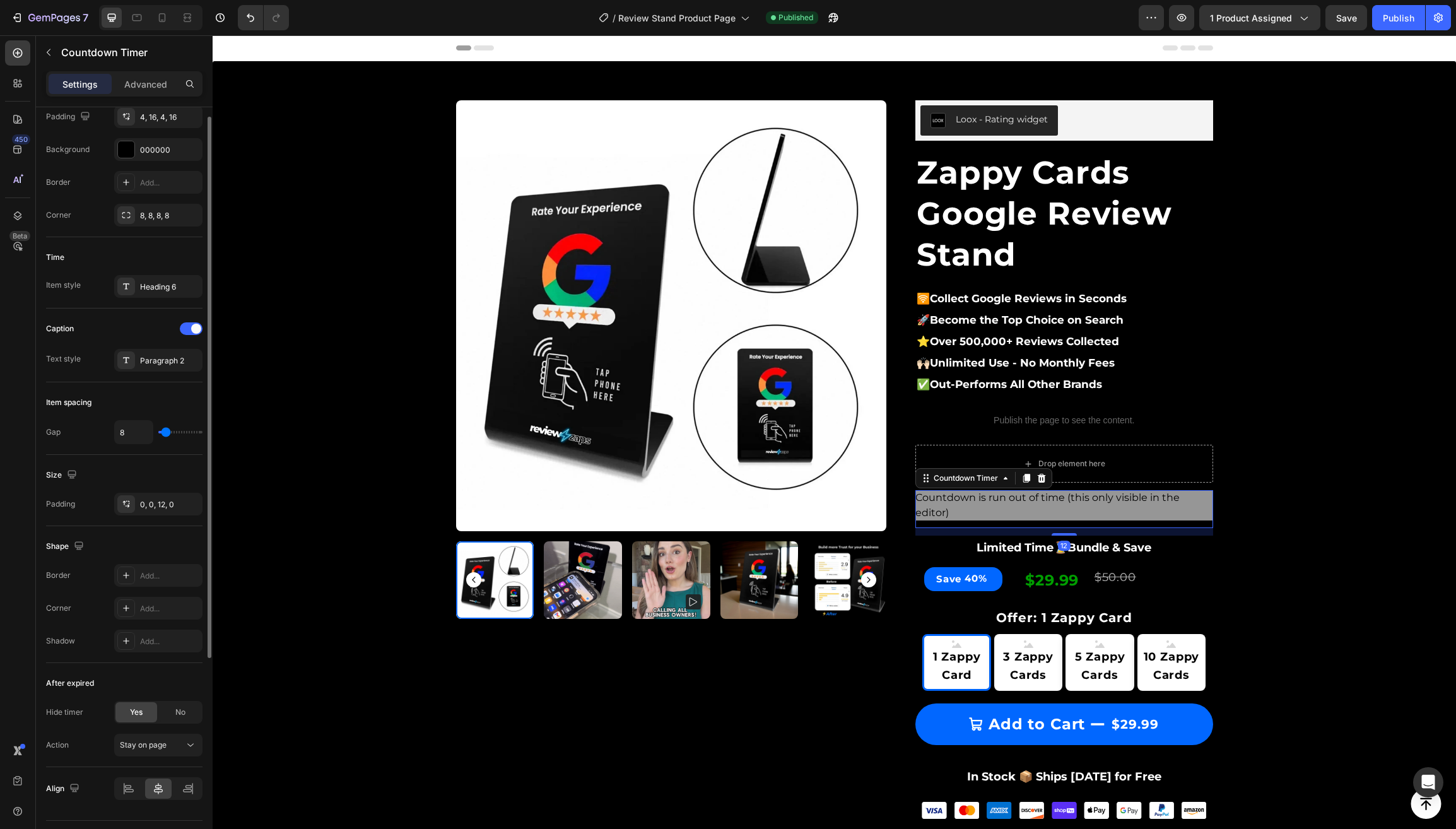
scroll to position [303, 0]
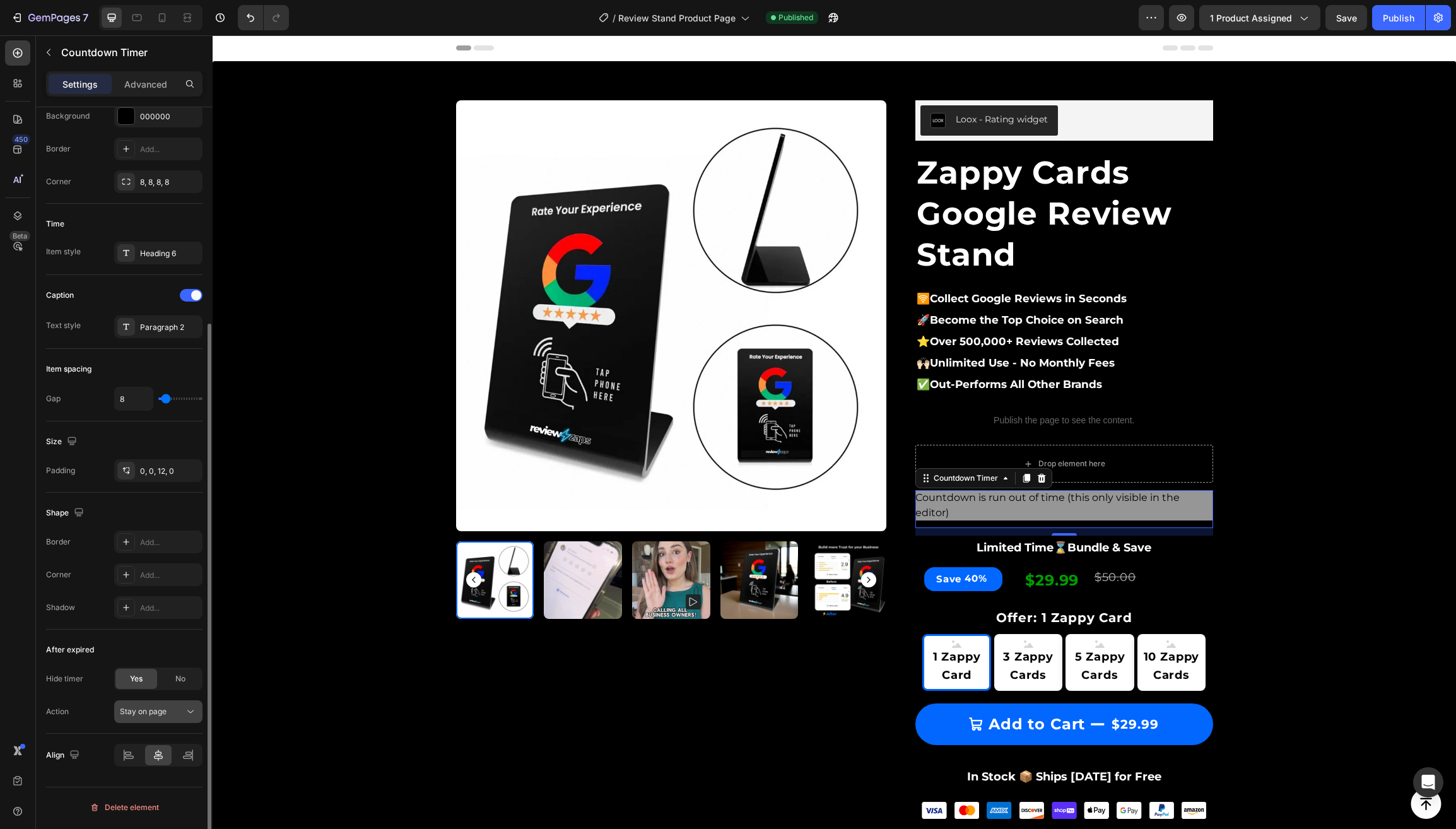
click at [164, 717] on span "Stay on page" at bounding box center [143, 712] width 47 height 10
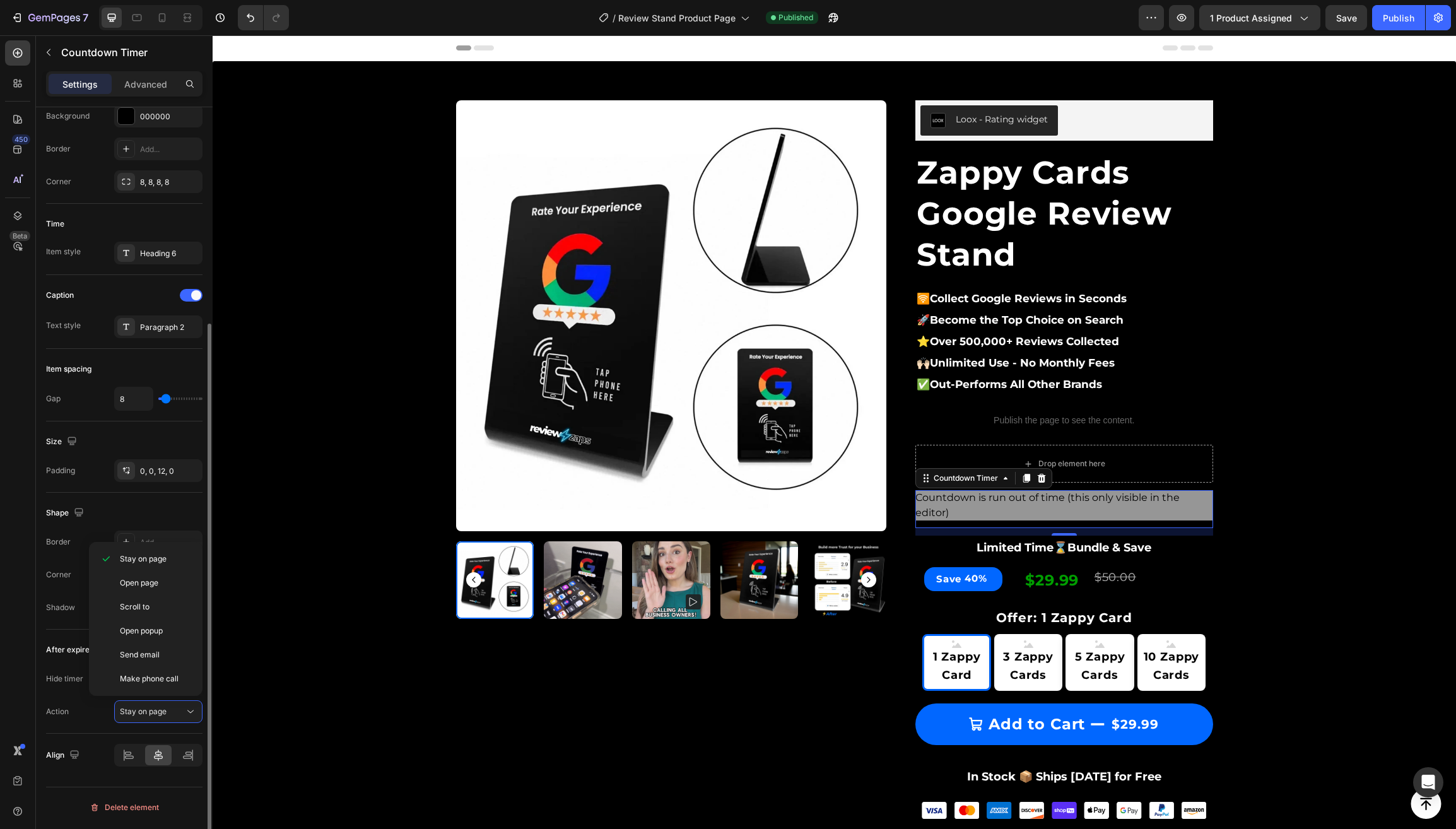
click at [64, 726] on div "After expired Hide timer Yes No Action Stay on page" at bounding box center [124, 682] width 156 height 104
drag, startPoint x: 178, startPoint y: 681, endPoint x: 142, endPoint y: 688, distance: 36.7
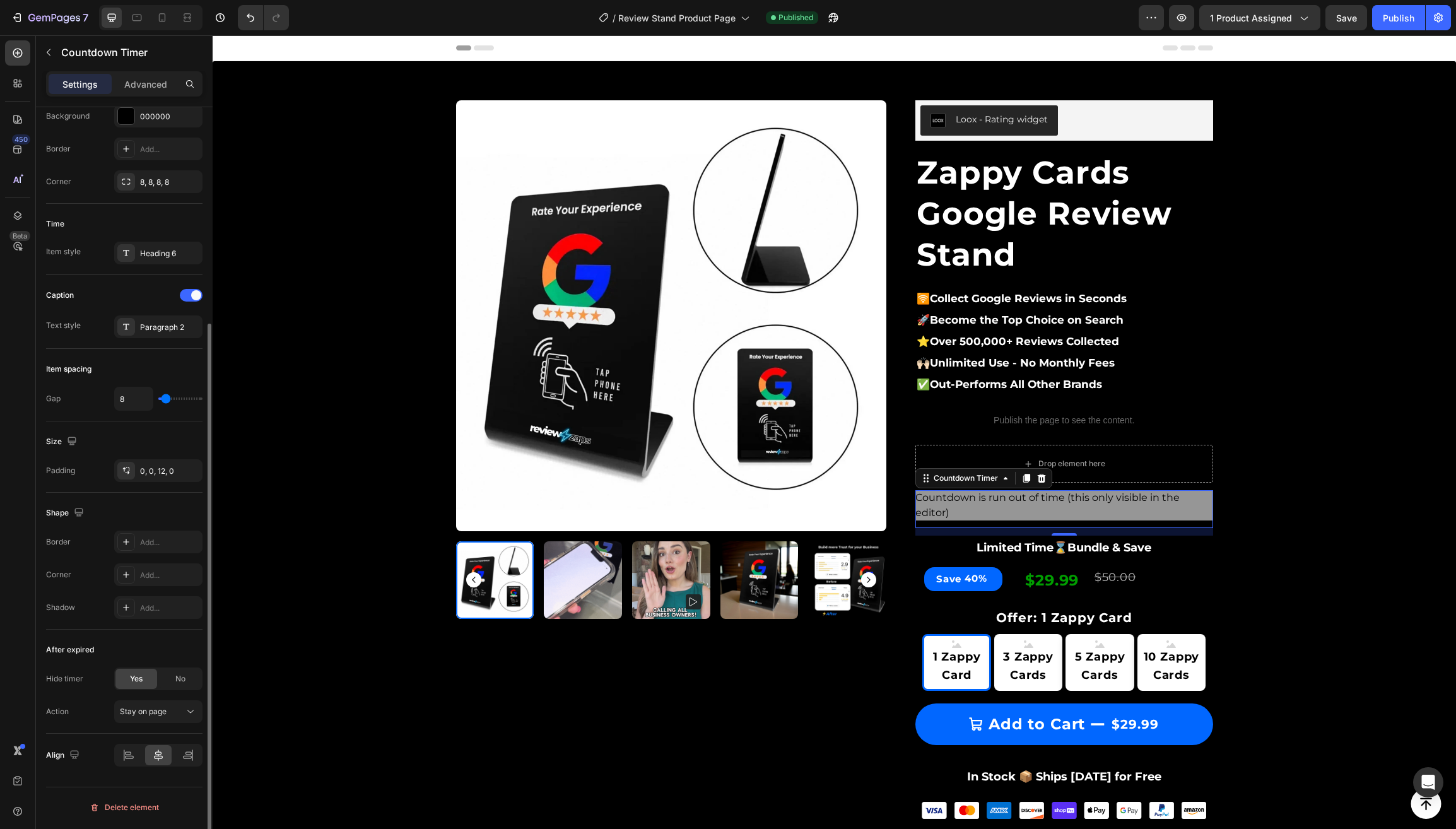
click at [178, 681] on span "No" at bounding box center [181, 678] width 10 height 11
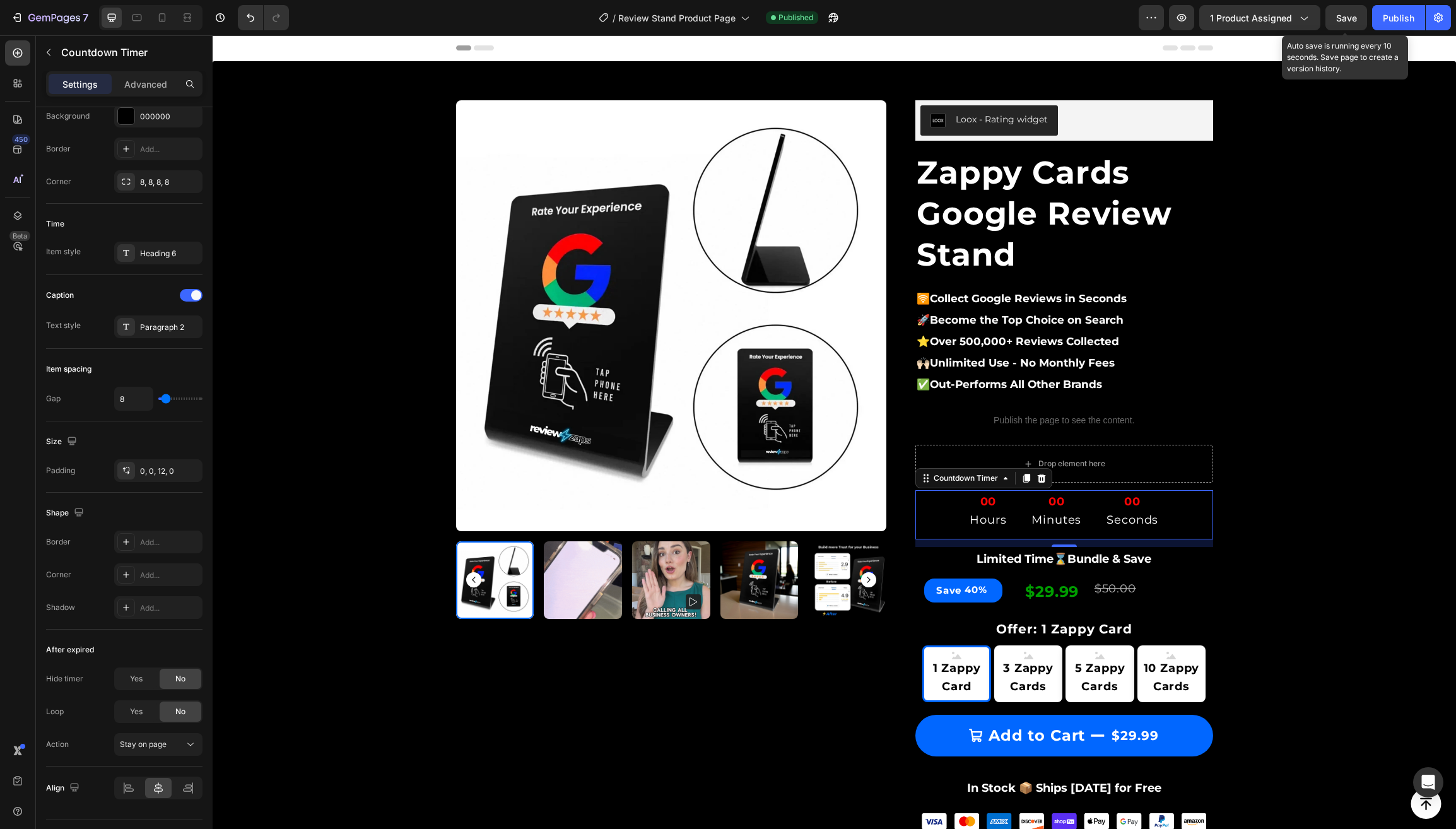
click at [1353, 21] on span "Save" at bounding box center [1346, 18] width 21 height 11
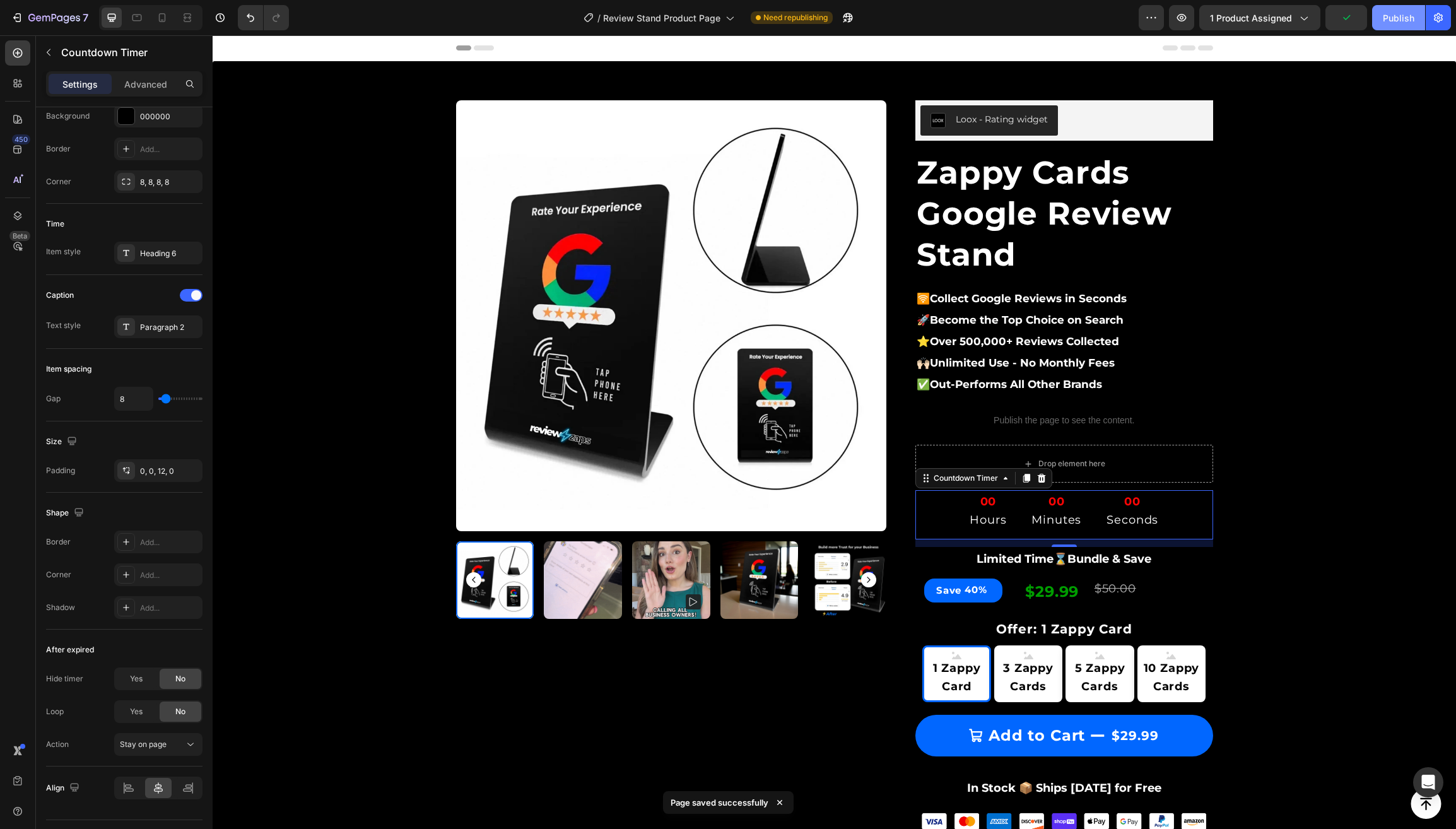
click at [1394, 18] on div "Publish" at bounding box center [1398, 18] width 32 height 13
click at [942, 507] on div "00 Hours 00 Minutes 00 Seconds" at bounding box center [1064, 511] width 298 height 42
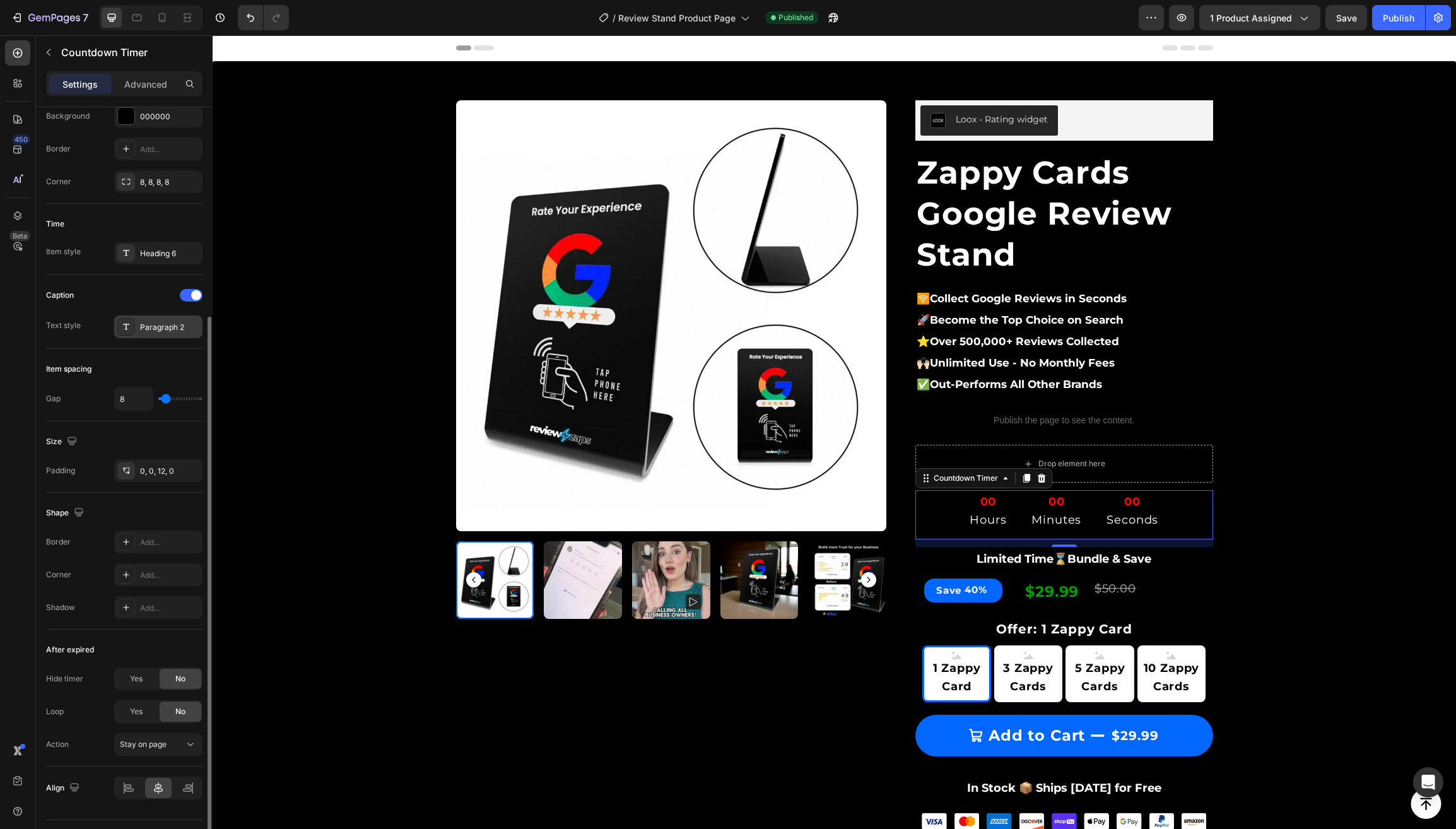
click at [168, 333] on div "Paragraph 2" at bounding box center [170, 327] width 59 height 11
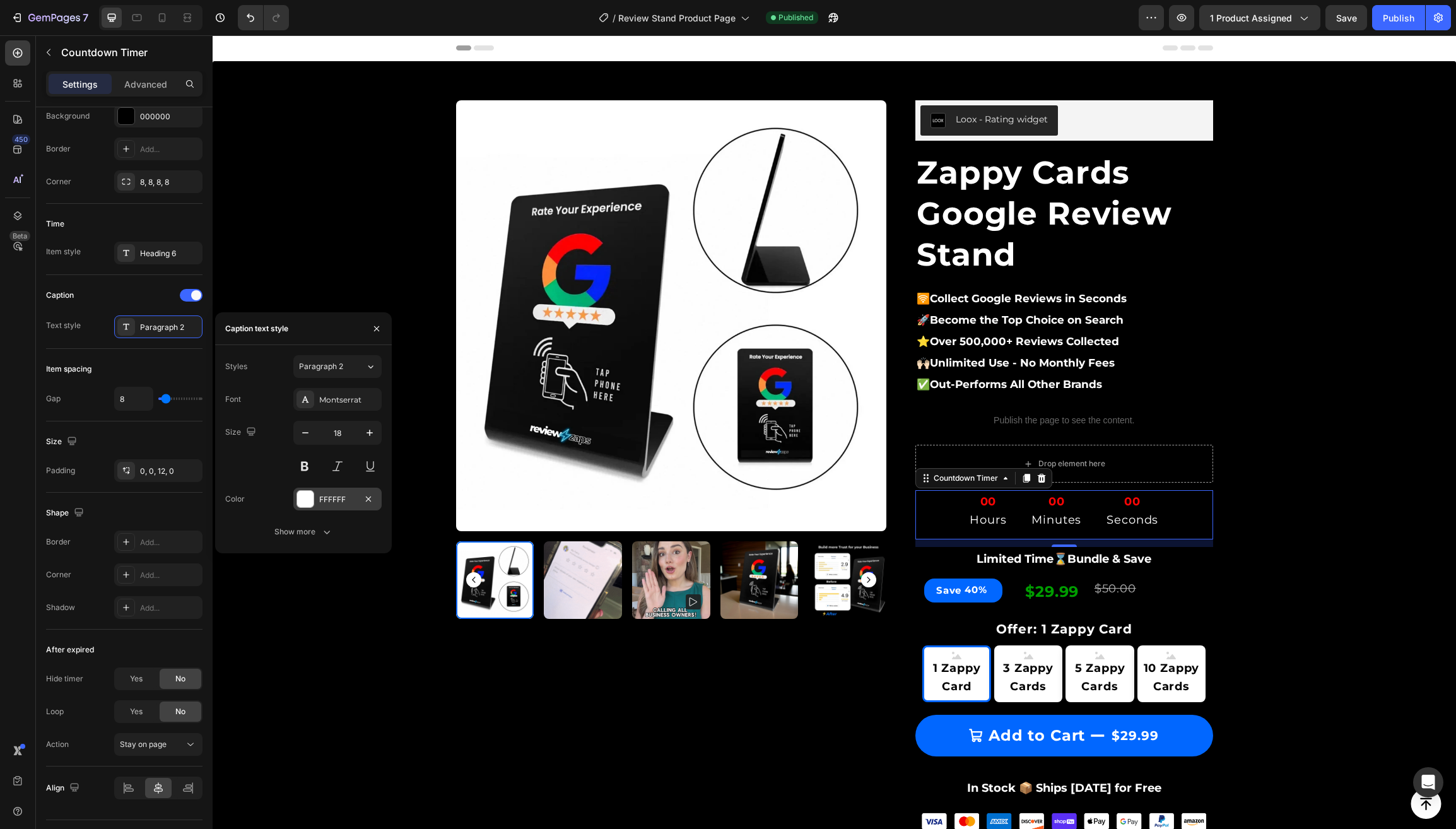
click at [305, 500] on div at bounding box center [305, 499] width 16 height 16
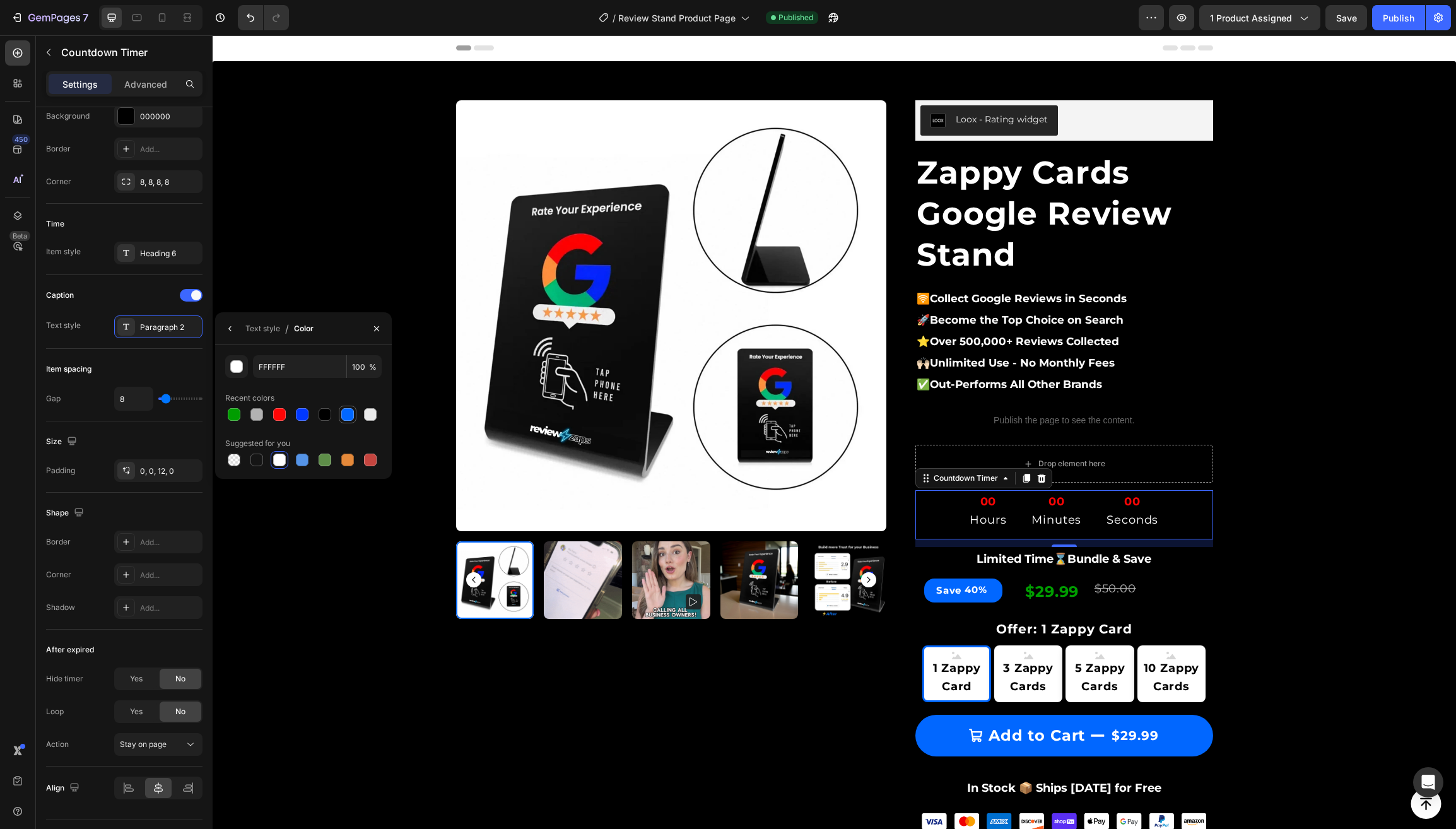
click at [347, 413] on div at bounding box center [347, 414] width 12 height 12
type input "0167FF"
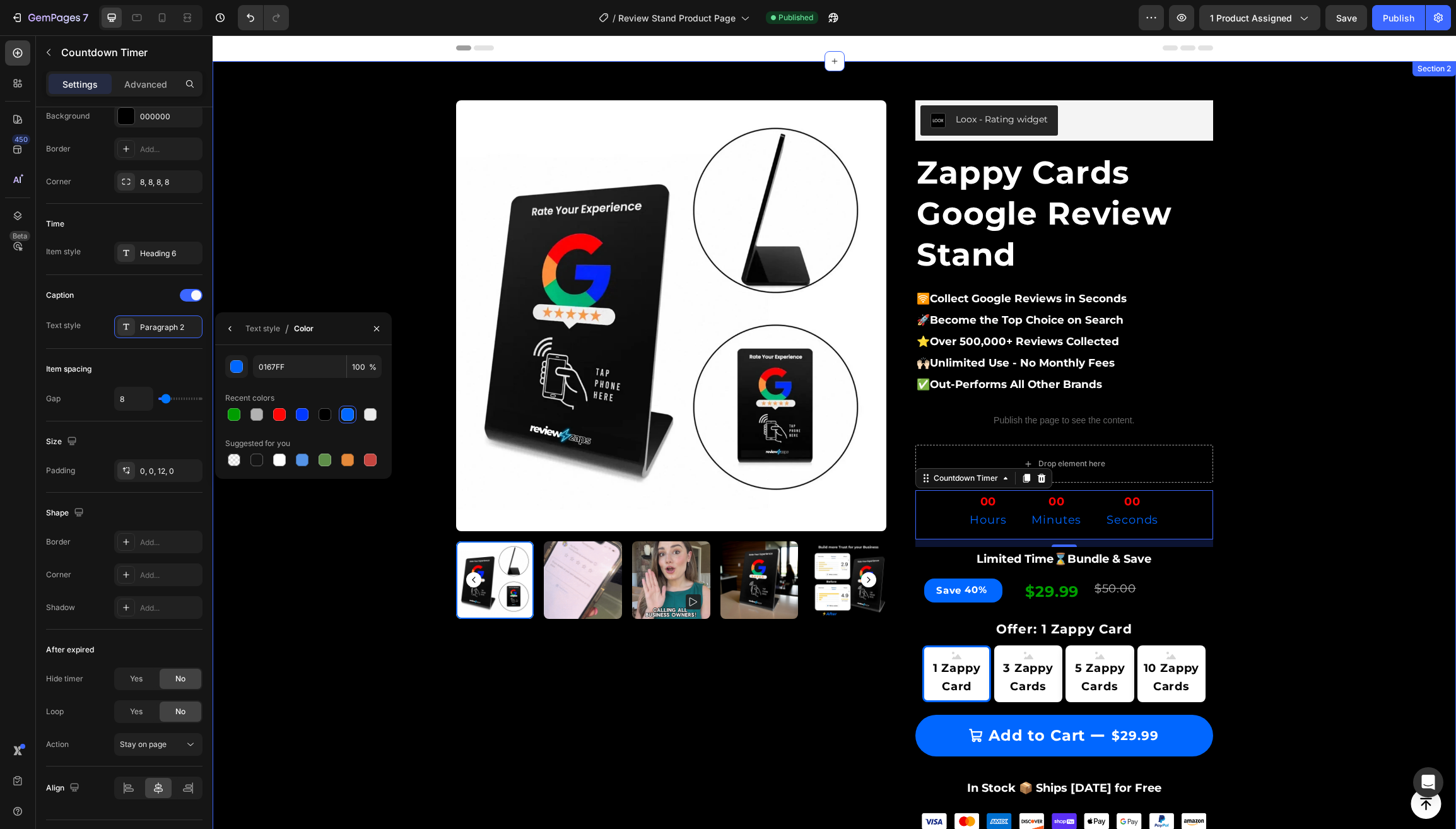
click at [320, 261] on div "Product Images & Gallery Row Loox - Rating widget Loox Zappy Cards Google Revie…" at bounding box center [834, 723] width 1224 height 1285
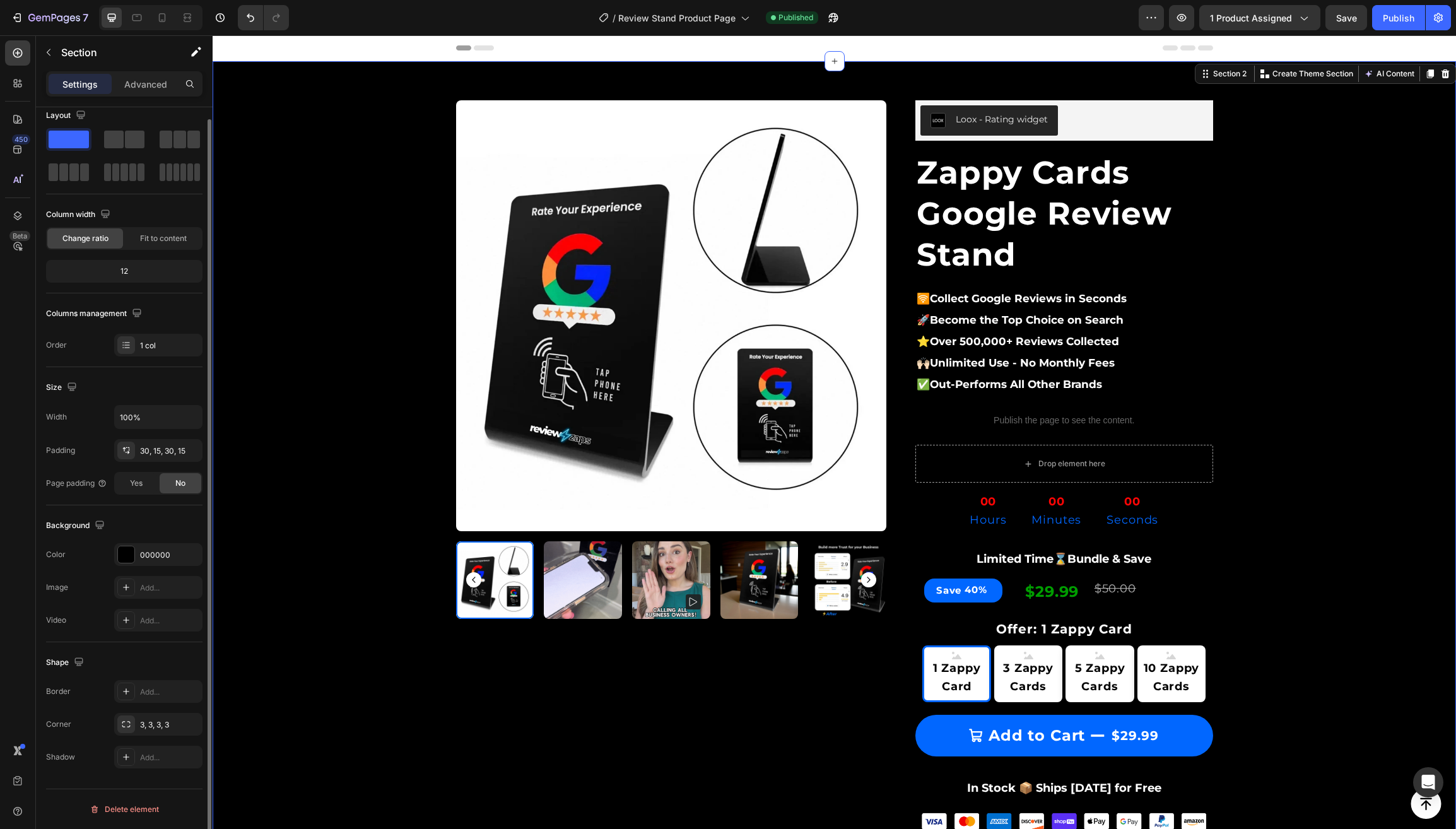
scroll to position [0, 0]
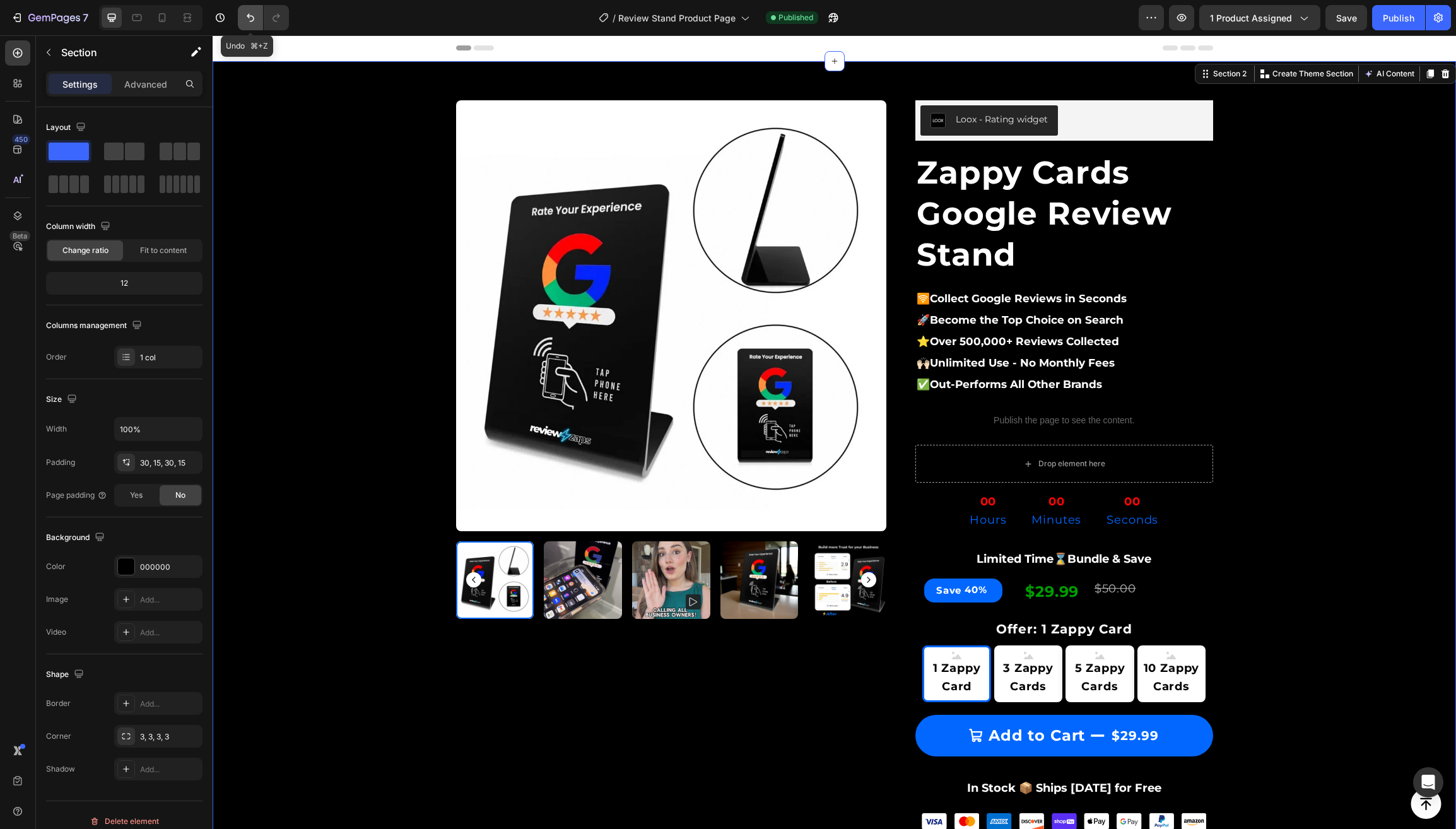
click at [247, 14] on icon "Undo/Redo" at bounding box center [250, 17] width 12 height 12
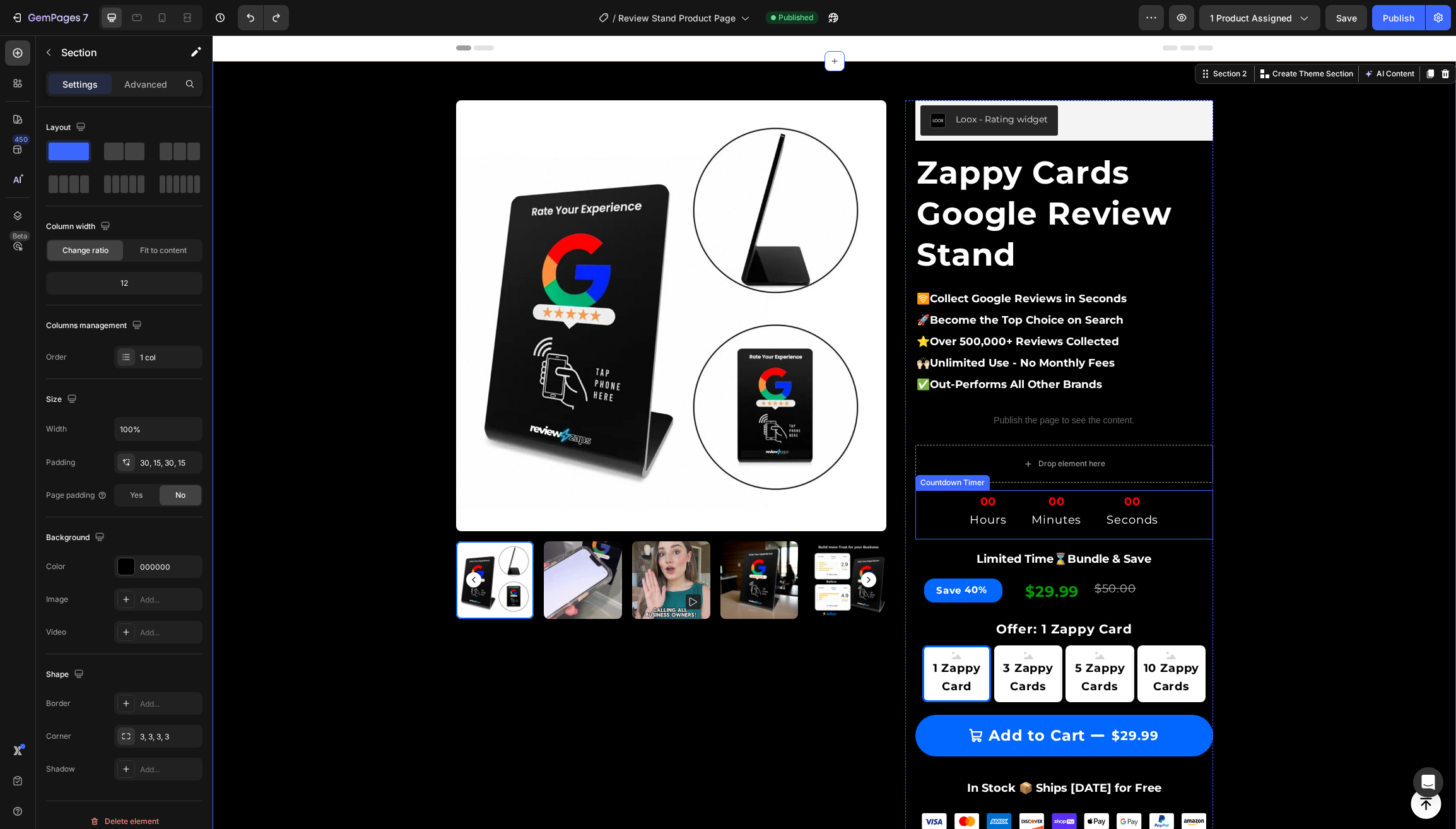
click at [944, 502] on div "00 Hours 00 Minutes 00 Seconds" at bounding box center [1064, 511] width 298 height 42
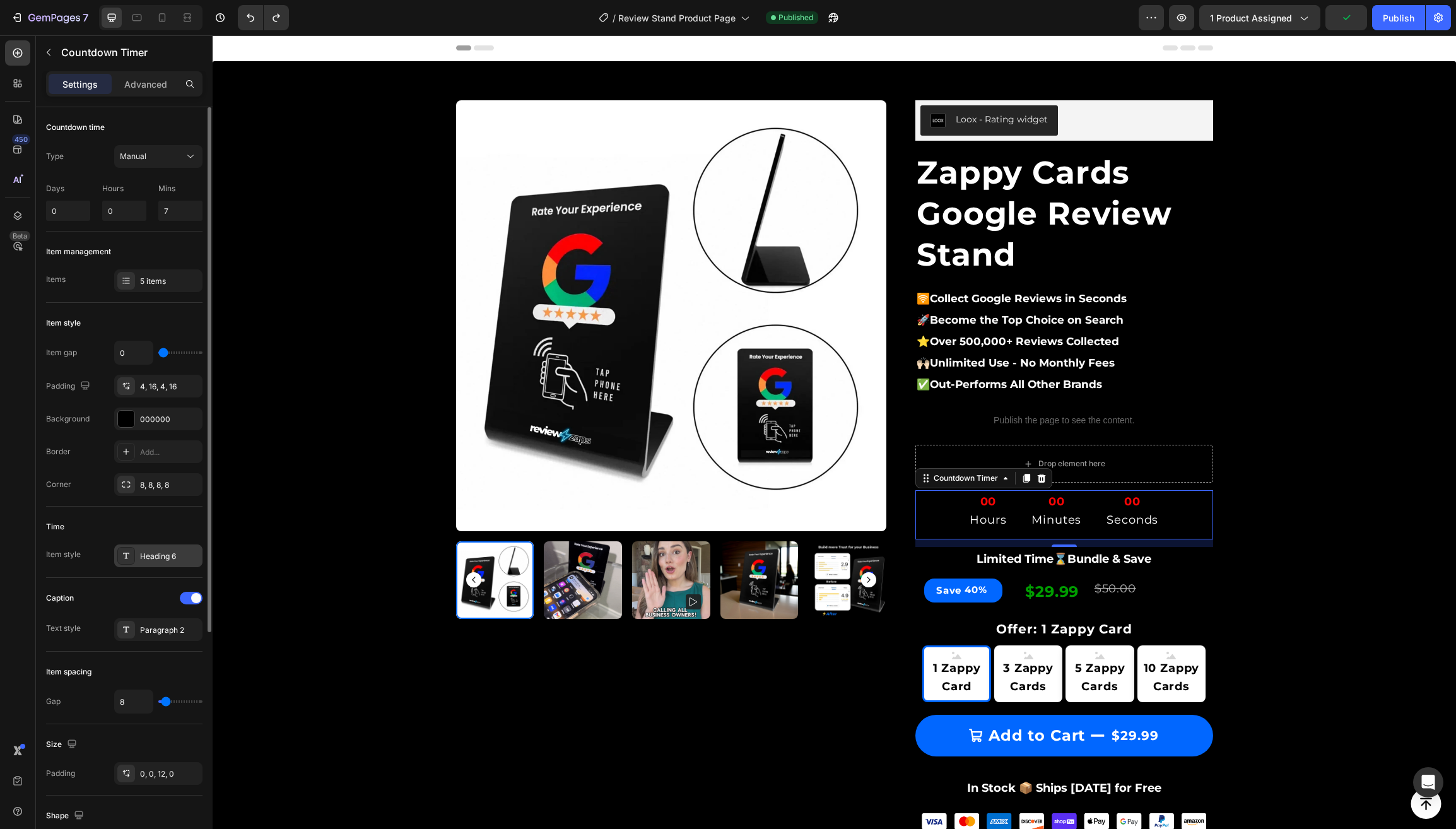
click at [153, 560] on div "Heading 6" at bounding box center [170, 556] width 59 height 11
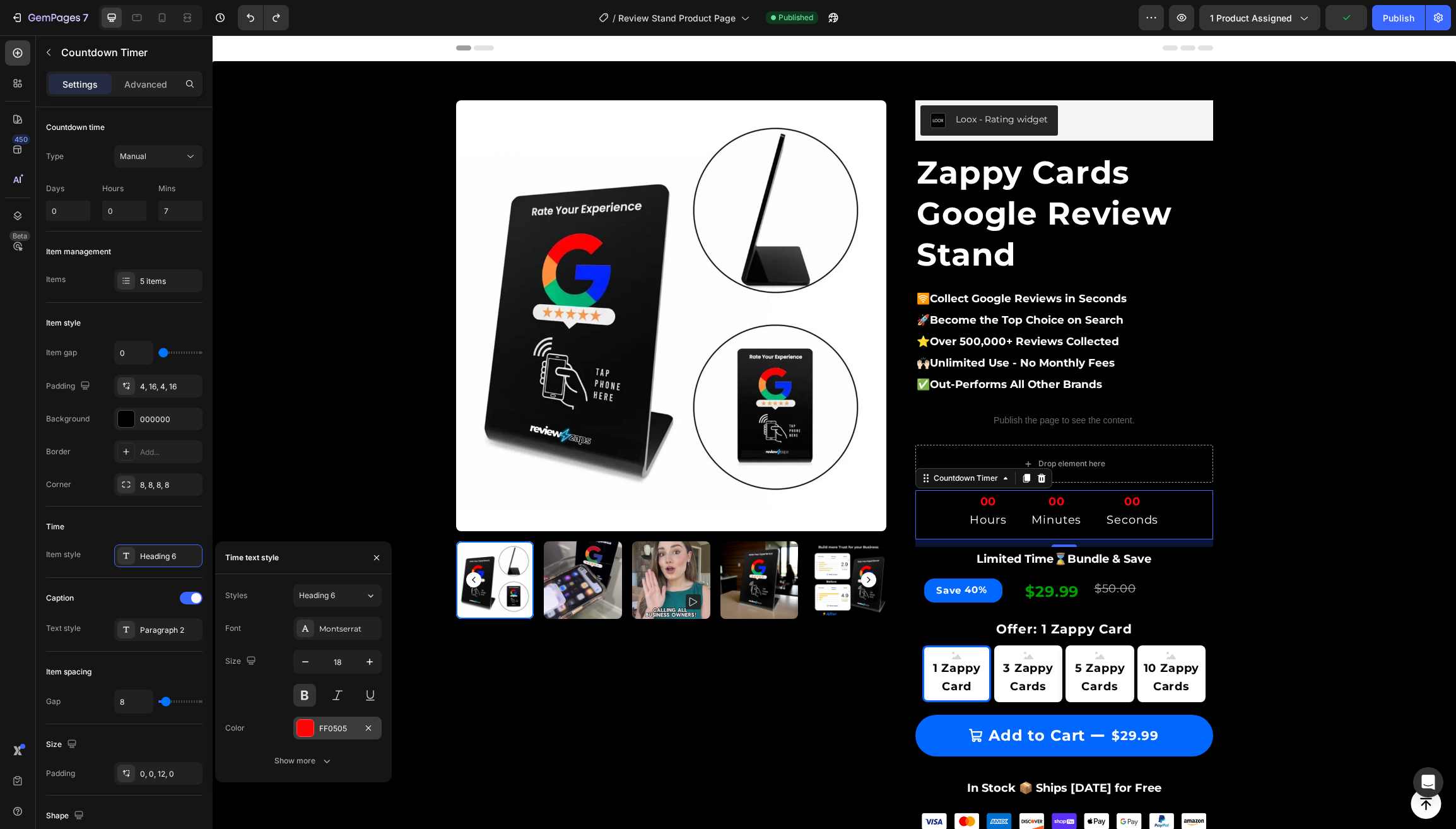
click at [305, 730] on div at bounding box center [305, 728] width 16 height 16
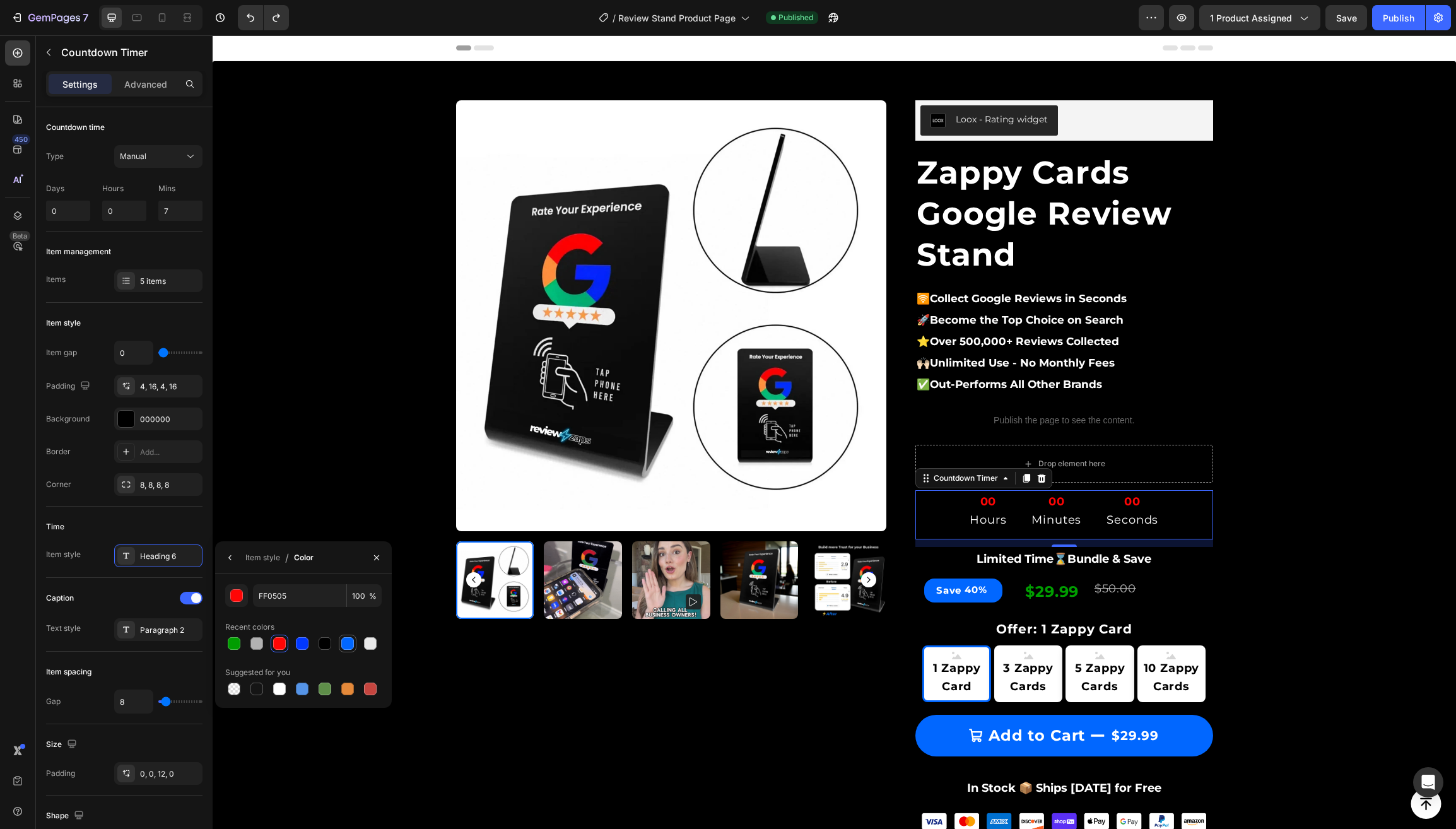
click at [348, 643] on div at bounding box center [347, 643] width 12 height 12
type input "0167FF"
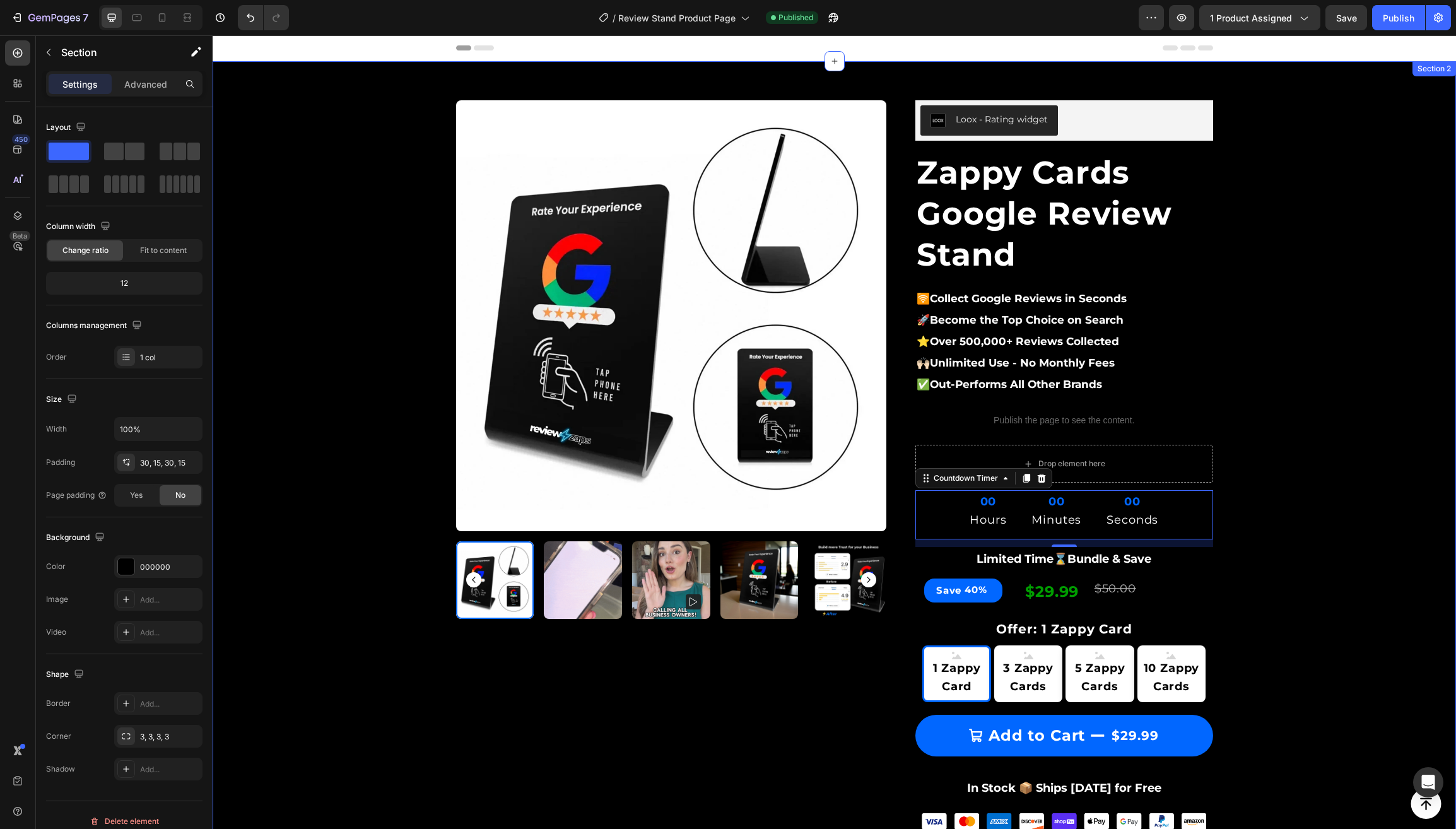
click at [341, 405] on div "Product Images & Gallery Row Loox - Rating widget Loox Zappy Cards Google Revie…" at bounding box center [834, 723] width 1224 height 1285
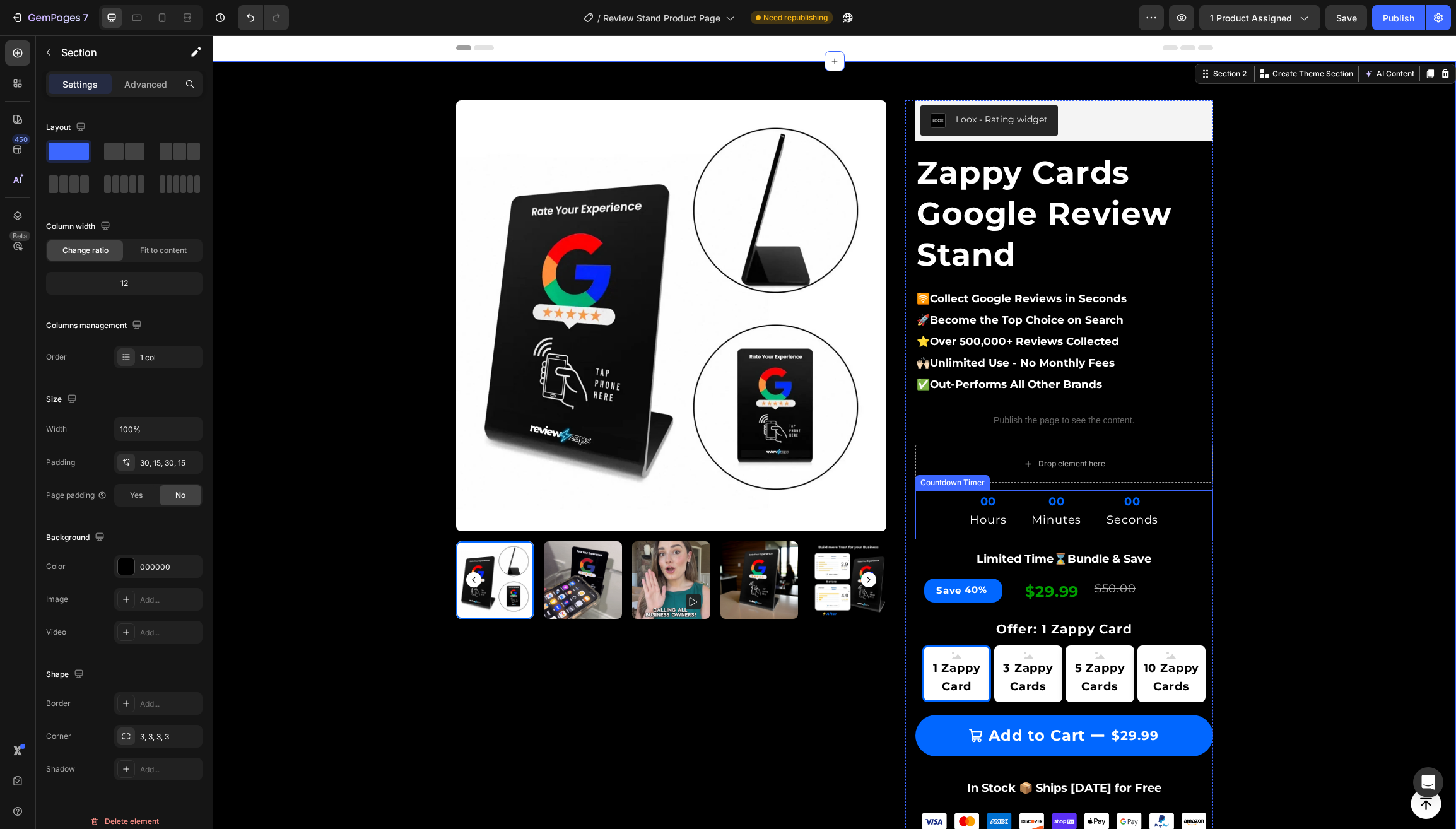
click at [940, 508] on div "00 Hours 00 Minutes 00 Seconds" at bounding box center [1064, 511] width 298 height 42
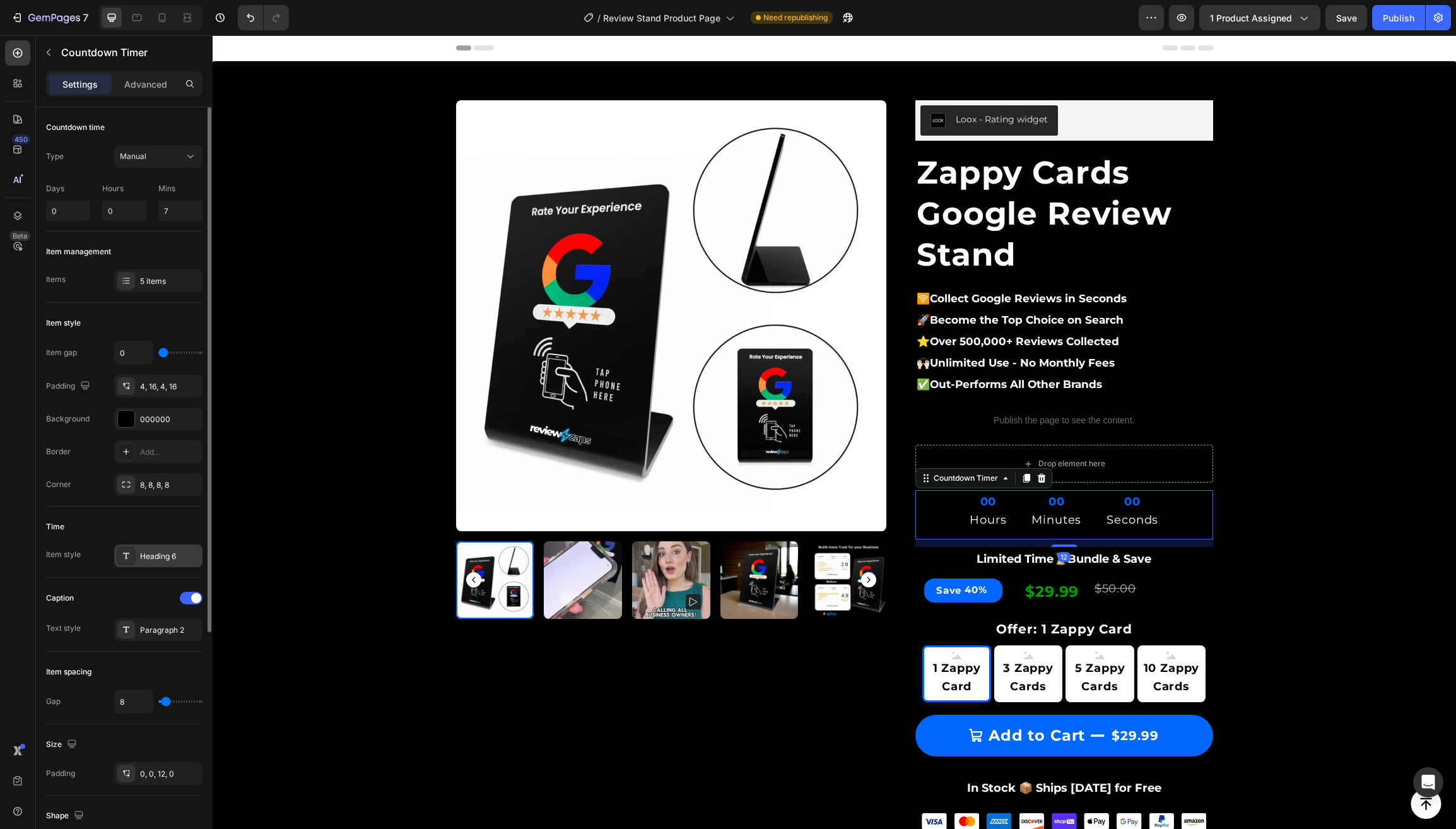
click at [161, 557] on div "Heading 6" at bounding box center [170, 556] width 59 height 11
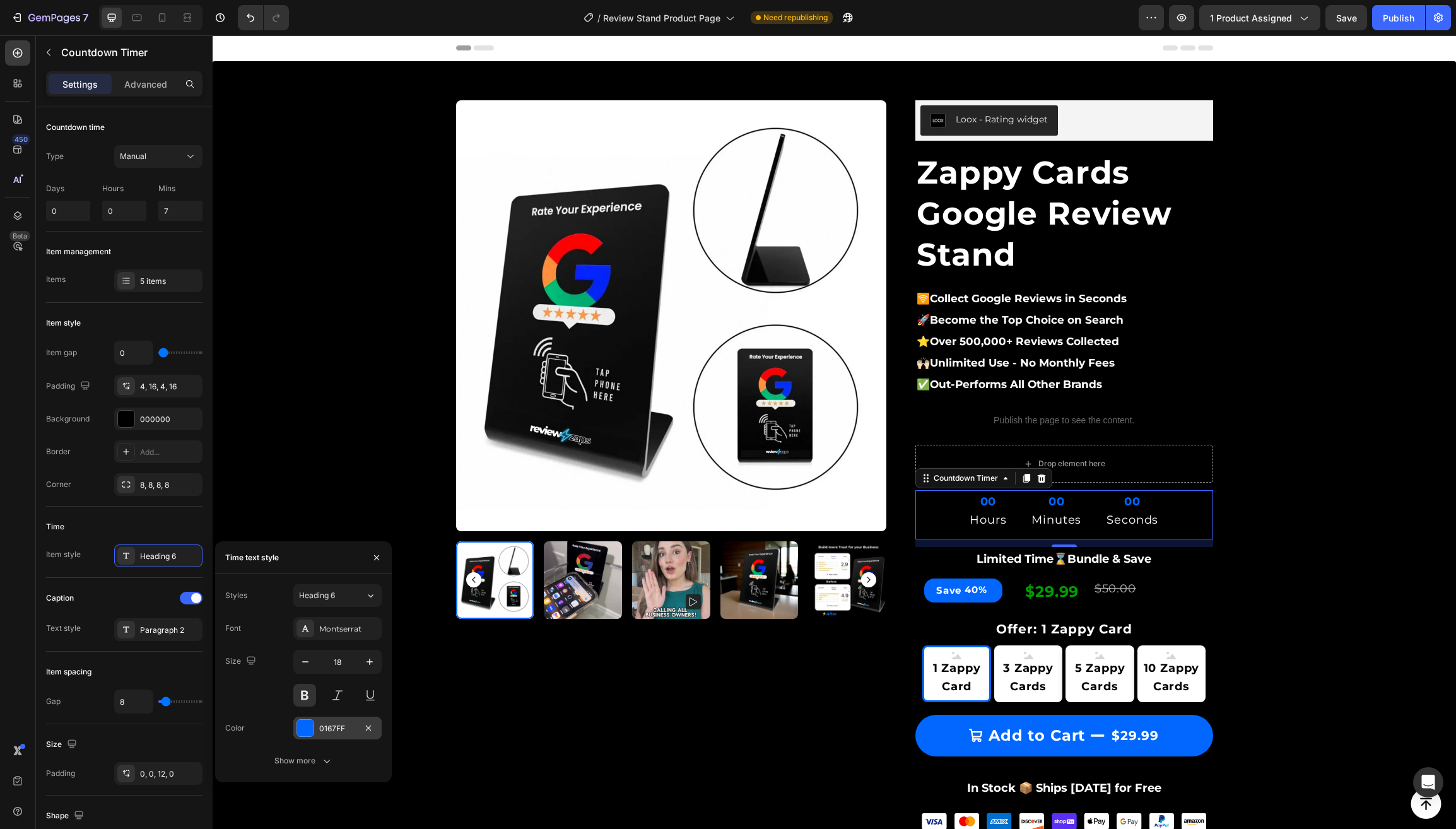
click at [306, 723] on div at bounding box center [305, 728] width 16 height 16
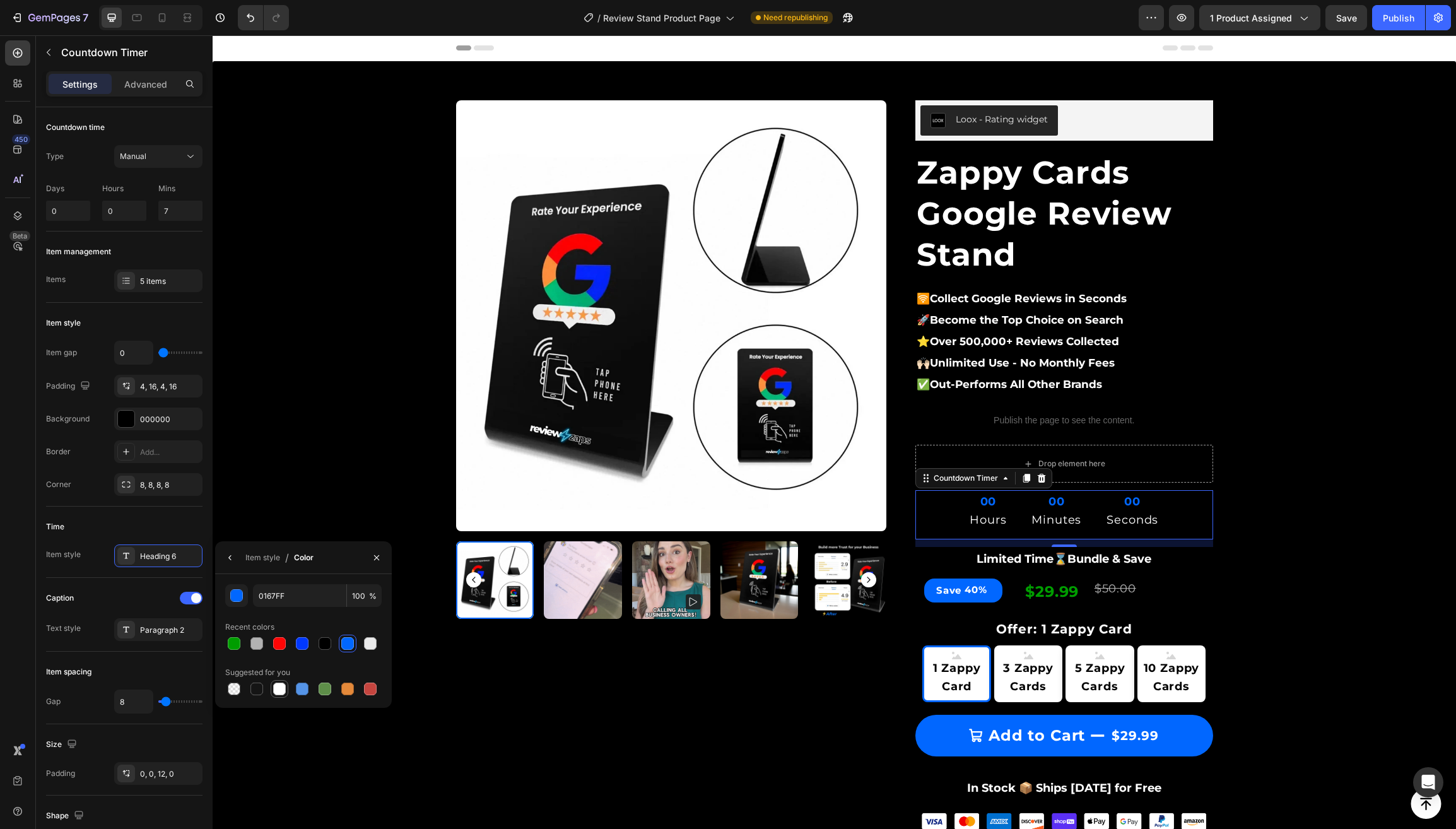
click at [282, 687] on div at bounding box center [279, 689] width 12 height 12
type input "FFFFFF"
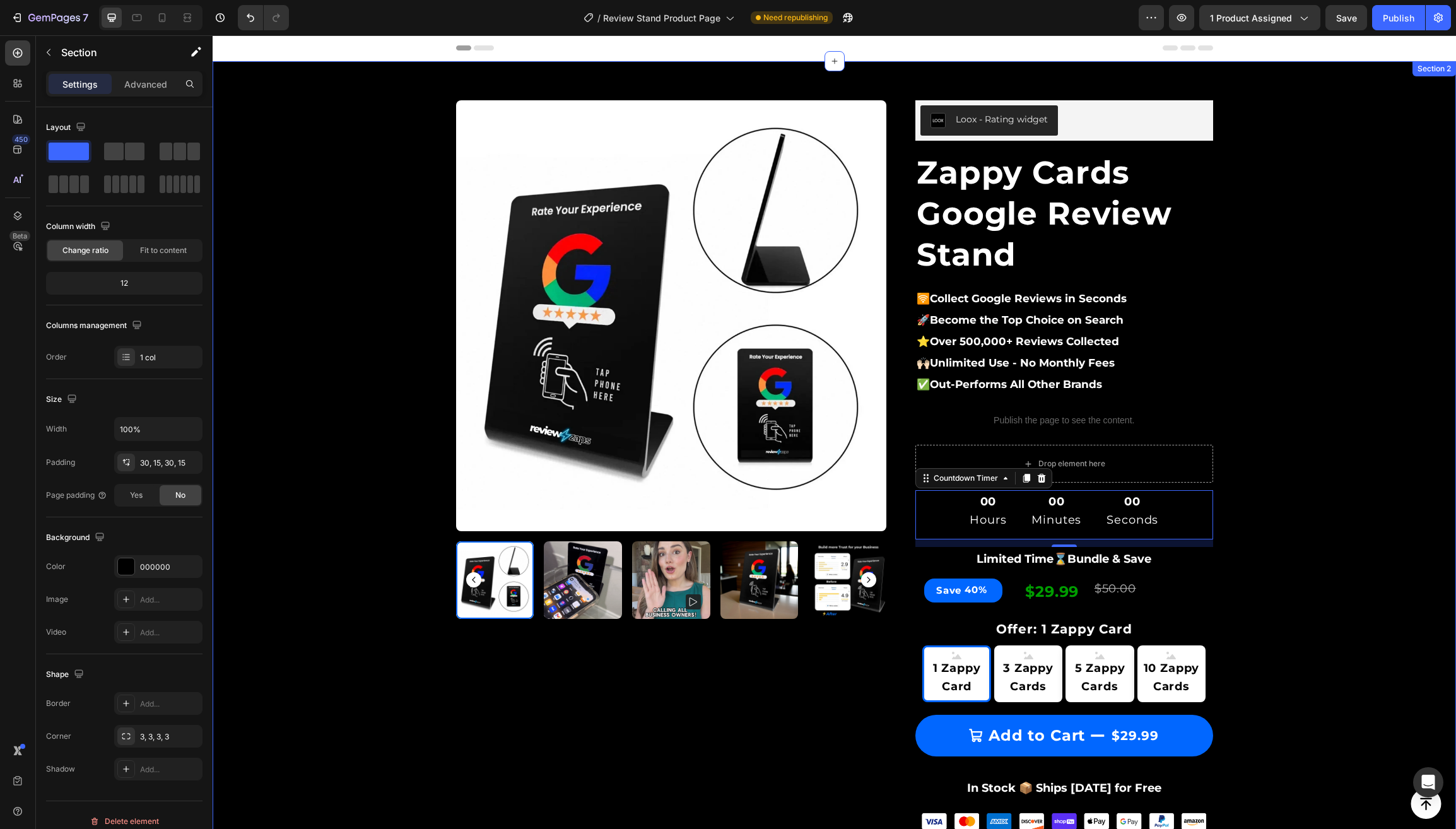
click at [285, 435] on div "Product Images & Gallery Row Loox - Rating widget Loox Zappy Cards Google Revie…" at bounding box center [834, 723] width 1224 height 1285
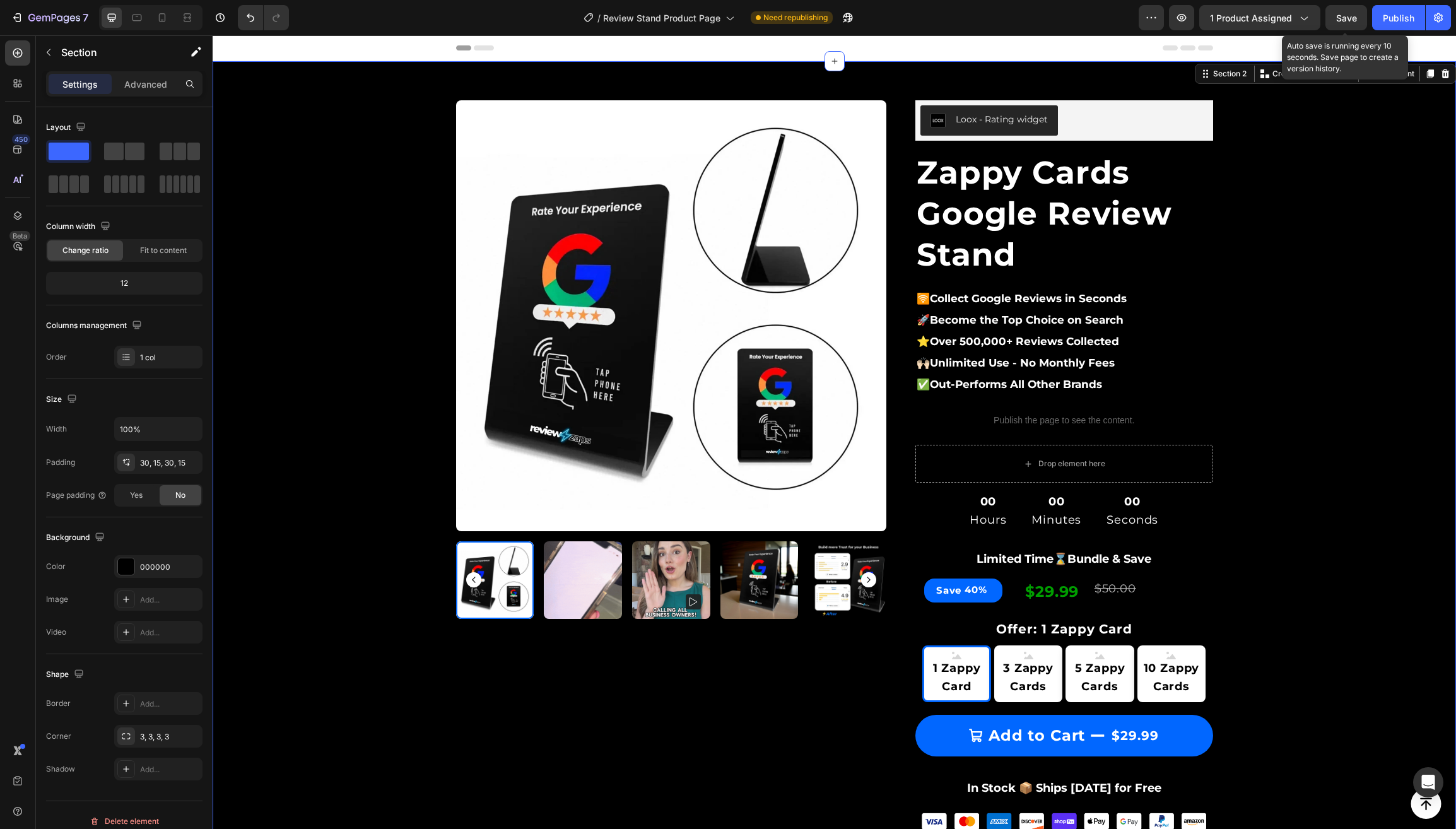
click at [1344, 21] on span "Save" at bounding box center [1346, 18] width 21 height 11
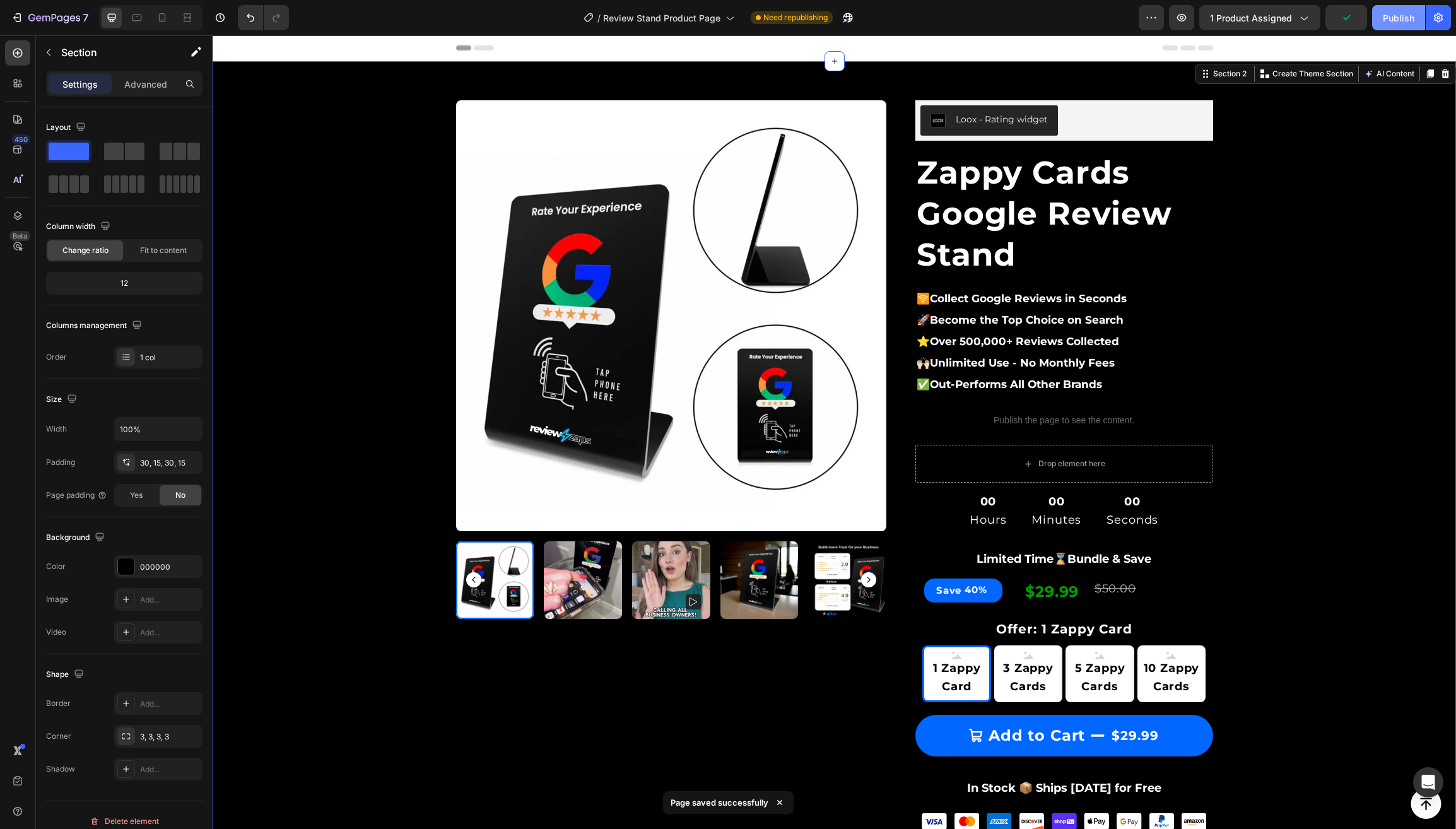
click at [1389, 18] on div "Publish" at bounding box center [1398, 18] width 32 height 13
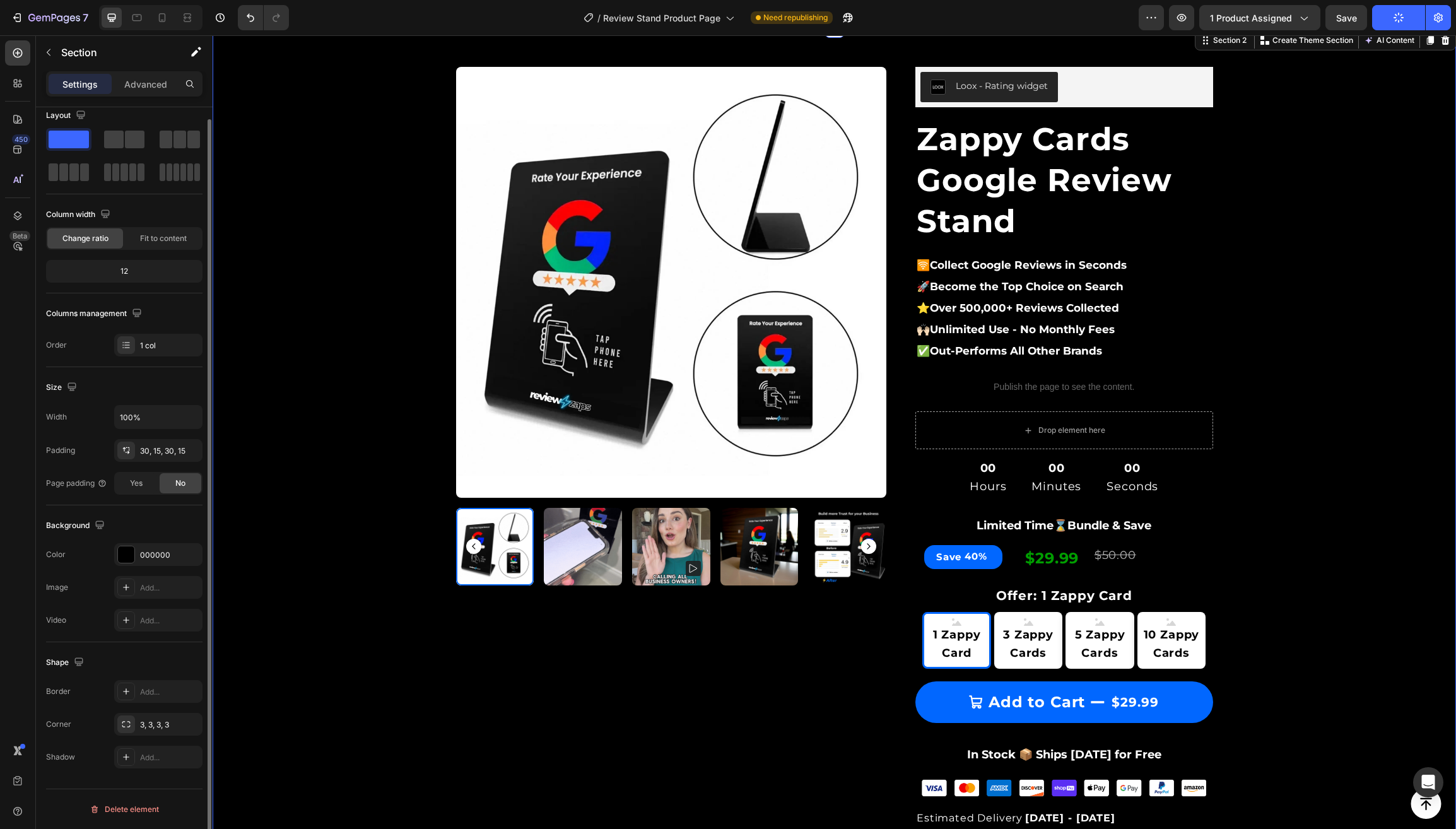
scroll to position [48, 0]
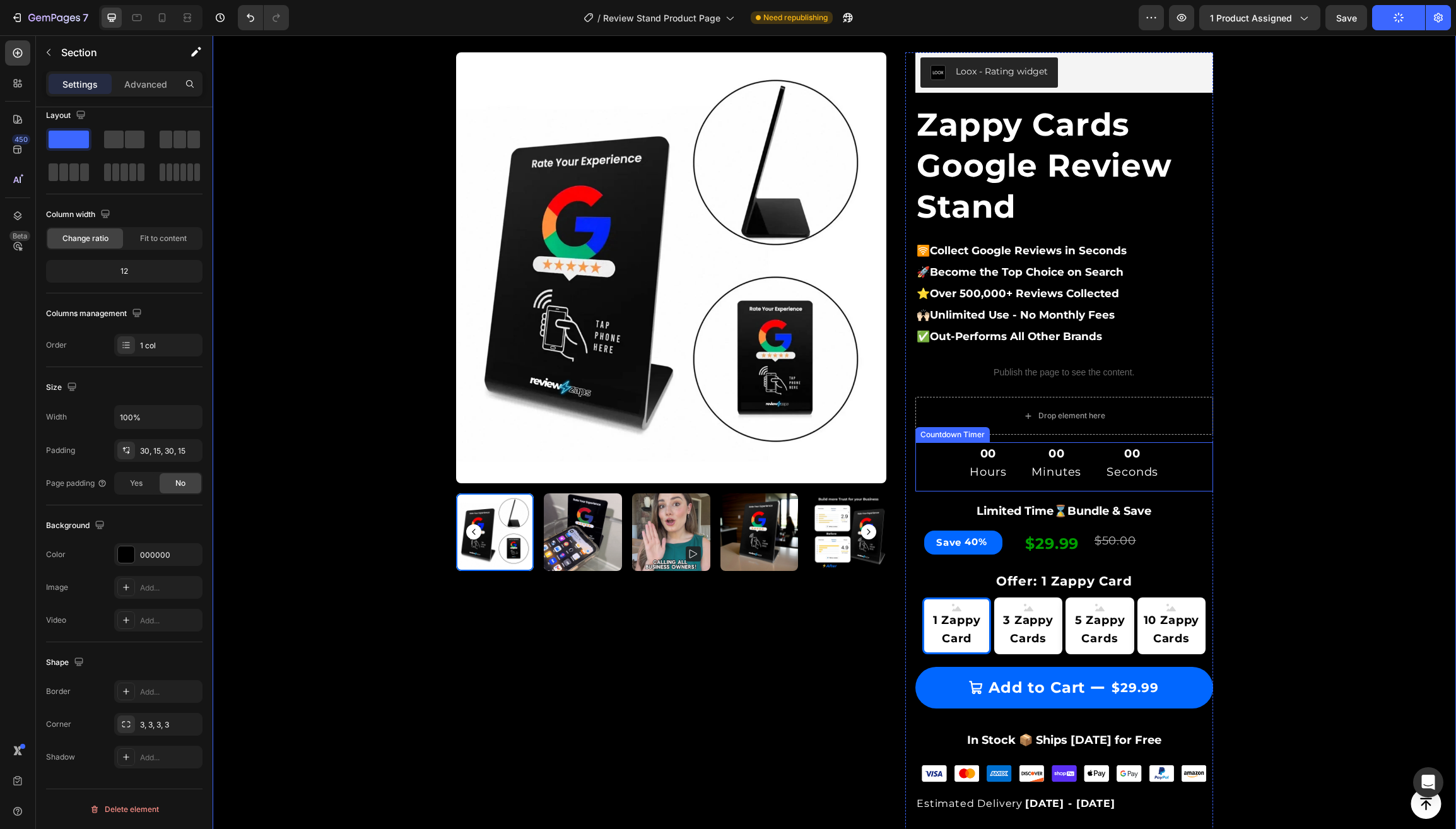
click at [951, 469] on div "00 Hours 00 Minutes 00 Seconds" at bounding box center [1064, 463] width 298 height 42
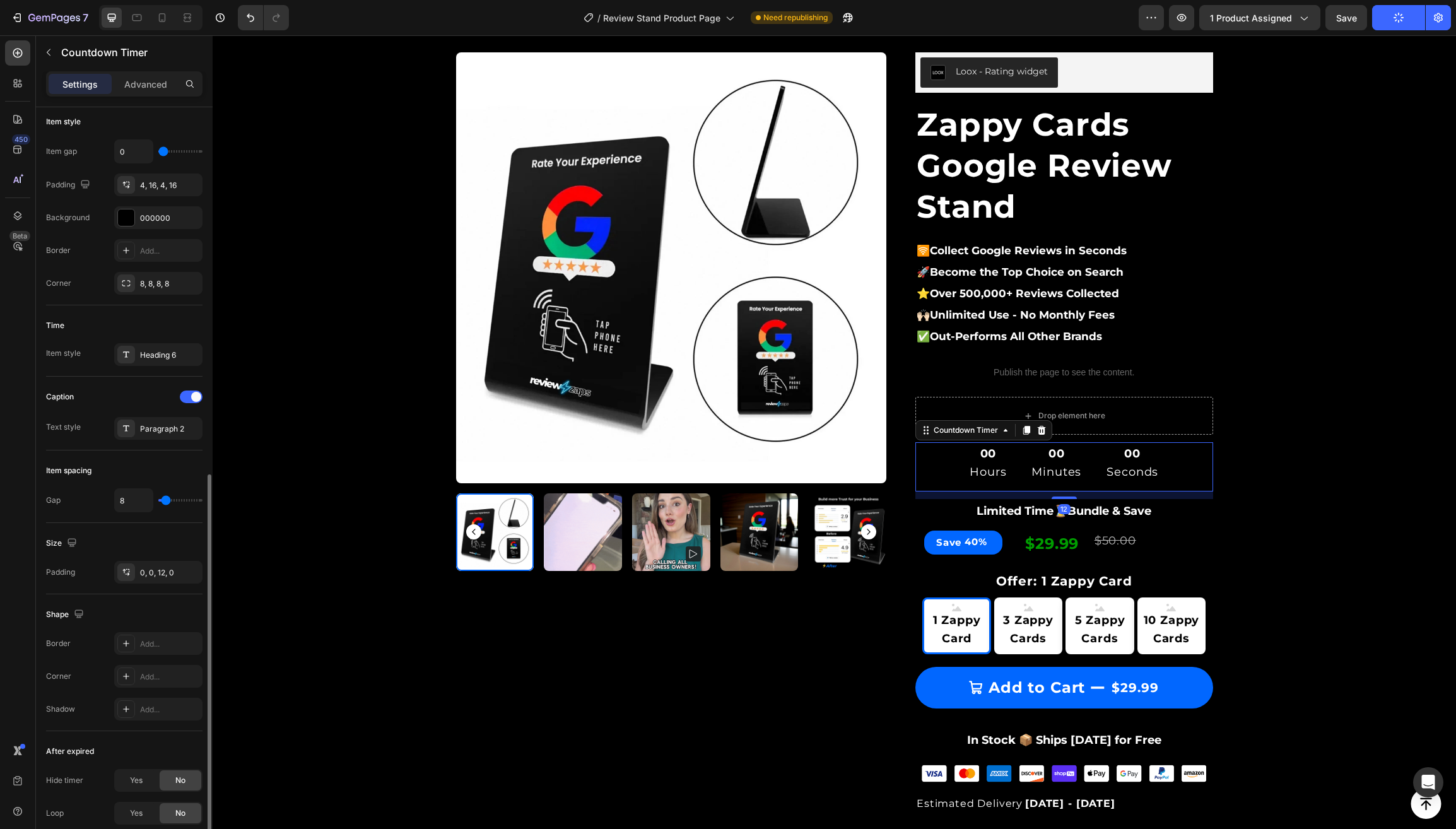
scroll to position [336, 0]
